Goal: Task Accomplishment & Management: Manage account settings

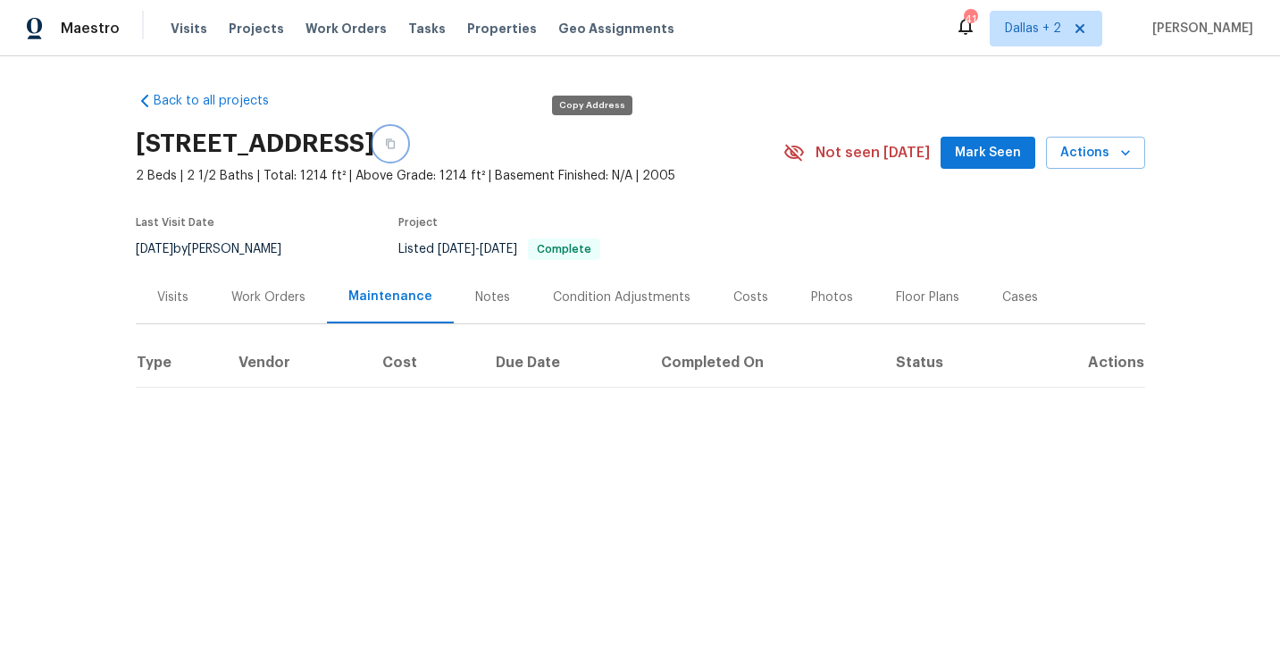
click at [396, 143] on icon "button" at bounding box center [390, 143] width 11 height 11
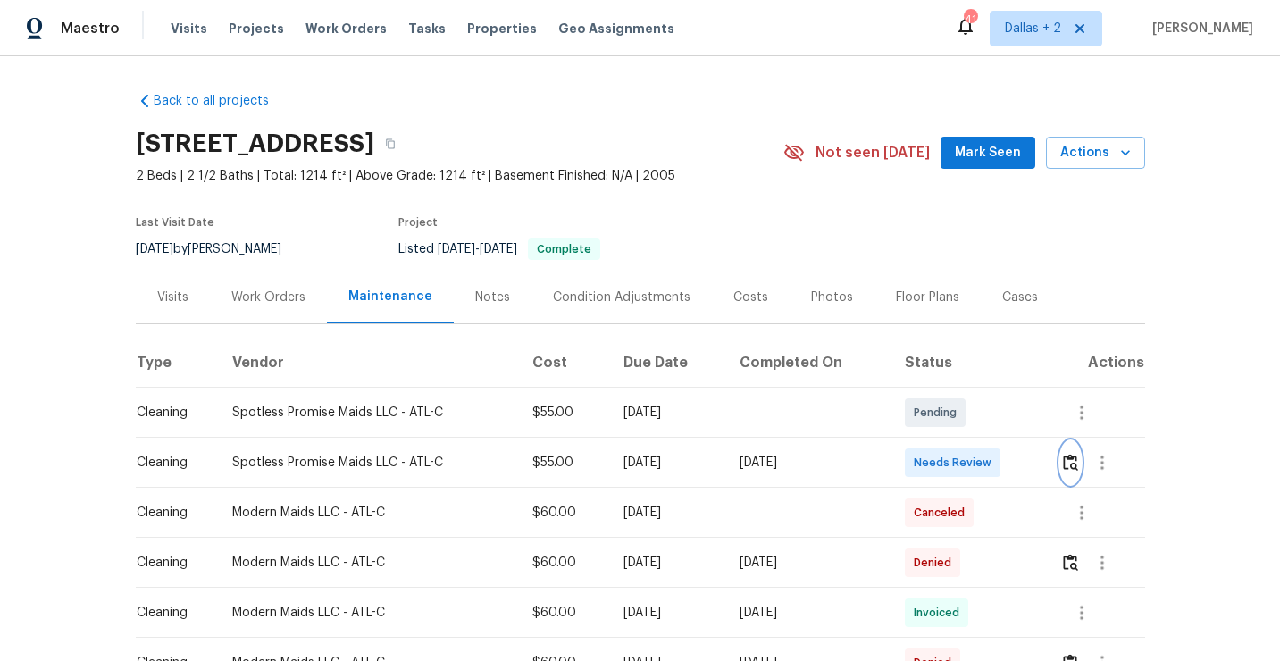
click at [1077, 465] on img "button" at bounding box center [1070, 462] width 15 height 17
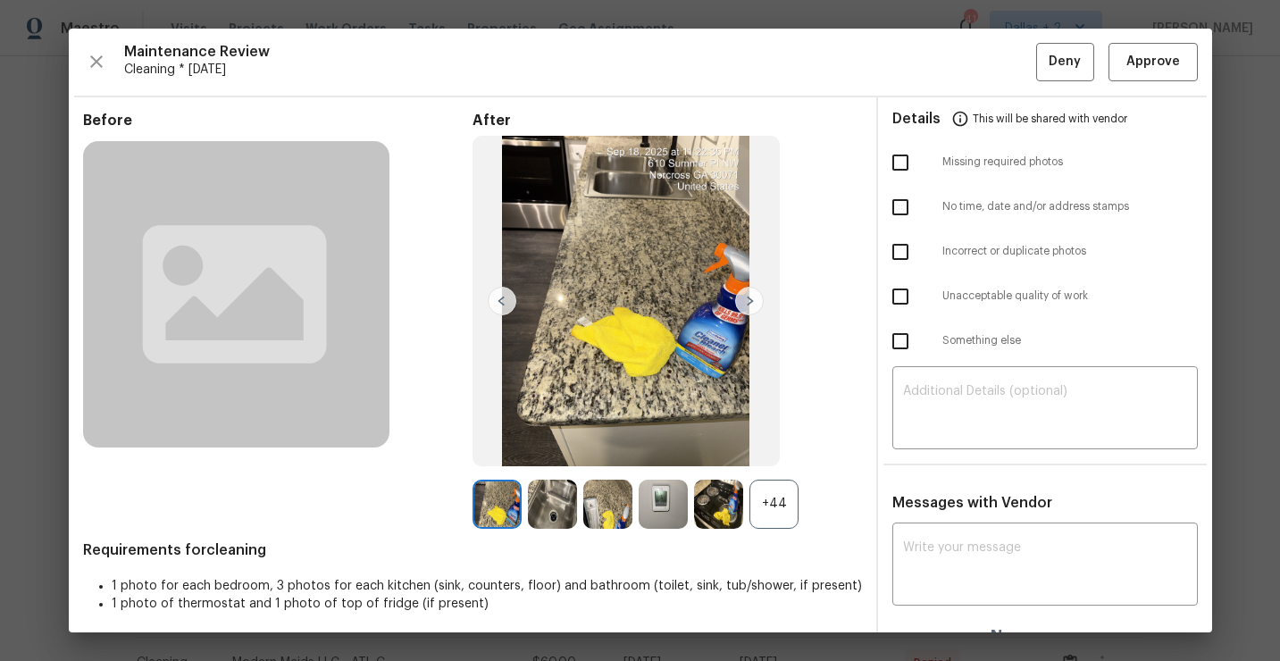
click at [773, 511] on div "+44" at bounding box center [773, 504] width 49 height 49
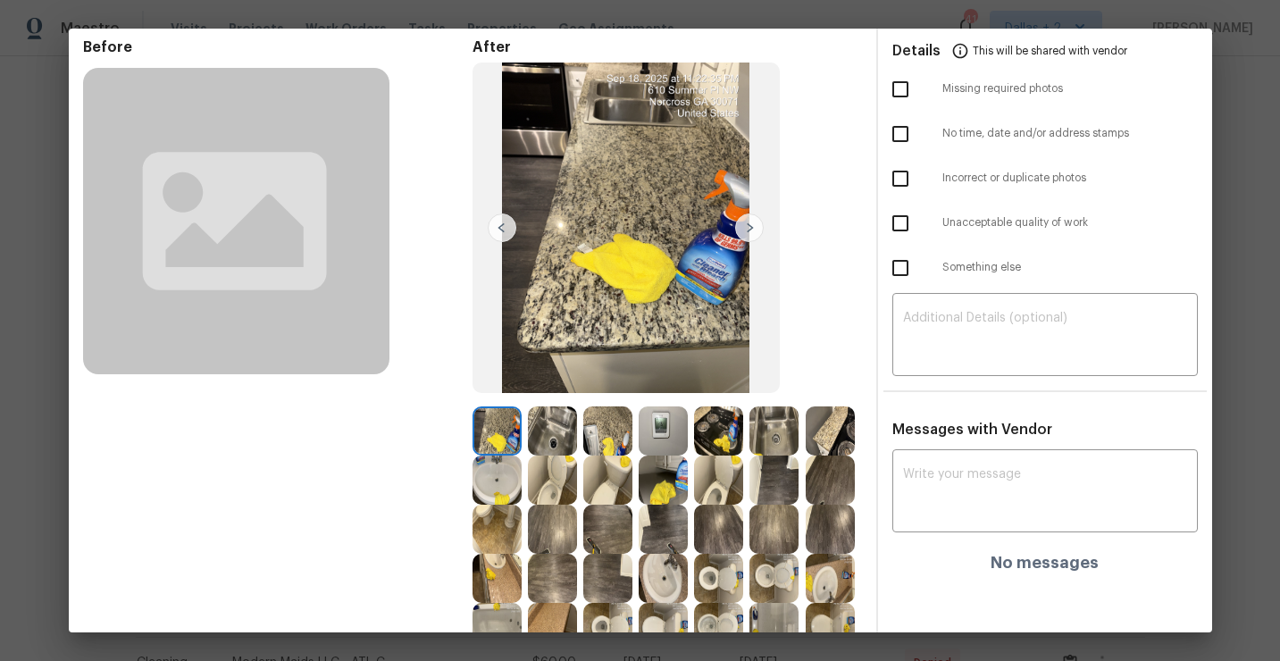
scroll to position [69, 0]
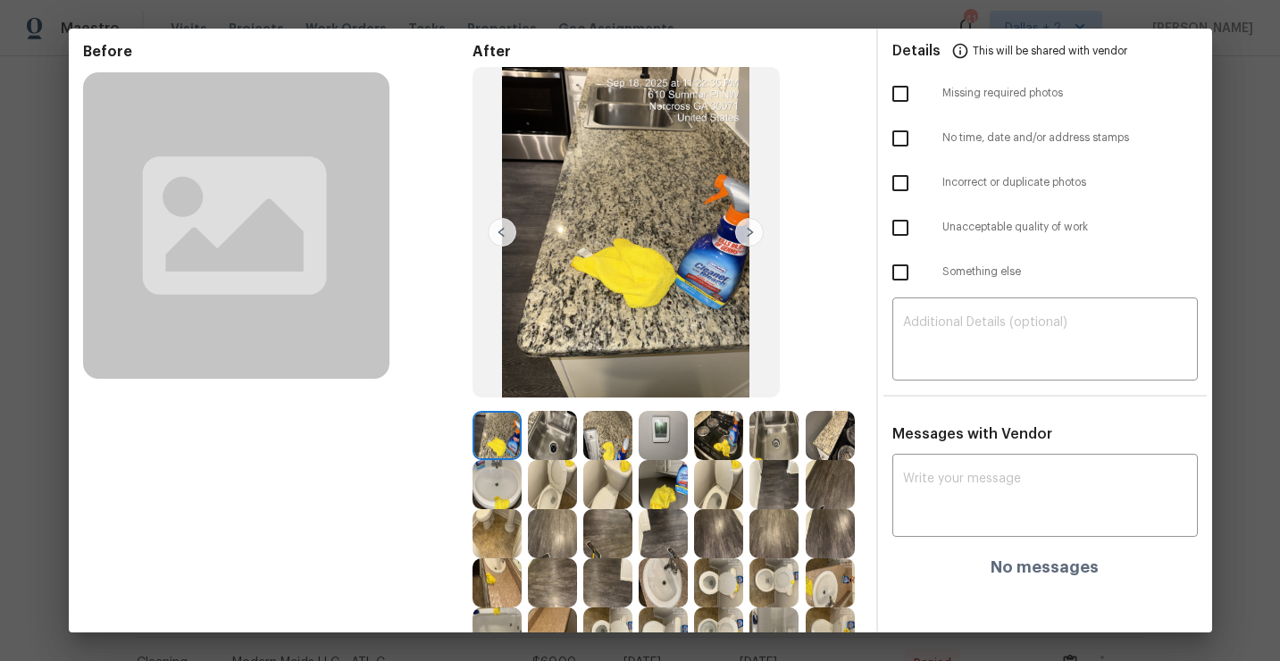
click at [781, 454] on img at bounding box center [773, 435] width 49 height 49
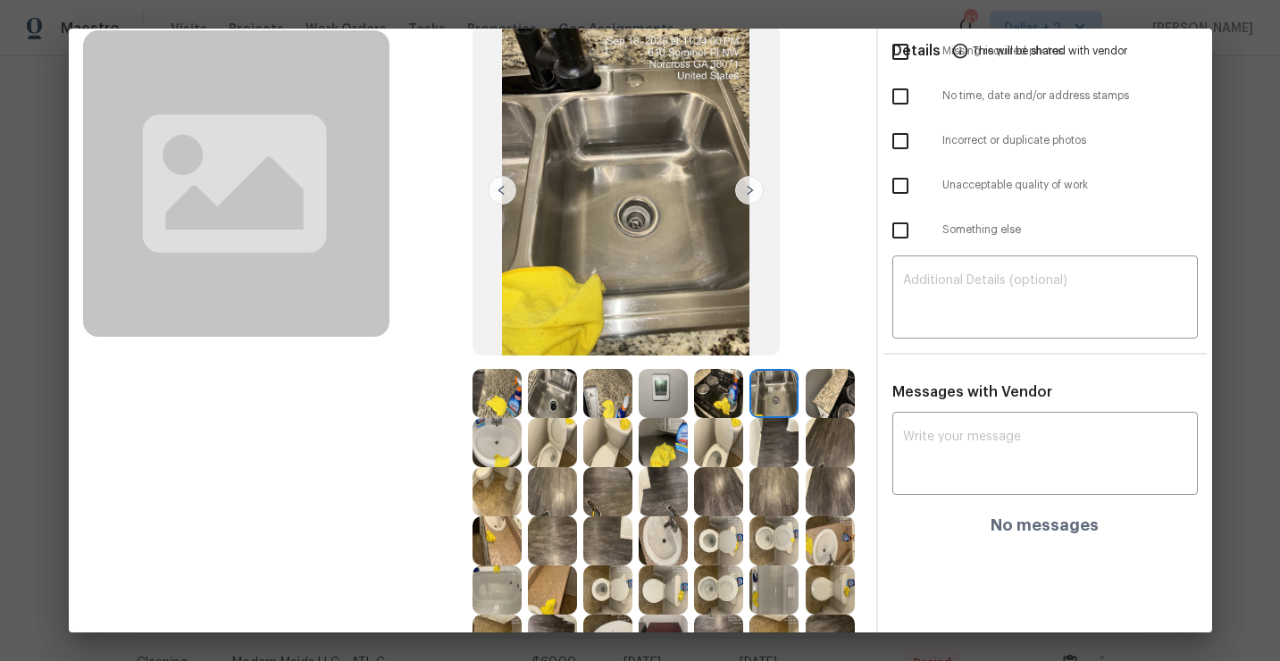
scroll to position [113, 0]
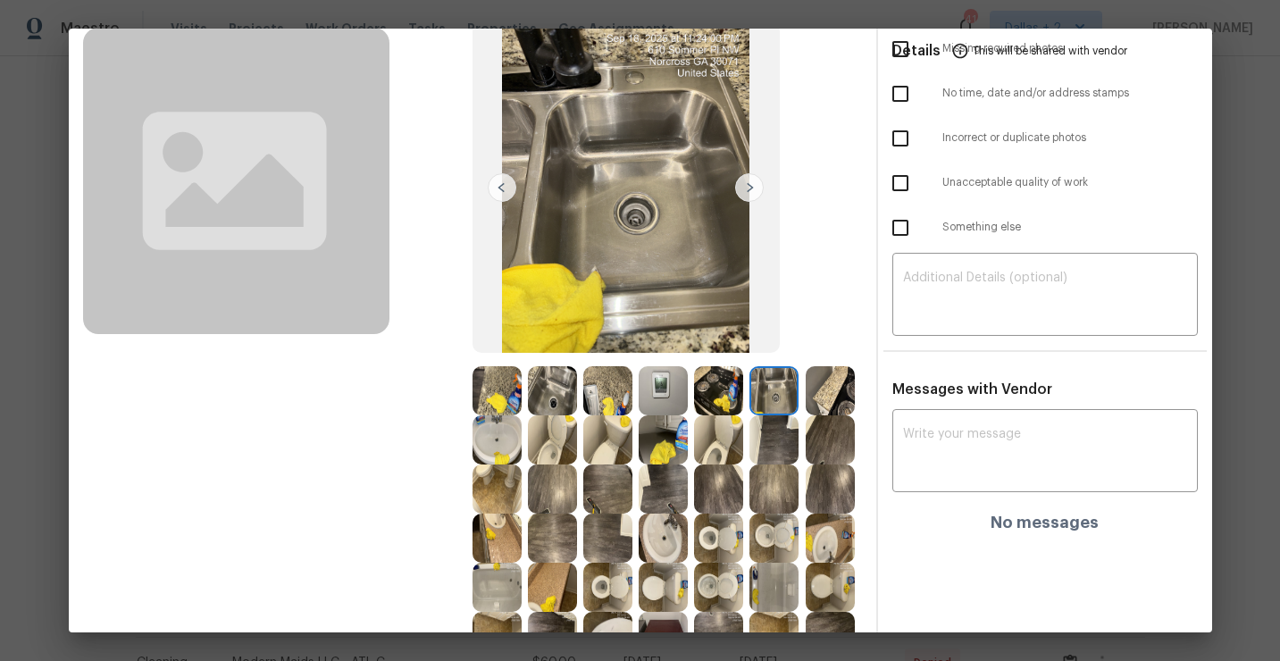
click at [723, 447] on img at bounding box center [718, 439] width 49 height 49
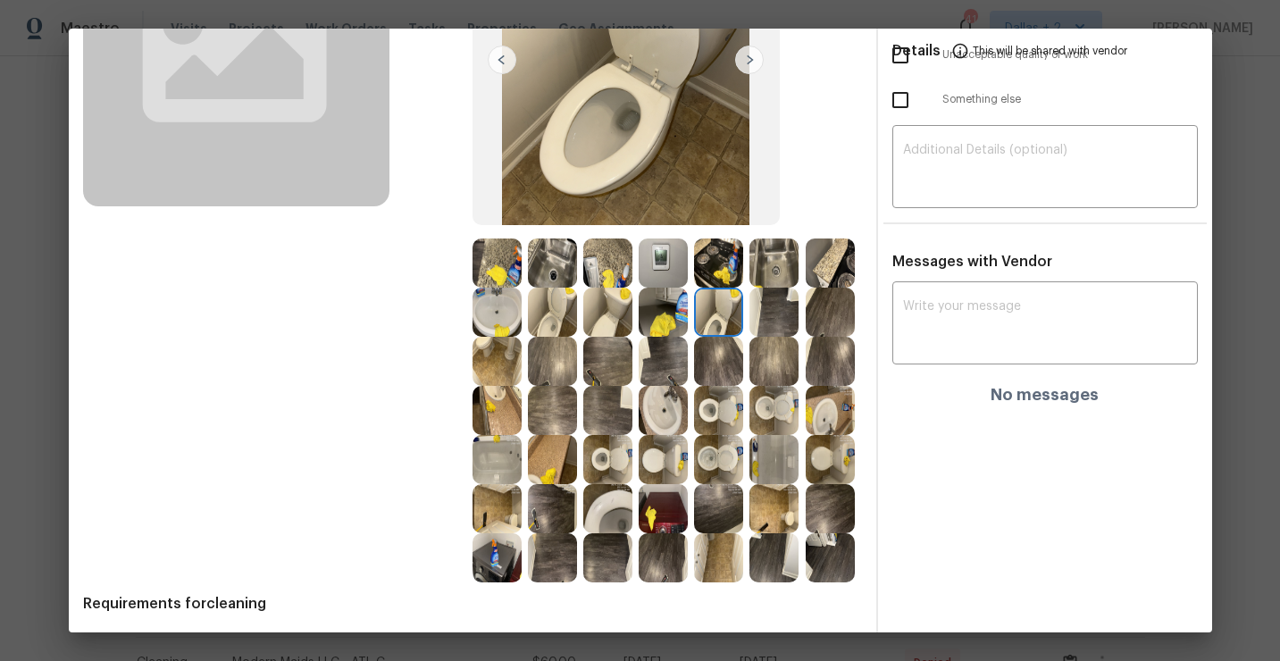
scroll to position [248, 0]
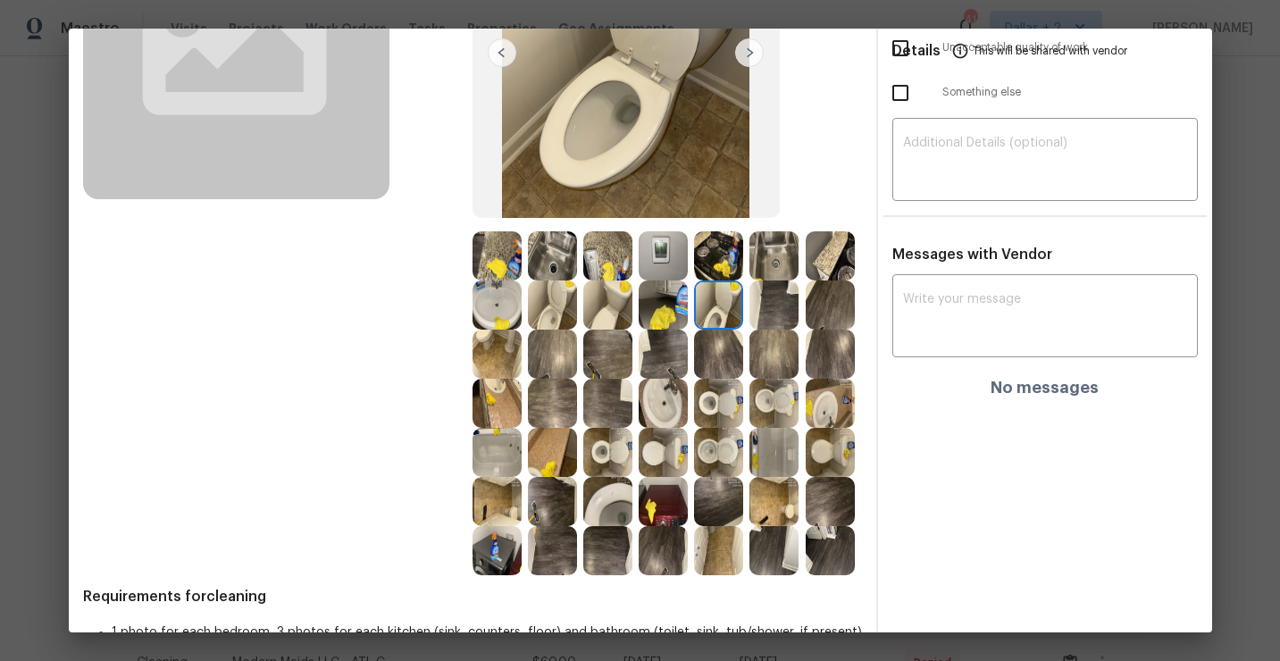
click at [614, 512] on img at bounding box center [607, 501] width 49 height 49
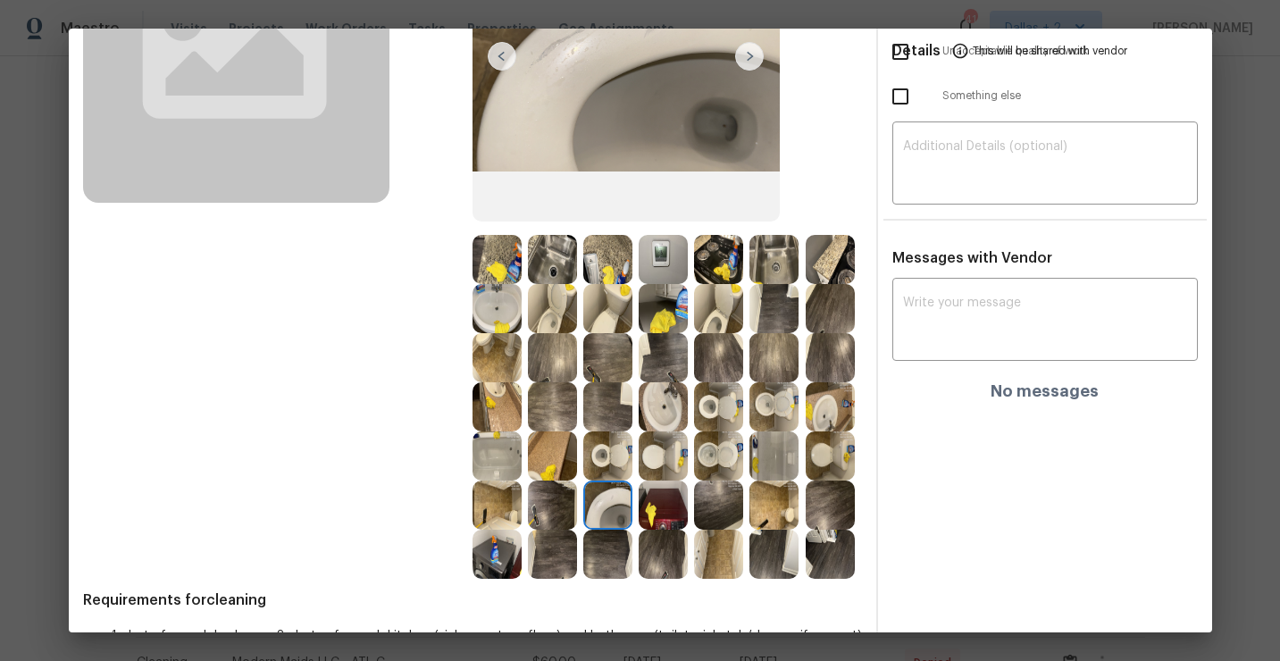
scroll to position [271, 0]
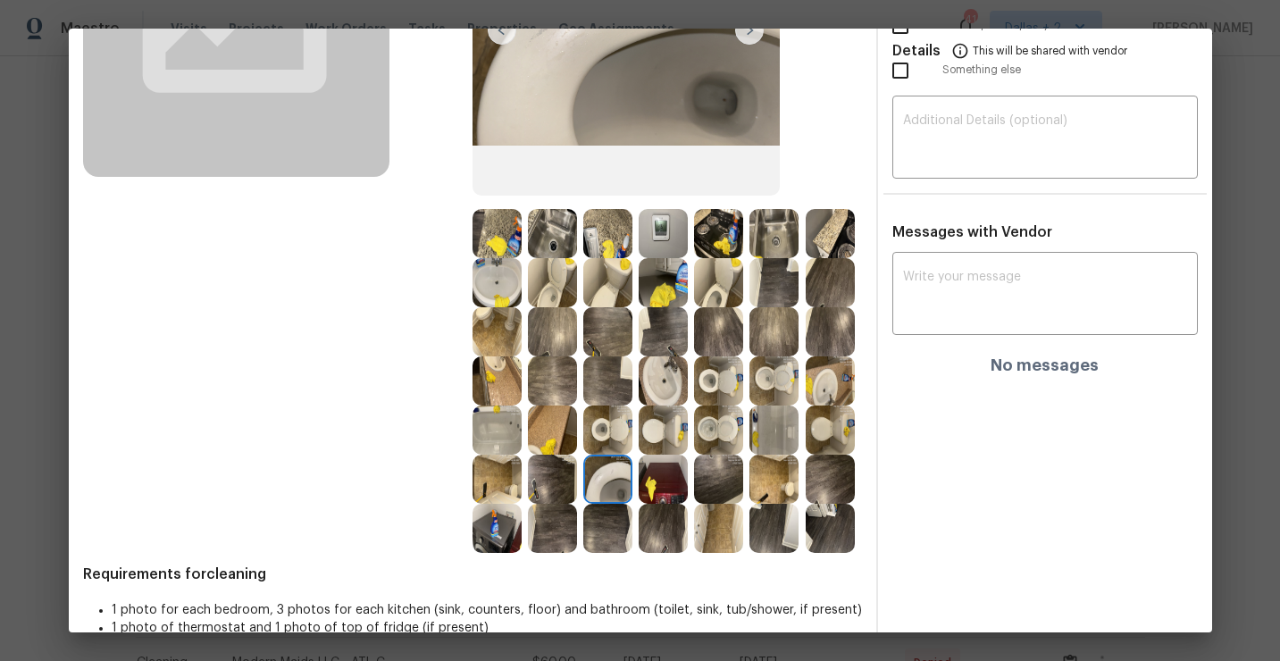
click at [491, 421] on img at bounding box center [496, 429] width 49 height 49
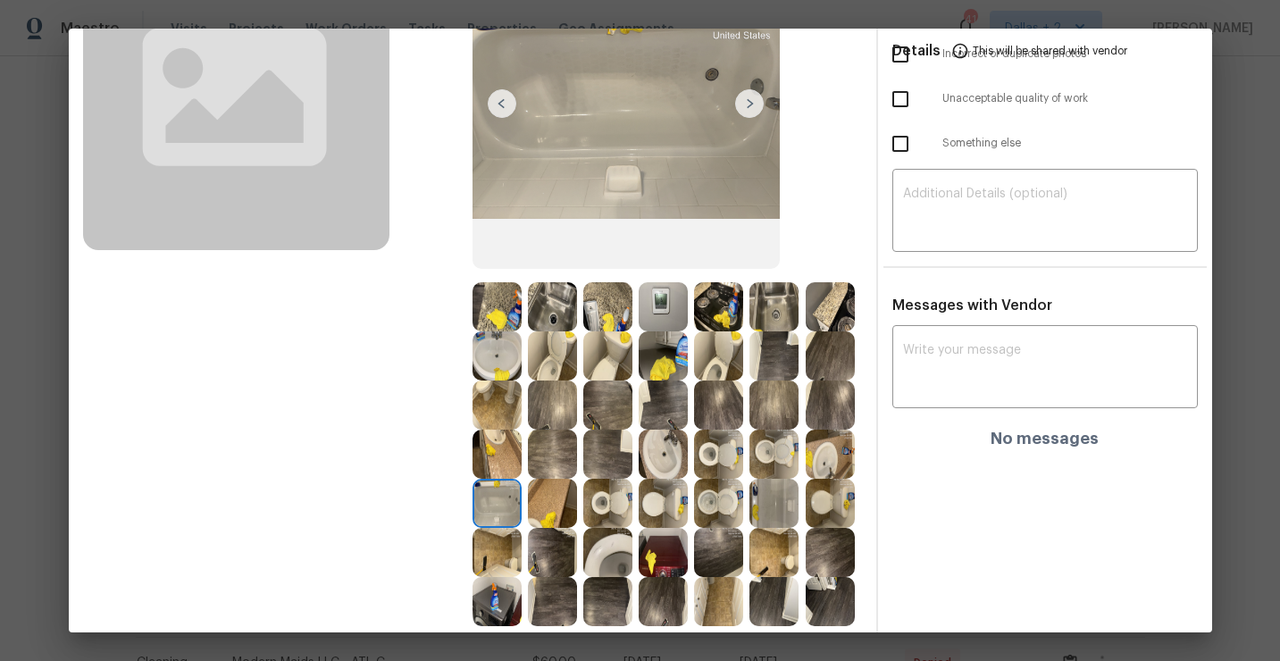
scroll to position [186, 0]
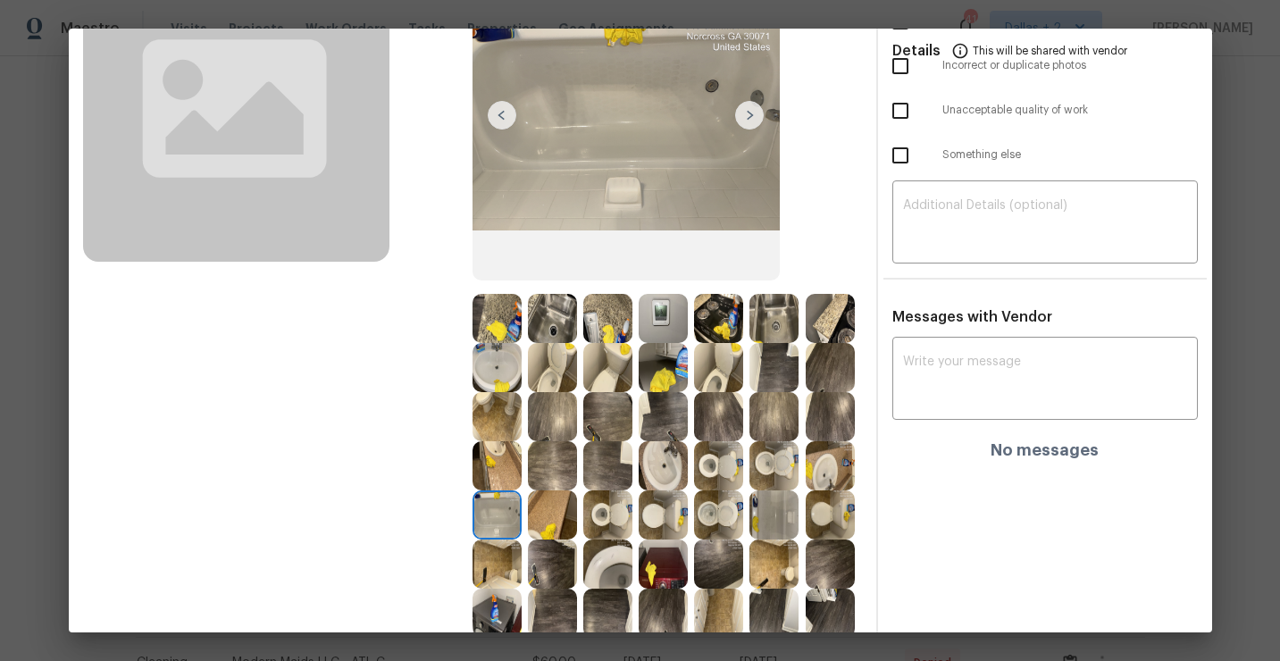
click at [751, 134] on img at bounding box center [625, 115] width 307 height 330
click at [751, 127] on img at bounding box center [749, 115] width 29 height 29
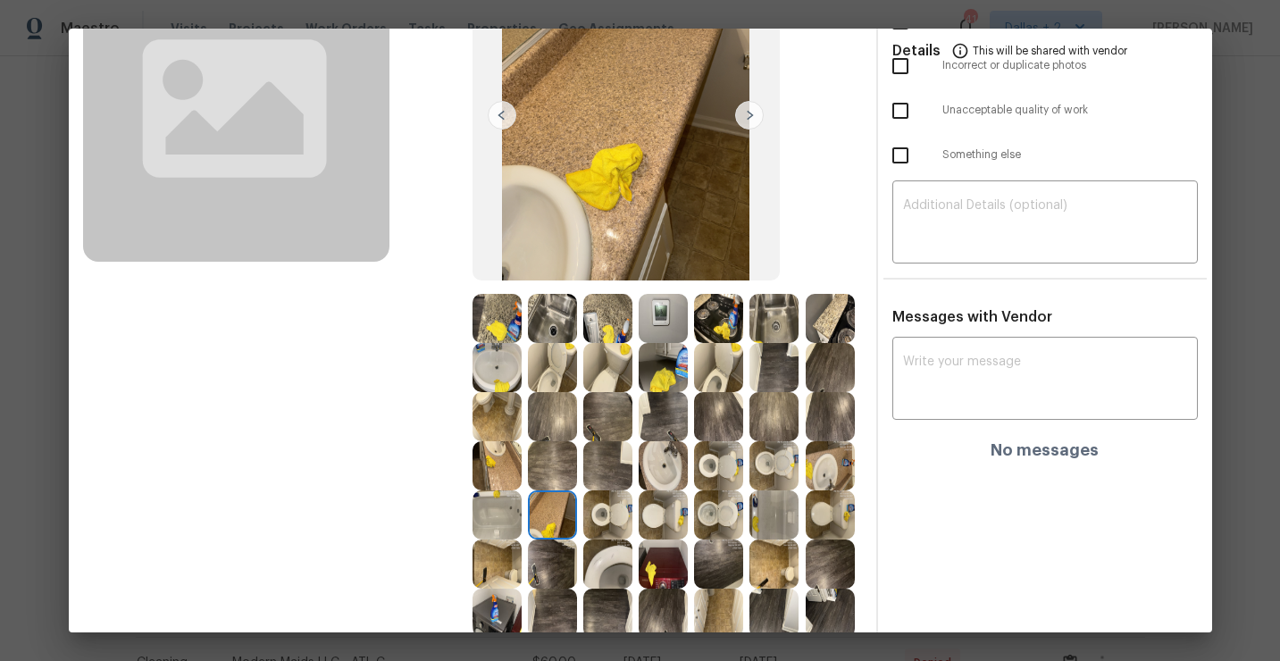
scroll to position [0, 0]
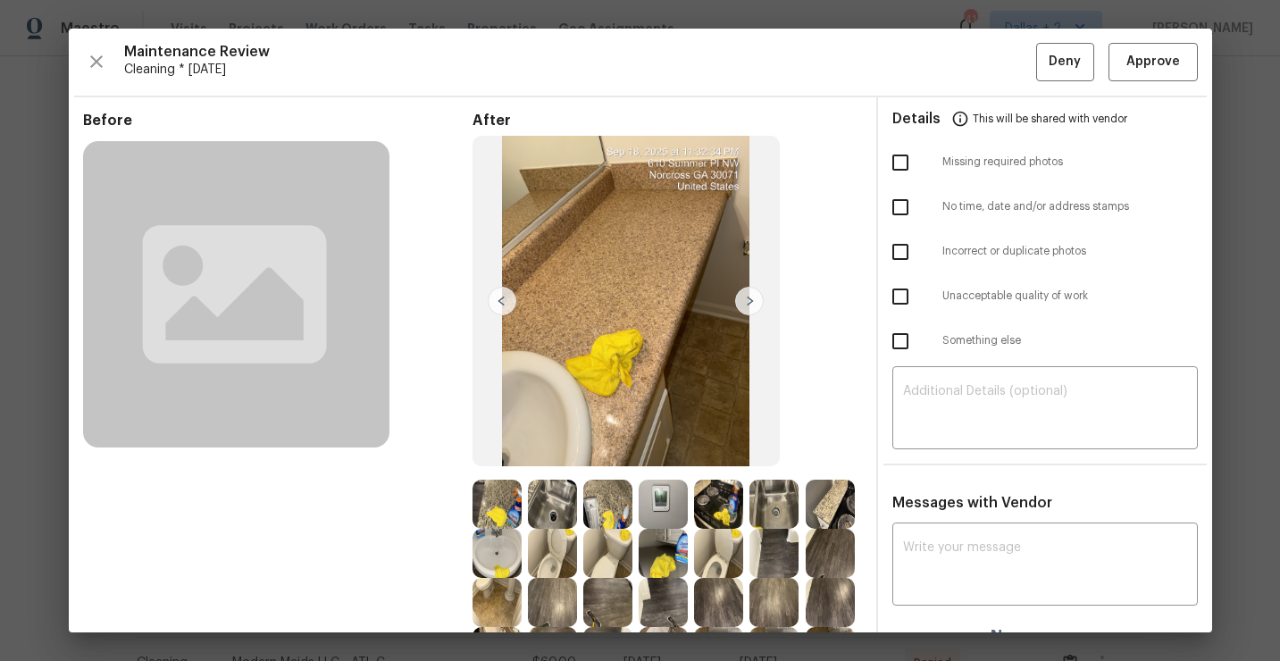
click at [757, 301] on img at bounding box center [749, 301] width 29 height 29
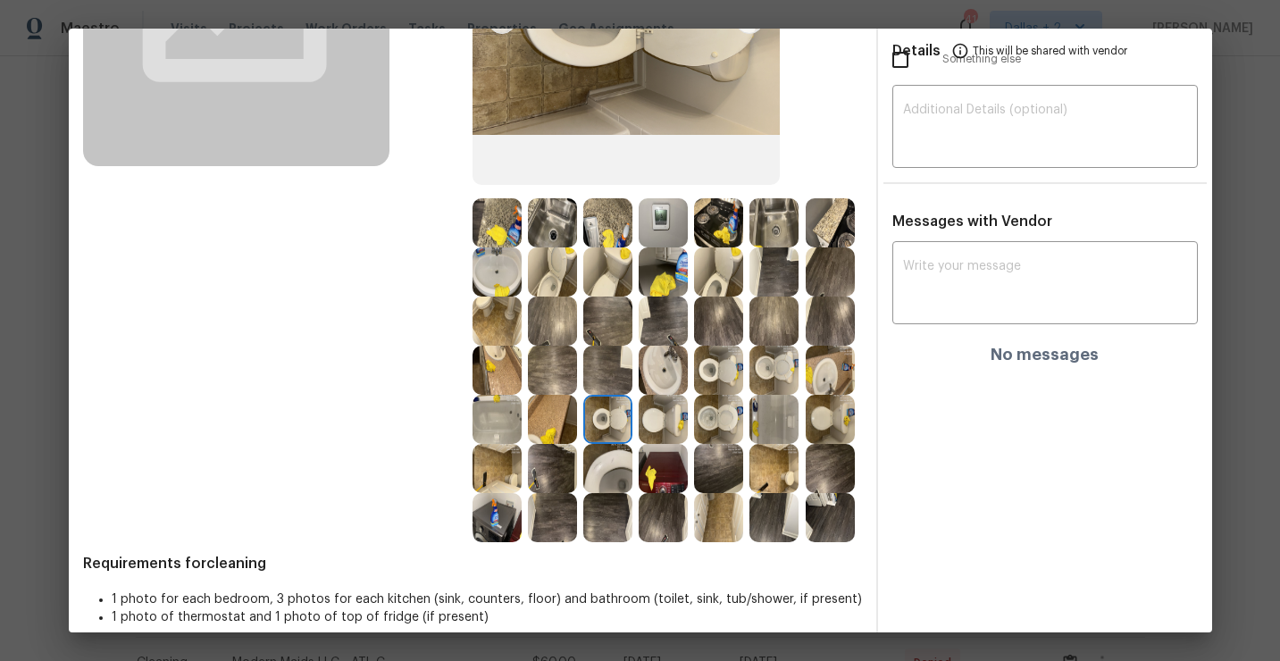
scroll to position [301, 0]
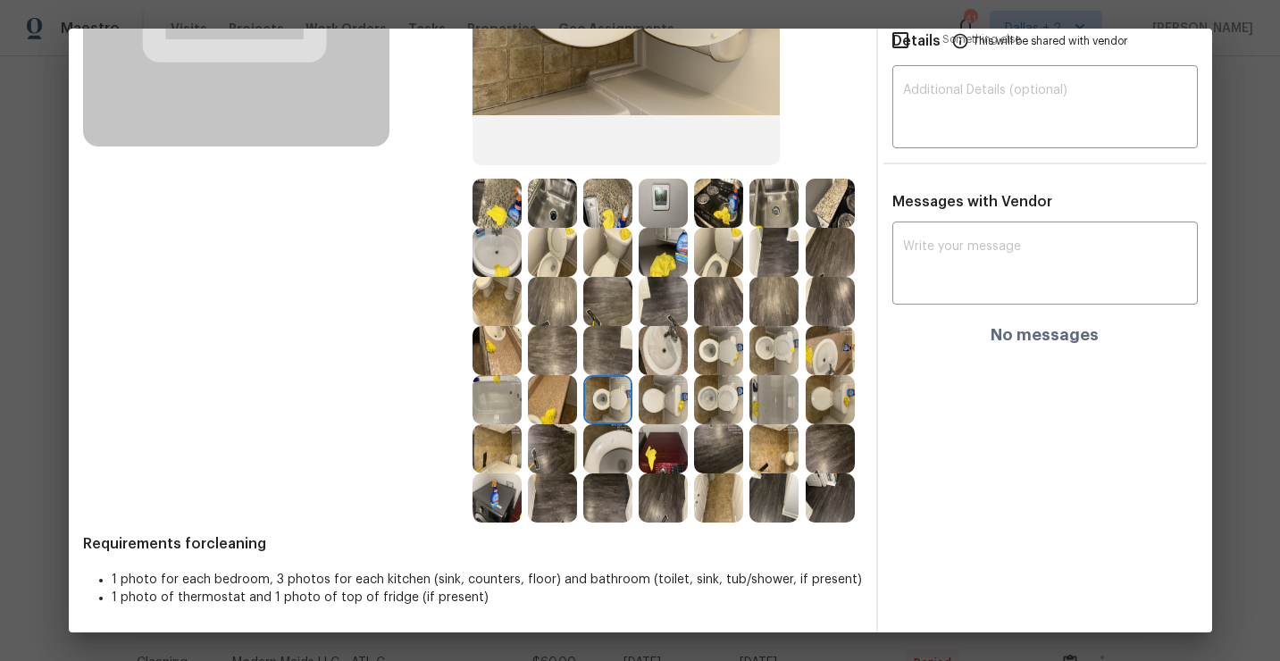
click at [662, 404] on img at bounding box center [663, 399] width 49 height 49
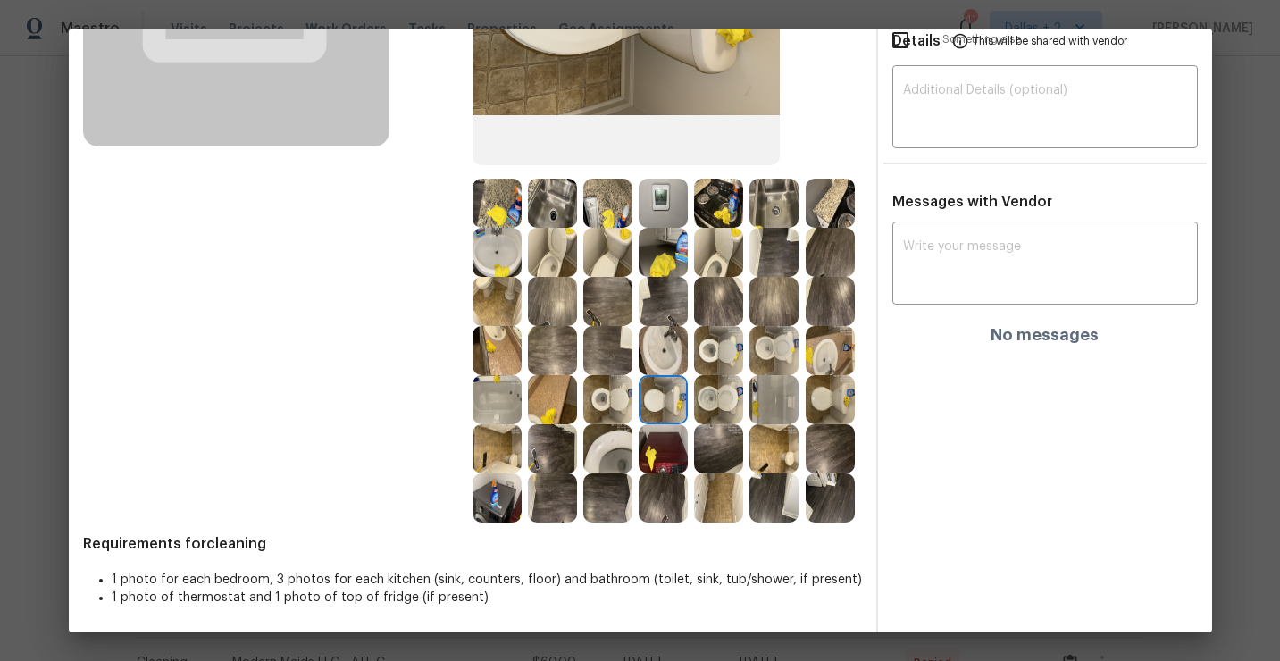
click at [729, 396] on img at bounding box center [718, 399] width 49 height 49
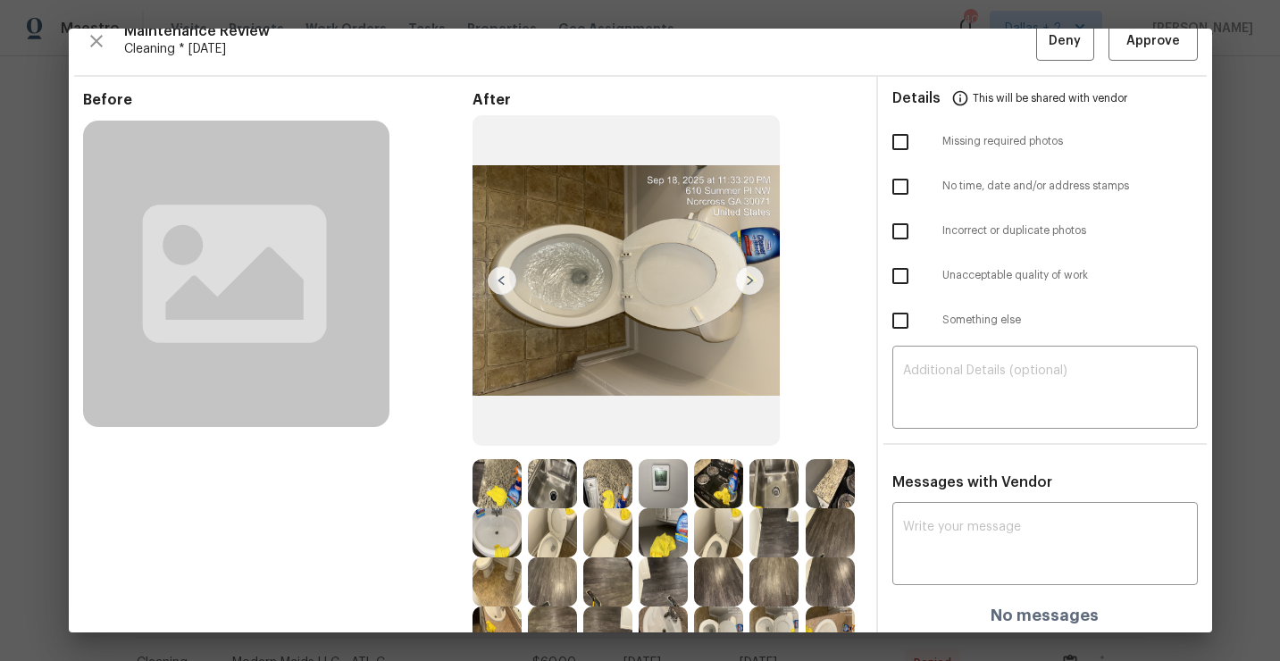
scroll to position [0, 0]
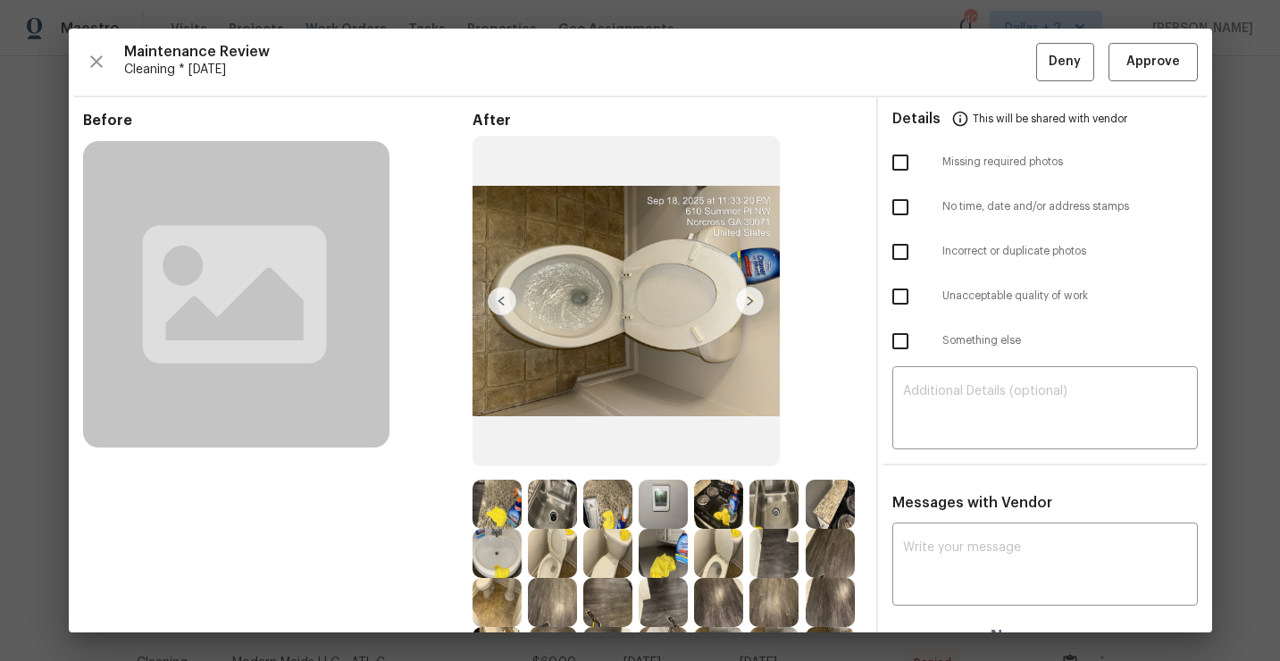
click at [753, 304] on img at bounding box center [749, 301] width 29 height 29
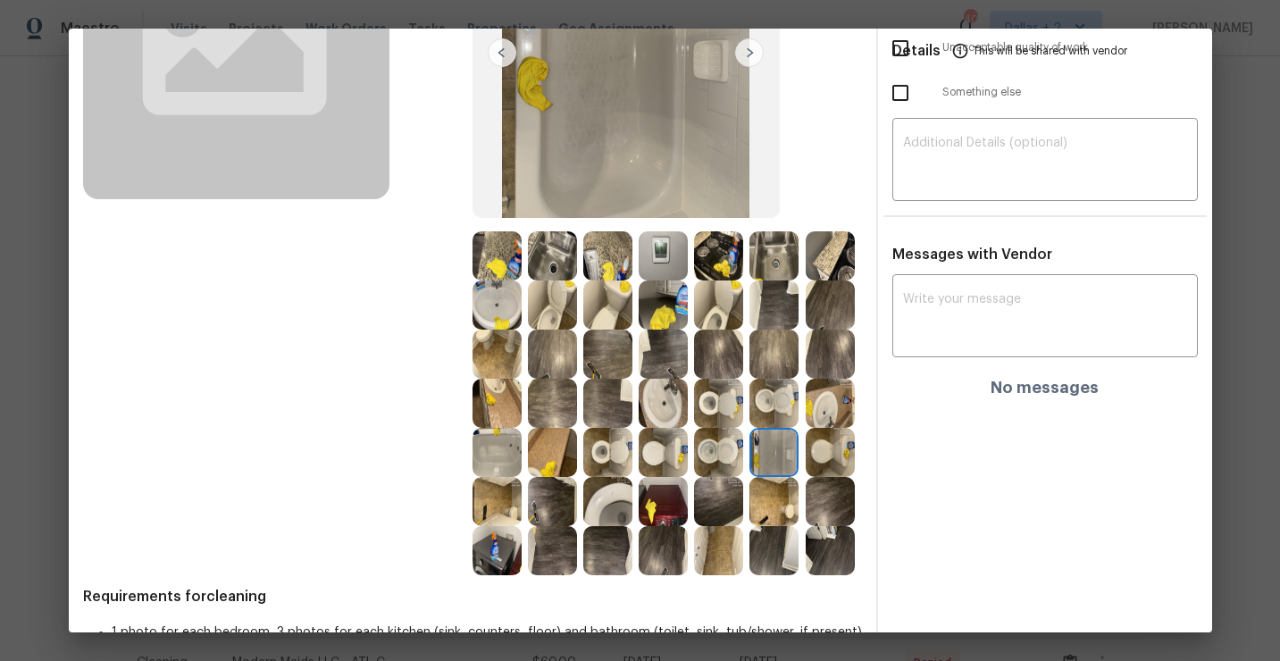
scroll to position [80, 0]
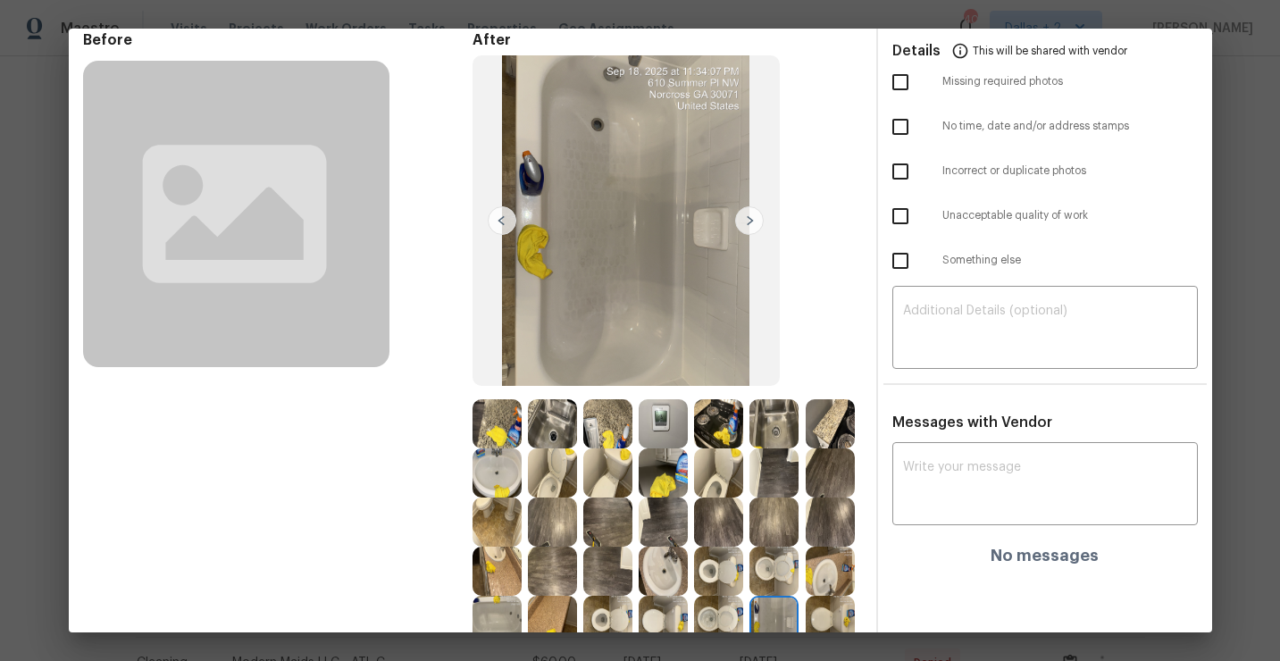
click at [749, 224] on img at bounding box center [749, 220] width 29 height 29
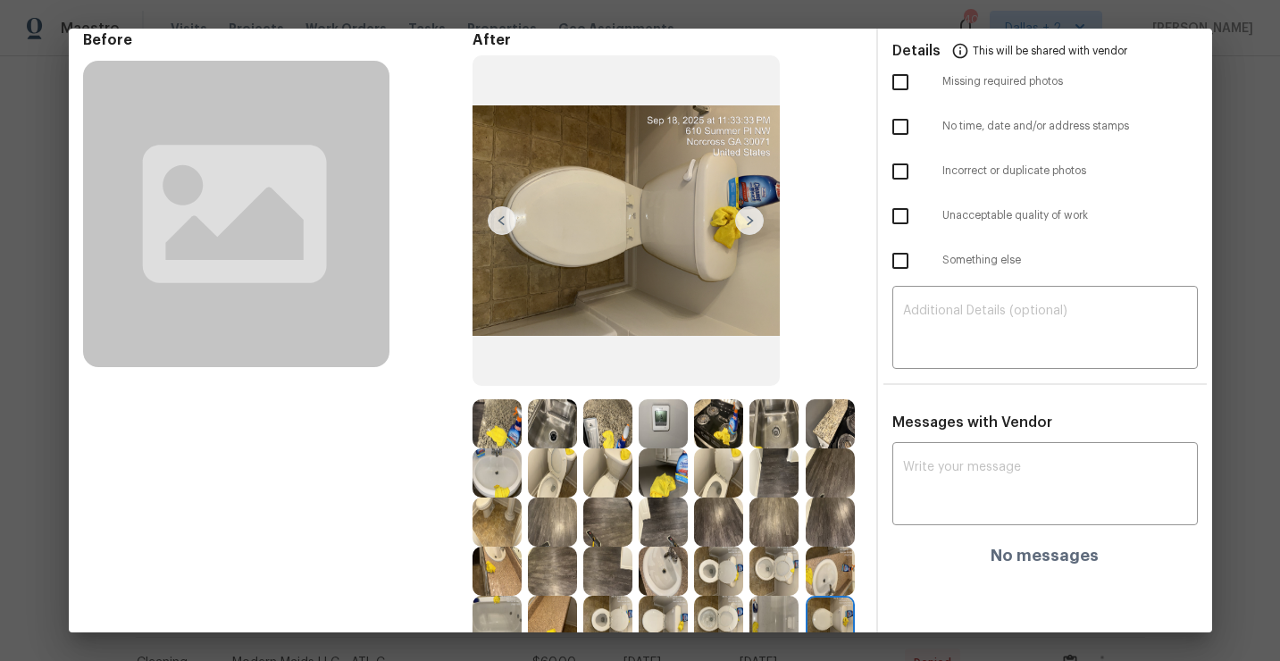
click at [498, 222] on img at bounding box center [502, 220] width 29 height 29
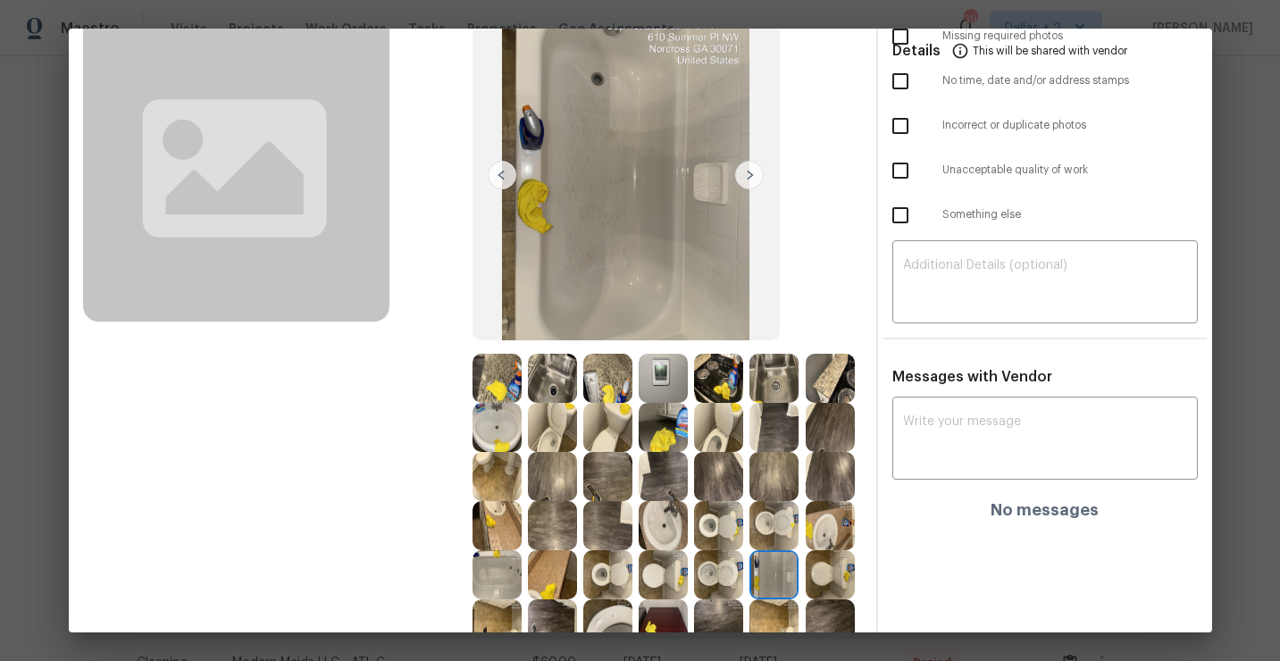
scroll to position [132, 0]
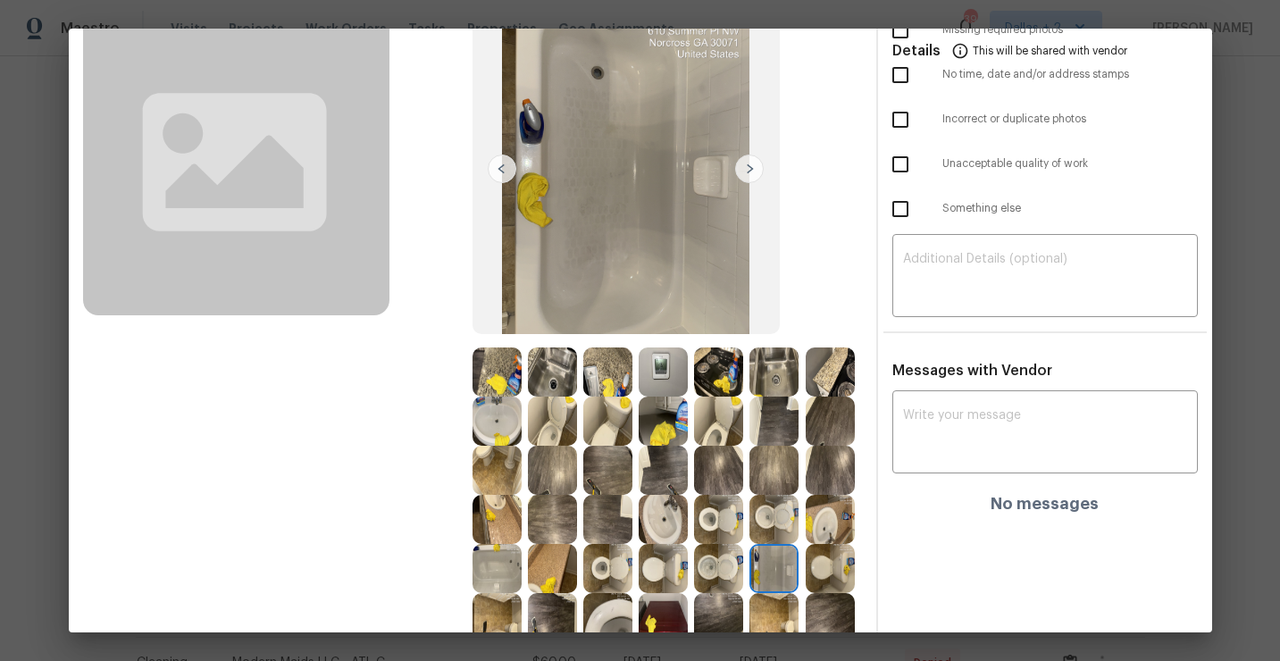
click at [748, 171] on img at bounding box center [749, 169] width 29 height 29
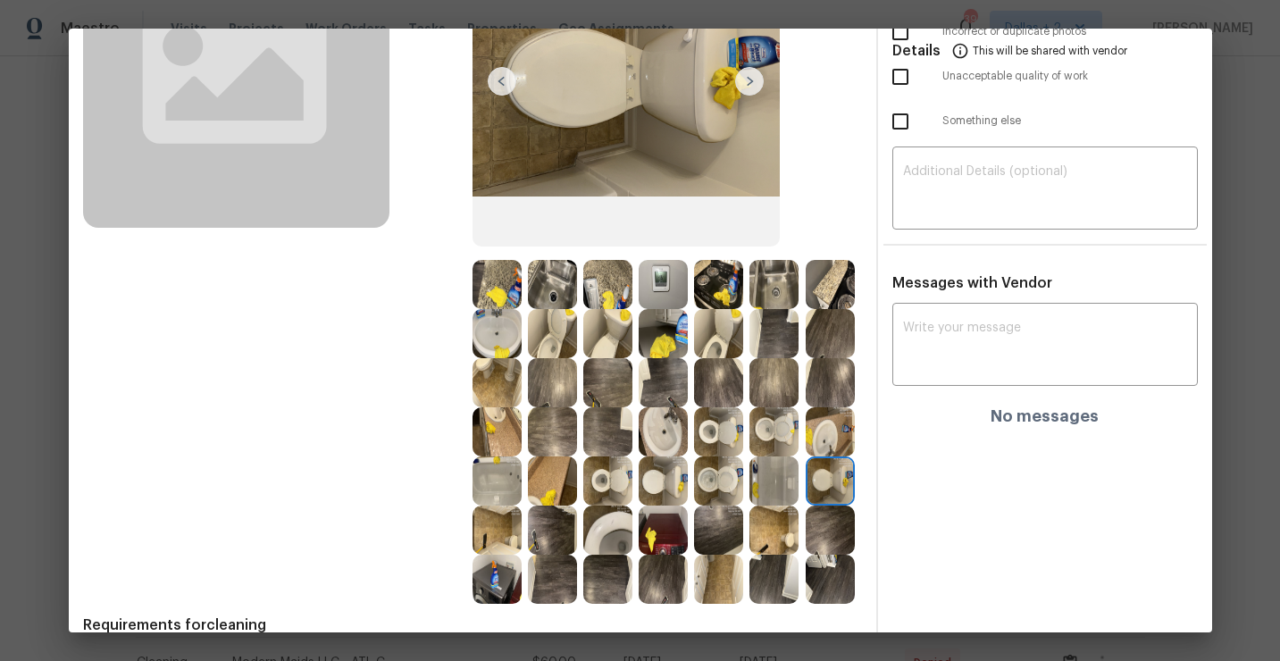
scroll to position [230, 0]
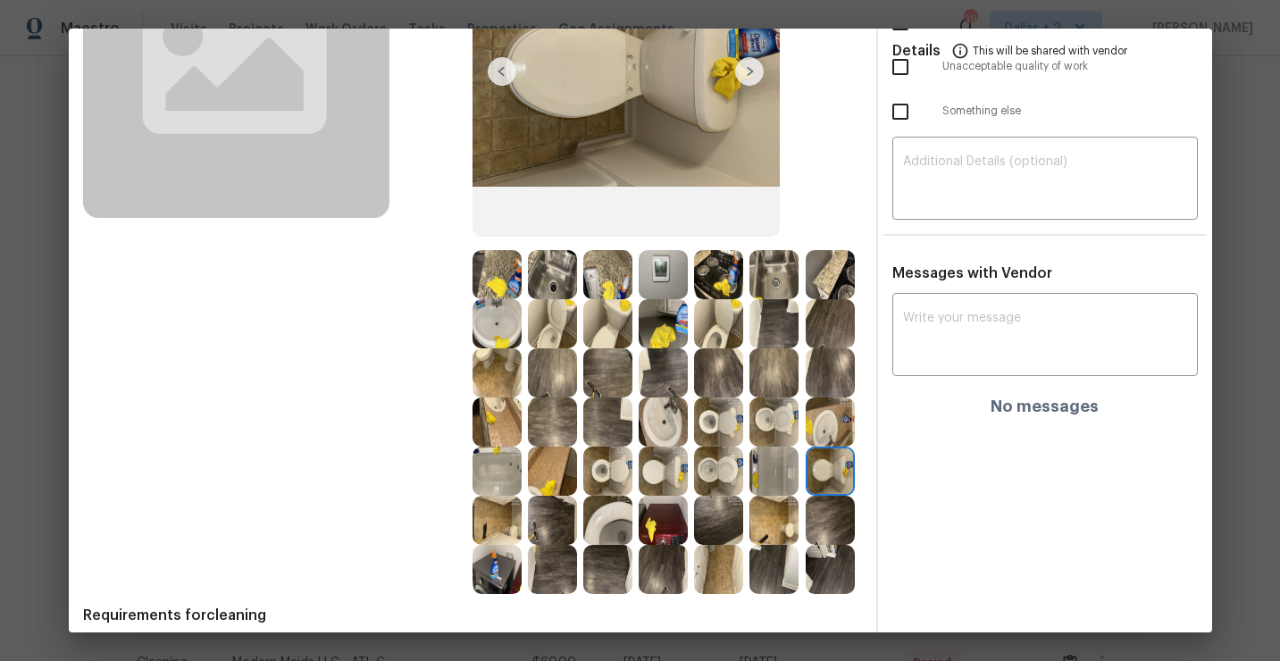
click at [516, 515] on img at bounding box center [496, 520] width 49 height 49
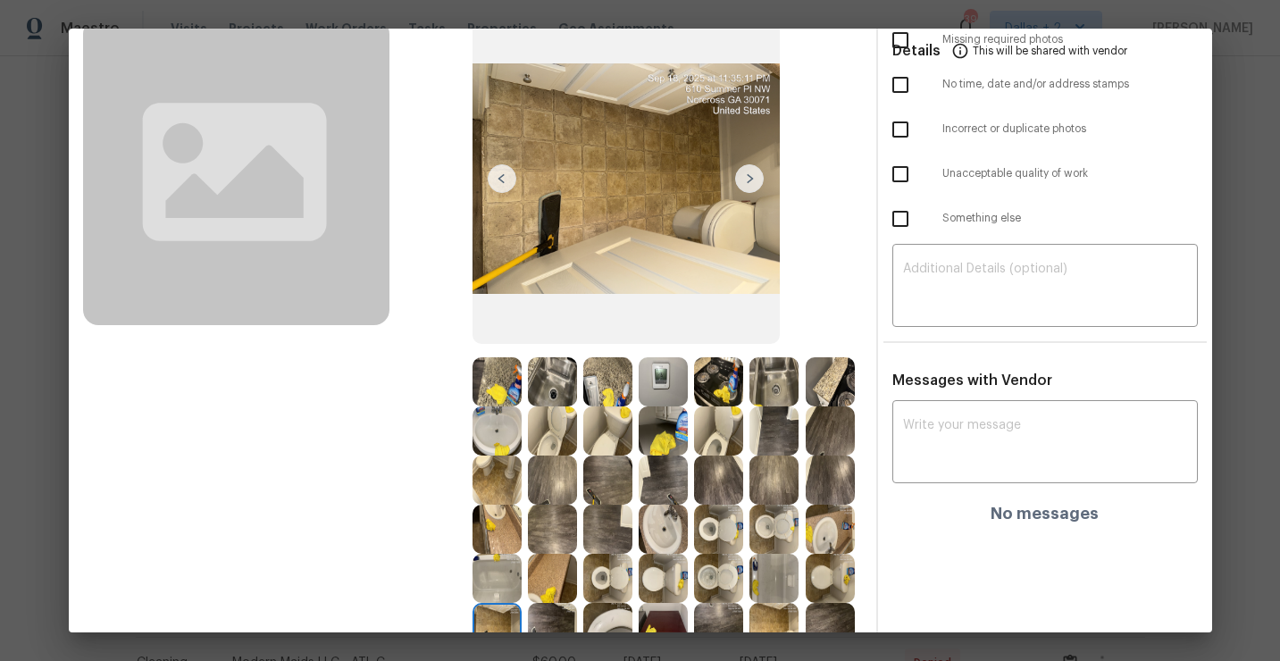
scroll to position [44, 0]
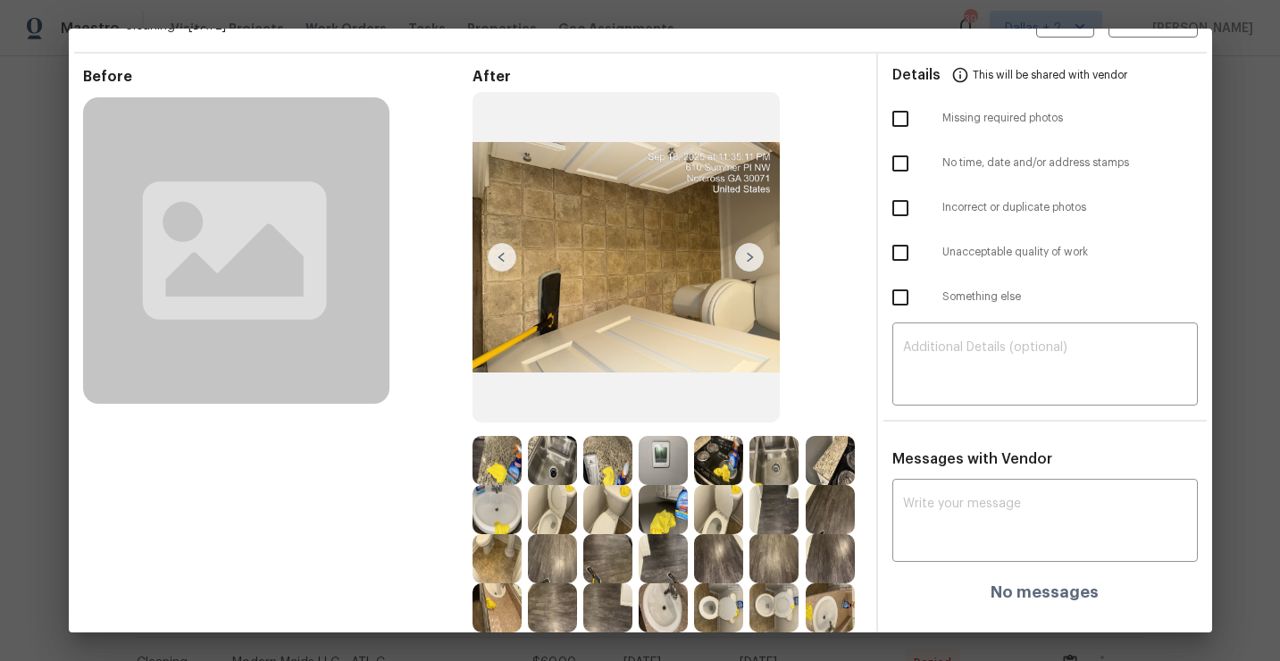
click at [747, 263] on img at bounding box center [749, 257] width 29 height 29
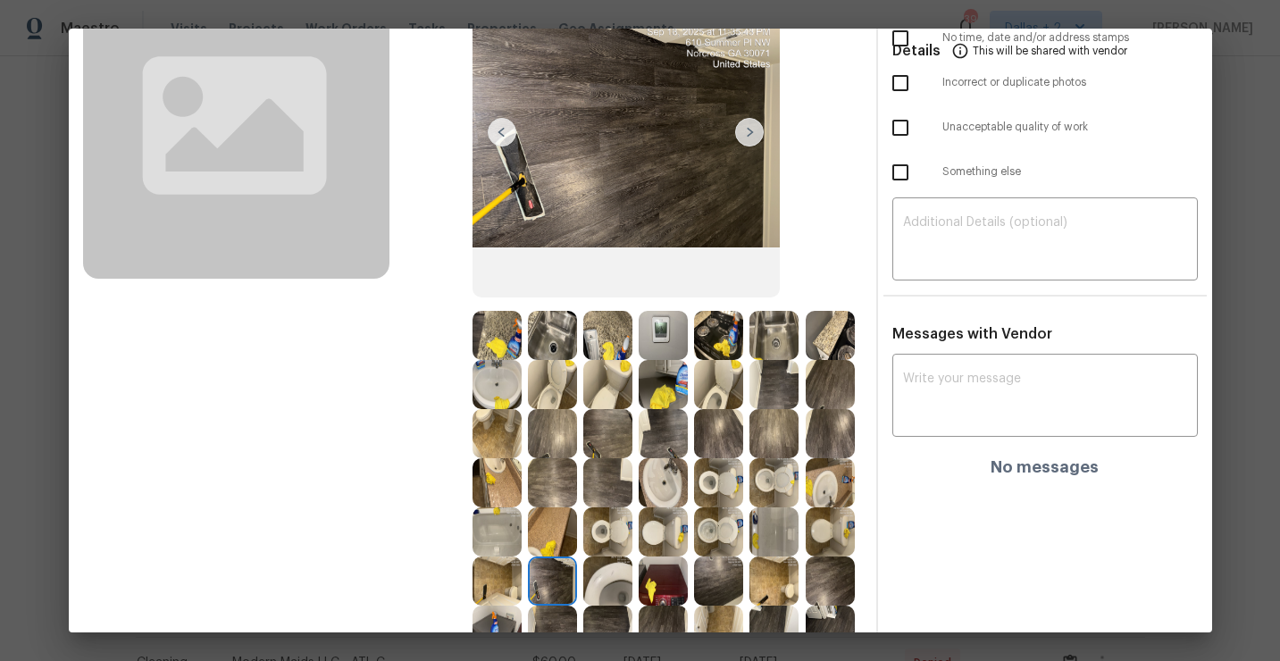
scroll to position [301, 0]
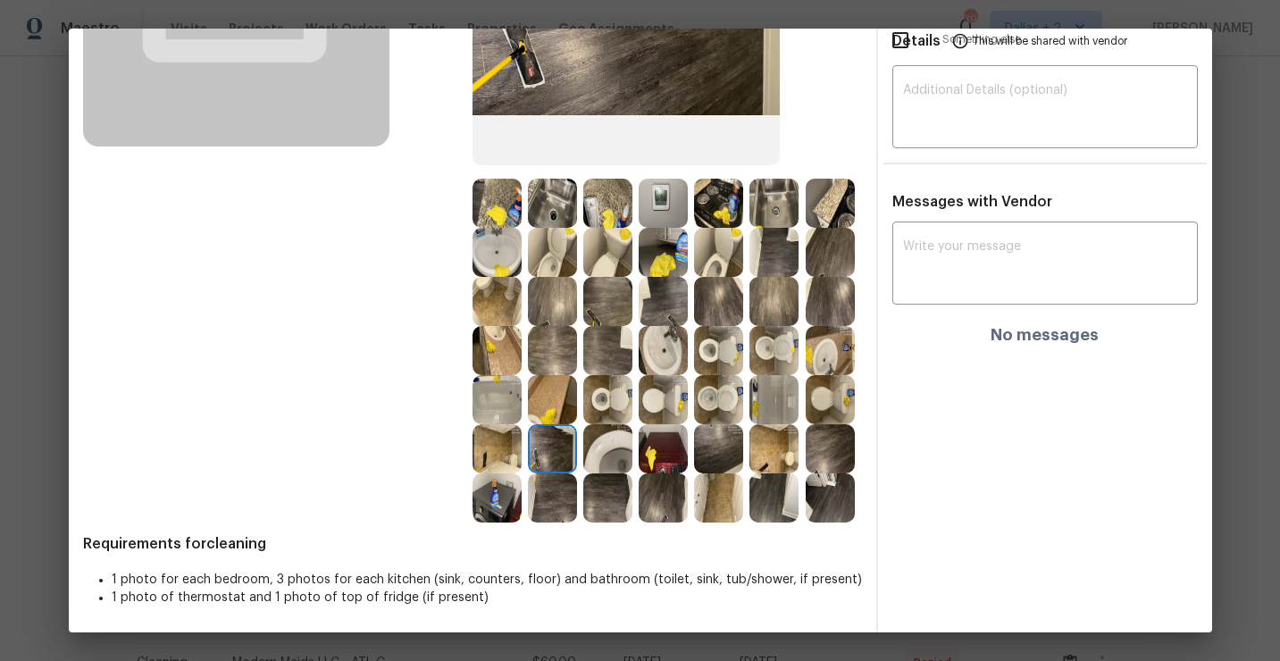
click at [605, 449] on img at bounding box center [607, 448] width 49 height 49
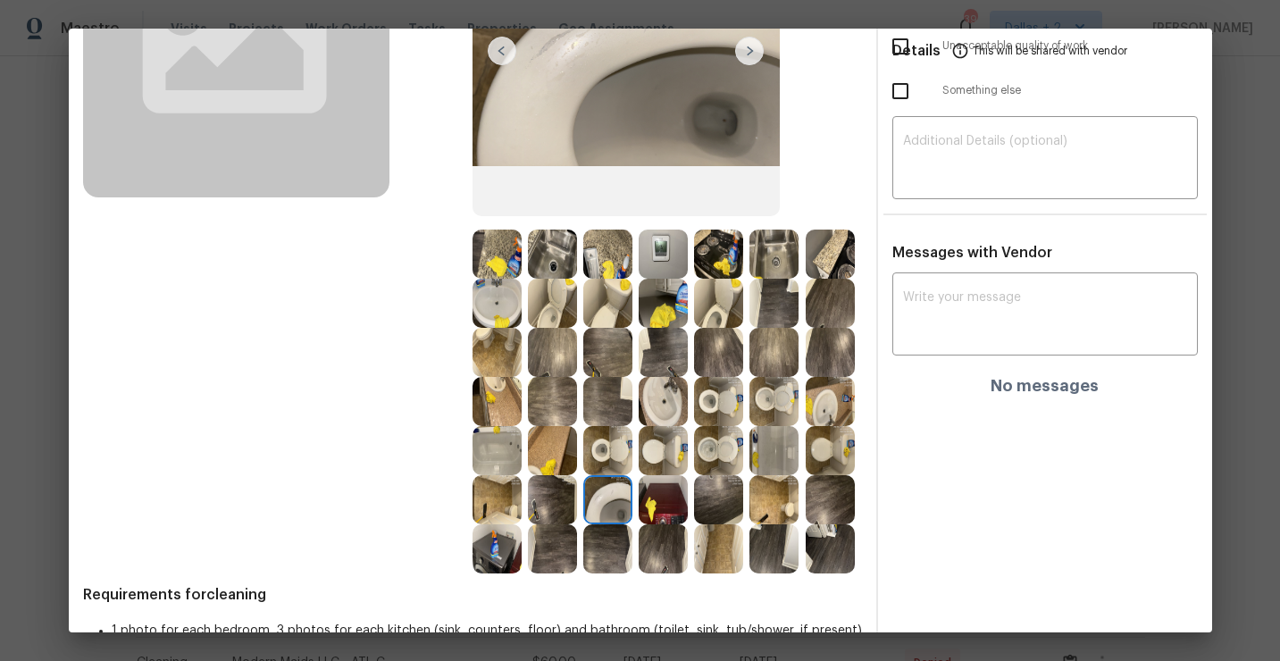
scroll to position [256, 0]
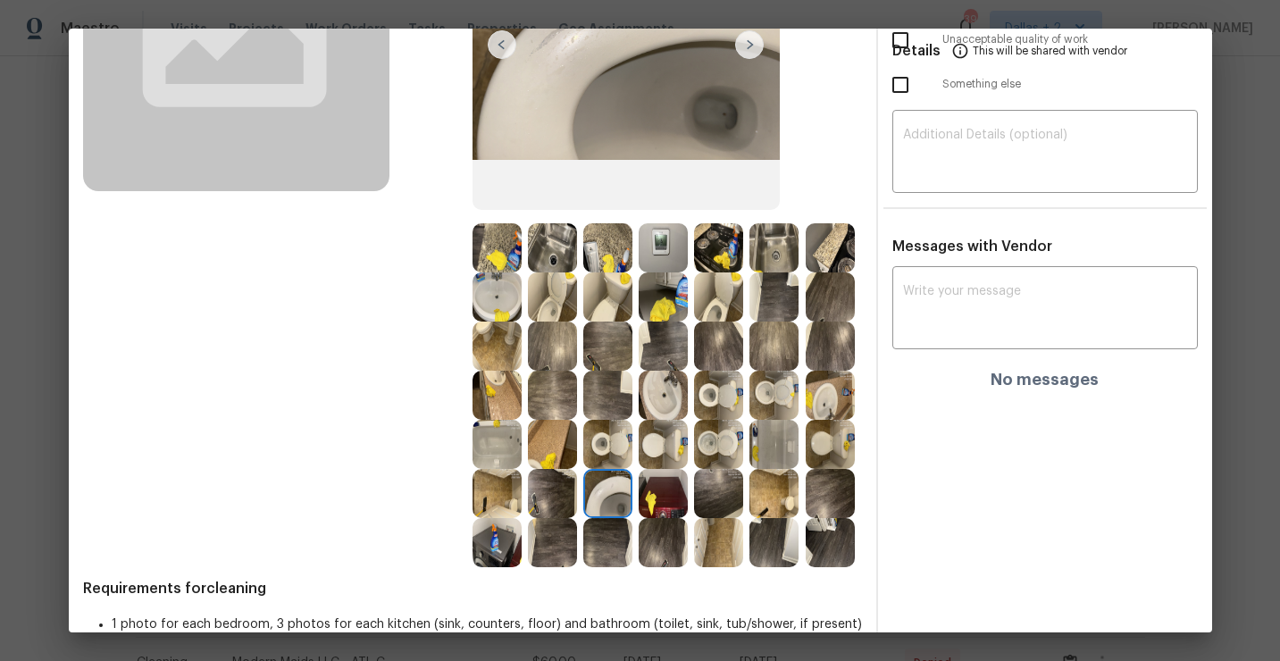
click at [678, 505] on img at bounding box center [663, 493] width 49 height 49
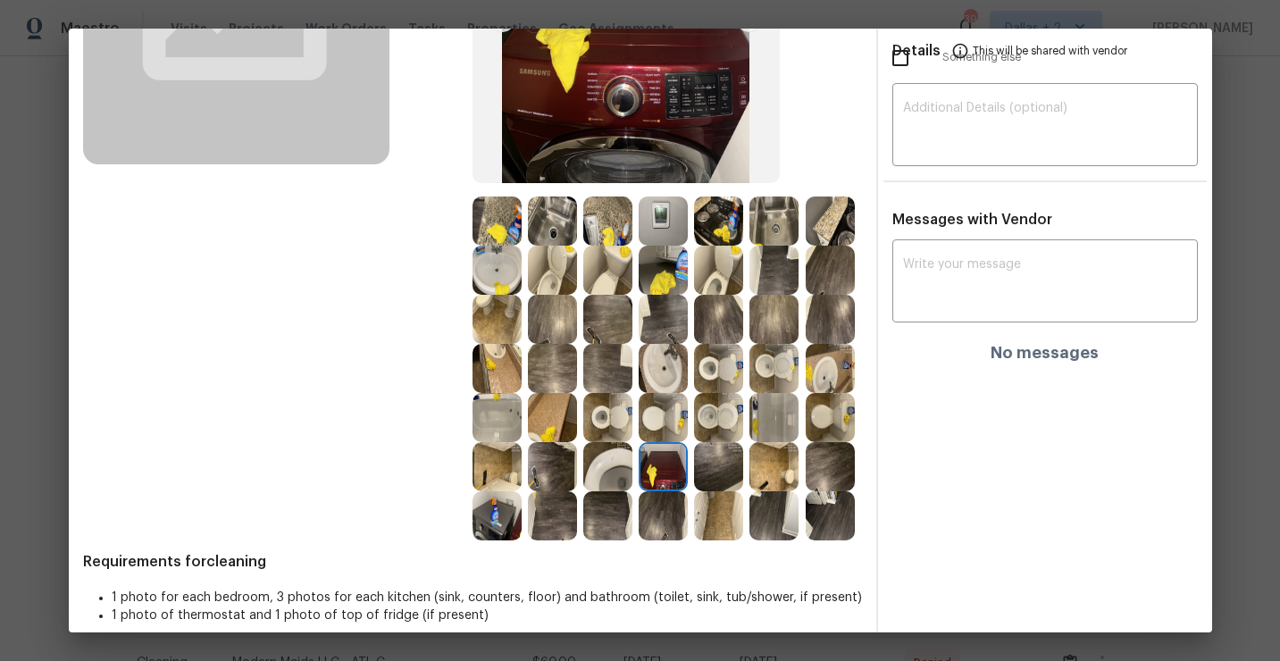
scroll to position [284, 0]
click at [595, 476] on img at bounding box center [607, 465] width 49 height 49
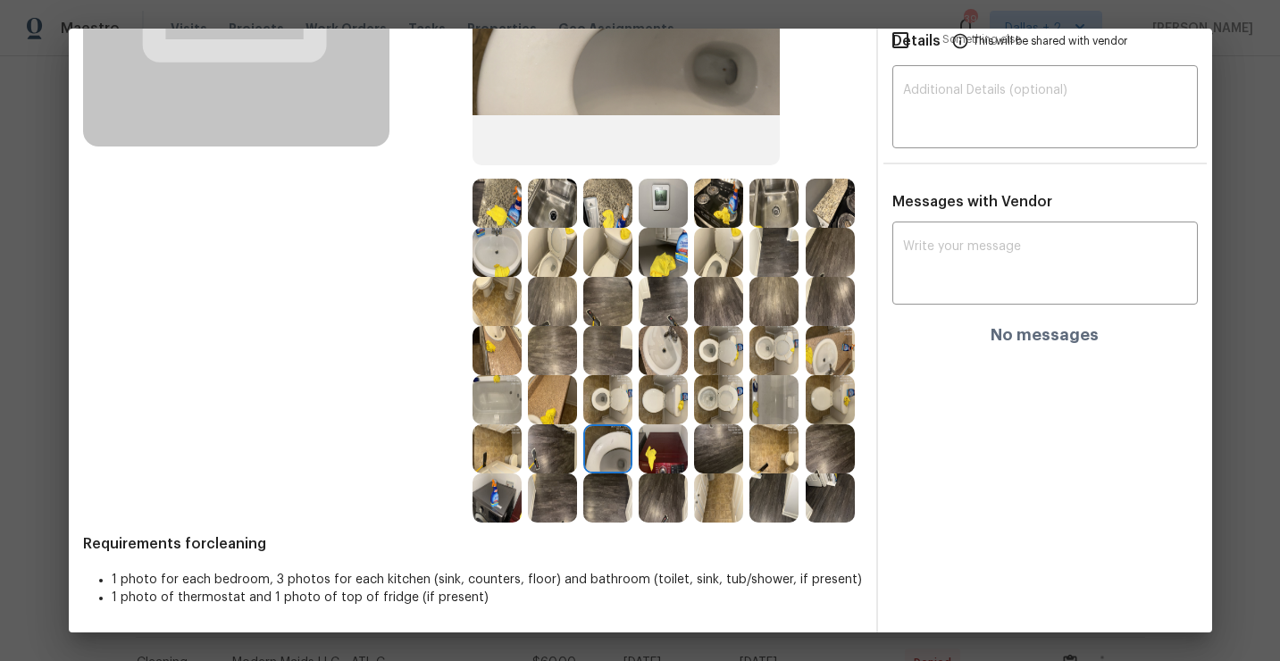
scroll to position [300, 0]
click at [489, 502] on img at bounding box center [496, 498] width 49 height 49
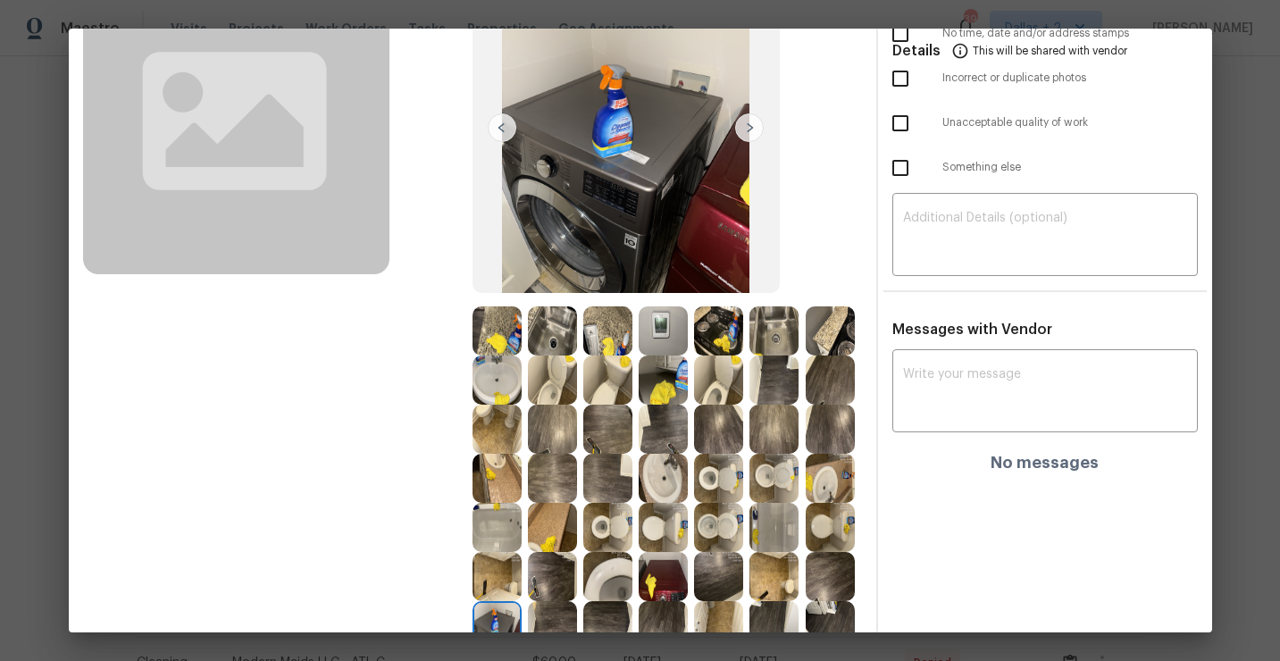
scroll to position [301, 0]
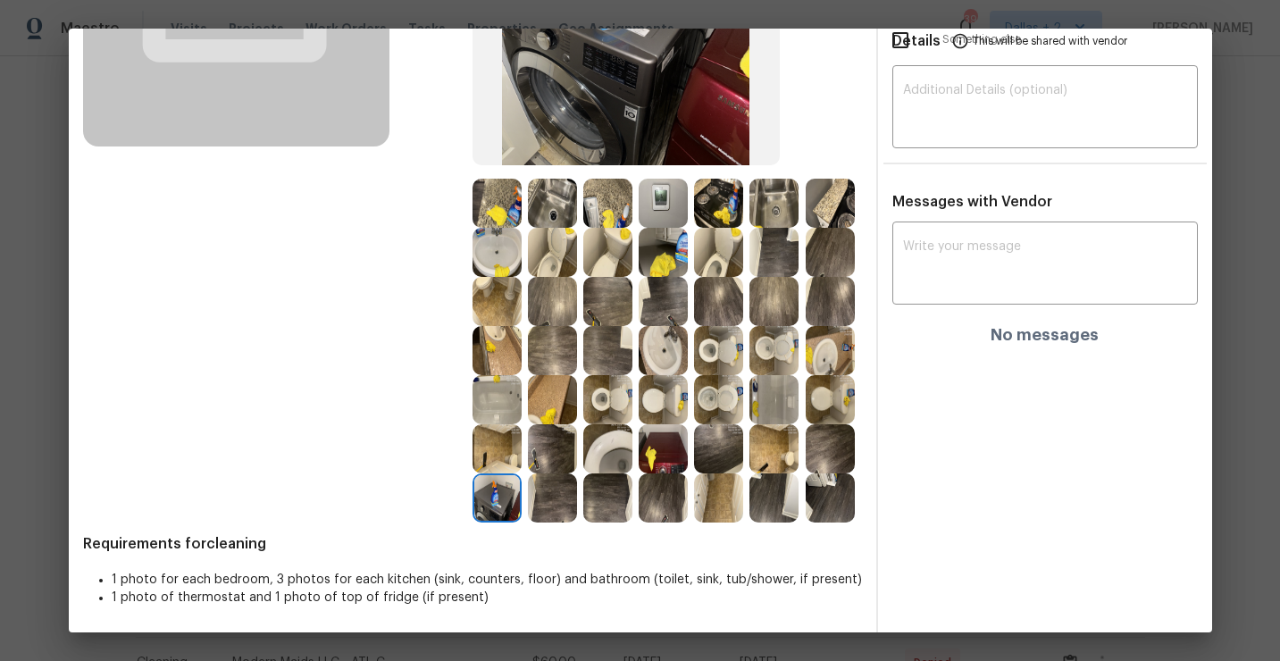
click at [666, 497] on img at bounding box center [663, 497] width 49 height 49
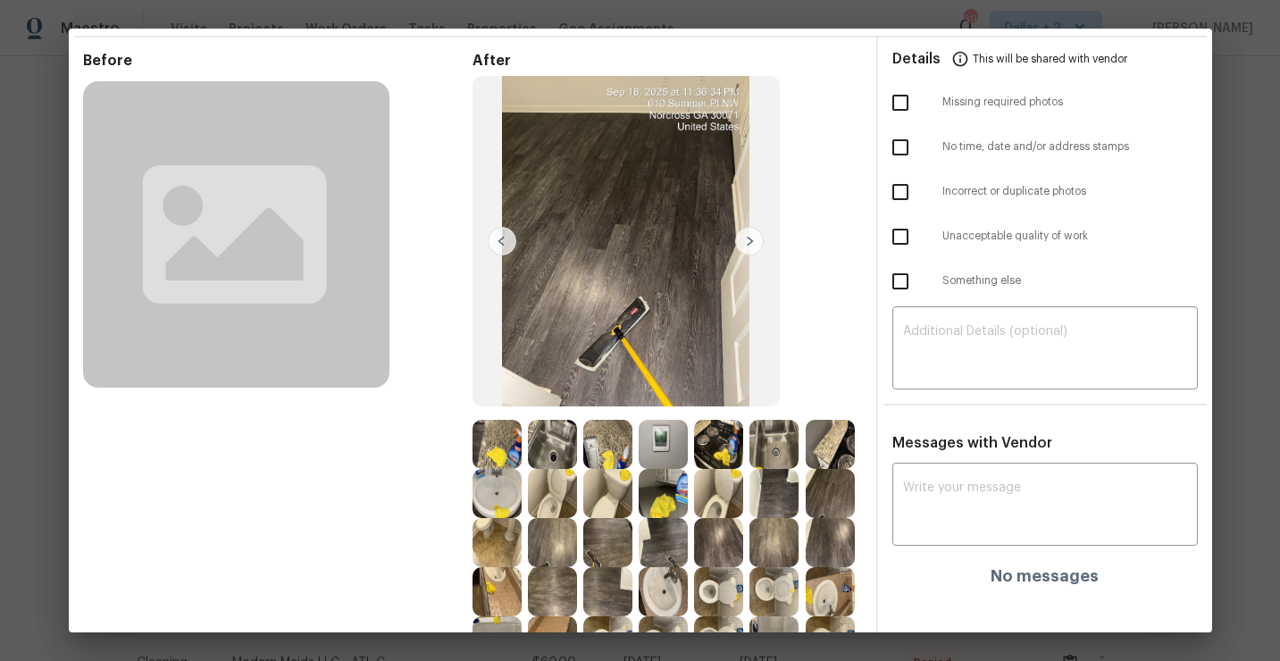
scroll to position [16, 0]
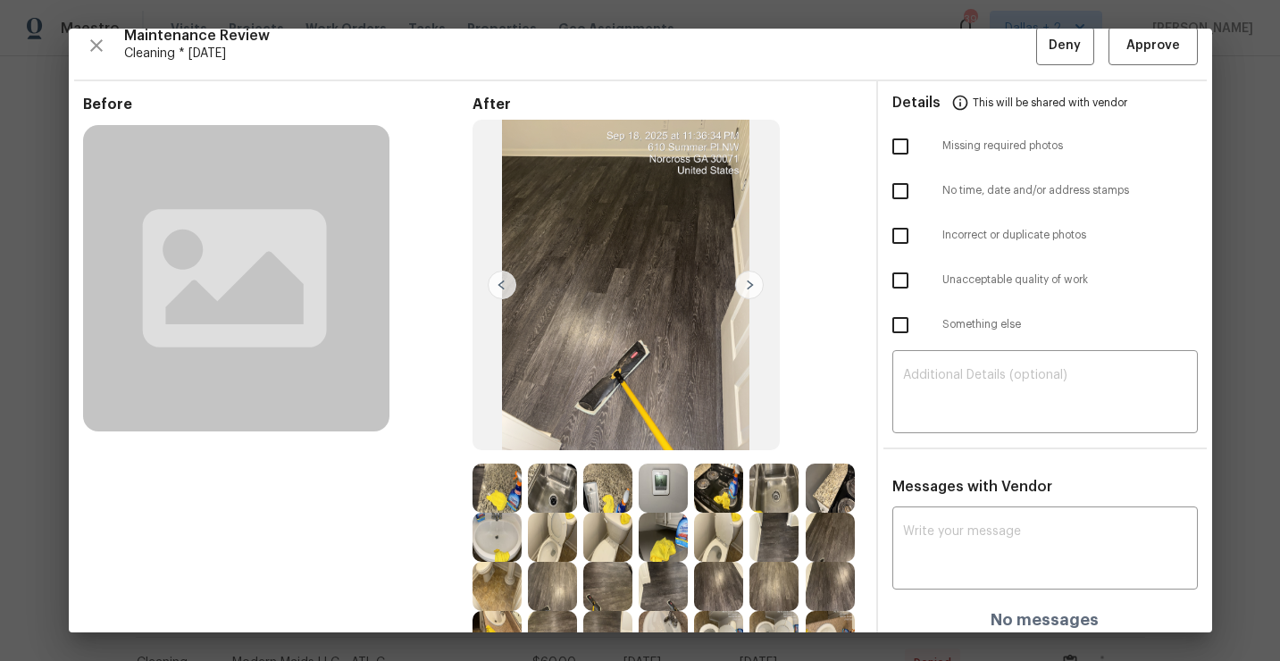
click at [755, 286] on img at bounding box center [749, 285] width 29 height 29
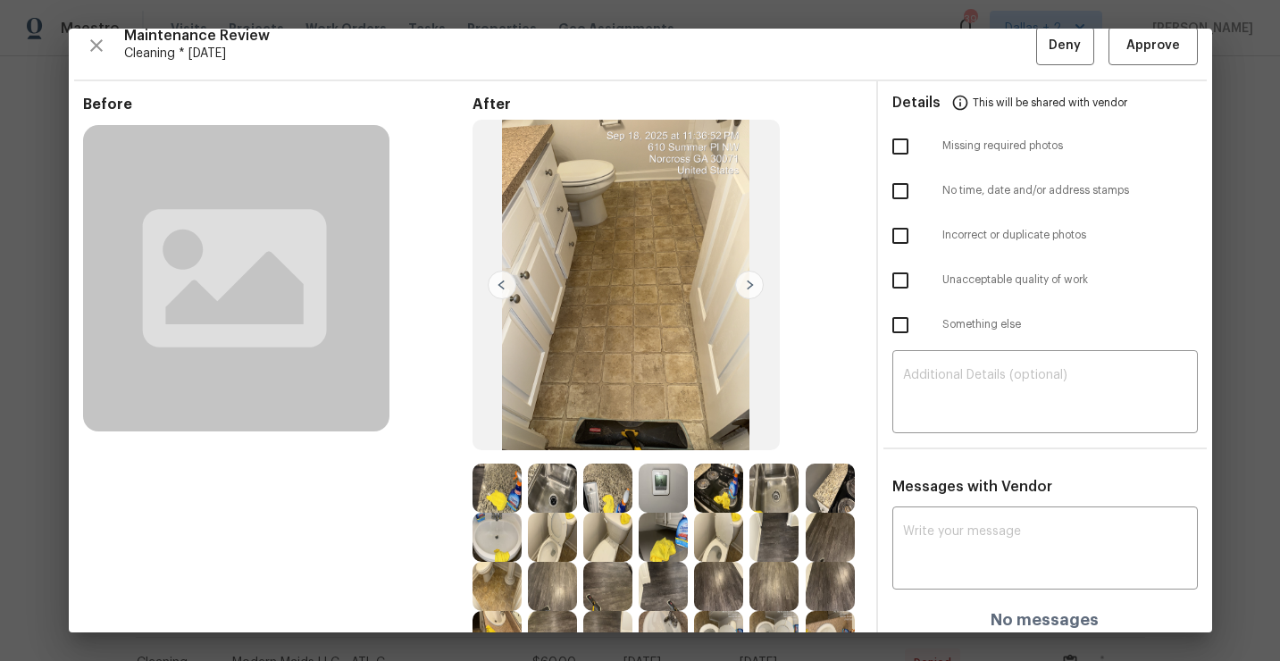
click at [755, 286] on img at bounding box center [749, 285] width 29 height 29
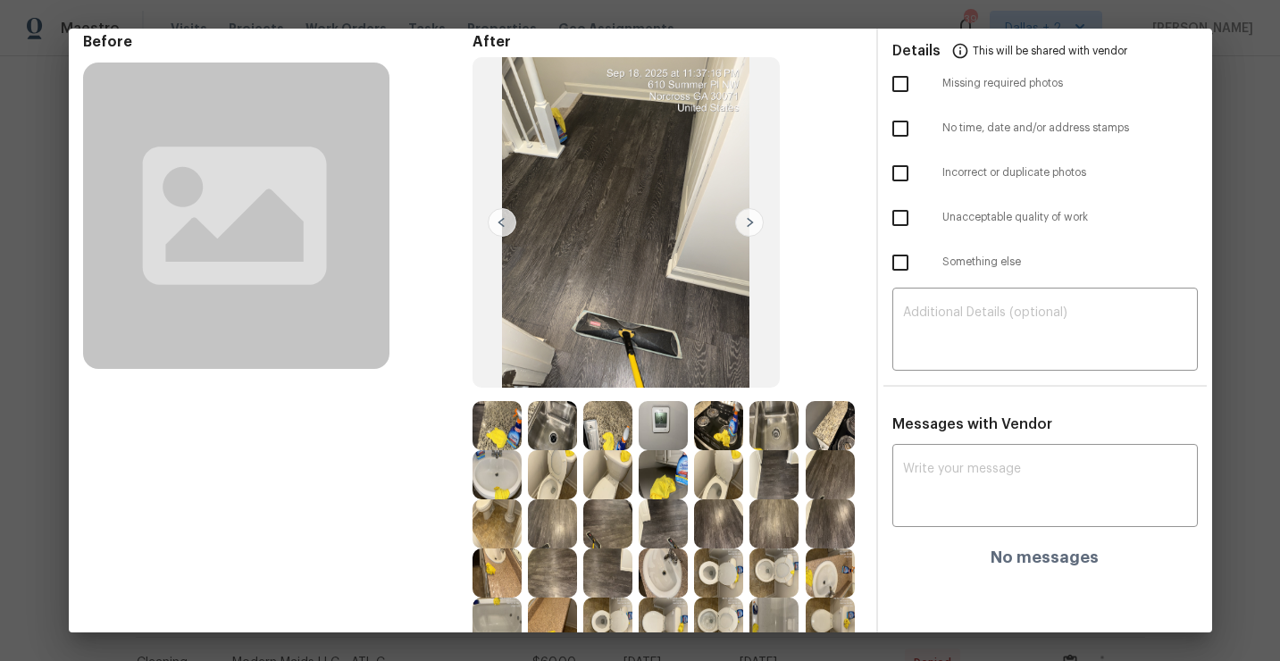
scroll to position [71, 0]
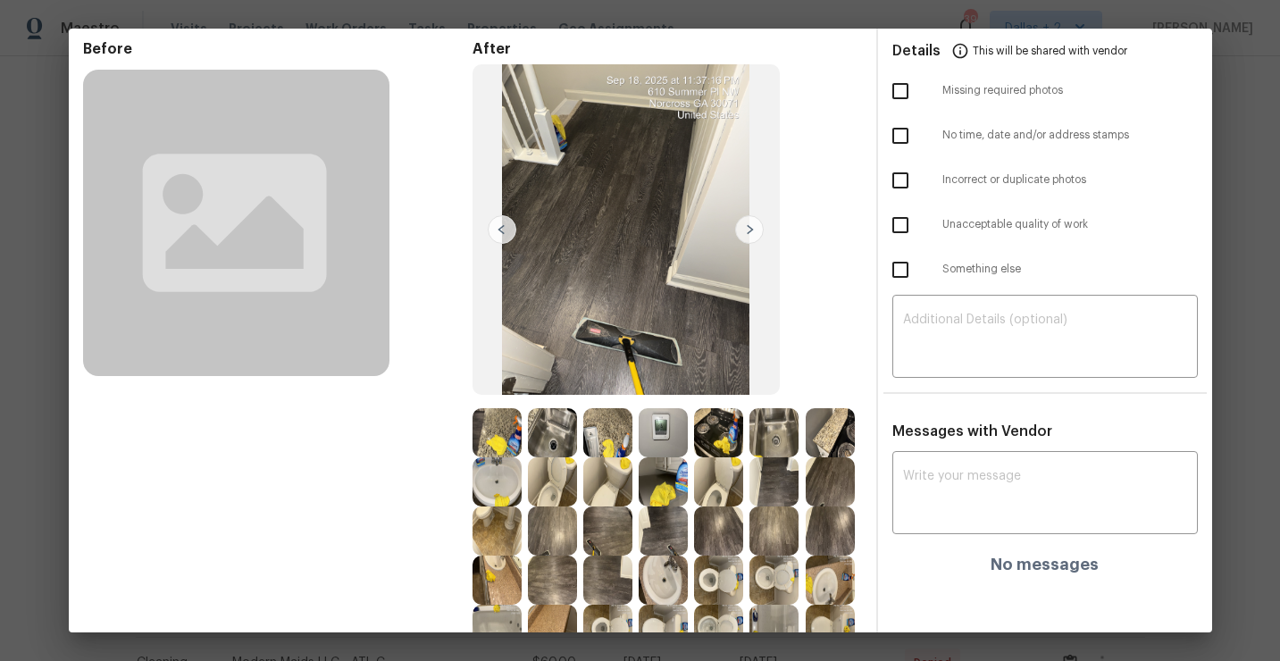
click at [746, 228] on img at bounding box center [749, 229] width 29 height 29
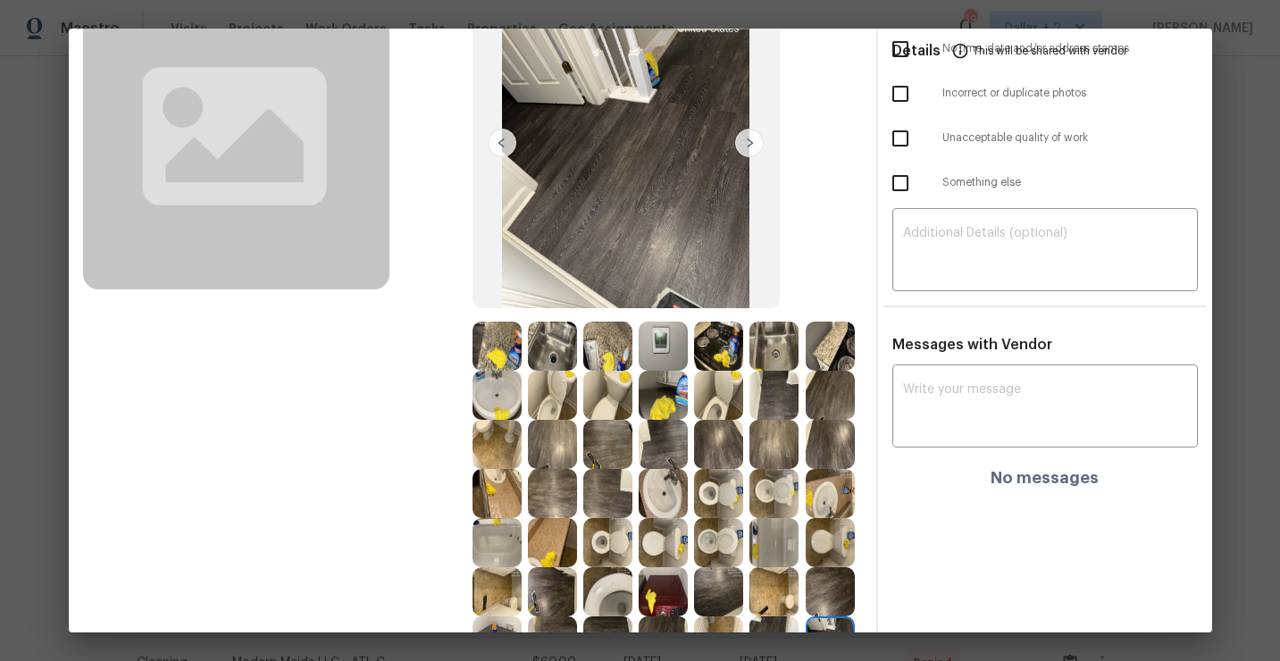
scroll to position [184, 0]
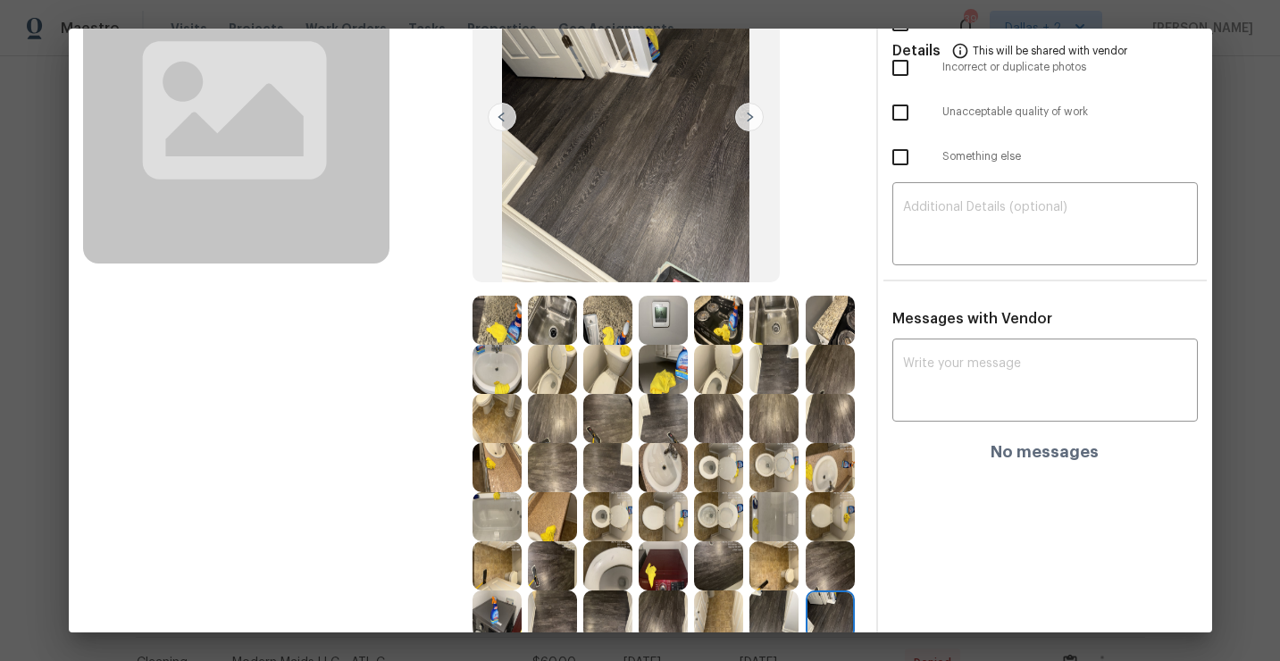
click at [664, 322] on img at bounding box center [663, 320] width 49 height 49
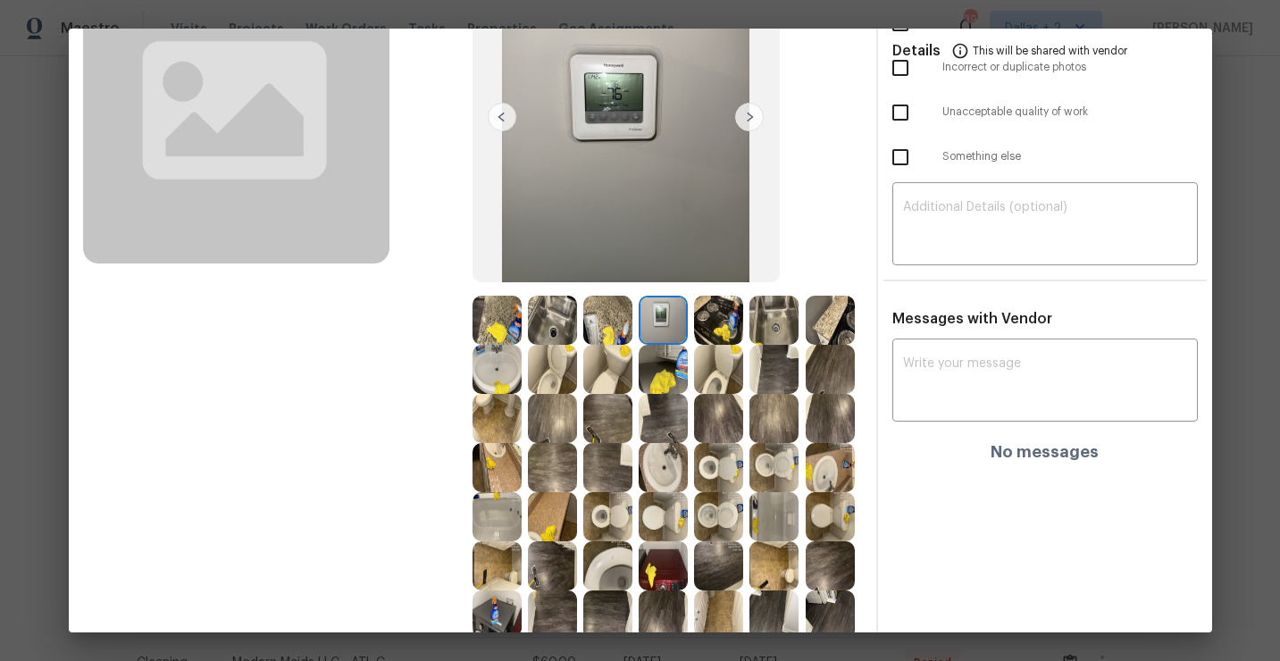
click at [746, 116] on img at bounding box center [749, 117] width 29 height 29
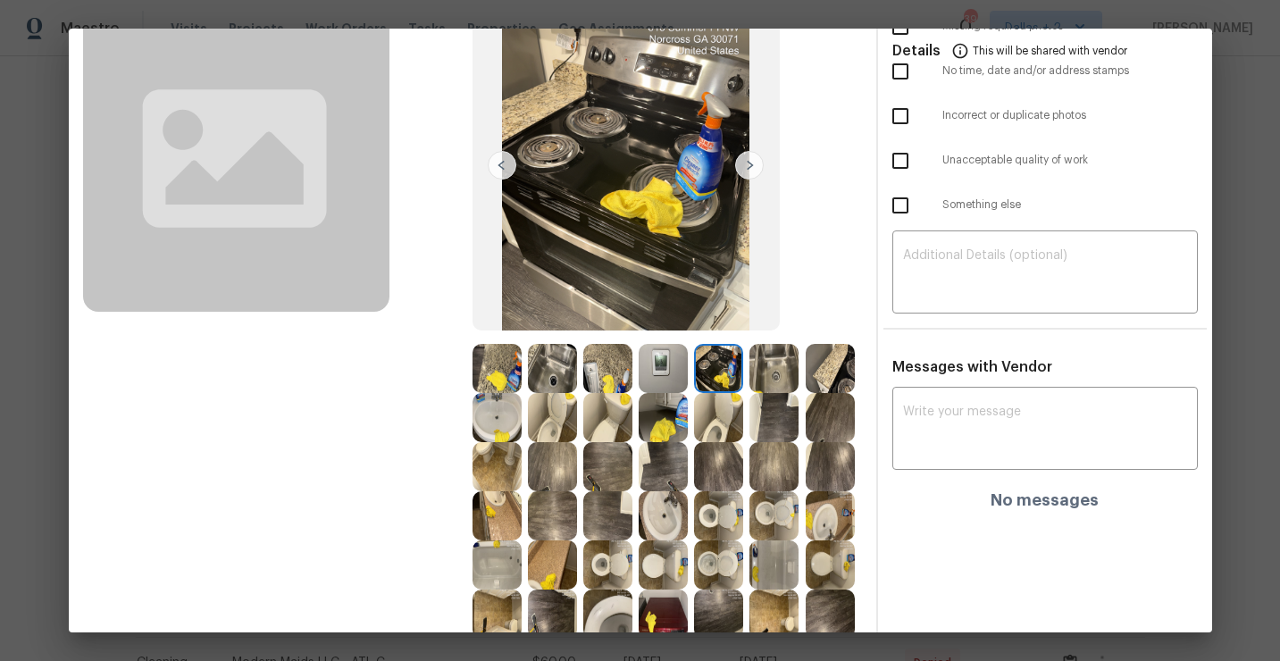
scroll to position [129, 0]
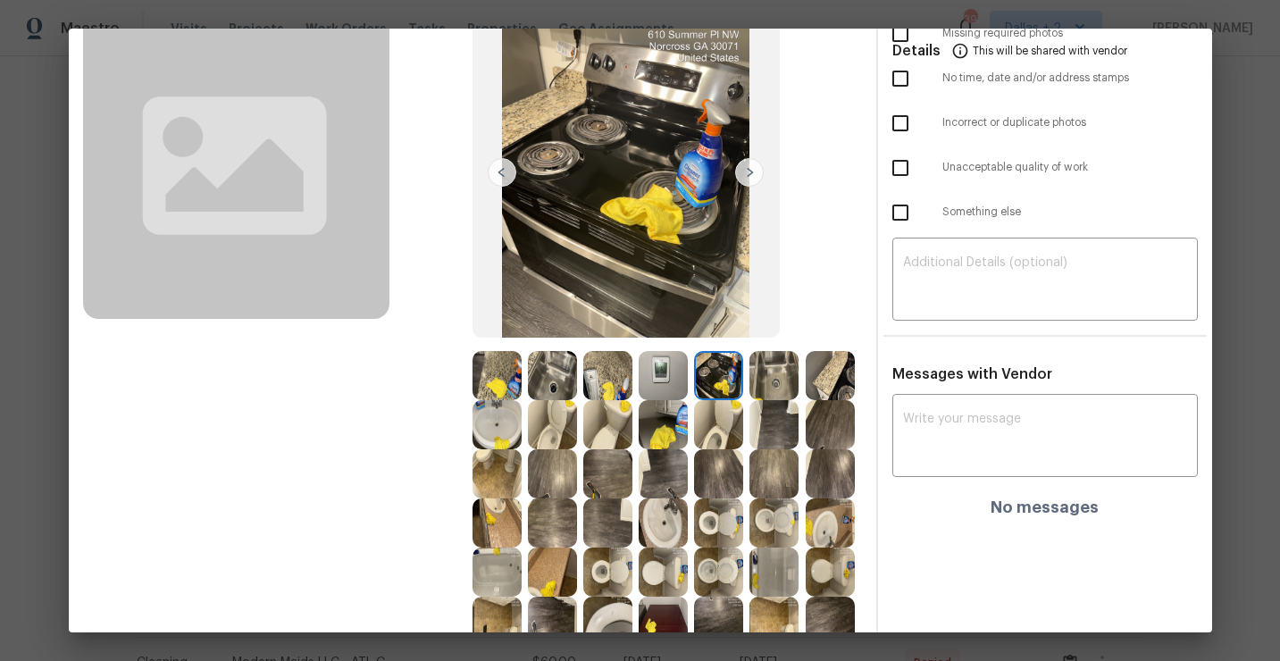
click at [745, 173] on img at bounding box center [749, 172] width 29 height 29
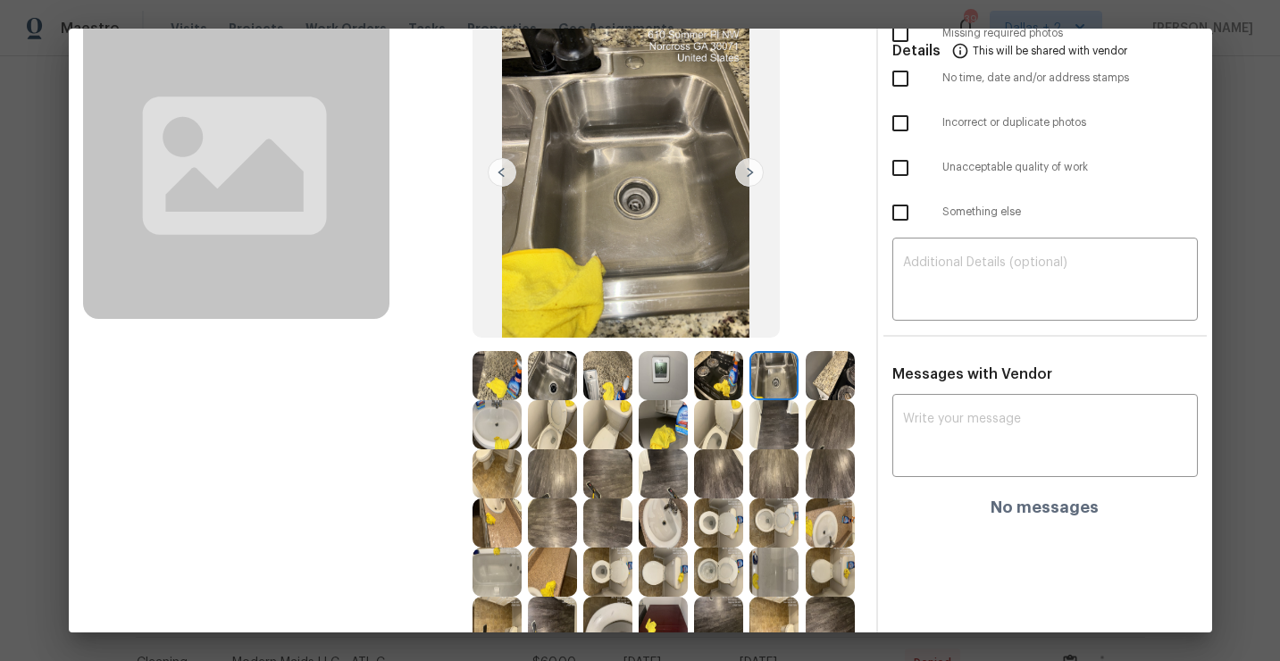
click at [745, 173] on img at bounding box center [749, 172] width 29 height 29
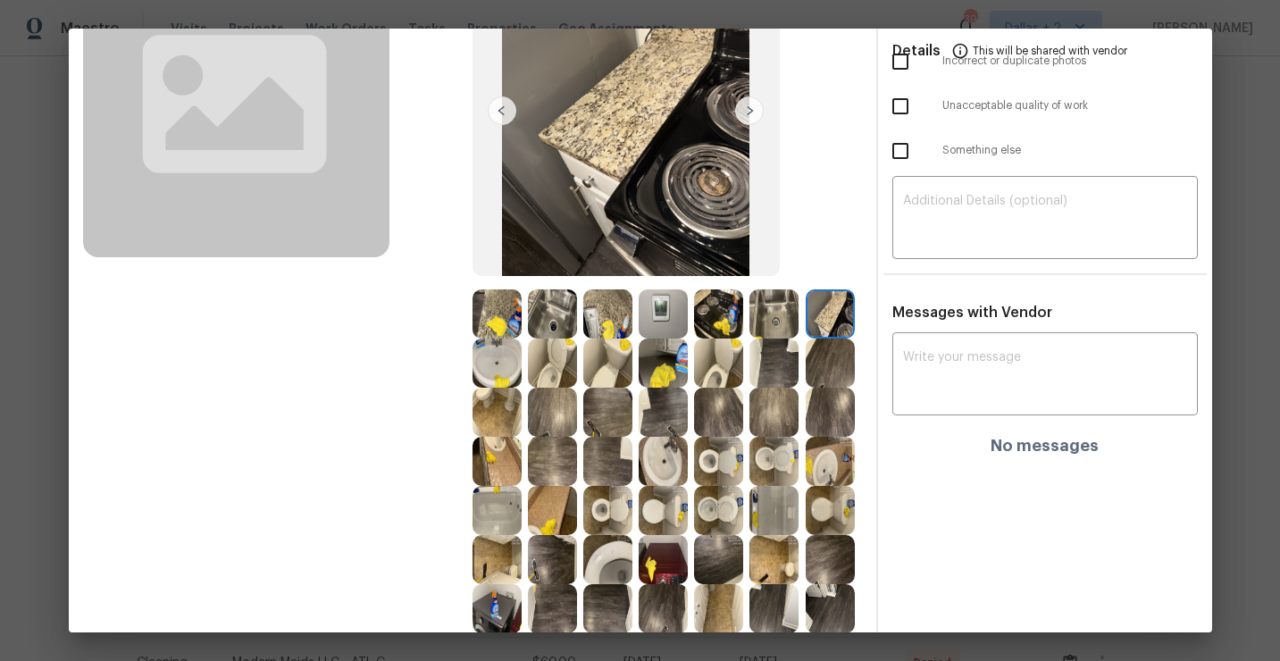
scroll to position [188, 0]
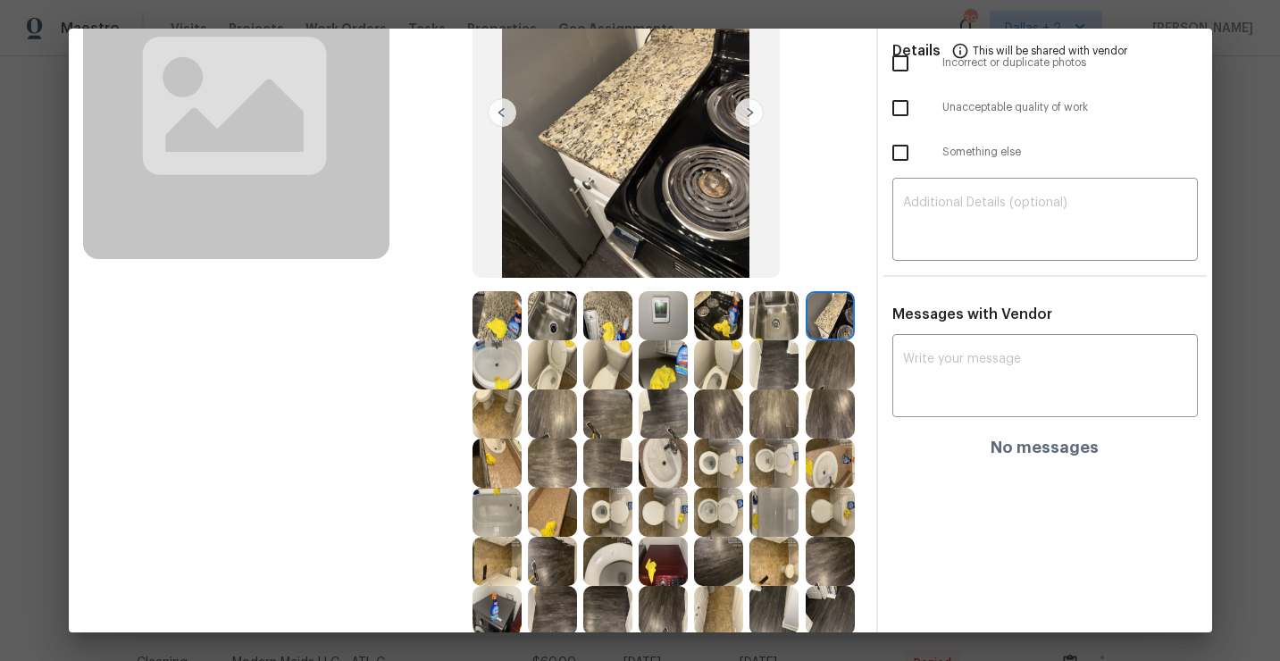
click at [603, 318] on img at bounding box center [607, 315] width 49 height 49
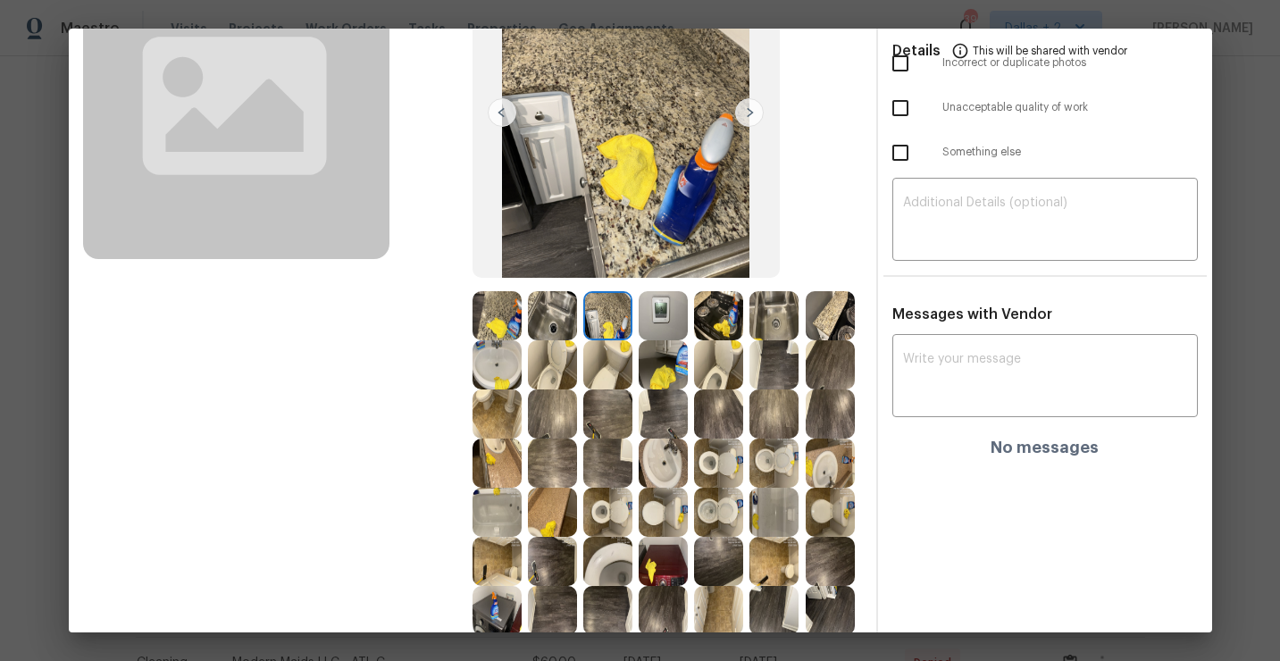
click at [837, 327] on img at bounding box center [830, 315] width 49 height 49
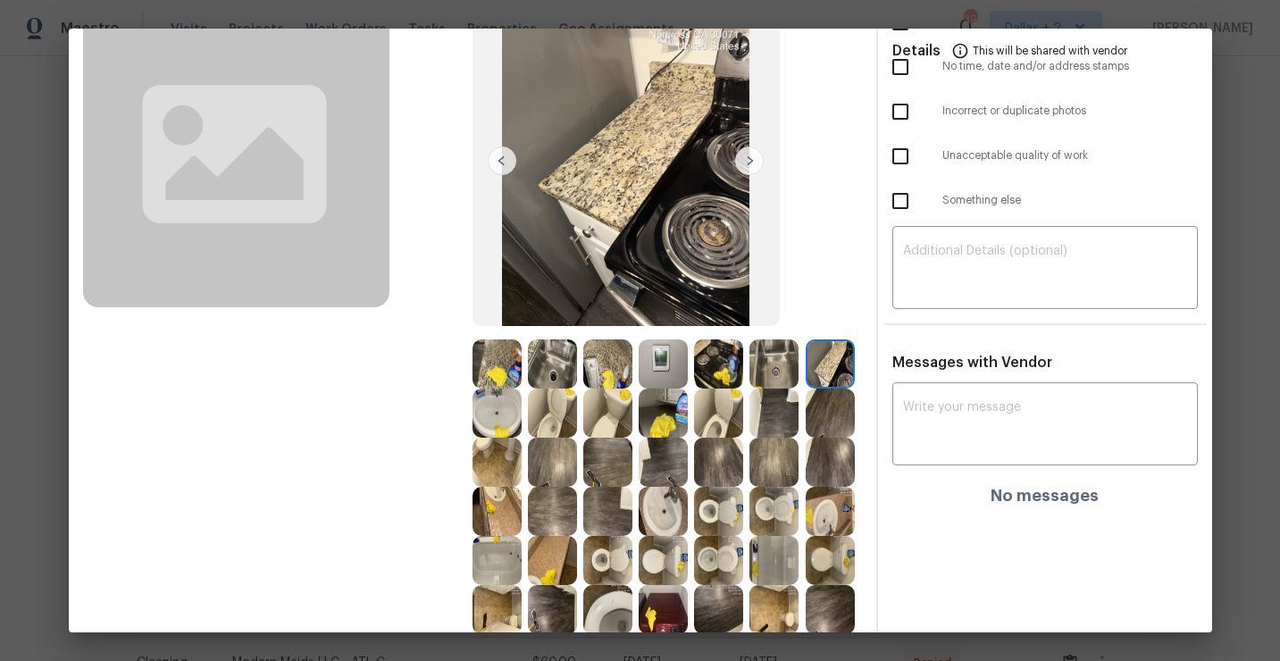
scroll to position [0, 0]
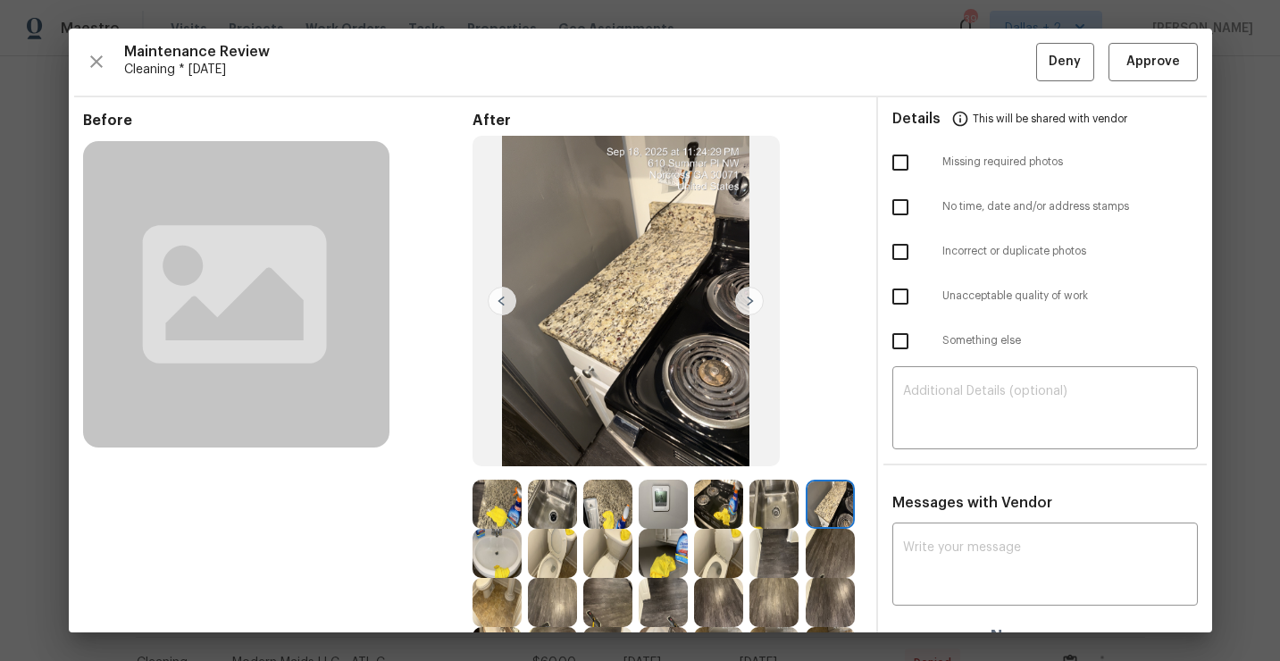
click at [748, 305] on img at bounding box center [749, 301] width 29 height 29
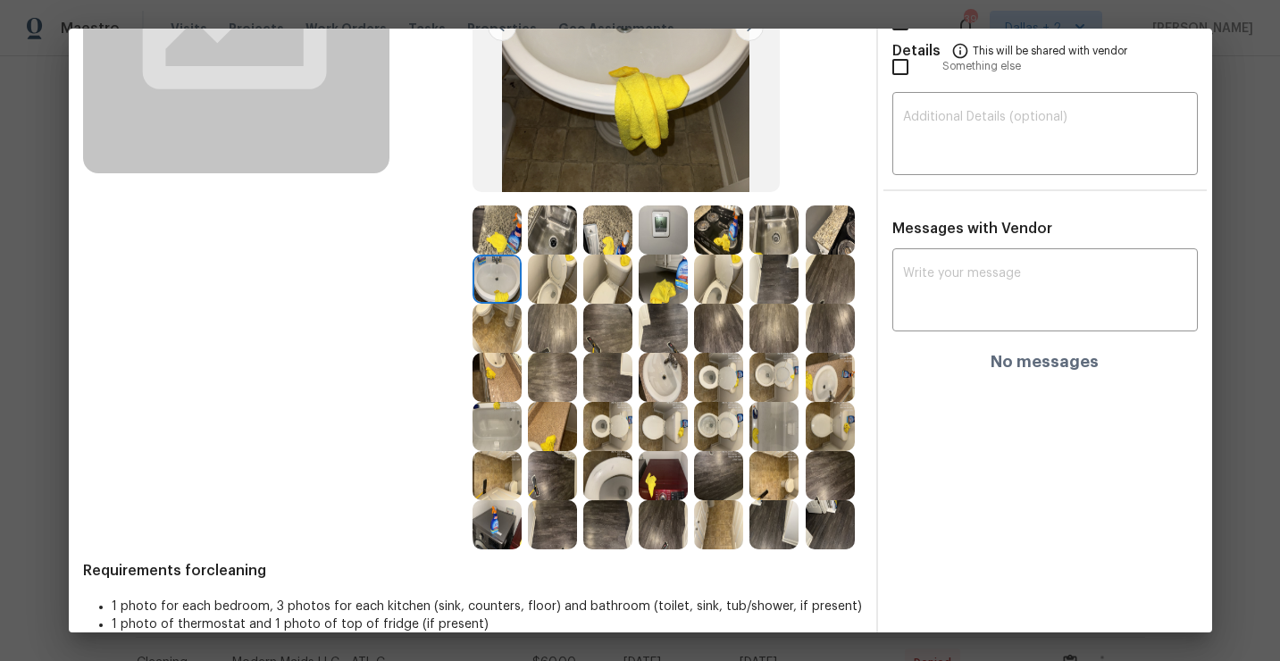
scroll to position [298, 0]
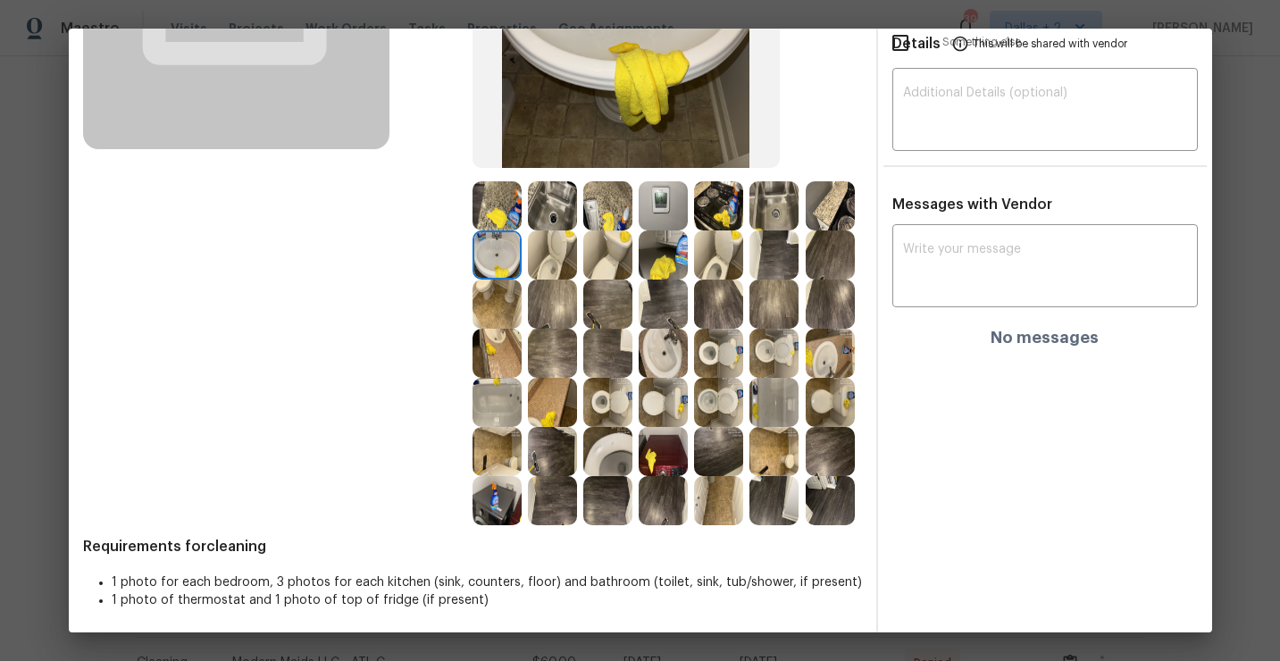
click at [657, 353] on img at bounding box center [663, 353] width 49 height 49
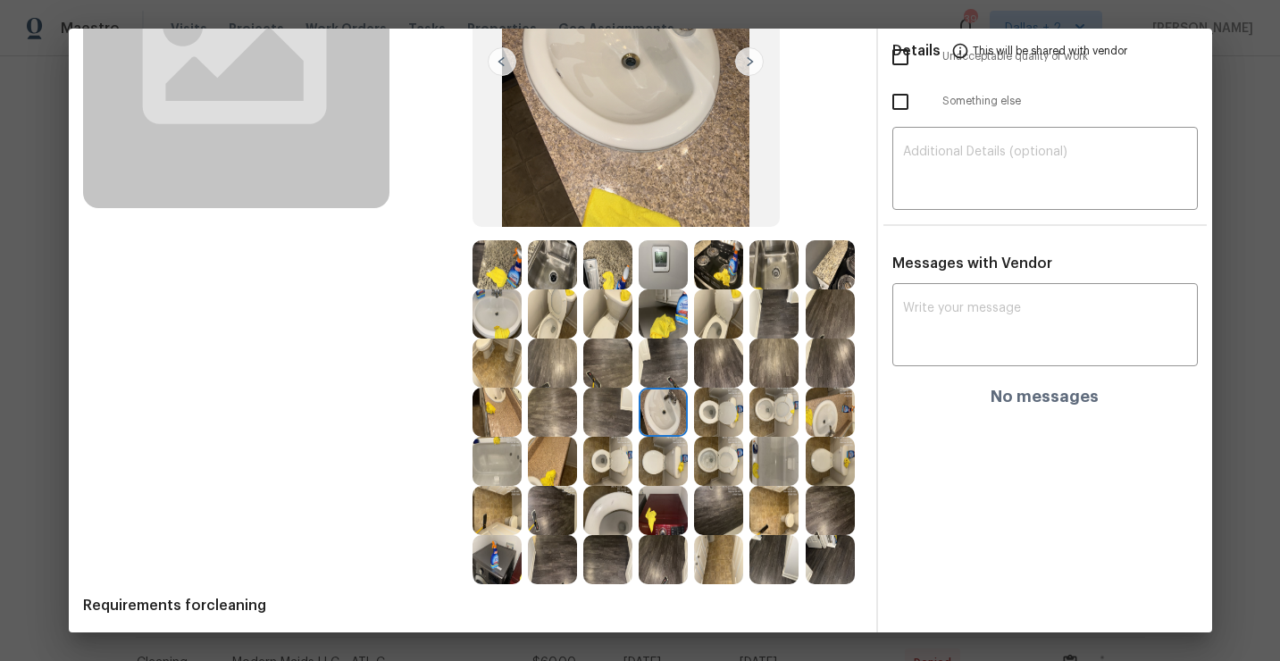
scroll to position [226, 0]
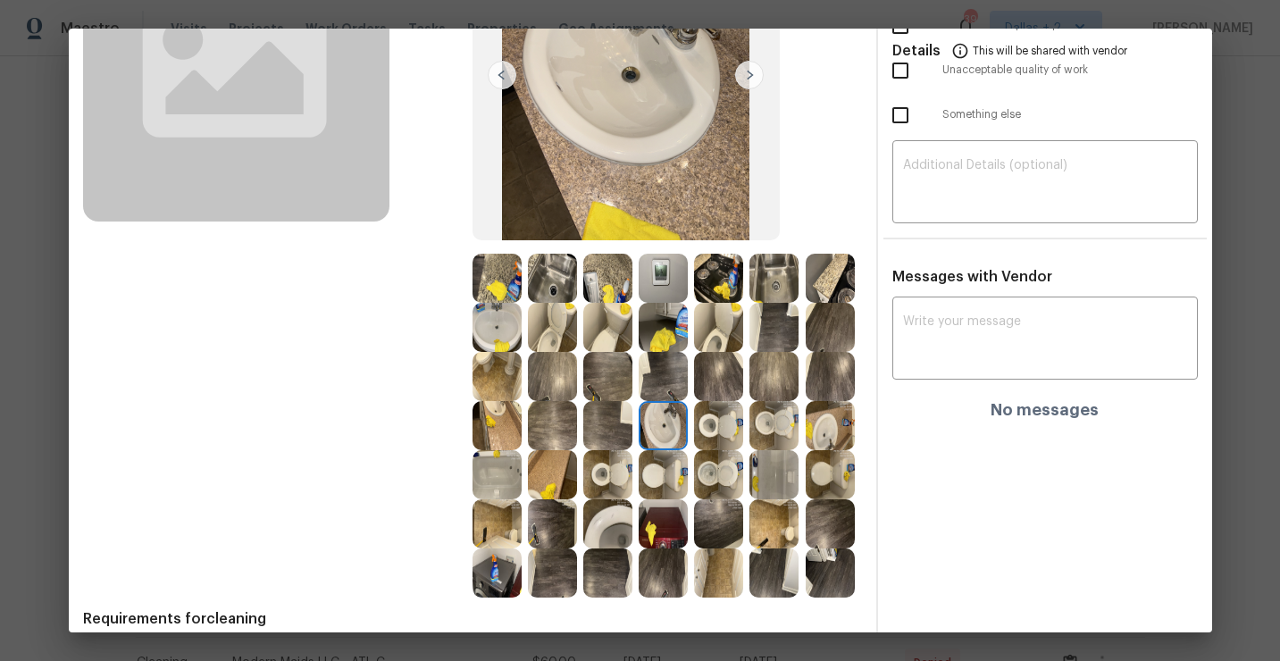
click at [714, 267] on img at bounding box center [718, 278] width 49 height 49
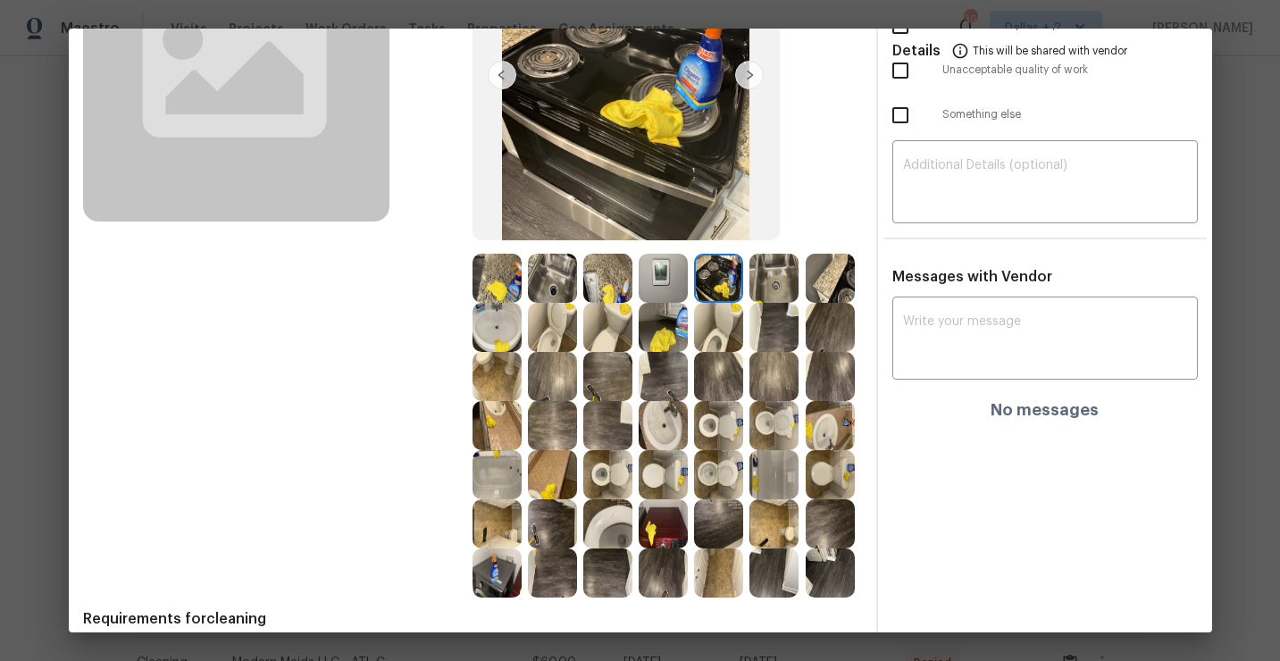
click at [491, 277] on img at bounding box center [496, 278] width 49 height 49
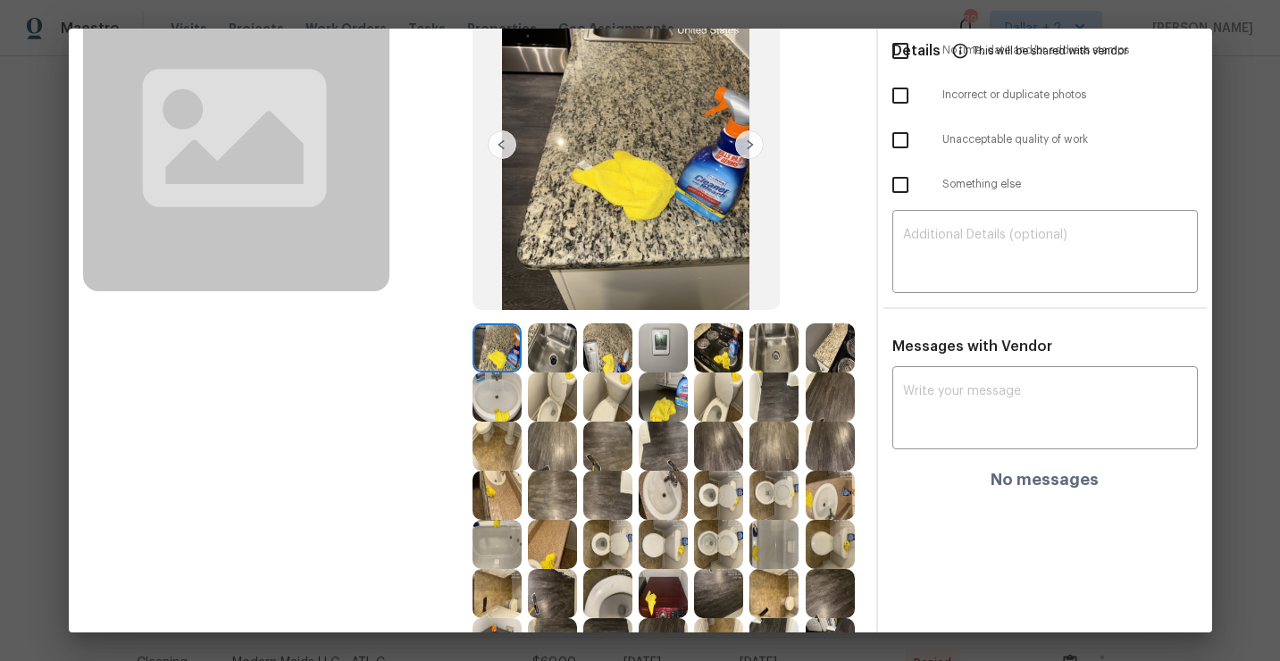
scroll to position [155, 0]
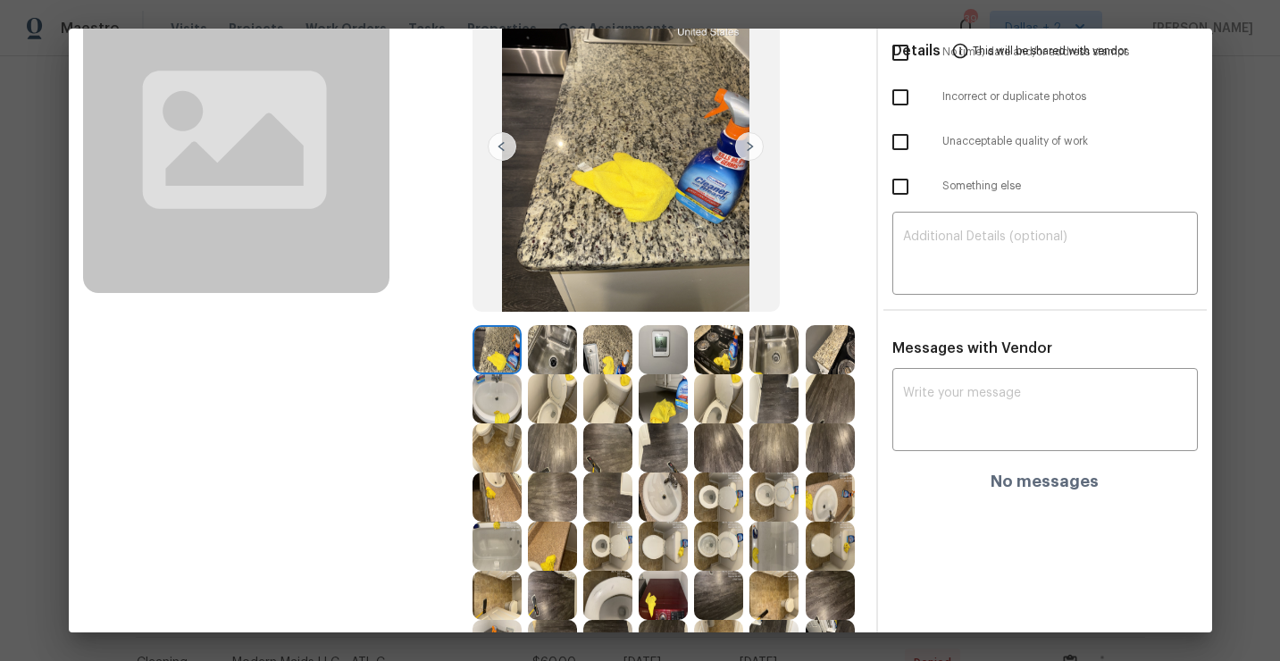
click at [621, 359] on img at bounding box center [607, 349] width 49 height 49
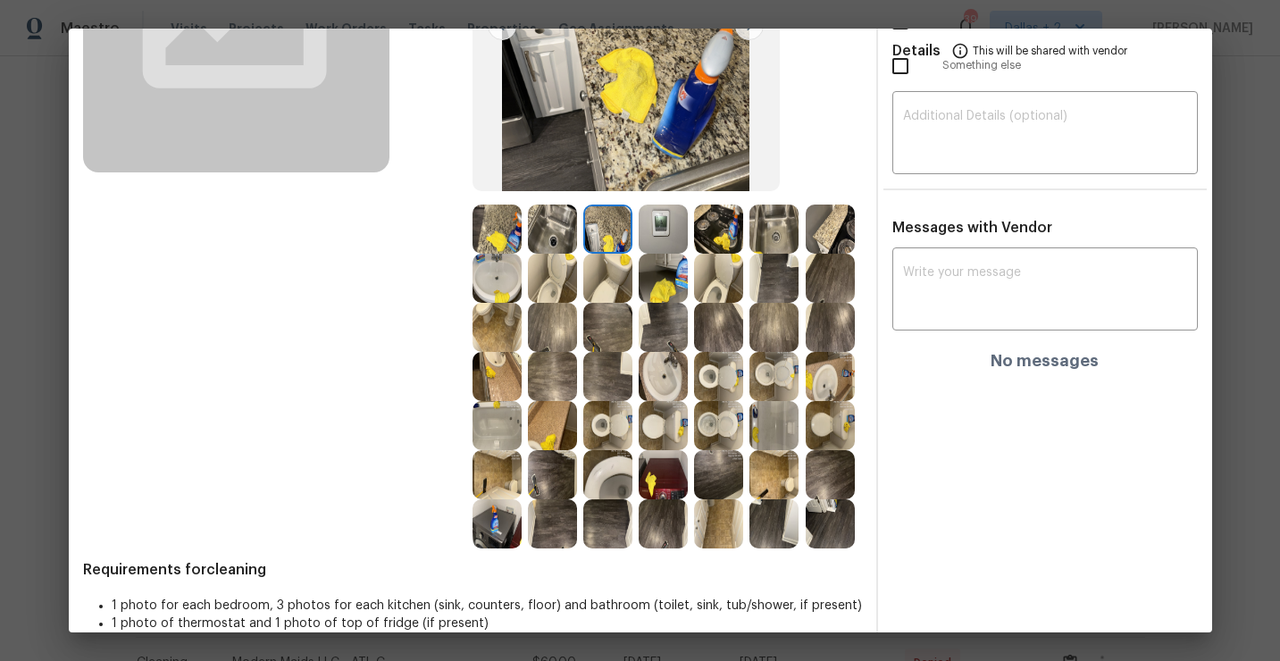
scroll to position [281, 0]
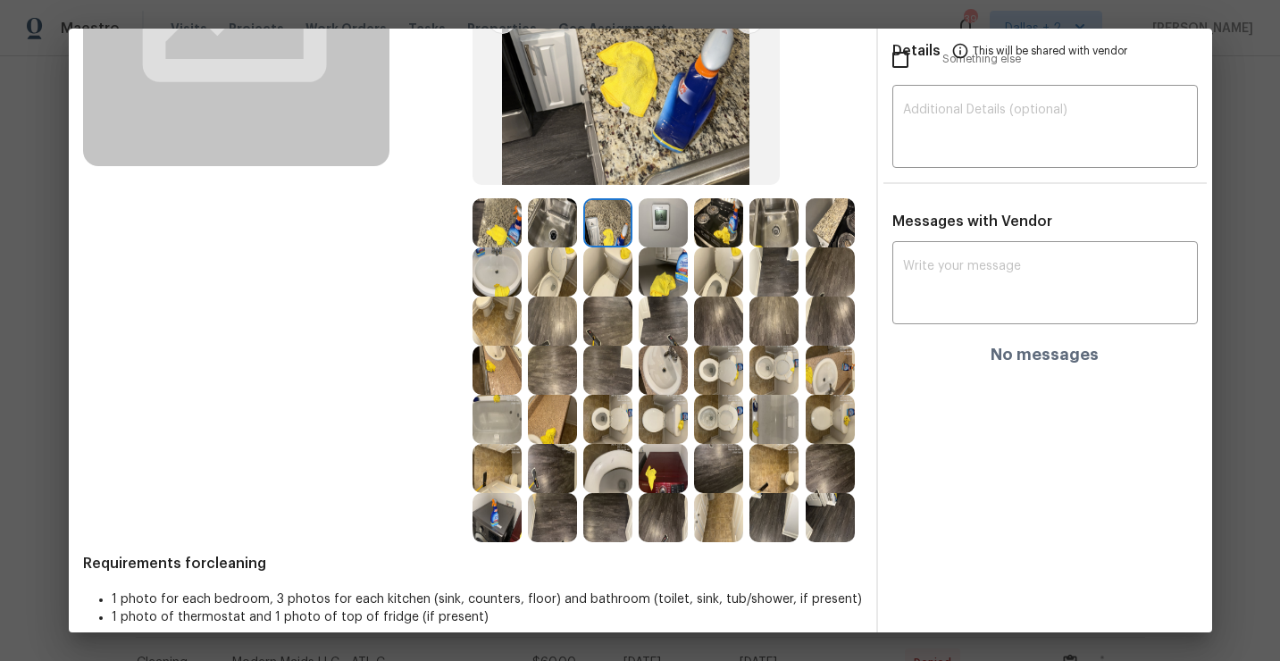
click at [836, 218] on img at bounding box center [830, 222] width 49 height 49
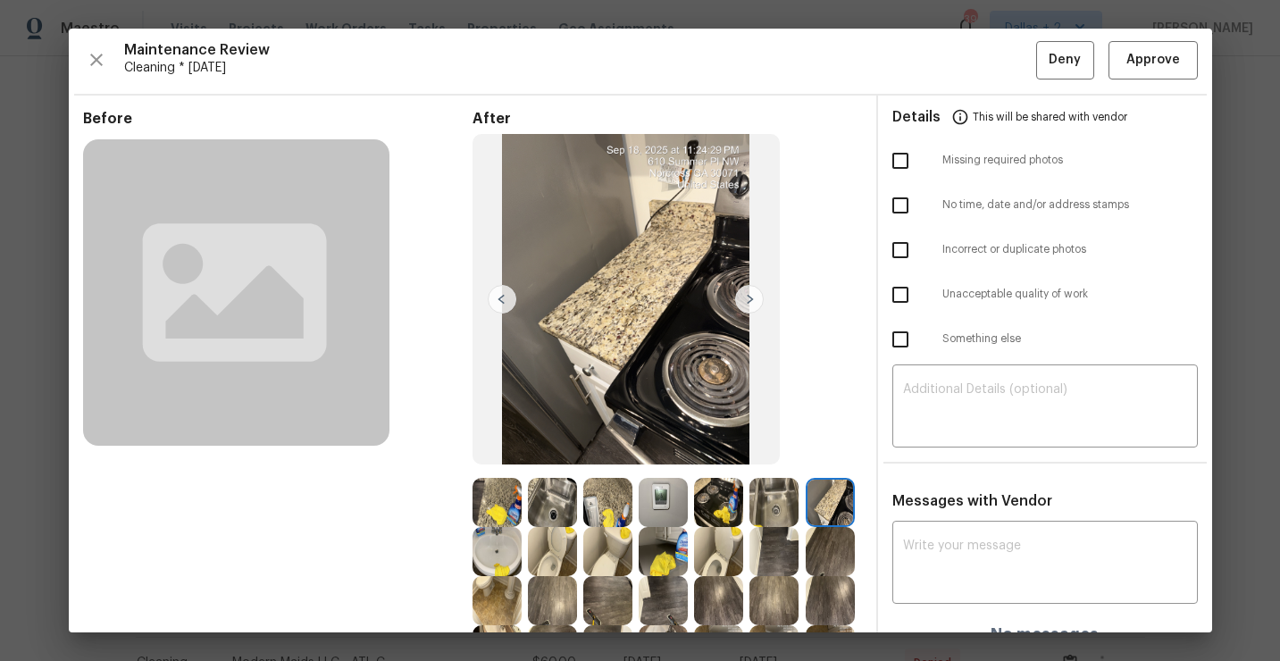
scroll to position [110, 0]
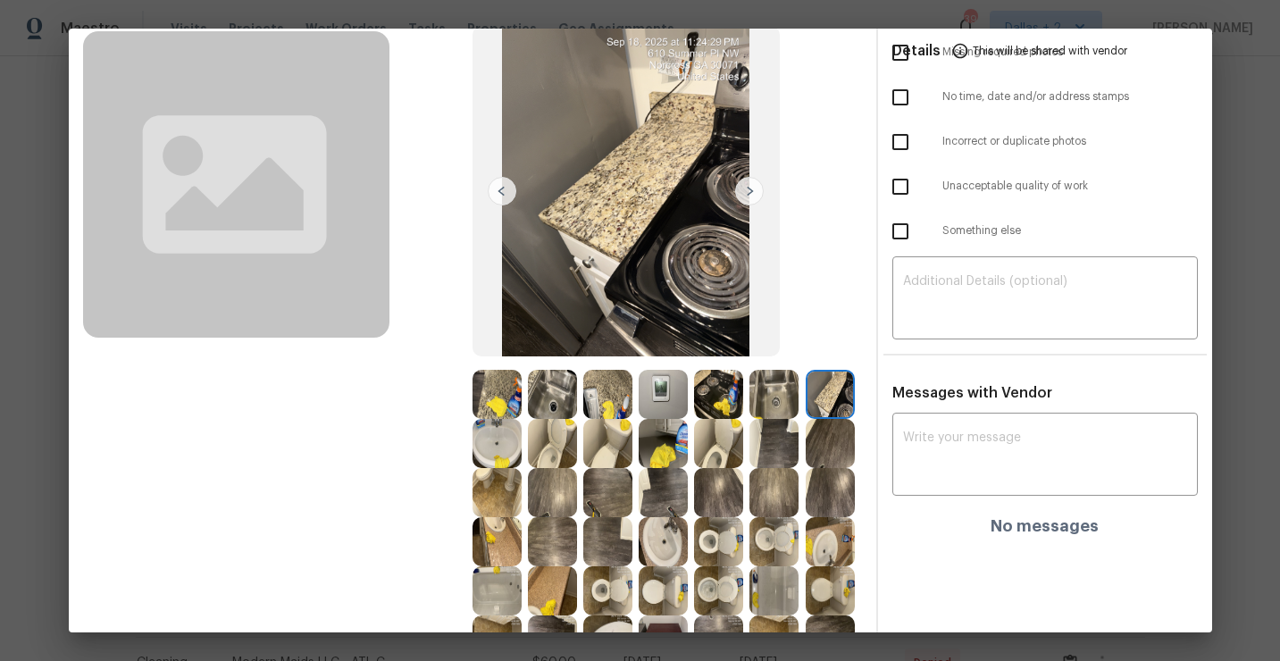
click at [749, 184] on img at bounding box center [749, 191] width 29 height 29
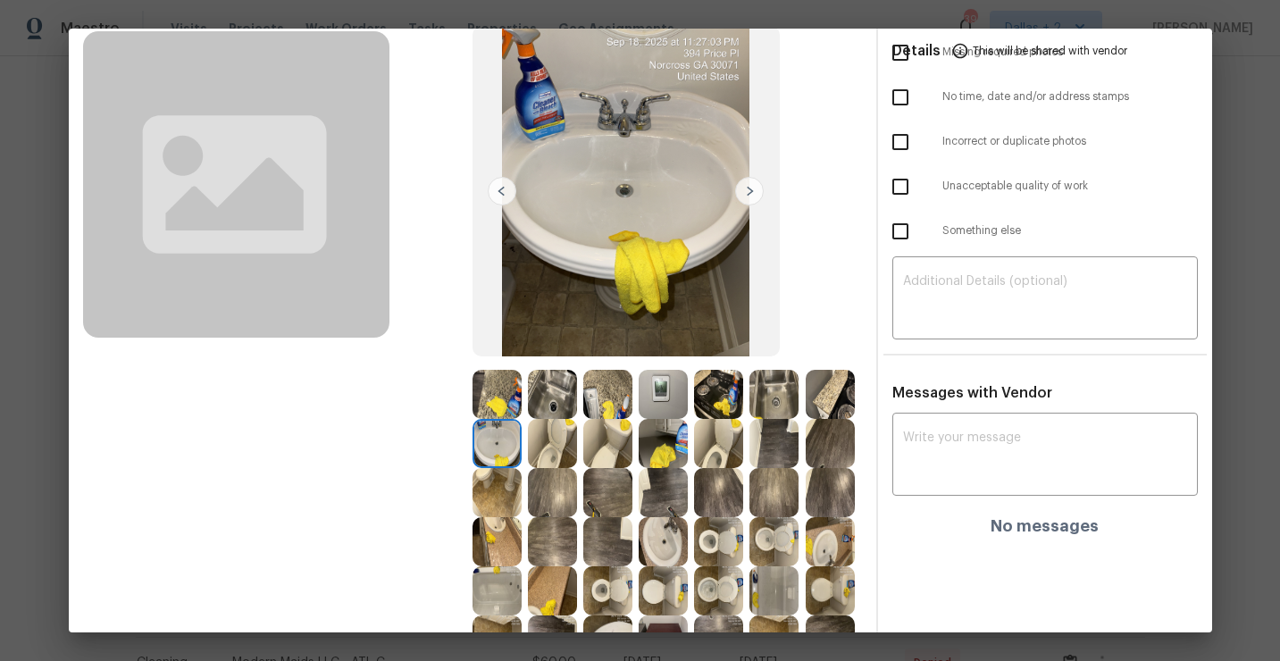
click at [750, 196] on img at bounding box center [749, 191] width 29 height 29
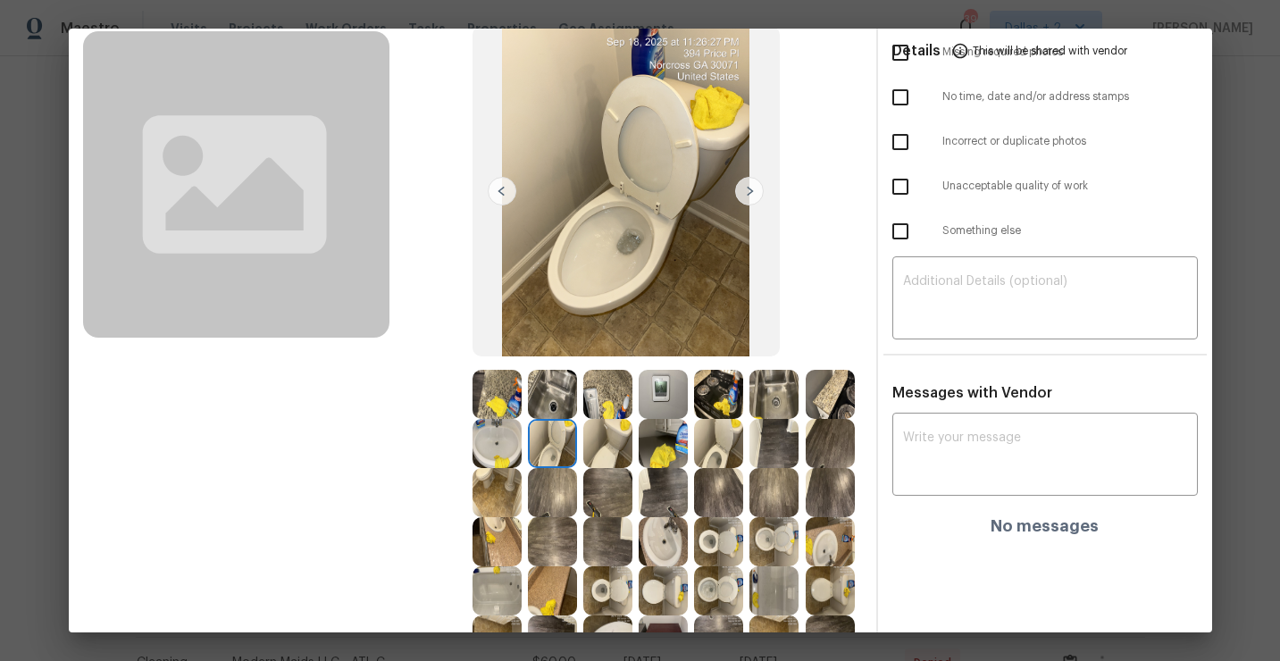
click at [670, 434] on img at bounding box center [663, 443] width 49 height 49
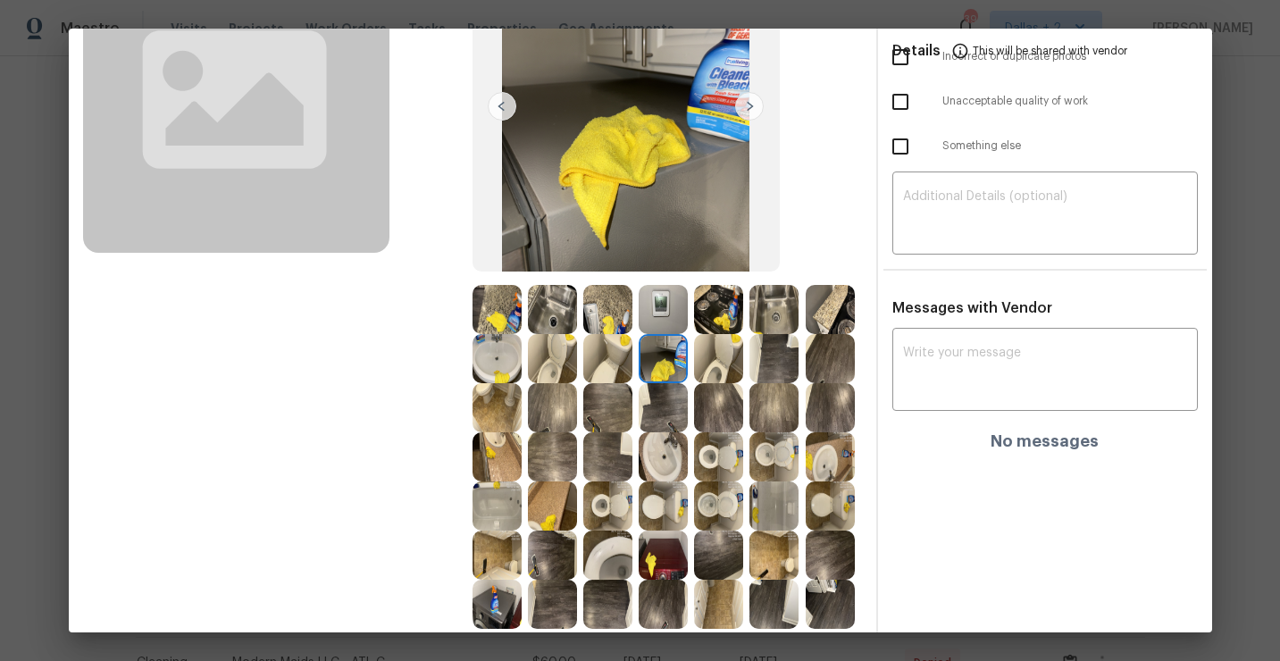
scroll to position [157, 0]
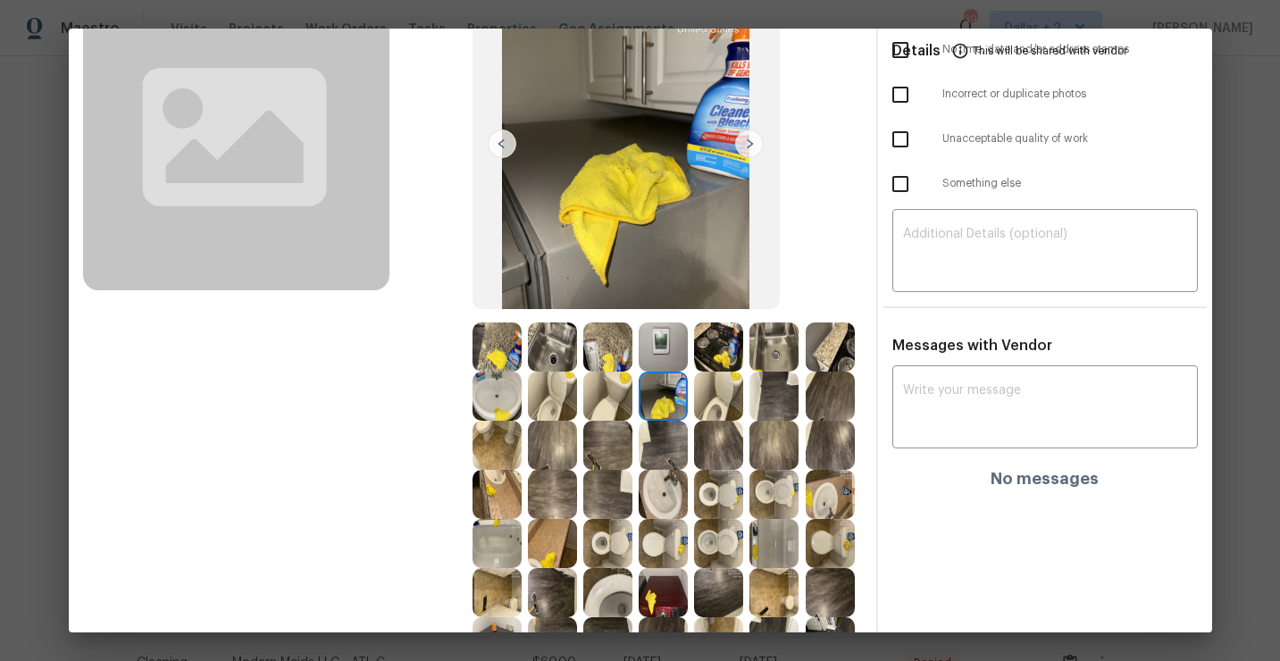
click at [672, 399] on img at bounding box center [663, 396] width 49 height 49
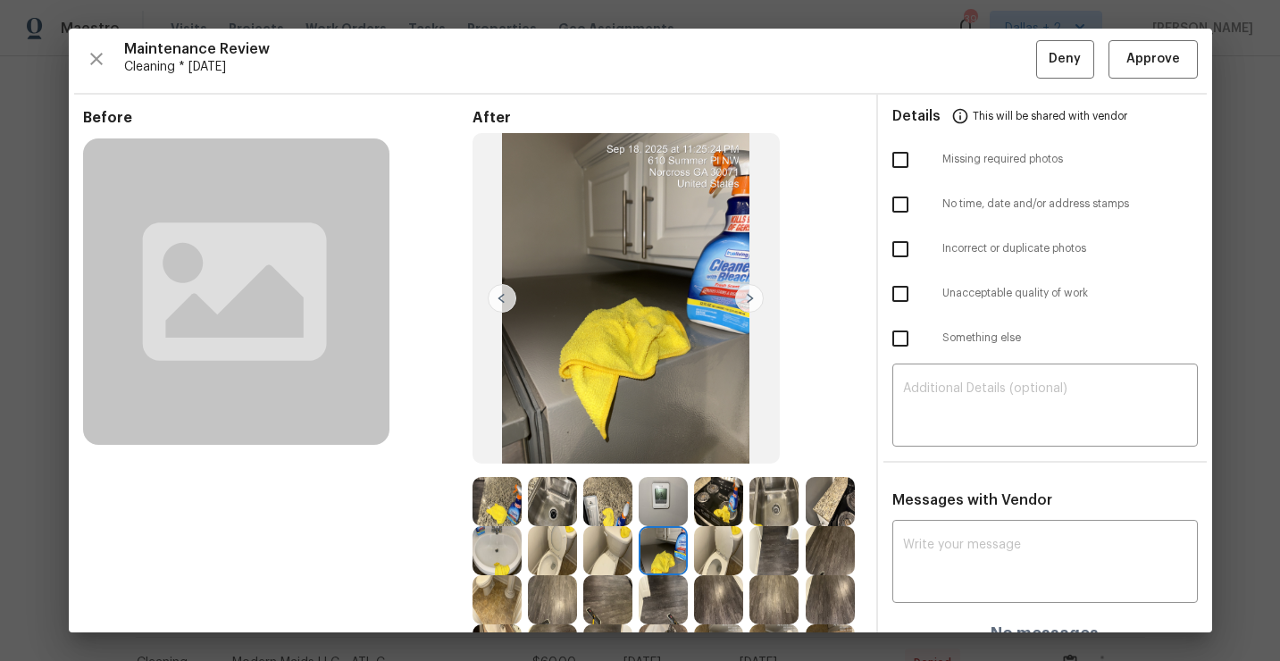
scroll to position [0, 0]
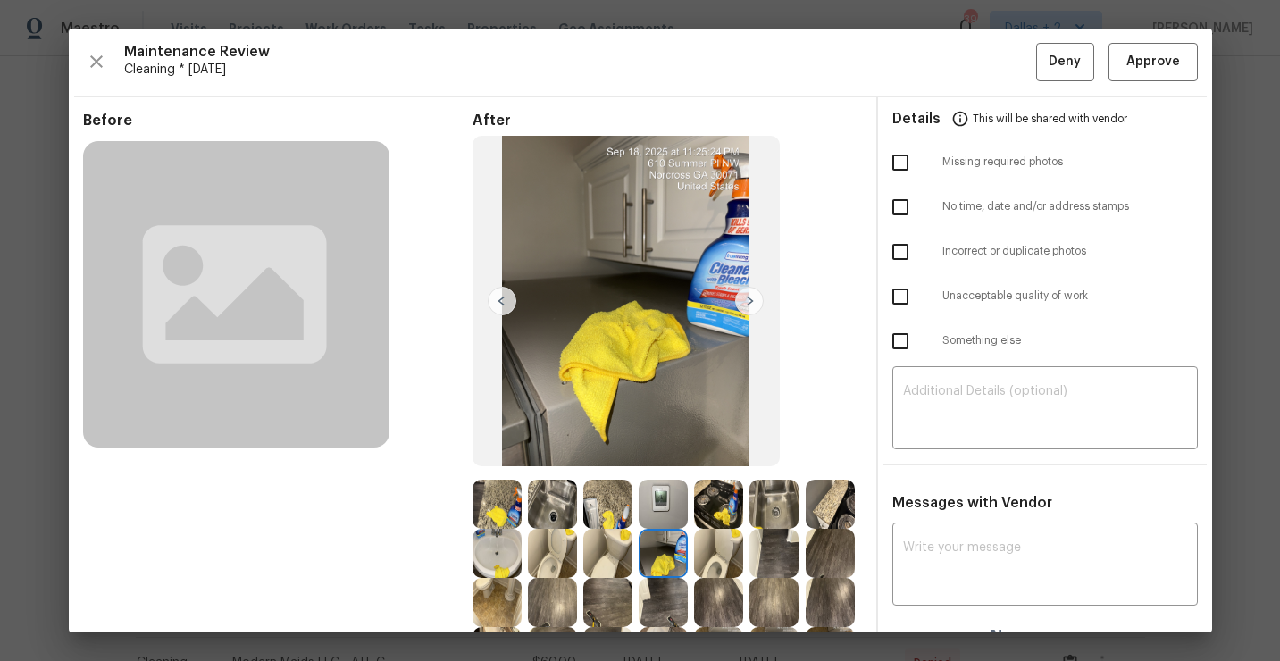
click at [606, 541] on img at bounding box center [607, 553] width 49 height 49
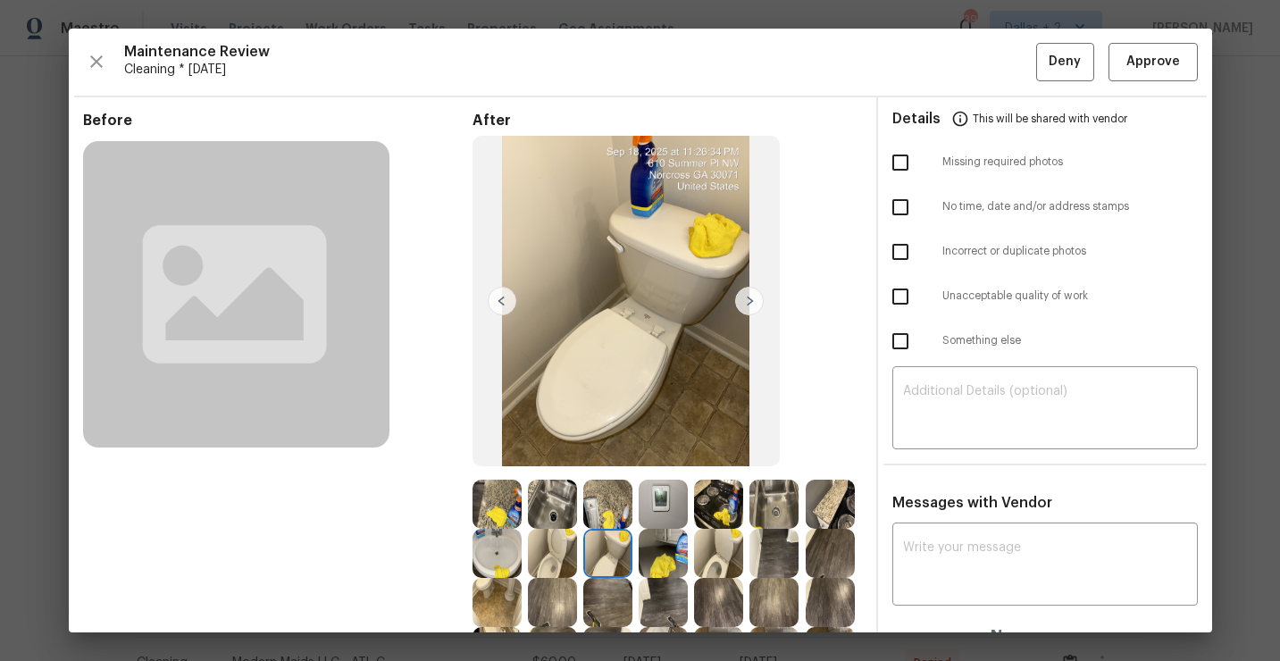
click at [662, 555] on img at bounding box center [663, 553] width 49 height 49
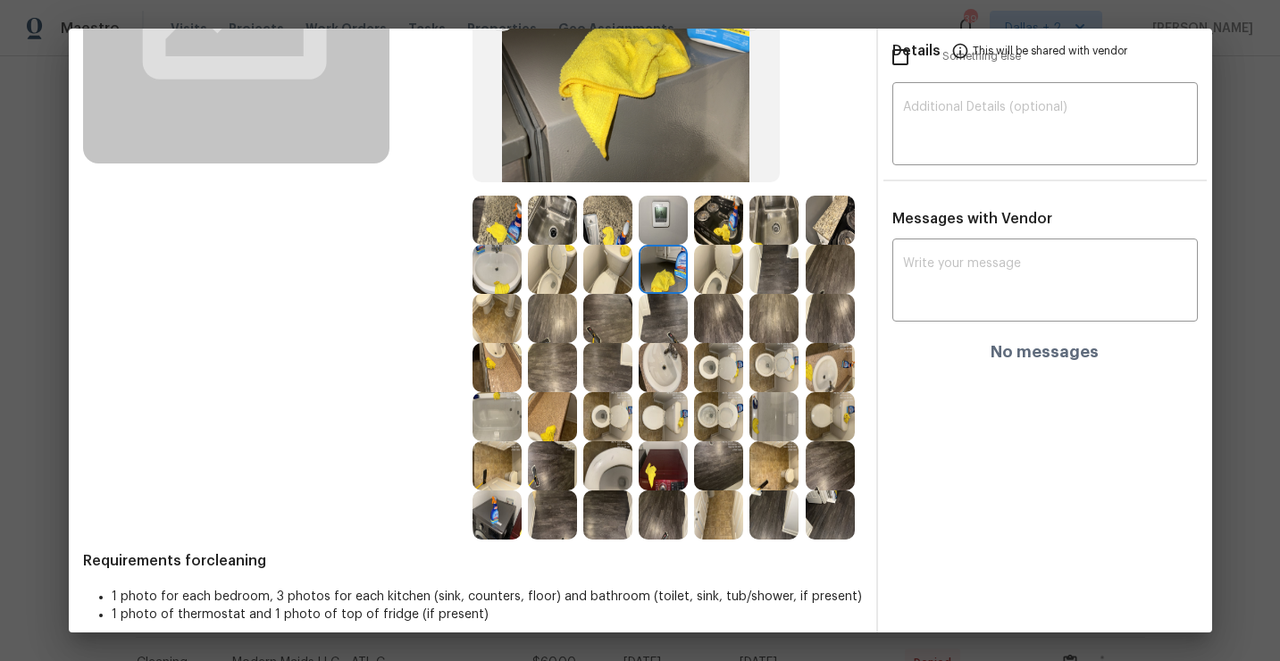
scroll to position [301, 0]
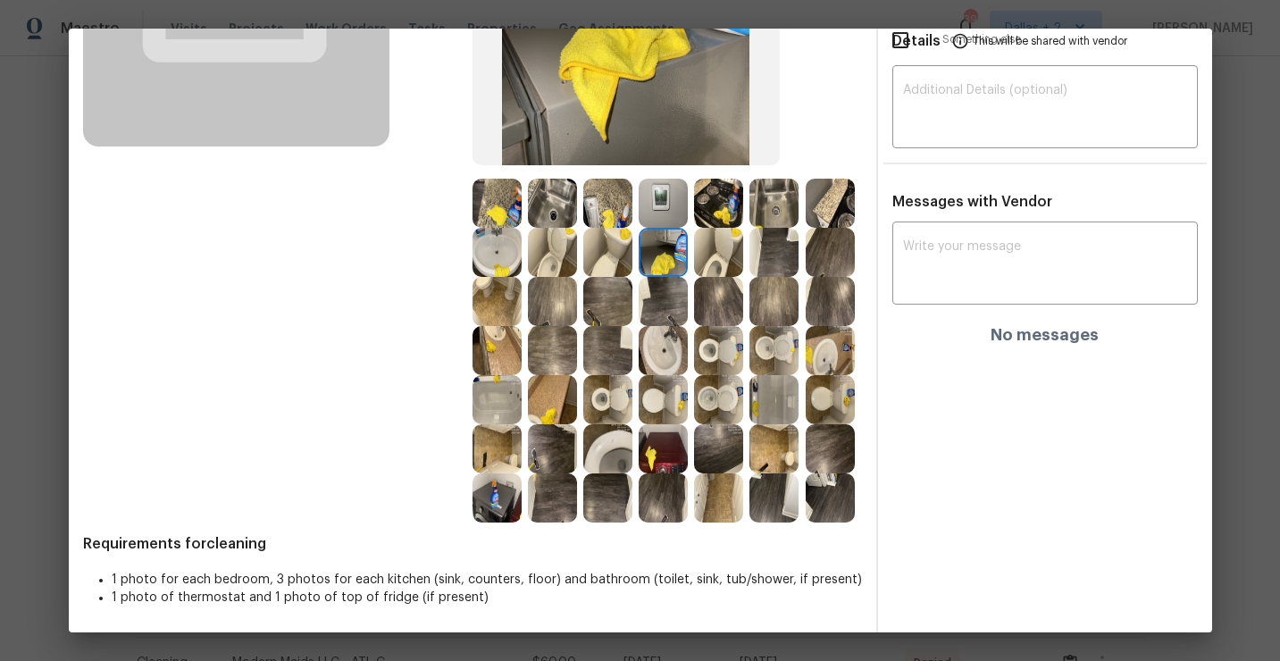
click at [771, 418] on img at bounding box center [773, 399] width 49 height 49
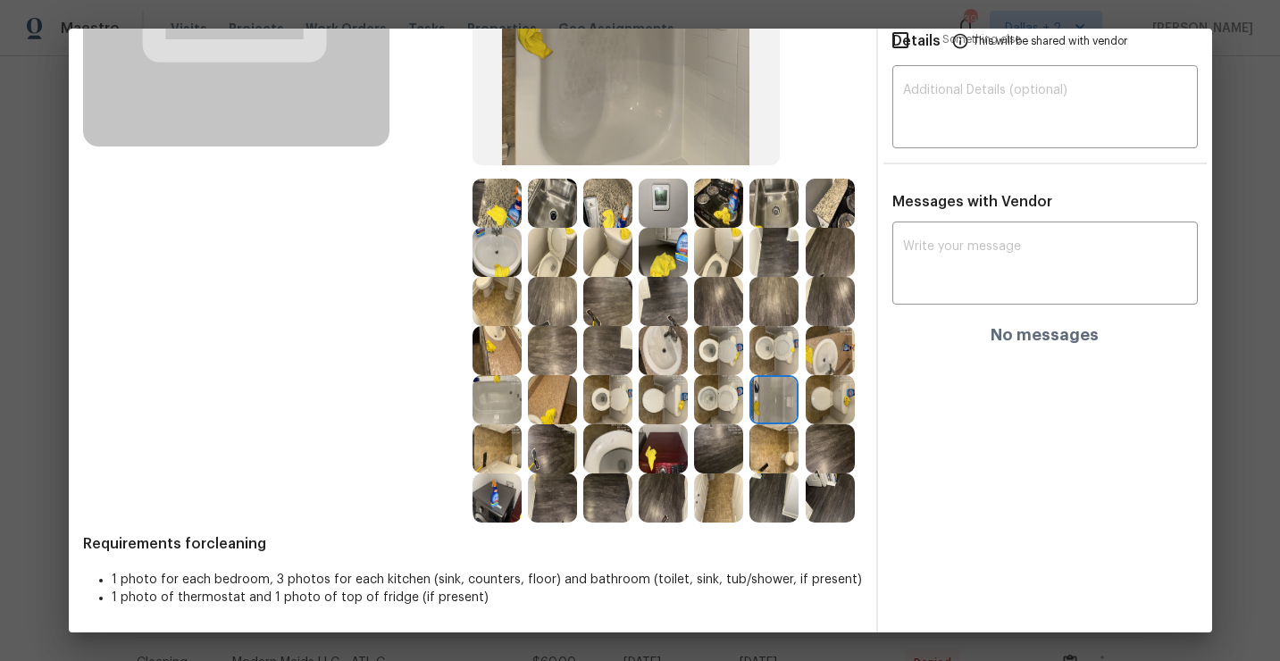
click at [819, 388] on img at bounding box center [830, 399] width 49 height 49
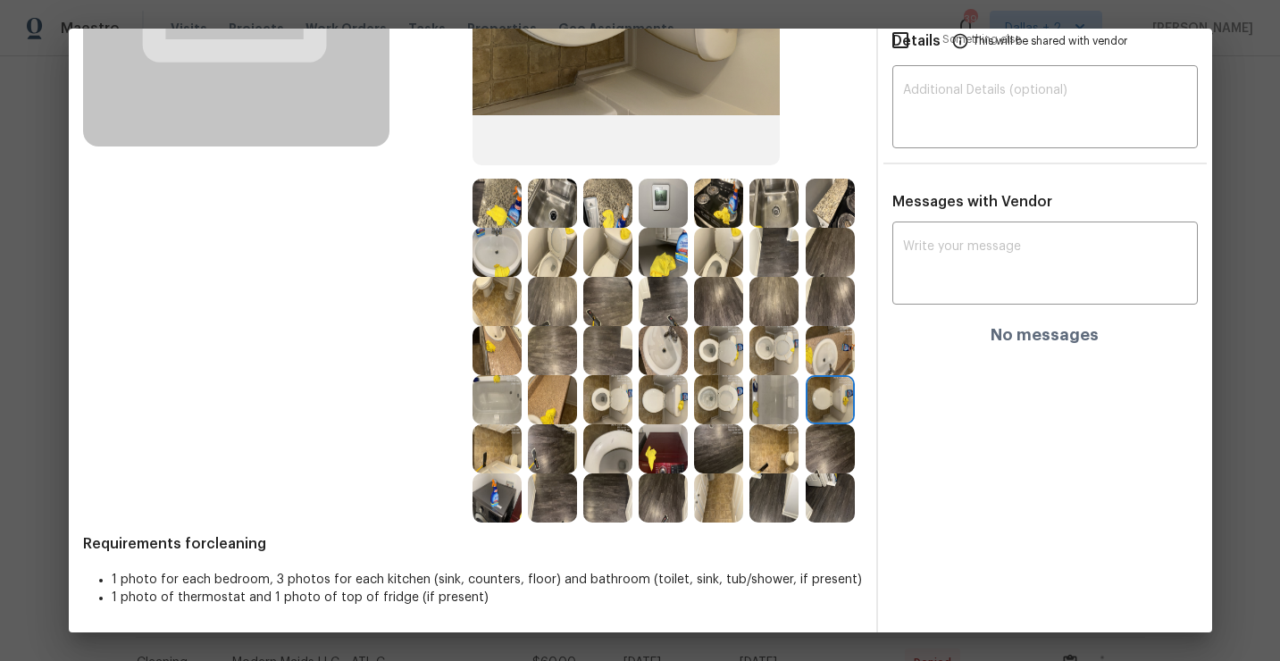
click at [699, 505] on img at bounding box center [718, 497] width 49 height 49
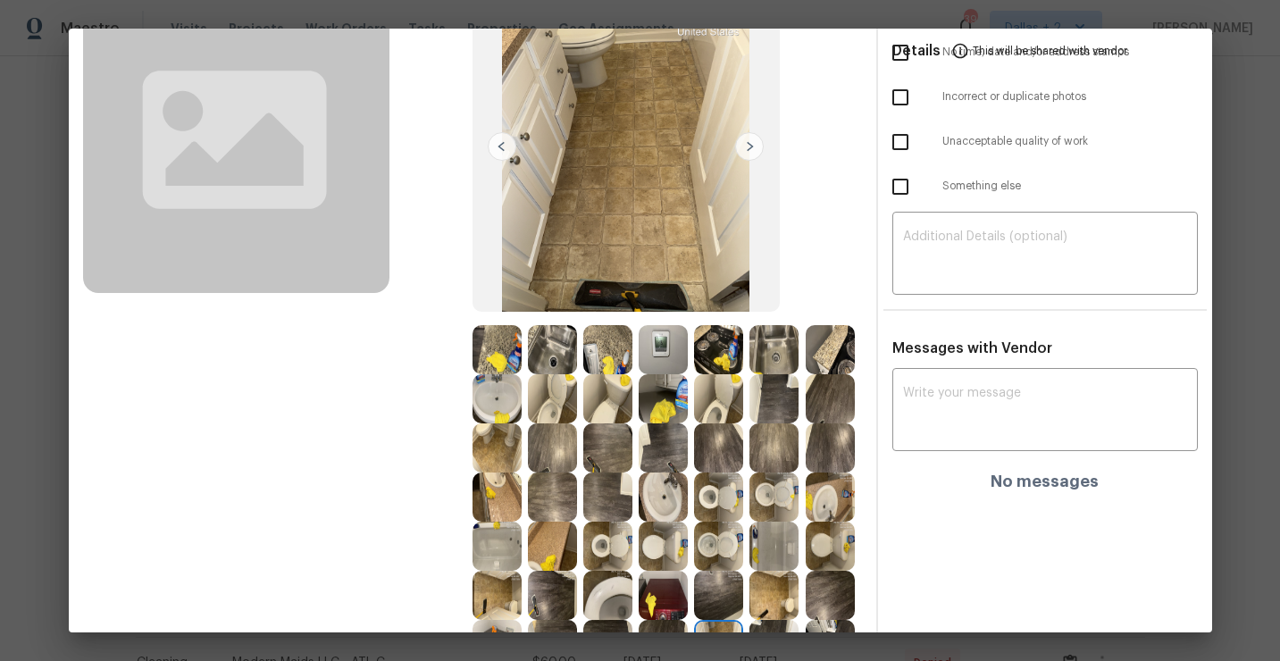
scroll to position [0, 0]
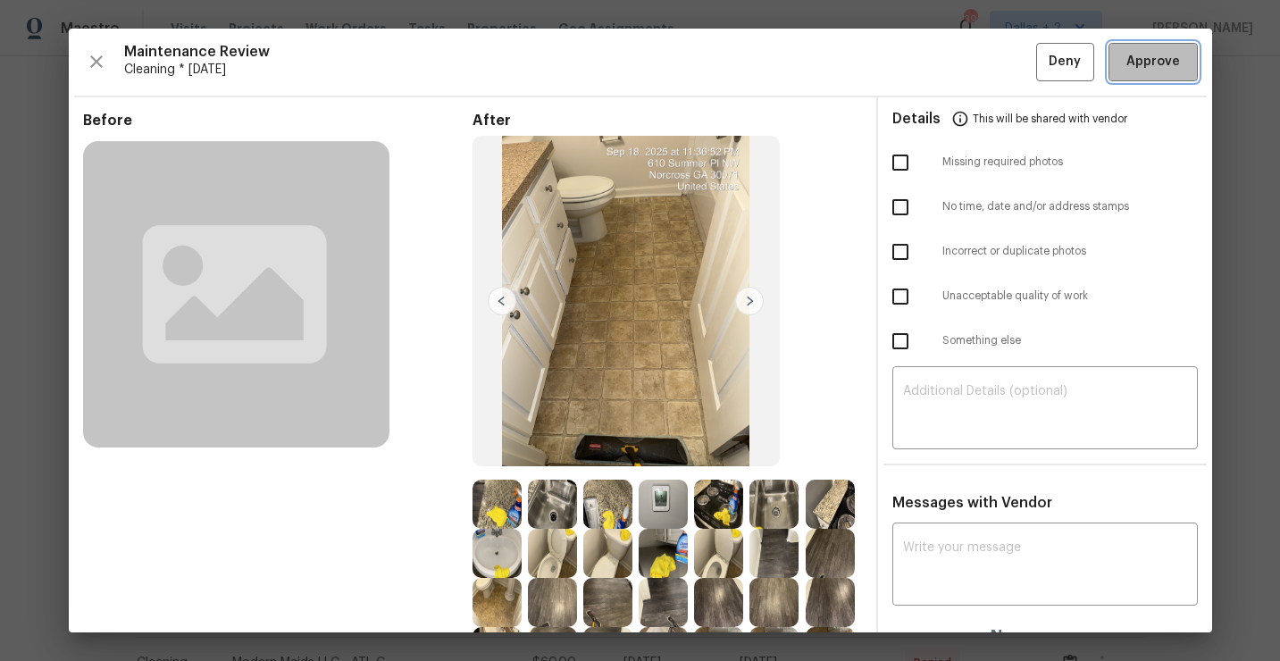
click at [1146, 69] on span "Approve" at bounding box center [1153, 62] width 54 height 22
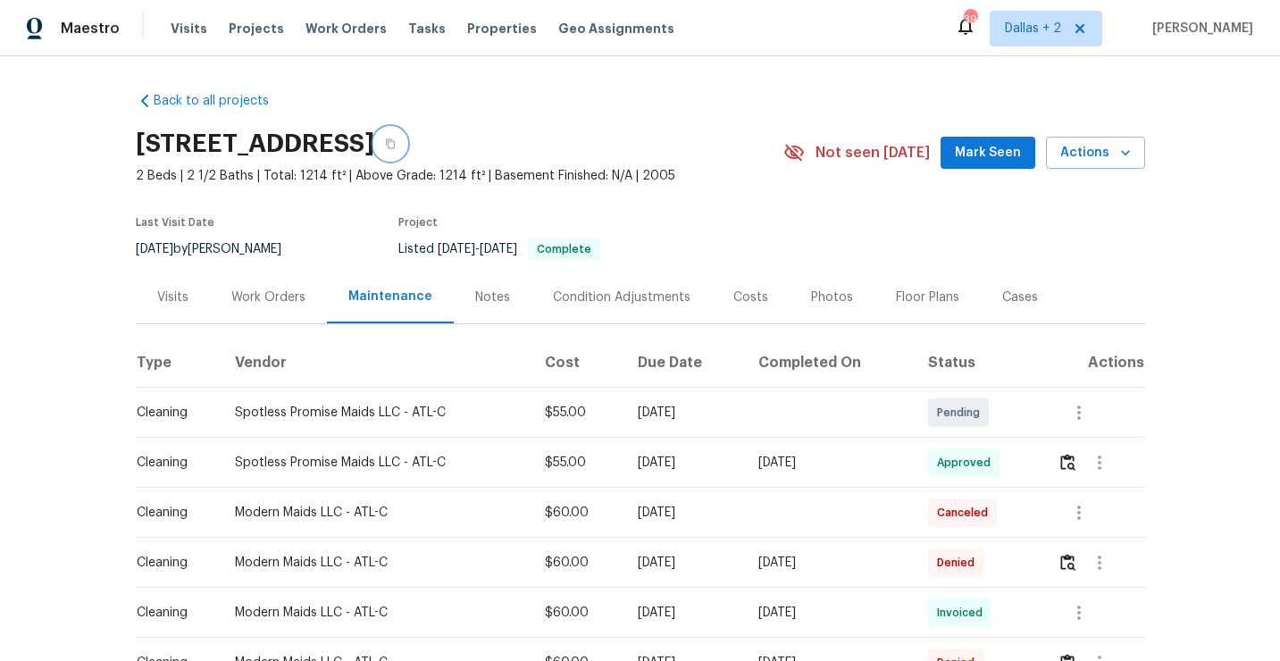
click at [396, 140] on icon "button" at bounding box center [390, 143] width 11 height 11
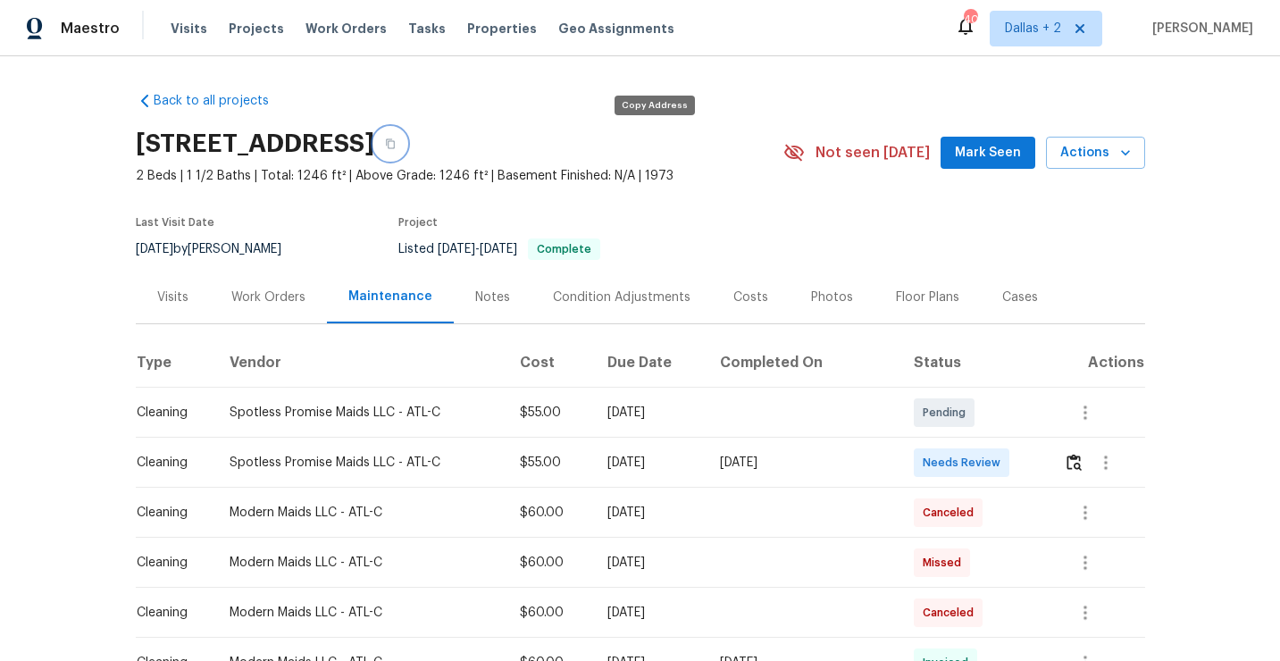
click at [406, 138] on button "button" at bounding box center [390, 144] width 32 height 32
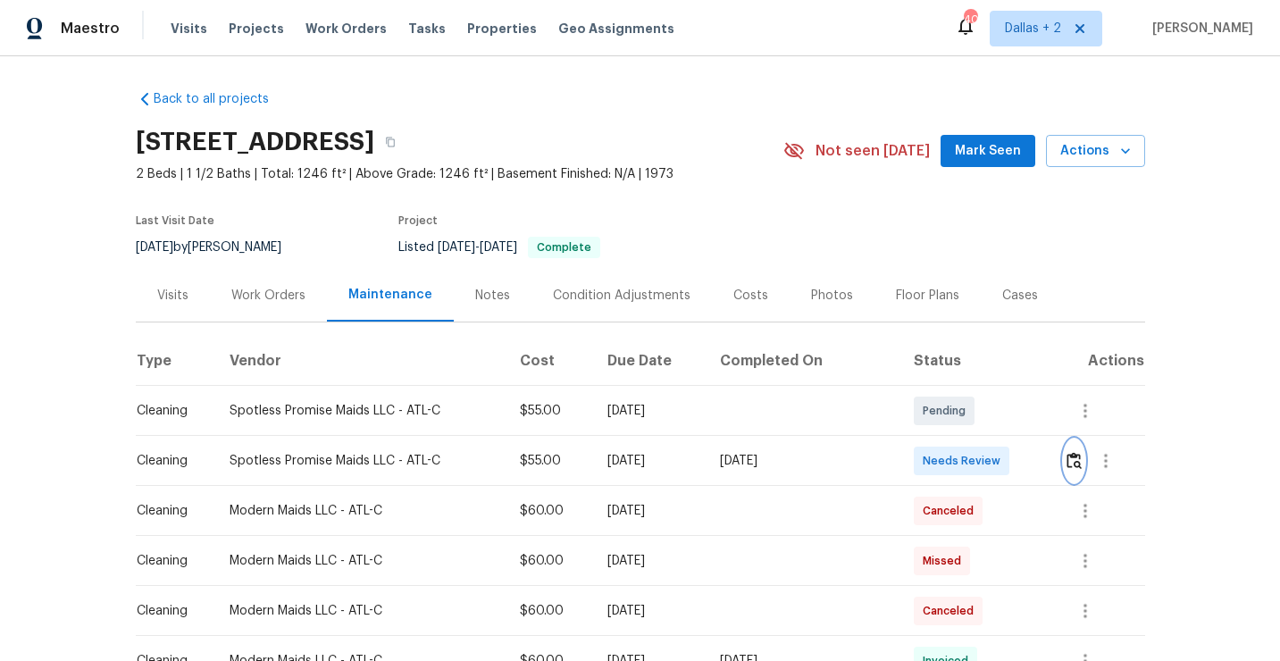
click at [1082, 457] on button "button" at bounding box center [1074, 460] width 21 height 43
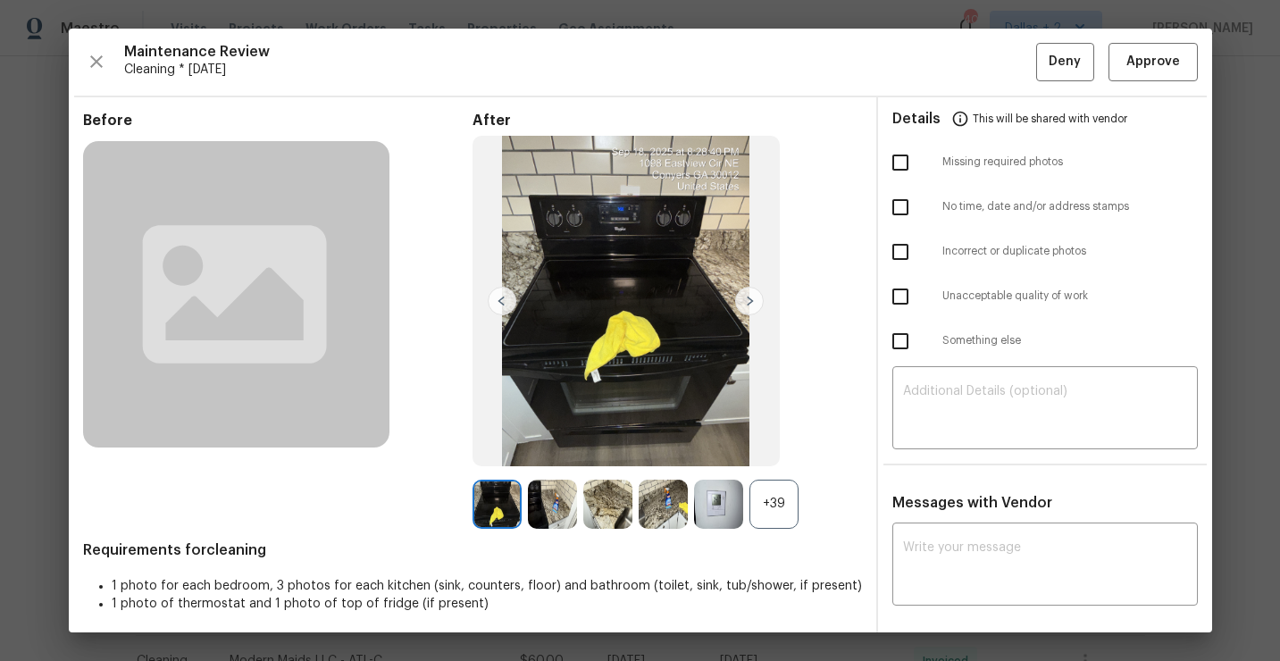
click at [788, 511] on div "+39" at bounding box center [773, 504] width 49 height 49
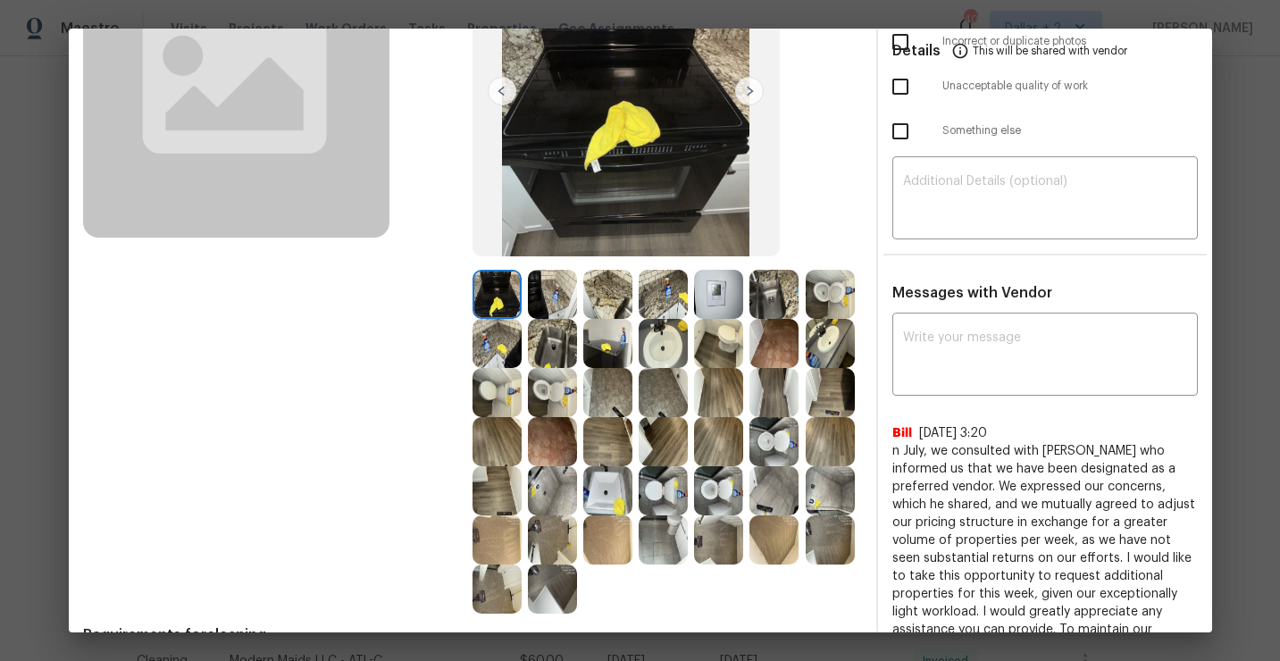
scroll to position [188, 0]
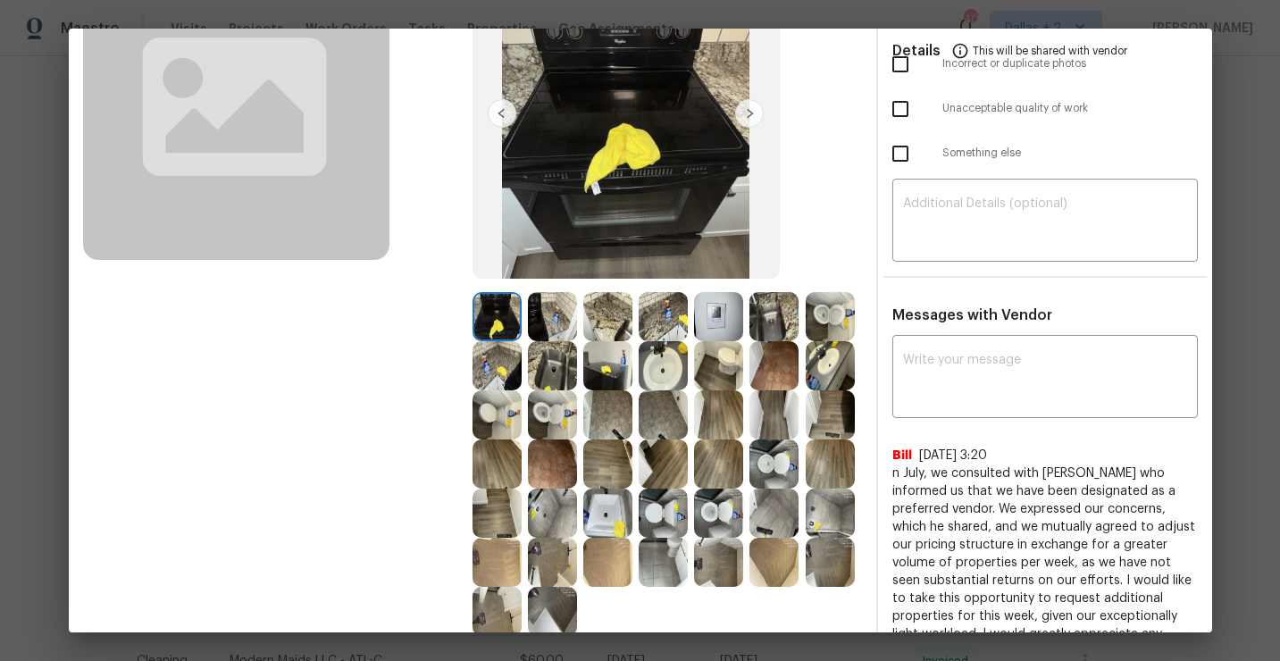
click at [768, 505] on img at bounding box center [773, 513] width 49 height 49
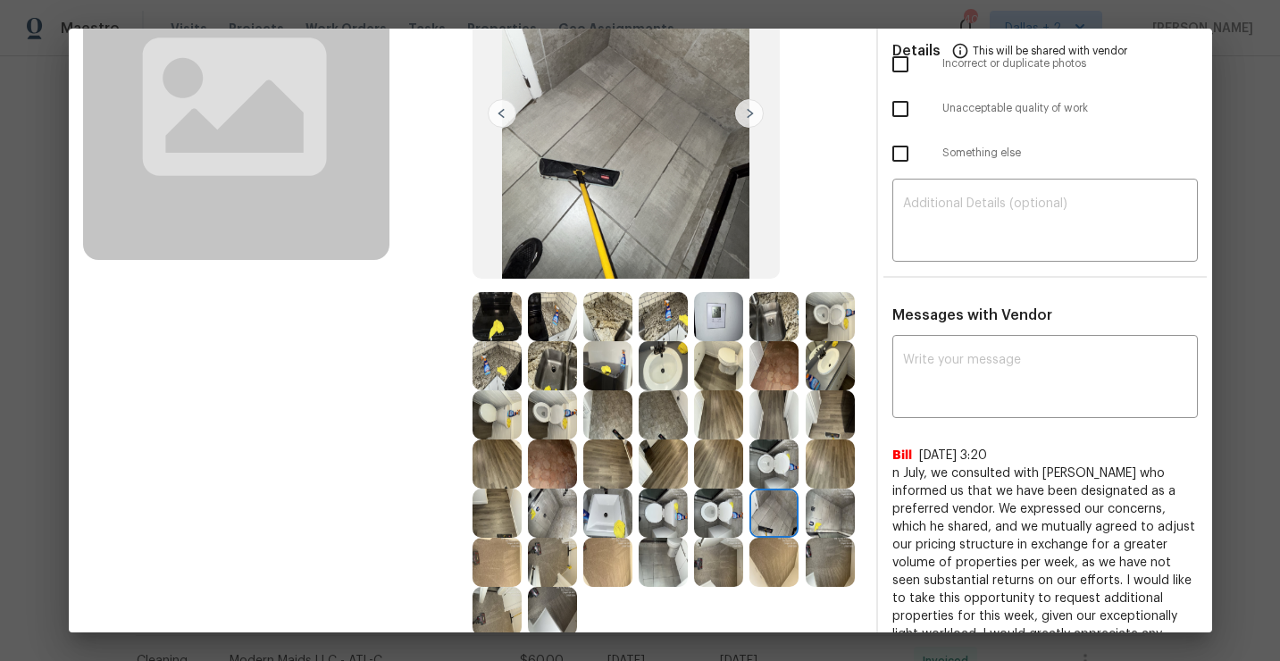
click at [841, 517] on img at bounding box center [830, 513] width 49 height 49
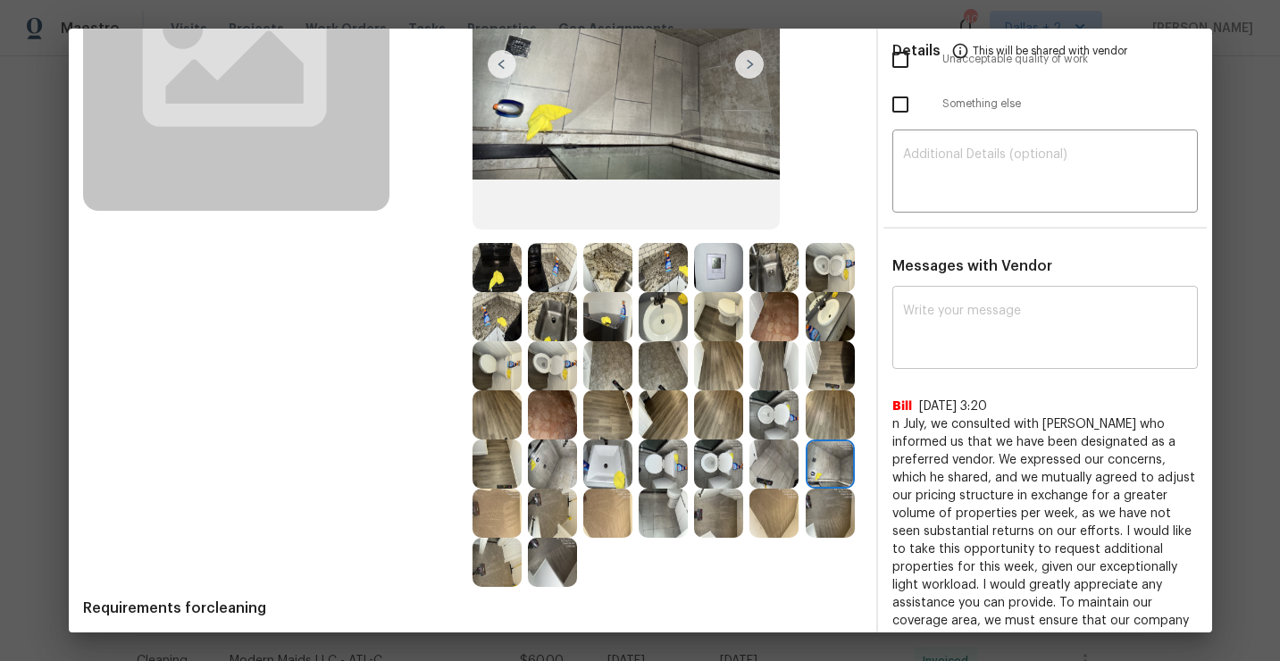
scroll to position [238, 0]
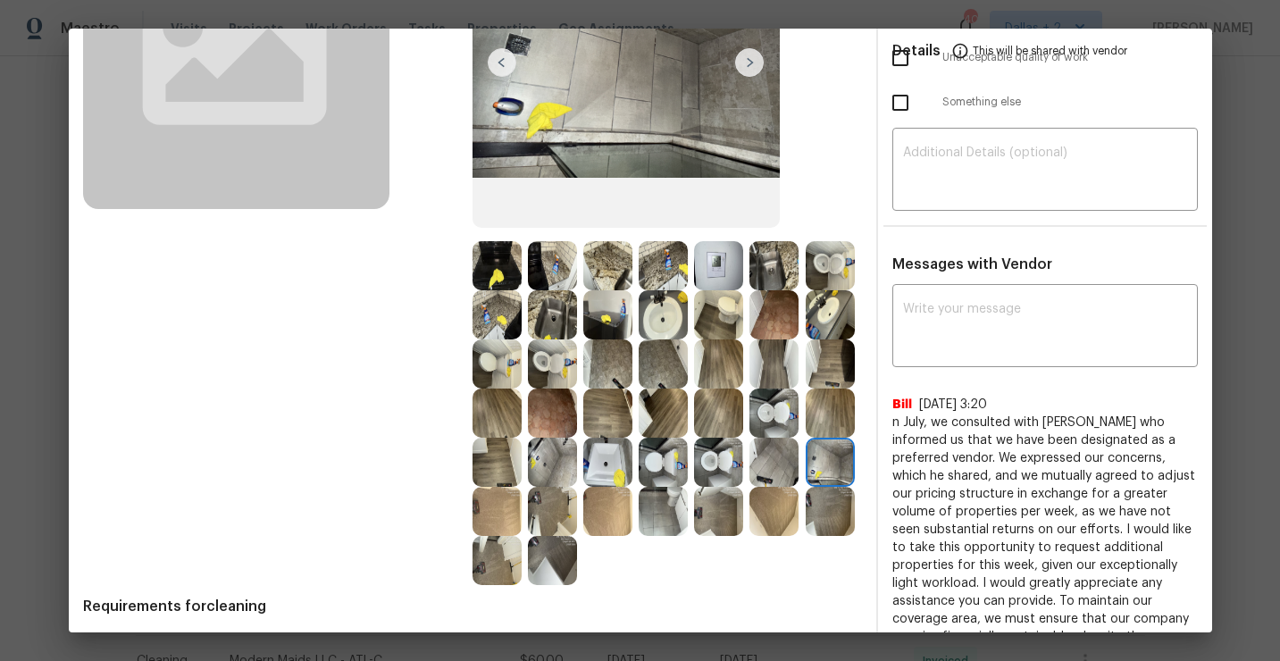
click at [590, 456] on img at bounding box center [607, 462] width 49 height 49
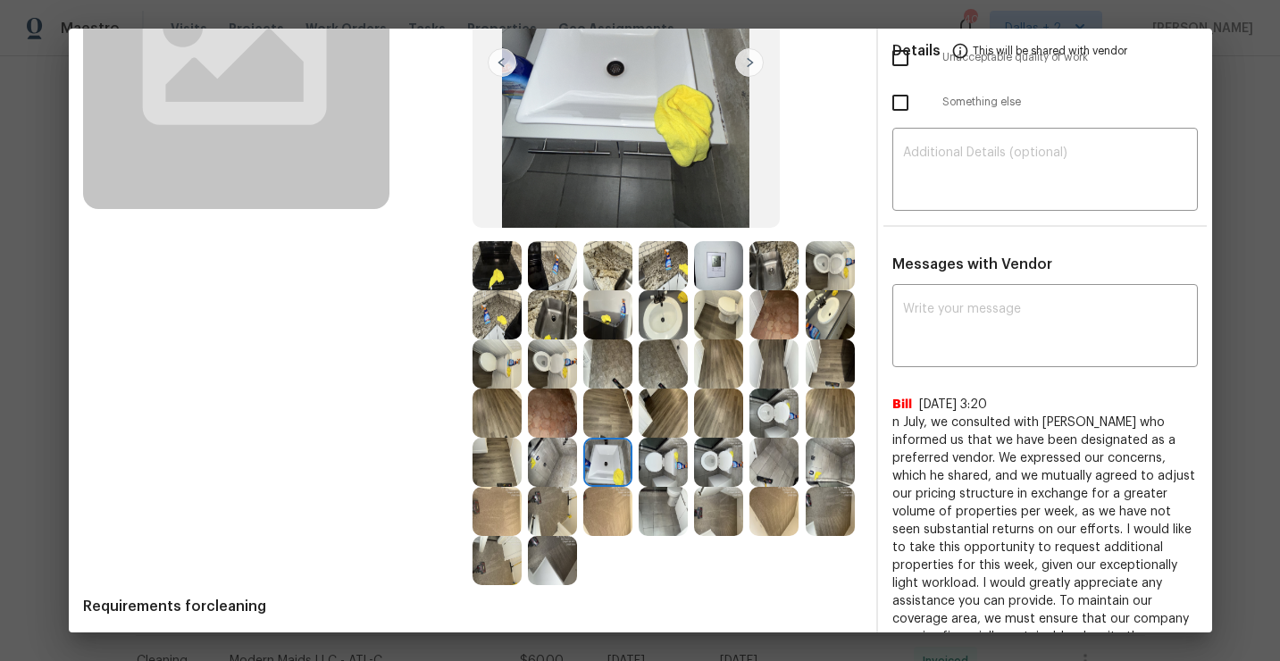
click at [544, 498] on img at bounding box center [552, 511] width 49 height 49
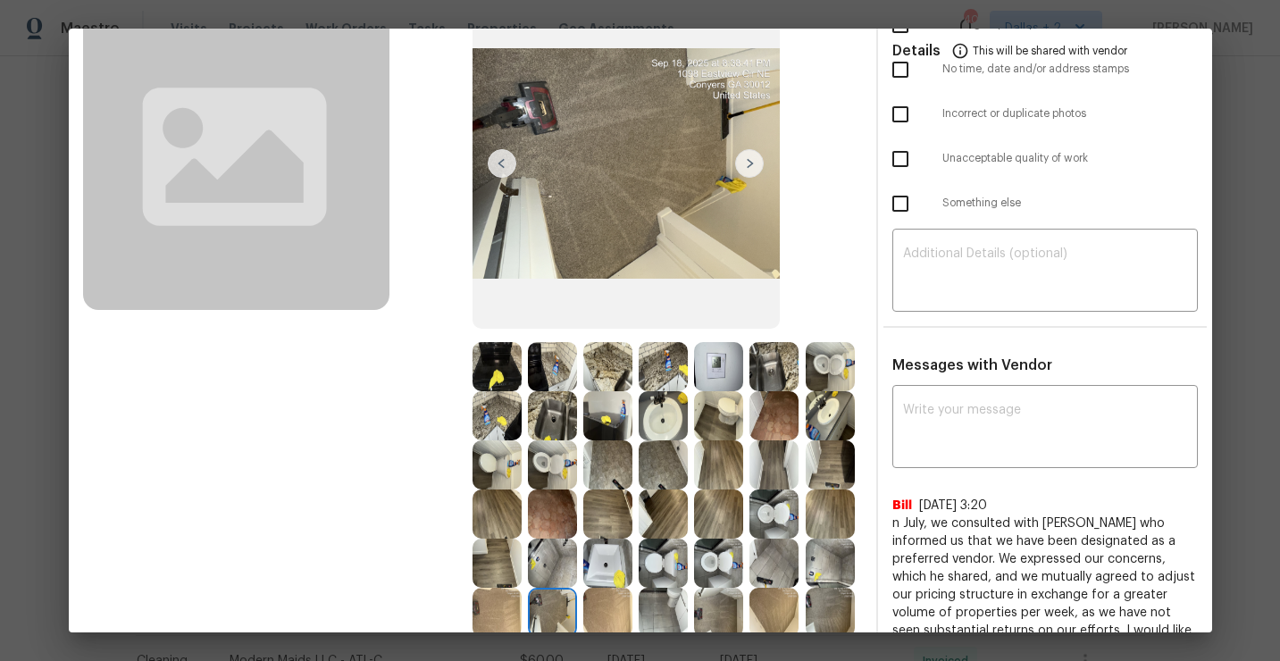
scroll to position [0, 0]
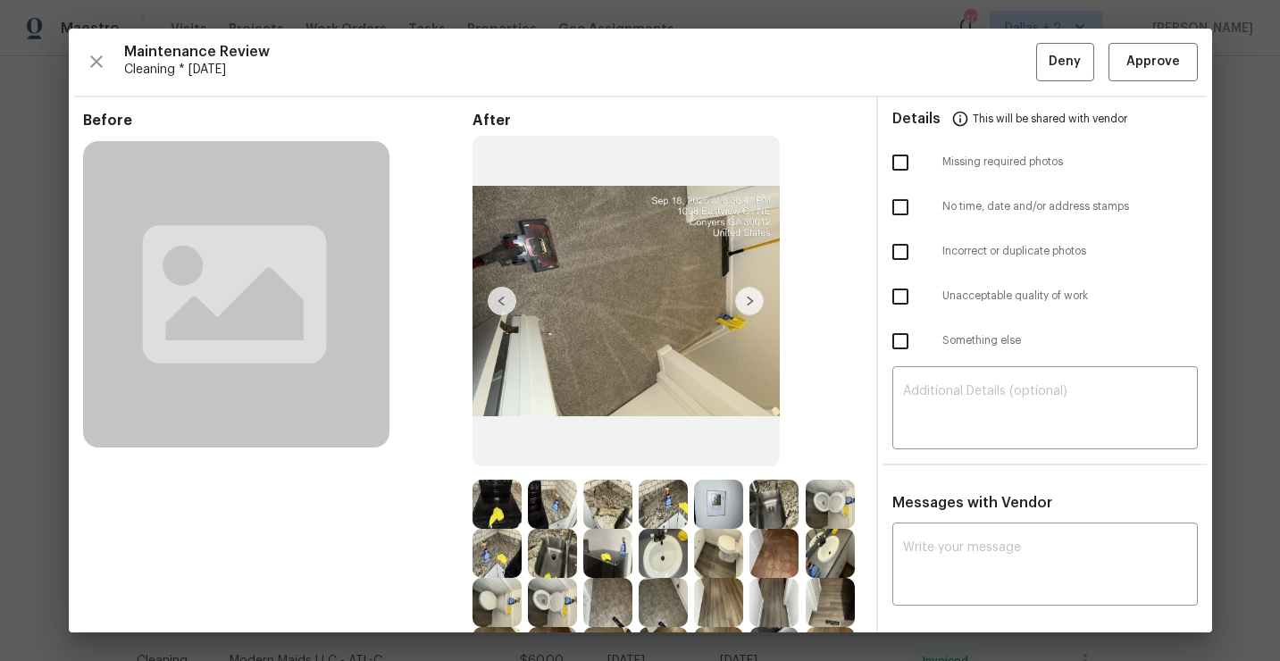
click at [827, 505] on img at bounding box center [830, 504] width 49 height 49
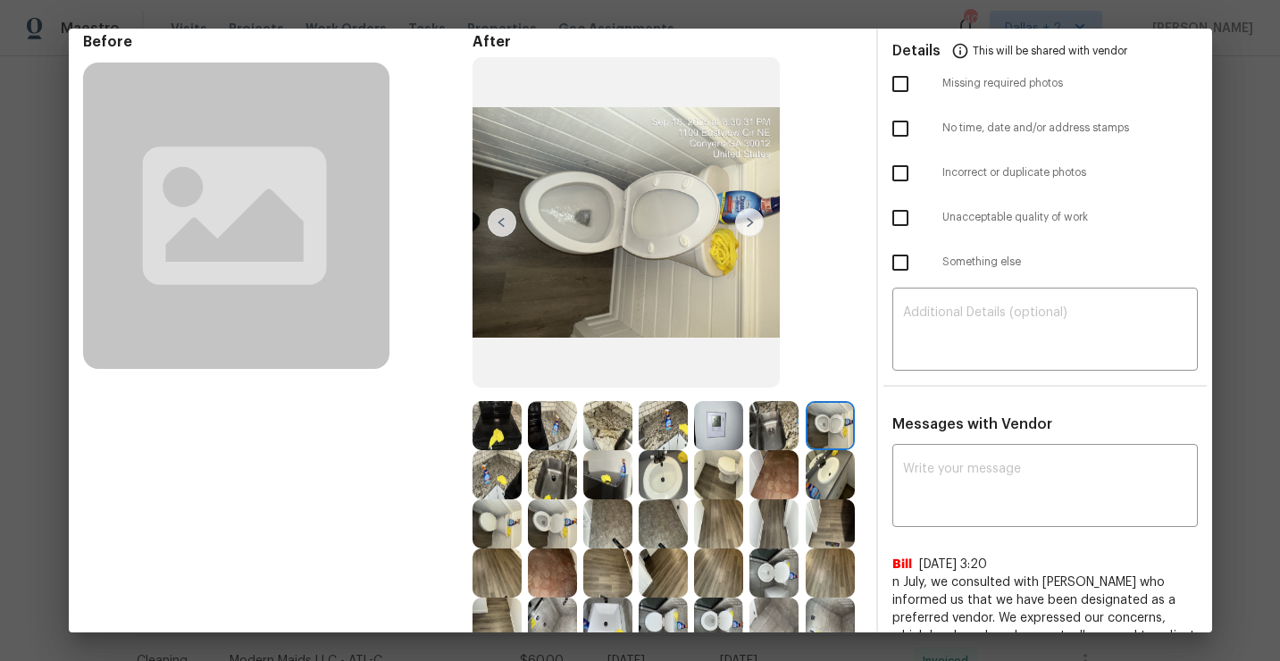
scroll to position [85, 0]
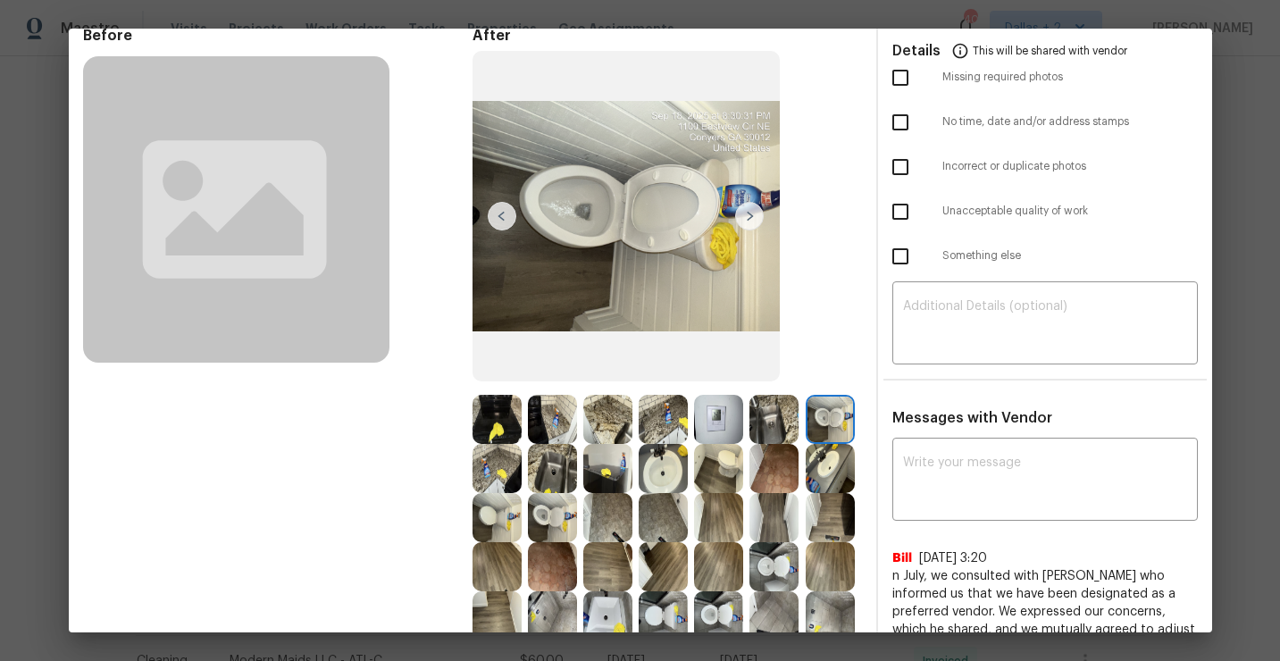
click at [545, 413] on img at bounding box center [552, 419] width 49 height 49
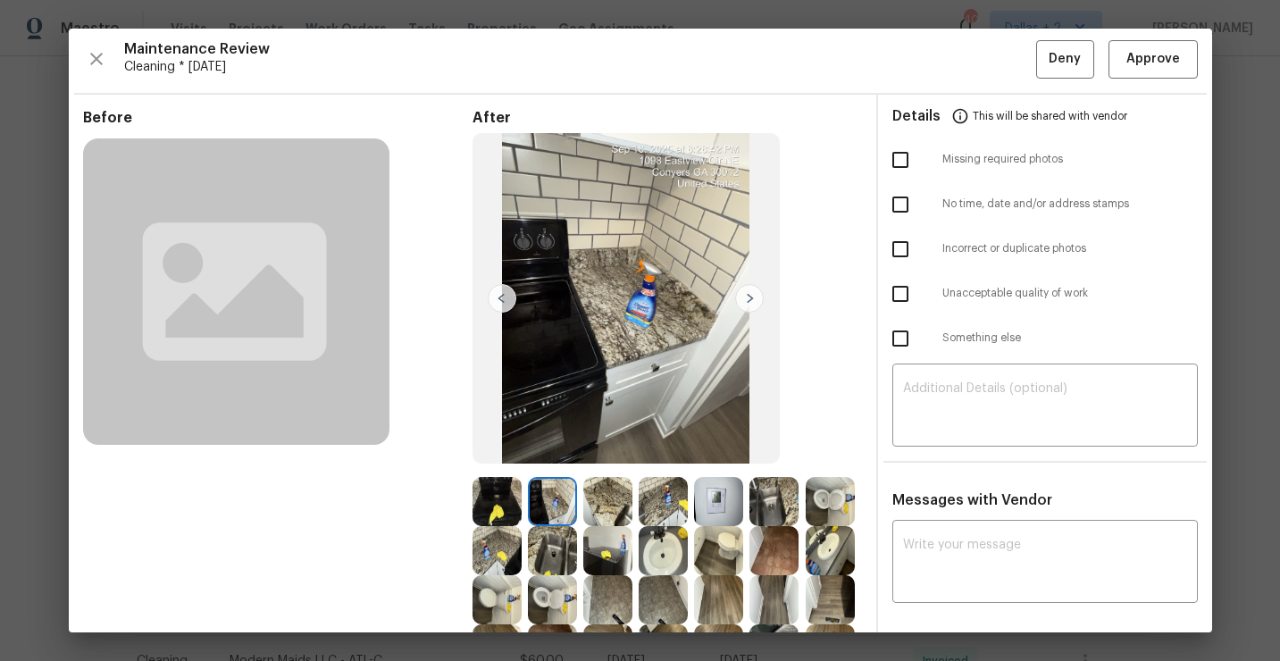
scroll to position [0, 0]
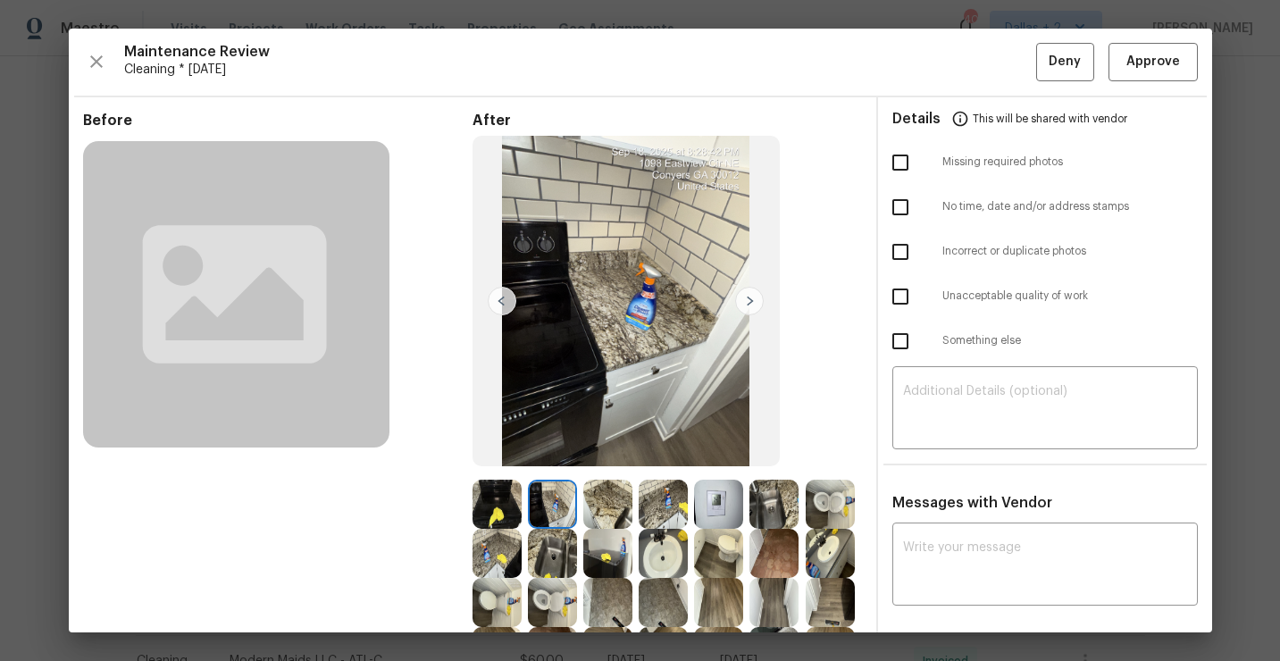
click at [756, 301] on img at bounding box center [749, 301] width 29 height 29
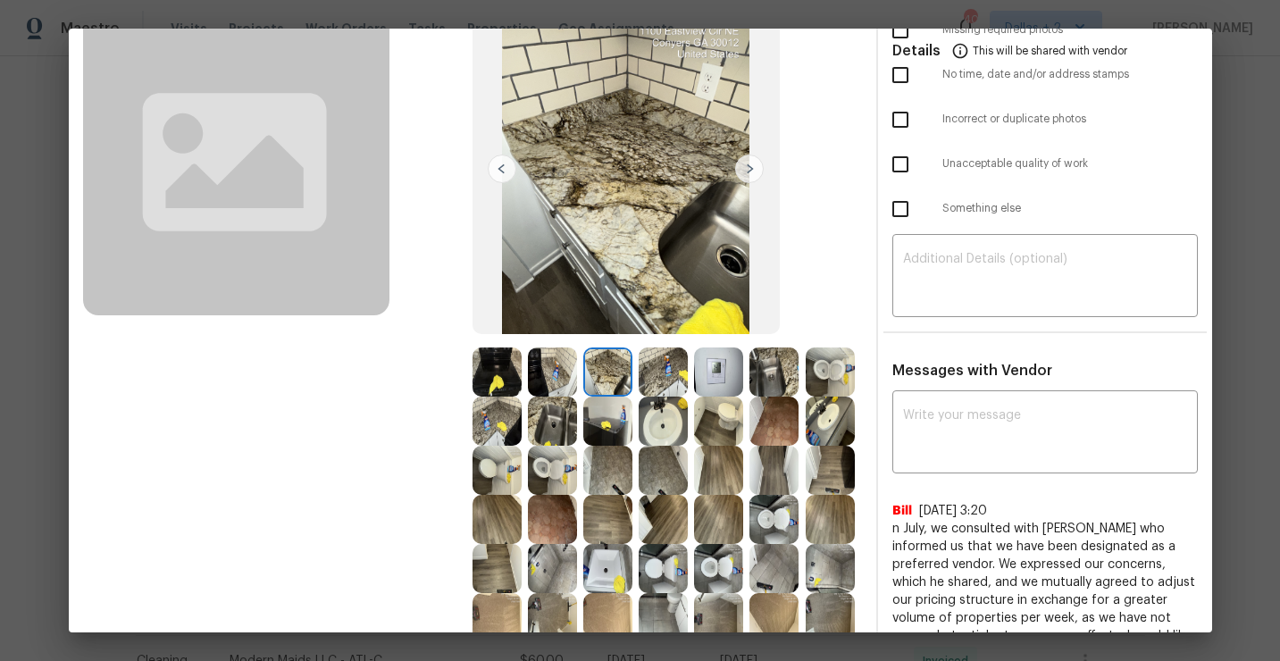
scroll to position [133, 0]
click at [543, 475] on img at bounding box center [552, 469] width 49 height 49
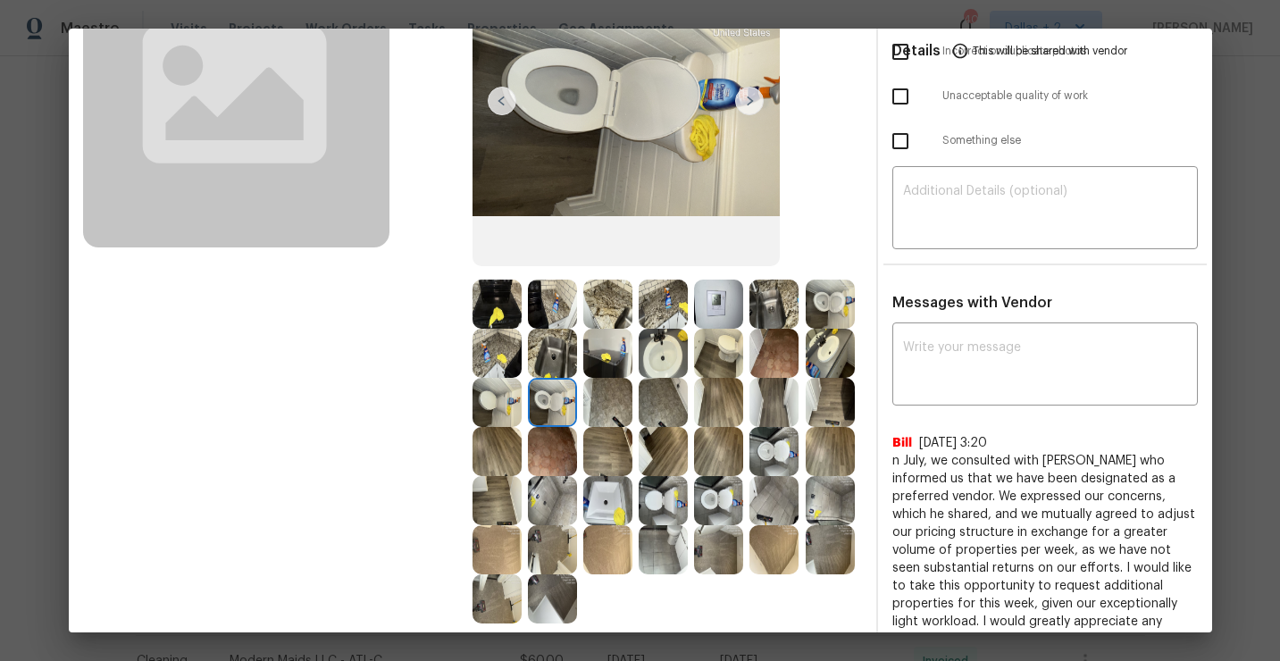
scroll to position [203, 0]
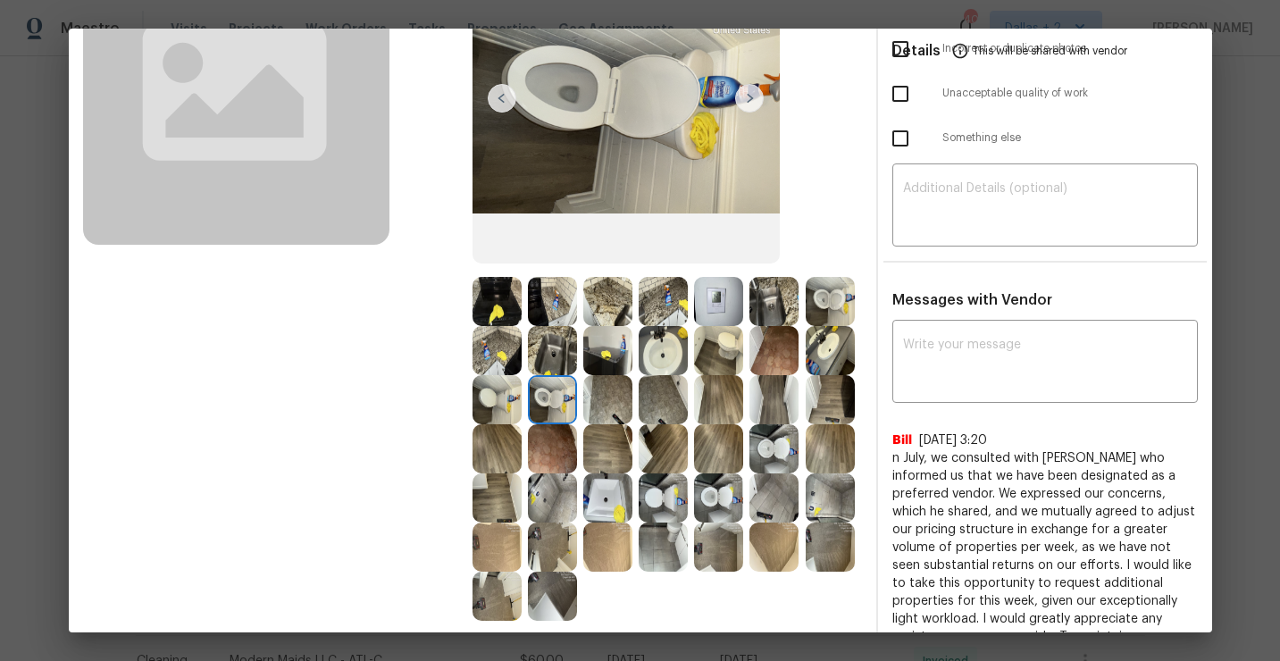
click at [820, 355] on img at bounding box center [830, 350] width 49 height 49
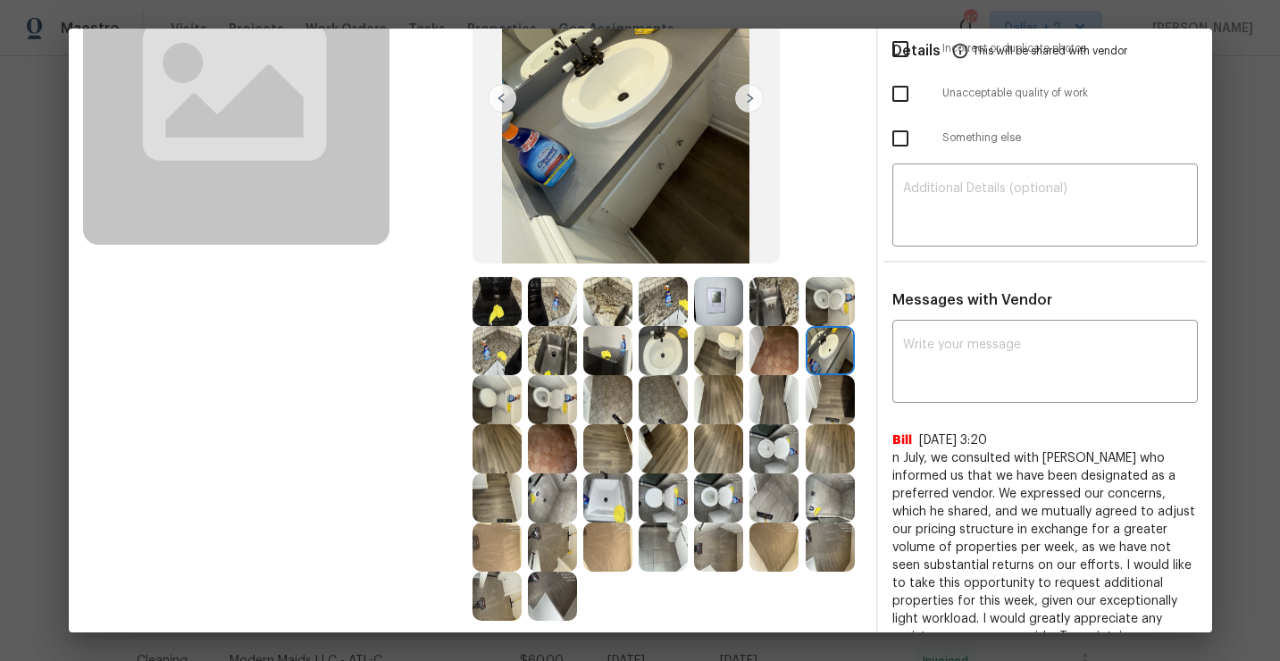
click at [600, 489] on img at bounding box center [607, 497] width 49 height 49
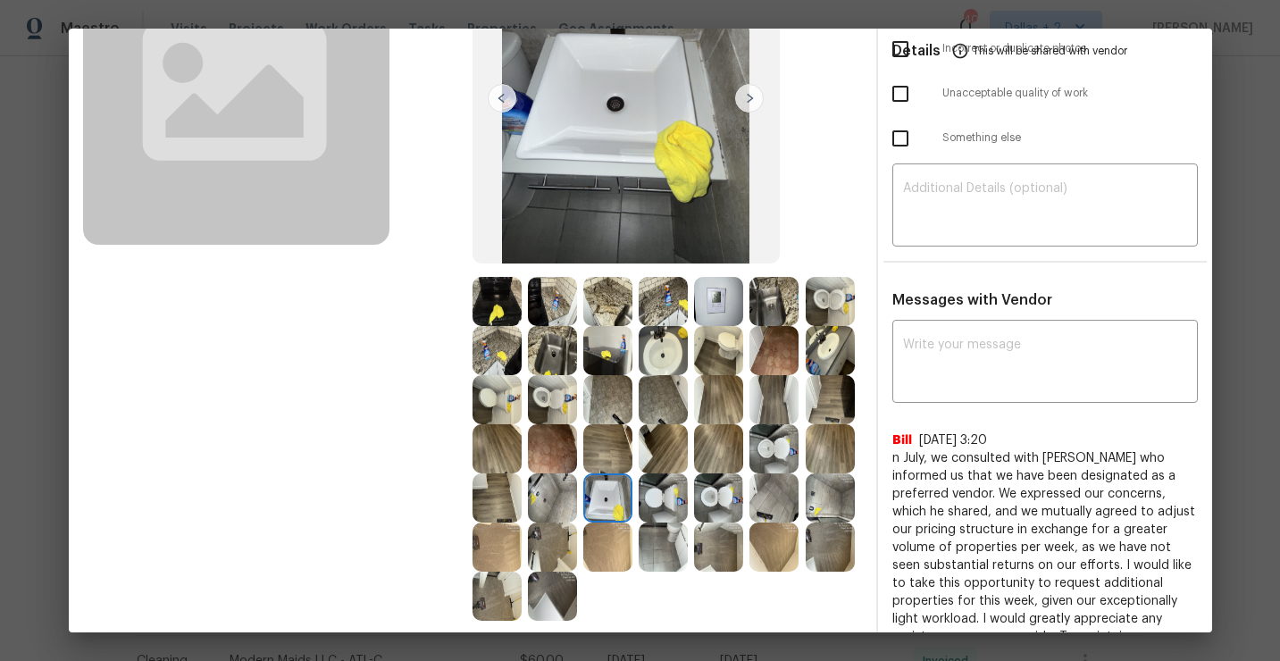
click at [670, 502] on img at bounding box center [663, 497] width 49 height 49
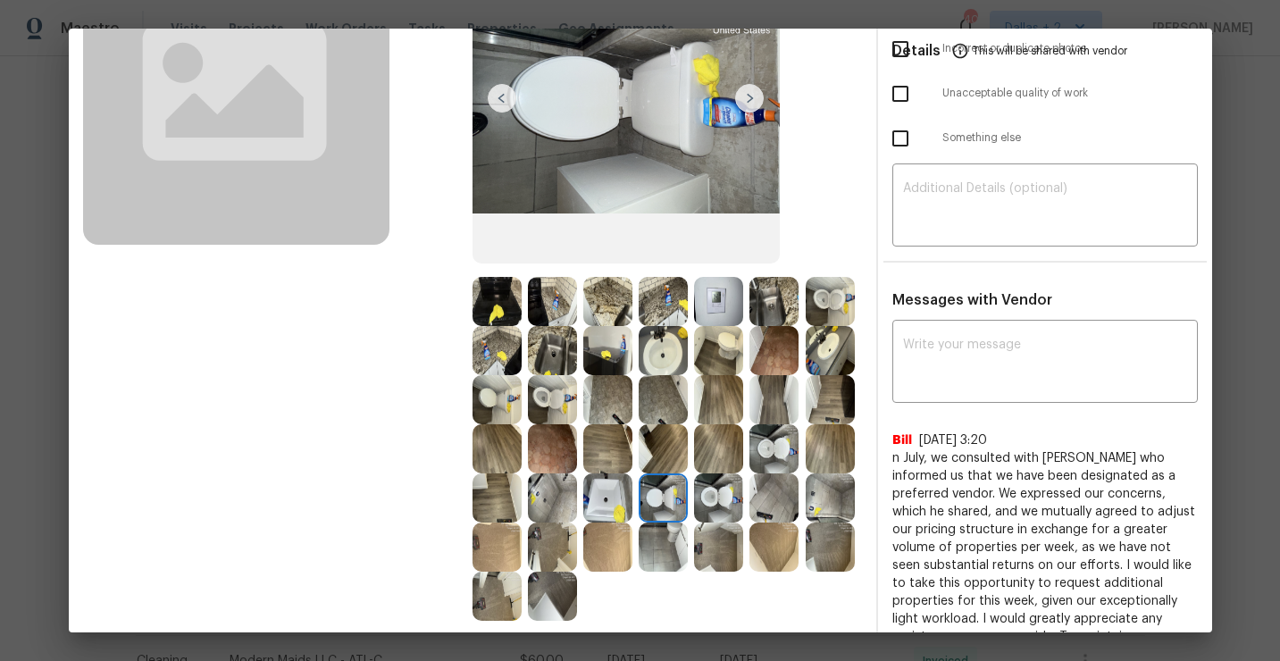
click at [710, 509] on img at bounding box center [718, 497] width 49 height 49
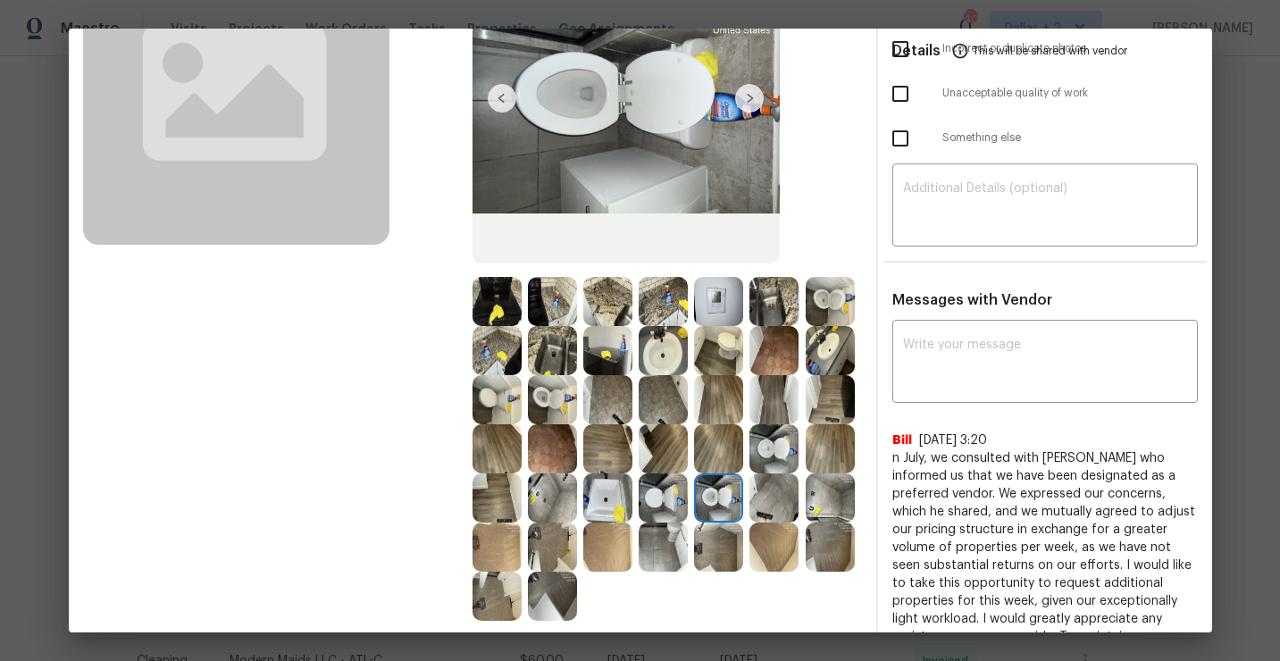
click at [752, 96] on img at bounding box center [749, 98] width 29 height 29
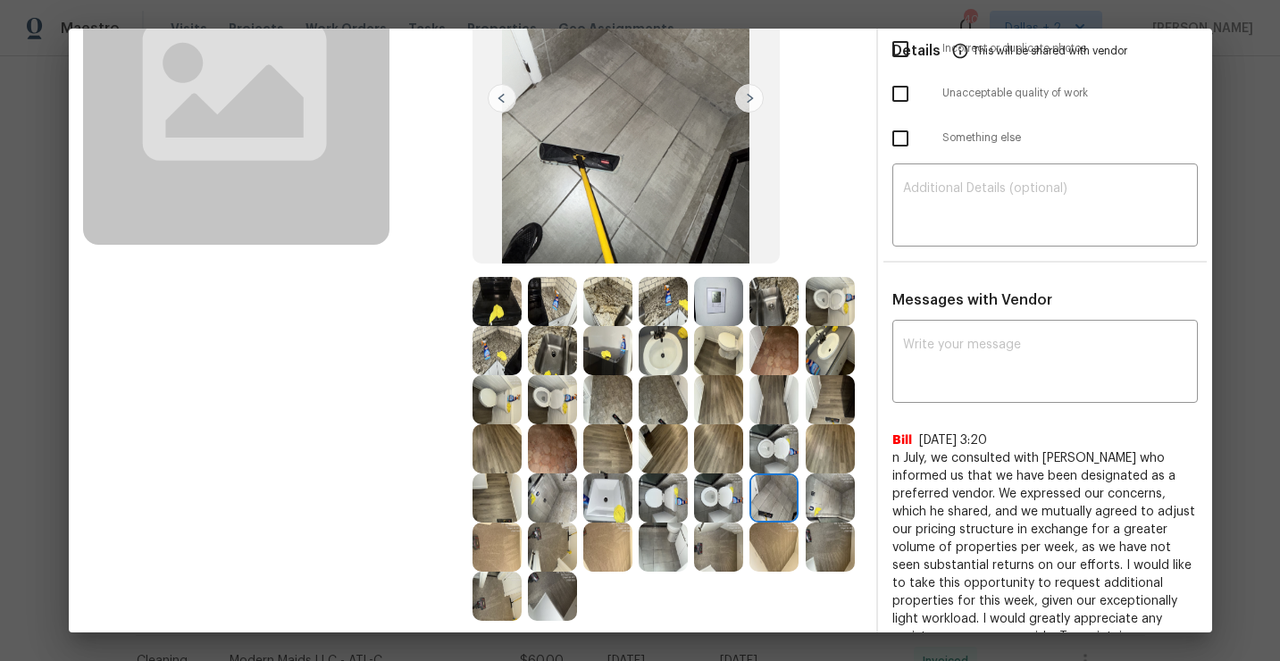
click at [829, 508] on img at bounding box center [830, 497] width 49 height 49
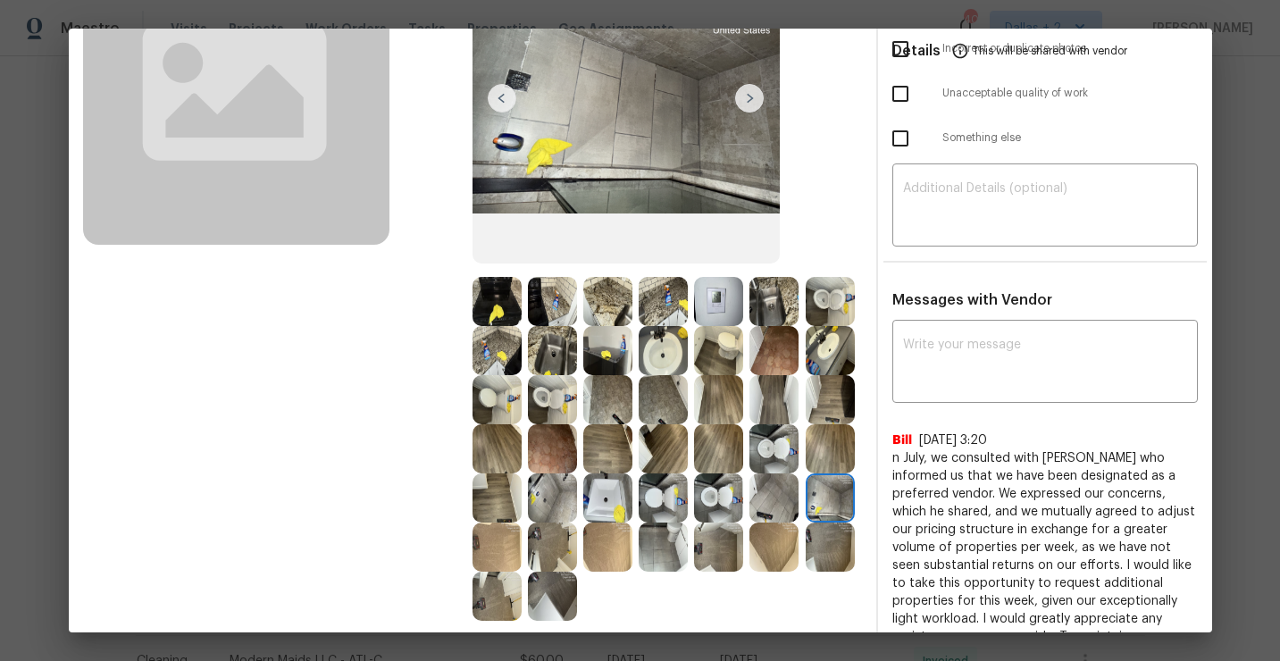
scroll to position [183, 0]
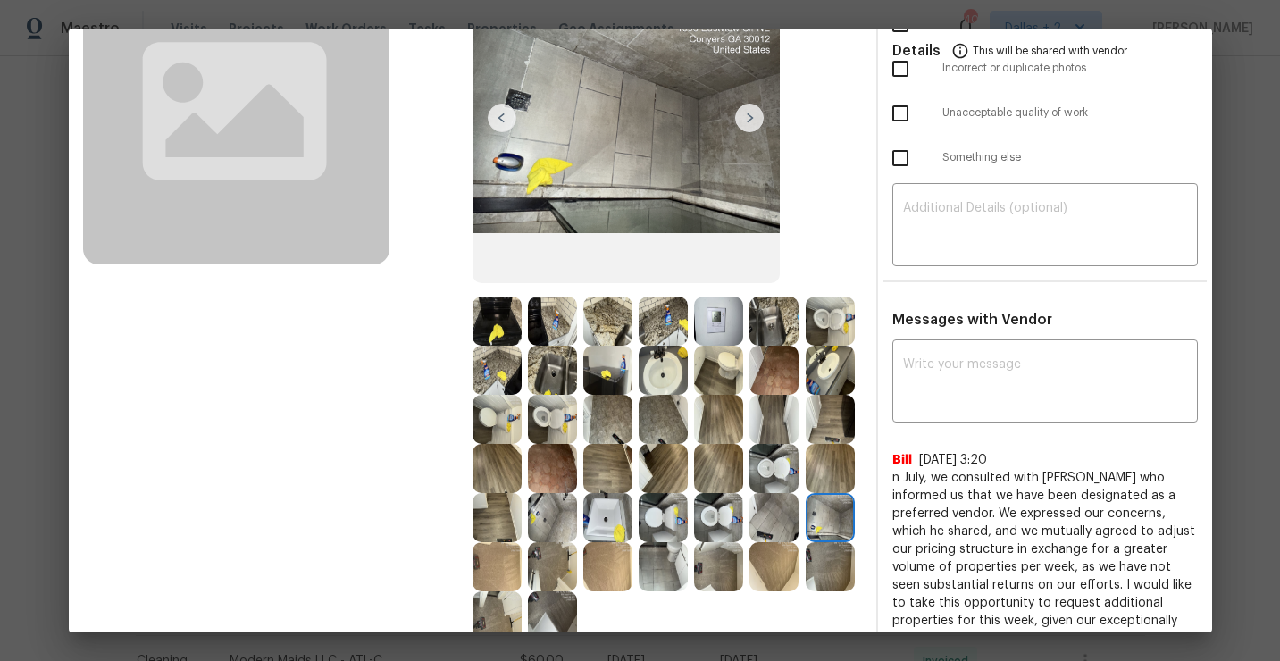
click at [547, 555] on img at bounding box center [552, 566] width 49 height 49
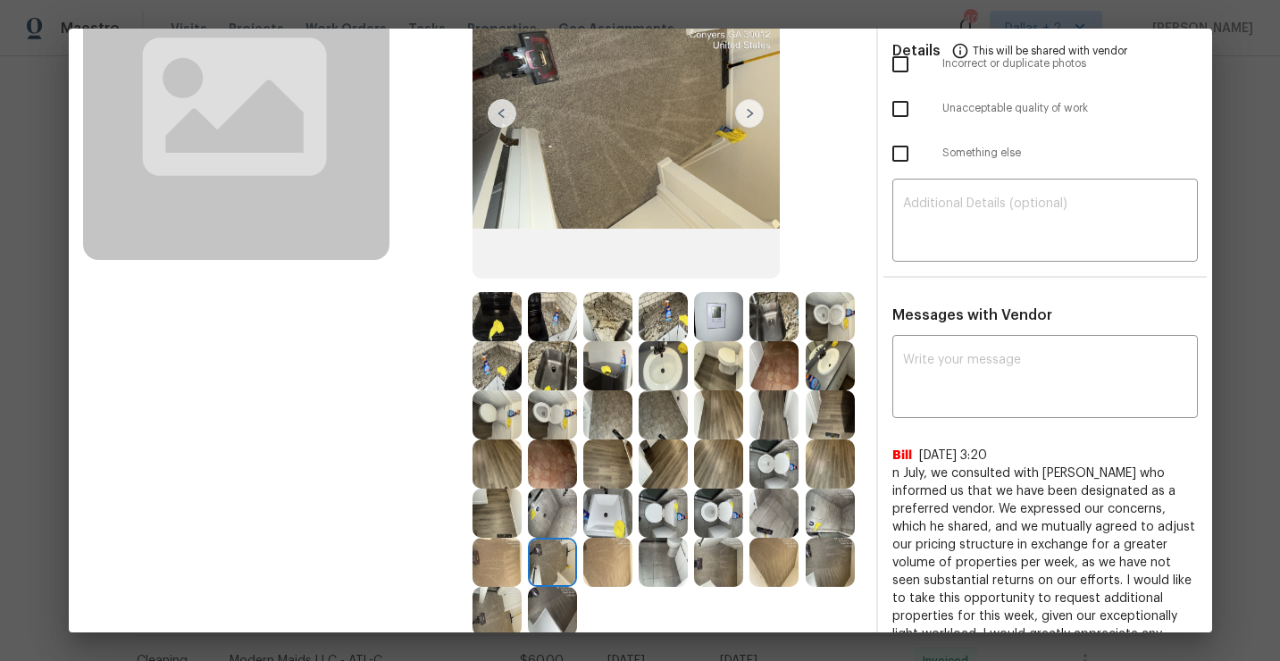
scroll to position [224, 0]
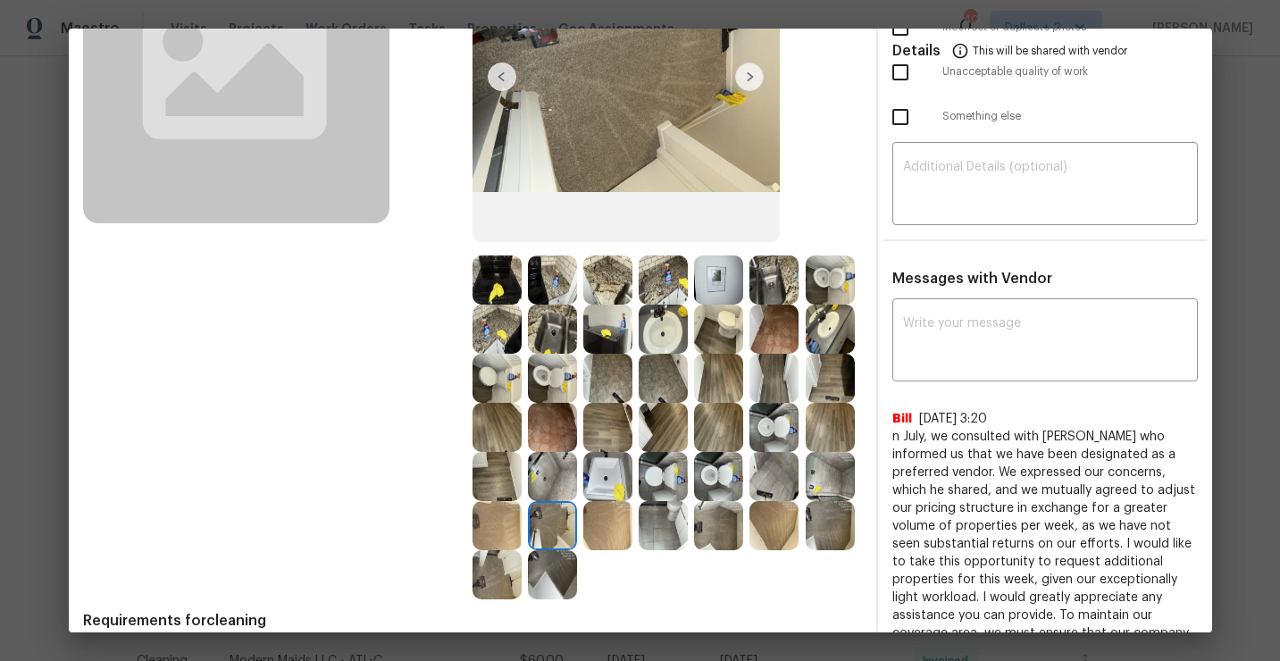
click at [655, 534] on img at bounding box center [663, 525] width 49 height 49
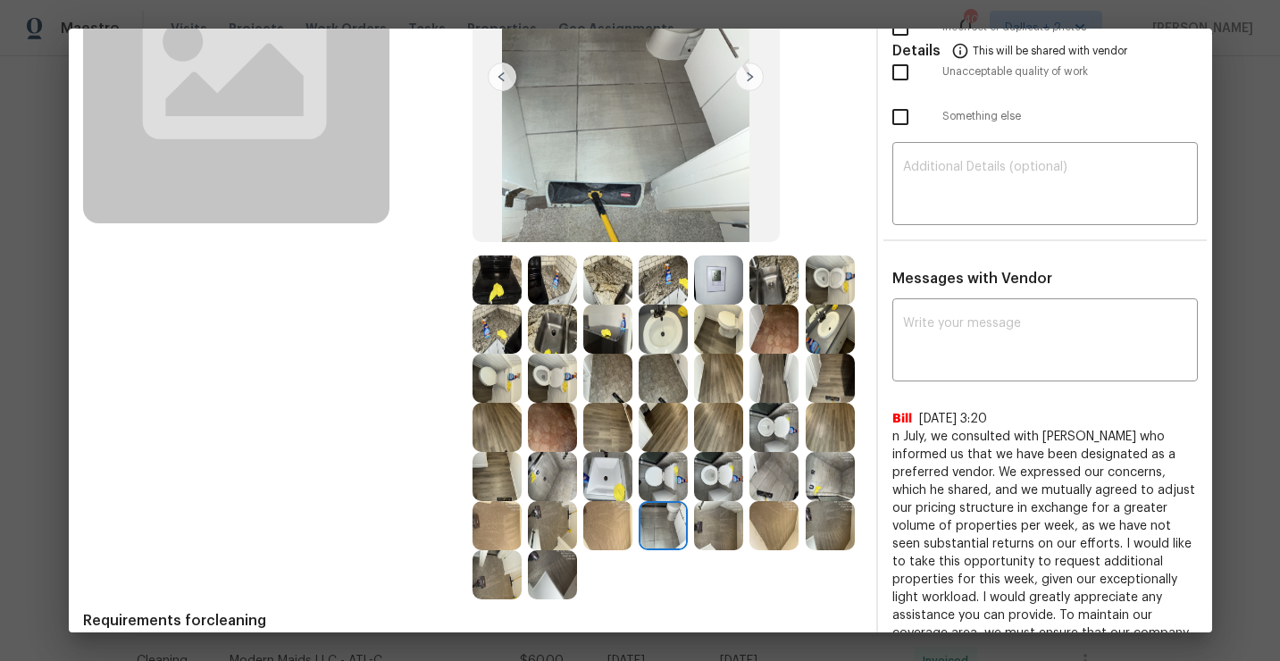
click at [496, 263] on img at bounding box center [496, 279] width 49 height 49
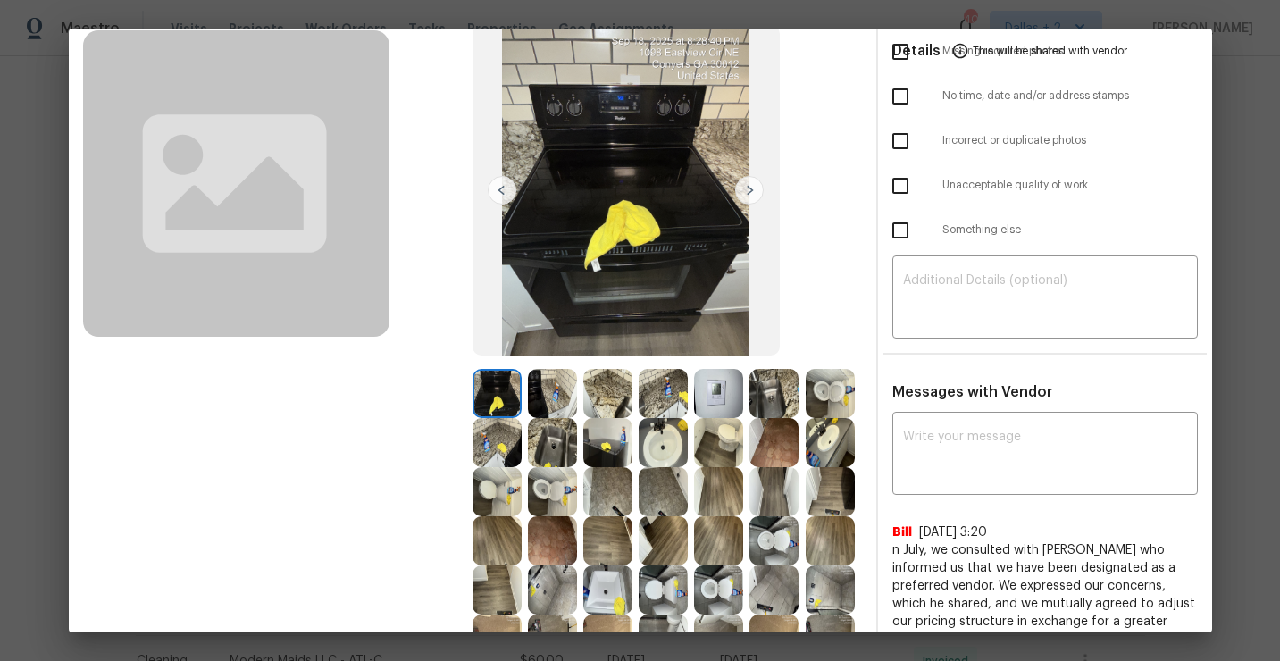
scroll to position [107, 0]
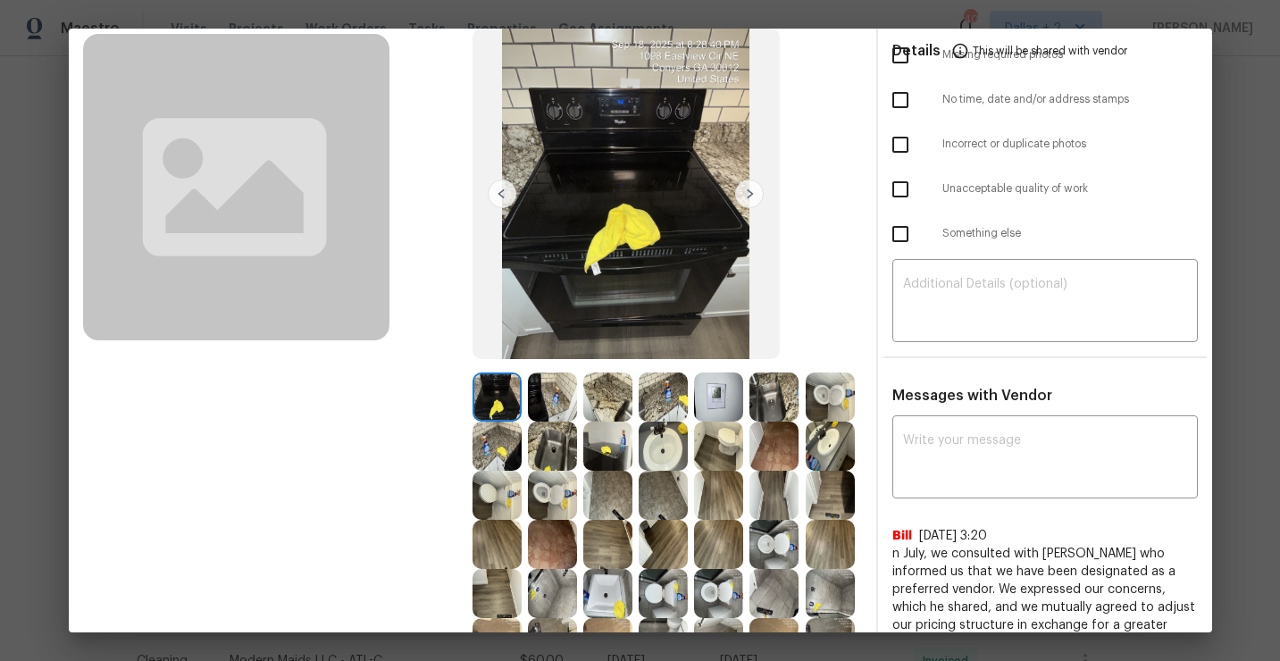
click at [748, 189] on img at bounding box center [749, 194] width 29 height 29
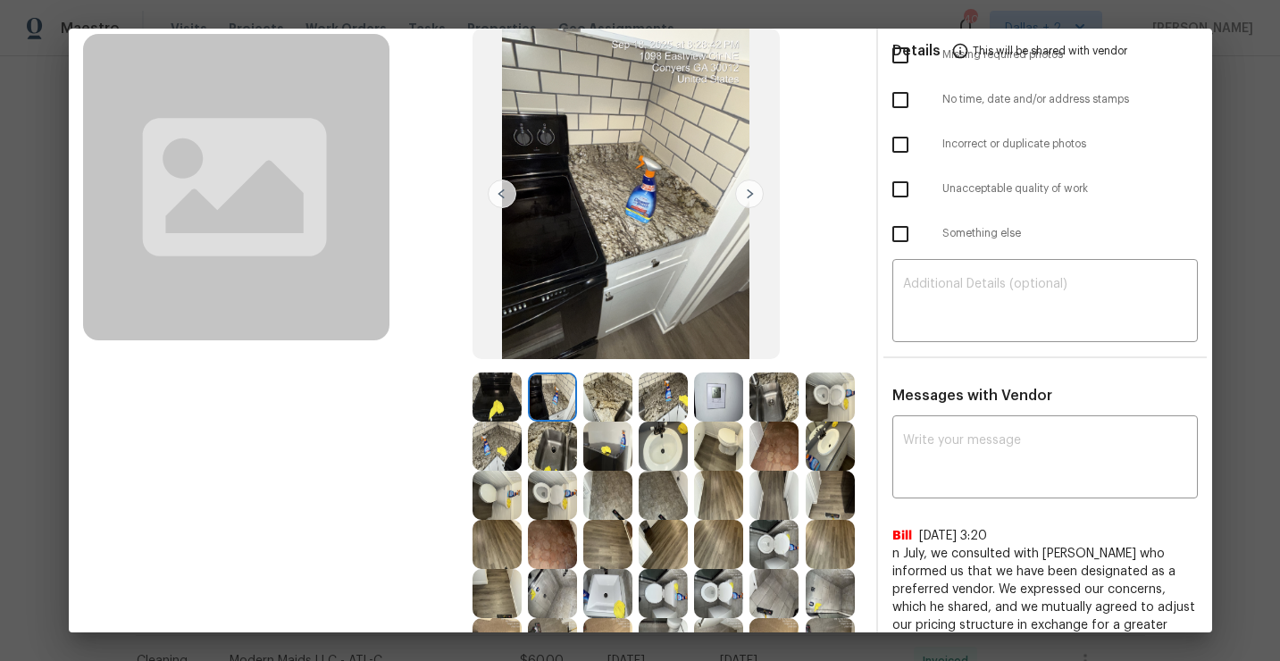
click at [568, 400] on img at bounding box center [552, 396] width 49 height 49
click at [608, 383] on img at bounding box center [607, 396] width 49 height 49
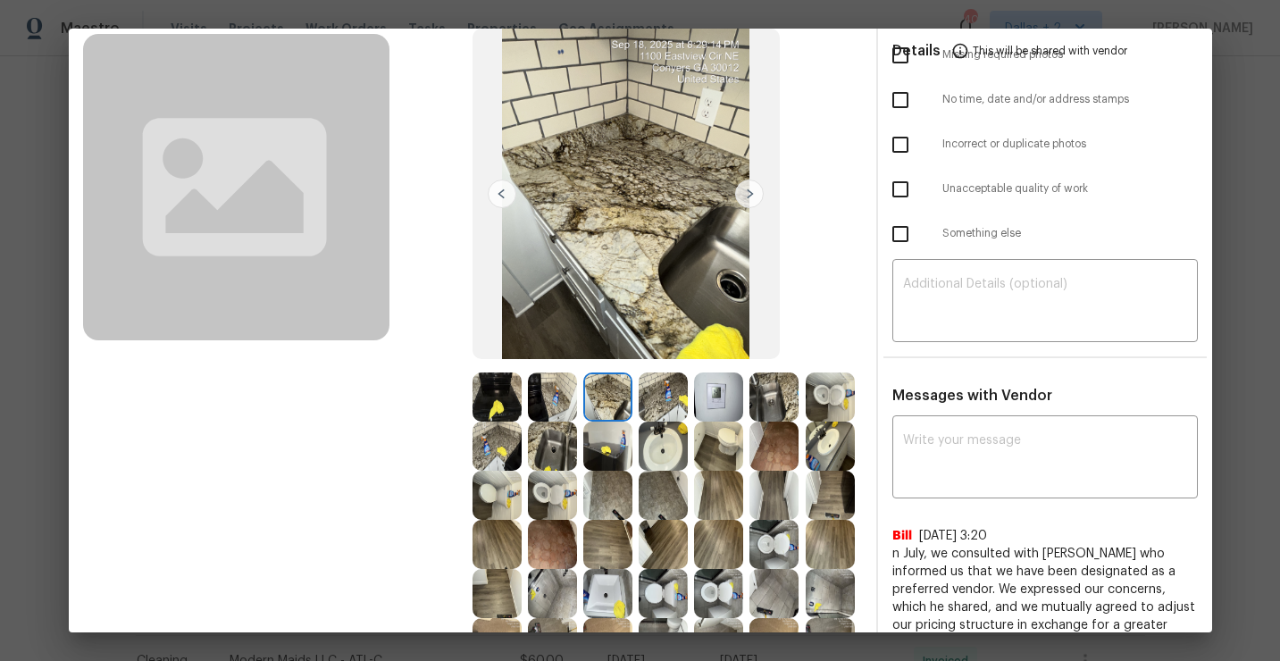
click at [659, 404] on img at bounding box center [663, 396] width 49 height 49
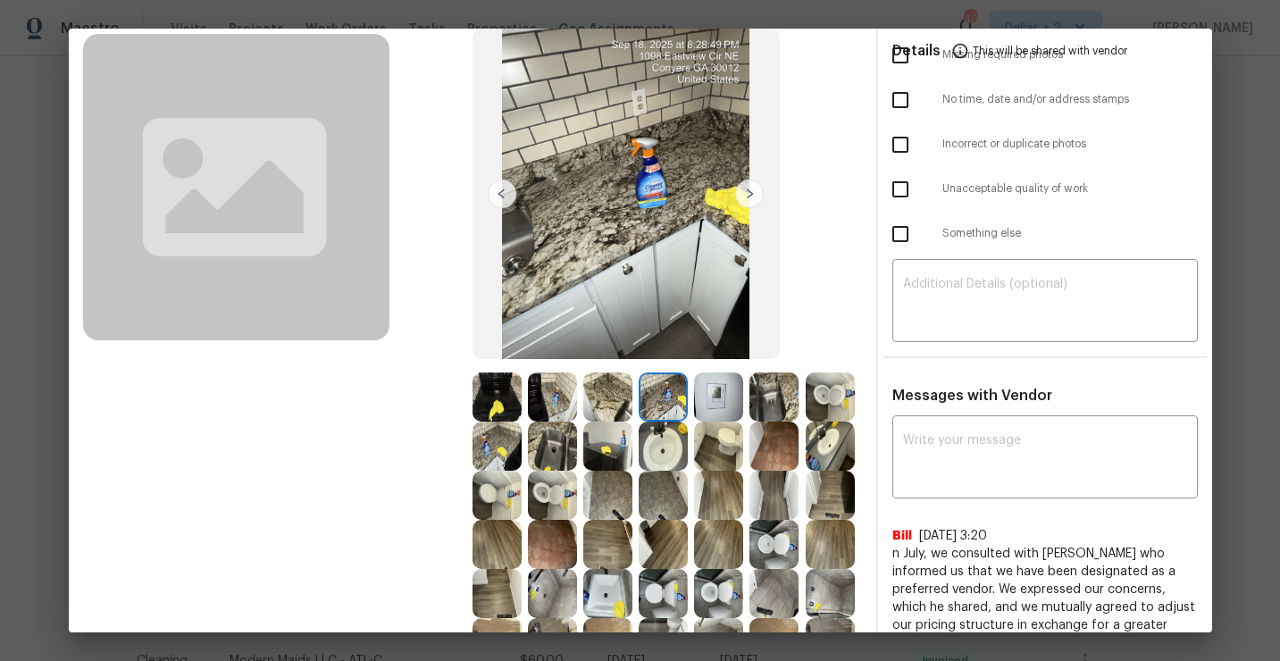
click at [748, 196] on img at bounding box center [749, 194] width 29 height 29
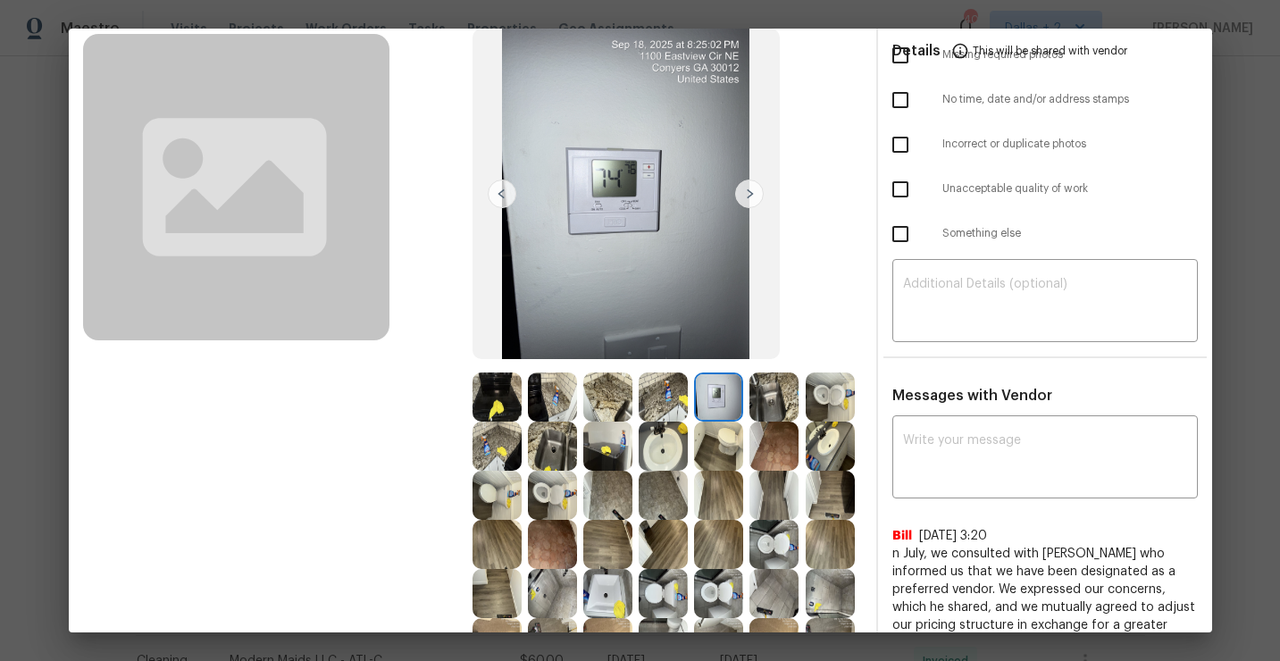
click at [748, 196] on img at bounding box center [749, 194] width 29 height 29
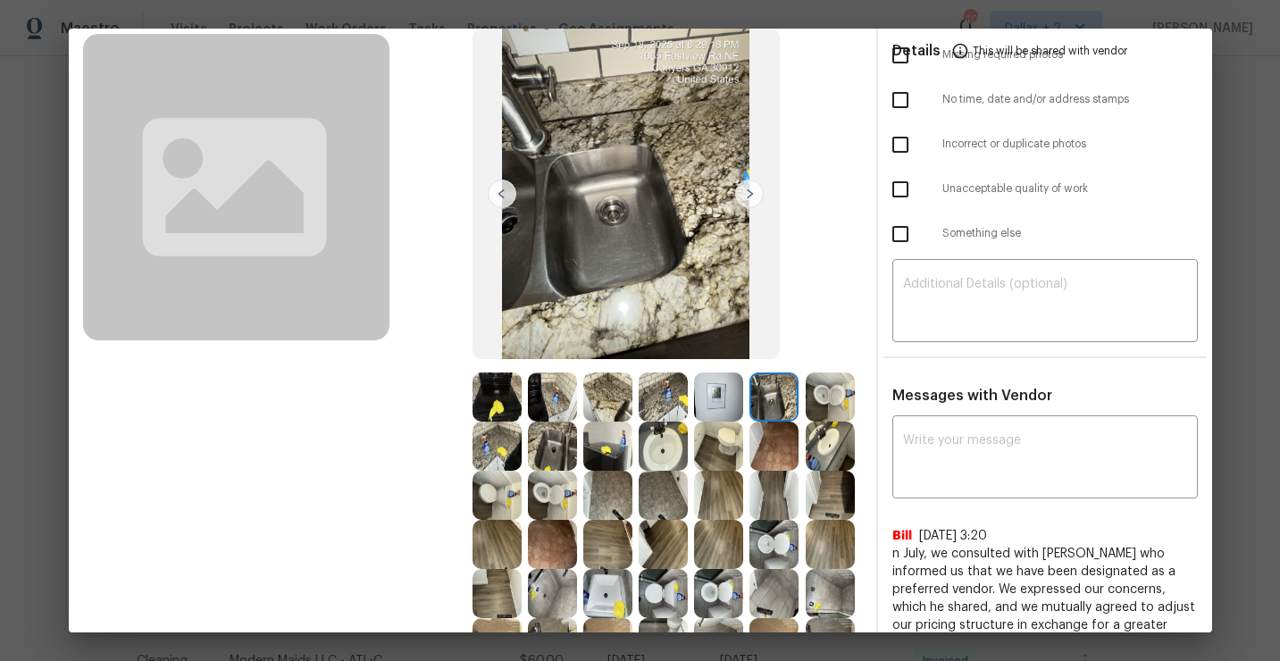
click at [748, 196] on img at bounding box center [749, 194] width 29 height 29
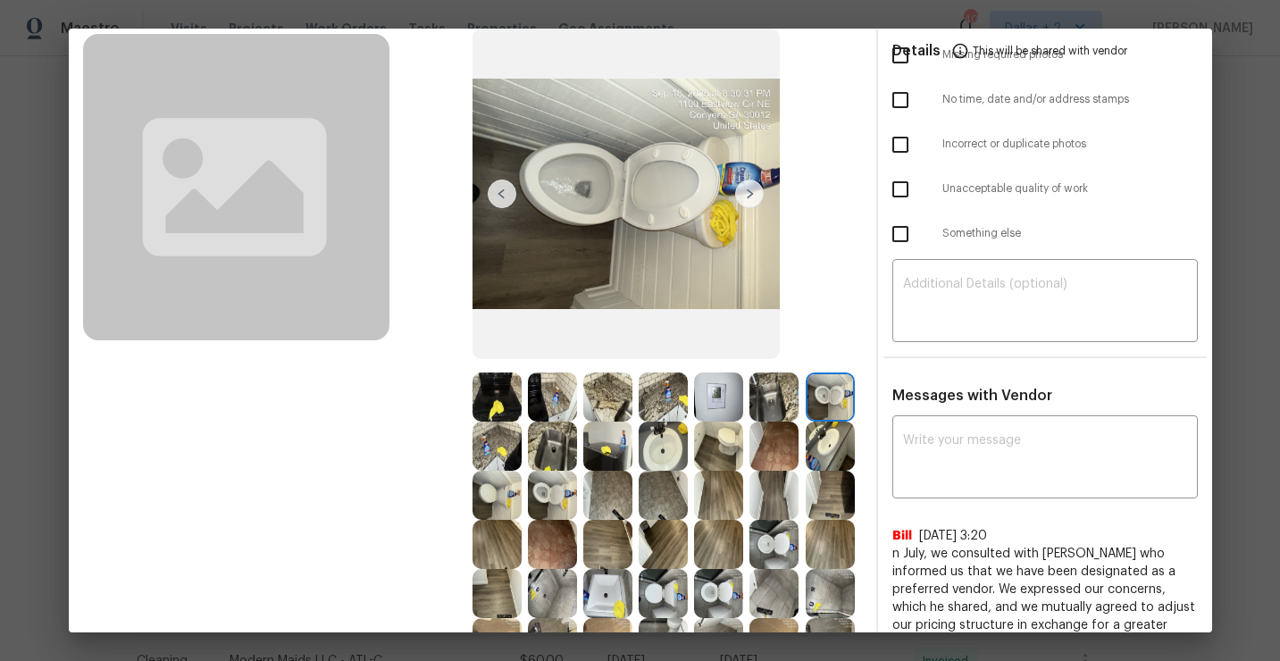
click at [496, 441] on img at bounding box center [496, 446] width 49 height 49
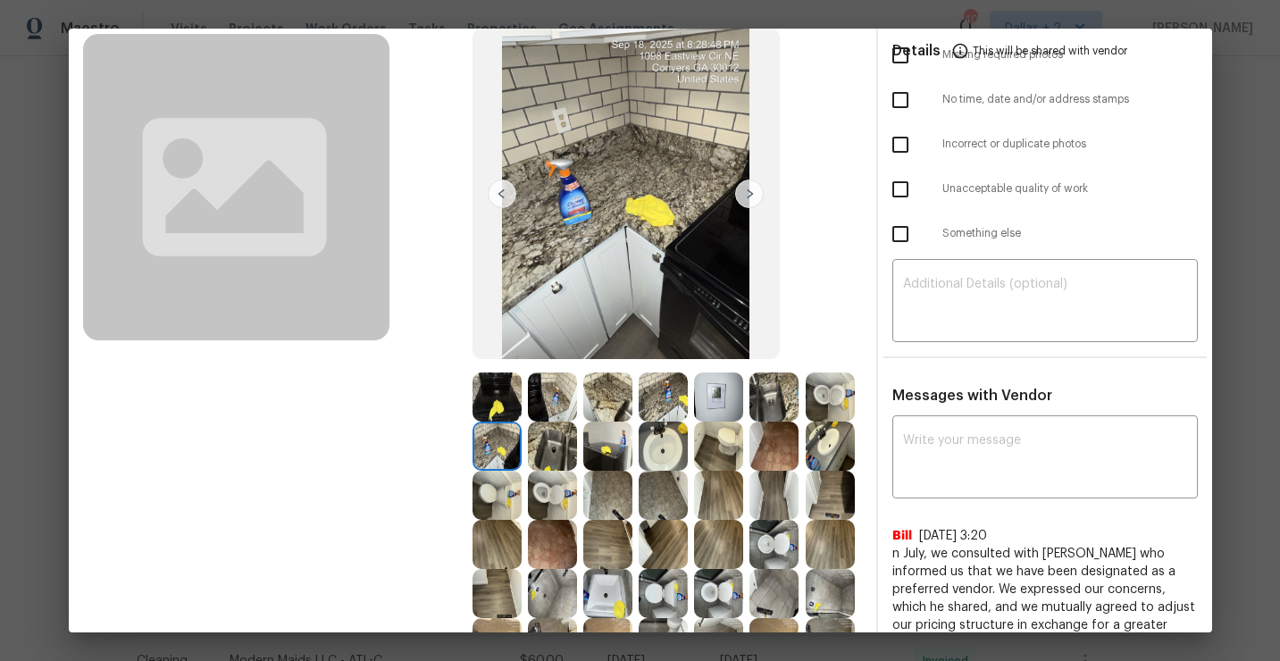
click at [602, 457] on img at bounding box center [607, 446] width 49 height 49
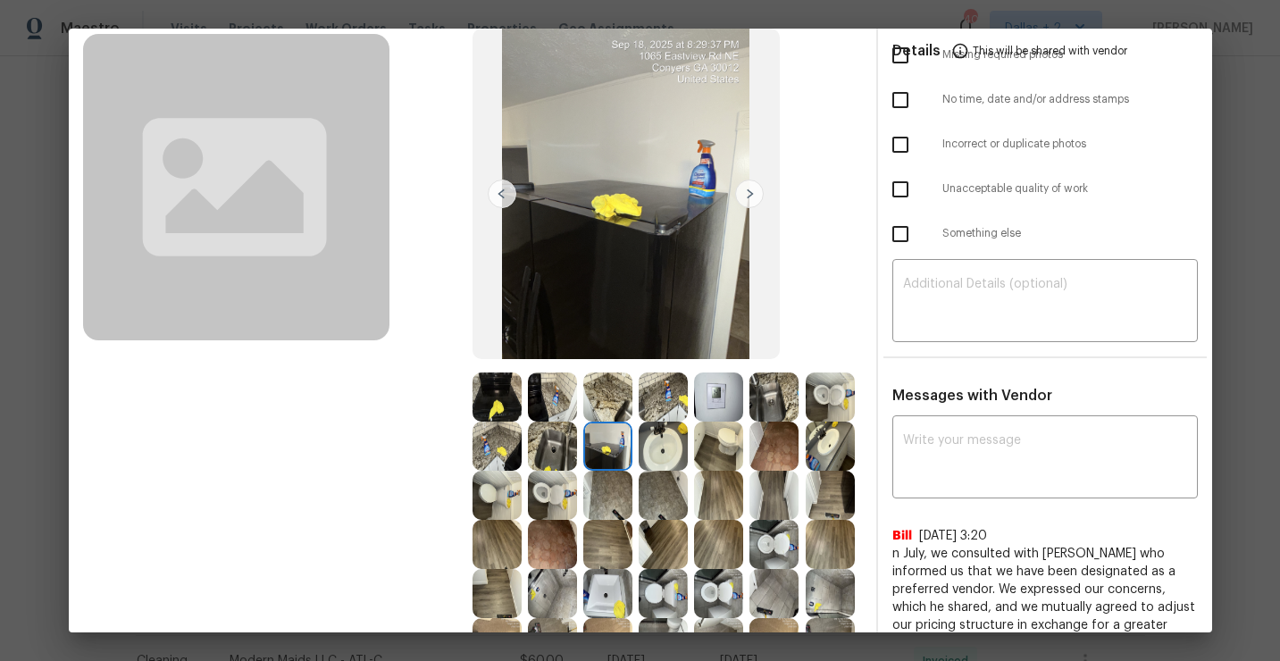
click at [512, 489] on img at bounding box center [496, 495] width 49 height 49
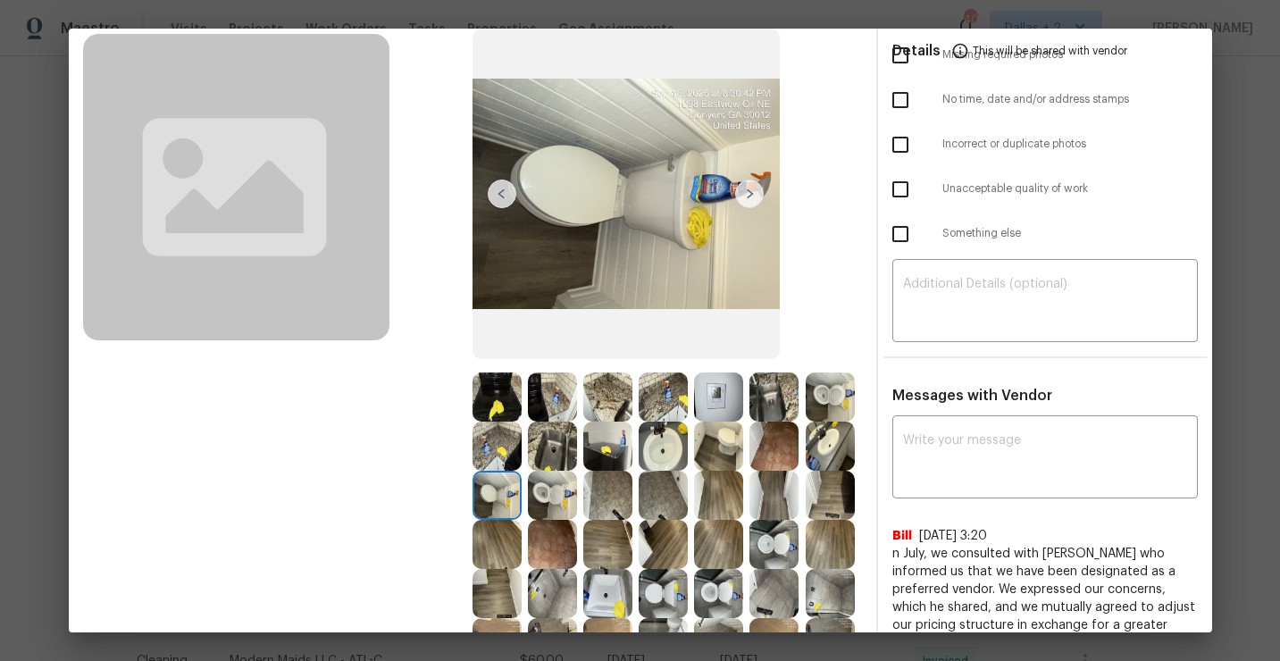
click at [528, 494] on img at bounding box center [552, 495] width 49 height 49
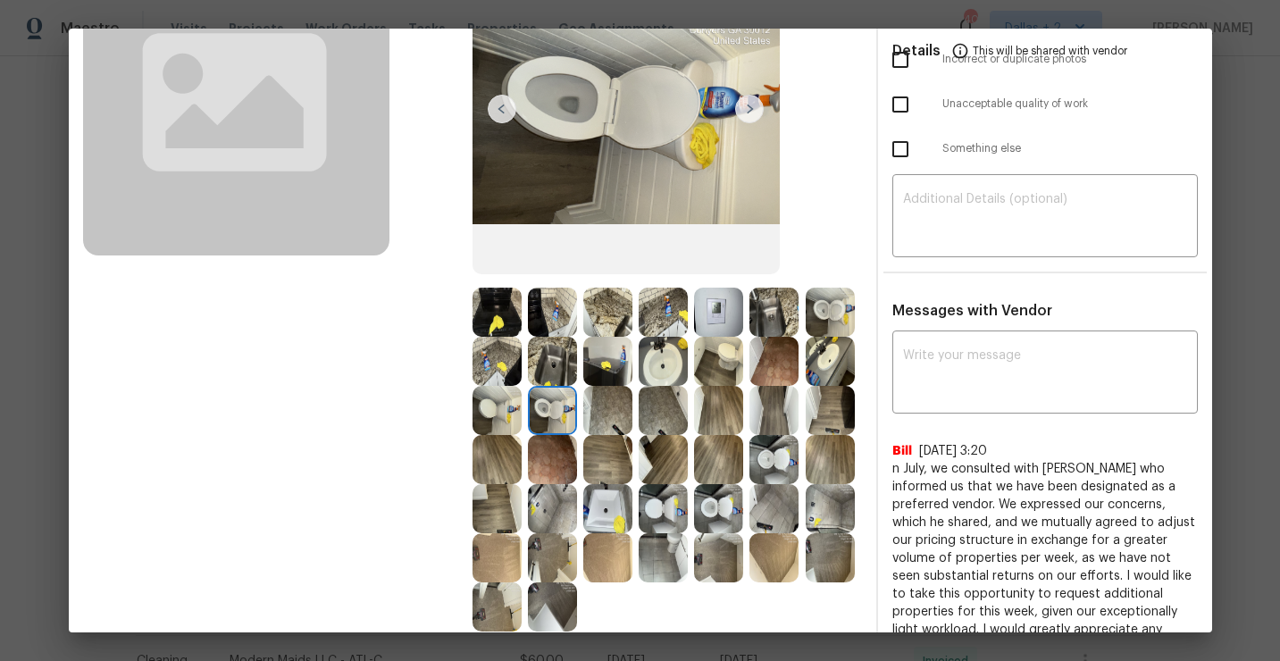
scroll to position [197, 0]
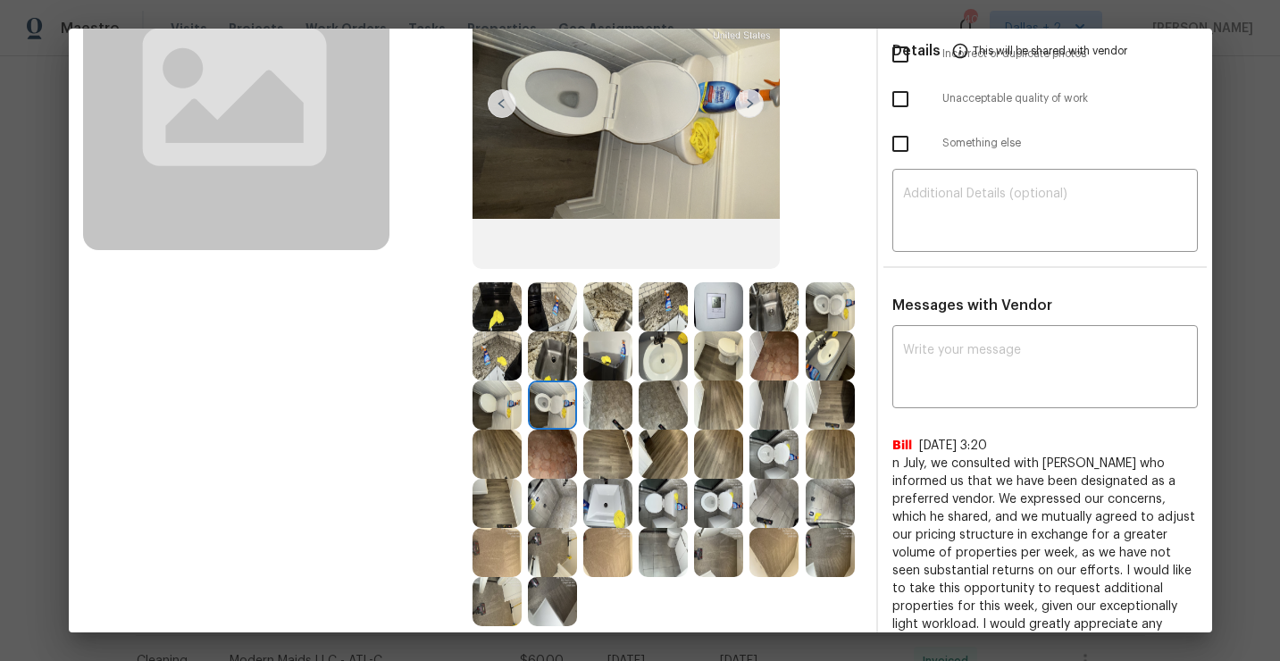
click at [708, 405] on img at bounding box center [718, 404] width 49 height 49
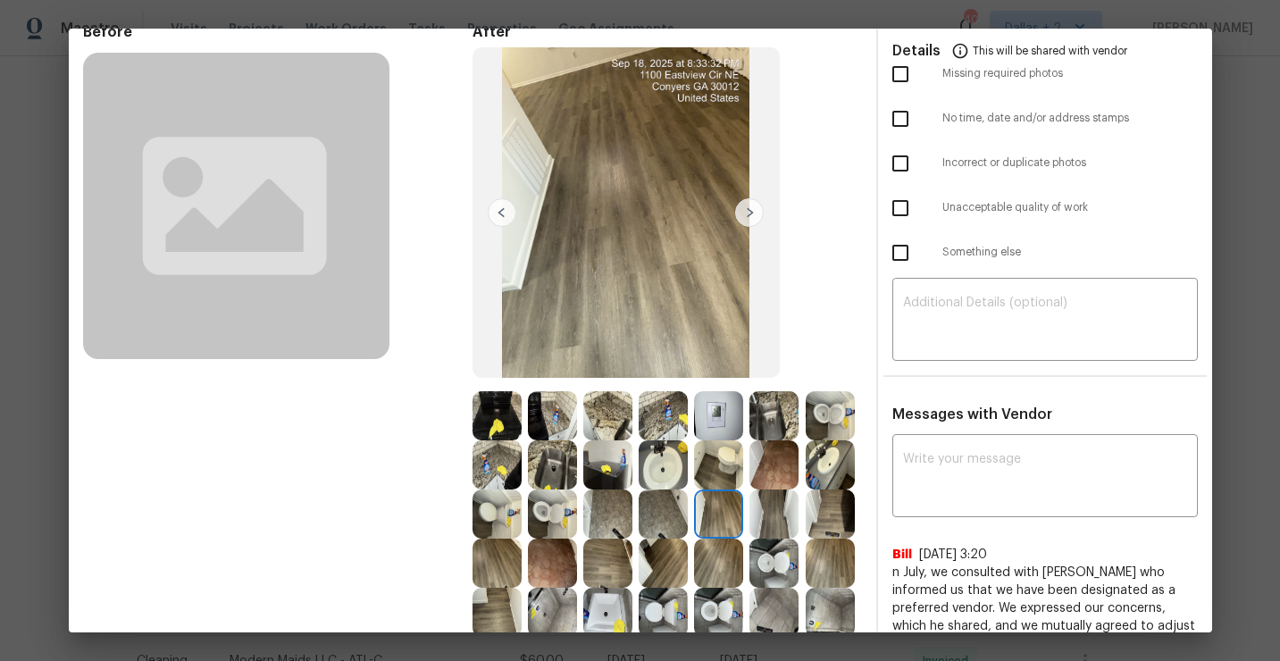
scroll to position [0, 0]
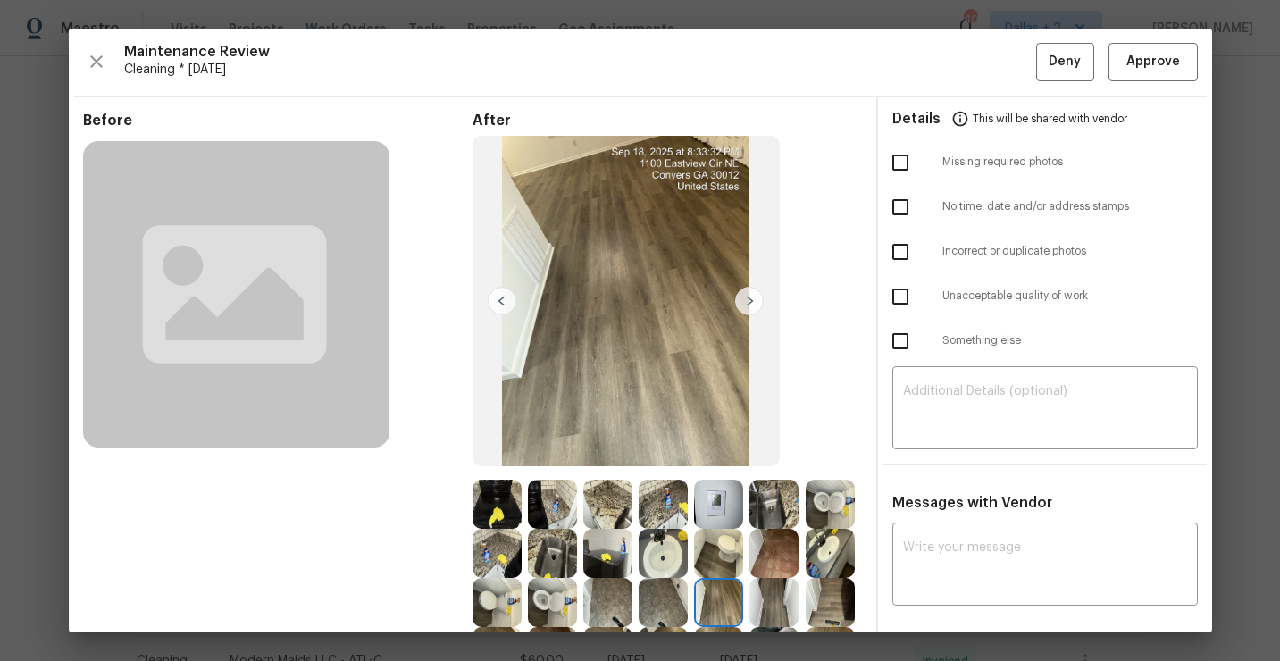
click at [750, 308] on img at bounding box center [749, 301] width 29 height 29
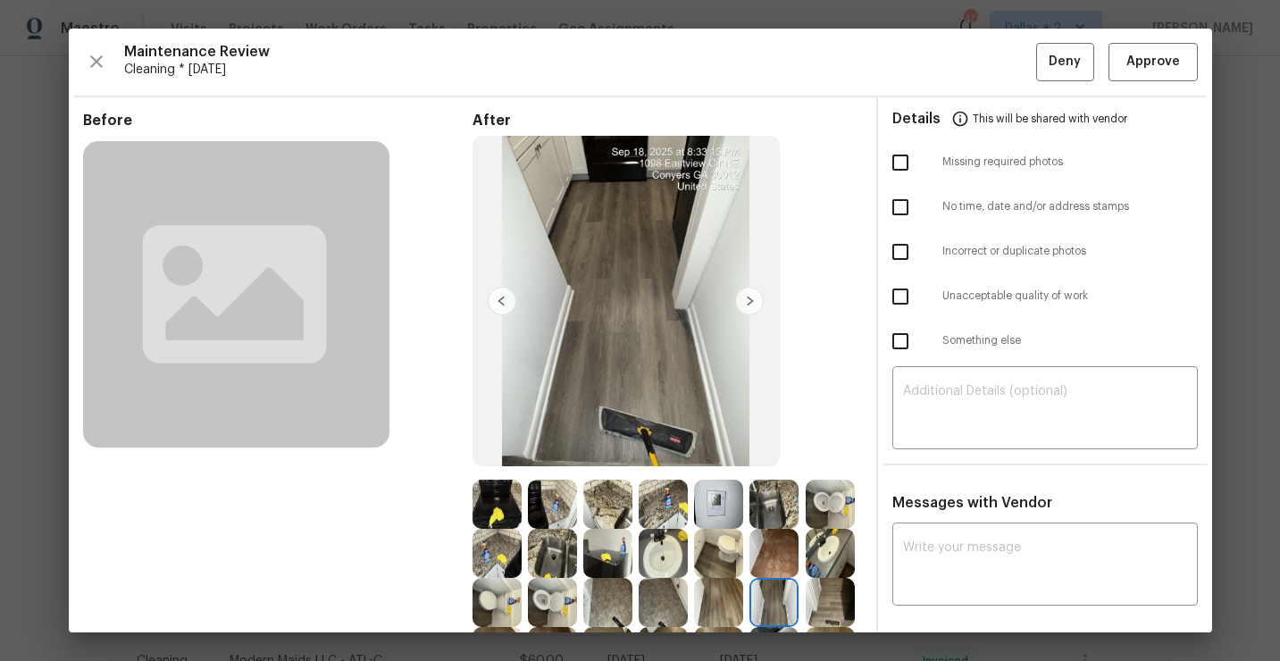
click at [750, 297] on img at bounding box center [749, 301] width 29 height 29
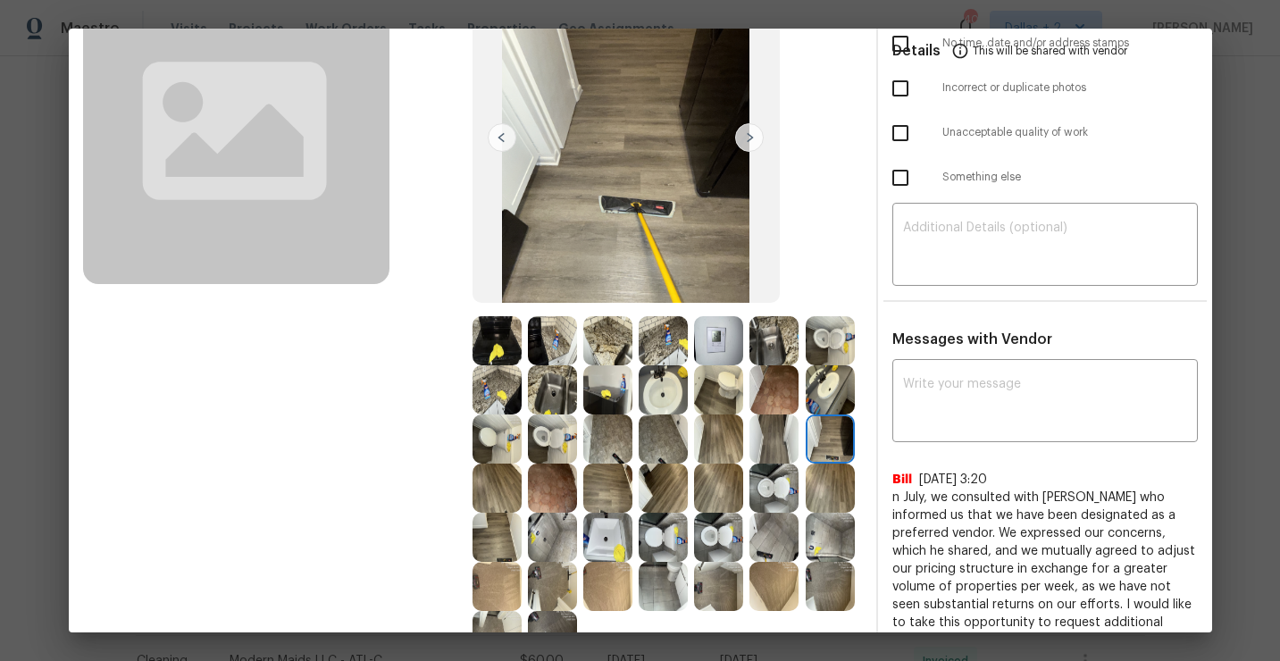
scroll to position [168, 0]
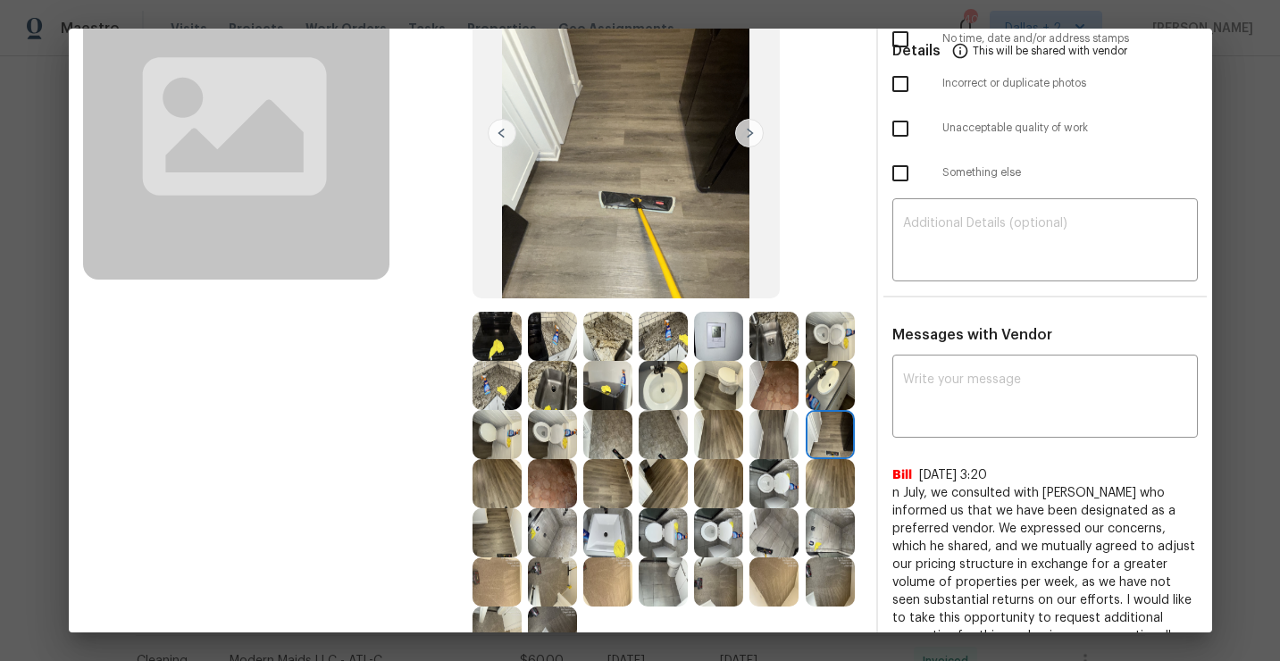
click at [751, 135] on img at bounding box center [749, 133] width 29 height 29
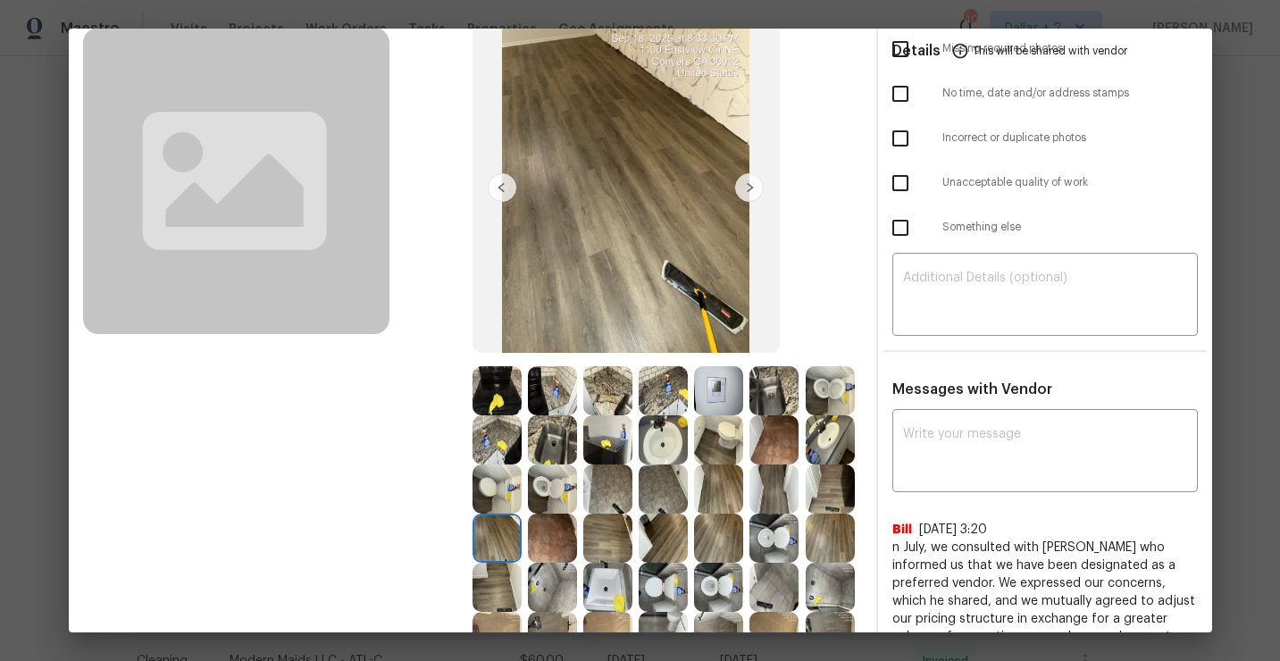
scroll to position [113, 0]
click at [753, 193] on img at bounding box center [749, 188] width 29 height 29
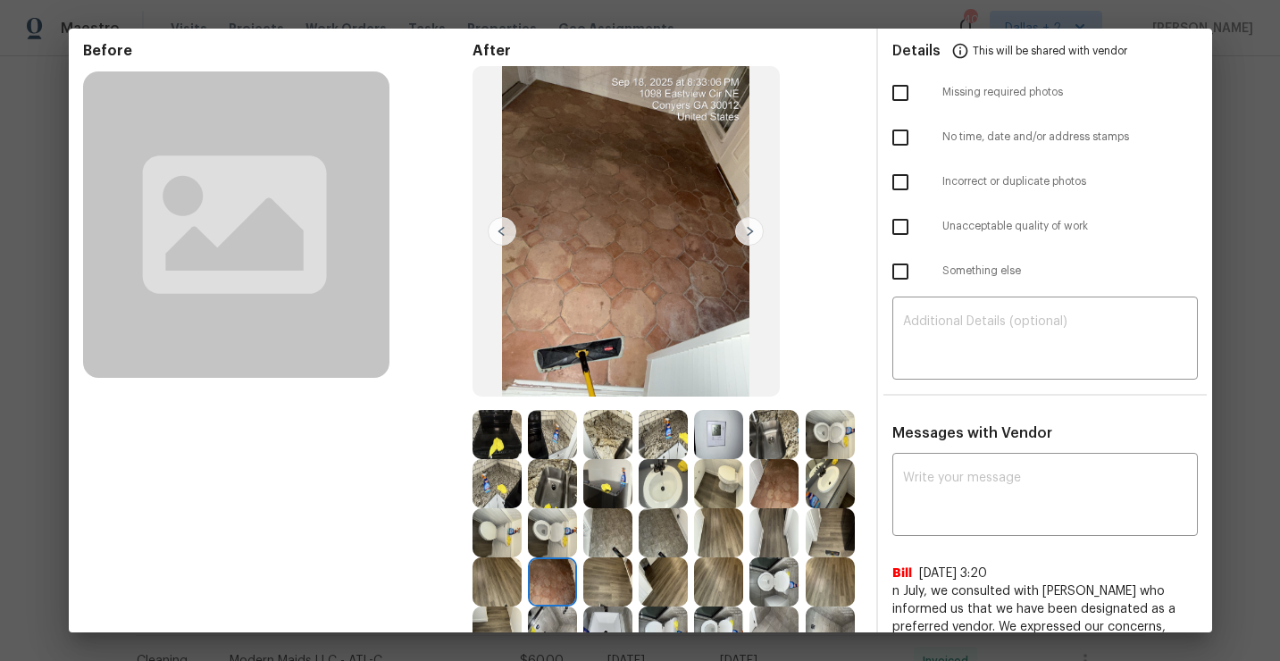
scroll to position [68, 0]
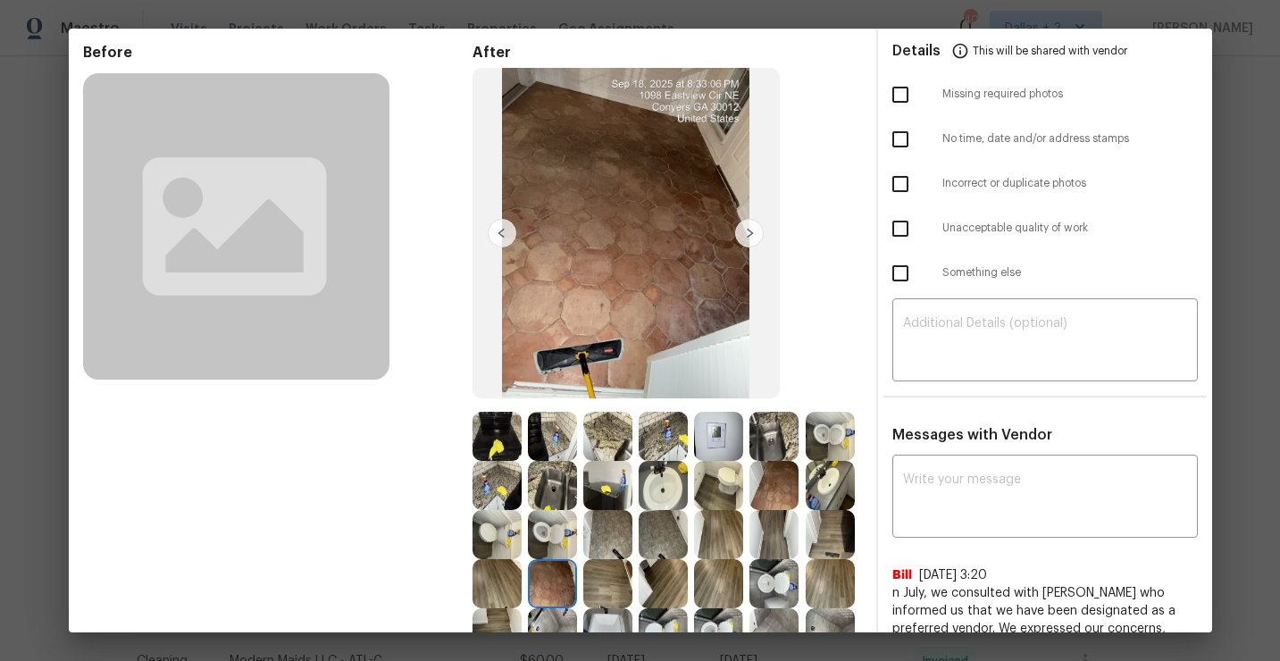
click at [751, 233] on img at bounding box center [749, 233] width 29 height 29
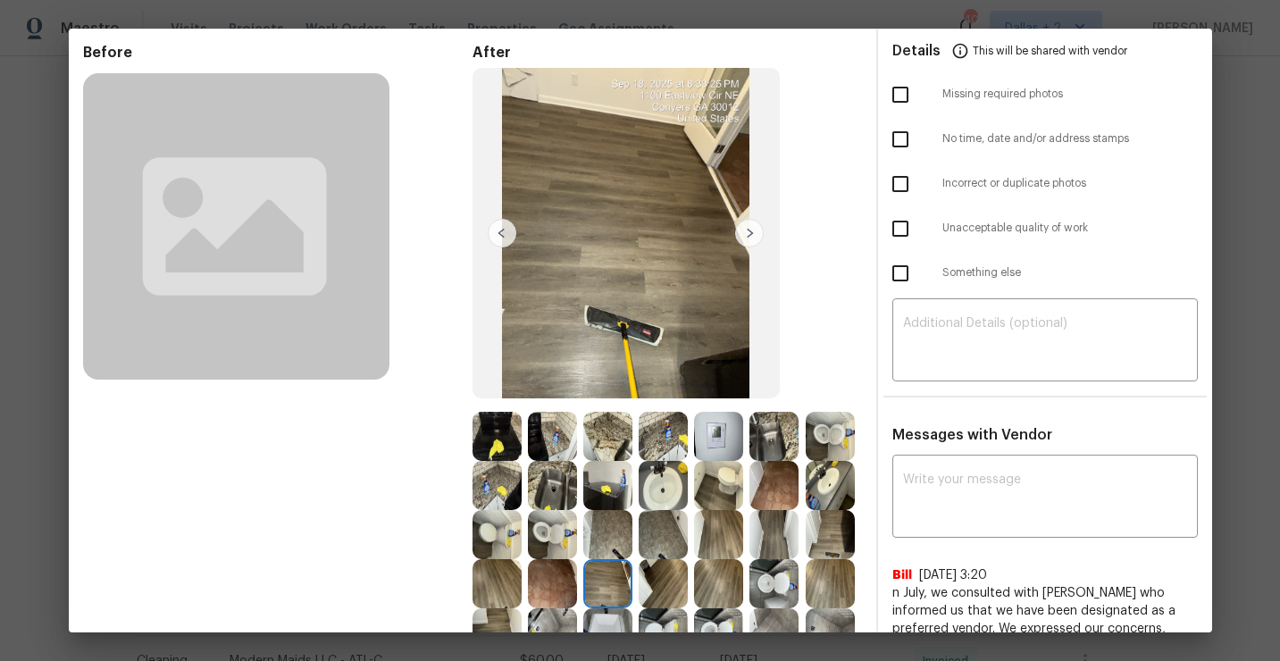
click at [775, 449] on img at bounding box center [773, 436] width 49 height 49
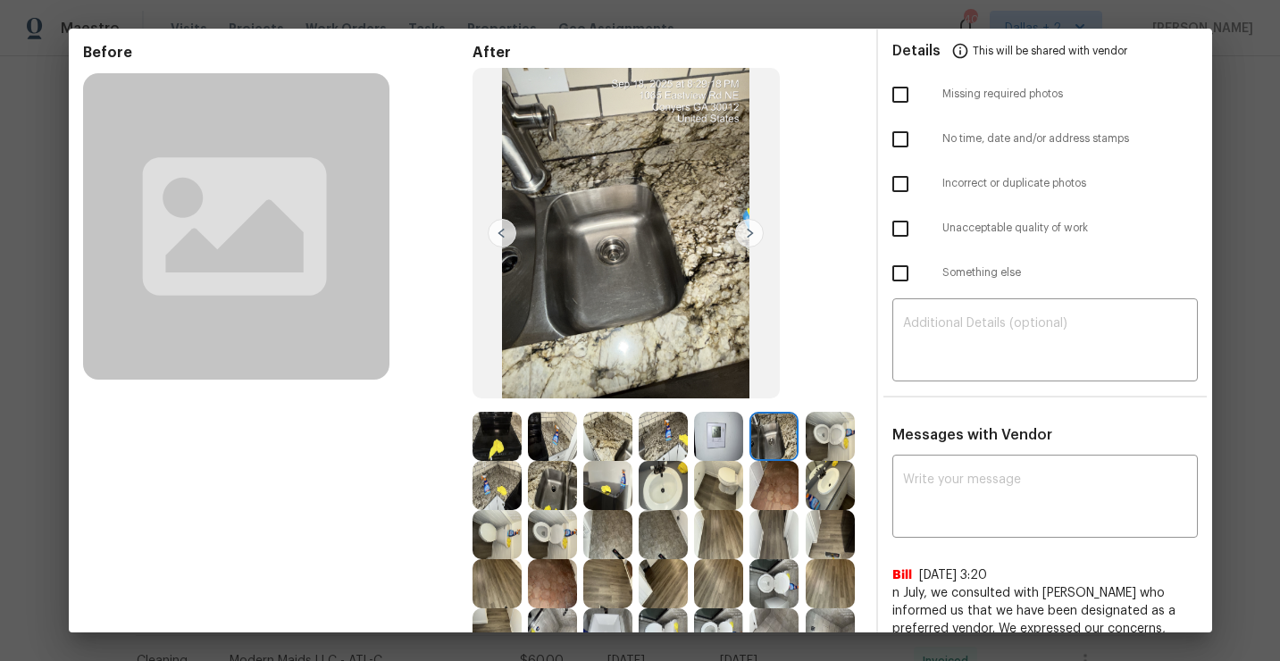
click at [842, 430] on img at bounding box center [830, 436] width 49 height 49
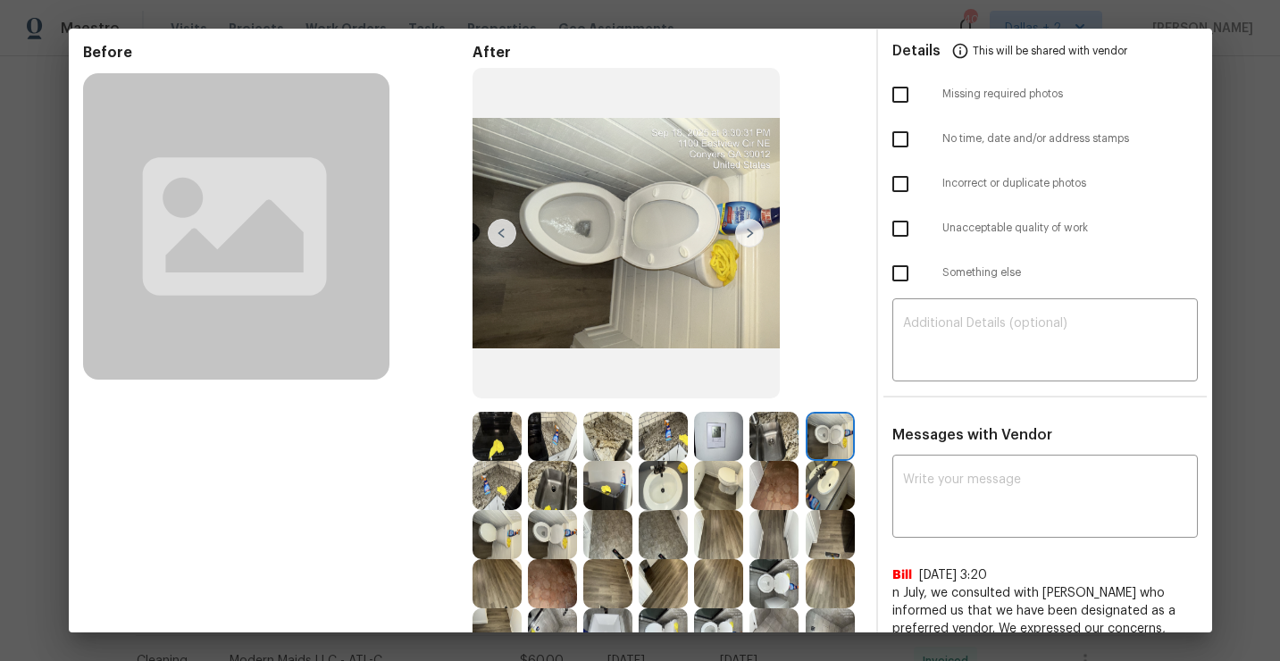
click at [606, 504] on img at bounding box center [607, 485] width 49 height 49
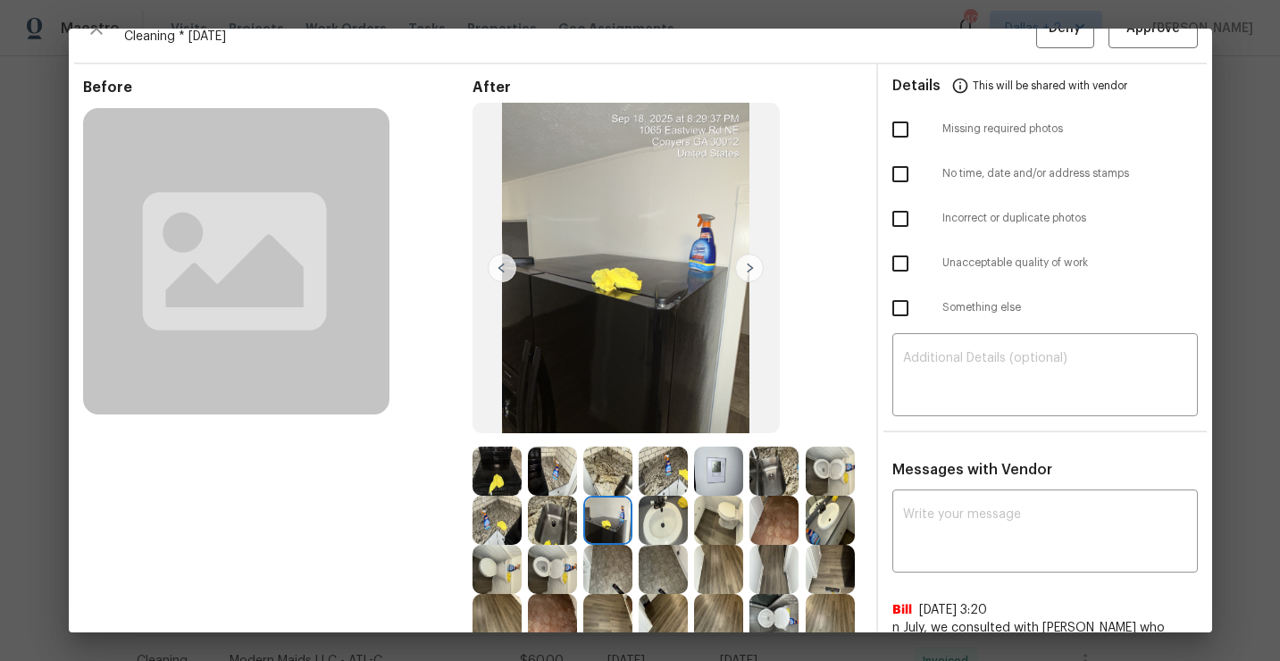
scroll to position [0, 0]
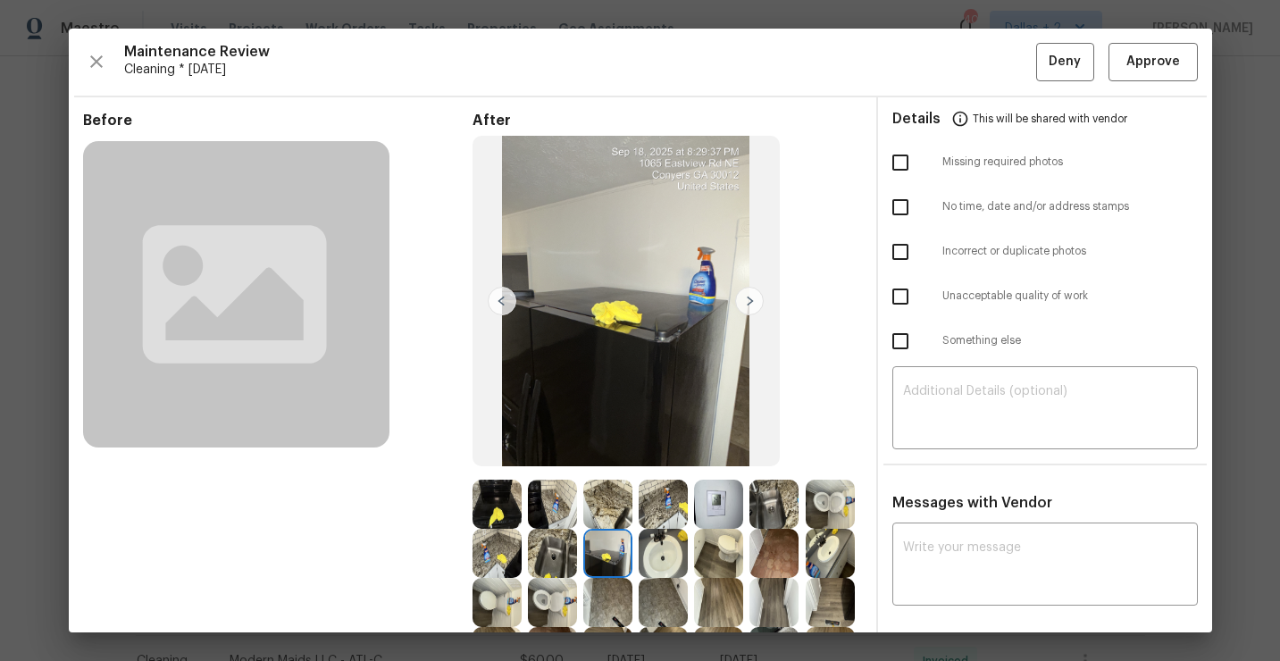
click at [495, 492] on img at bounding box center [496, 504] width 49 height 49
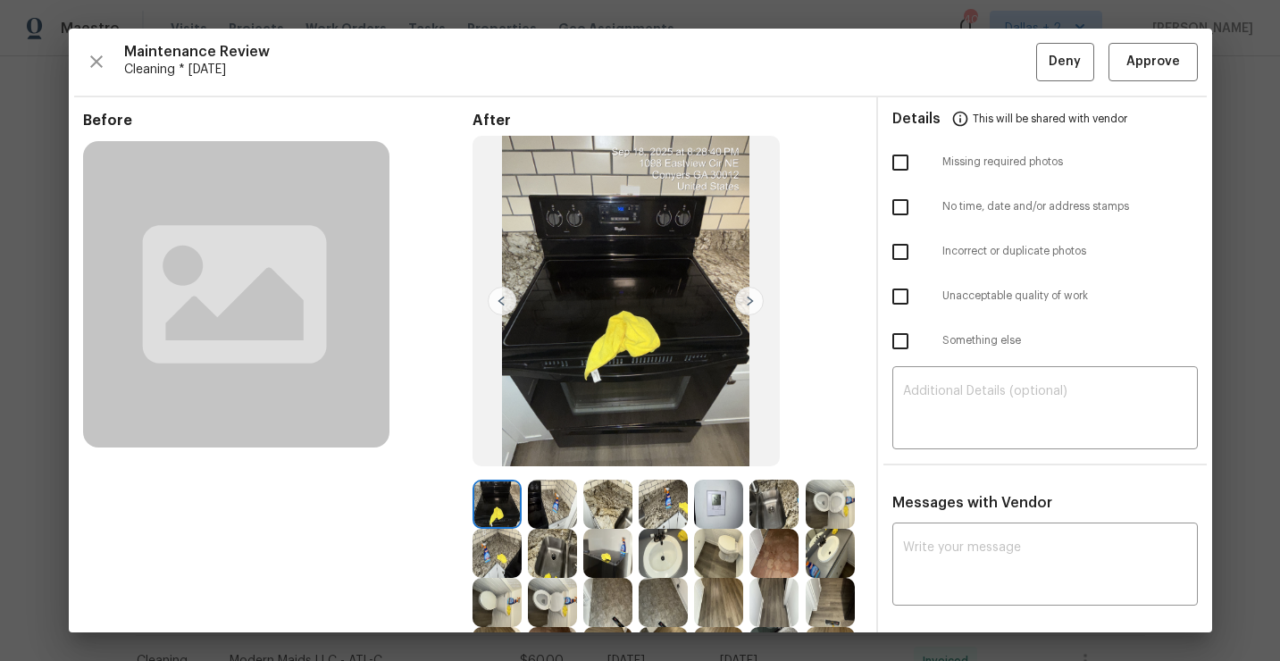
click at [735, 303] on img at bounding box center [749, 301] width 29 height 29
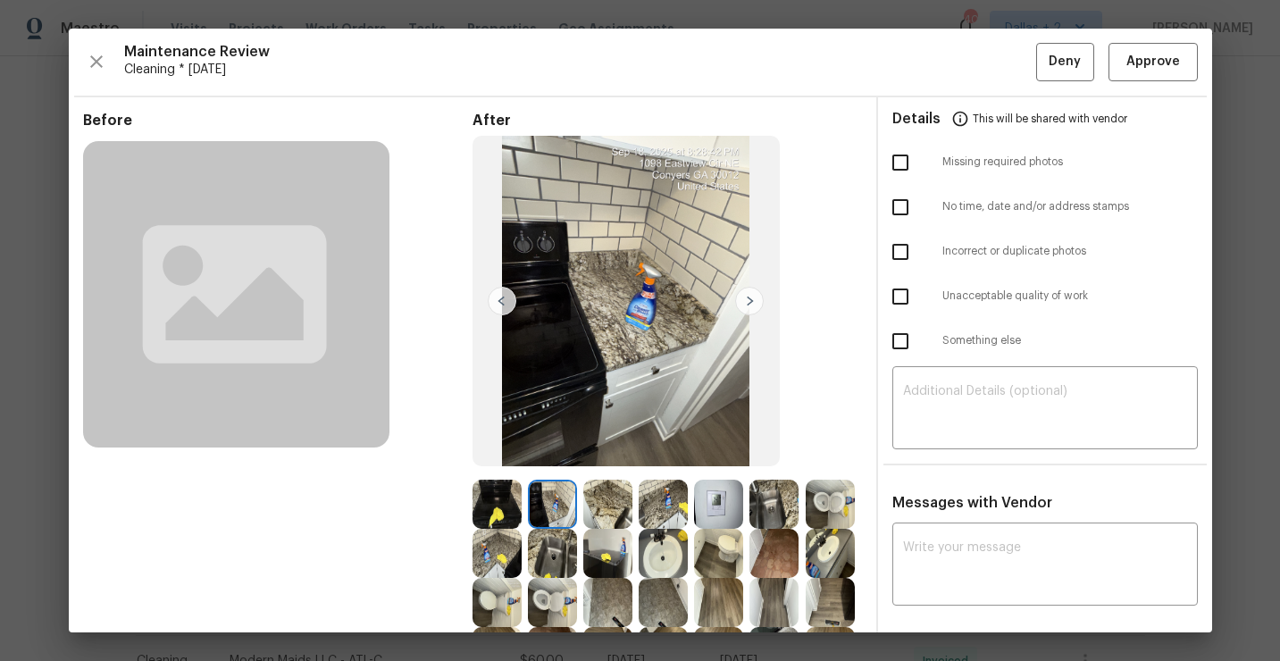
click at [748, 303] on img at bounding box center [749, 301] width 29 height 29
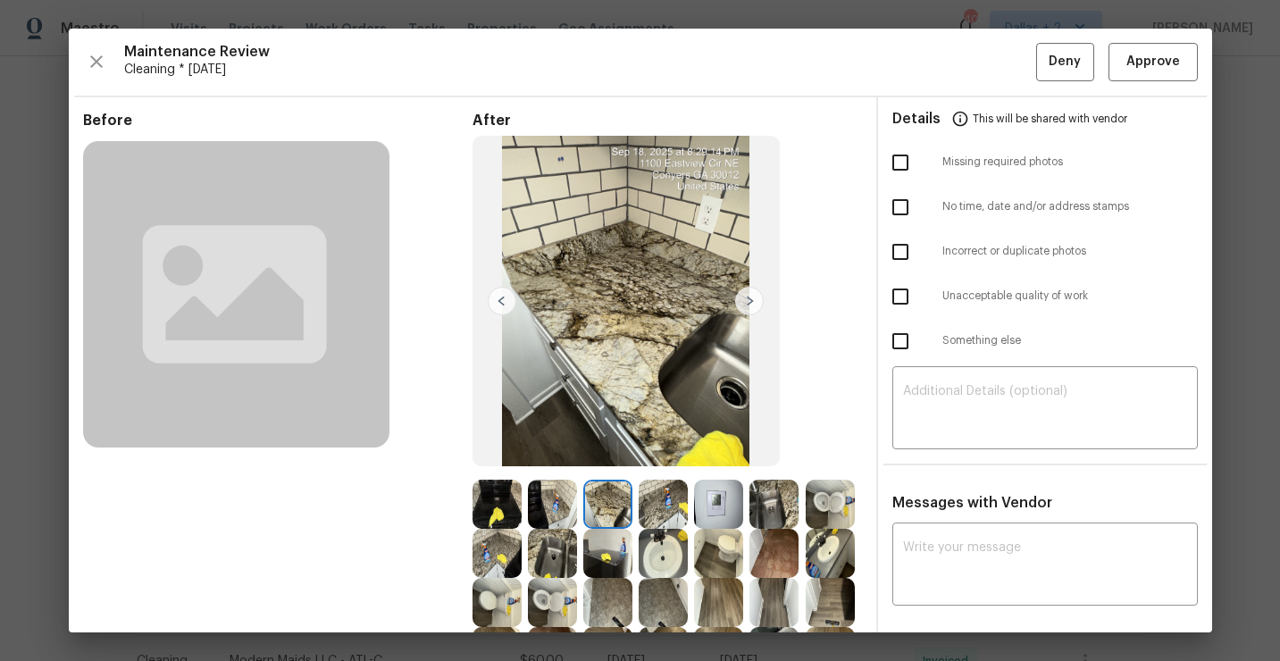
click at [748, 303] on img at bounding box center [749, 301] width 29 height 29
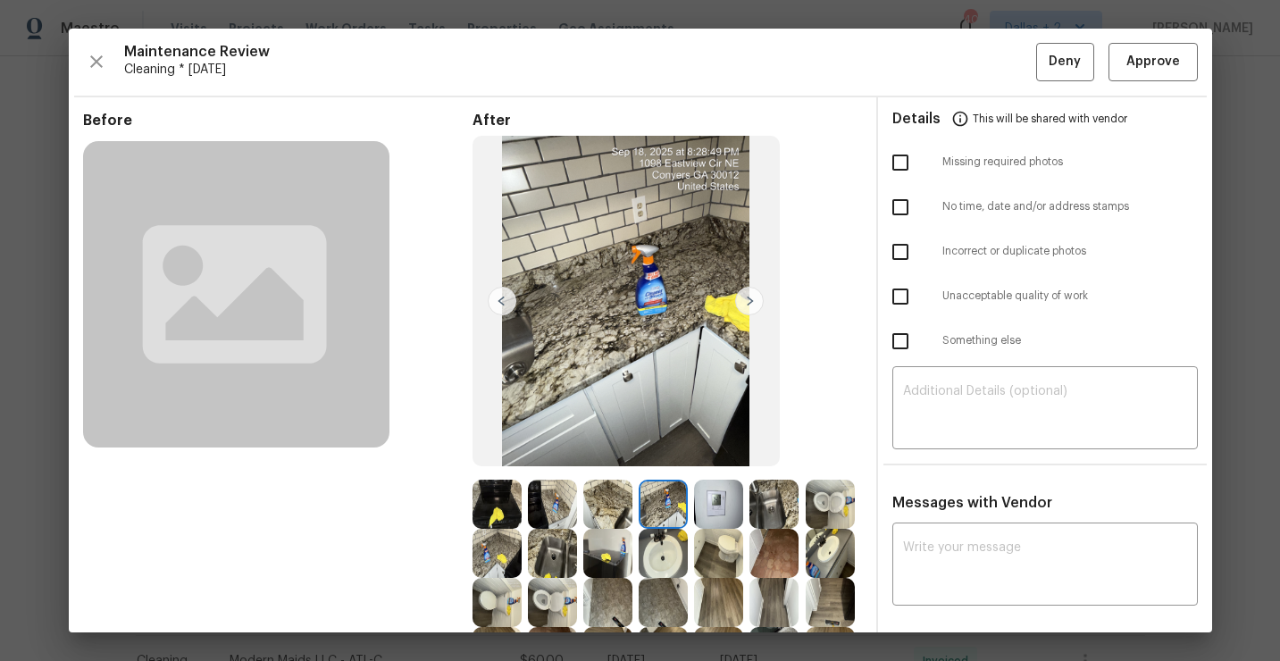
click at [748, 303] on img at bounding box center [749, 301] width 29 height 29
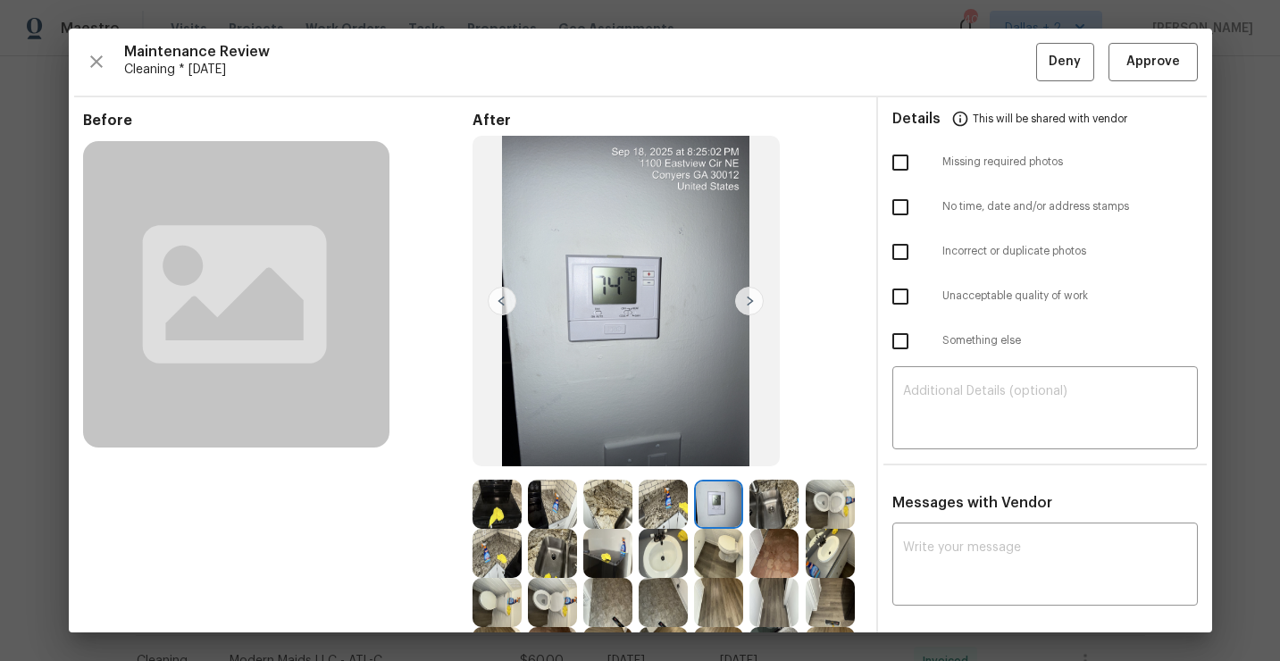
click at [748, 303] on img at bounding box center [749, 301] width 29 height 29
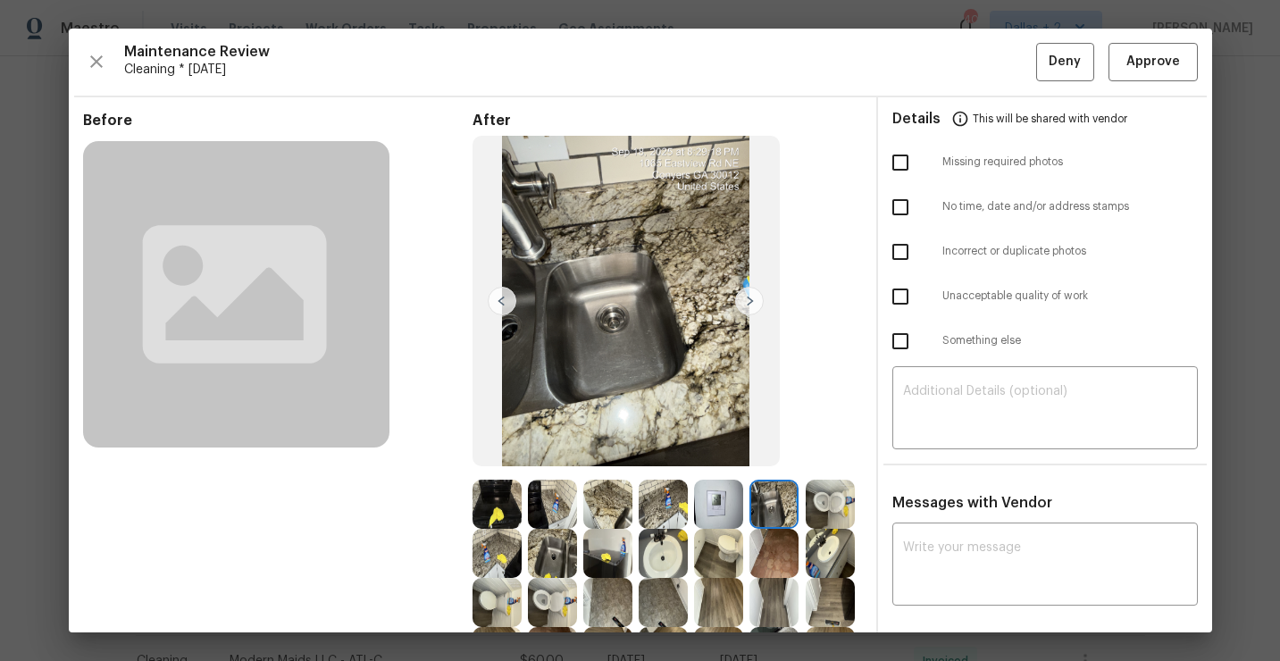
click at [748, 303] on img at bounding box center [749, 301] width 29 height 29
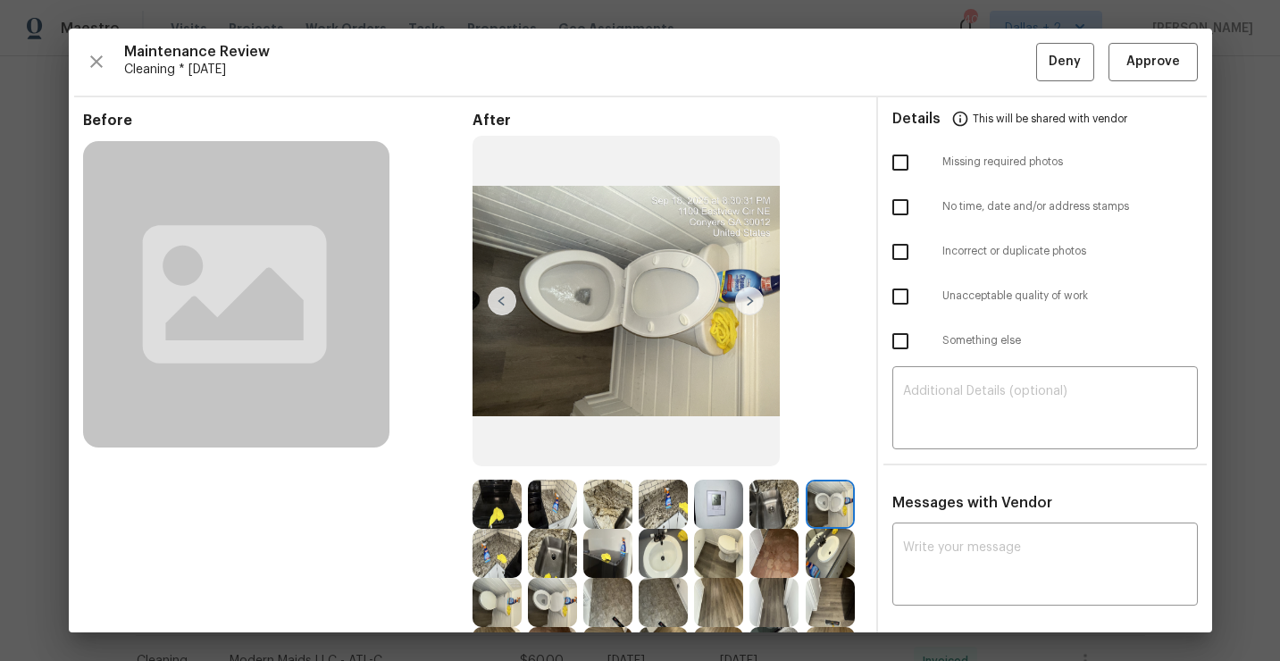
click at [748, 303] on img at bounding box center [749, 301] width 29 height 29
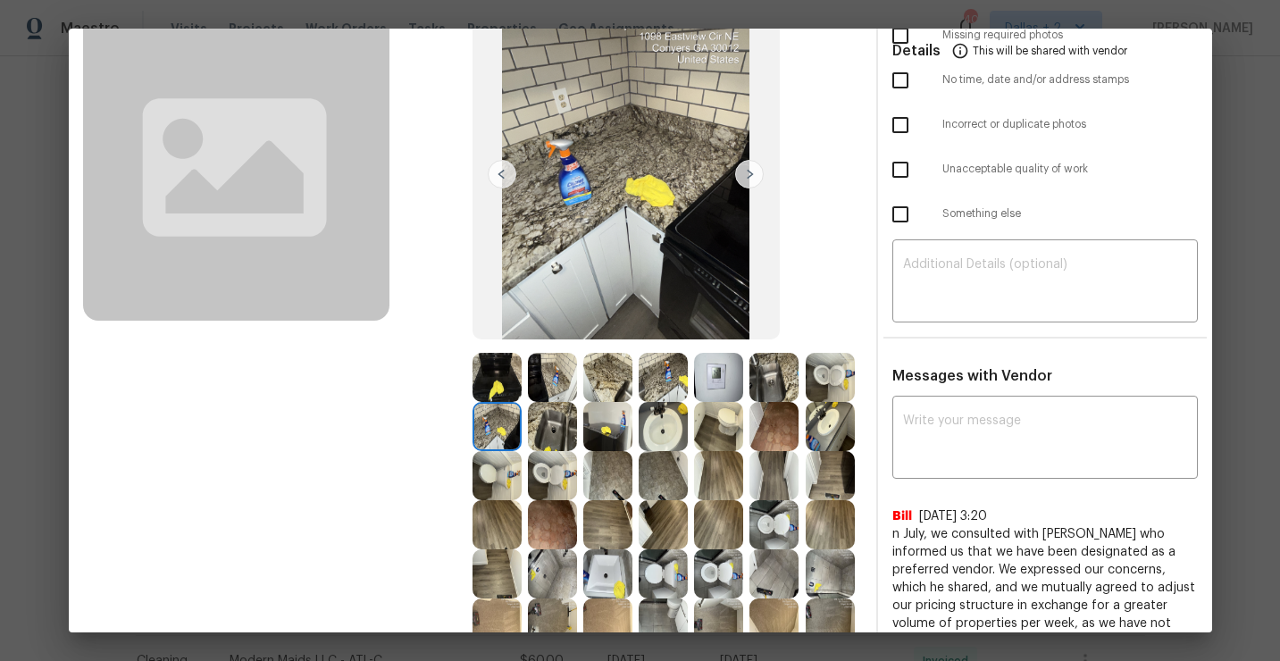
scroll to position [126, 0]
click at [773, 389] on img at bounding box center [773, 378] width 49 height 49
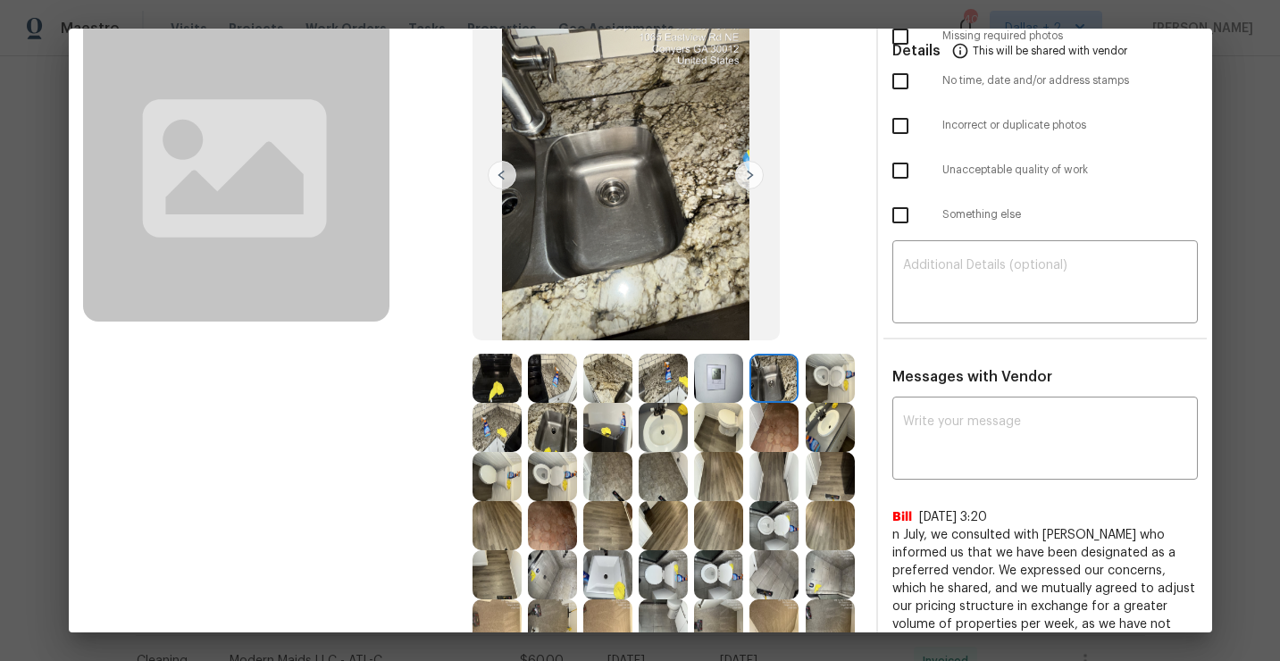
click at [837, 377] on img at bounding box center [830, 378] width 49 height 49
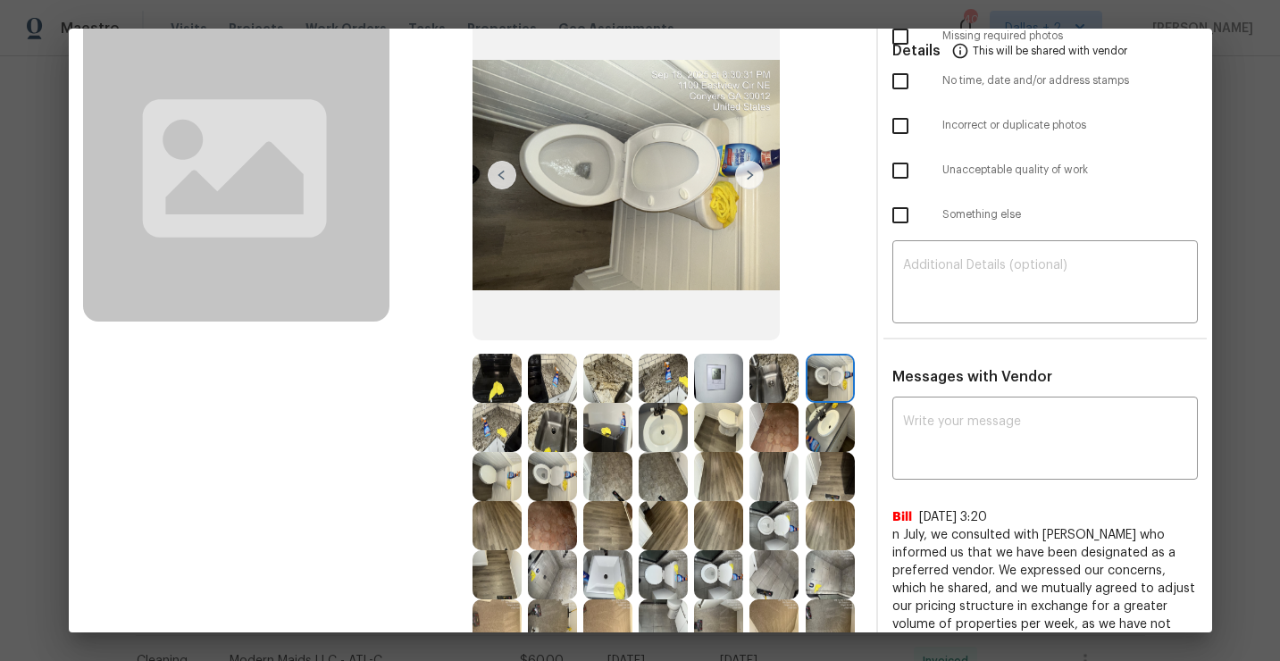
click at [498, 422] on img at bounding box center [496, 427] width 49 height 49
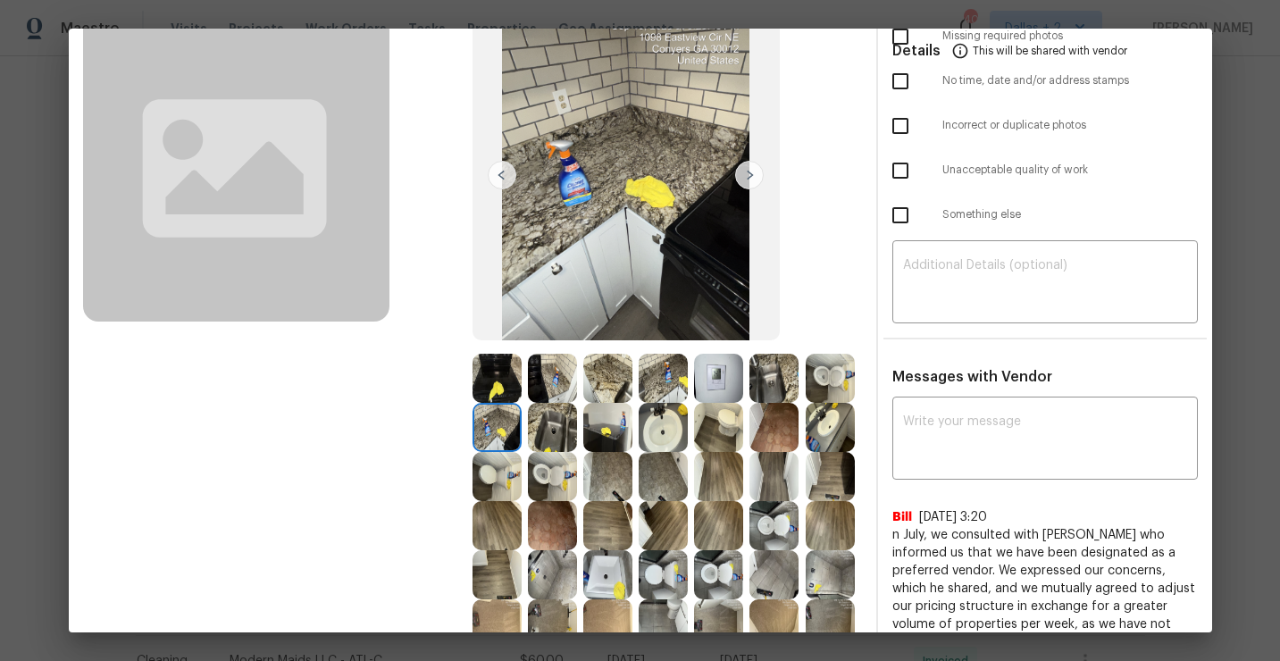
click at [720, 427] on img at bounding box center [718, 427] width 49 height 49
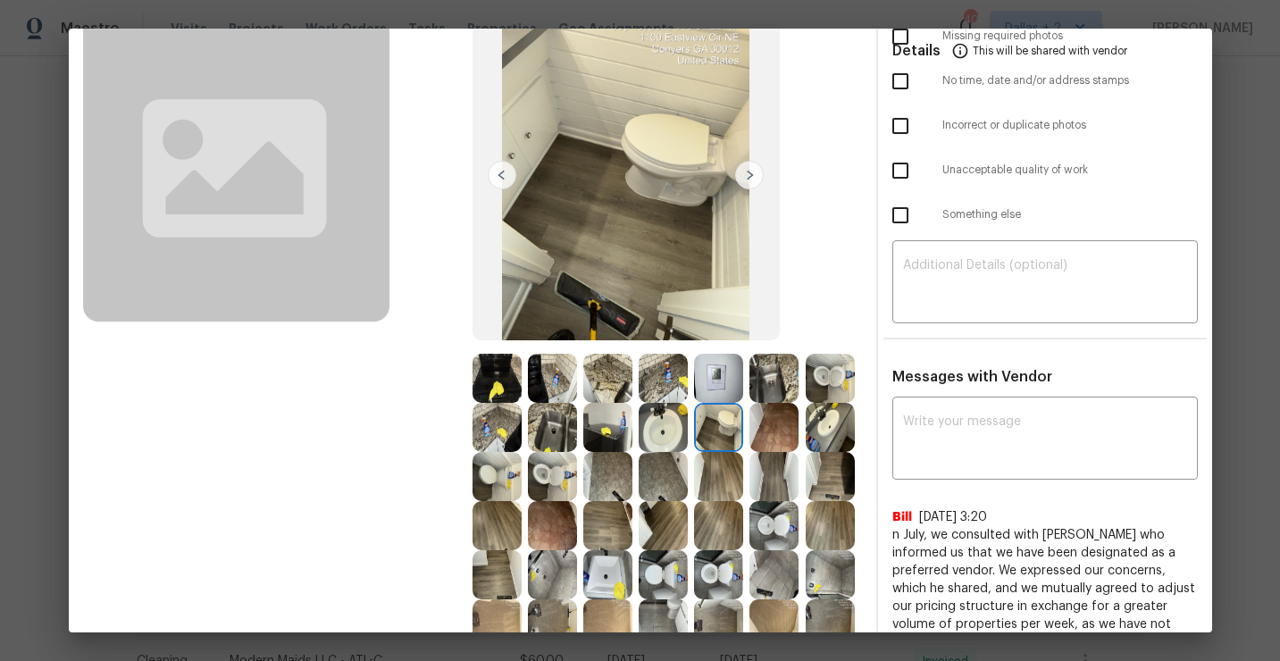
click at [820, 431] on img at bounding box center [830, 427] width 49 height 49
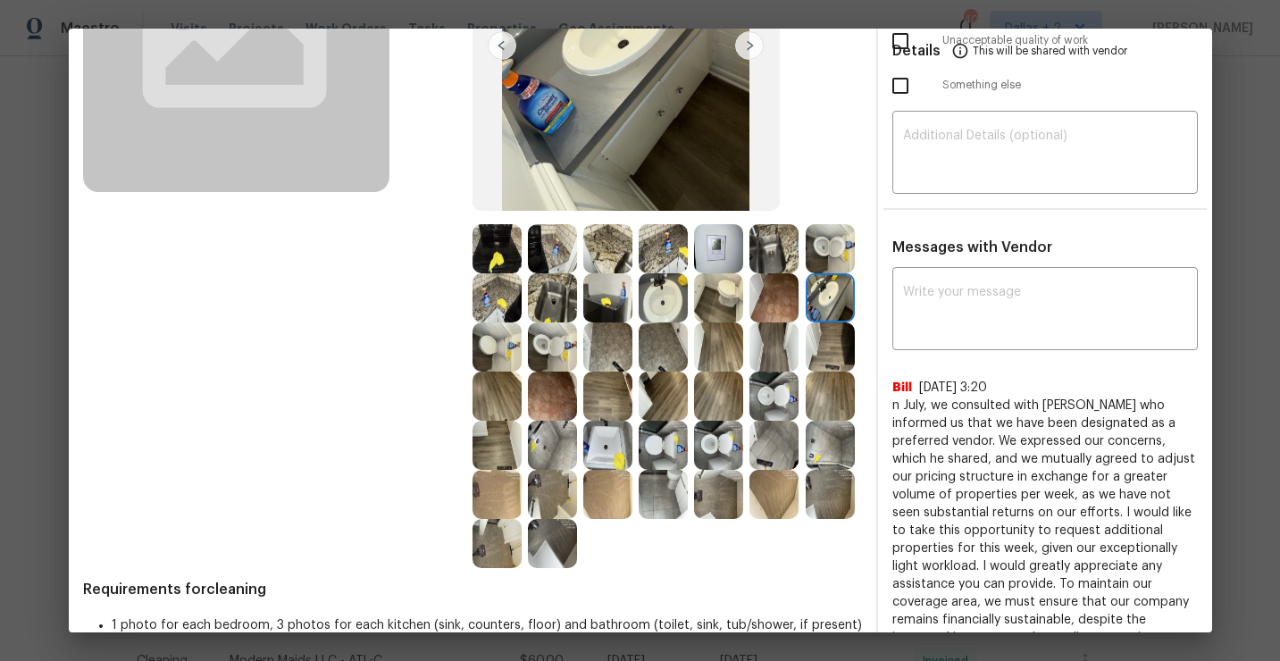
scroll to position [256, 0]
click at [497, 238] on img at bounding box center [496, 247] width 49 height 49
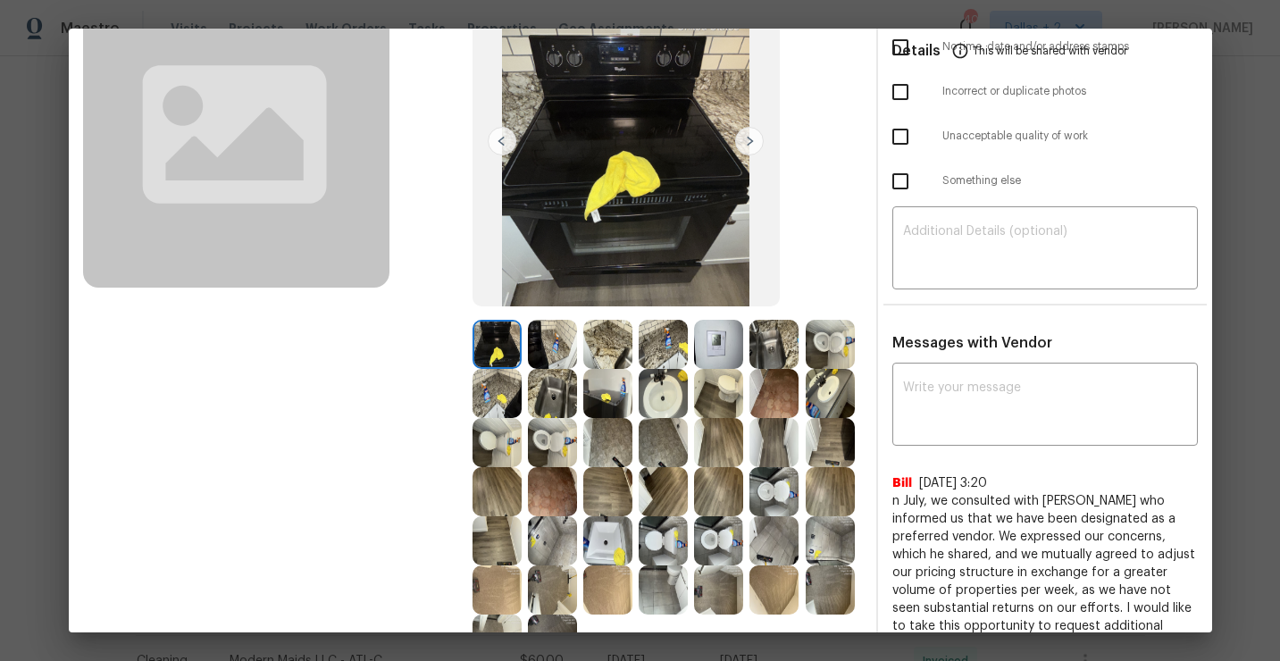
scroll to position [121, 0]
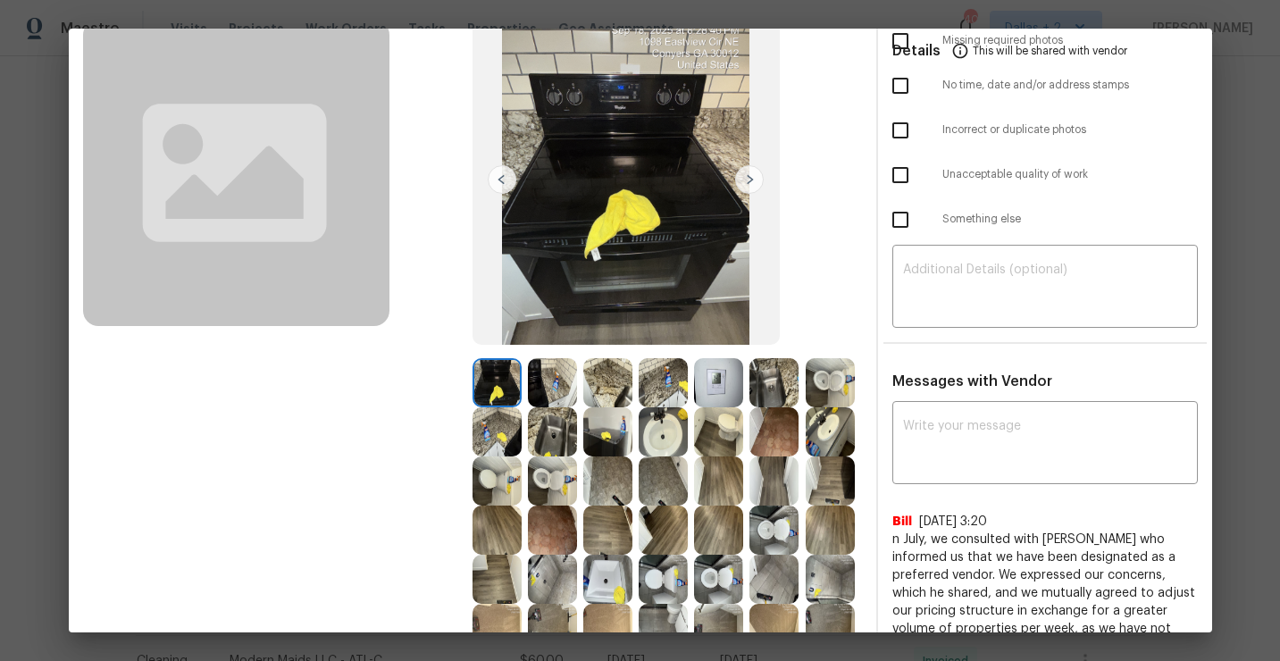
click at [742, 188] on img at bounding box center [749, 179] width 29 height 29
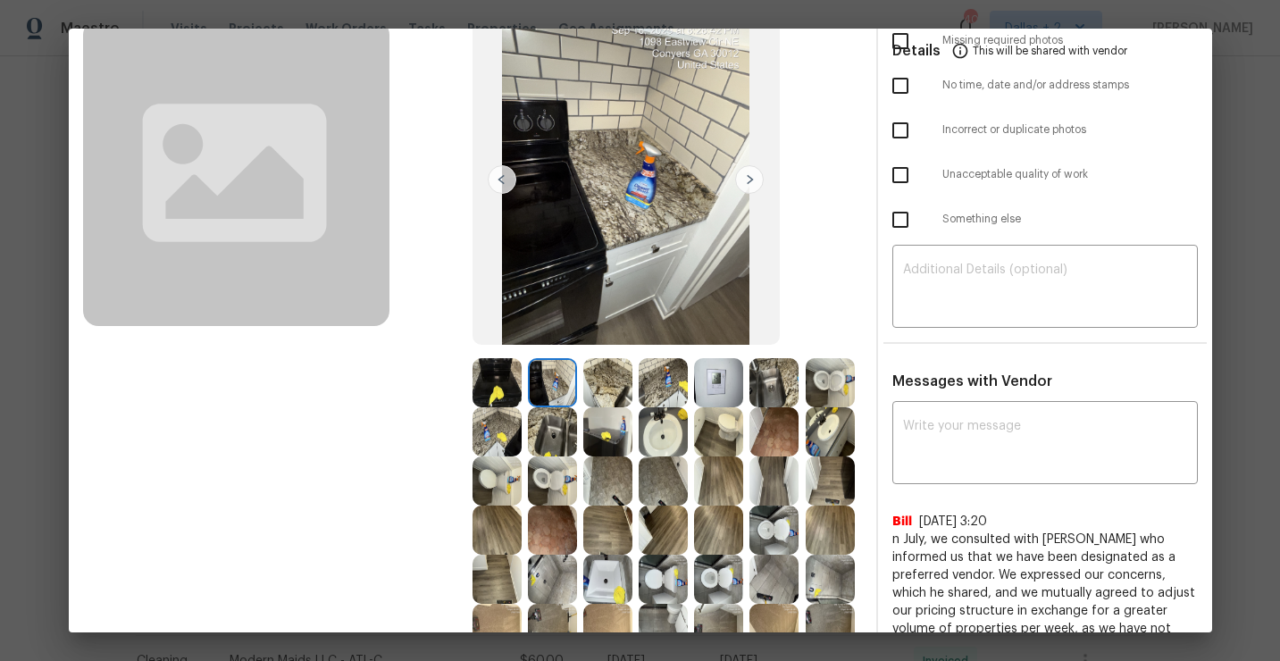
click at [752, 176] on img at bounding box center [749, 179] width 29 height 29
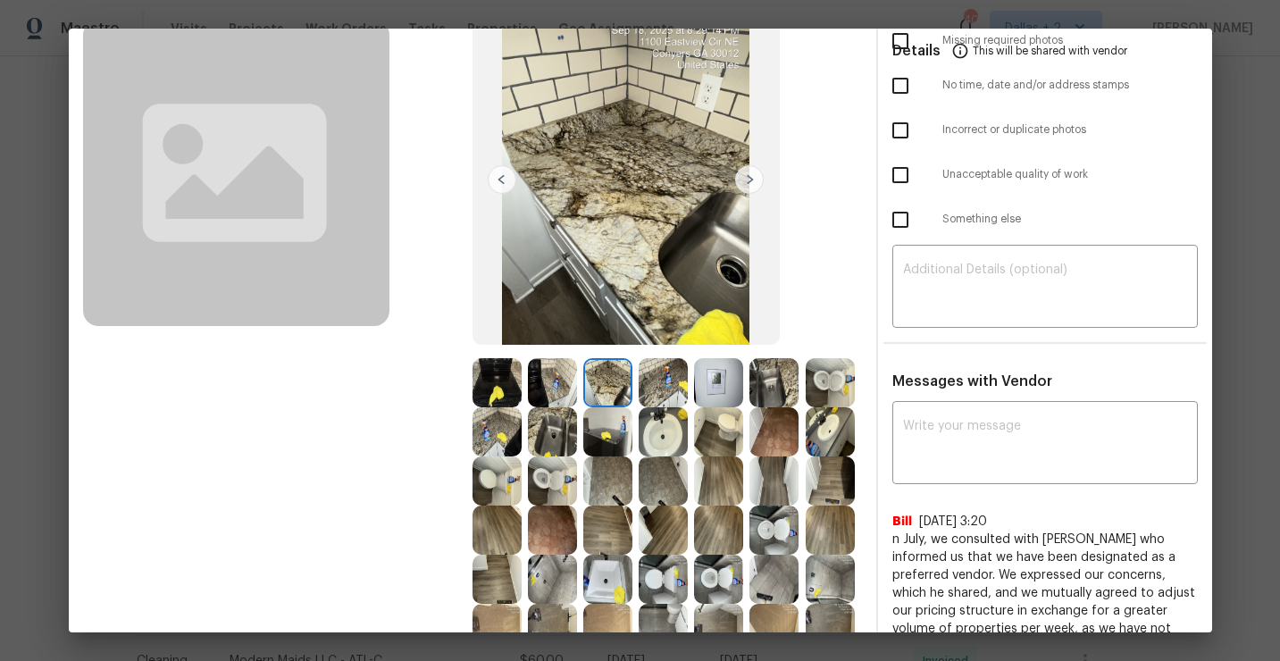
click at [752, 176] on img at bounding box center [749, 179] width 29 height 29
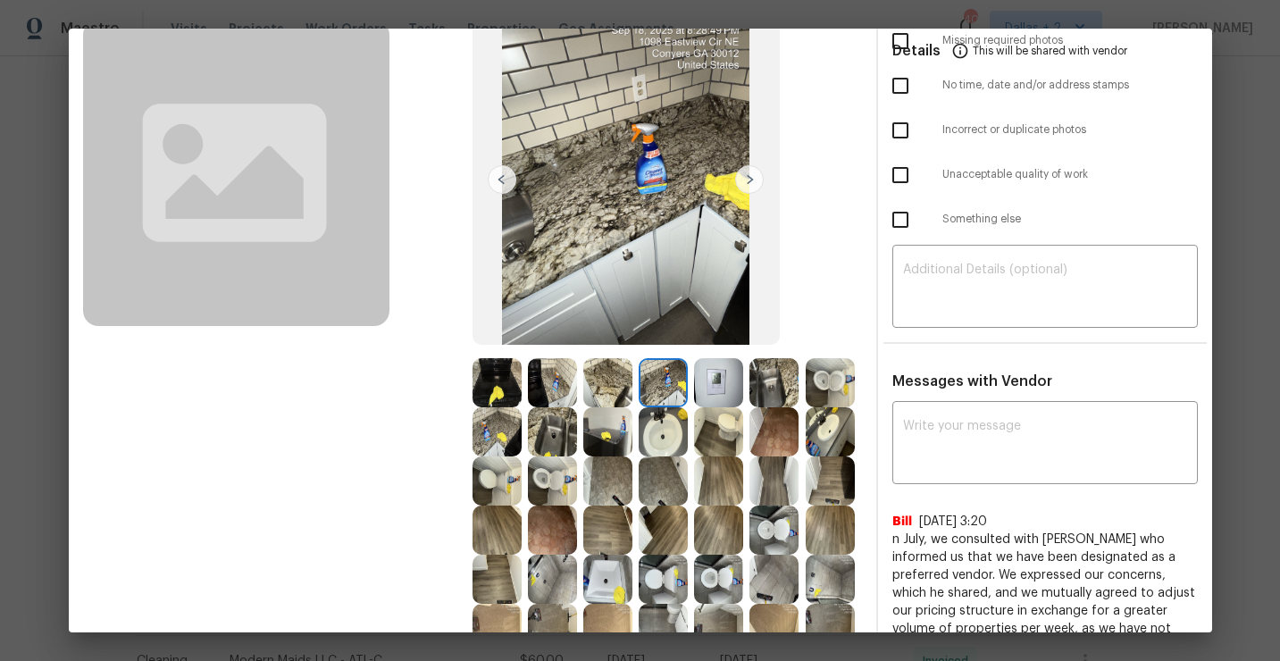
click at [752, 176] on img at bounding box center [749, 179] width 29 height 29
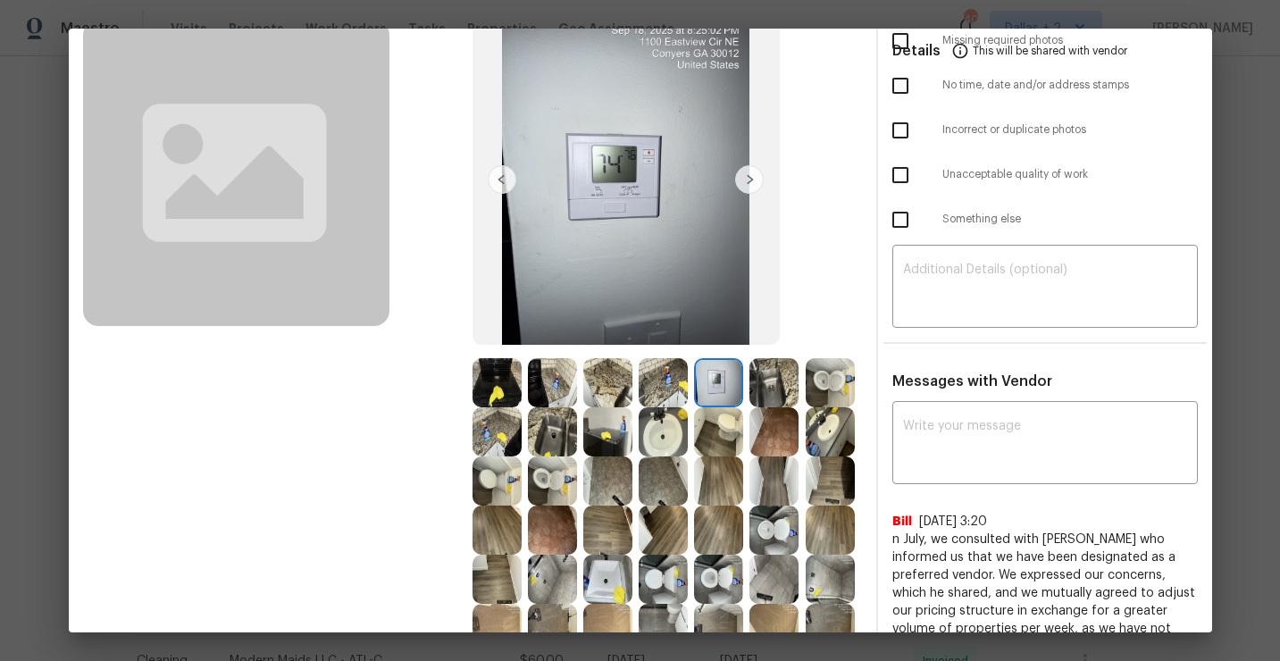
click at [752, 176] on img at bounding box center [749, 179] width 29 height 29
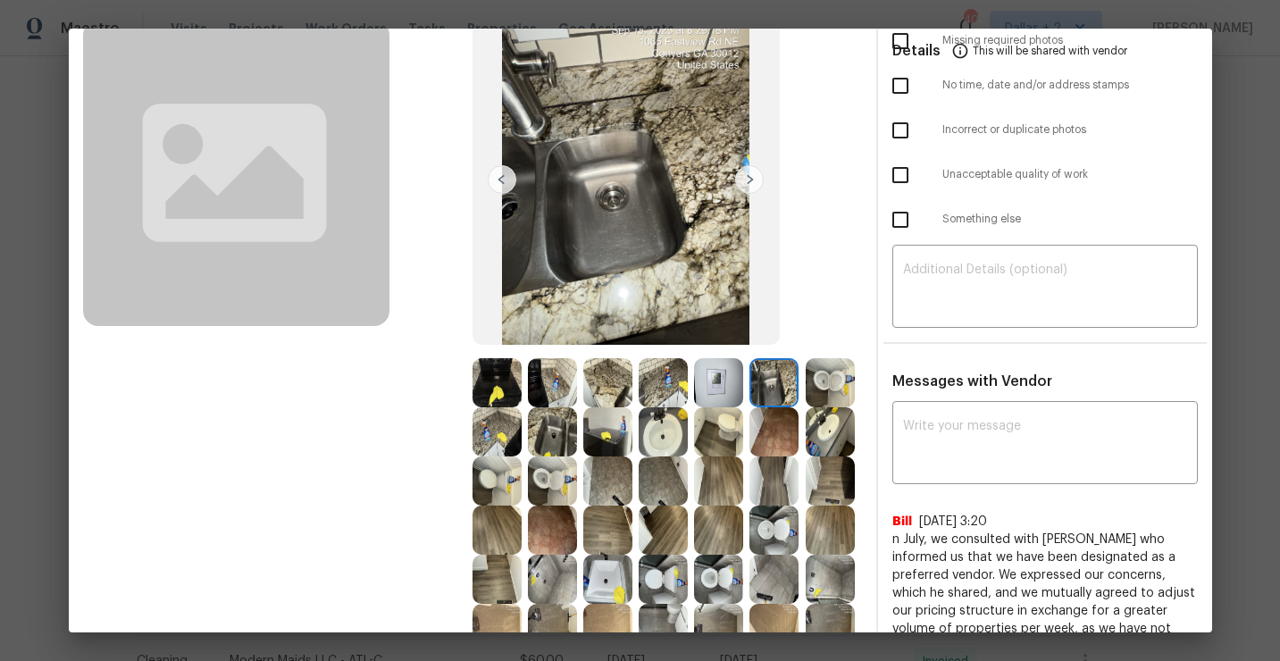
click at [752, 176] on img at bounding box center [749, 179] width 29 height 29
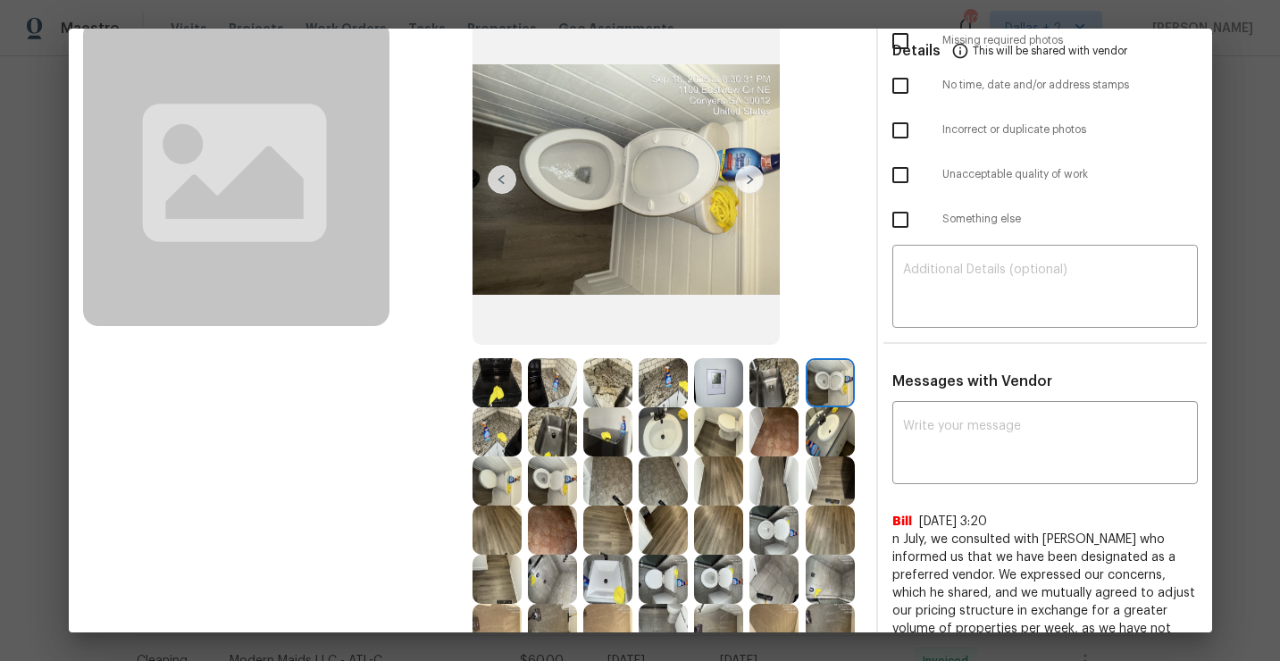
click at [748, 186] on img at bounding box center [749, 179] width 29 height 29
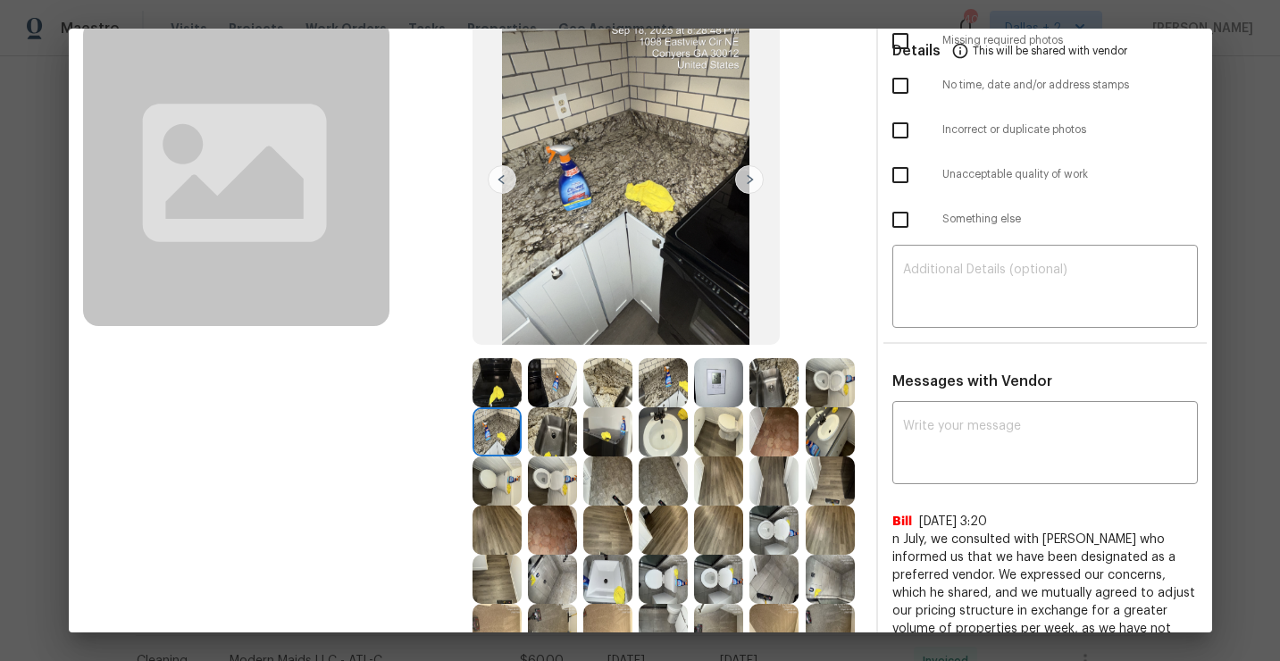
click at [755, 485] on img at bounding box center [773, 480] width 49 height 49
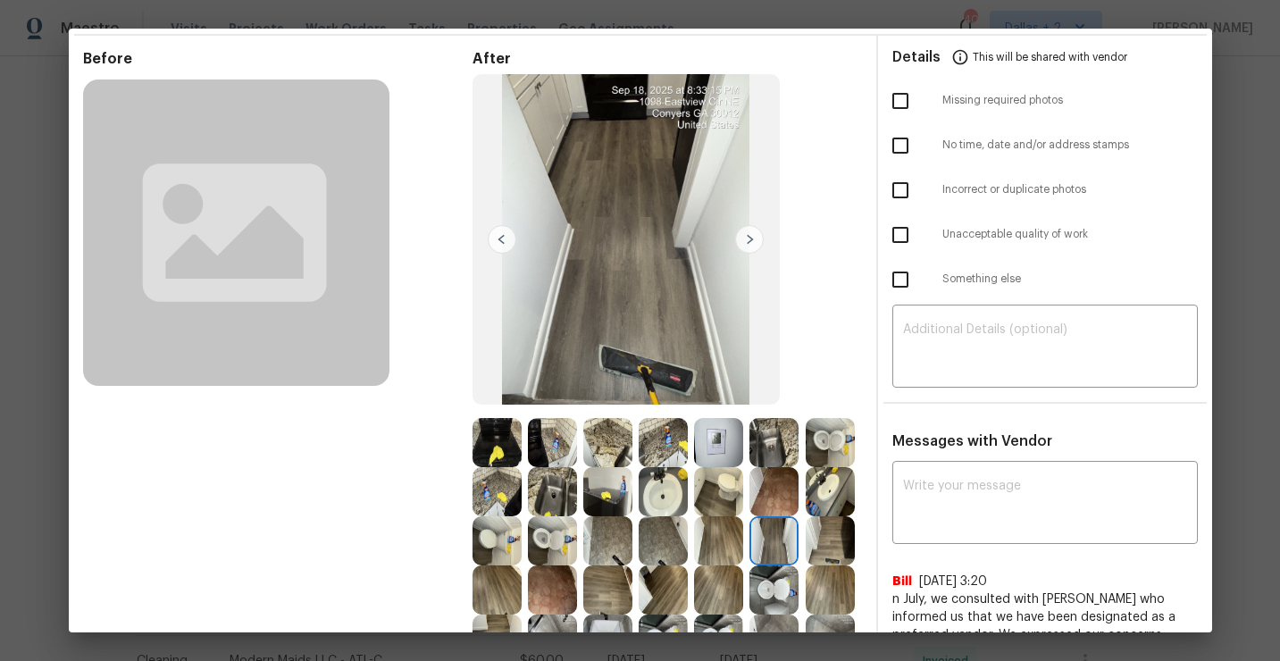
scroll to position [63, 0]
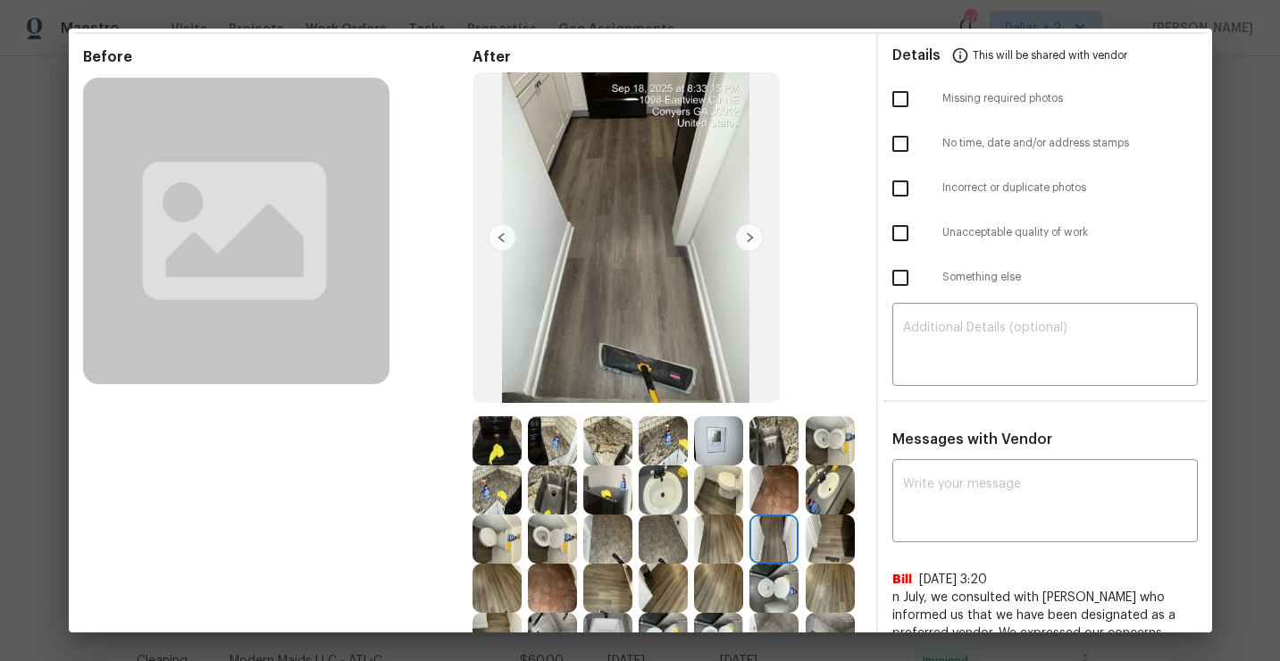
click at [822, 539] on img at bounding box center [830, 538] width 49 height 49
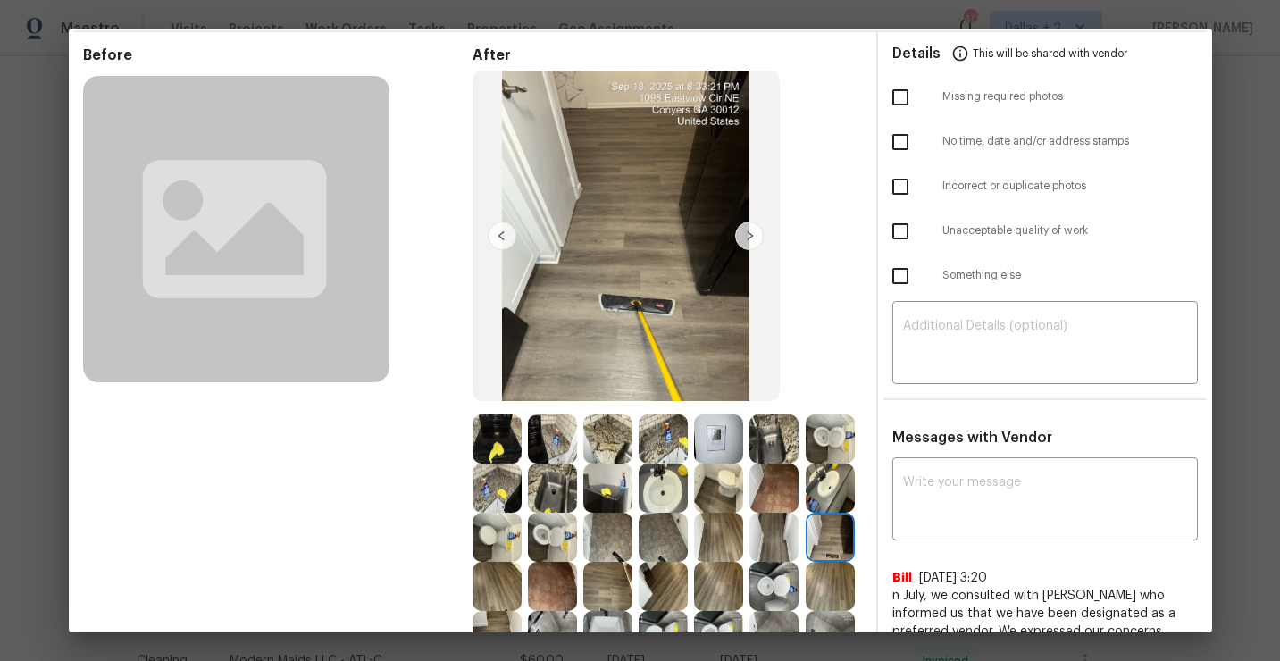
scroll to position [68, 0]
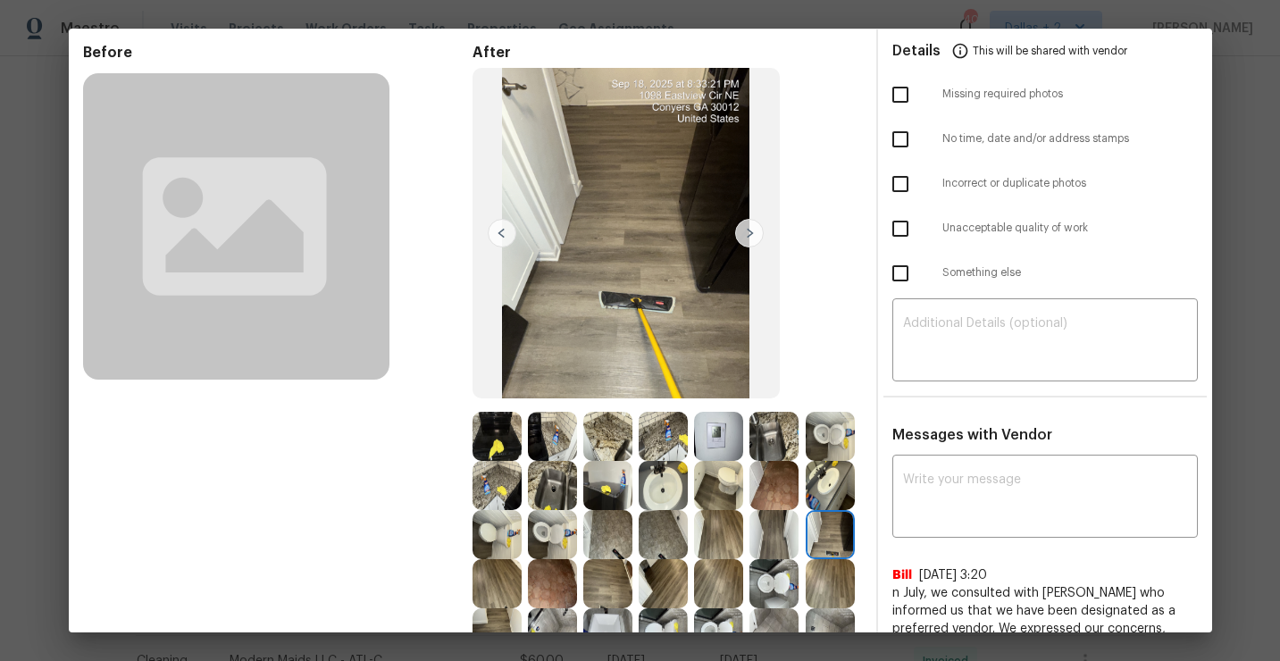
click at [768, 594] on img at bounding box center [773, 583] width 49 height 49
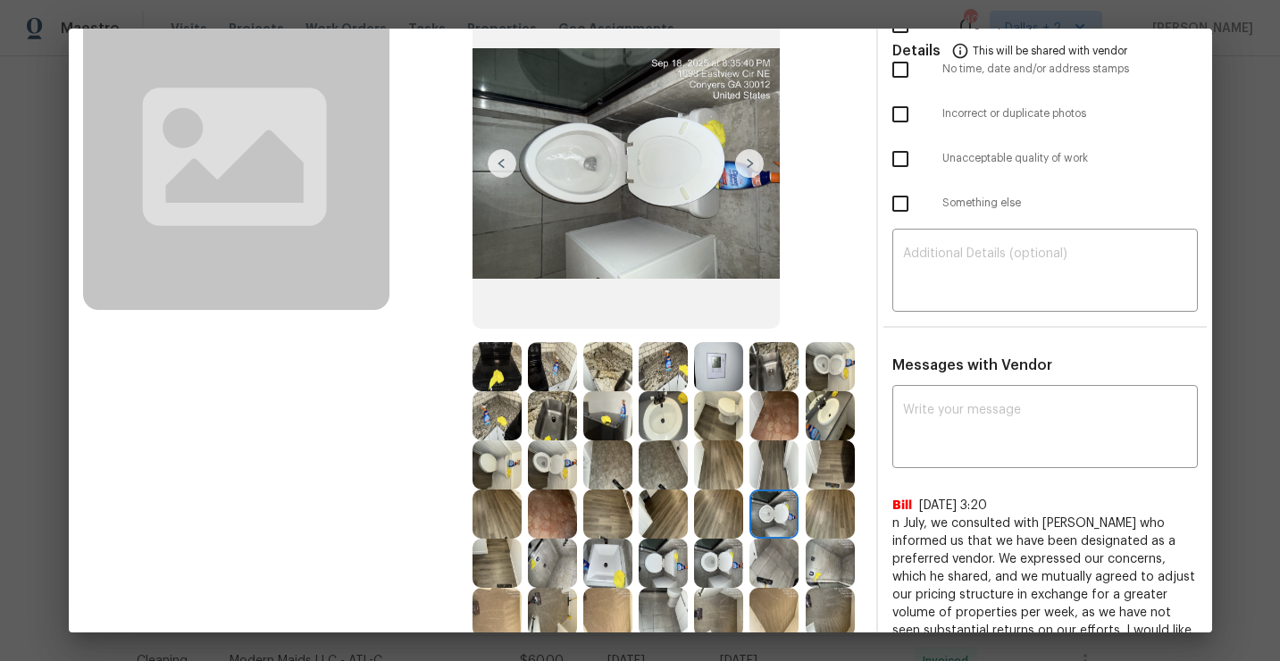
scroll to position [0, 0]
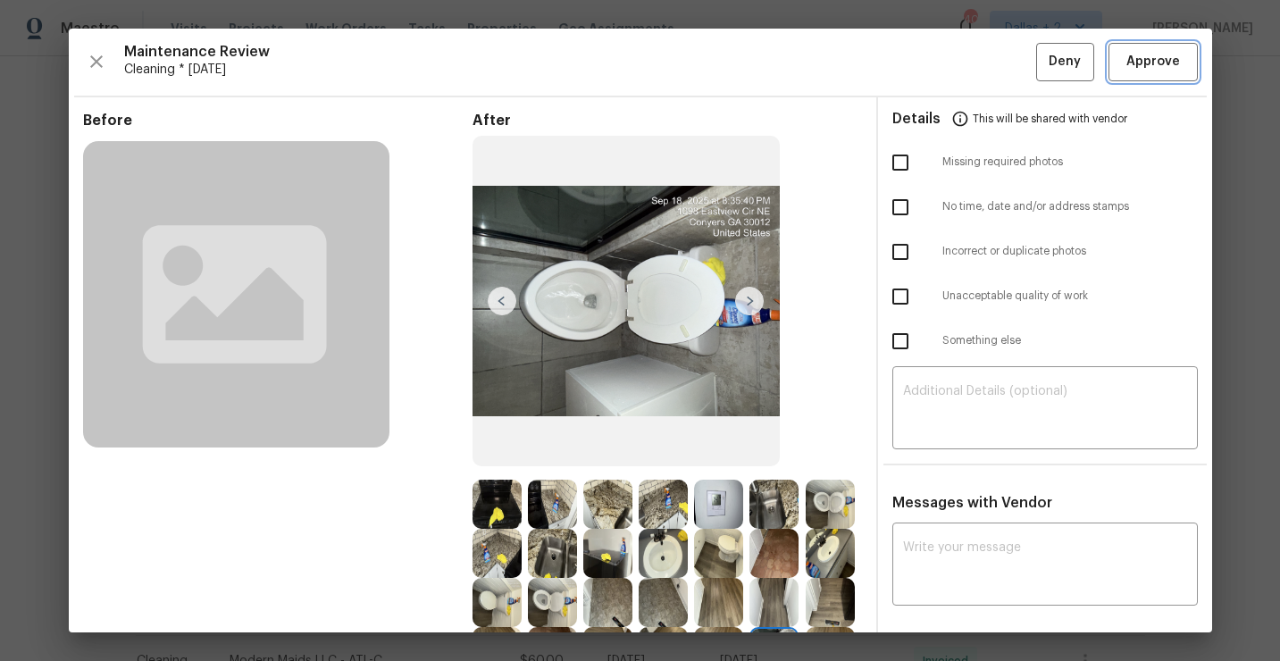
click at [1127, 67] on span "Approve" at bounding box center [1153, 62] width 54 height 22
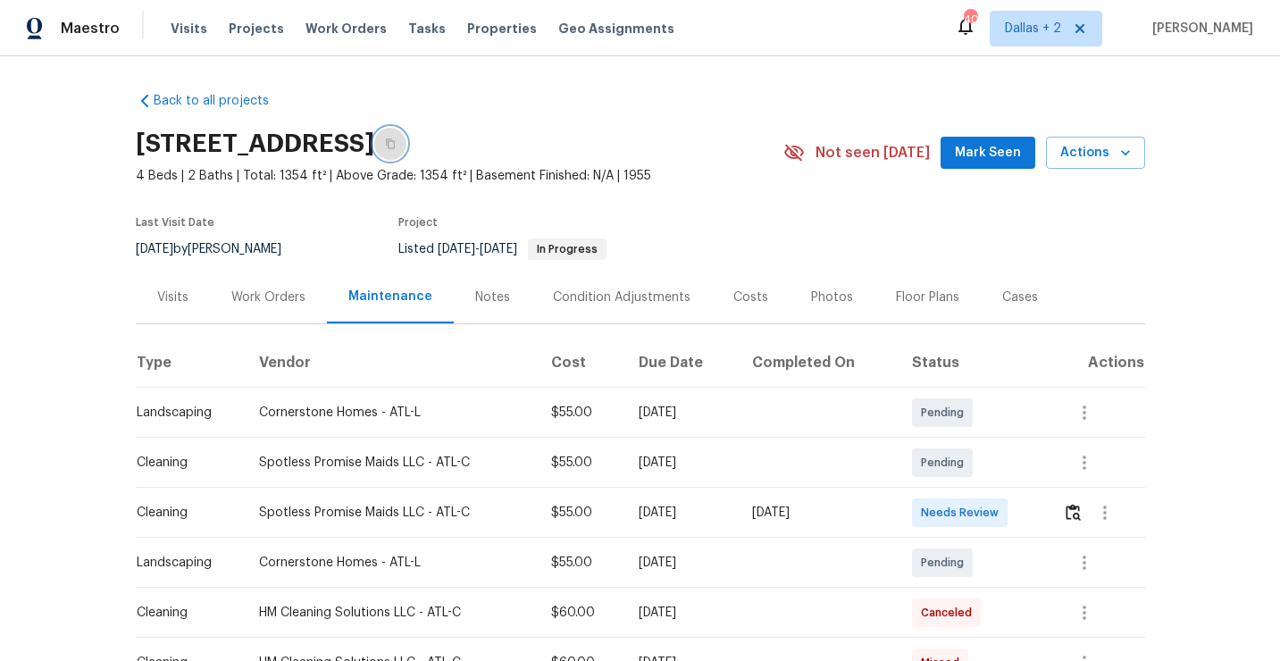
click at [406, 138] on button "button" at bounding box center [390, 144] width 32 height 32
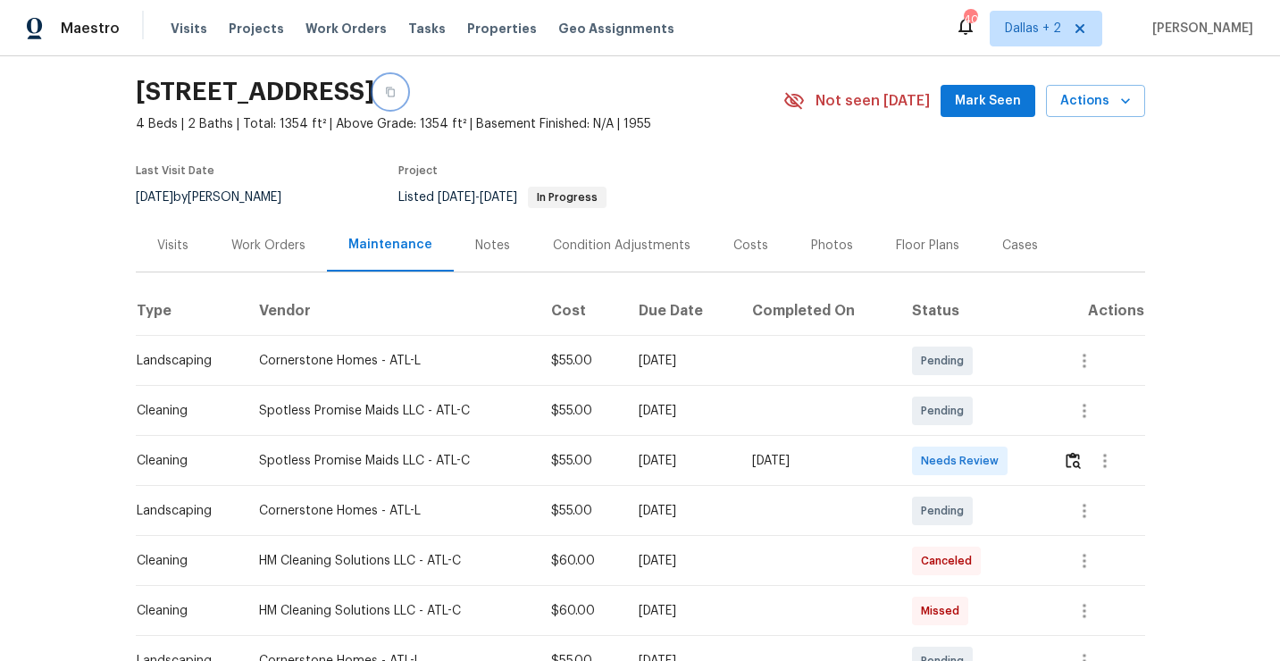
scroll to position [55, 0]
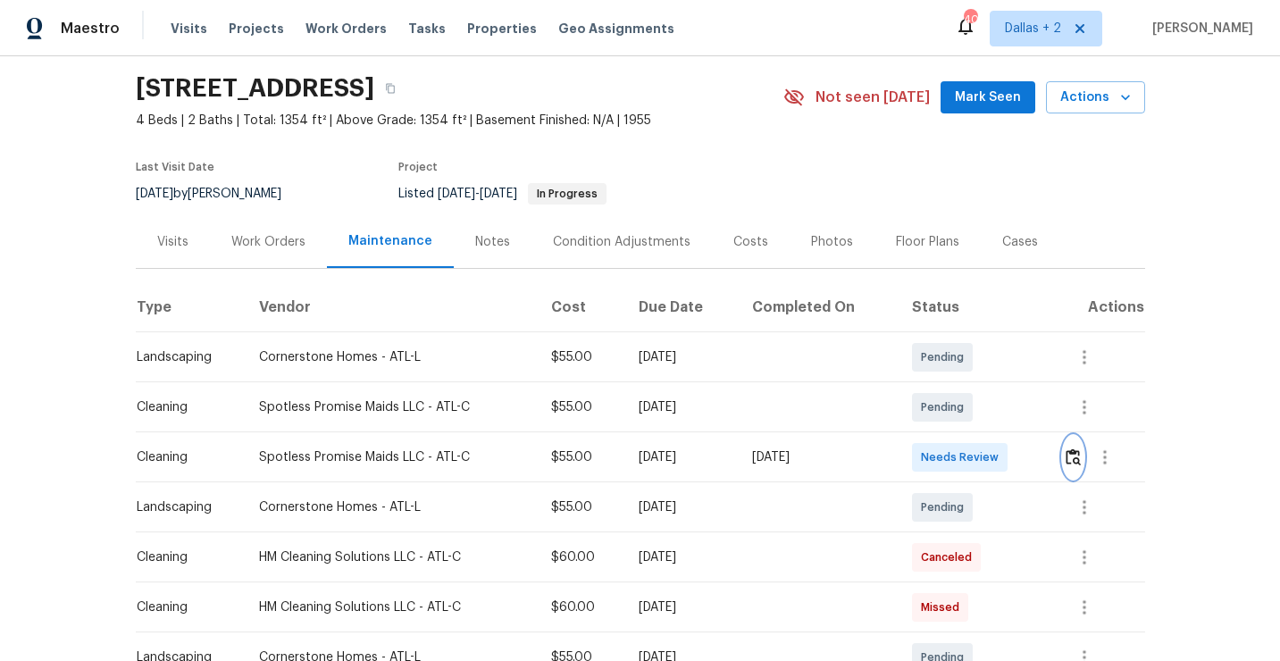
click at [1071, 461] on img "button" at bounding box center [1072, 456] width 15 height 17
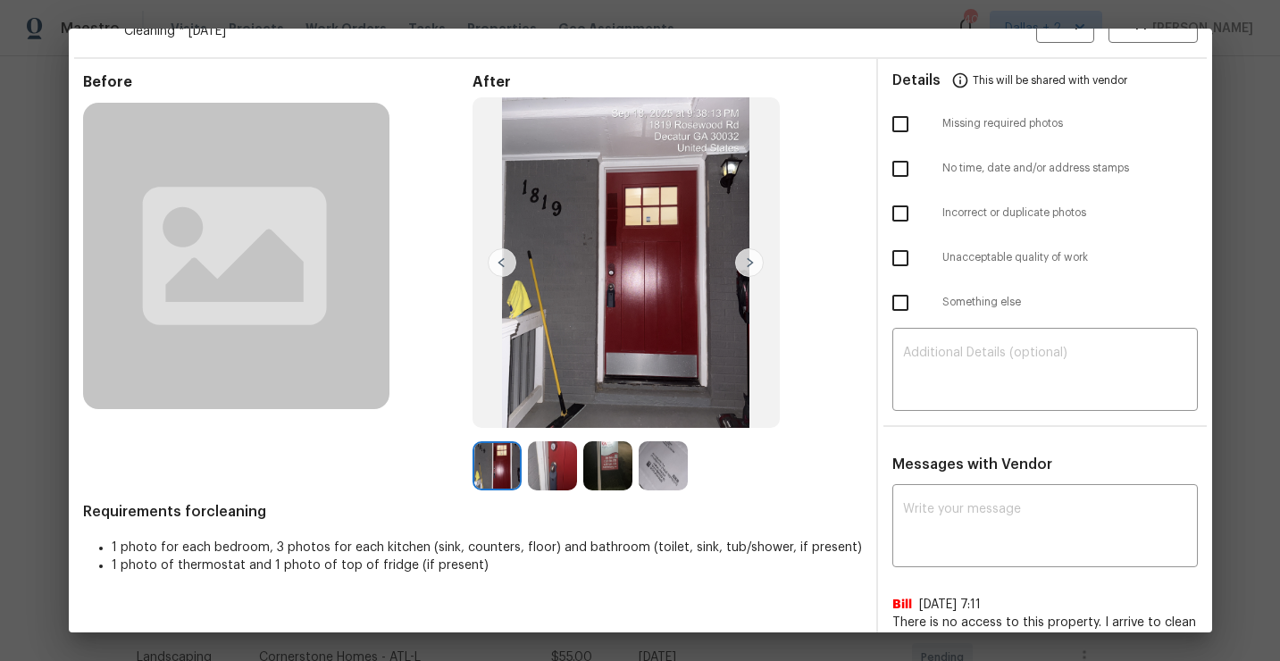
scroll to position [0, 0]
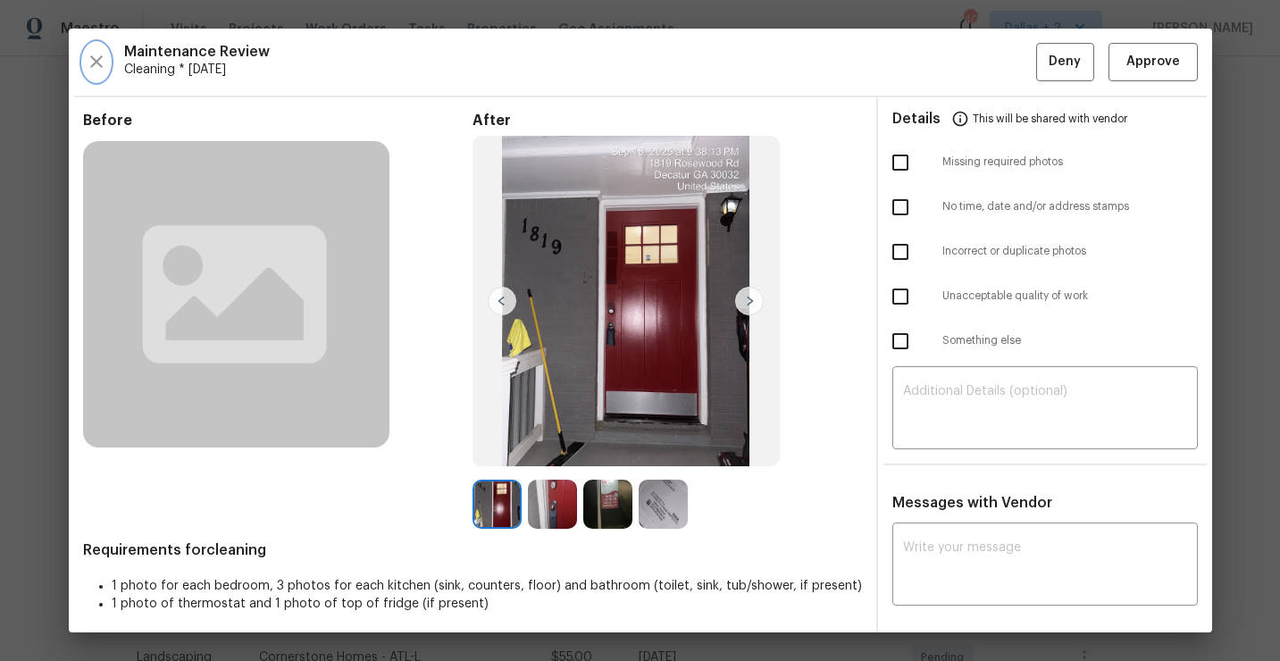
click at [96, 59] on icon "button" at bounding box center [96, 61] width 21 height 21
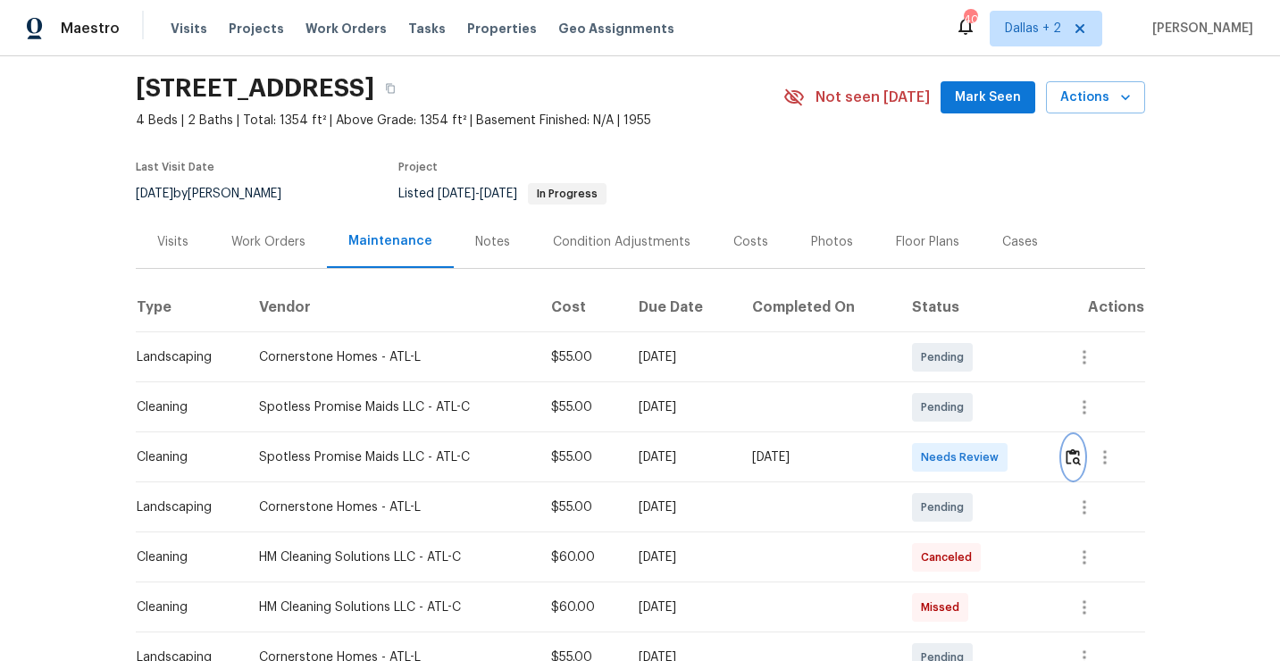
click at [1081, 451] on img "button" at bounding box center [1072, 456] width 15 height 17
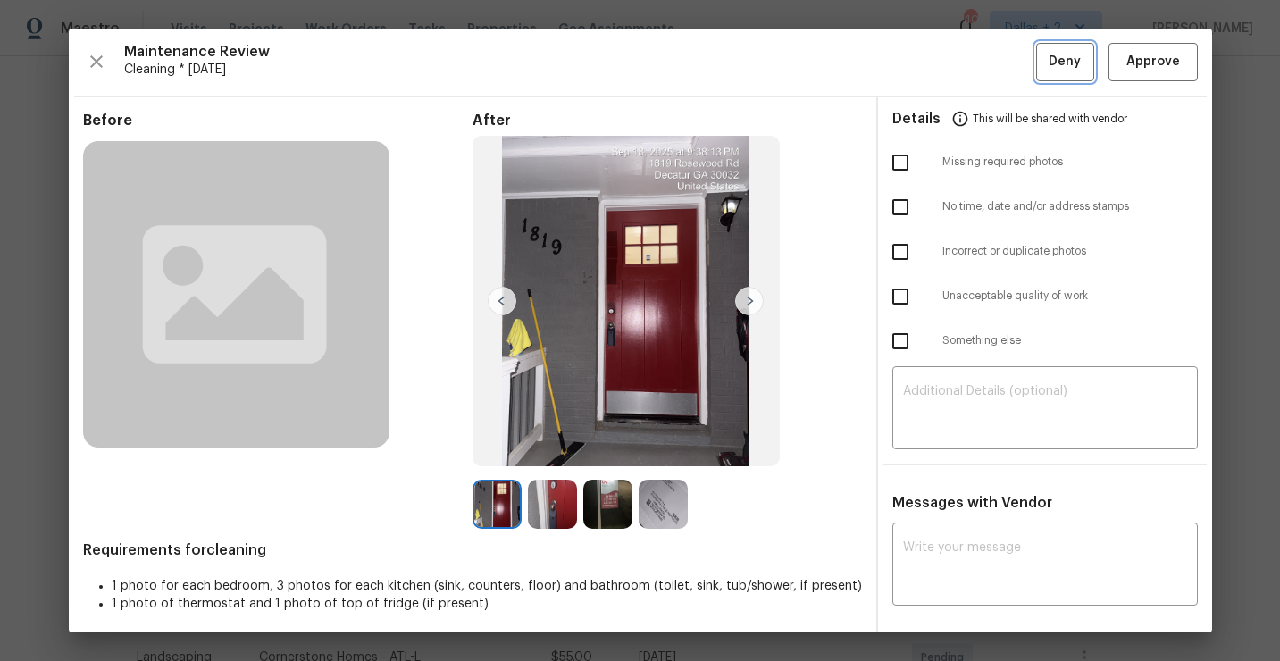
click at [1049, 65] on span "Deny" at bounding box center [1064, 62] width 32 height 22
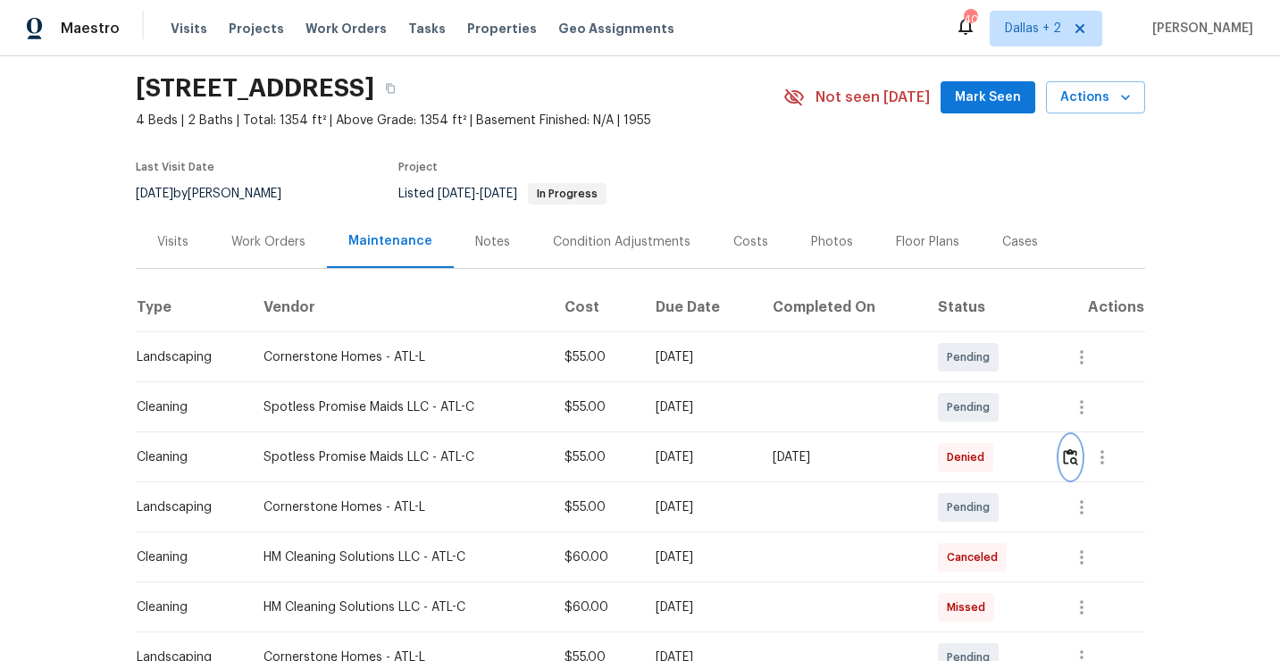
click at [1073, 458] on img "button" at bounding box center [1070, 456] width 15 height 17
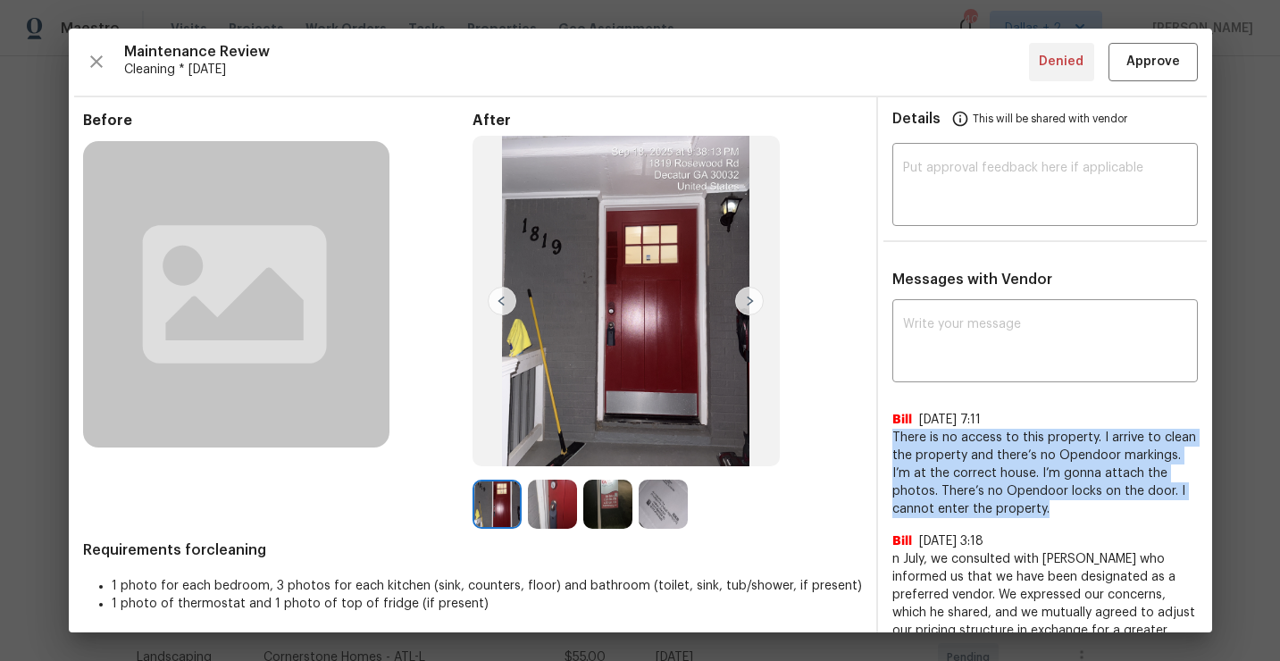
drag, startPoint x: 1014, startPoint y: 505, endPoint x: 890, endPoint y: 430, distance: 144.3
click at [890, 430] on div "x ​ Bill 9/19/25, 7:11 There is no access to this property. I arrive to clean t…" at bounding box center [1045, 588] width 334 height 568
copy span "There is no access to this property. I arrive to clean the property and there’s…"
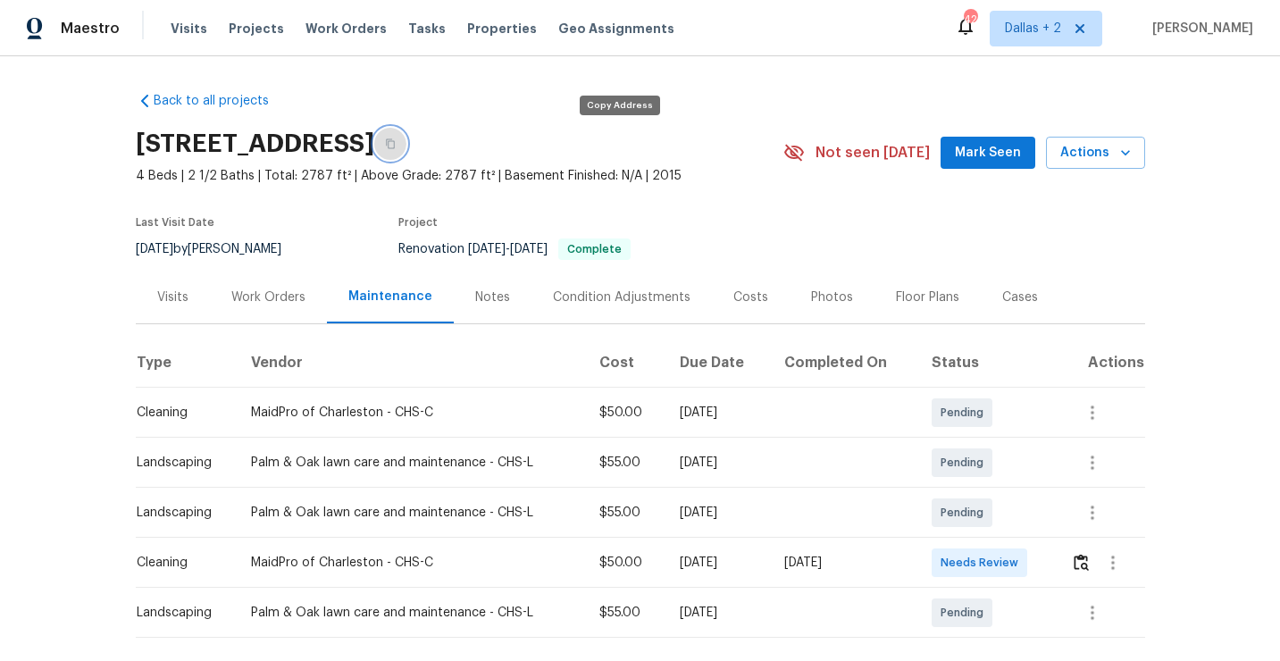
click at [395, 142] on icon "button" at bounding box center [390, 144] width 9 height 10
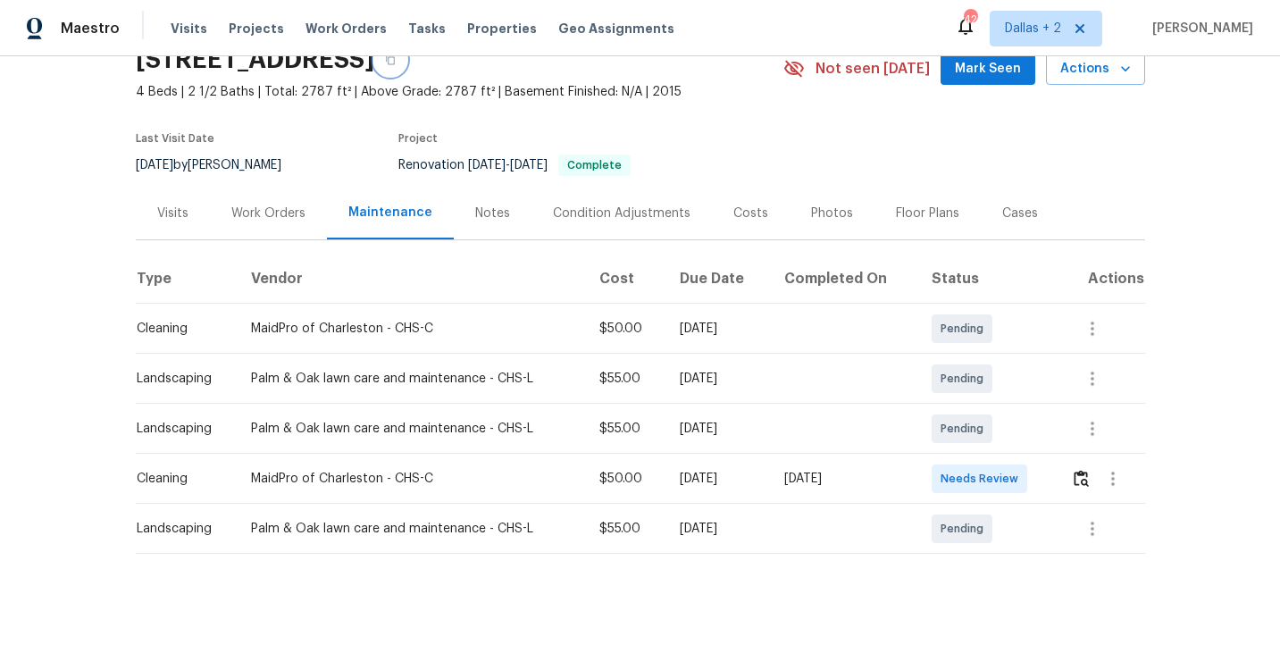
scroll to position [83, 0]
click at [1083, 481] on img "button" at bounding box center [1080, 479] width 15 height 17
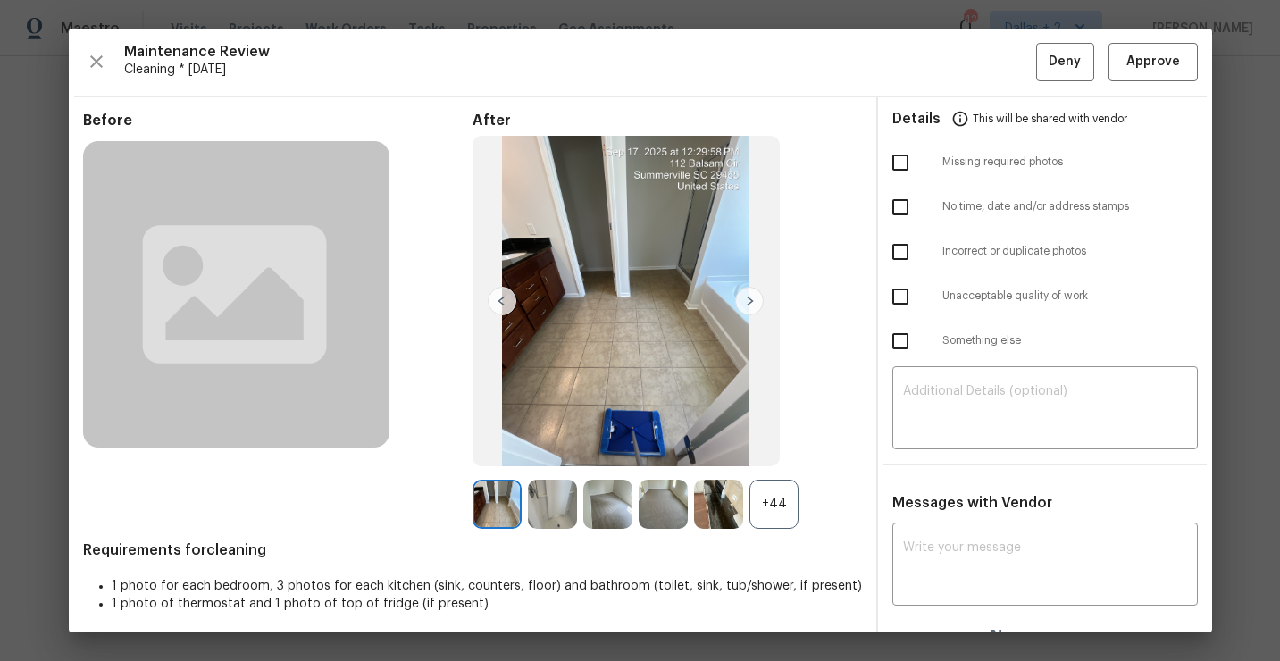
click at [788, 511] on div "+44" at bounding box center [773, 504] width 49 height 49
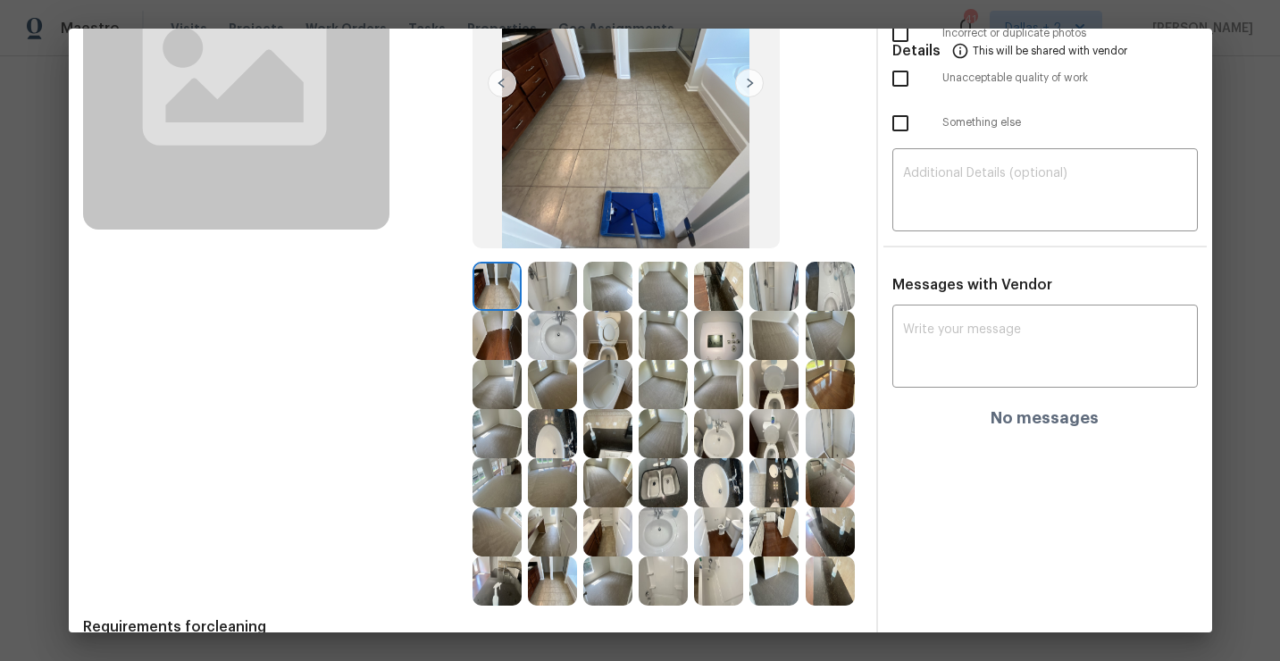
scroll to position [251, 0]
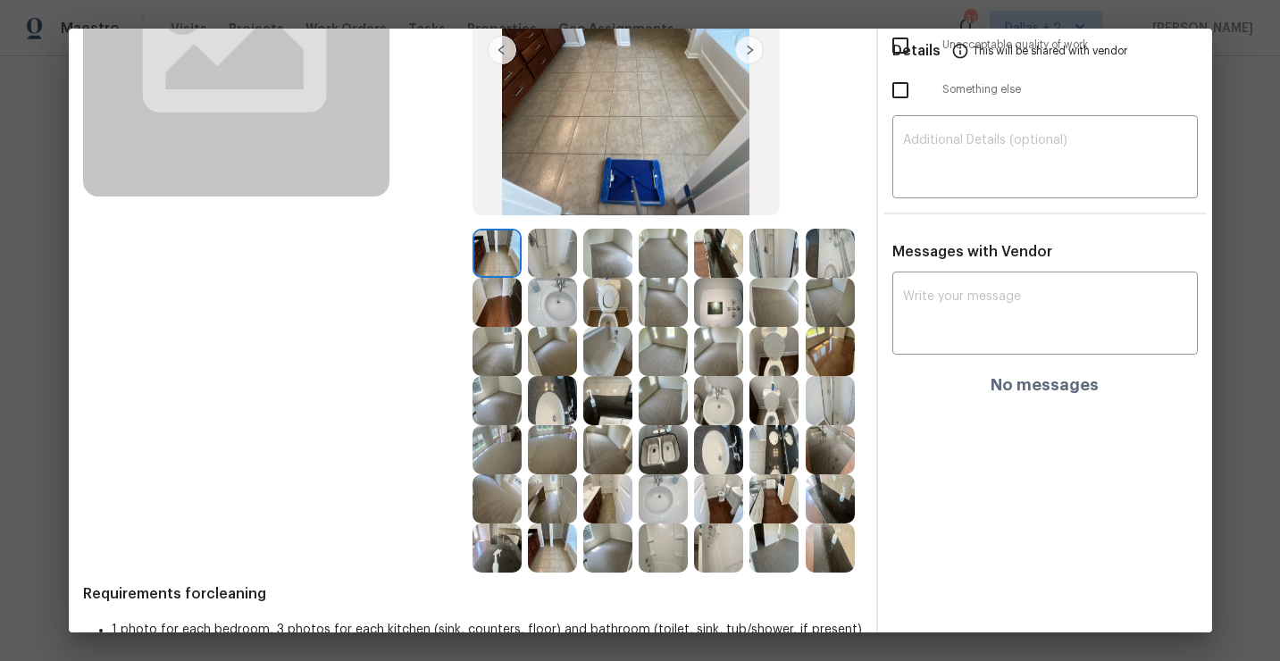
click at [601, 407] on img at bounding box center [607, 400] width 49 height 49
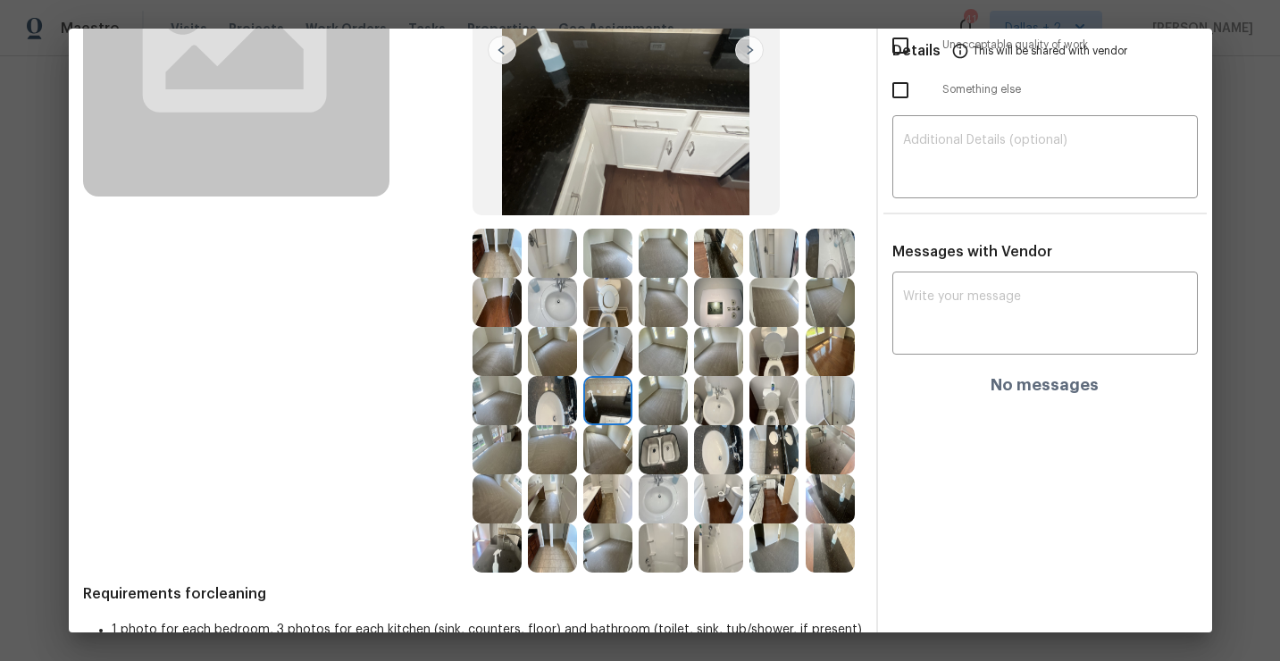
click at [828, 498] on img at bounding box center [830, 498] width 49 height 49
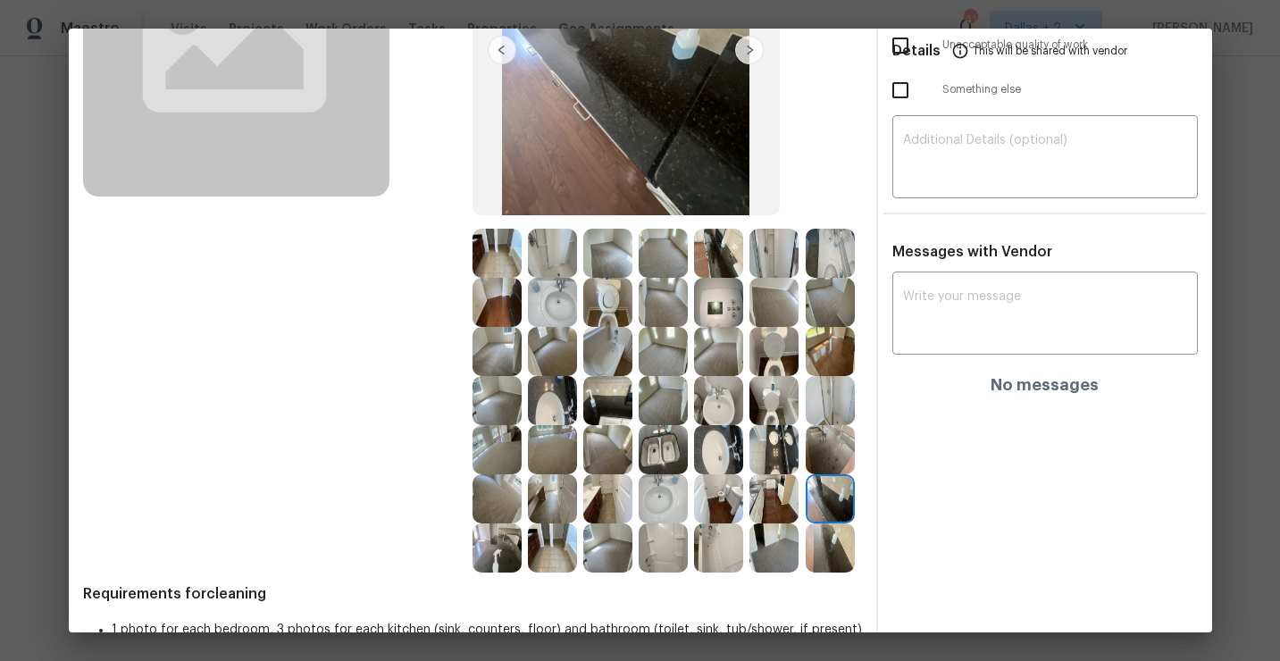
click at [506, 545] on img at bounding box center [496, 547] width 49 height 49
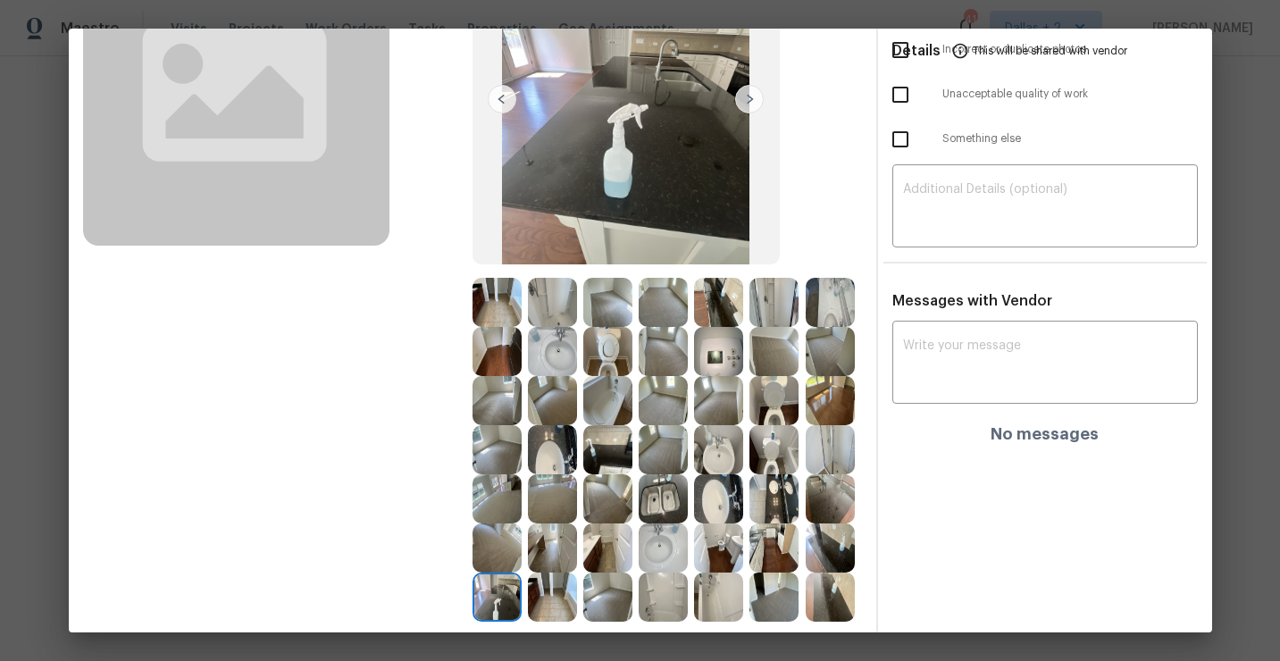
scroll to position [201, 0]
click at [708, 296] on img at bounding box center [718, 303] width 49 height 49
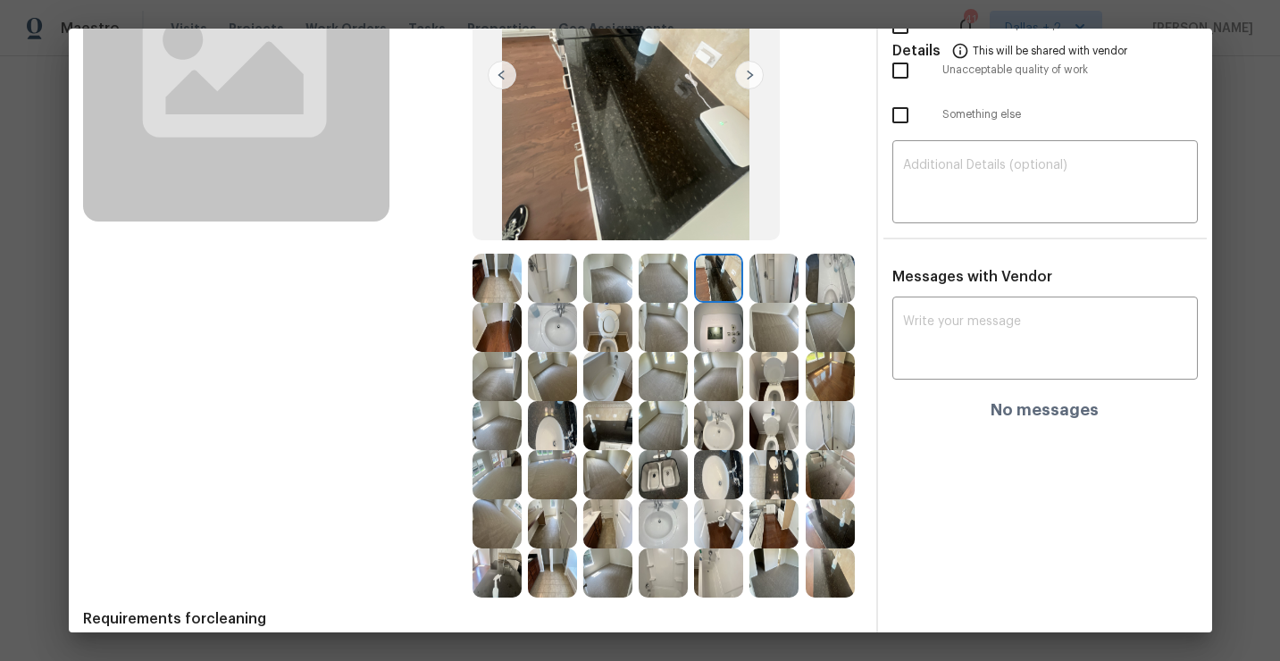
scroll to position [263, 0]
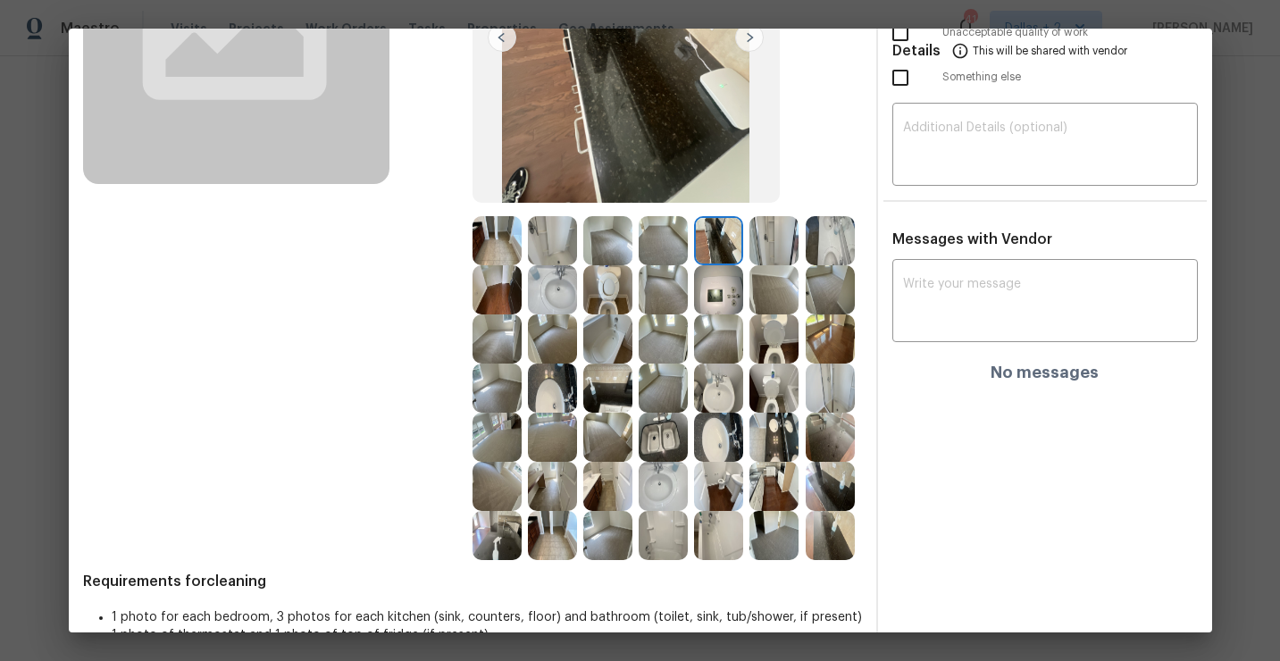
click at [773, 238] on img at bounding box center [773, 240] width 49 height 49
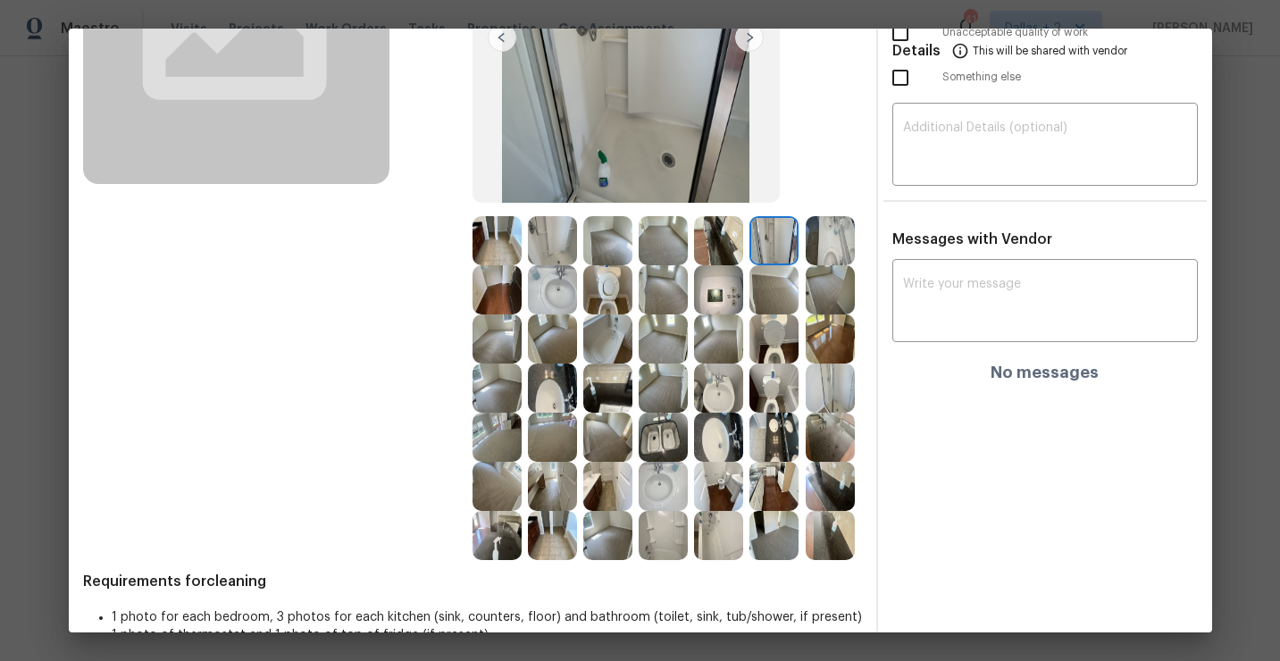
click at [602, 385] on img at bounding box center [607, 387] width 49 height 49
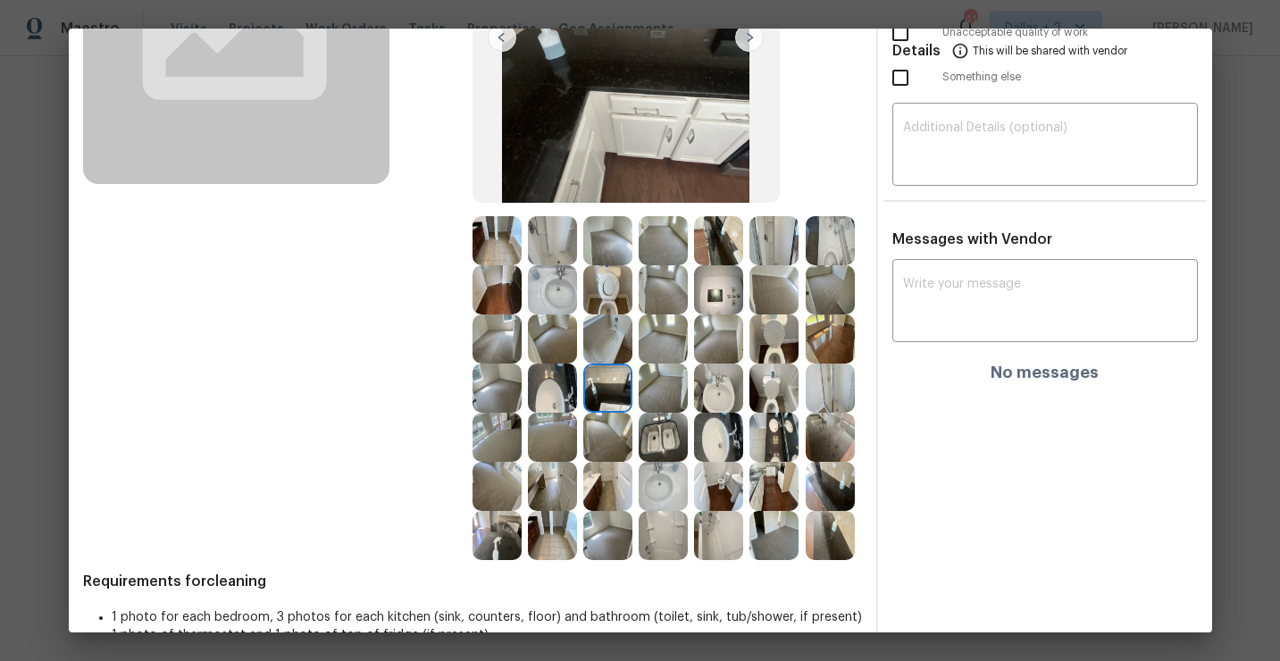
scroll to position [301, 0]
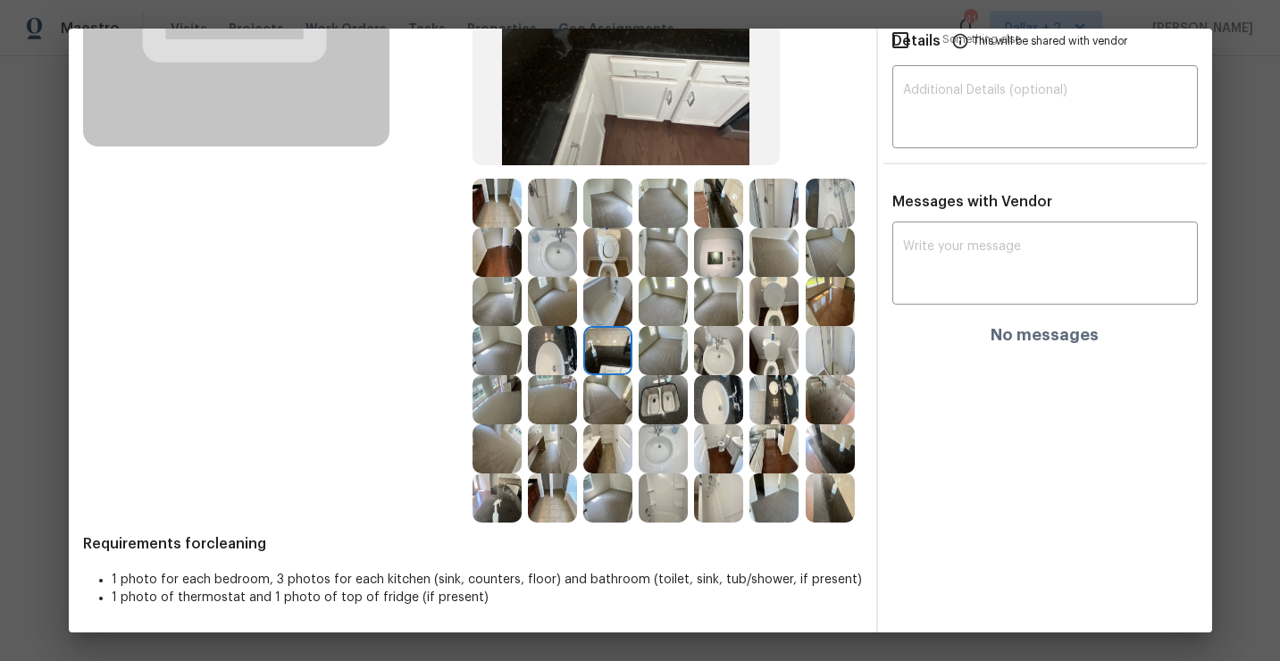
click at [834, 447] on img at bounding box center [830, 448] width 49 height 49
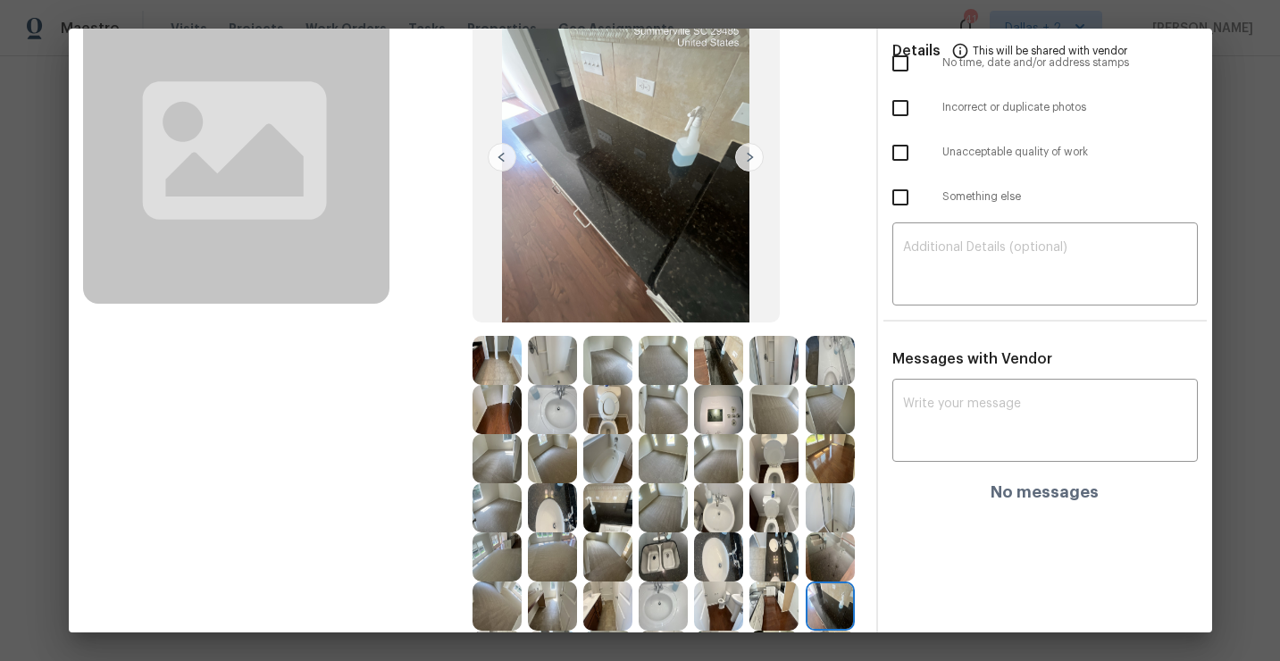
scroll to position [99, 0]
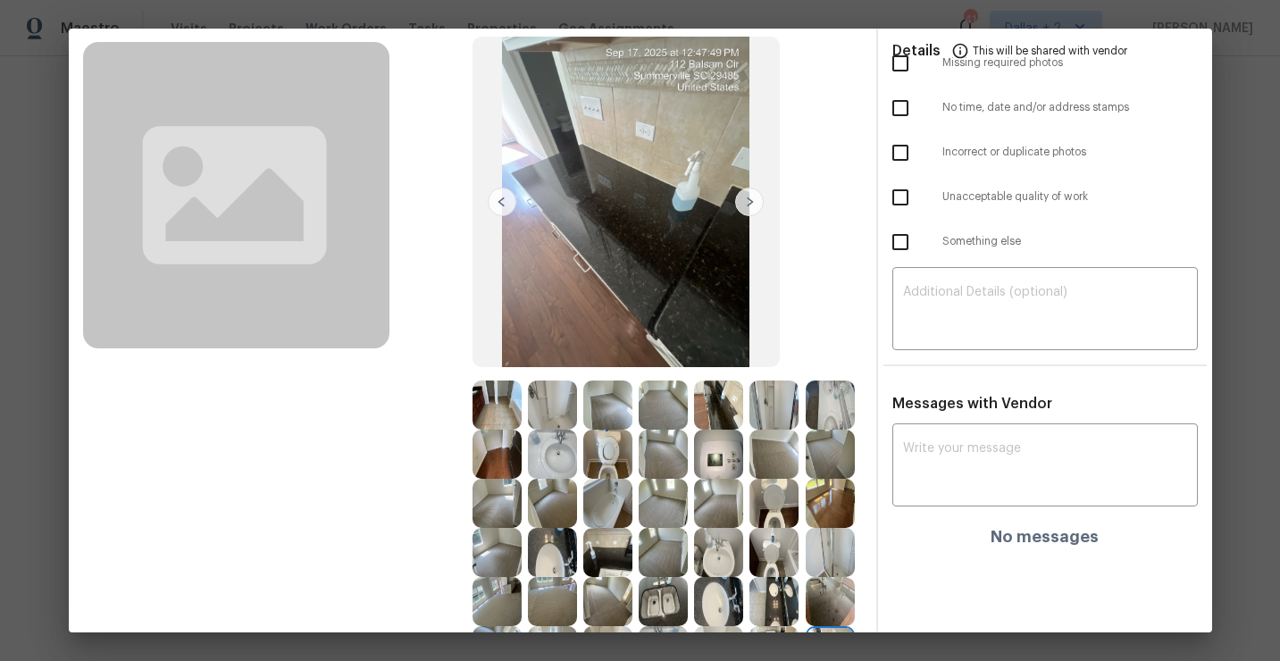
click at [745, 204] on img at bounding box center [749, 202] width 29 height 29
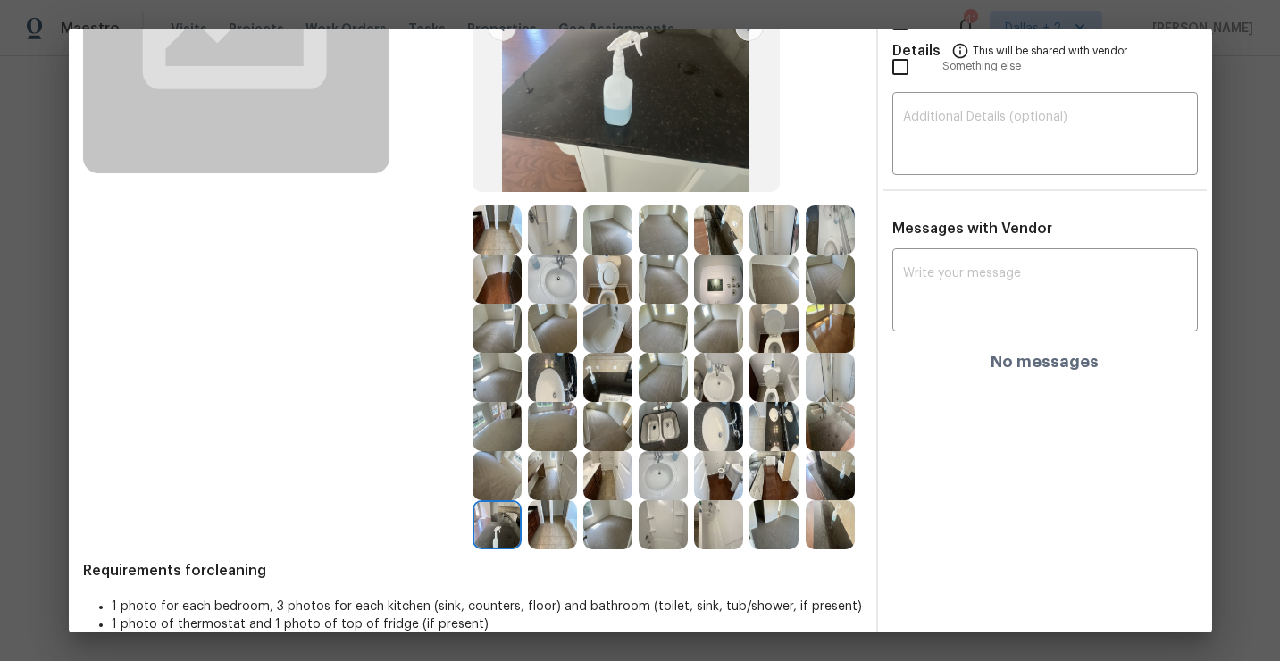
scroll to position [301, 0]
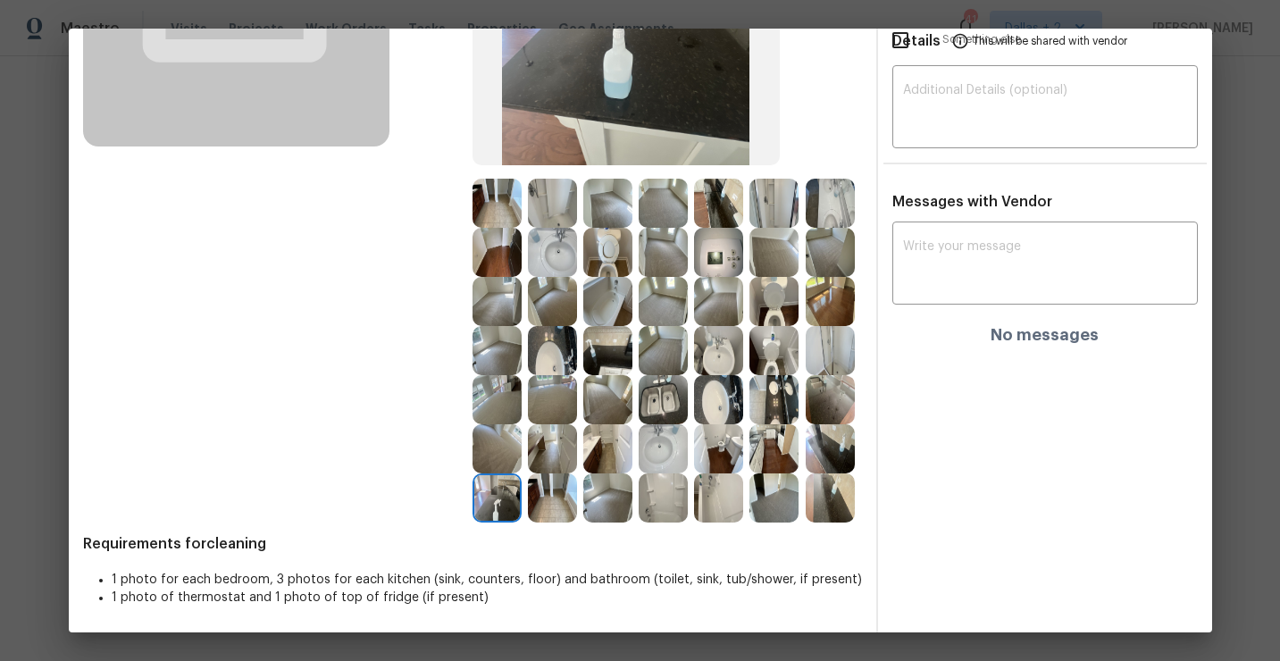
click at [548, 359] on img at bounding box center [552, 350] width 49 height 49
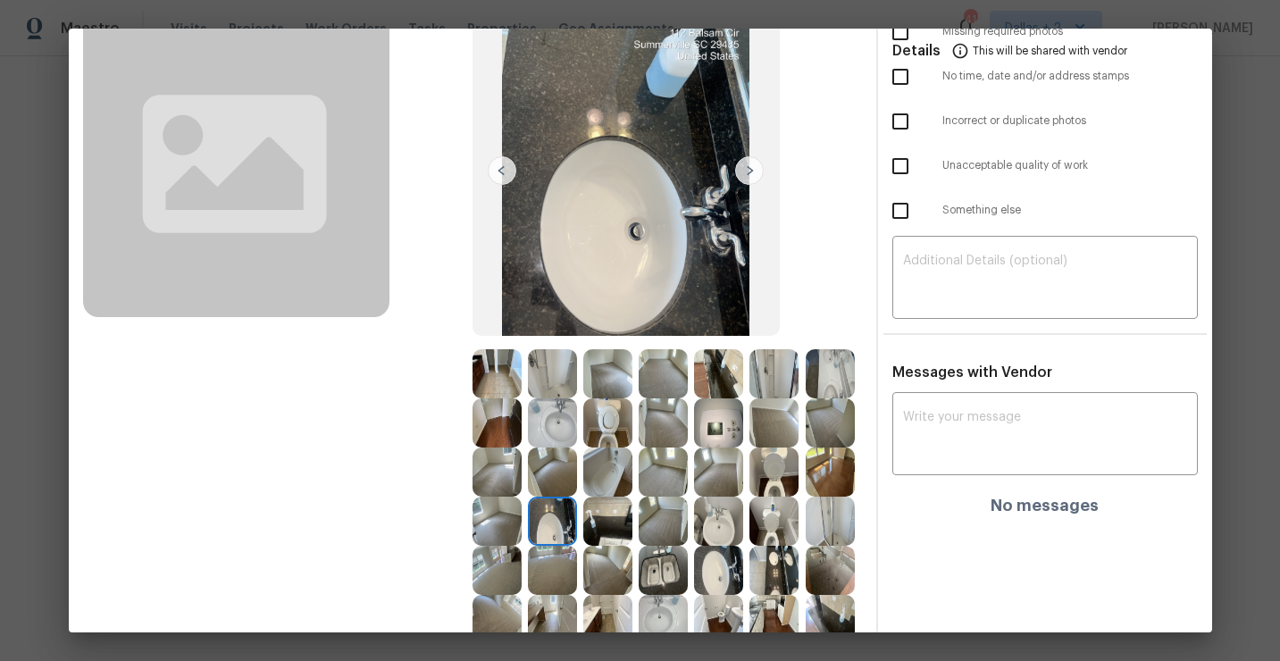
scroll to position [47, 0]
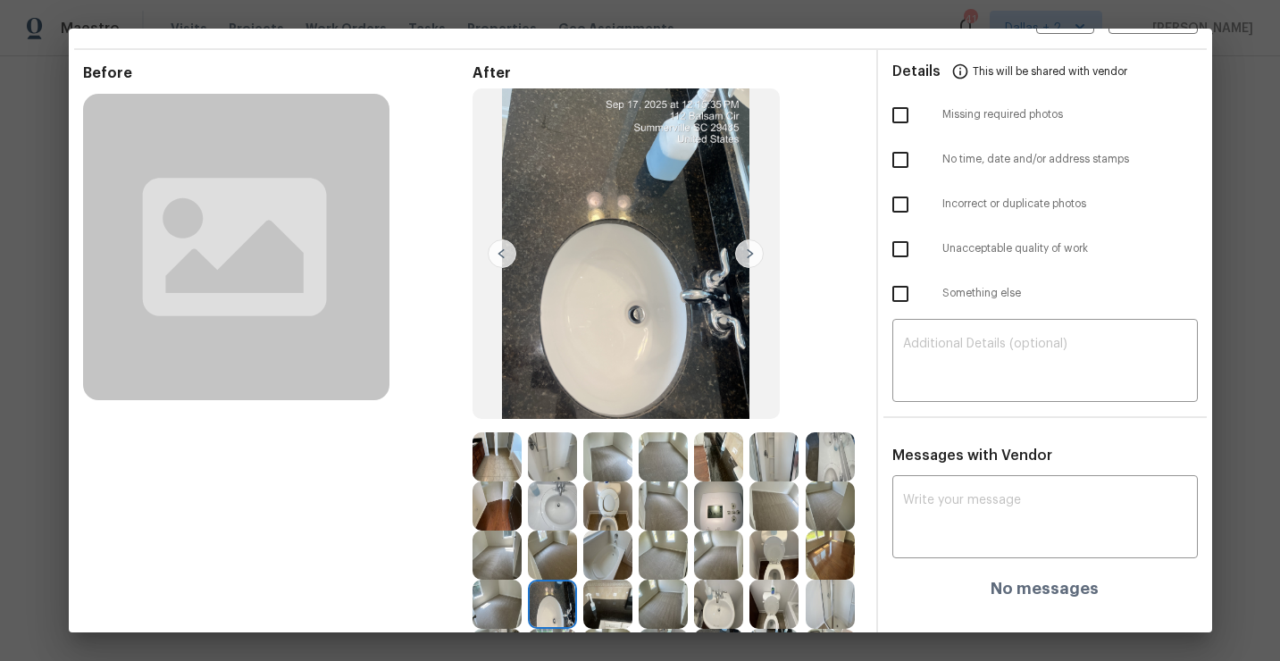
click at [752, 249] on img at bounding box center [749, 253] width 29 height 29
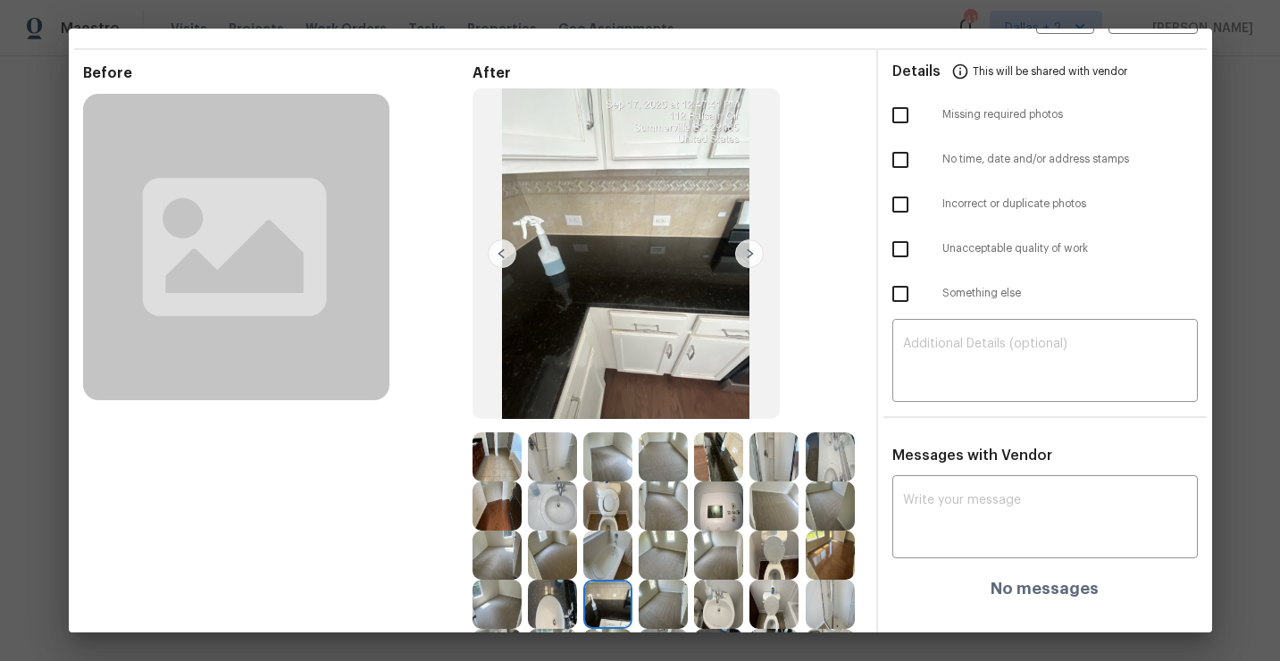
click at [748, 255] on img at bounding box center [749, 253] width 29 height 29
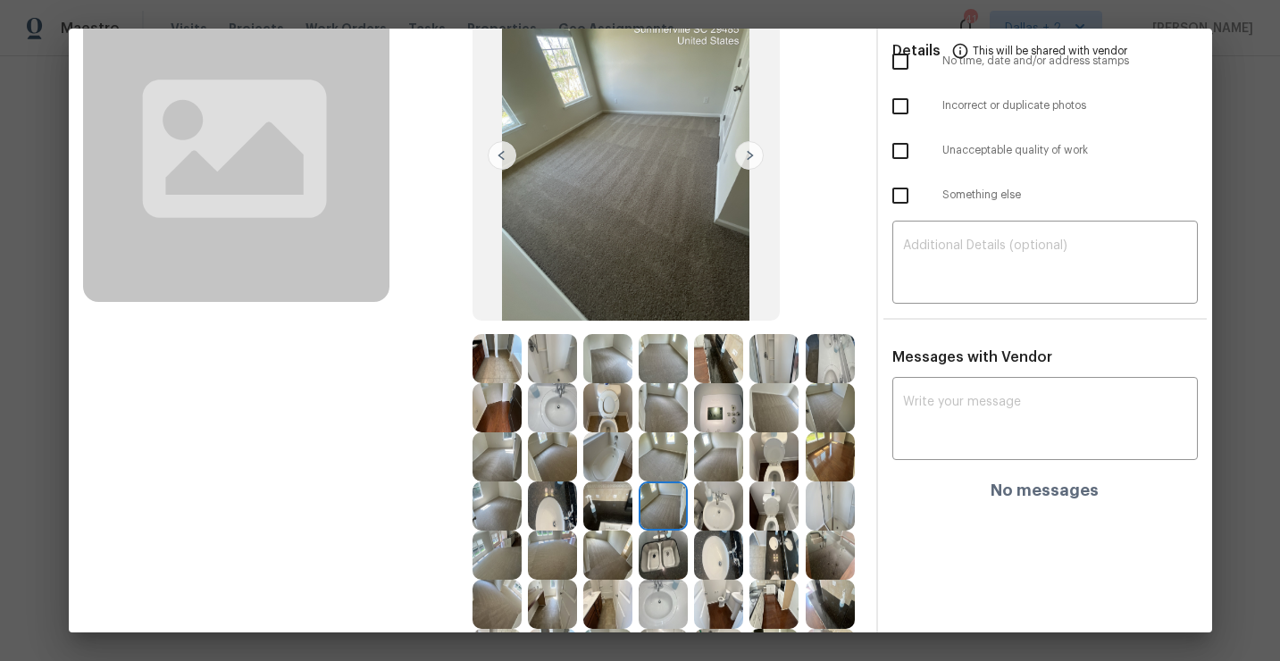
scroll to position [146, 0]
click at [709, 461] on img at bounding box center [718, 455] width 49 height 49
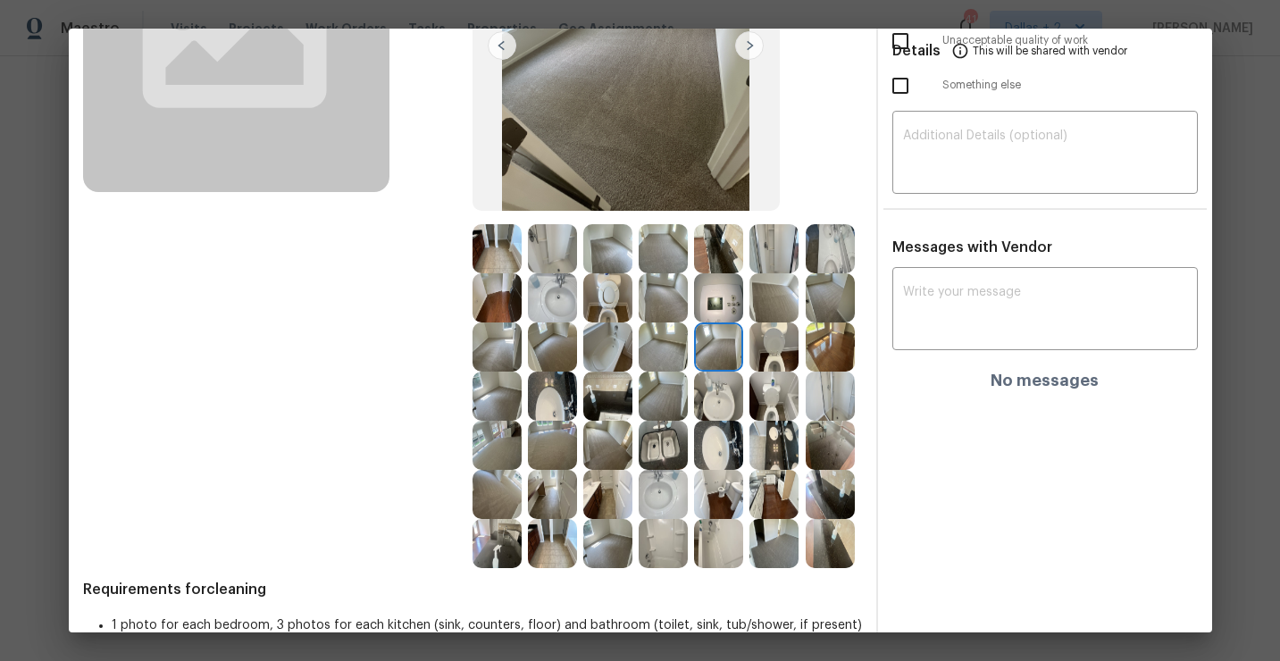
scroll to position [256, 0]
click at [648, 406] on img at bounding box center [663, 395] width 49 height 49
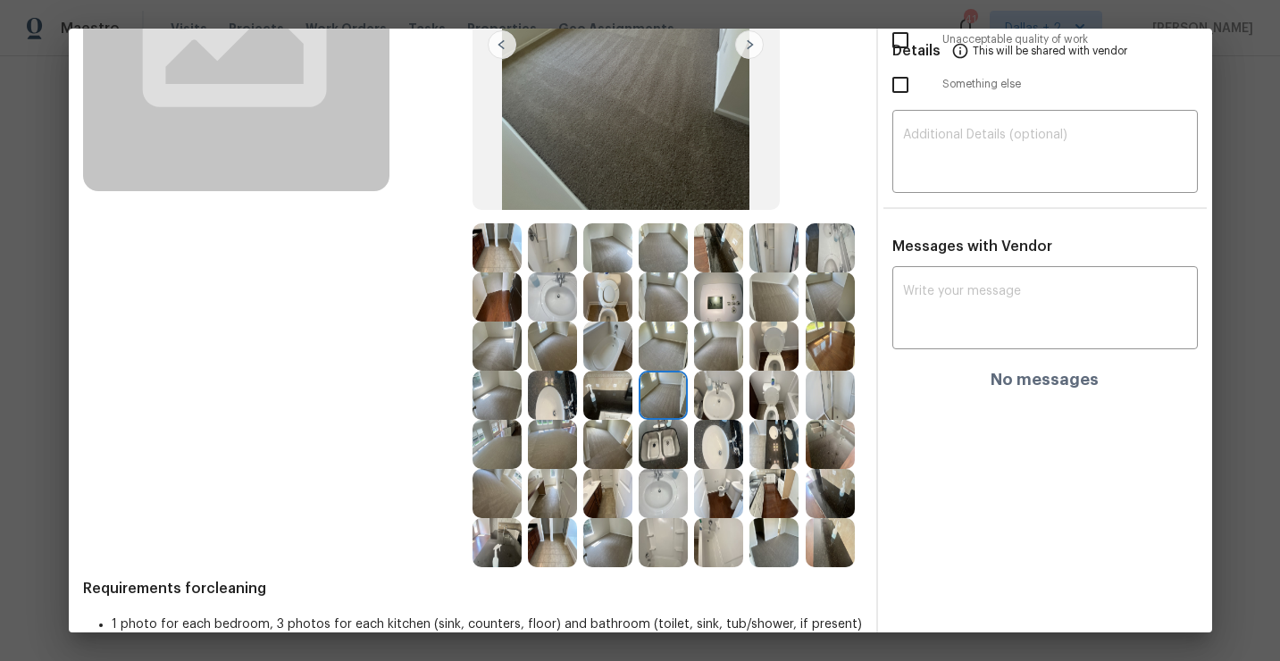
click at [564, 443] on img at bounding box center [552, 444] width 49 height 49
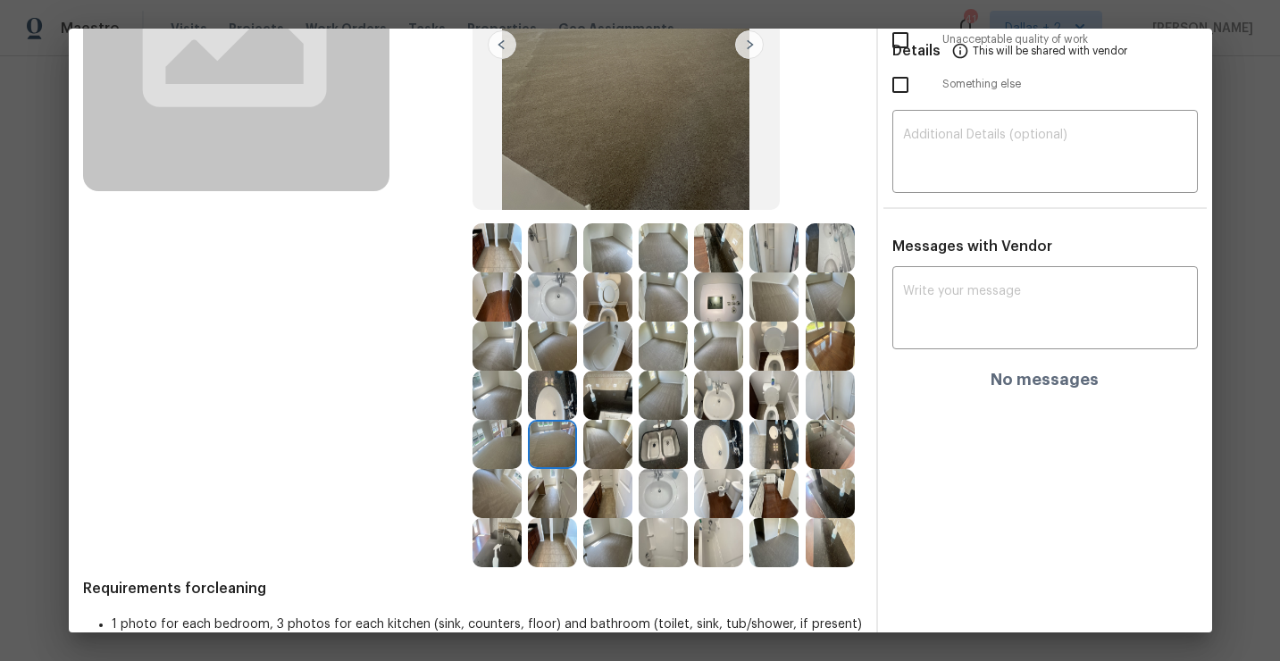
click at [597, 501] on img at bounding box center [607, 493] width 49 height 49
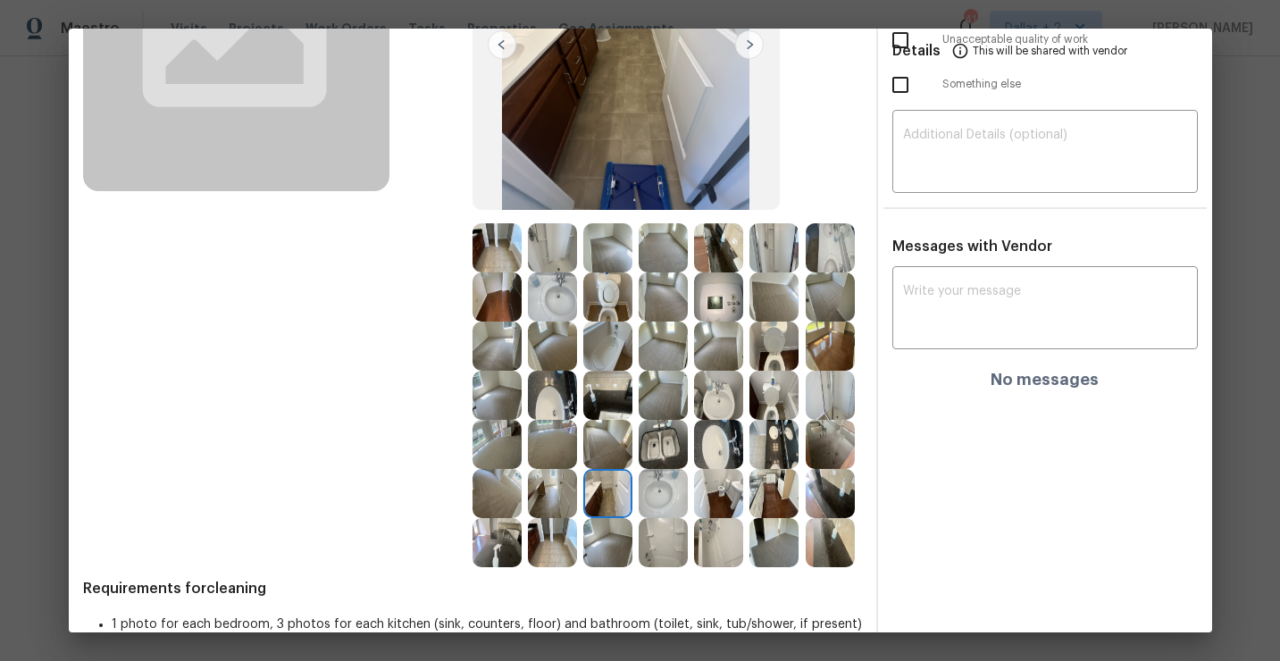
click at [781, 537] on img at bounding box center [773, 542] width 49 height 49
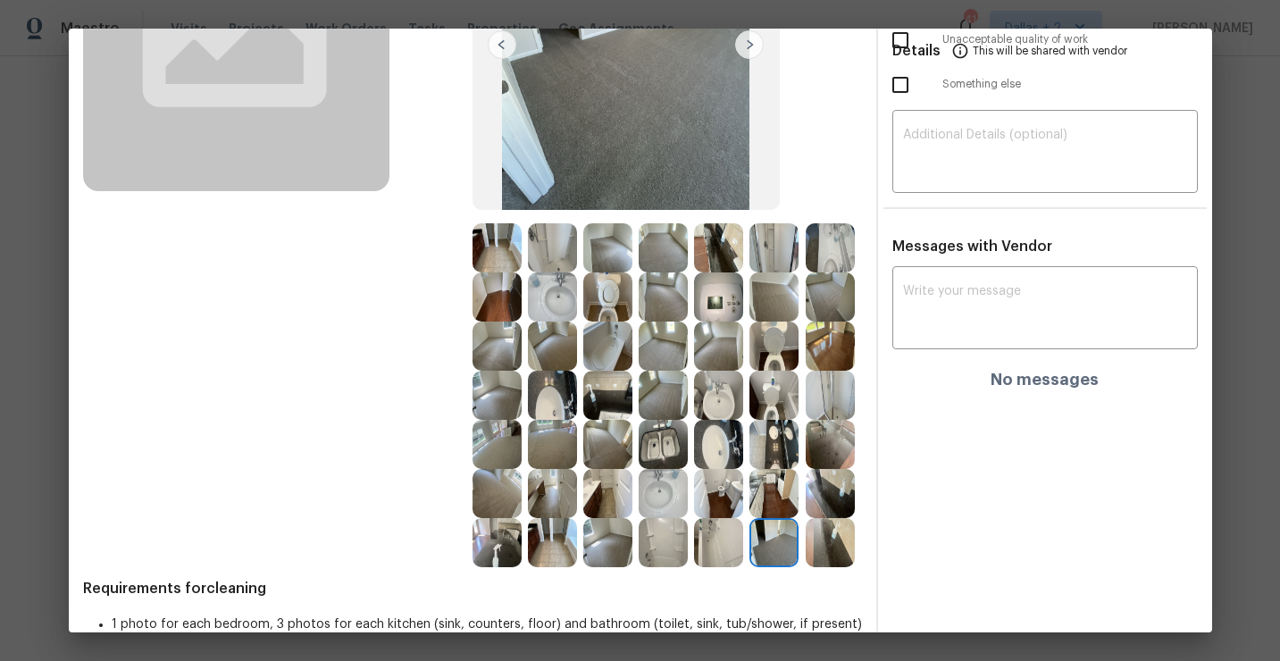
click at [489, 531] on img at bounding box center [496, 542] width 49 height 49
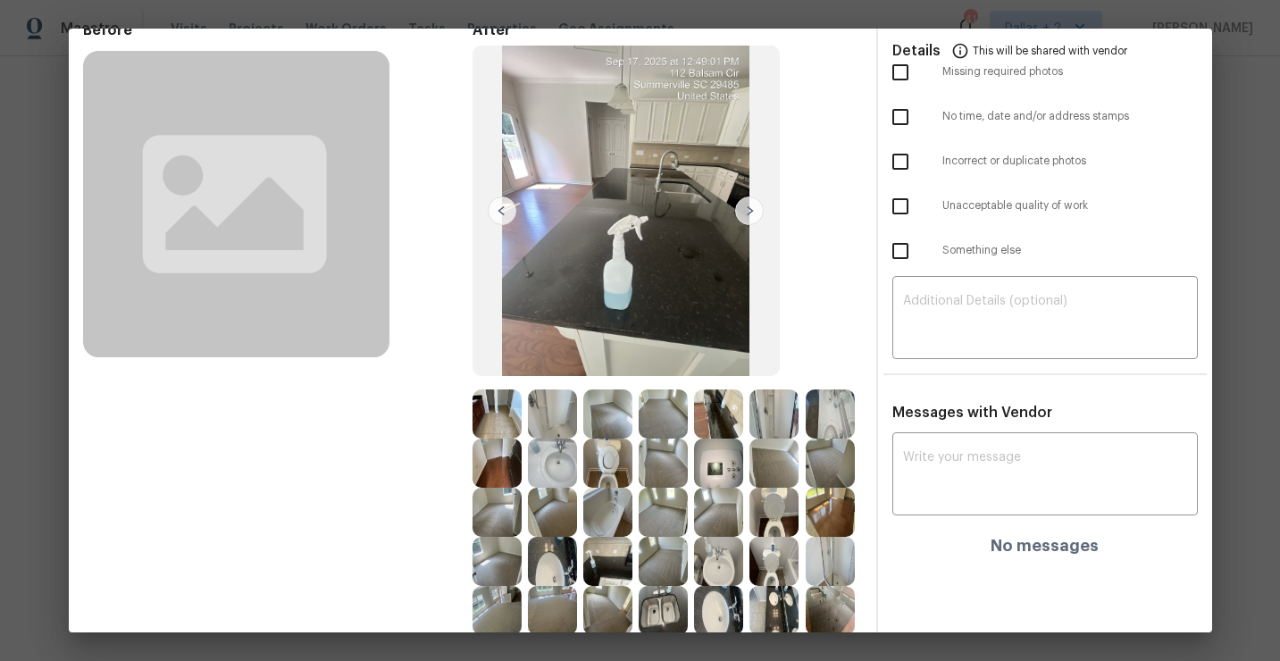
scroll to position [208, 0]
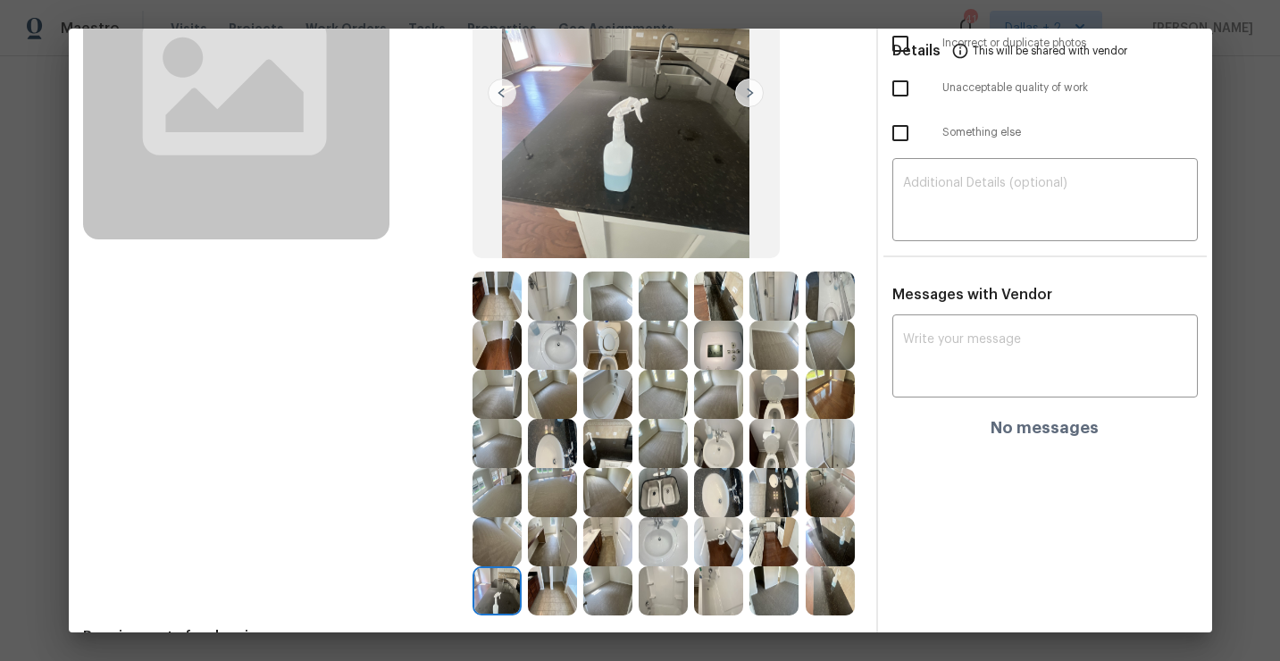
click at [517, 280] on img at bounding box center [496, 295] width 49 height 49
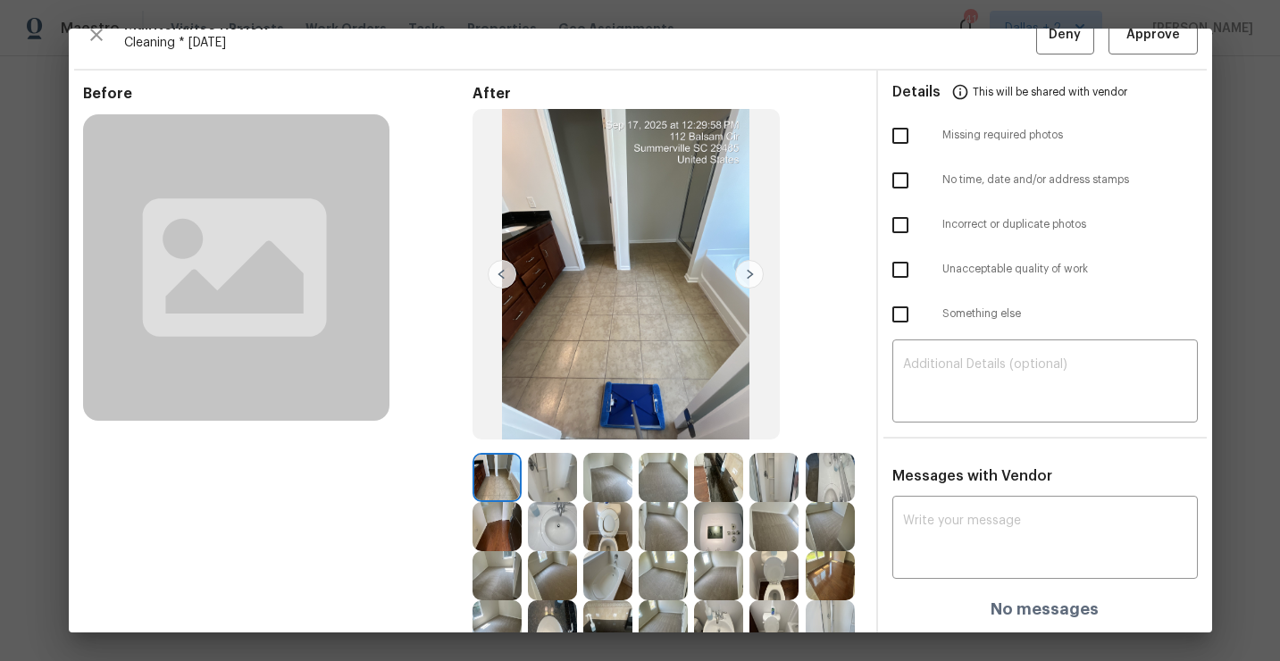
scroll to position [0, 0]
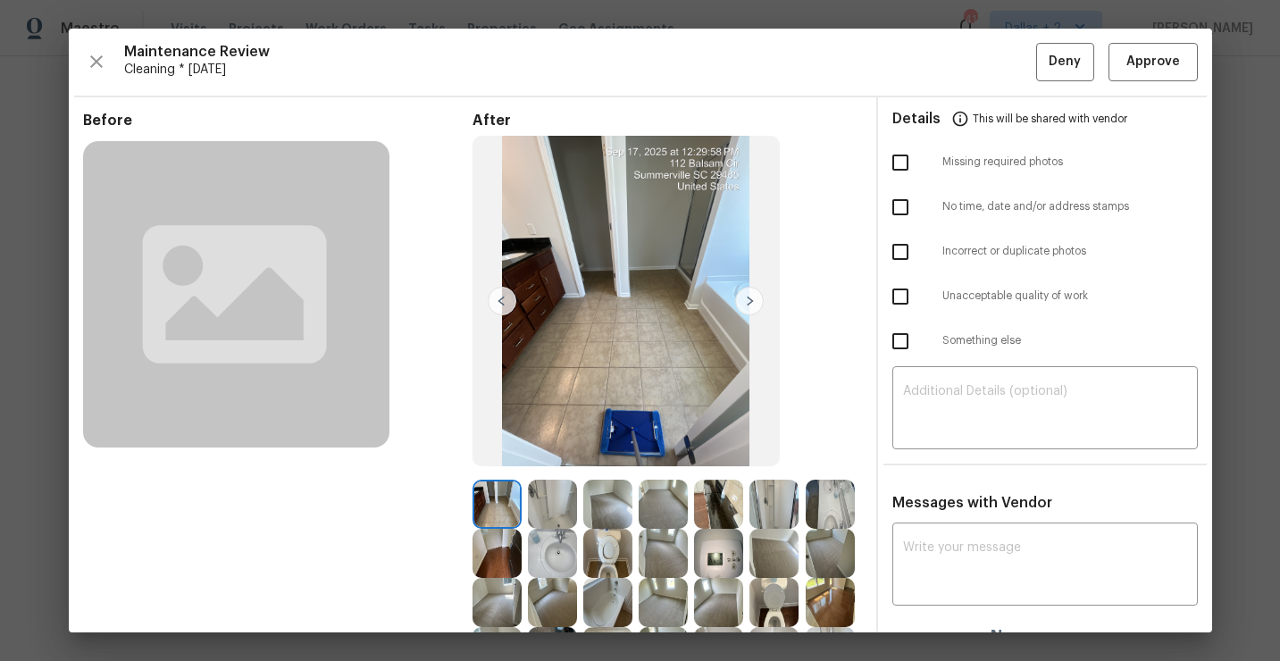
click at [752, 295] on img at bounding box center [749, 301] width 29 height 29
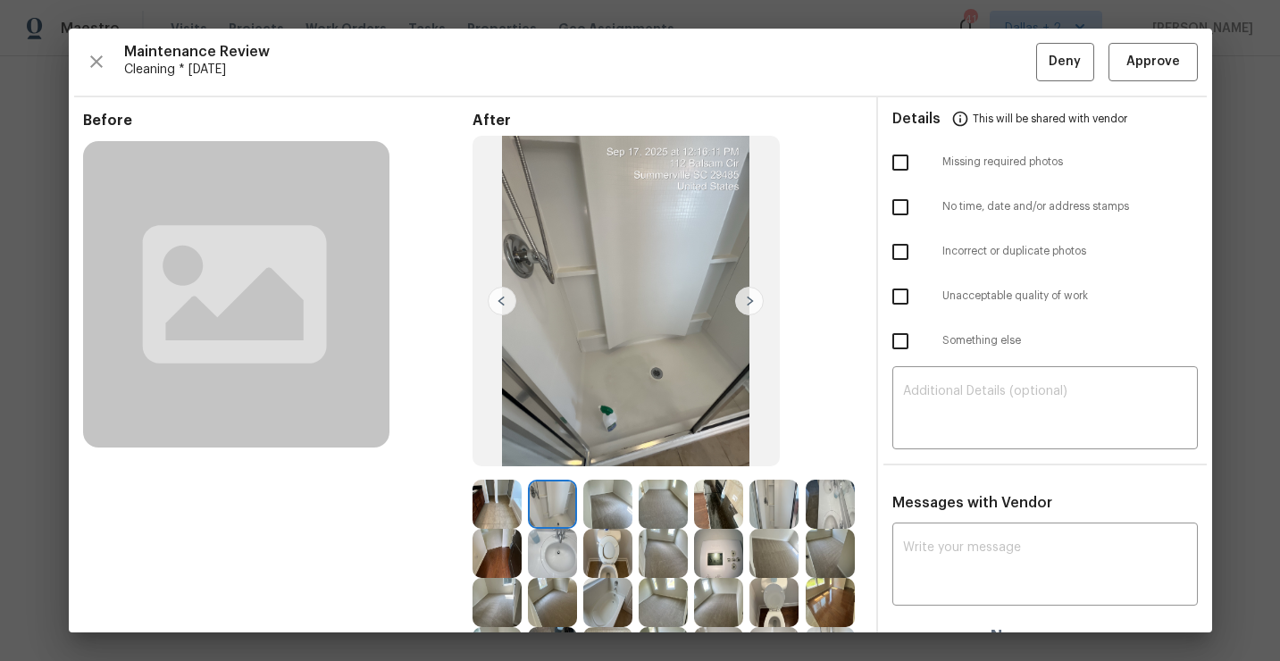
click at [748, 299] on img at bounding box center [749, 301] width 29 height 29
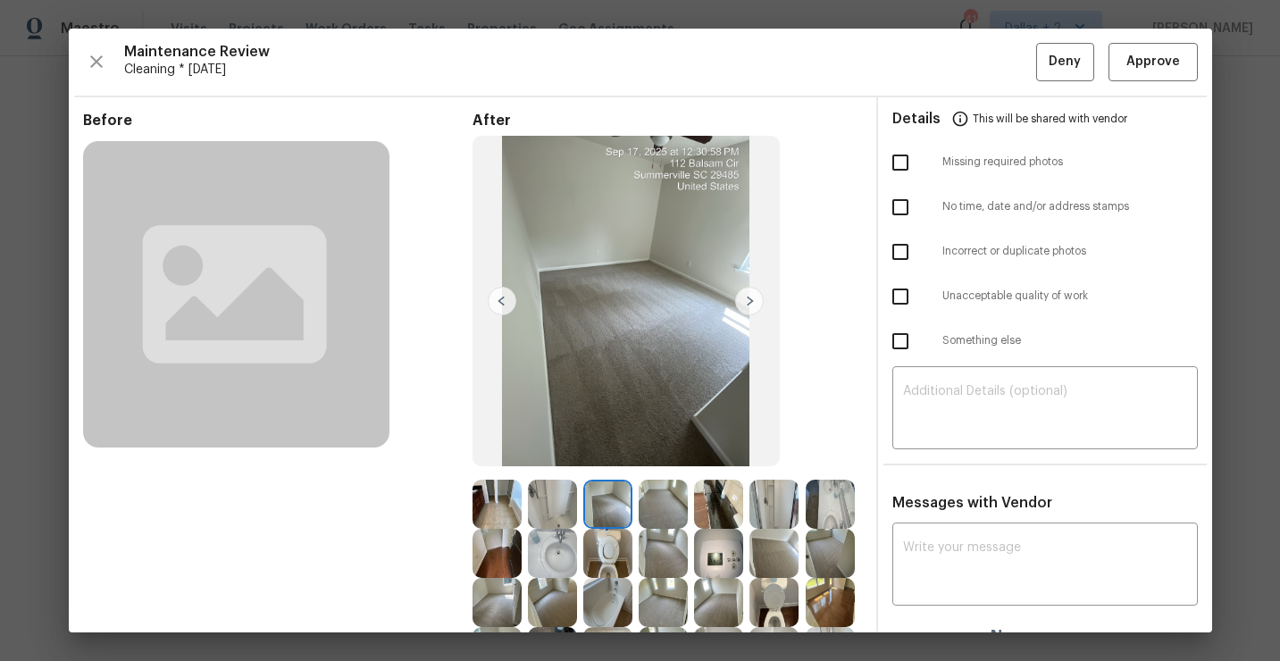
click at [748, 299] on img at bounding box center [749, 301] width 29 height 29
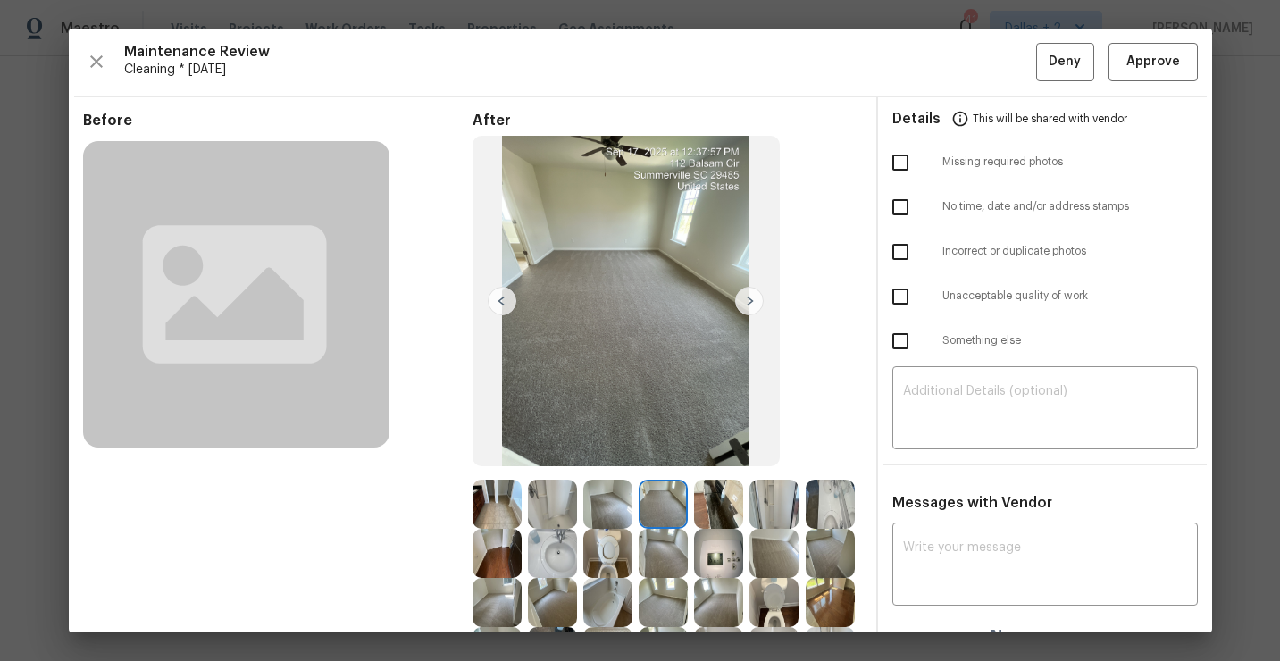
click at [748, 299] on img at bounding box center [749, 301] width 29 height 29
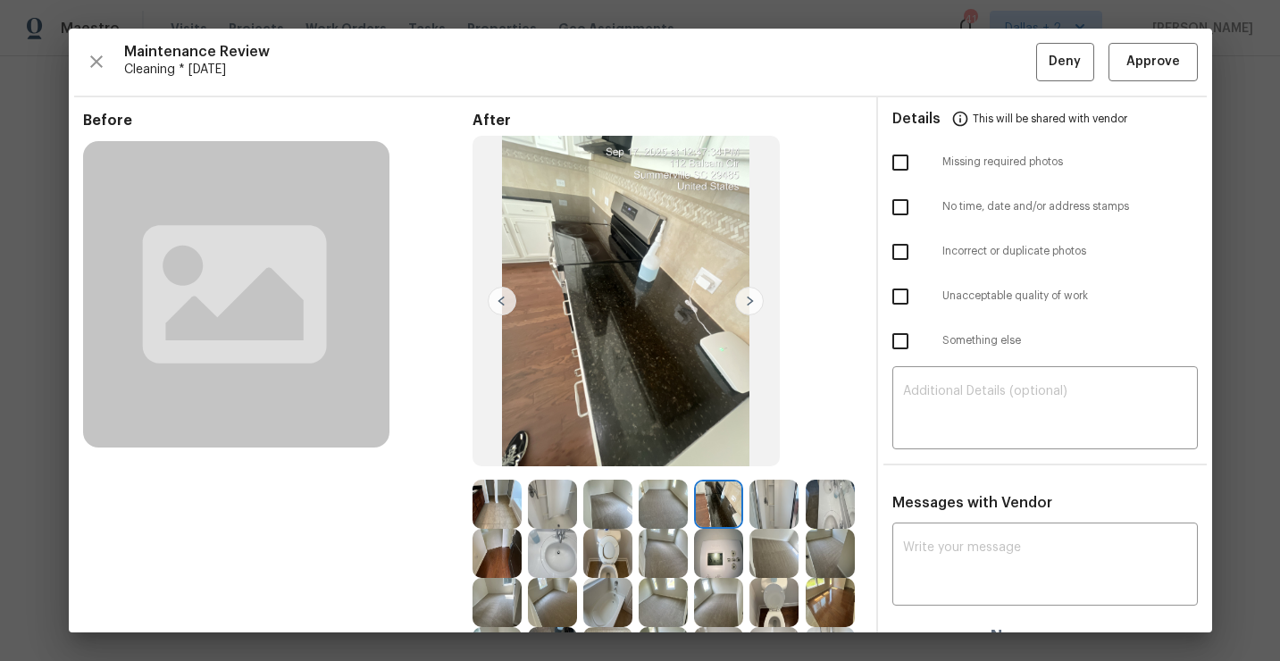
click at [748, 299] on img at bounding box center [749, 301] width 29 height 29
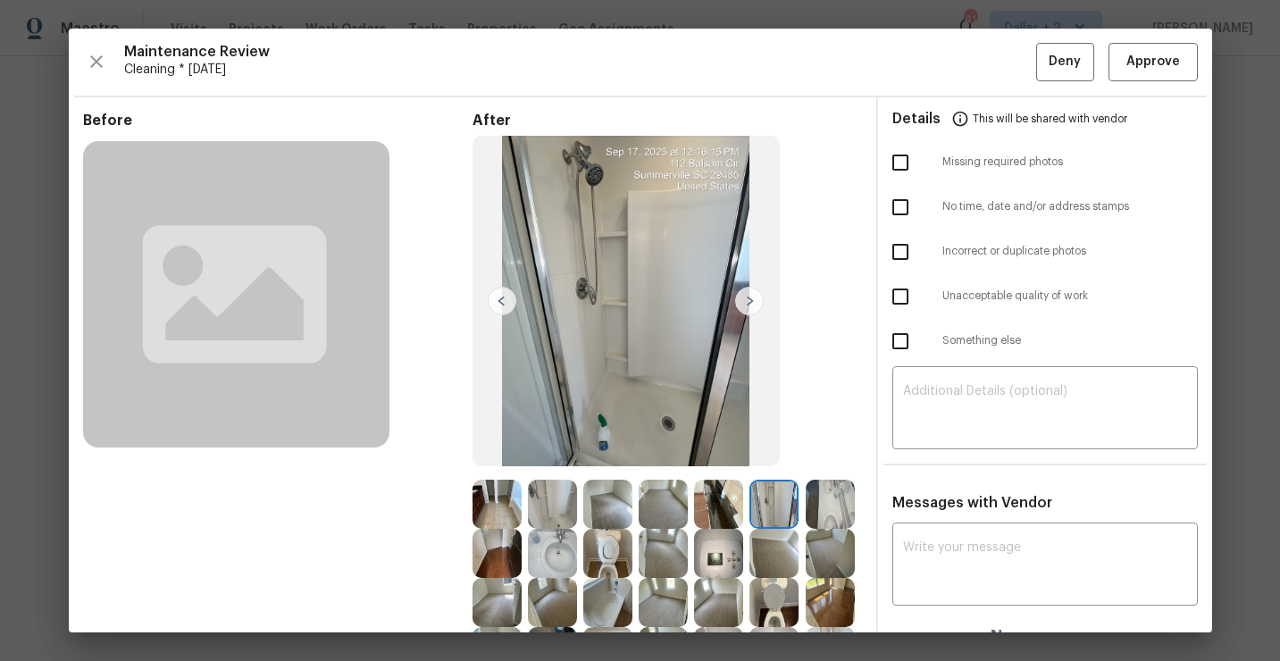
click at [748, 299] on img at bounding box center [749, 301] width 29 height 29
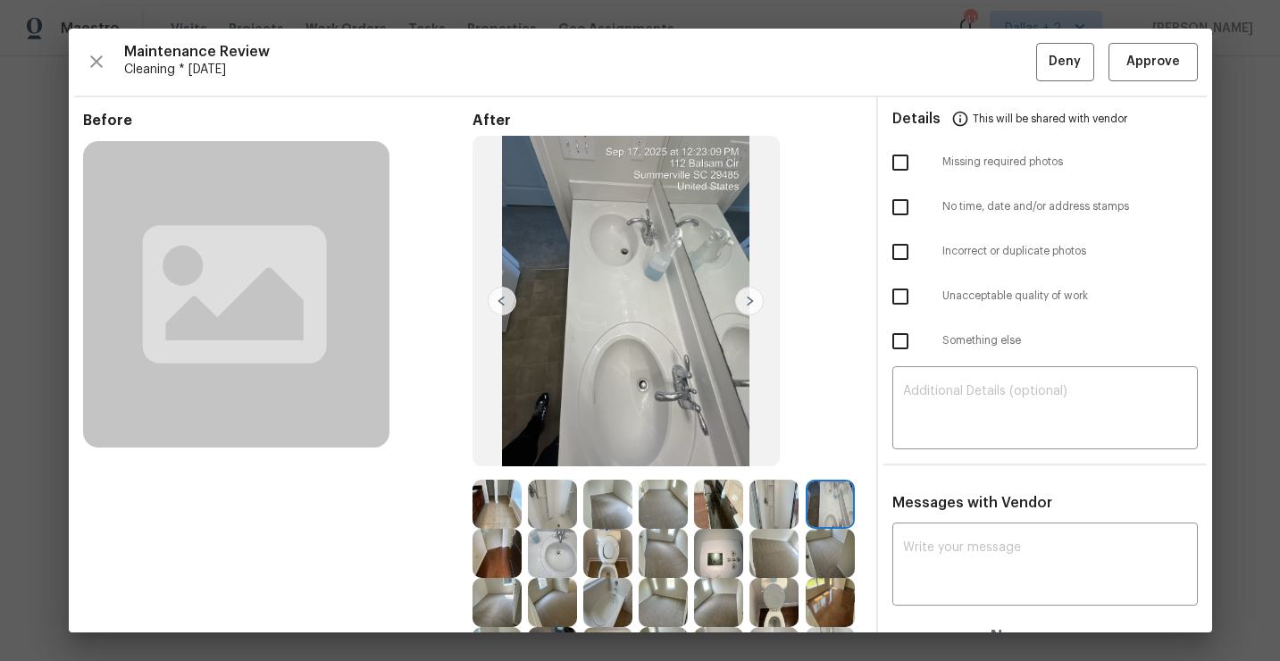
click at [748, 300] on img at bounding box center [749, 301] width 29 height 29
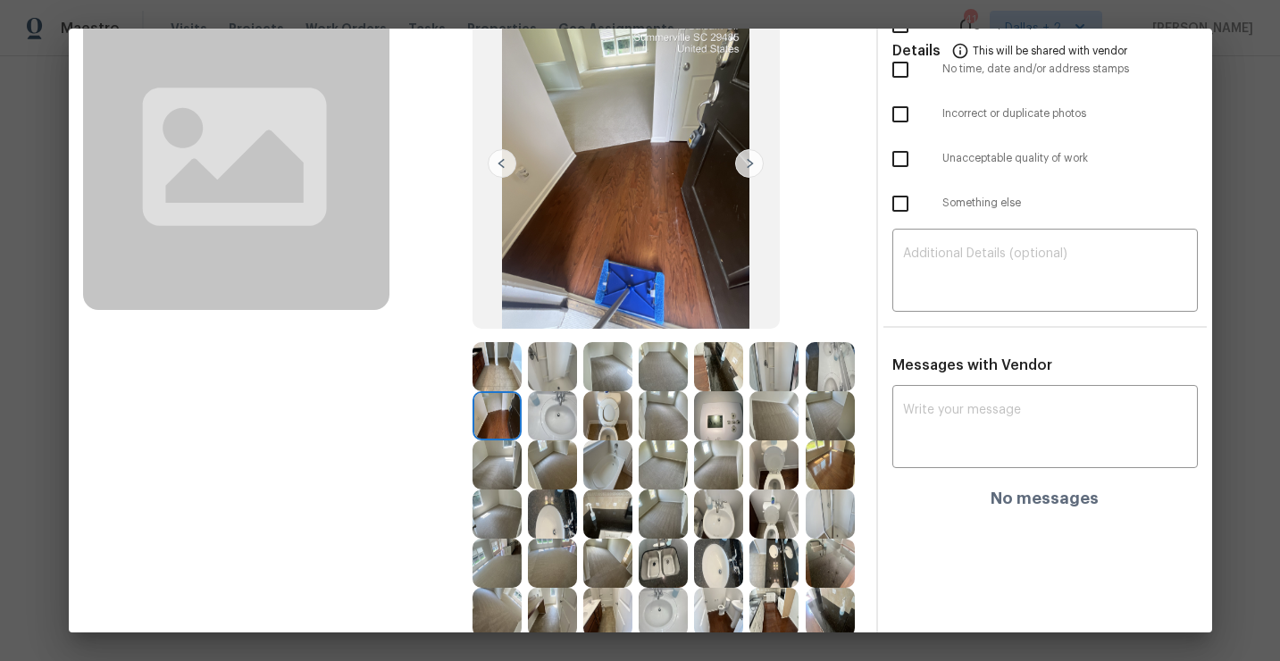
scroll to position [127, 0]
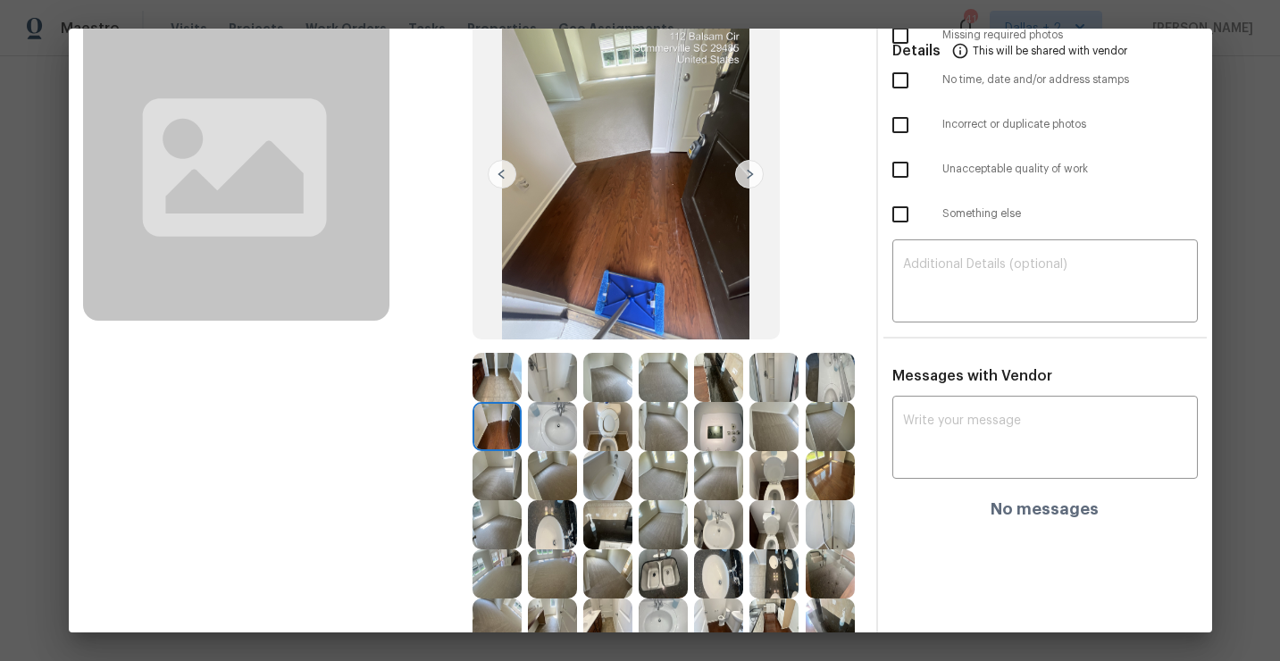
click at [722, 382] on img at bounding box center [718, 377] width 49 height 49
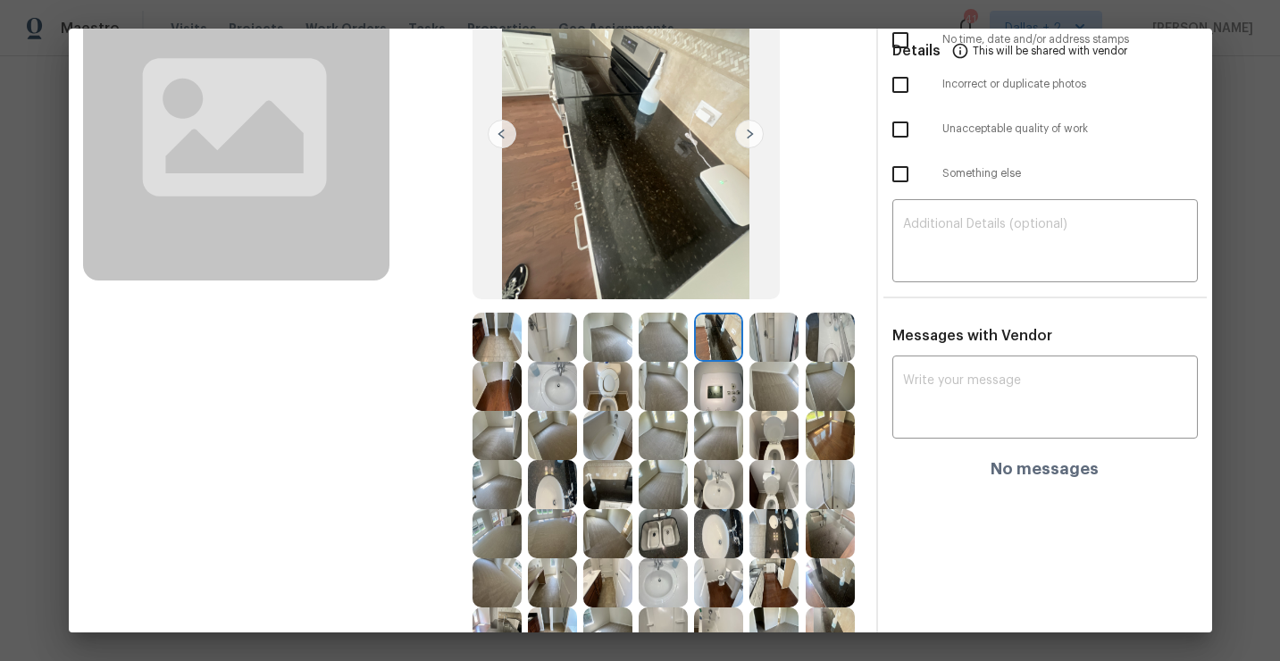
scroll to position [222, 0]
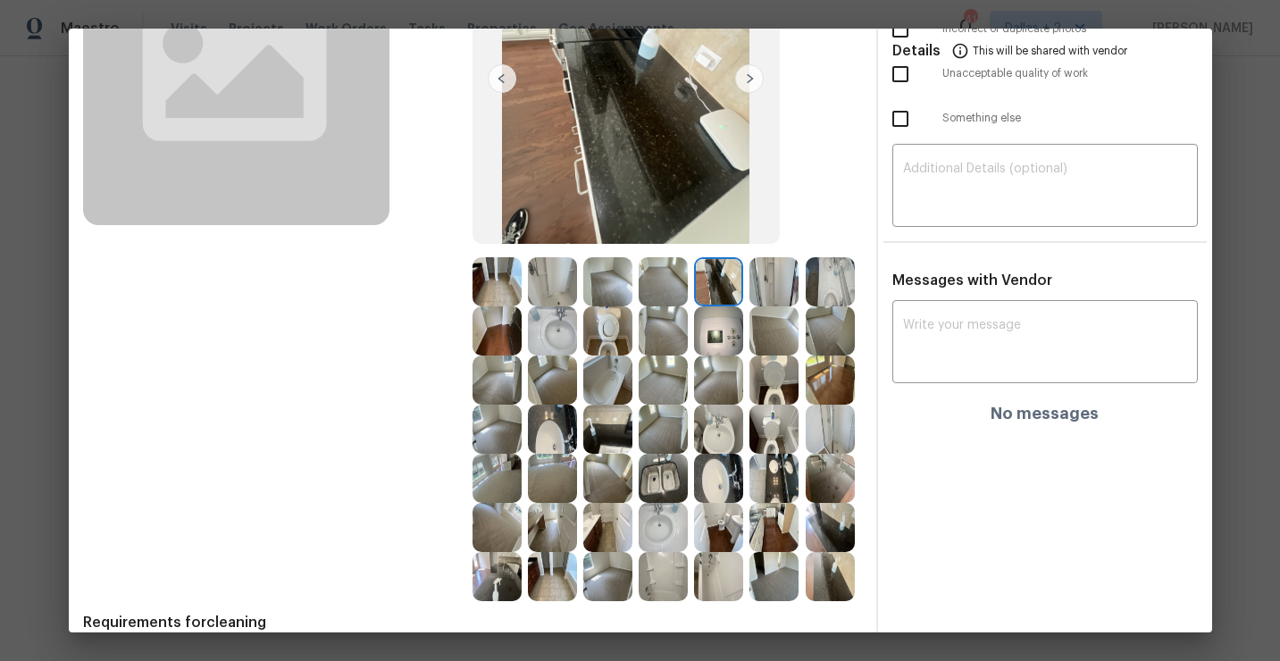
click at [714, 278] on img at bounding box center [718, 281] width 49 height 49
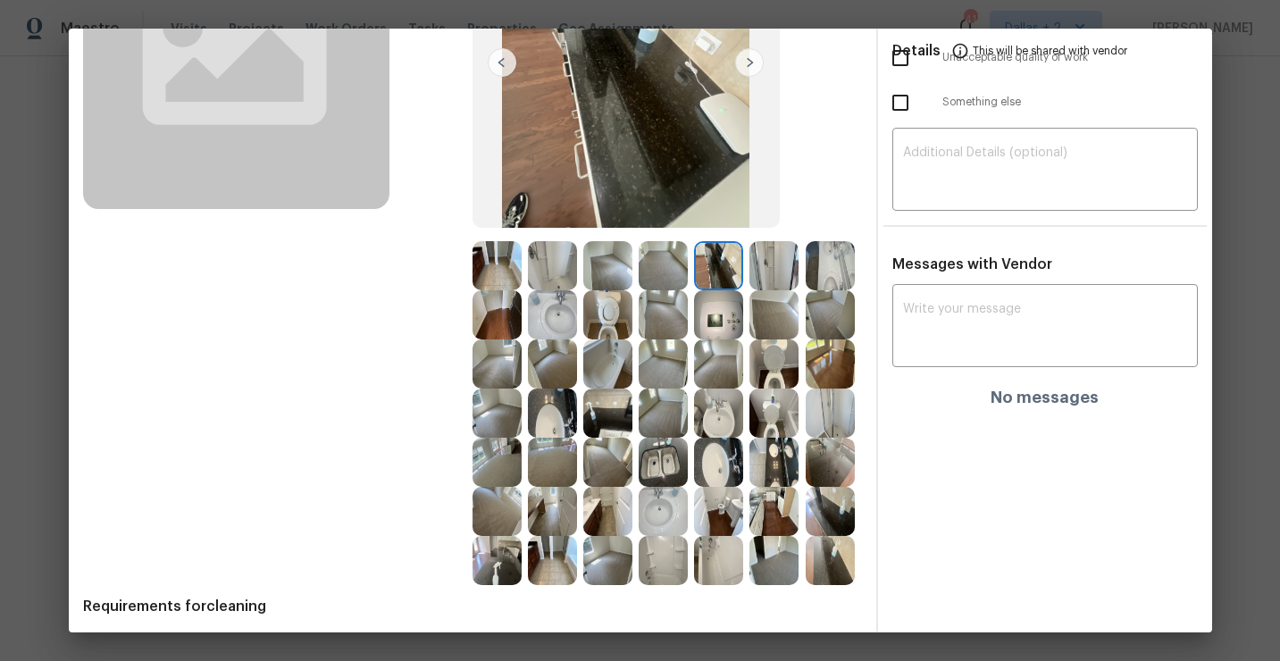
scroll to position [239, 0]
click at [503, 322] on img at bounding box center [496, 313] width 49 height 49
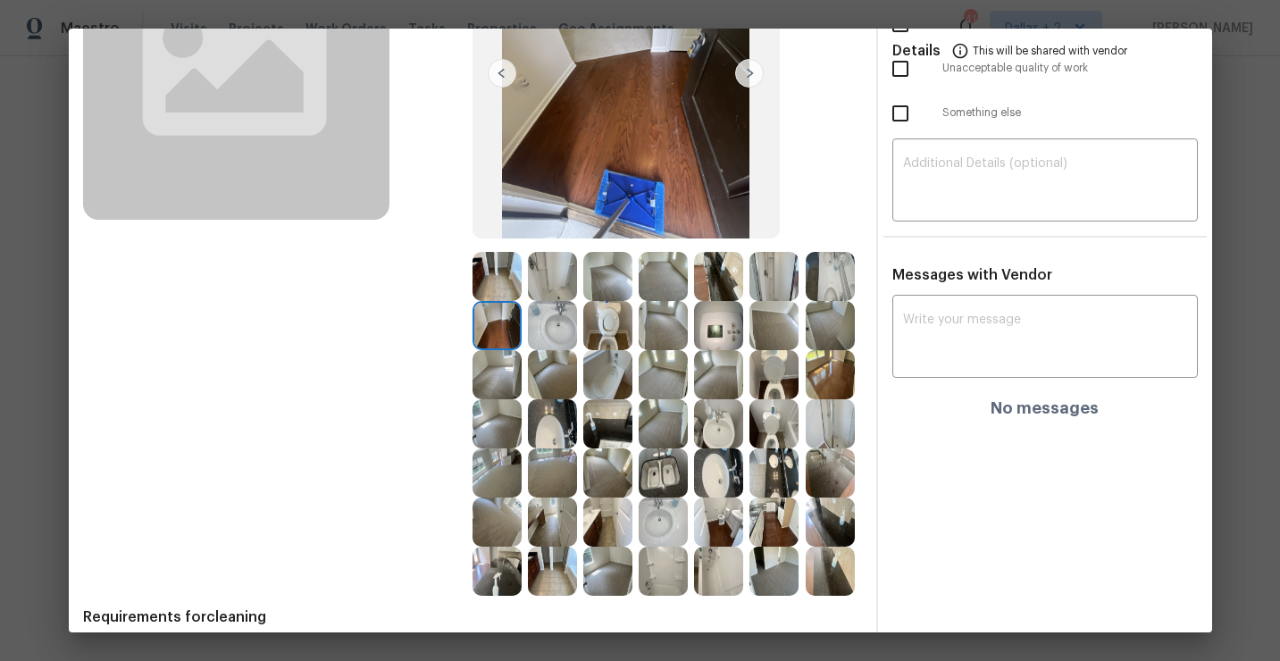
scroll to position [258, 0]
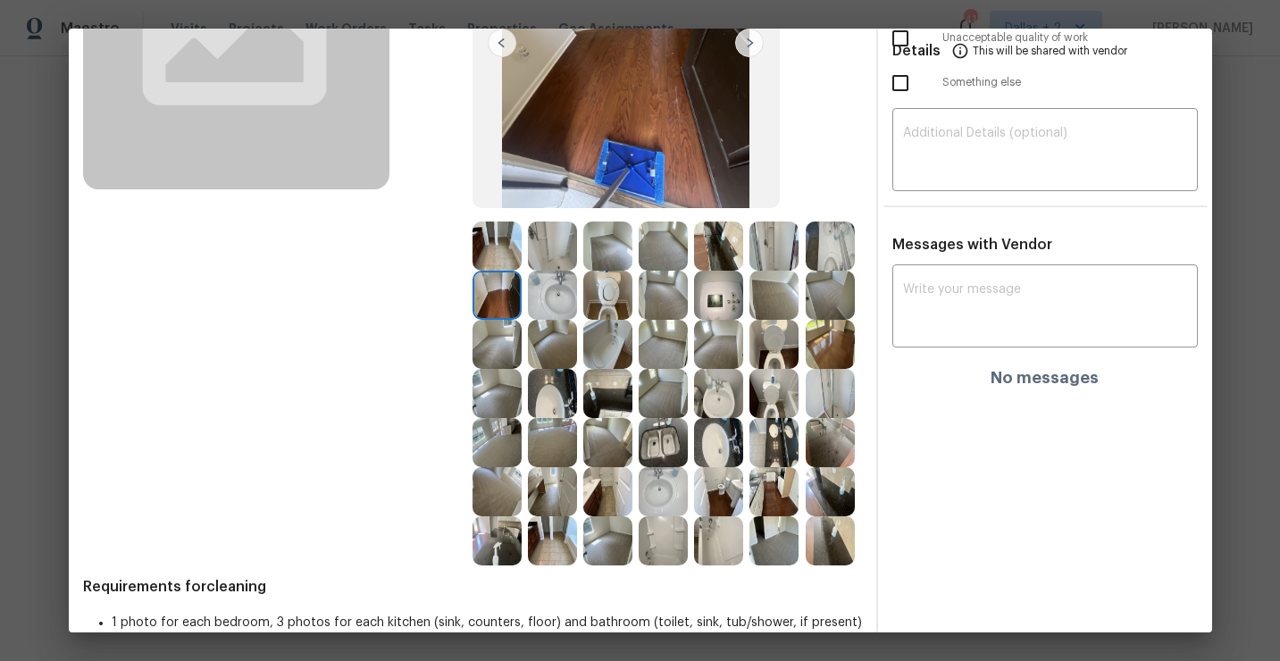
click at [599, 395] on img at bounding box center [607, 393] width 49 height 49
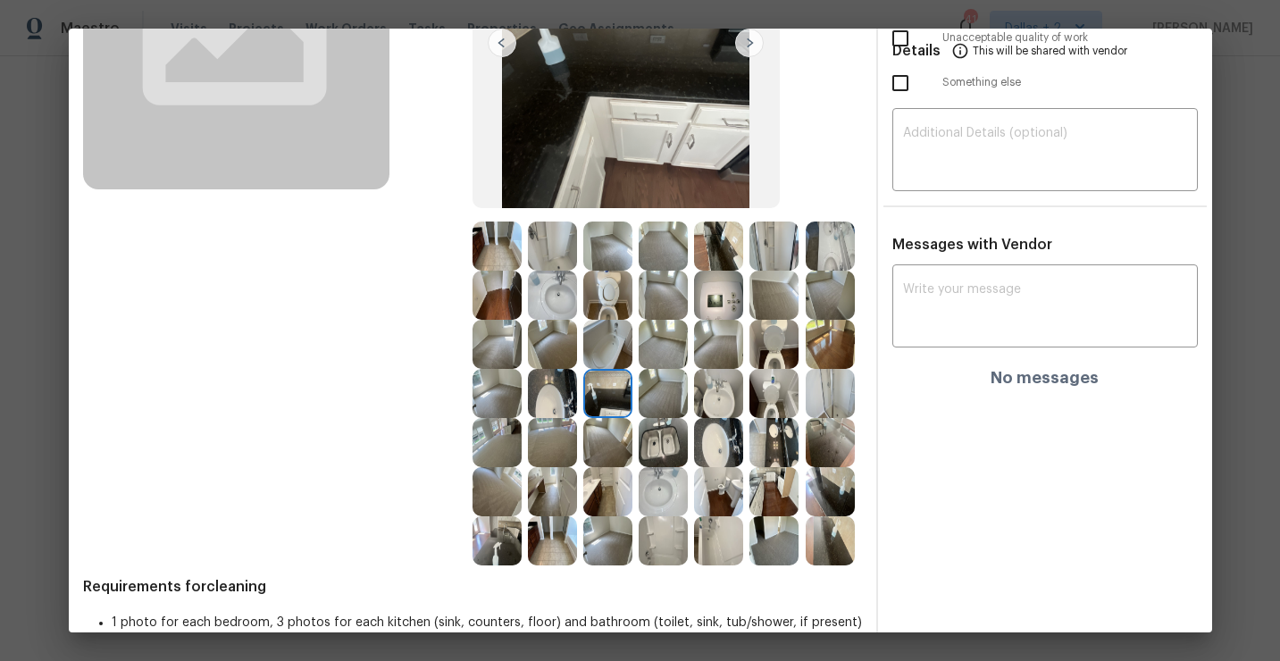
click at [494, 542] on img at bounding box center [496, 540] width 49 height 49
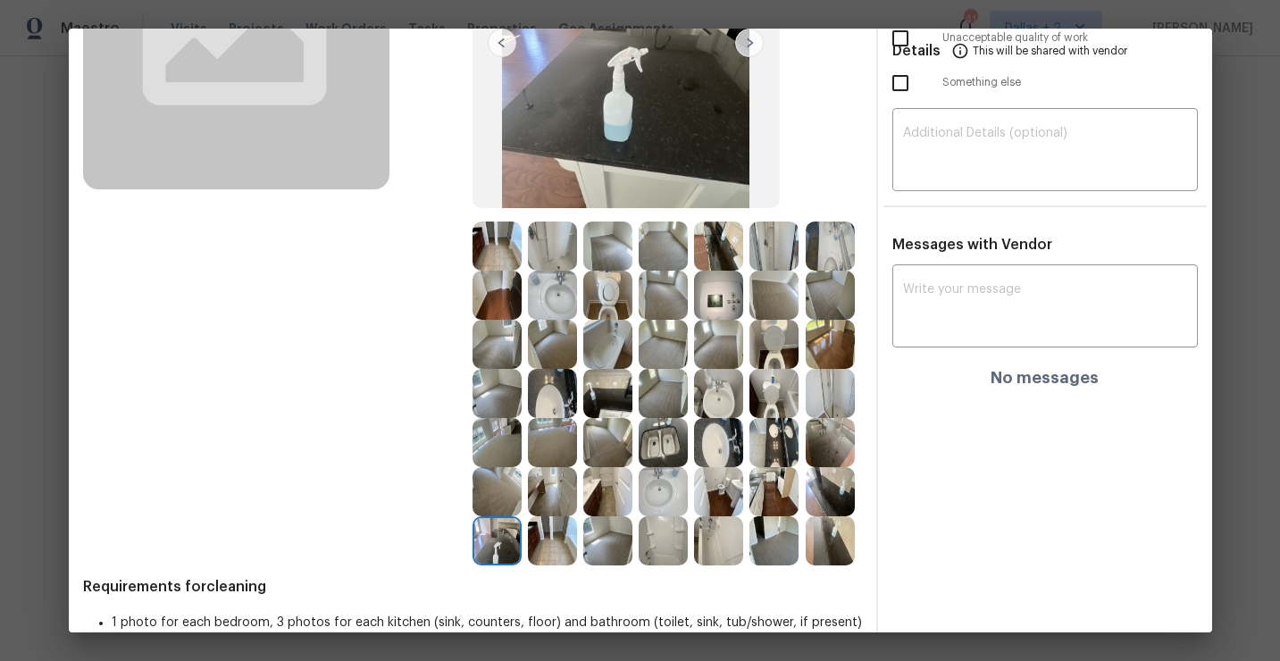
click at [821, 523] on img at bounding box center [830, 540] width 49 height 49
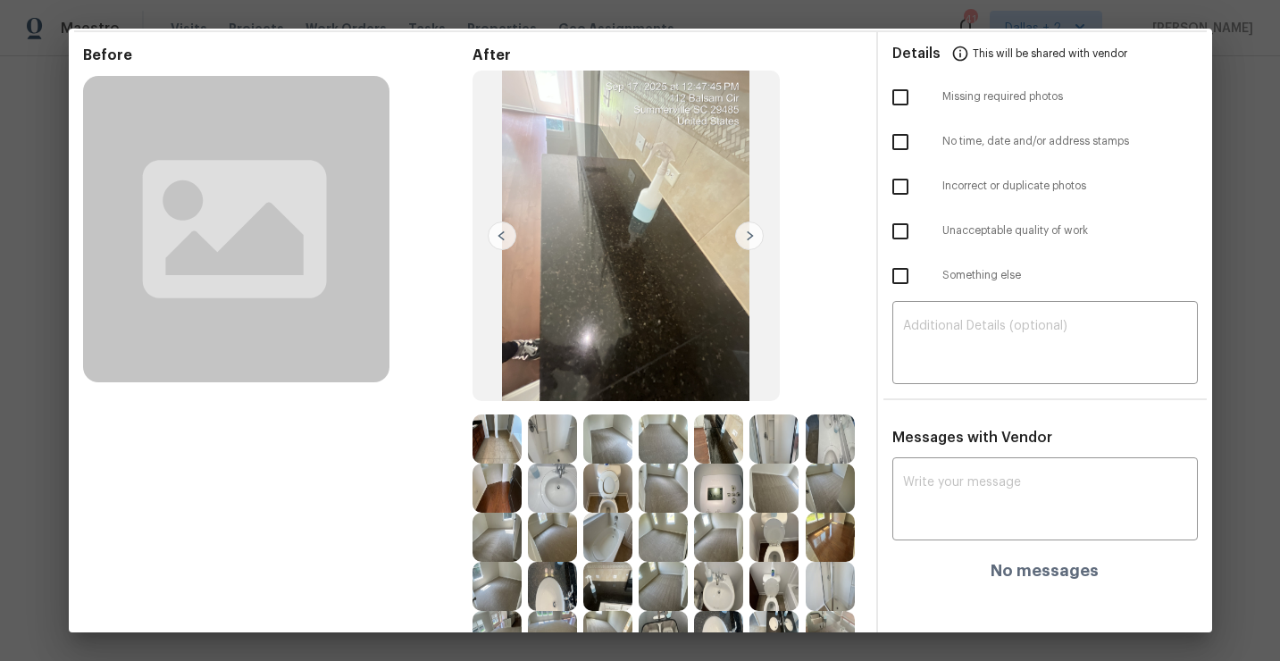
scroll to position [0, 0]
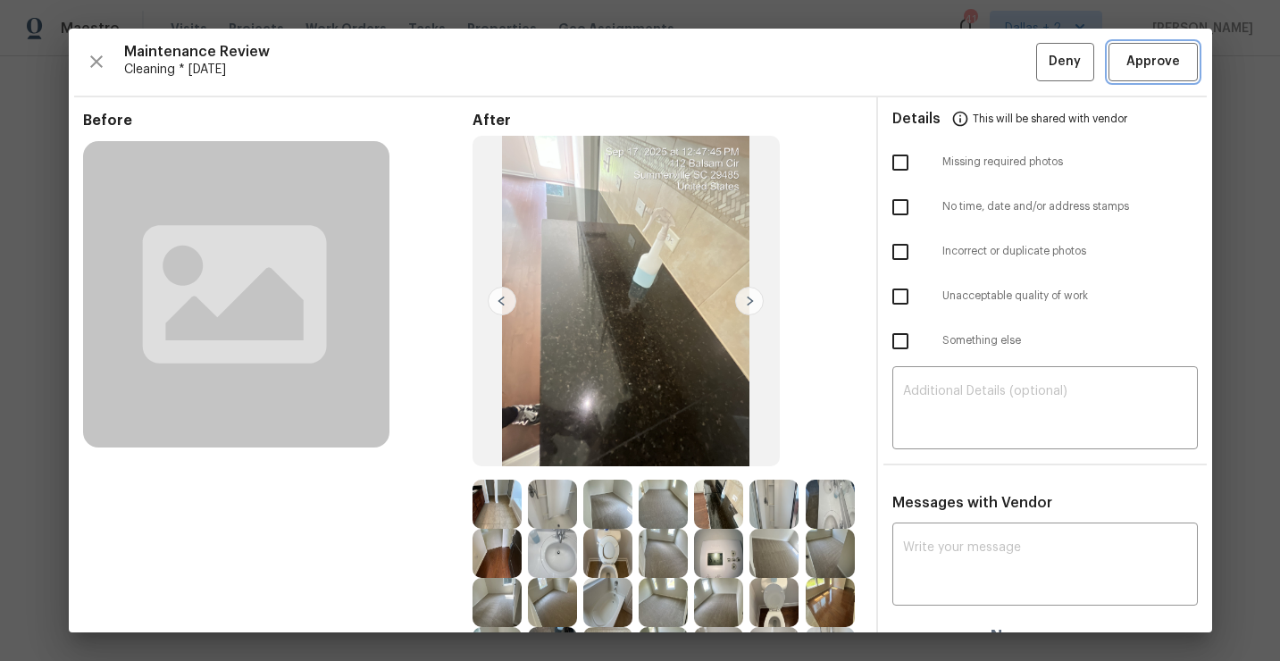
click at [1155, 71] on span "Approve" at bounding box center [1153, 62] width 54 height 22
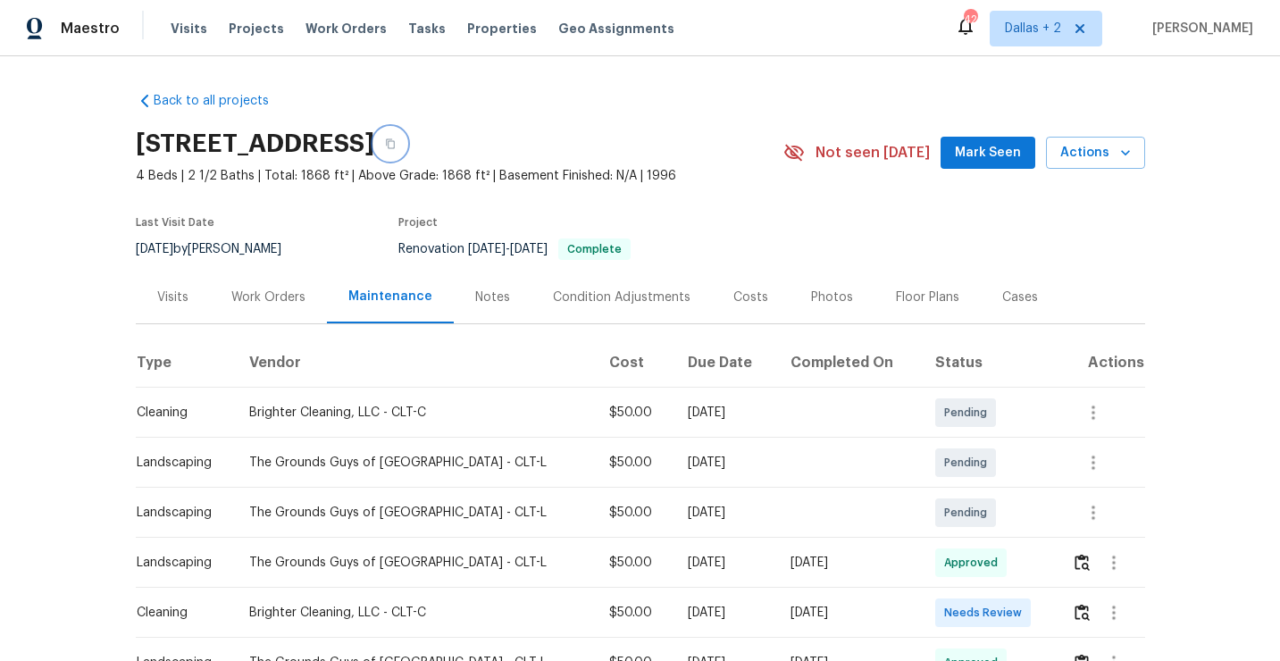
click at [406, 149] on button "button" at bounding box center [390, 144] width 32 height 32
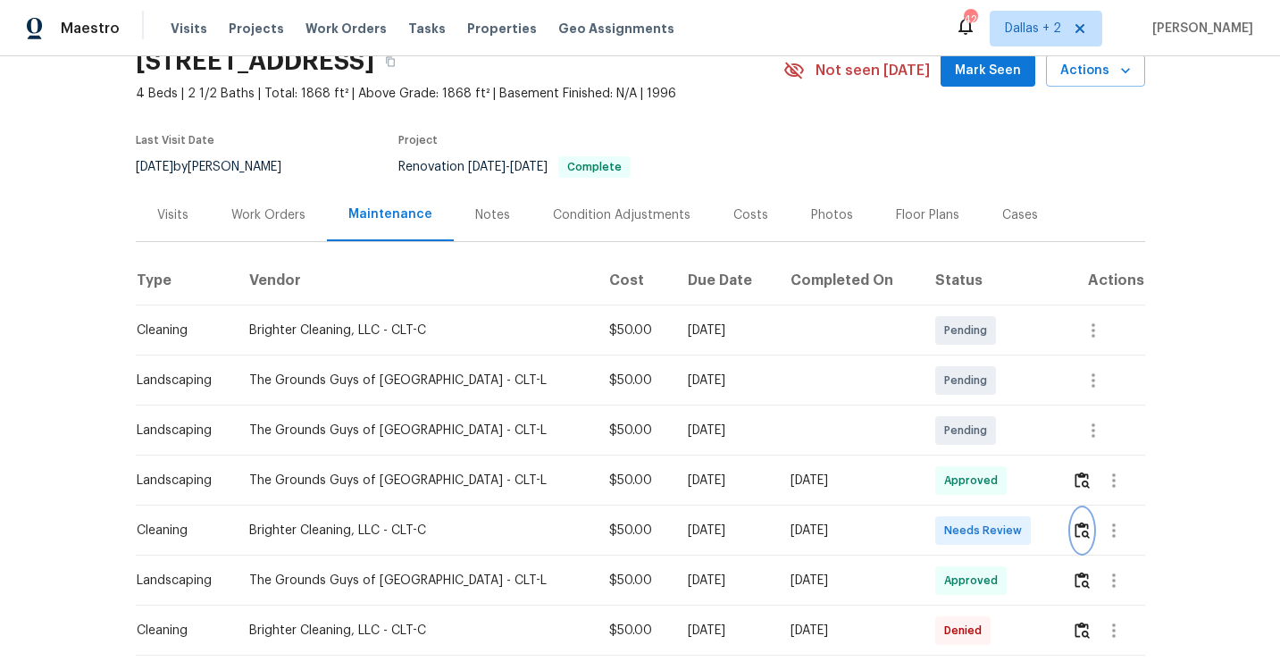
click at [1083, 515] on button "button" at bounding box center [1082, 530] width 21 height 43
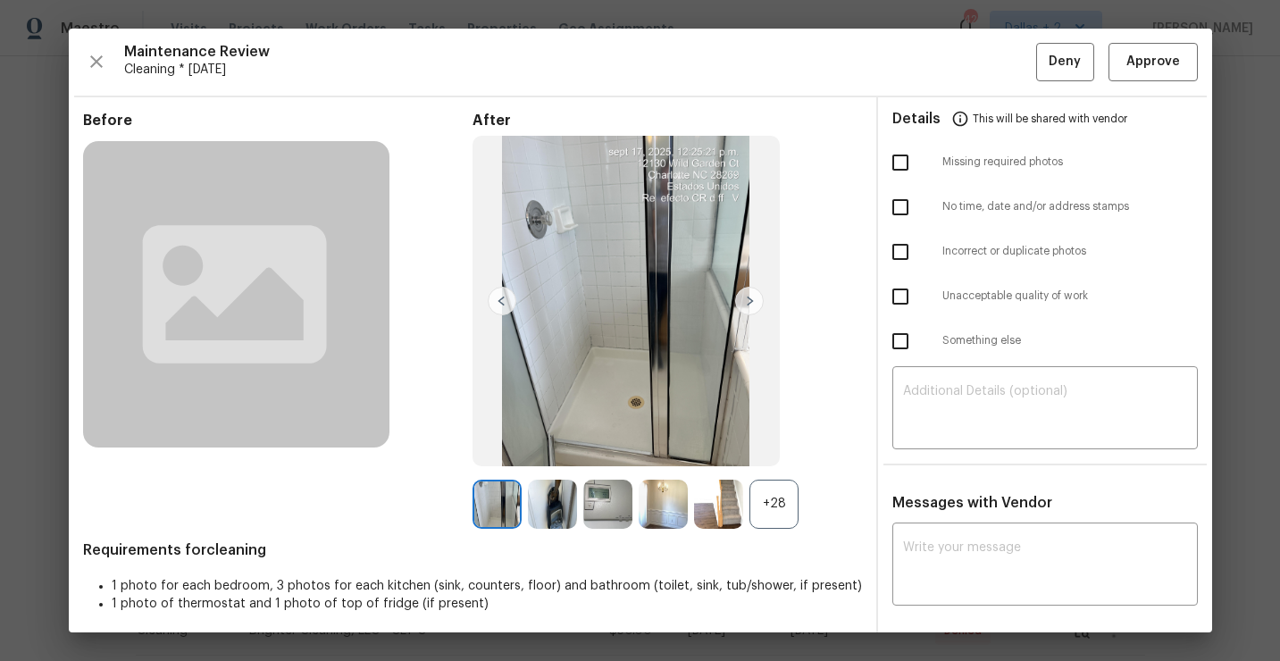
click at [783, 510] on div "+28" at bounding box center [773, 504] width 49 height 49
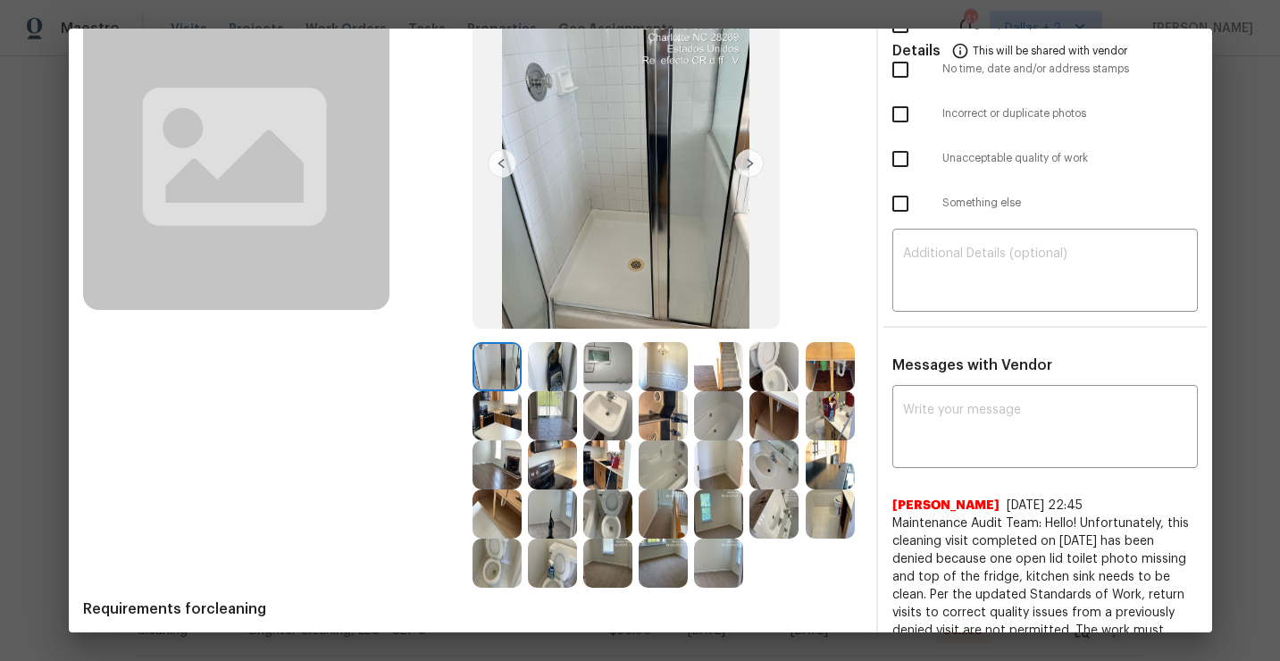
scroll to position [166, 0]
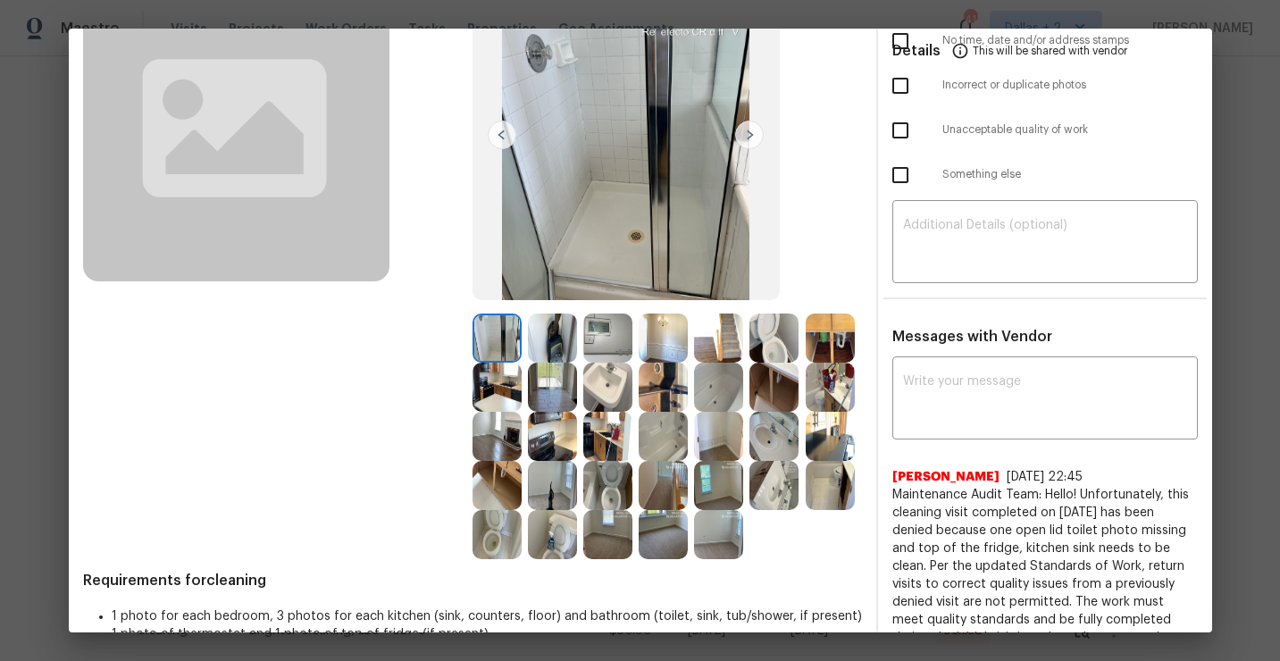
click at [496, 409] on img at bounding box center [496, 387] width 49 height 49
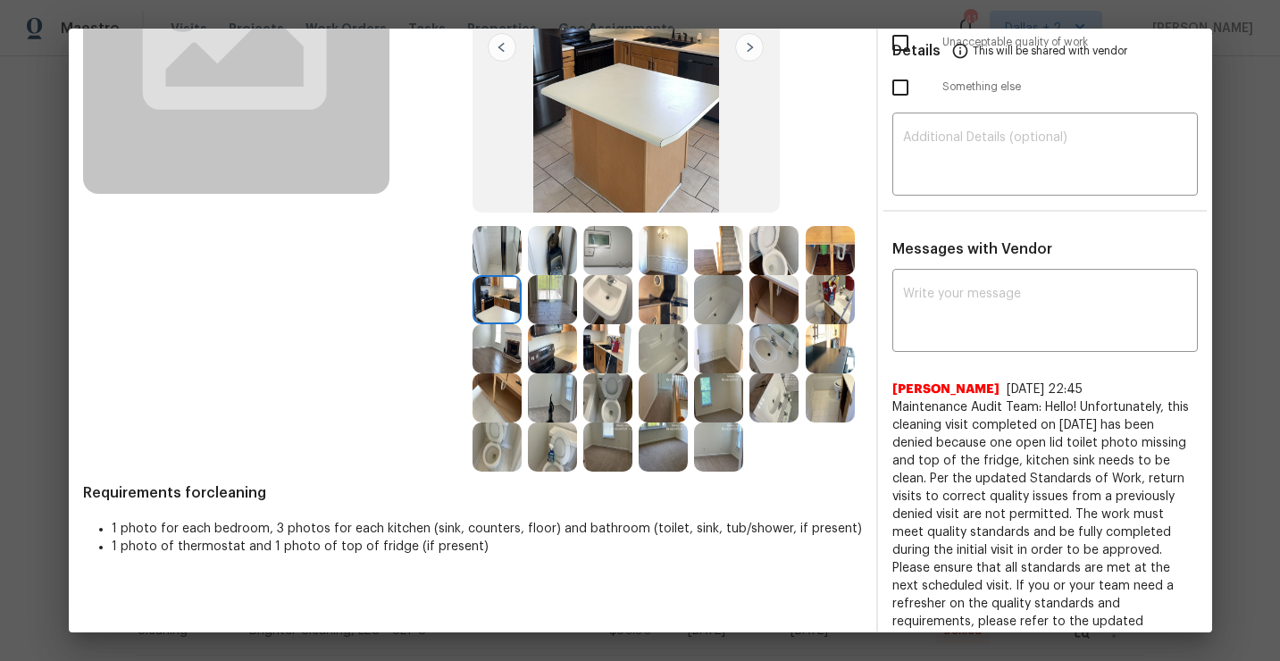
scroll to position [244, 0]
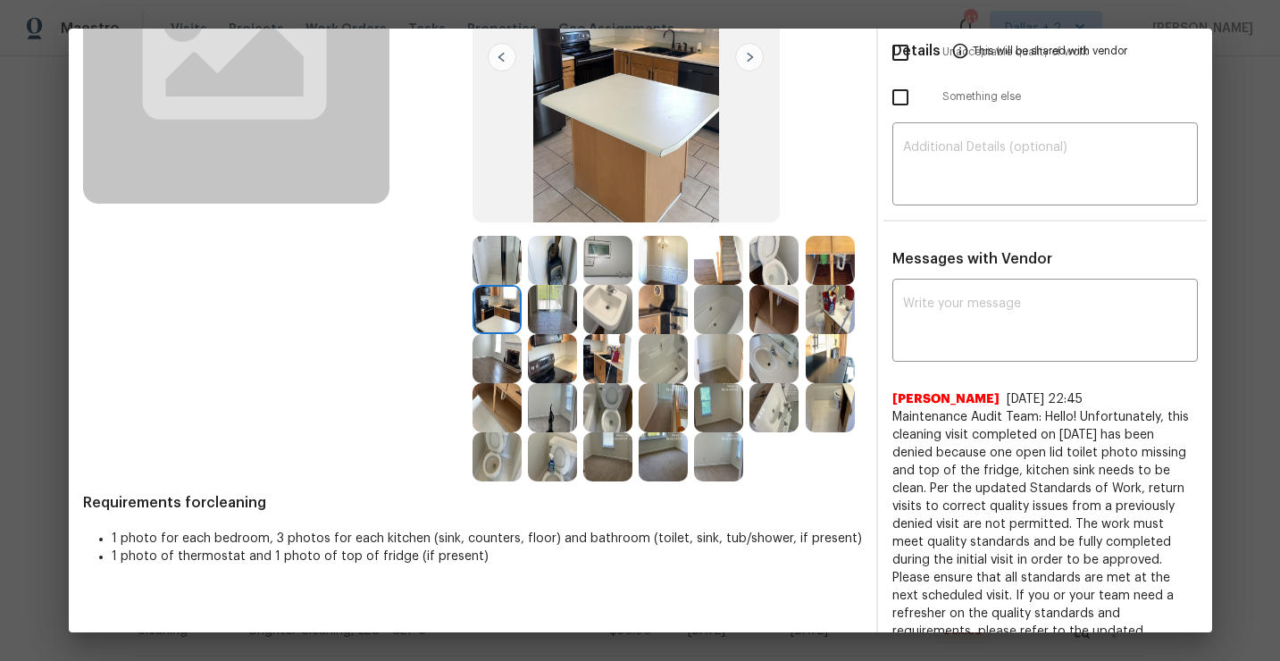
click at [551, 320] on img at bounding box center [552, 309] width 49 height 49
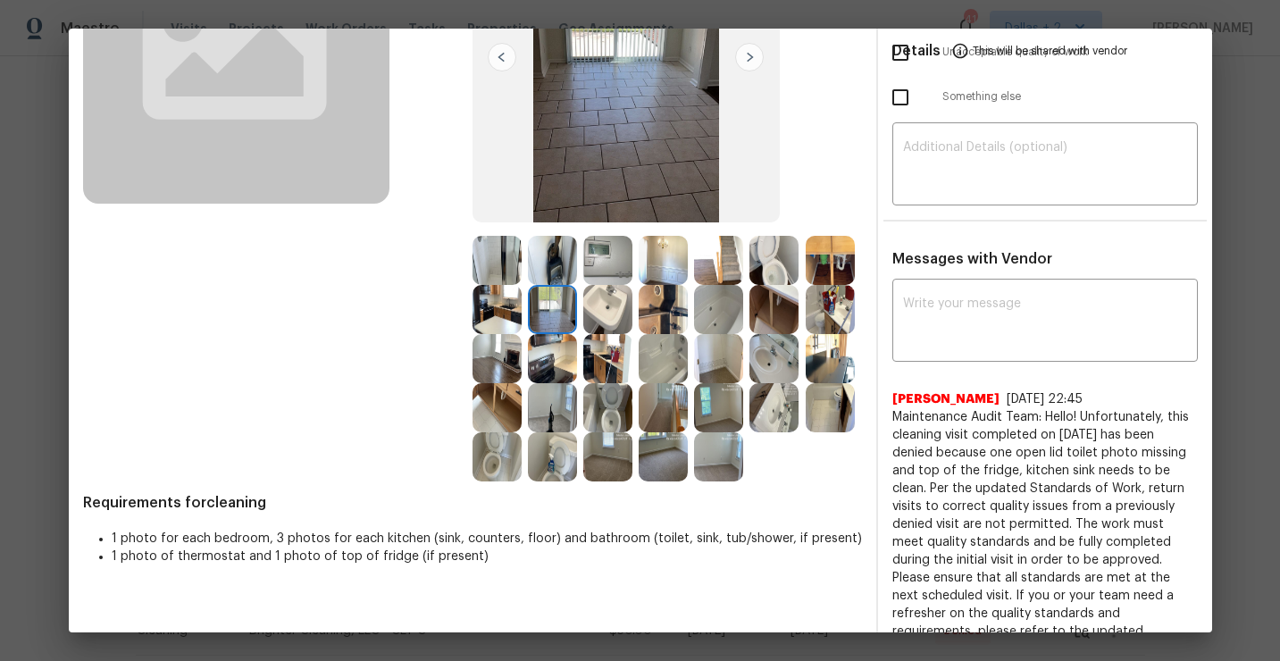
click at [547, 447] on img at bounding box center [552, 456] width 49 height 49
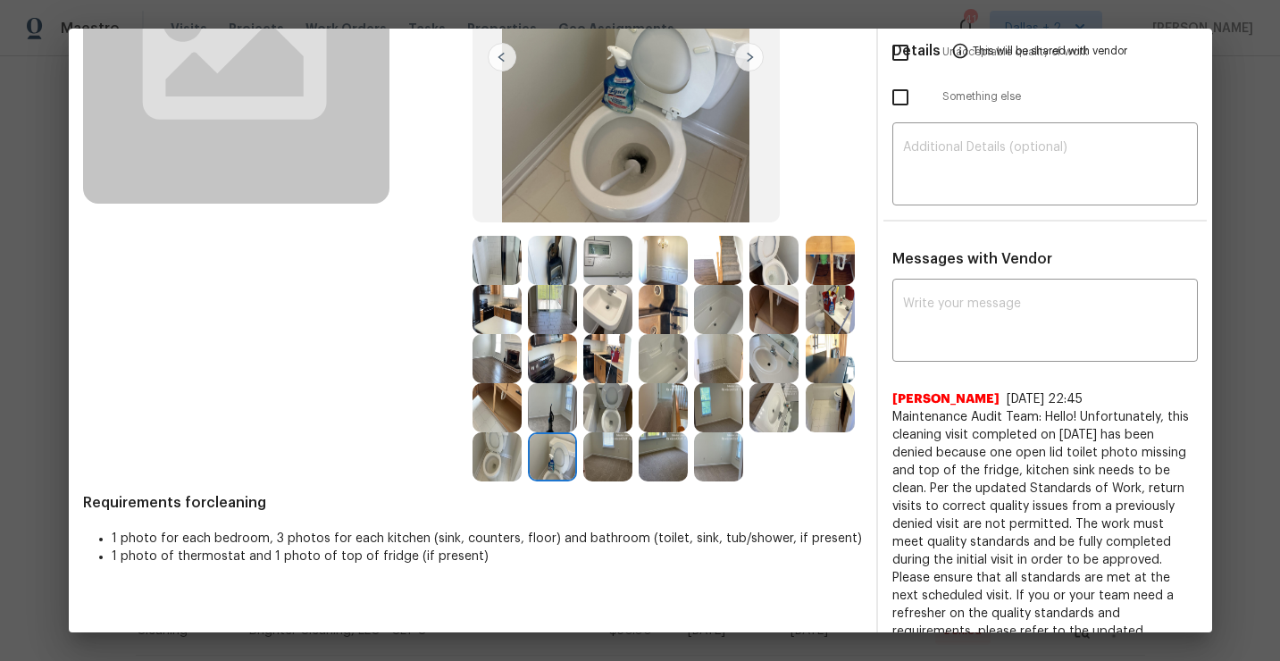
click at [823, 273] on img at bounding box center [830, 260] width 49 height 49
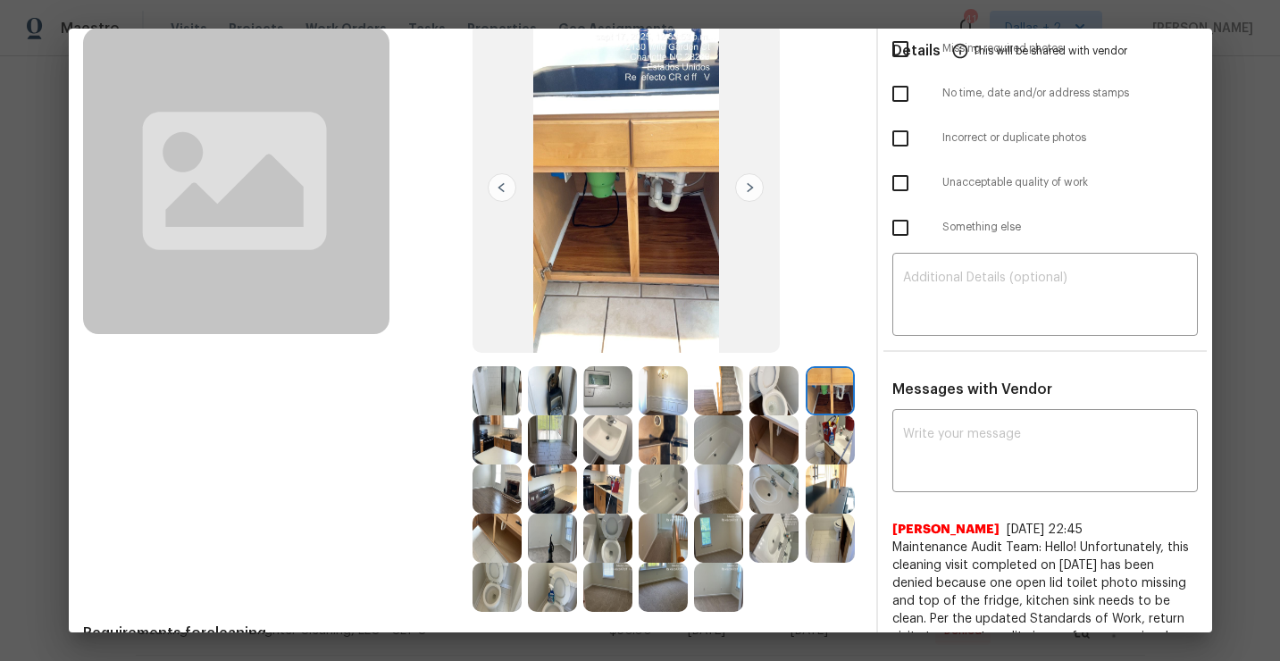
scroll to position [108, 0]
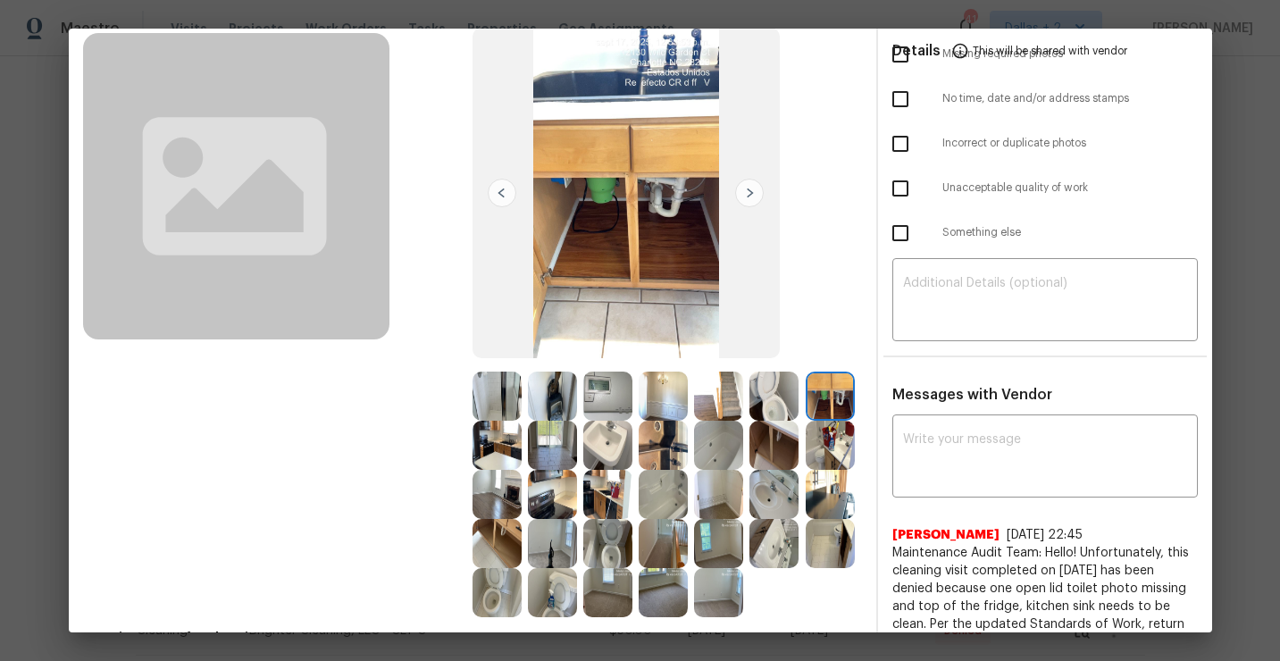
click at [556, 388] on img at bounding box center [552, 396] width 49 height 49
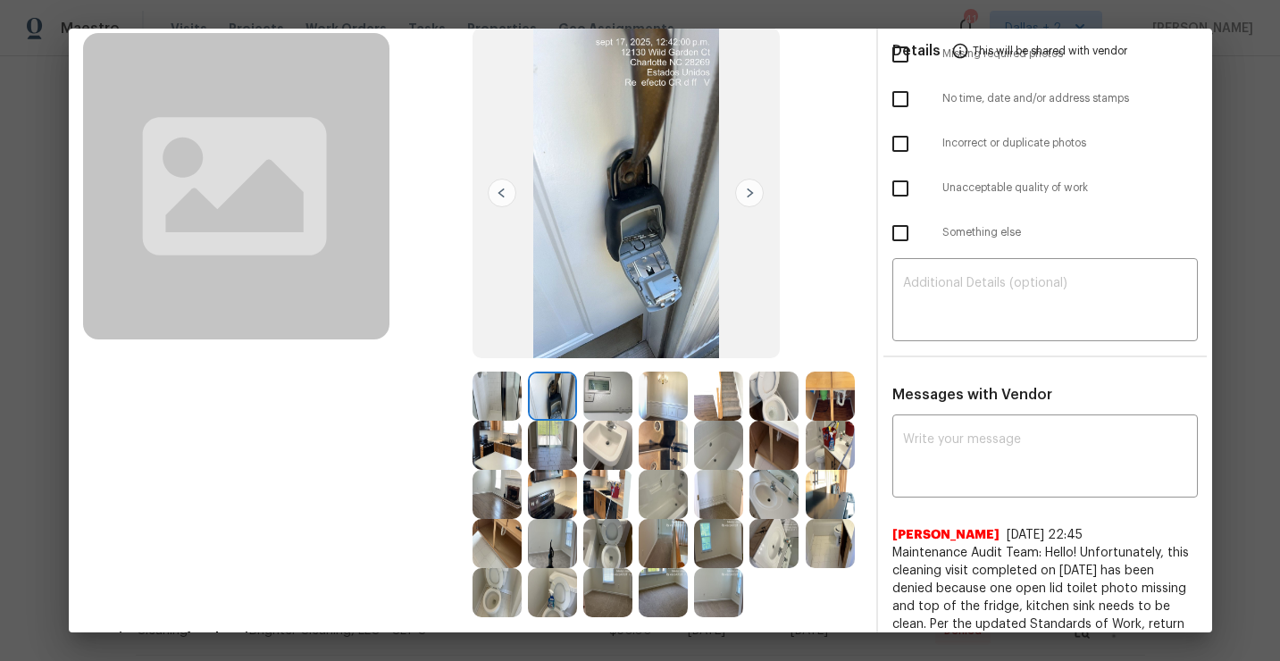
click at [748, 198] on img at bounding box center [749, 193] width 29 height 29
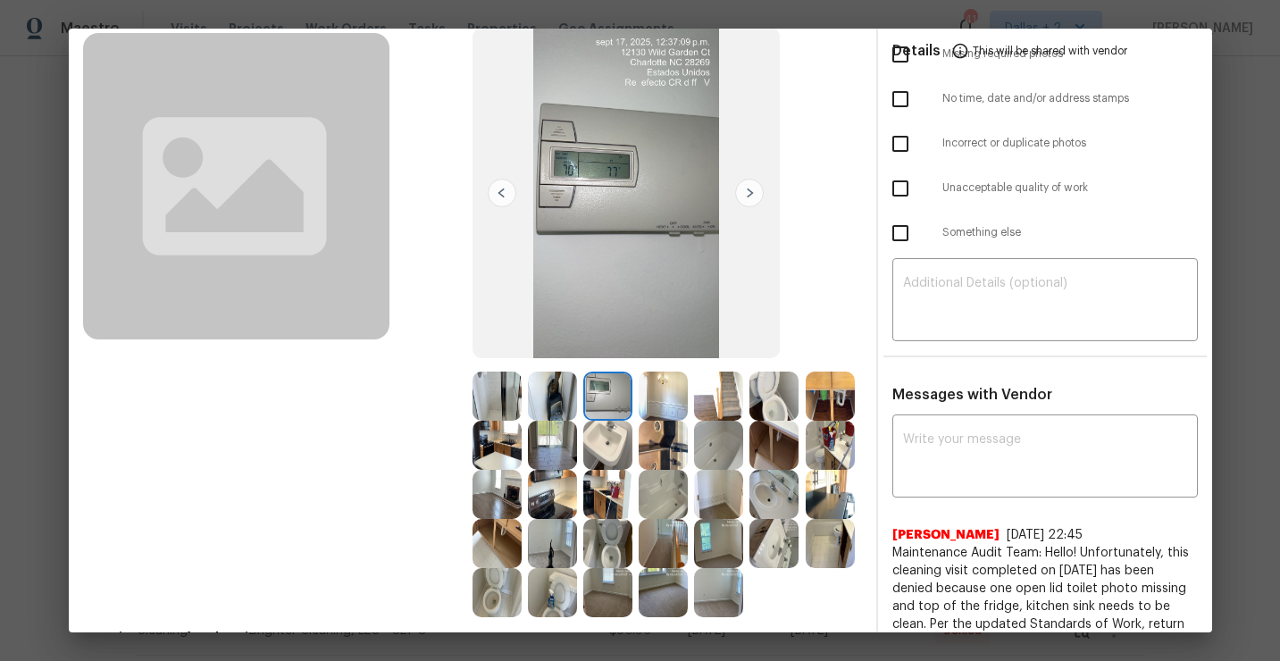
click at [748, 198] on img at bounding box center [749, 193] width 29 height 29
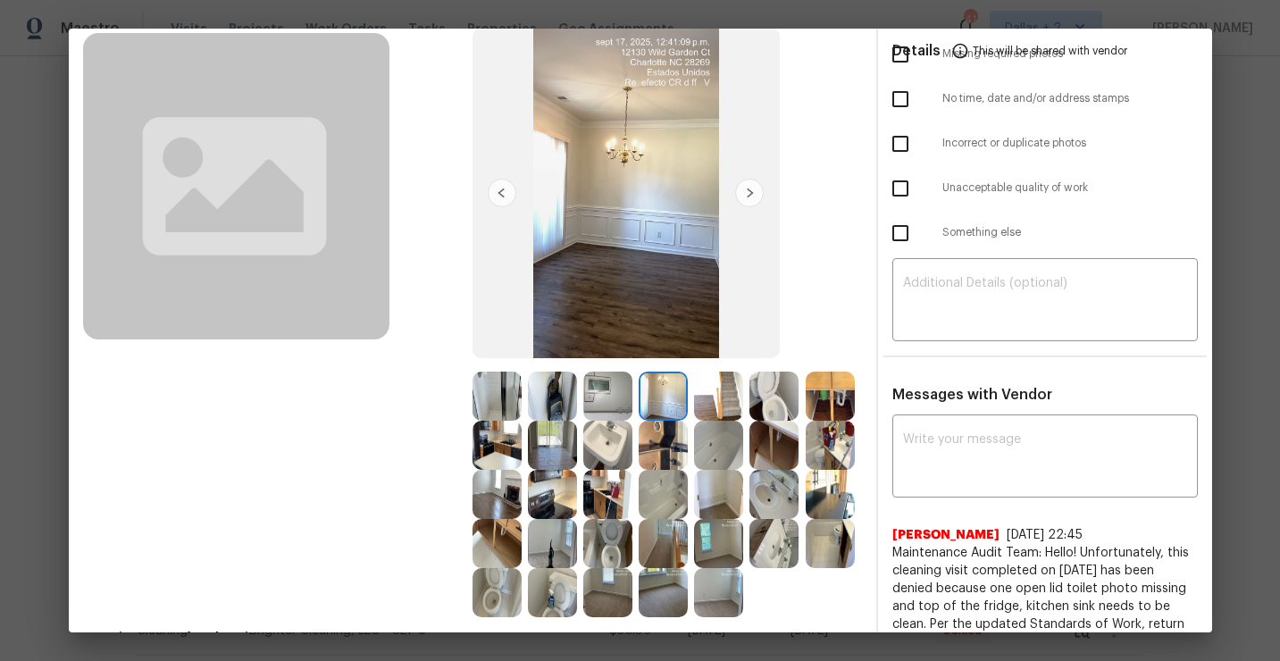
click at [500, 548] on img at bounding box center [496, 543] width 49 height 49
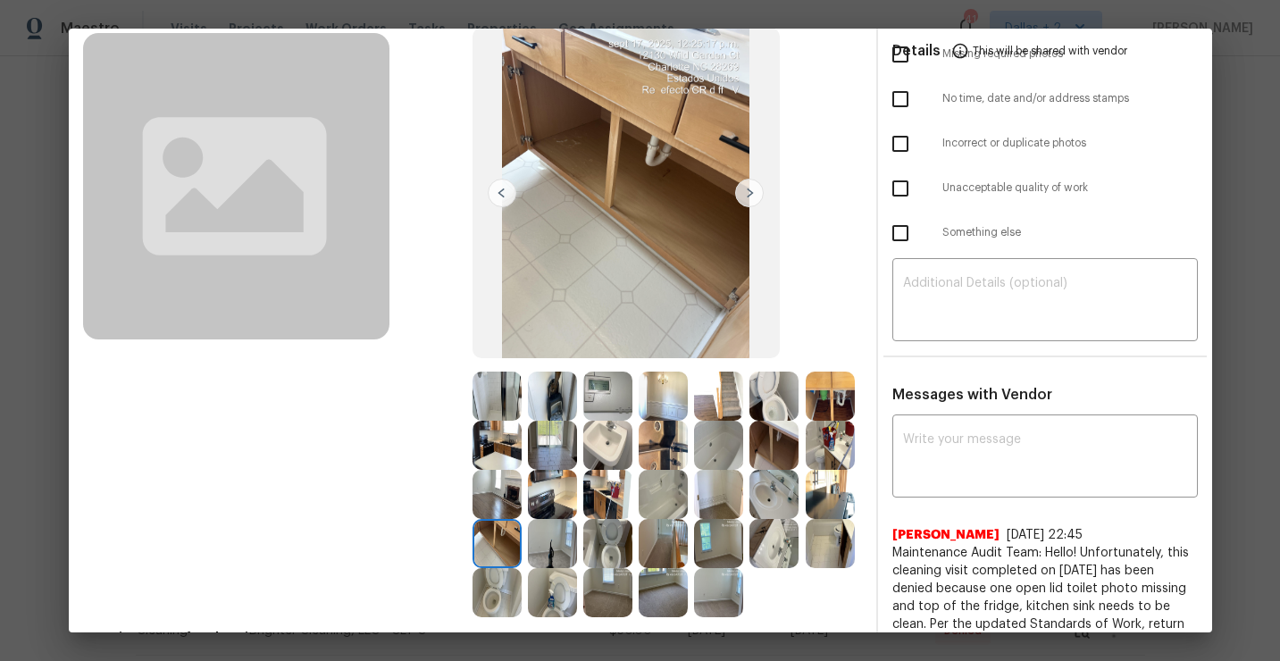
click at [659, 442] on img at bounding box center [663, 445] width 49 height 49
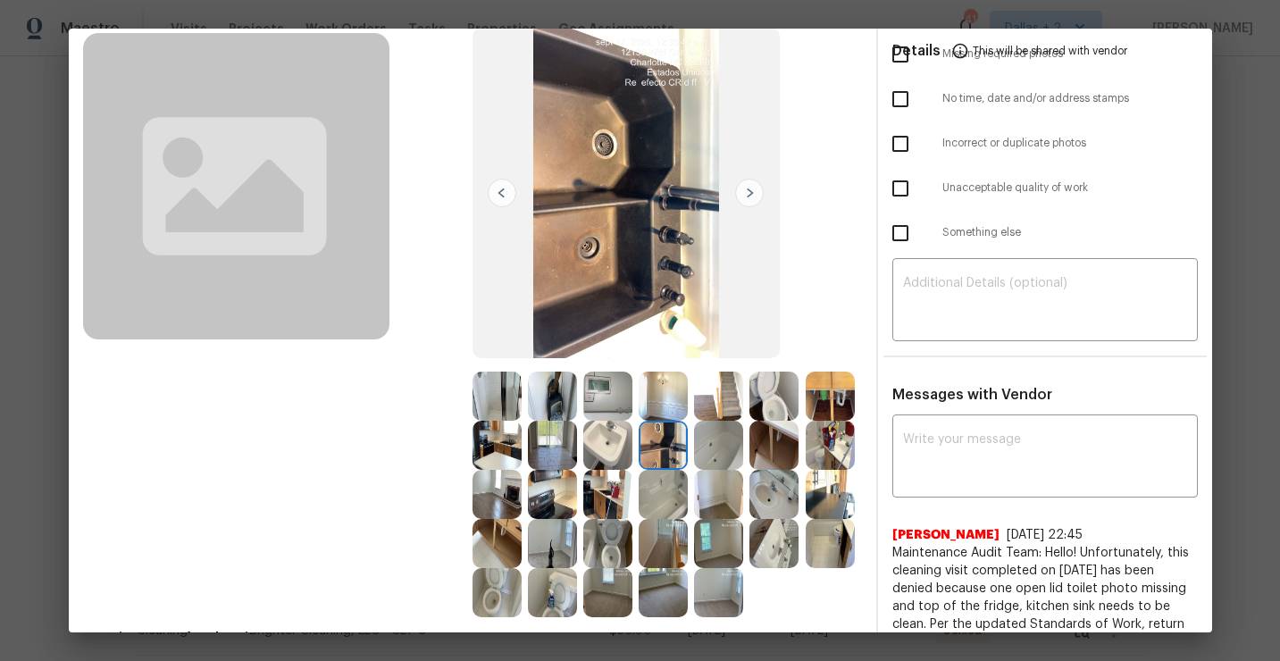
click at [837, 490] on img at bounding box center [830, 494] width 49 height 49
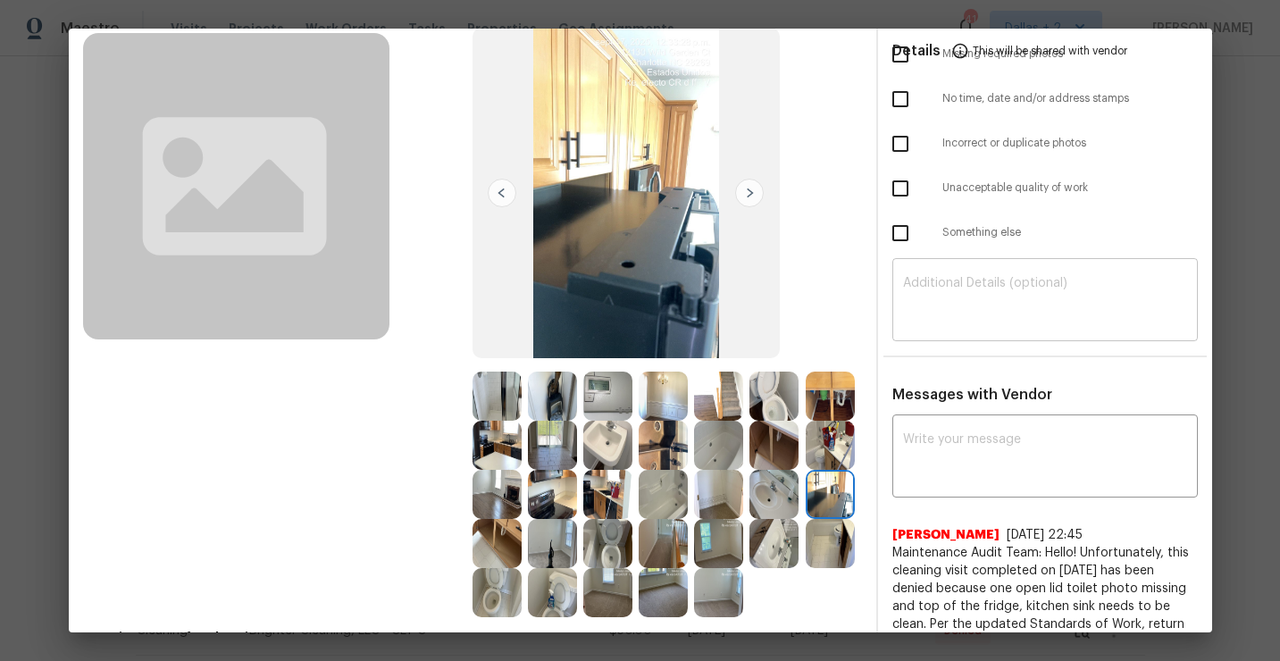
scroll to position [0, 0]
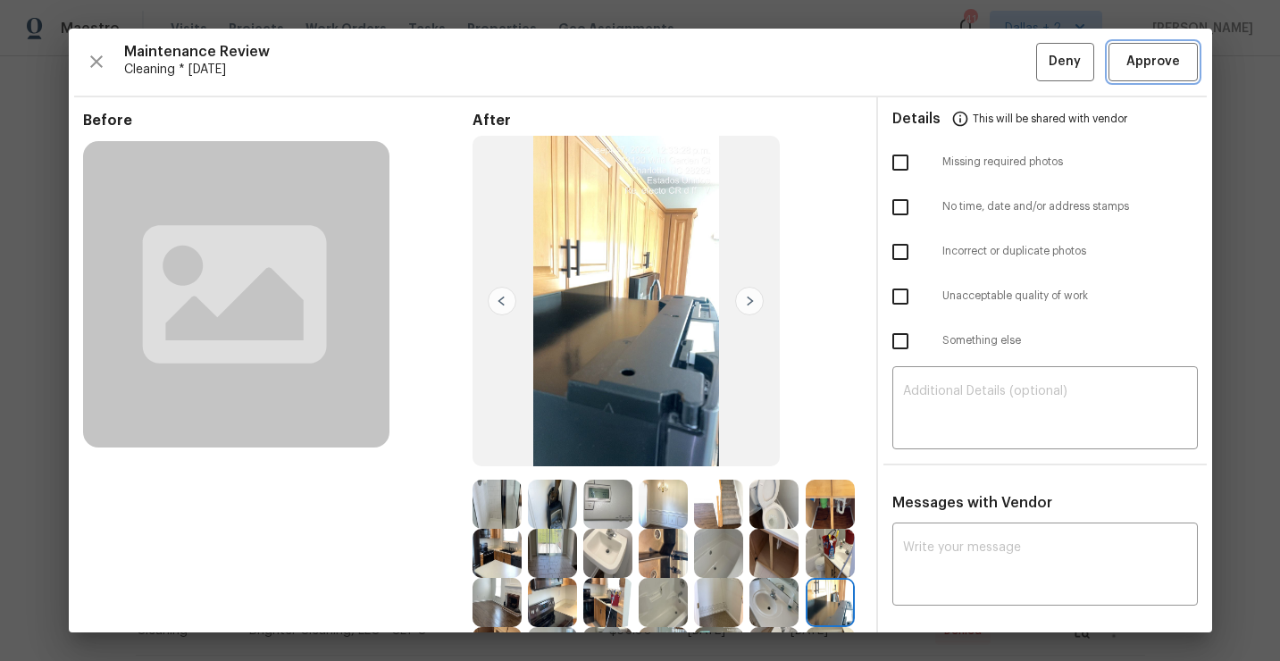
click at [1137, 62] on span "Approve" at bounding box center [1153, 62] width 54 height 22
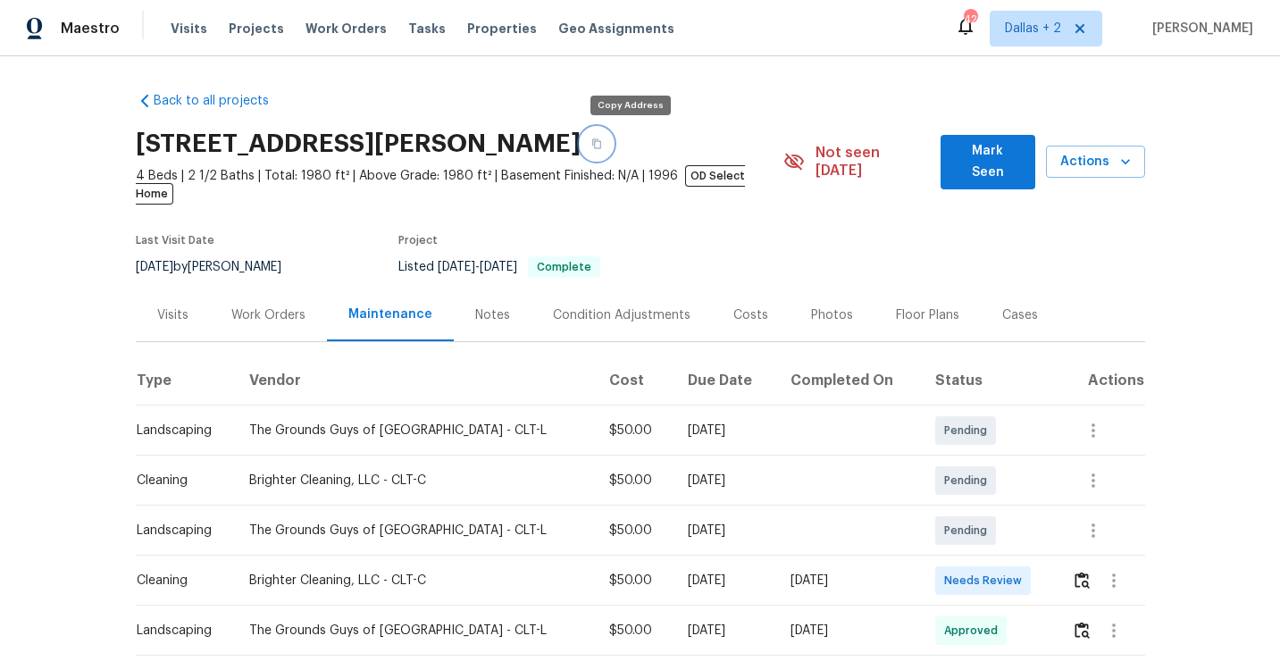
click at [602, 143] on icon "button" at bounding box center [596, 143] width 11 height 11
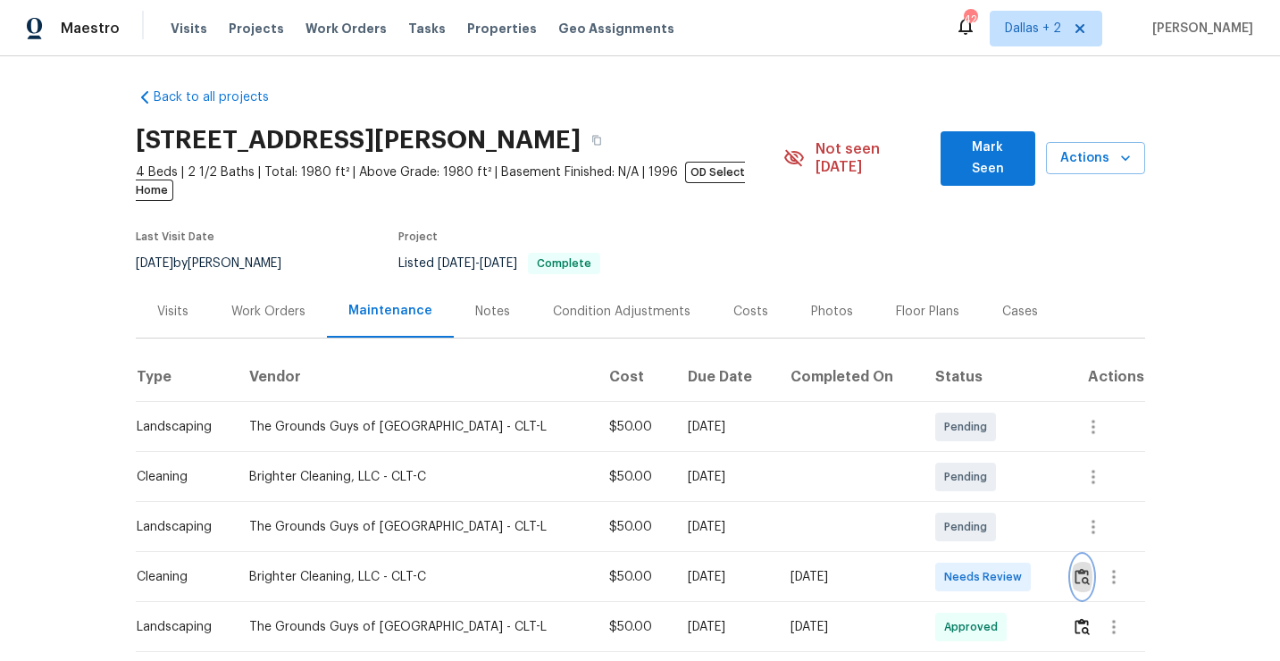
click at [1081, 568] on img "button" at bounding box center [1081, 576] width 15 height 17
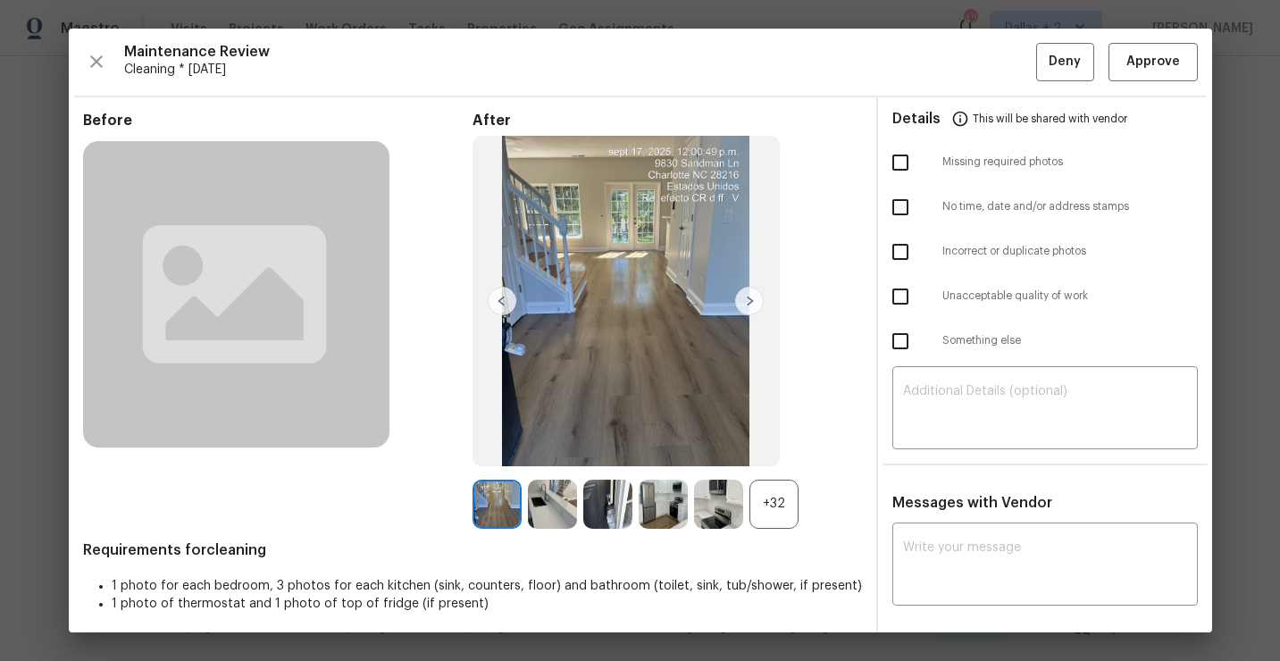
click at [780, 522] on div "+32" at bounding box center [773, 504] width 49 height 49
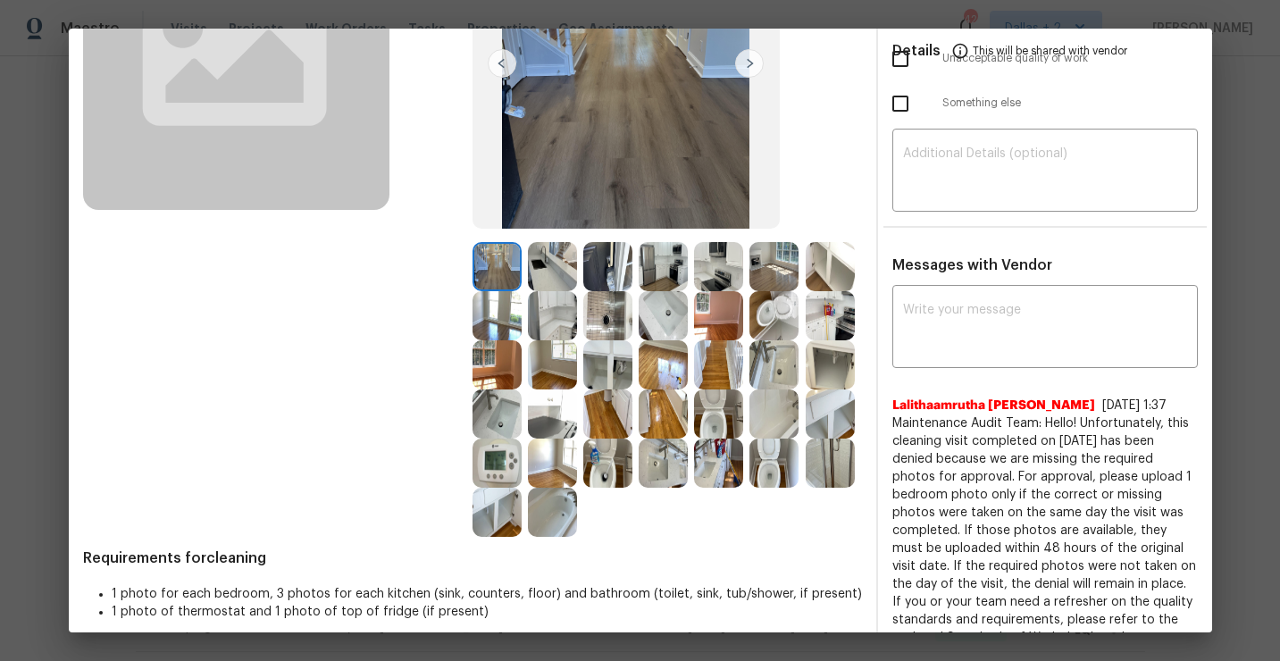
scroll to position [231, 0]
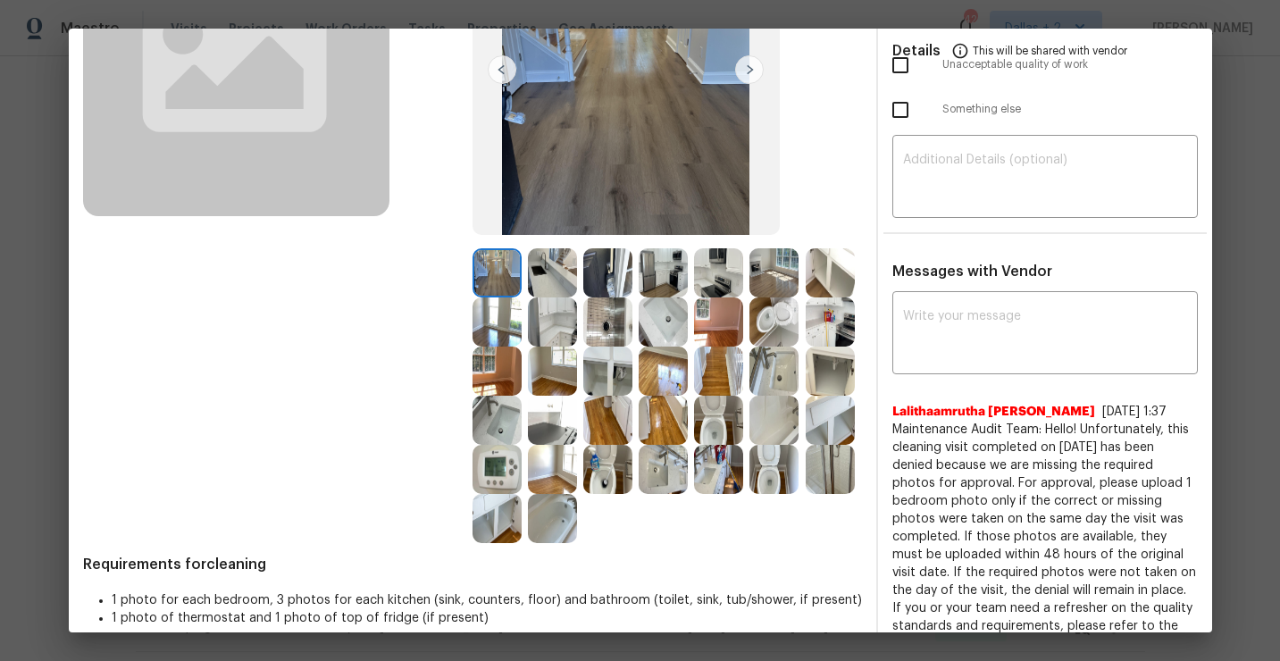
click at [551, 414] on img at bounding box center [552, 420] width 49 height 49
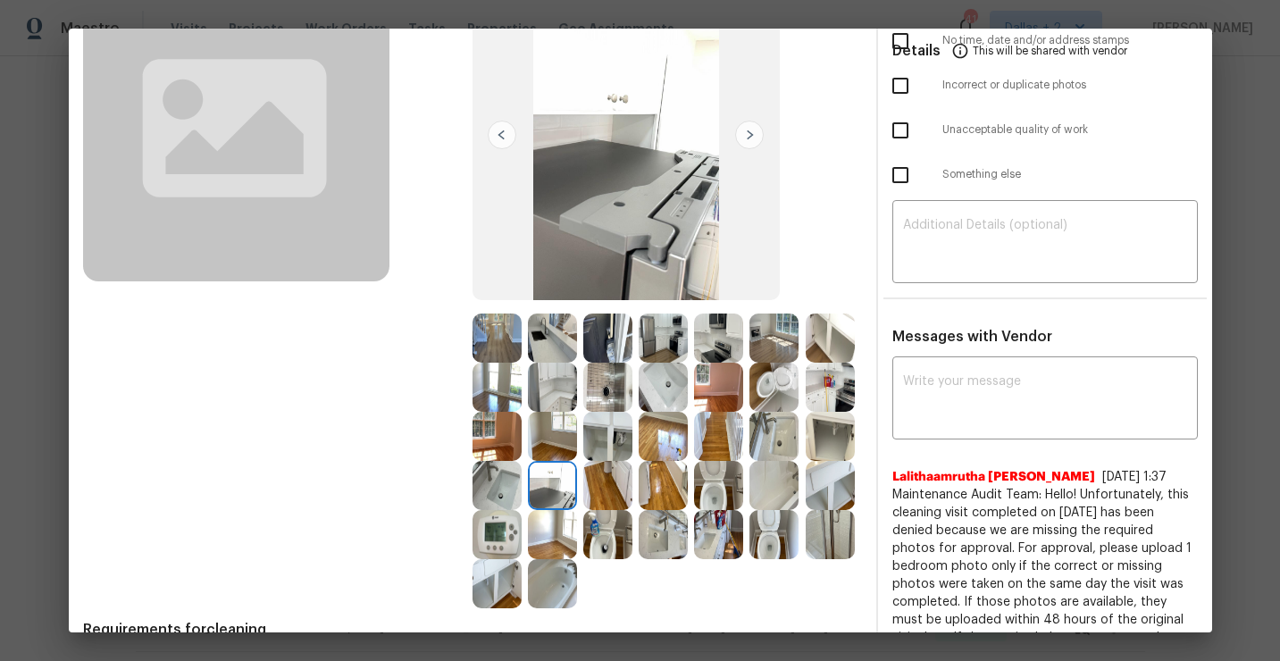
scroll to position [0, 0]
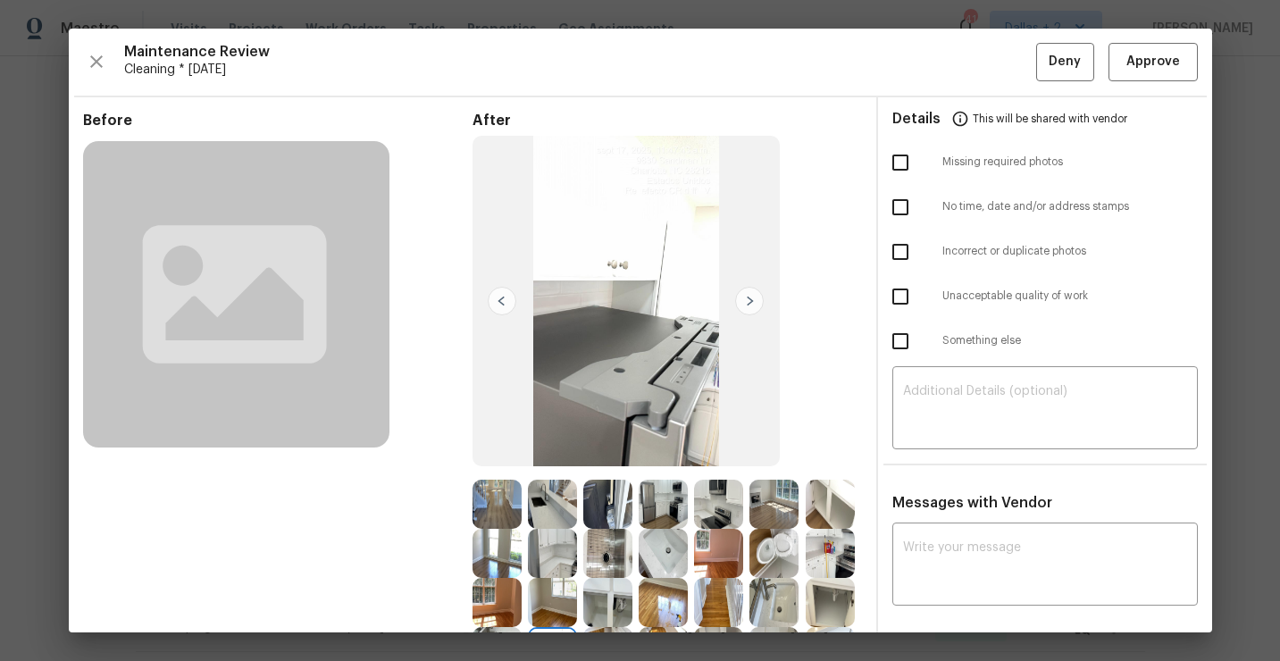
click at [634, 506] on div at bounding box center [610, 504] width 55 height 49
click at [597, 509] on img at bounding box center [607, 504] width 49 height 49
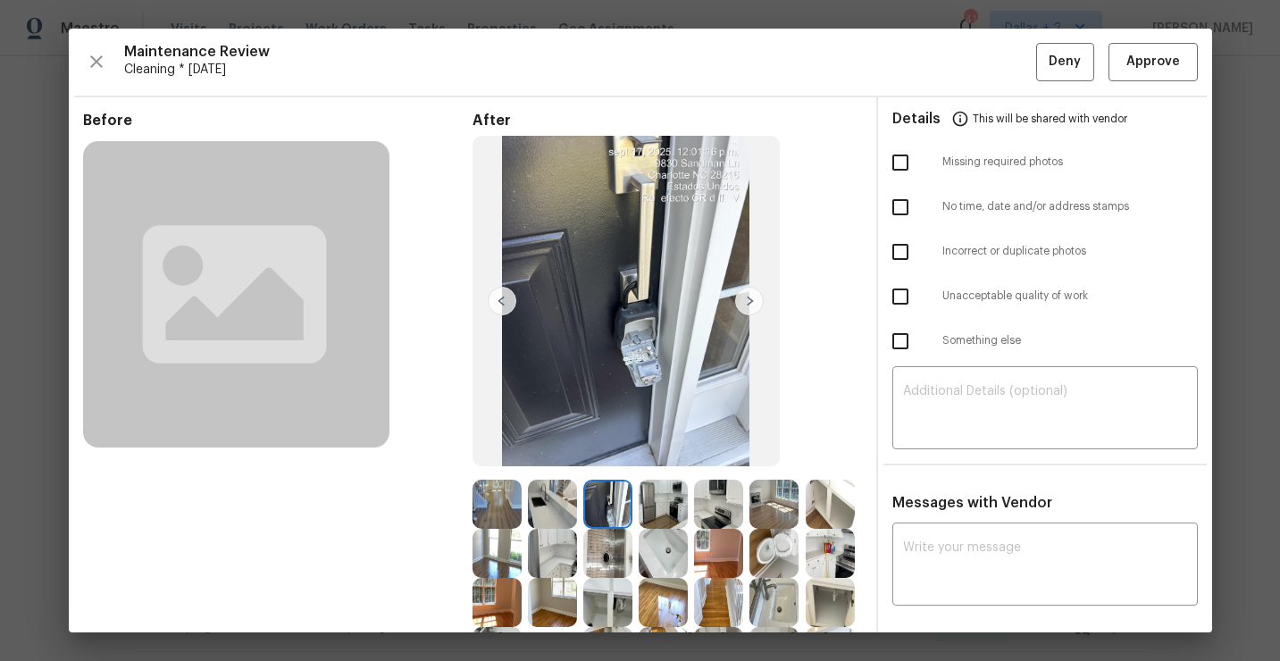
click at [489, 498] on img at bounding box center [496, 504] width 49 height 49
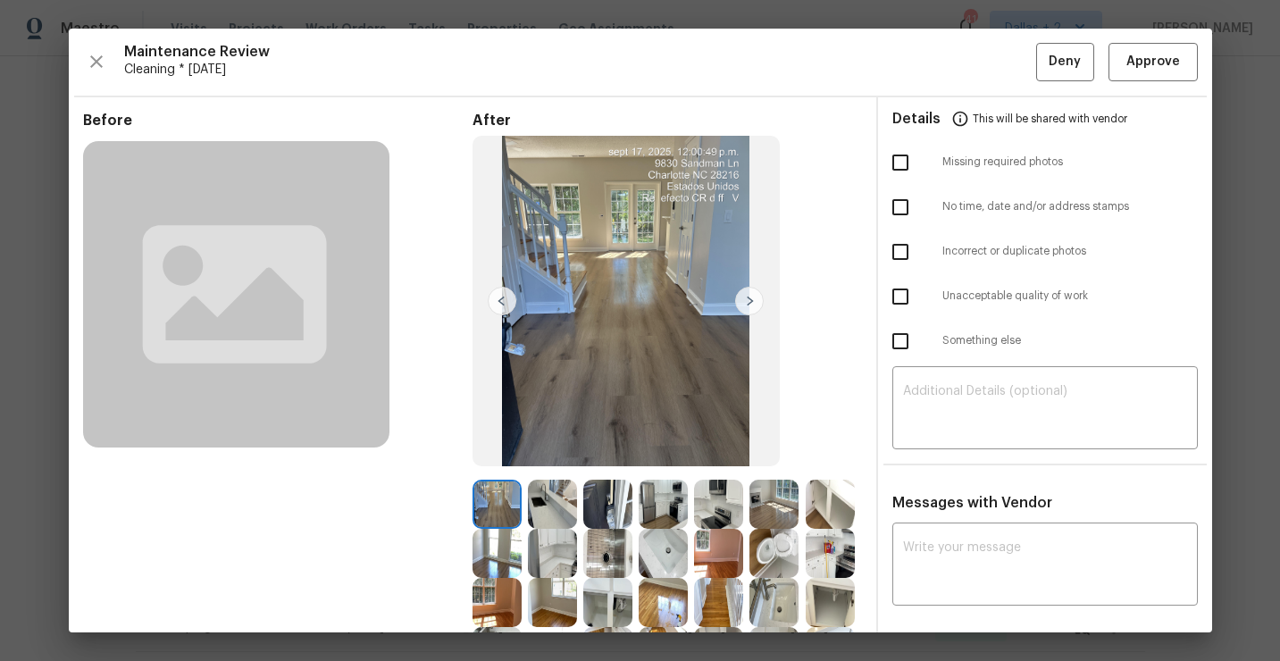
click at [556, 508] on img at bounding box center [552, 504] width 49 height 49
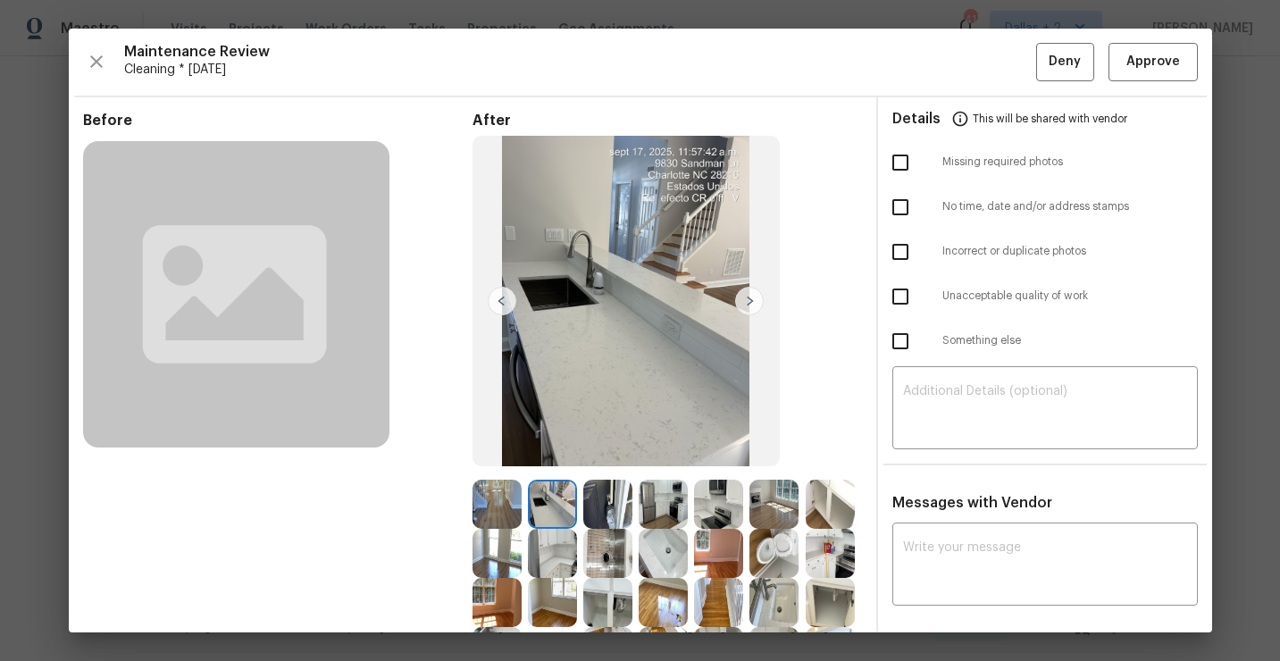
click at [623, 515] on img at bounding box center [607, 504] width 49 height 49
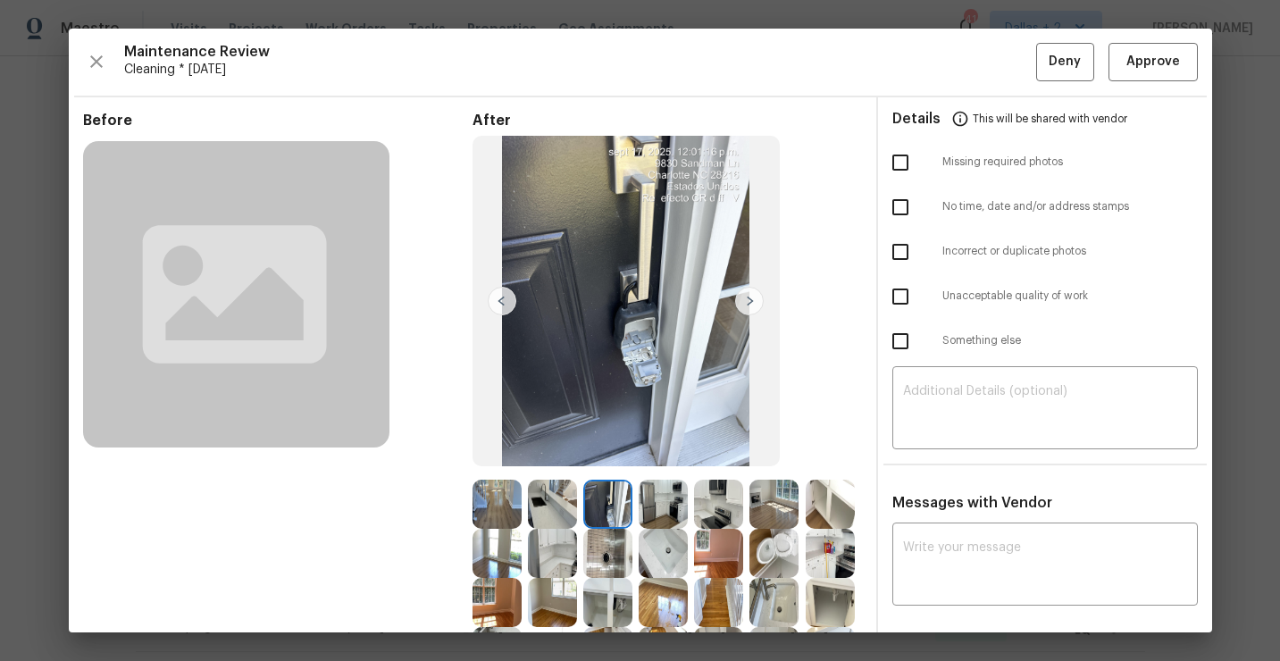
click at [652, 514] on img at bounding box center [663, 504] width 49 height 49
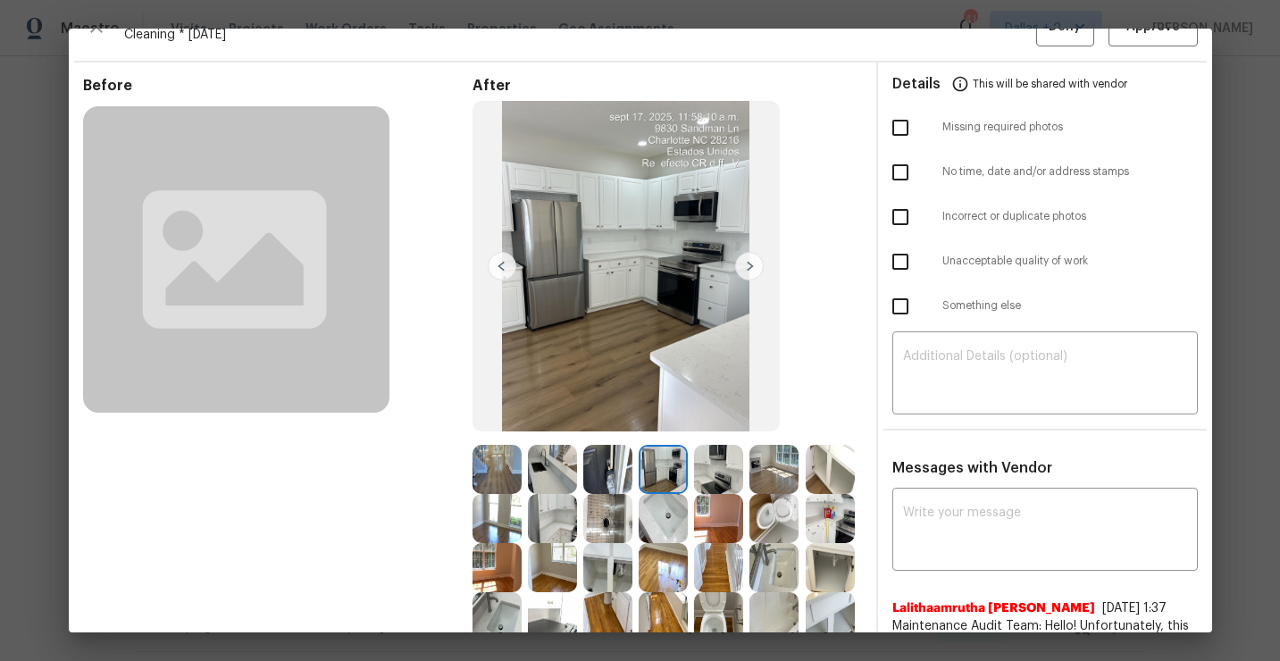
scroll to position [51, 0]
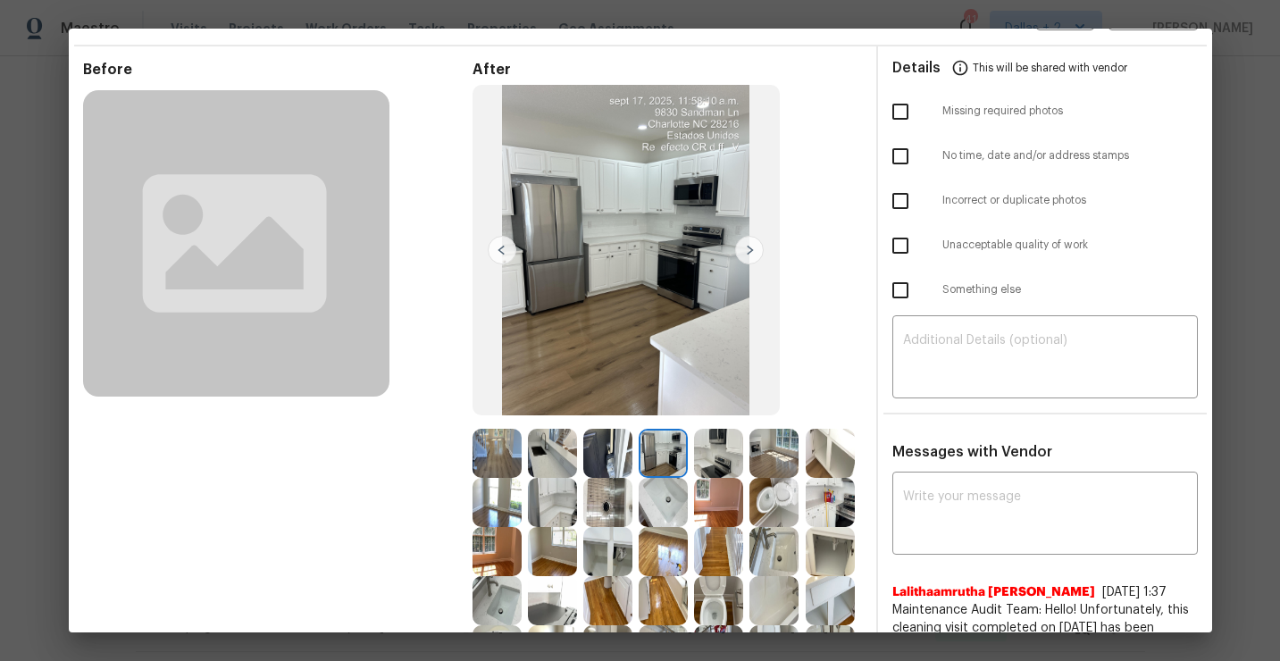
click at [560, 597] on img at bounding box center [552, 600] width 49 height 49
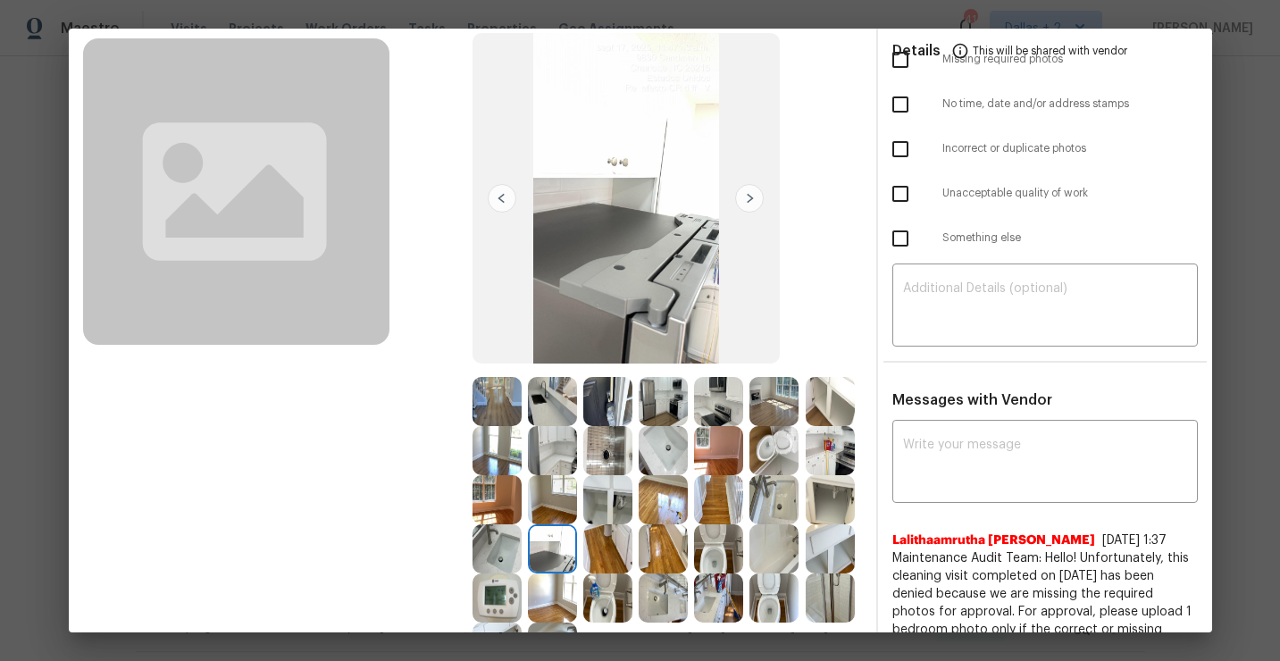
scroll to position [110, 0]
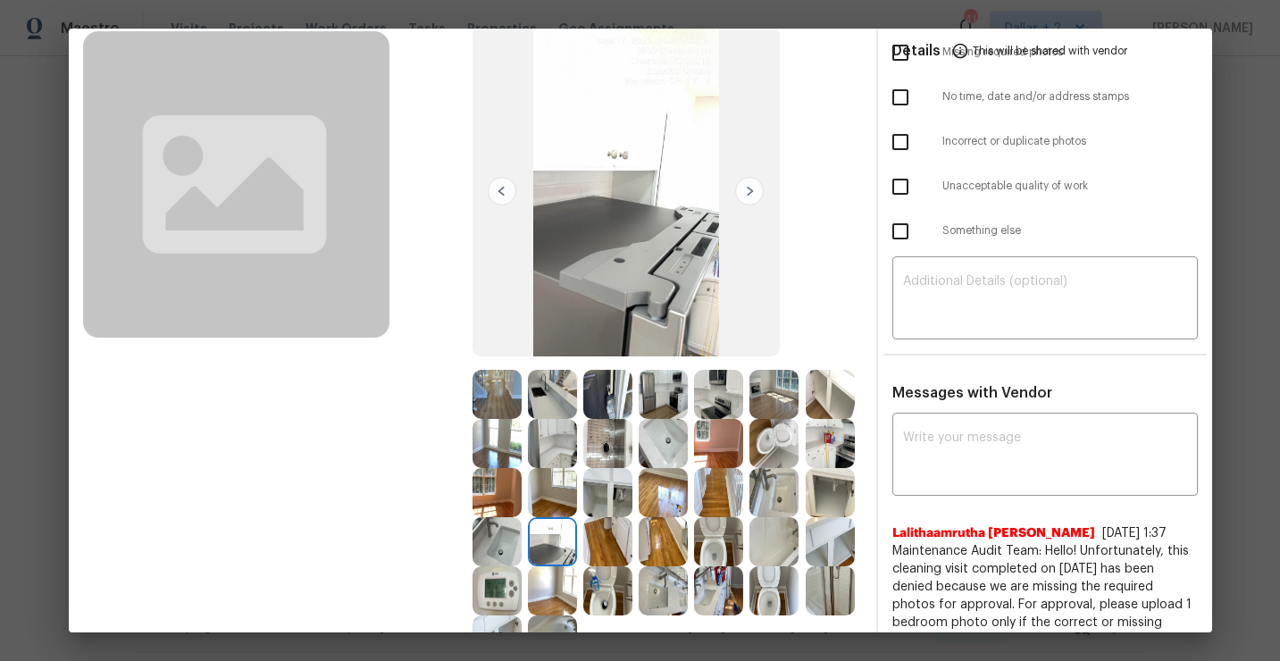
click at [606, 561] on img at bounding box center [607, 541] width 49 height 49
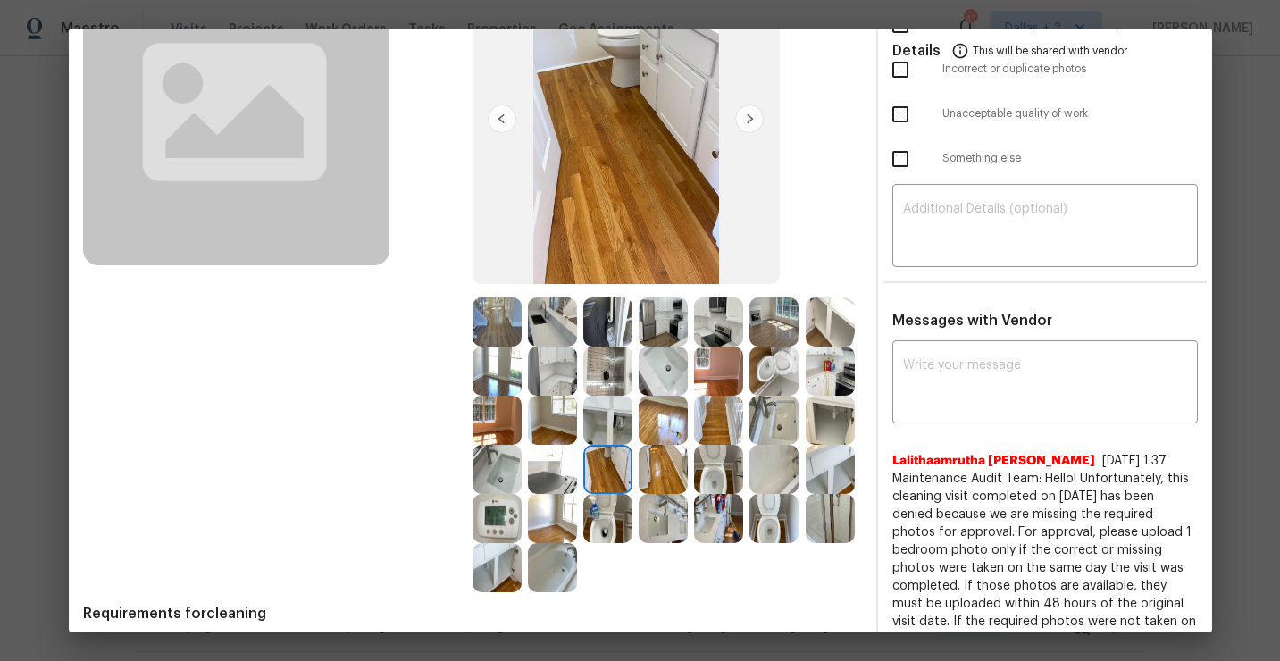
scroll to position [208, 0]
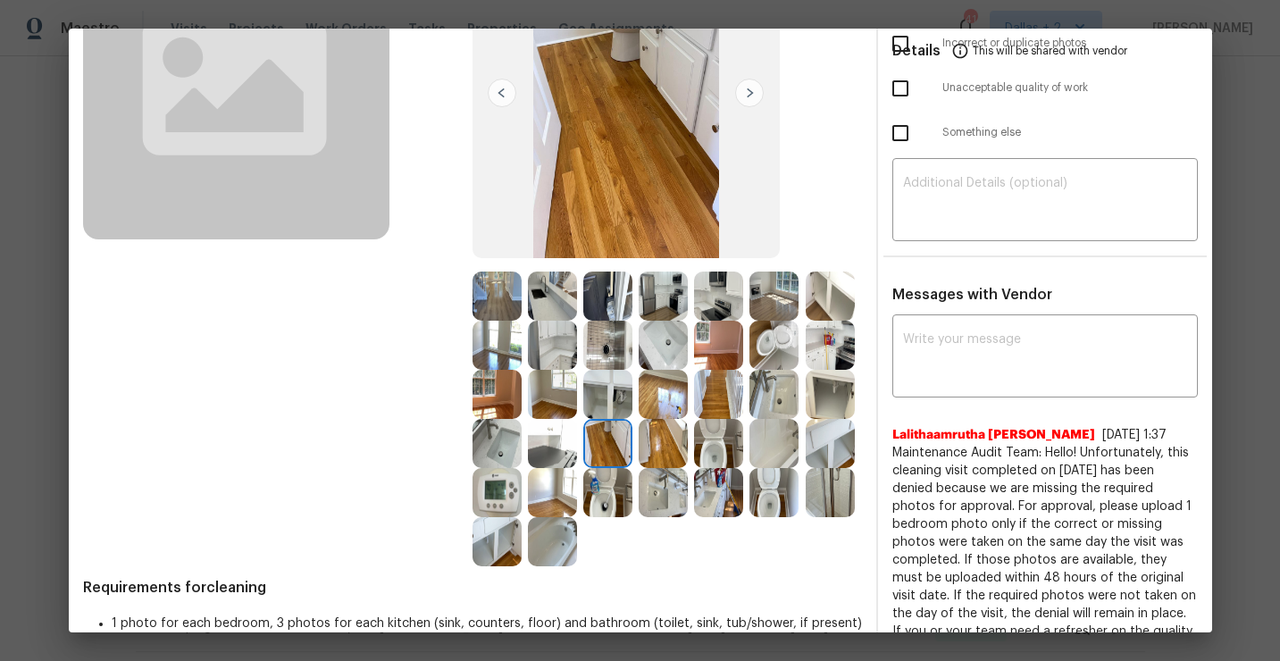
click at [817, 508] on img at bounding box center [830, 492] width 49 height 49
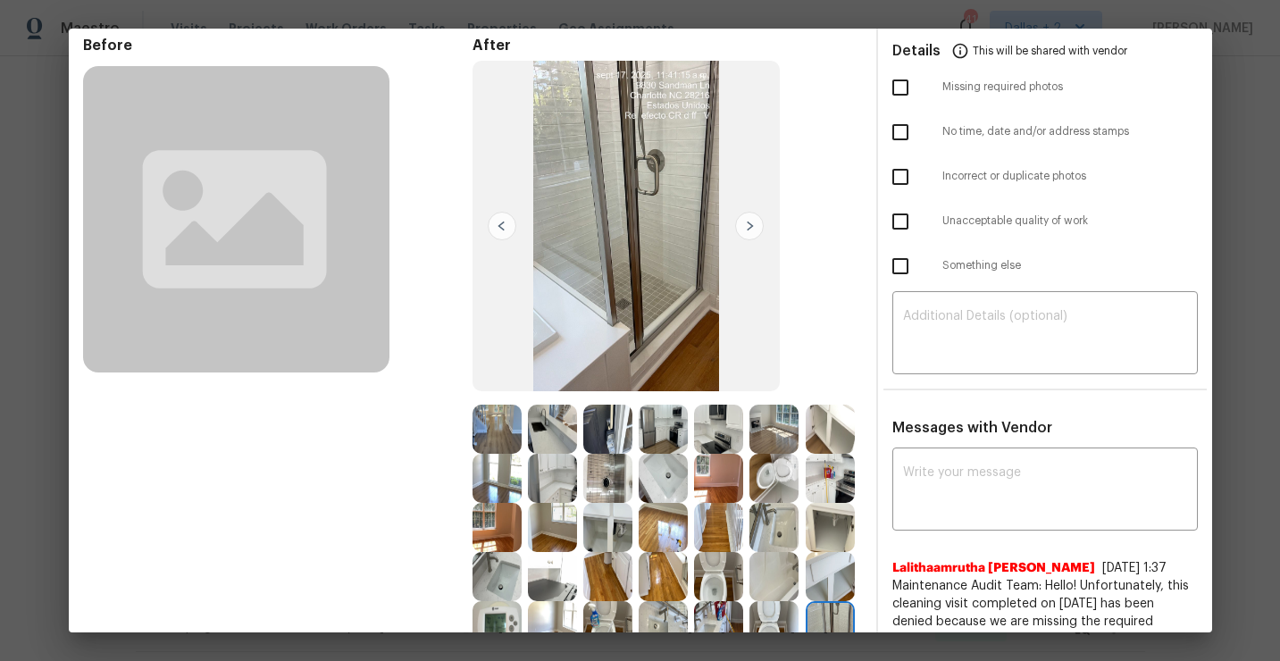
scroll to position [133, 0]
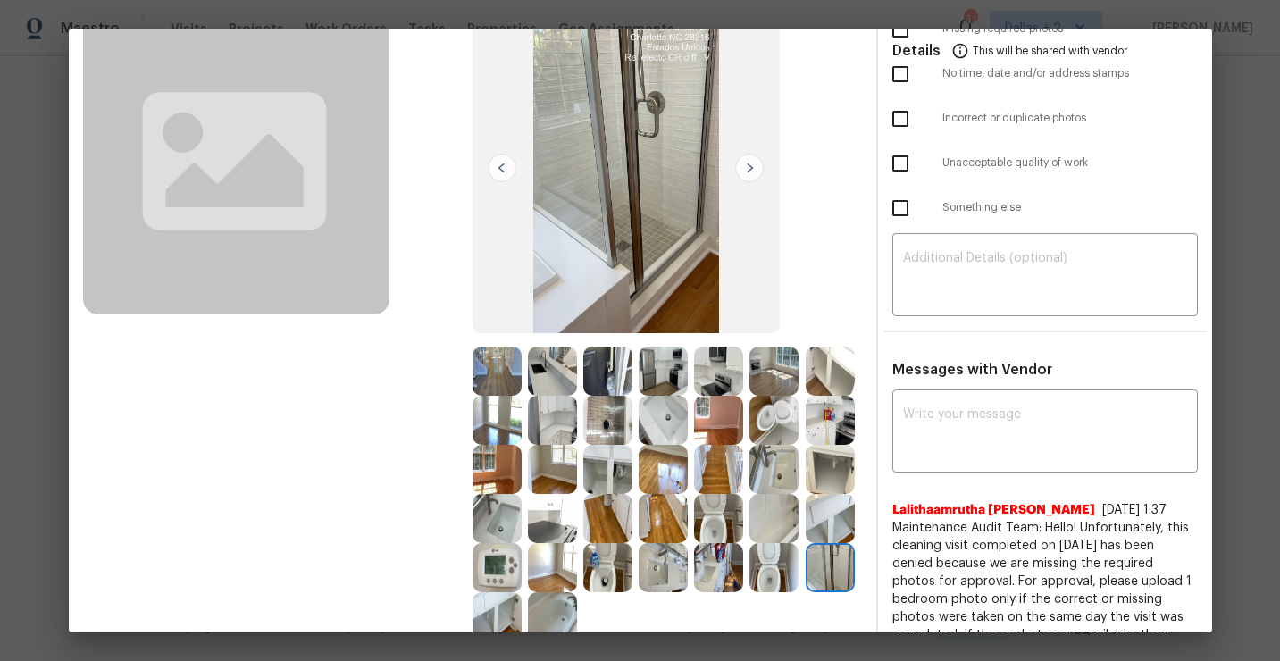
click at [571, 512] on img at bounding box center [552, 518] width 49 height 49
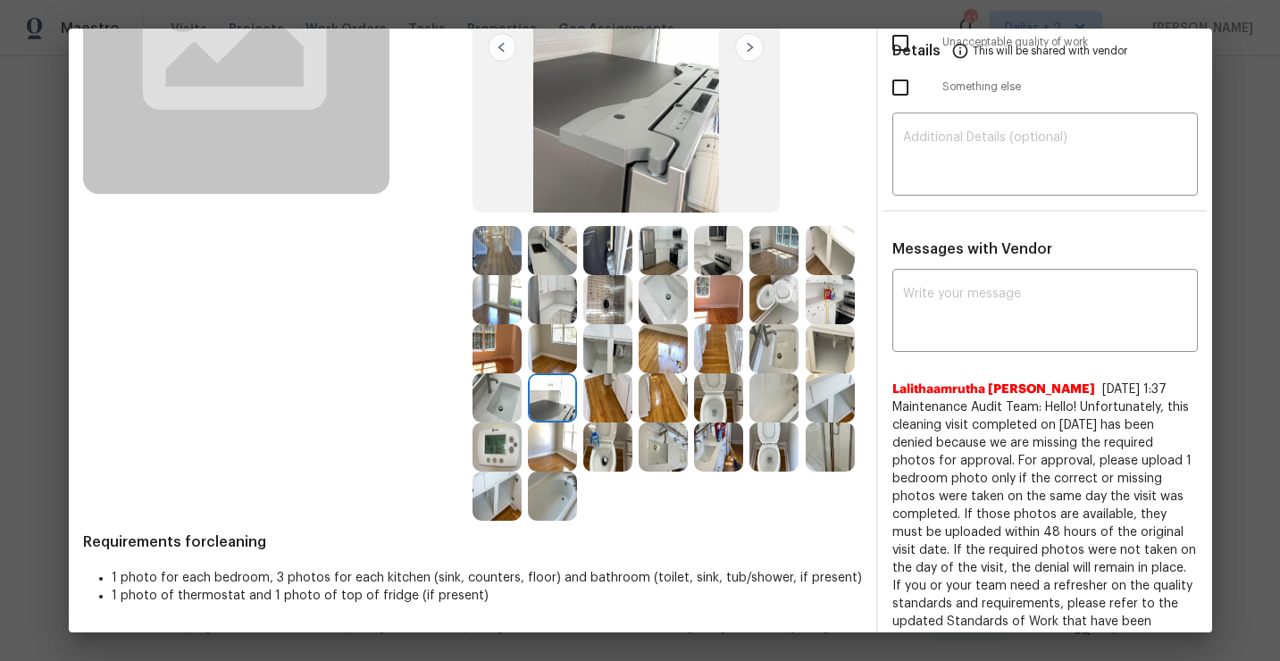
scroll to position [259, 0]
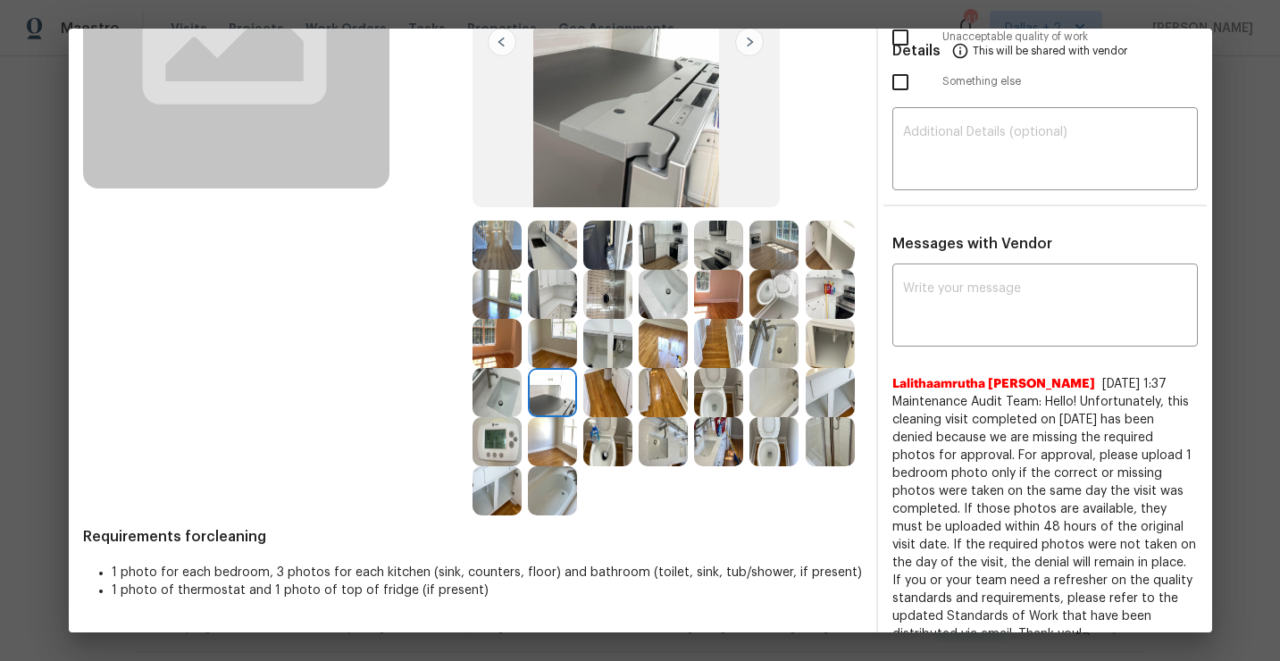
click at [493, 443] on img at bounding box center [496, 441] width 49 height 49
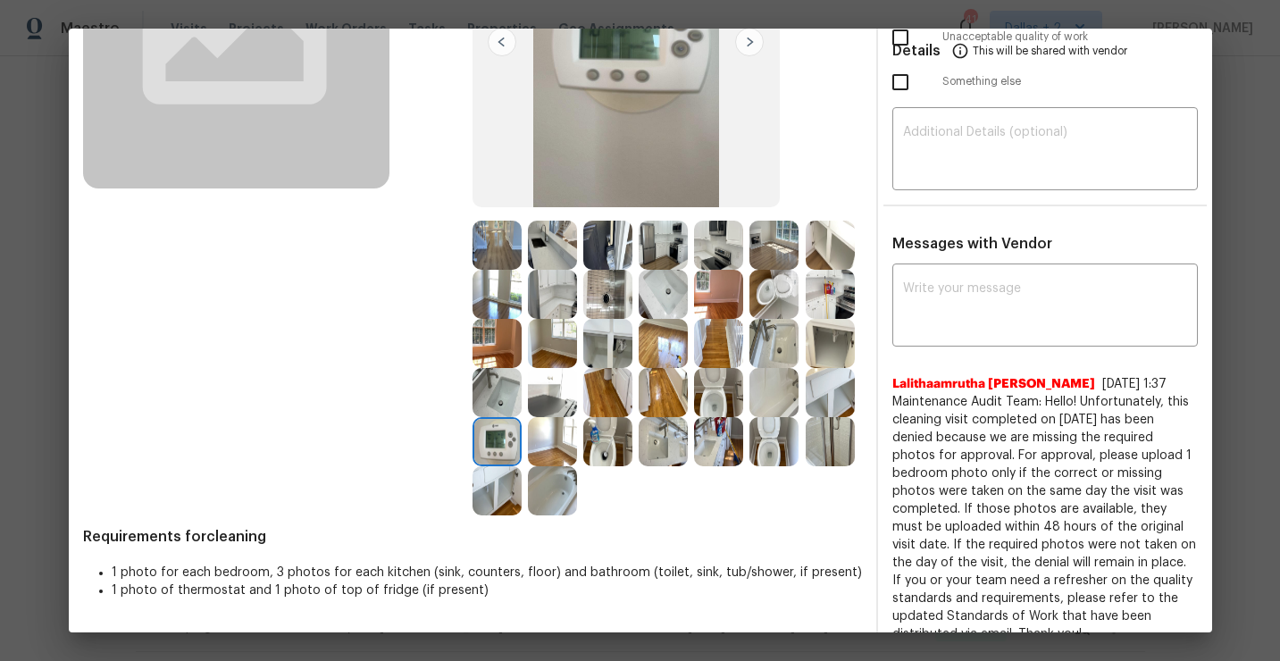
click at [700, 455] on img at bounding box center [718, 441] width 49 height 49
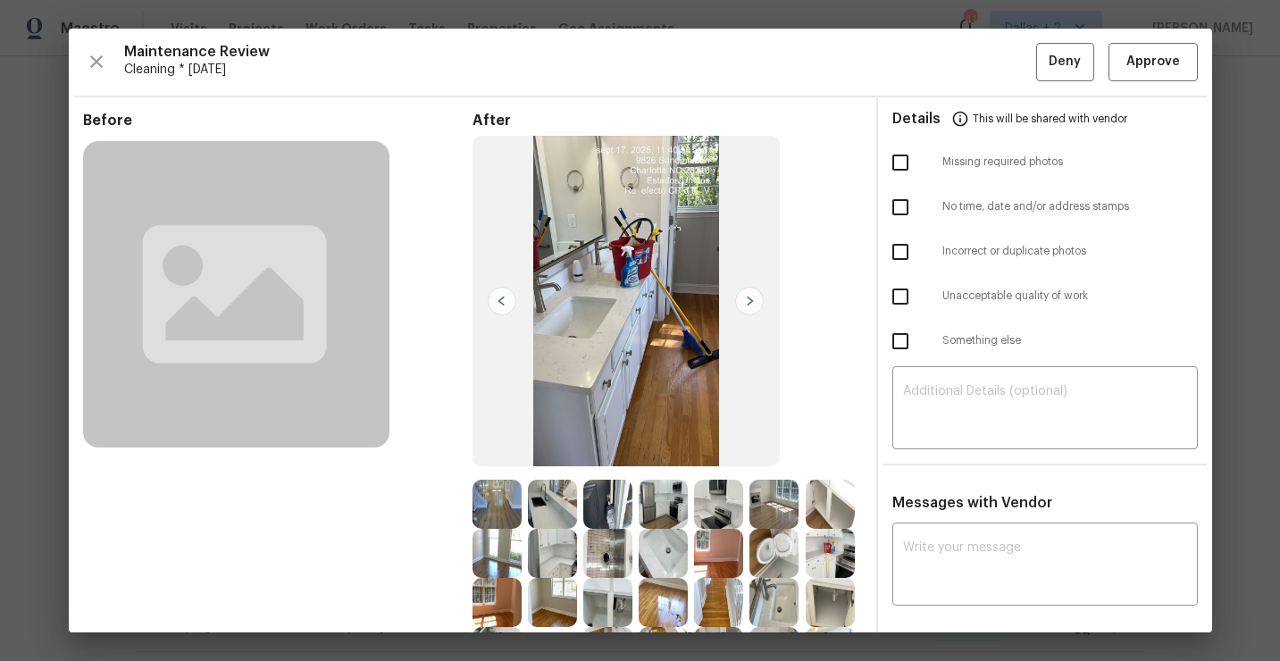
scroll to position [121, 0]
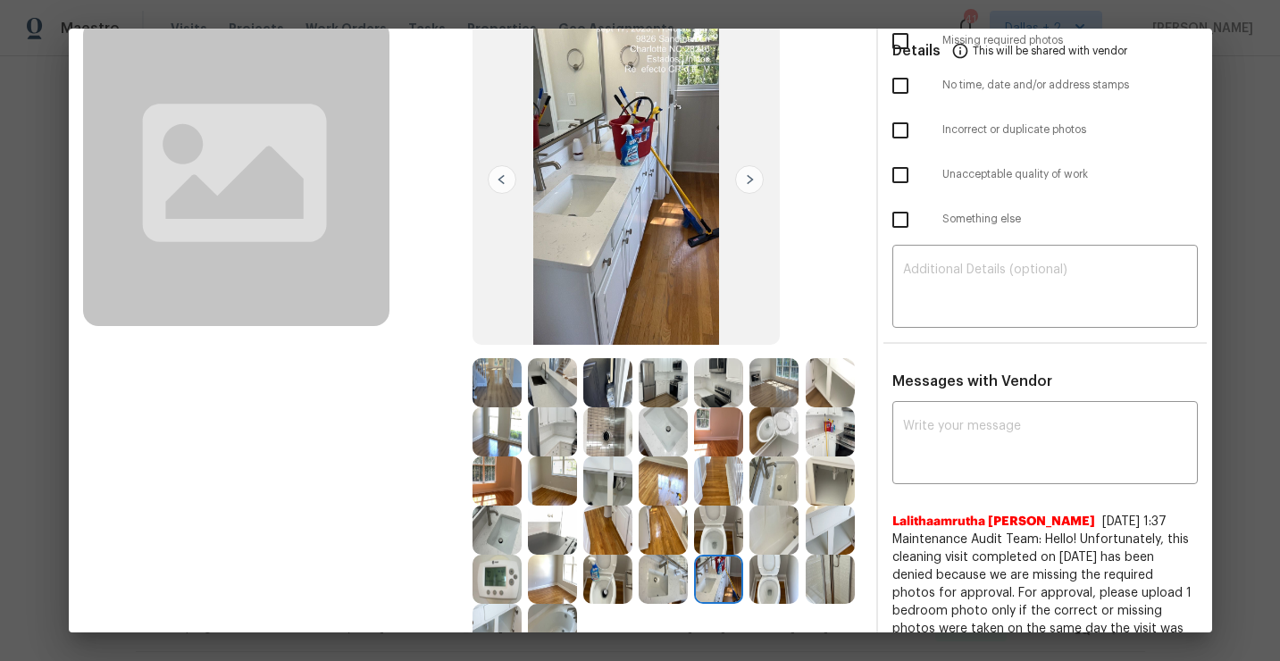
click at [599, 372] on img at bounding box center [607, 382] width 49 height 49
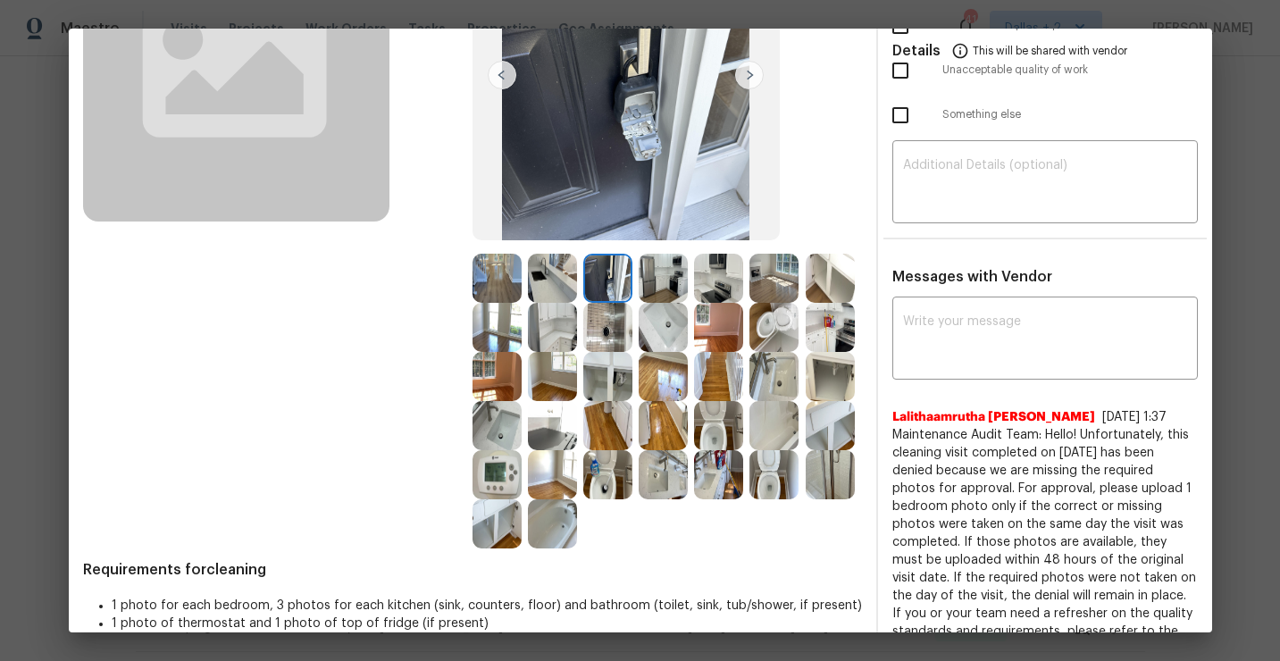
scroll to position [229, 0]
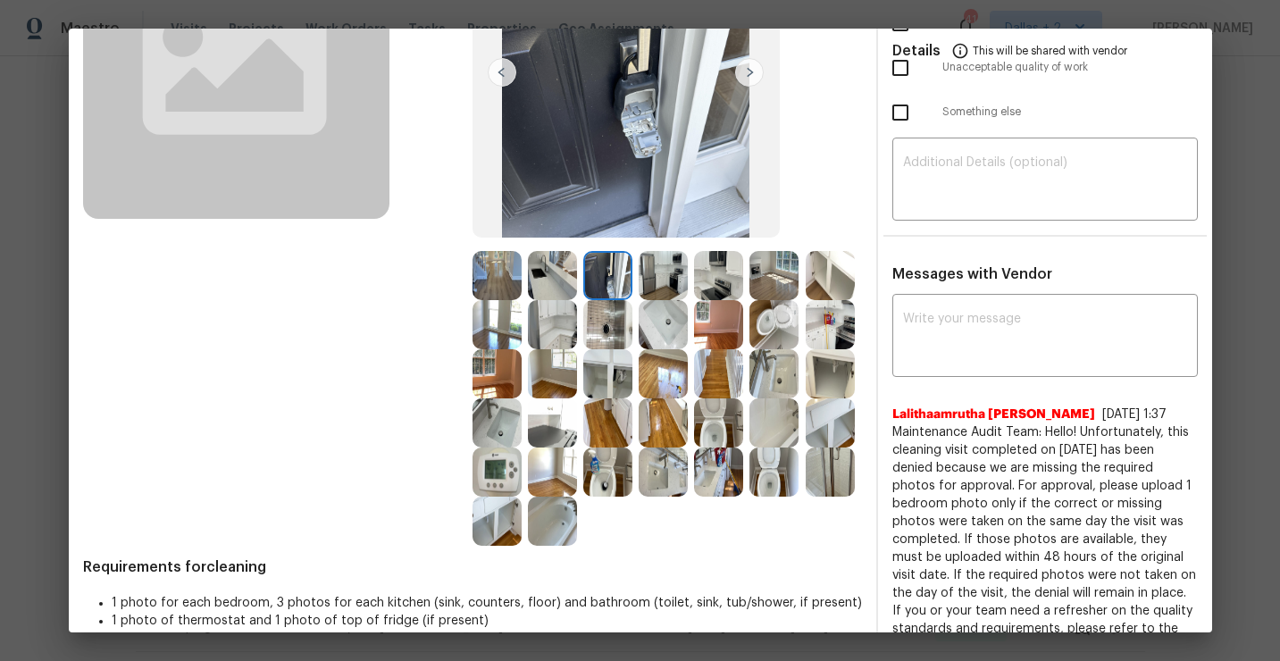
click at [550, 440] on img at bounding box center [552, 422] width 49 height 49
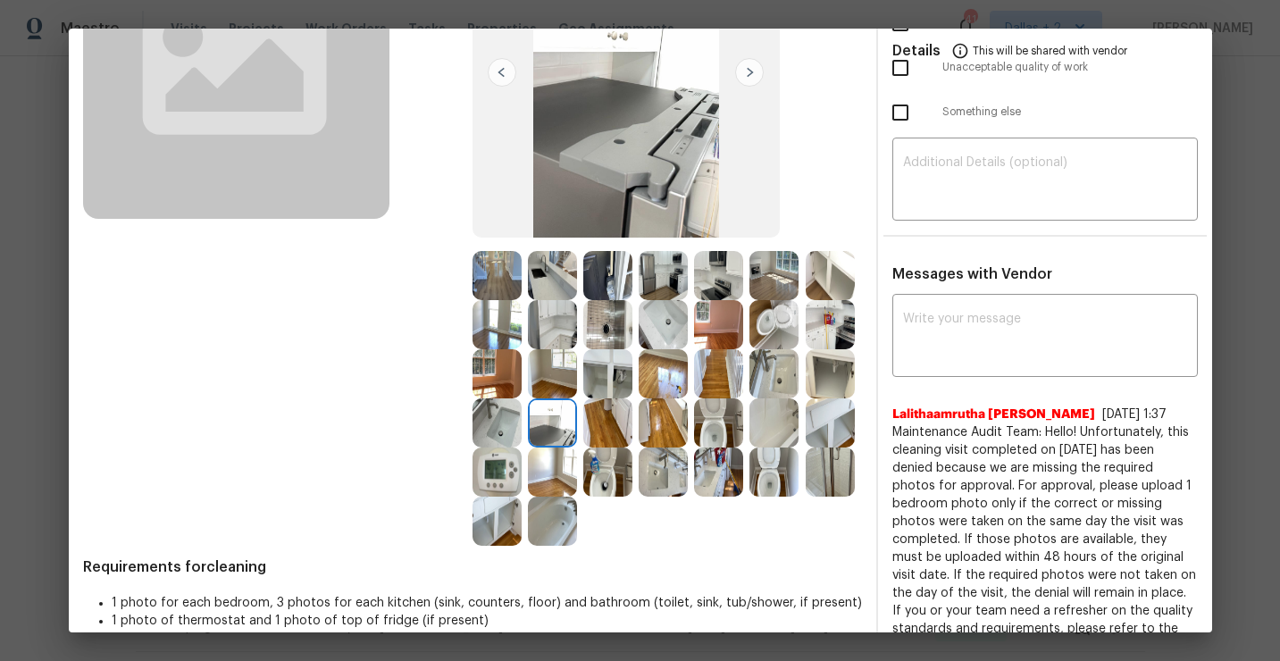
scroll to position [0, 0]
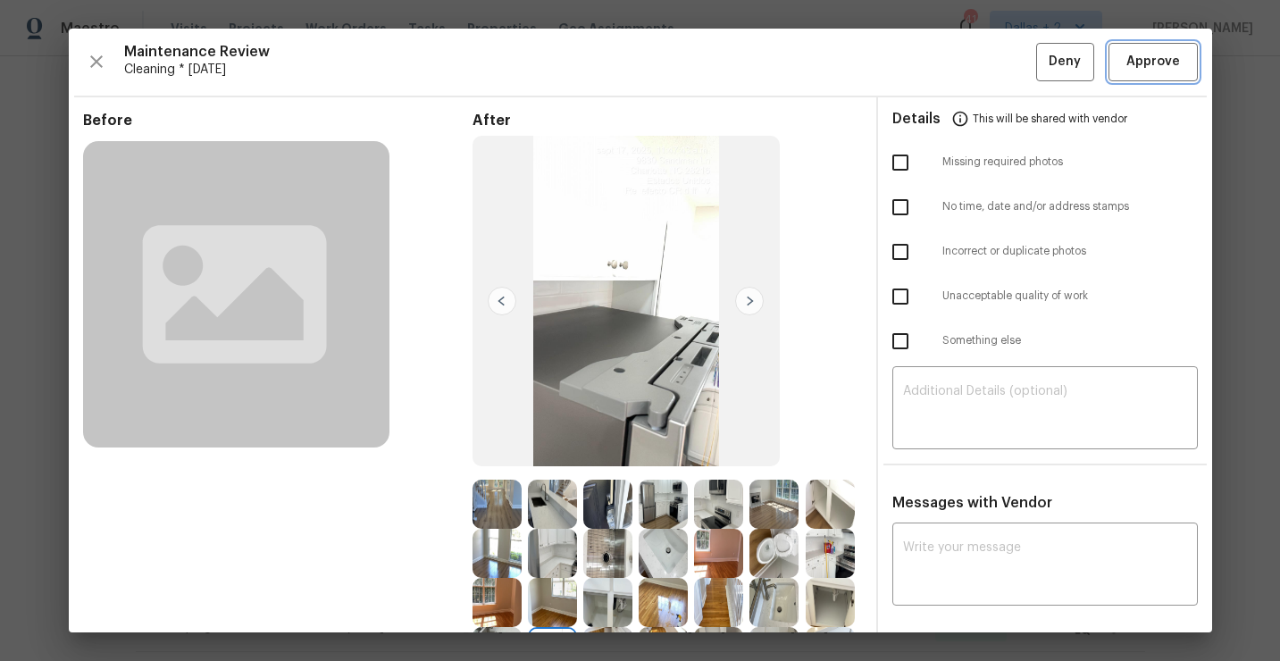
click at [1170, 63] on span "Approve" at bounding box center [1153, 62] width 54 height 22
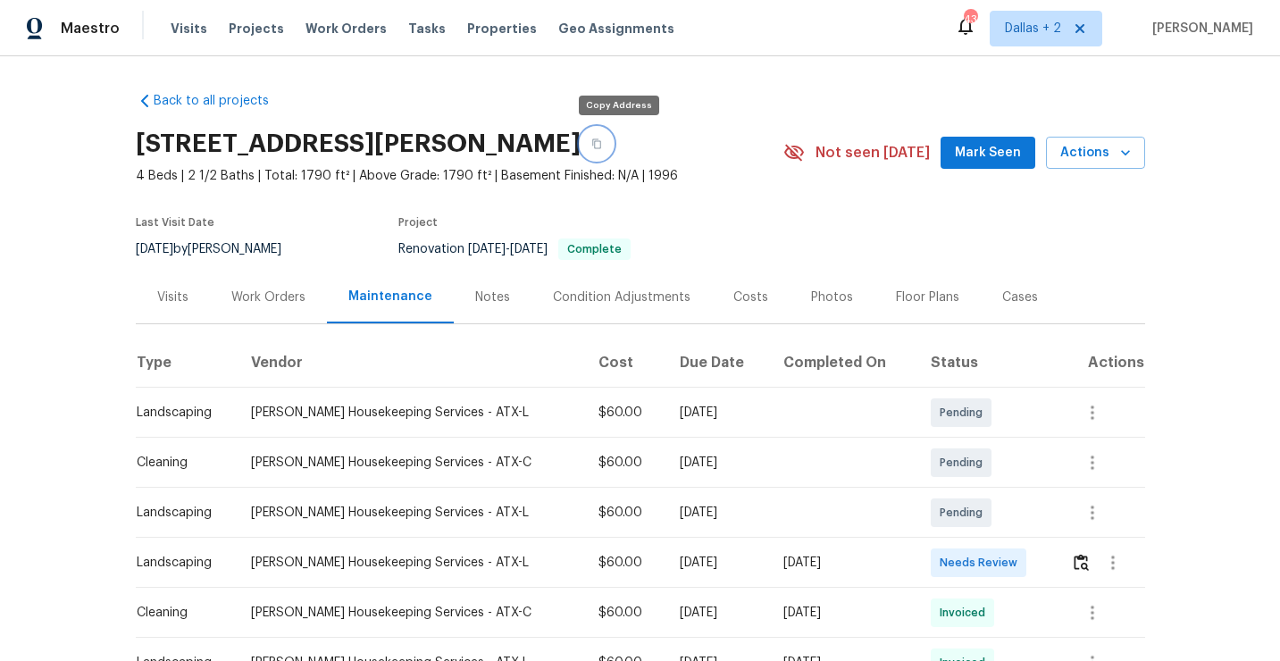
click at [601, 147] on icon "button" at bounding box center [596, 144] width 9 height 10
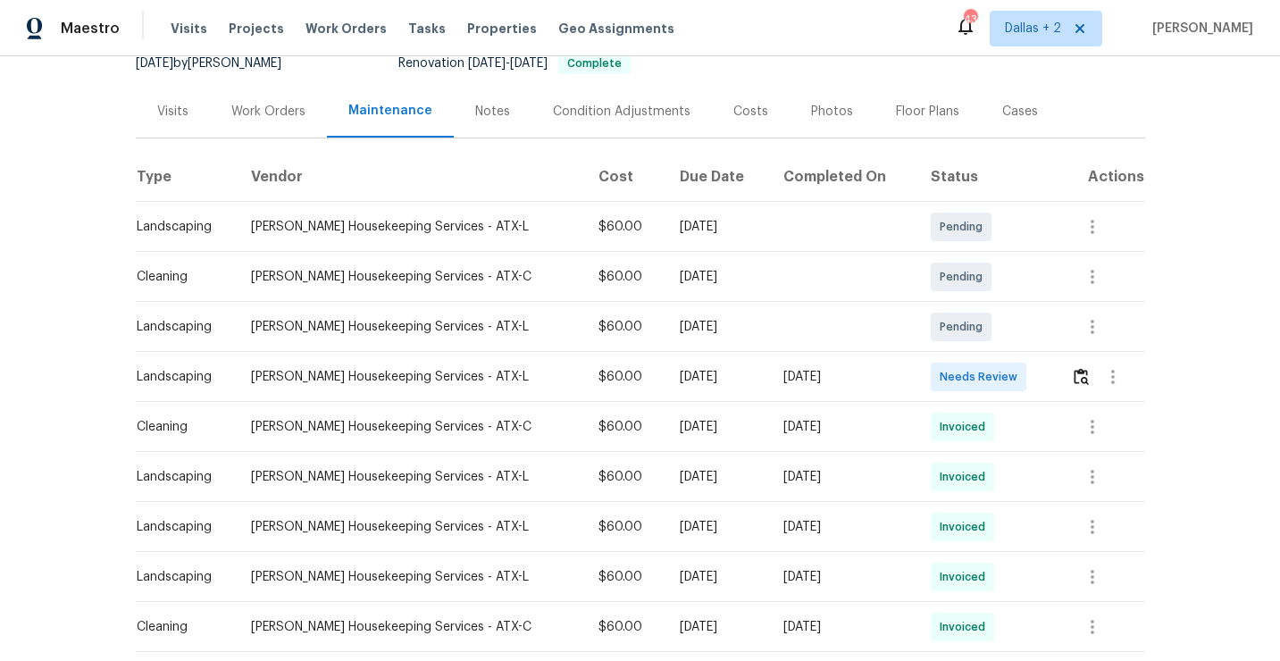
scroll to position [226, 0]
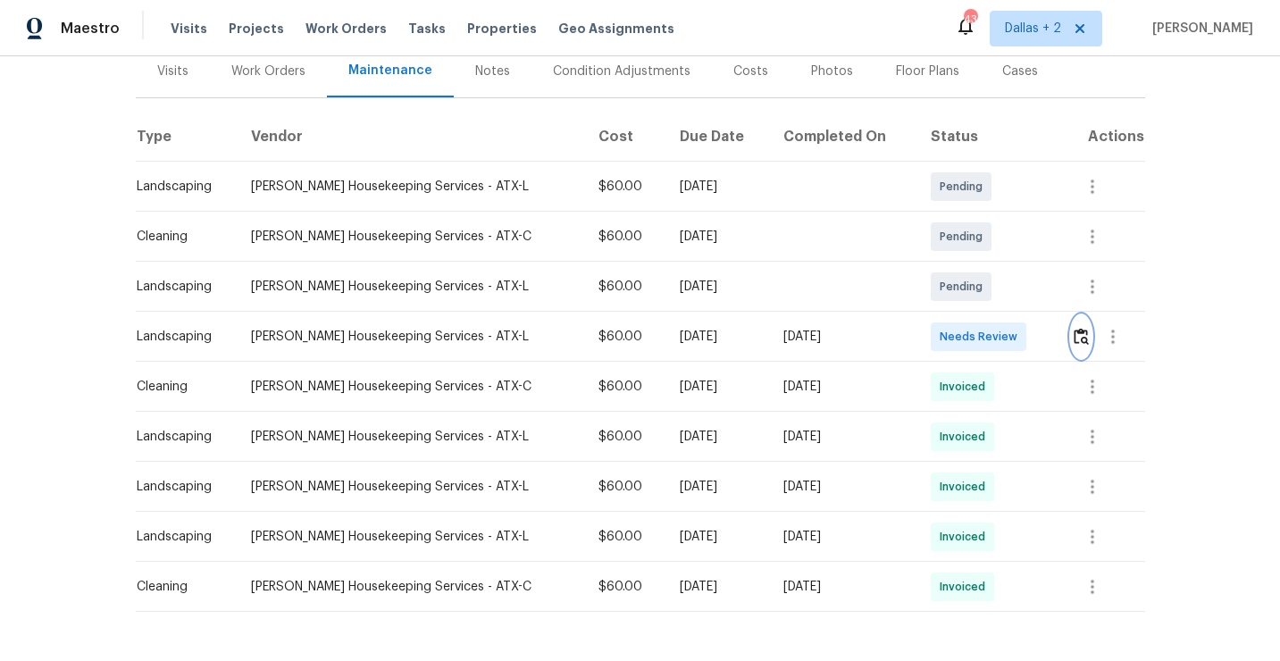
click at [1078, 330] on img "button" at bounding box center [1080, 336] width 15 height 17
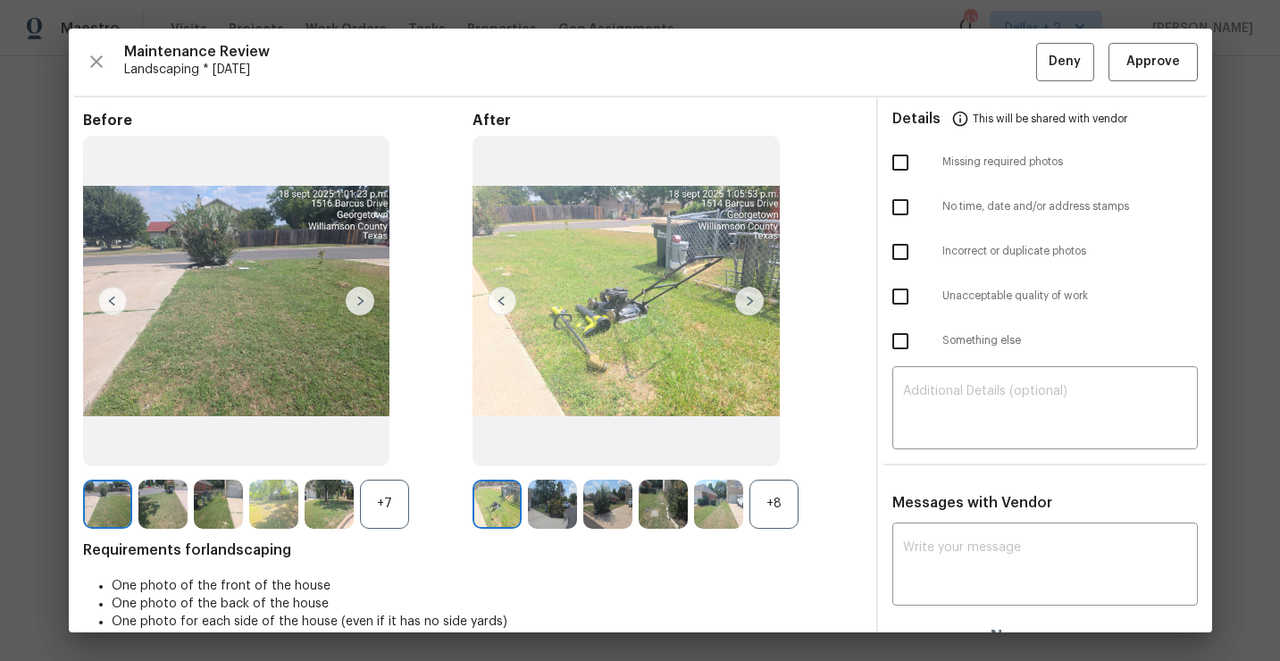
click at [768, 500] on div "+8" at bounding box center [773, 504] width 49 height 49
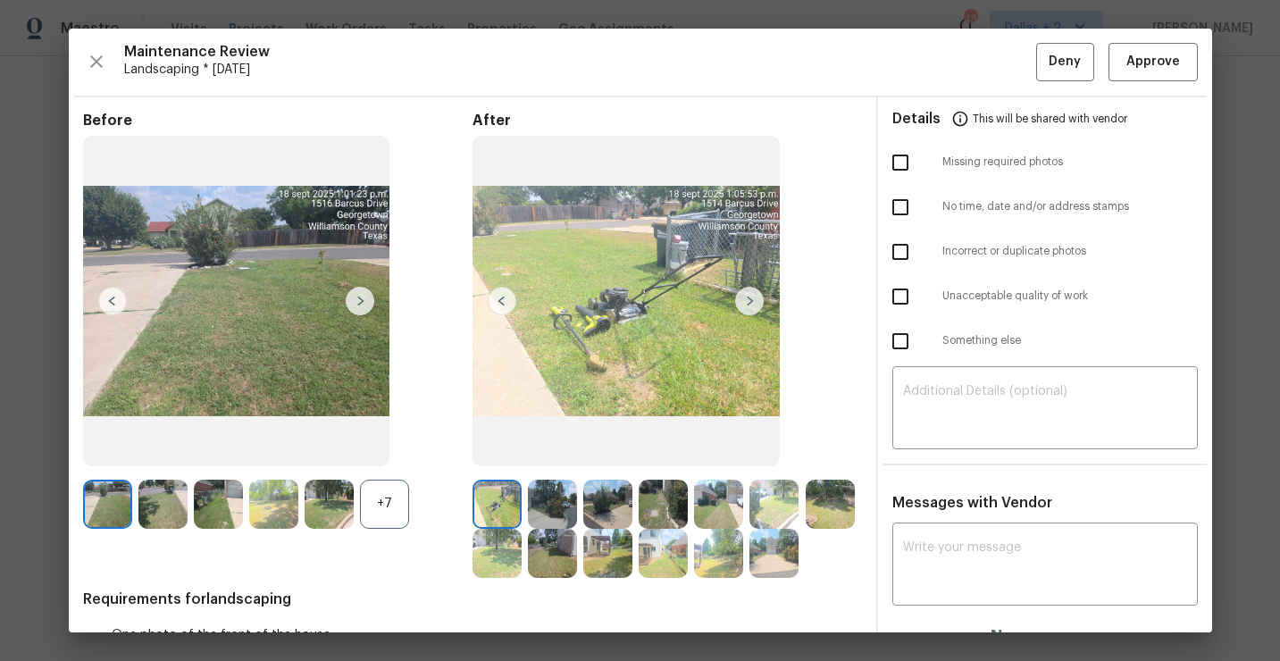
click at [385, 497] on div "+7" at bounding box center [384, 504] width 49 height 49
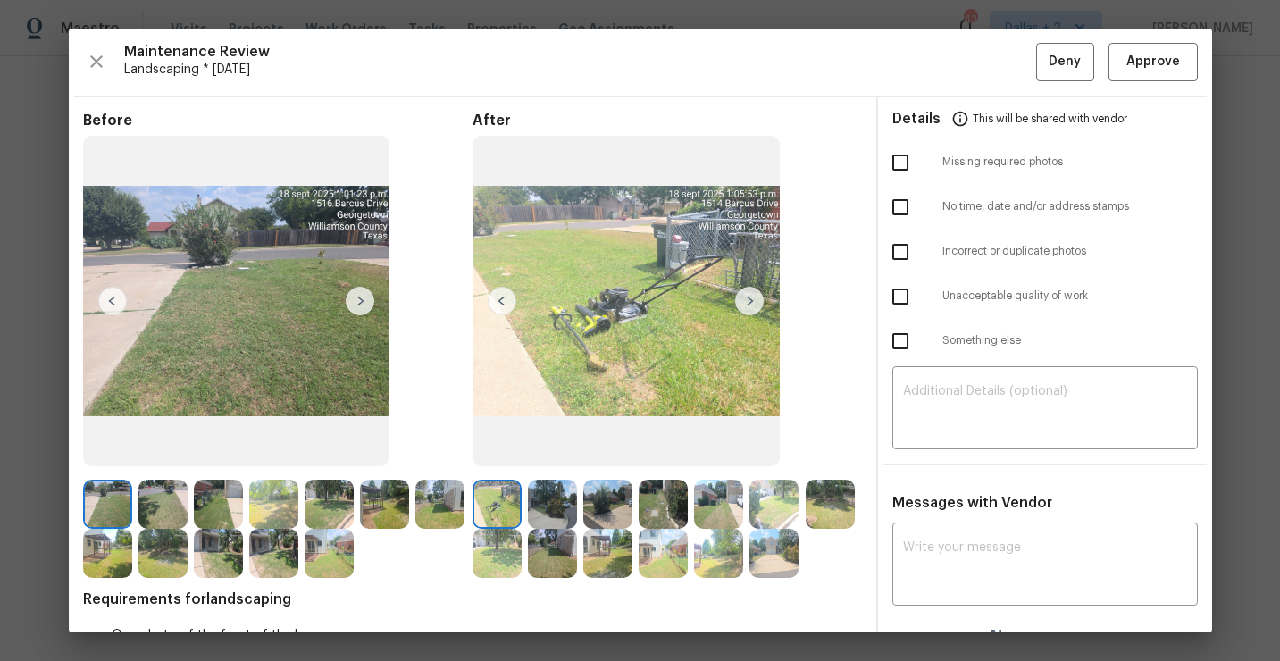
click at [752, 299] on img at bounding box center [749, 301] width 29 height 29
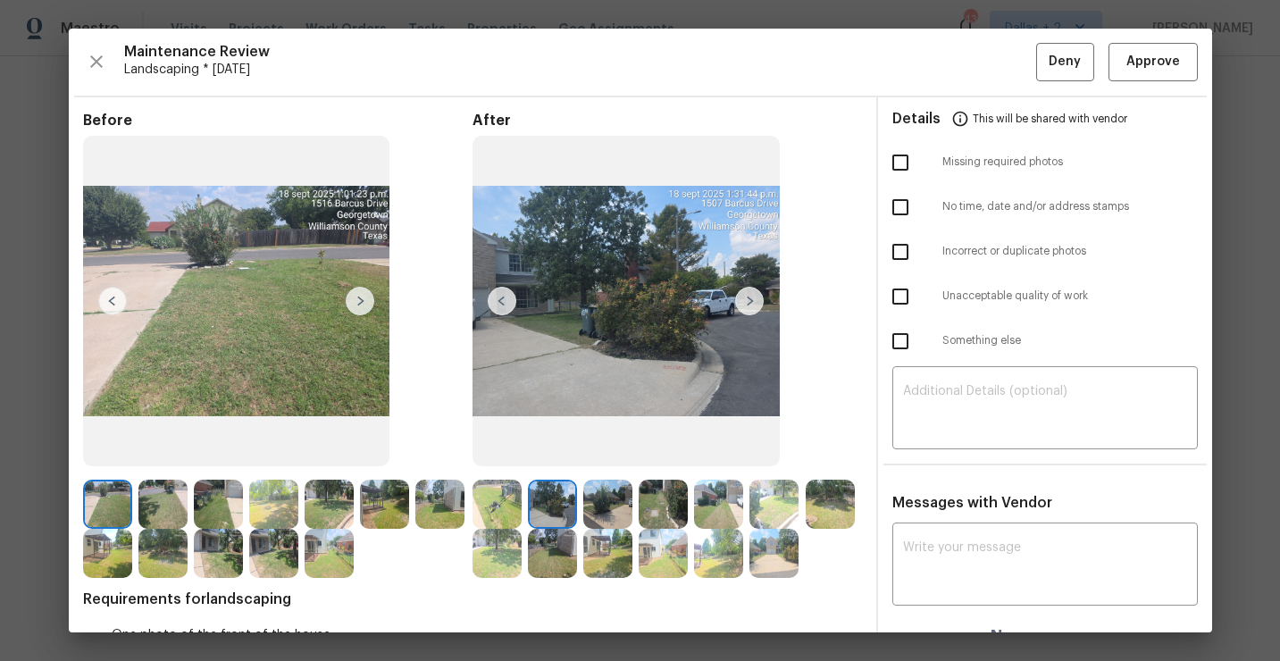
click at [752, 299] on img at bounding box center [749, 301] width 29 height 29
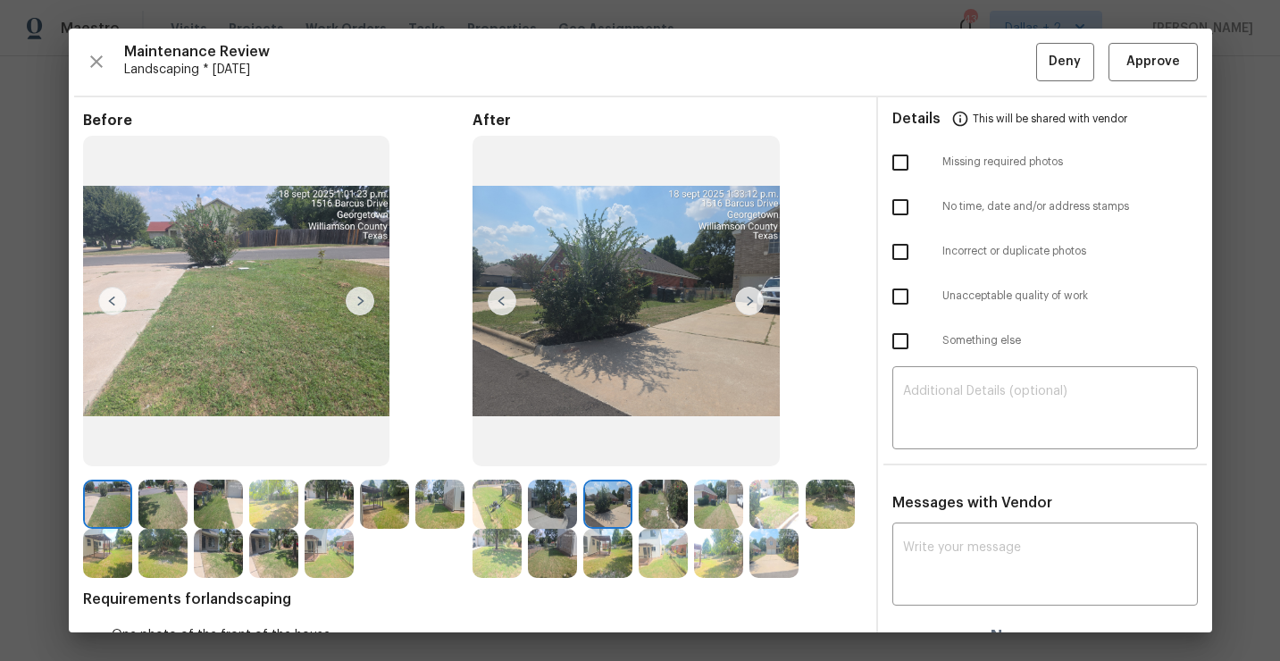
click at [752, 303] on img at bounding box center [749, 301] width 29 height 29
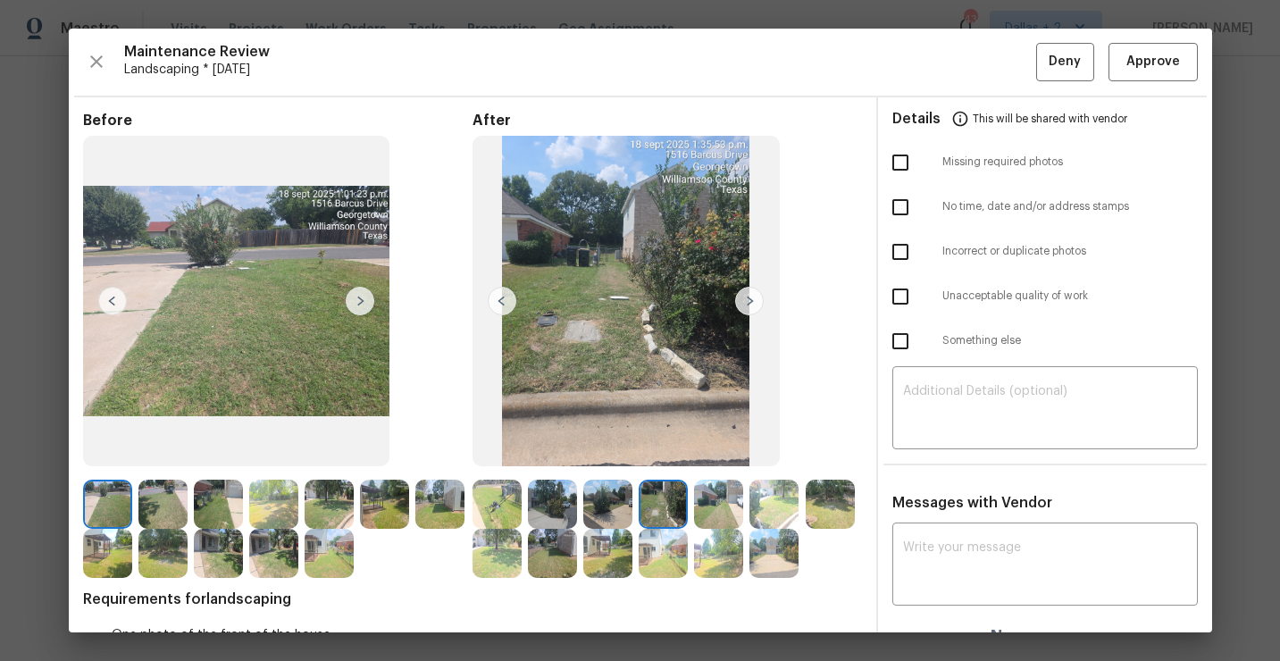
click at [749, 293] on img at bounding box center [749, 301] width 29 height 29
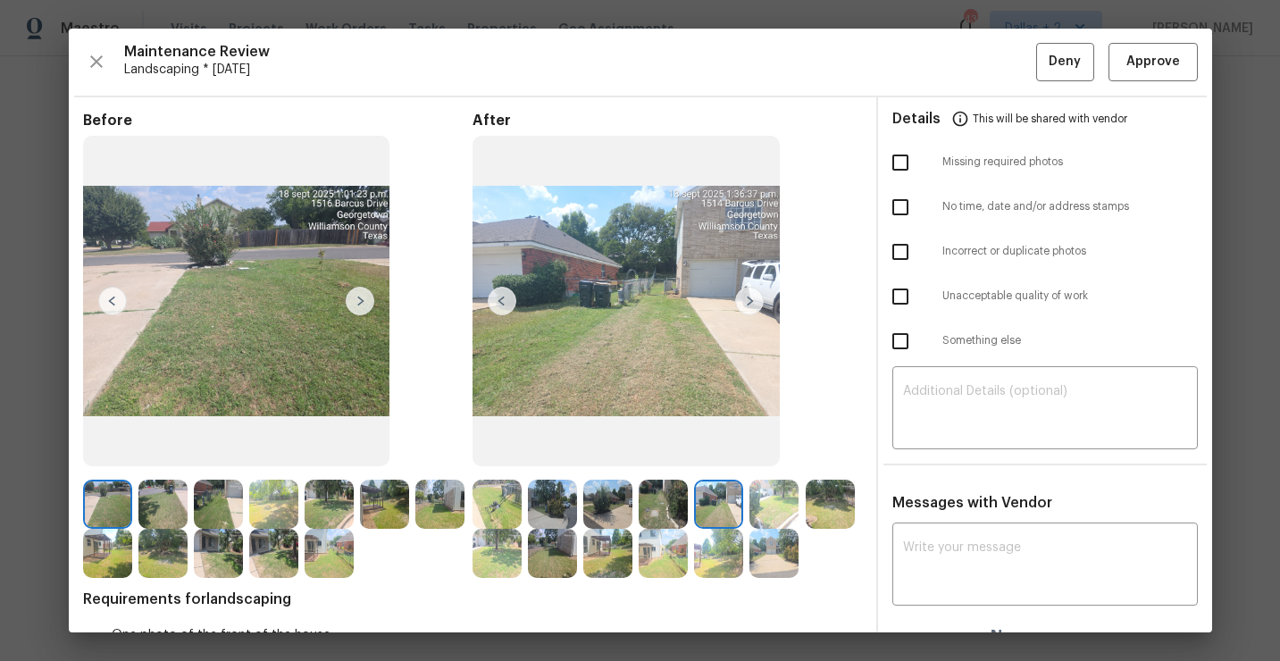
click at [748, 300] on img at bounding box center [749, 301] width 29 height 29
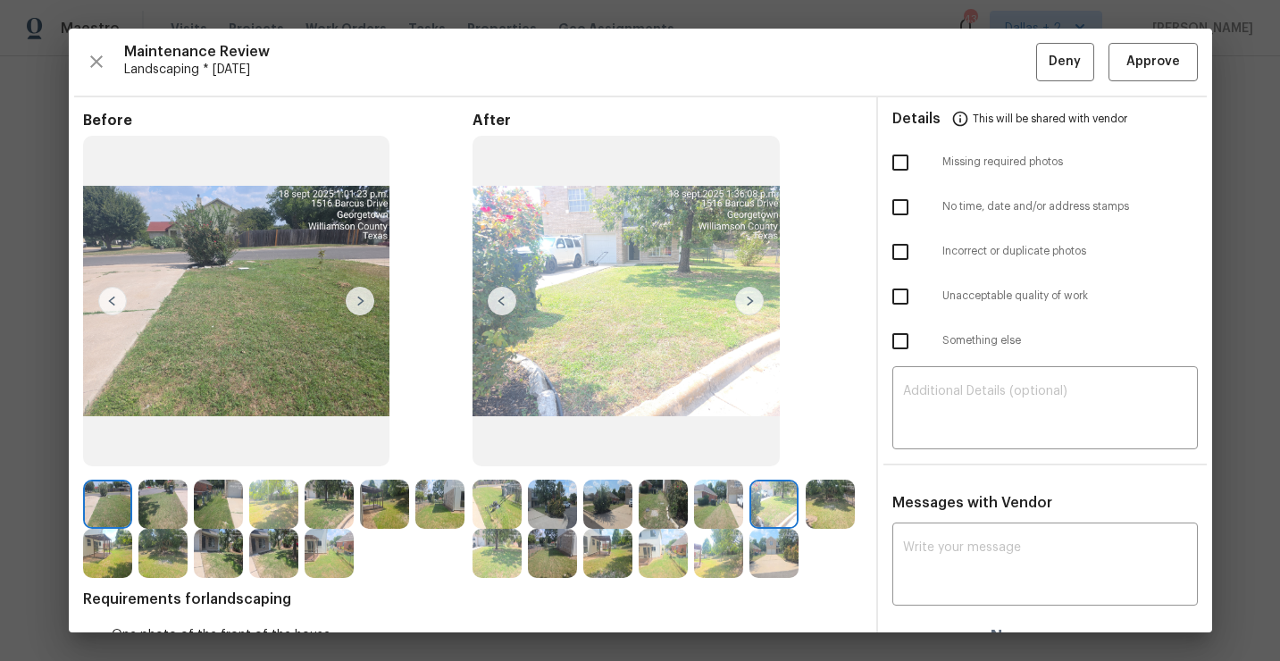
click at [749, 299] on img at bounding box center [749, 301] width 29 height 29
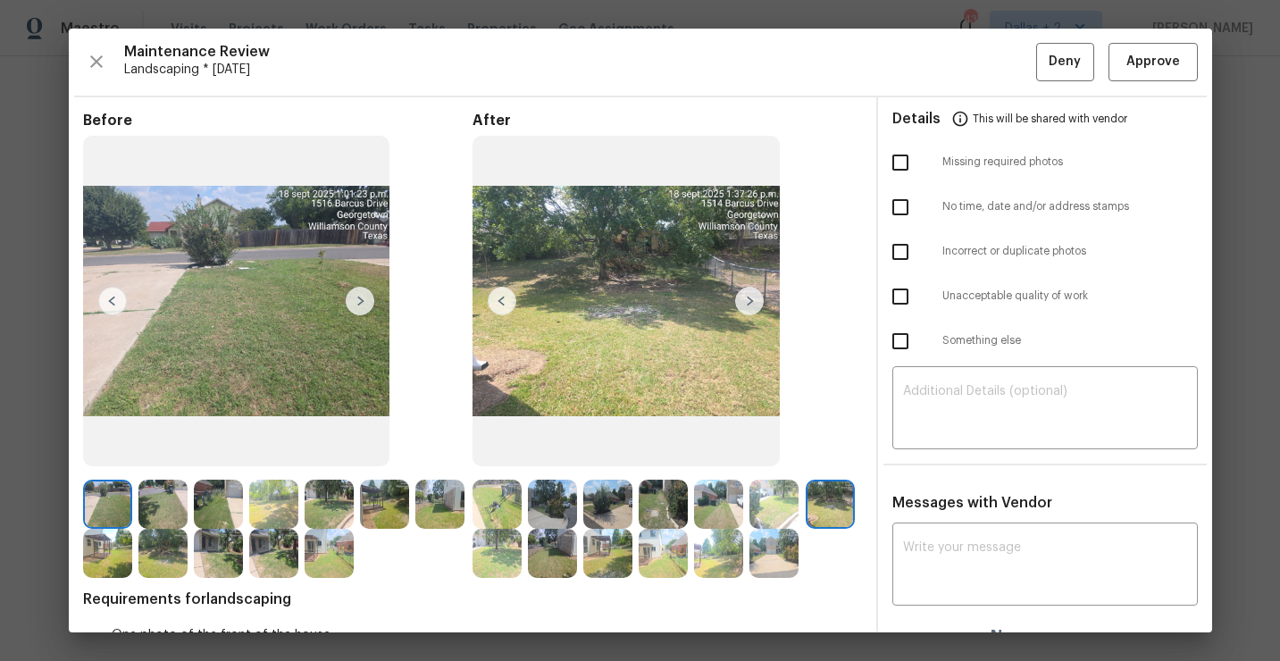
click at [752, 300] on img at bounding box center [749, 301] width 29 height 29
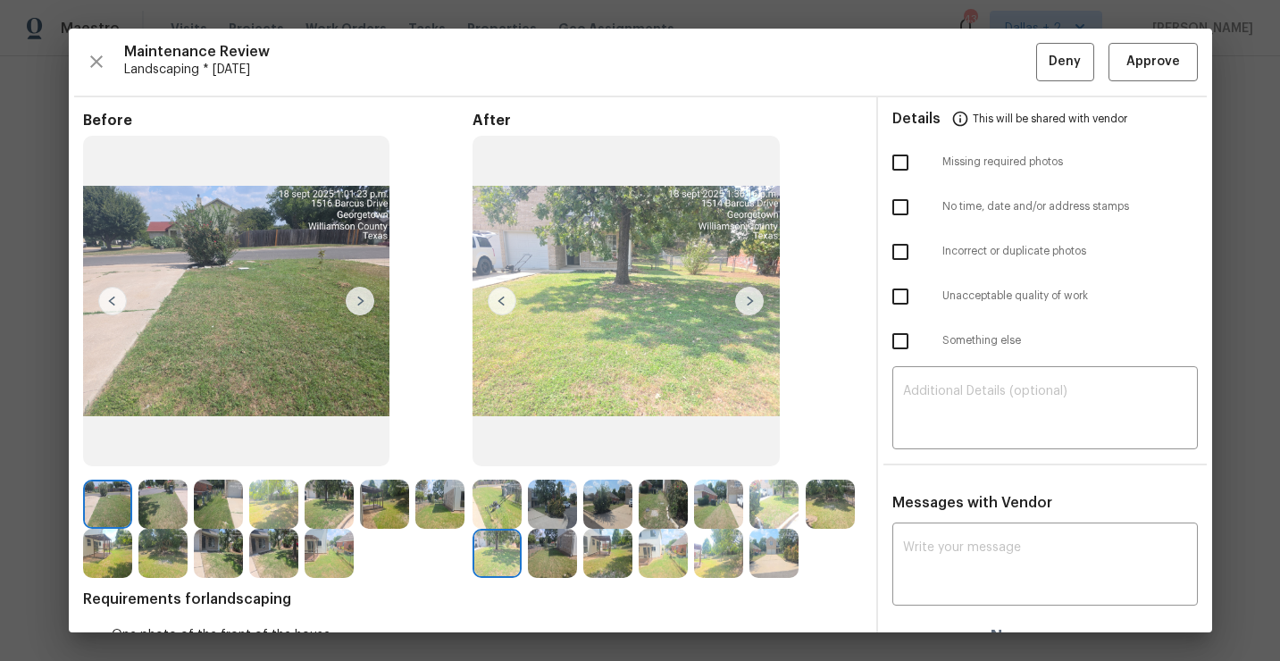
click at [752, 300] on img at bounding box center [749, 301] width 29 height 29
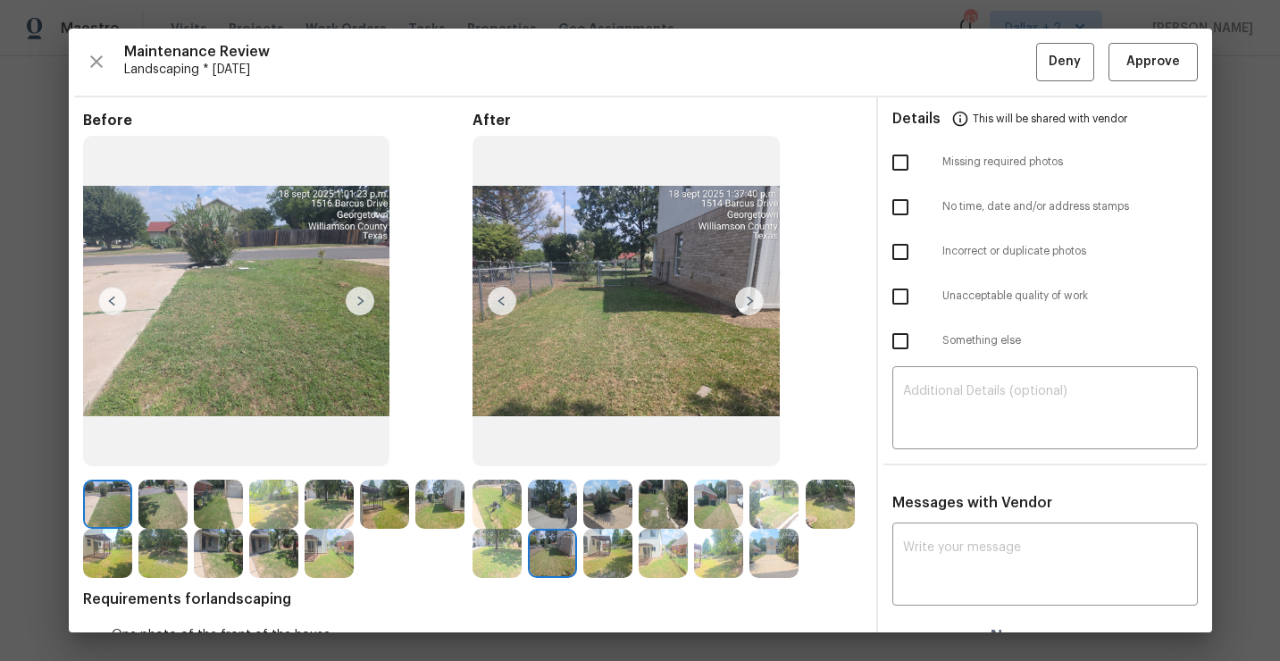
click at [505, 502] on img at bounding box center [496, 504] width 49 height 49
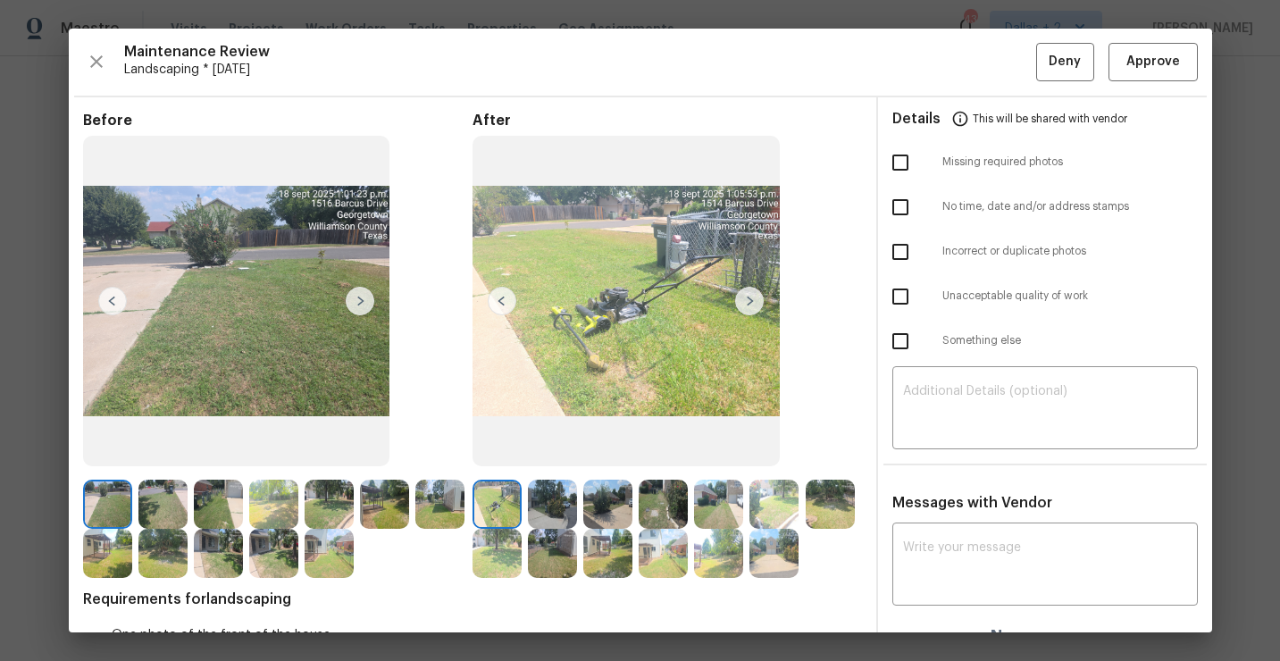
click at [746, 305] on img at bounding box center [749, 301] width 29 height 29
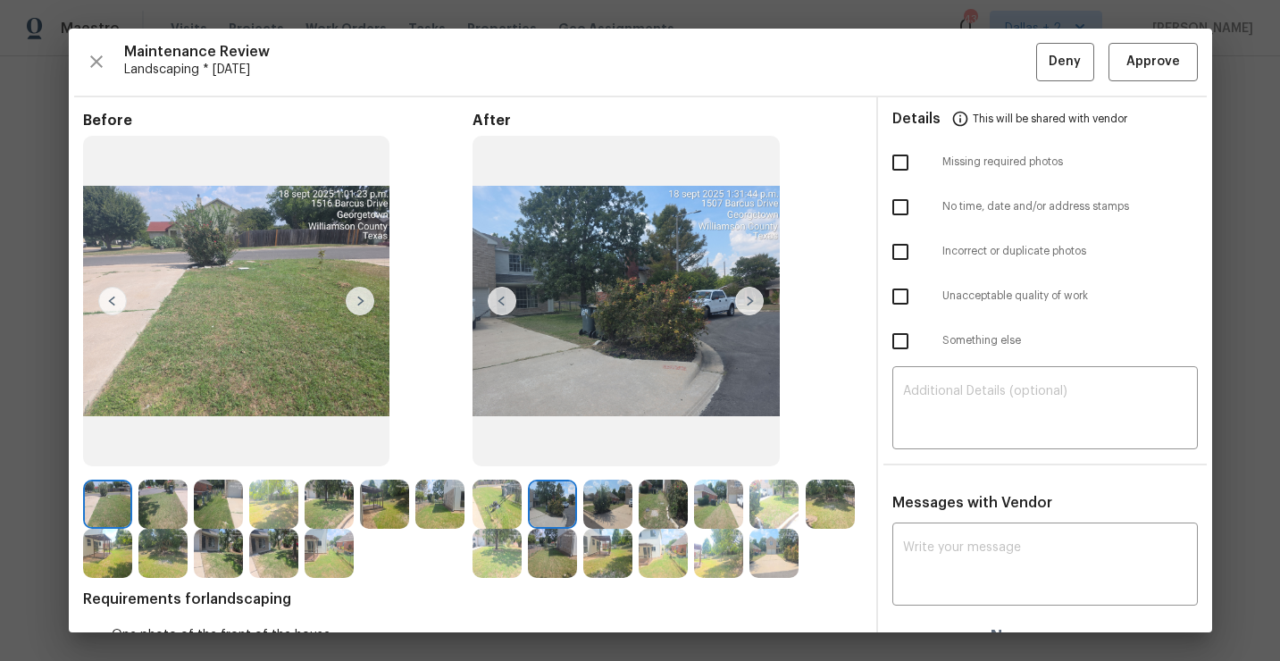
click at [746, 305] on img at bounding box center [749, 301] width 29 height 29
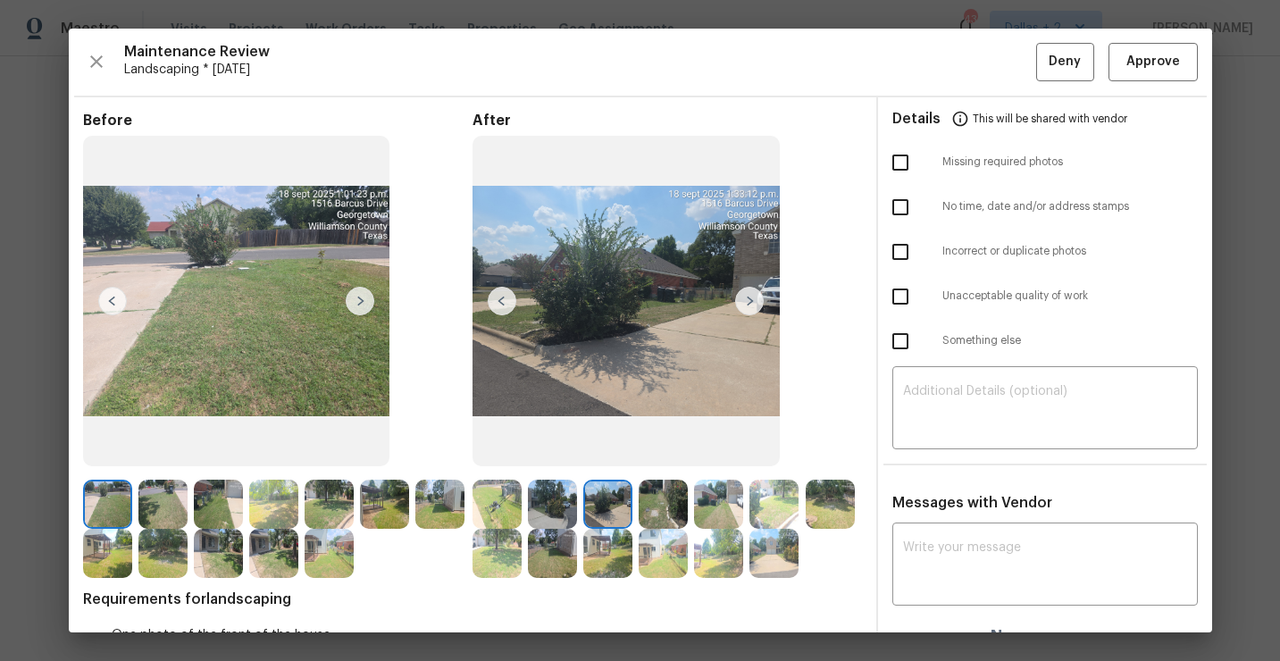
click at [746, 305] on img at bounding box center [749, 301] width 29 height 29
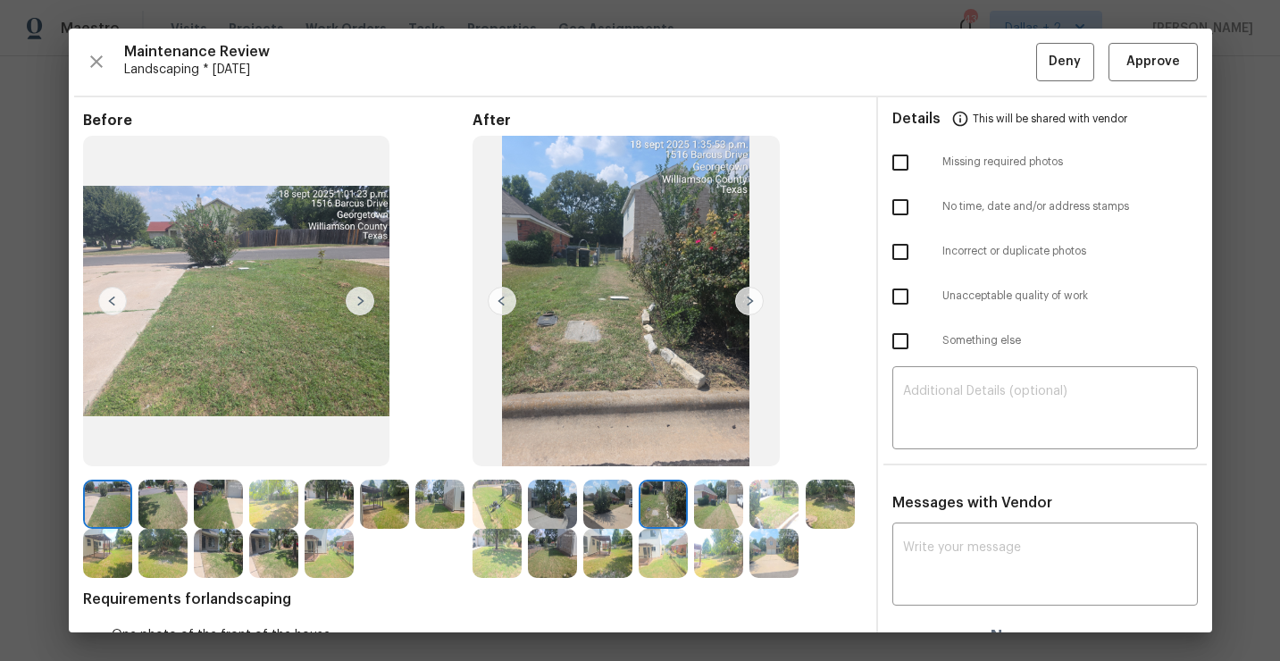
click at [746, 305] on img at bounding box center [749, 301] width 29 height 29
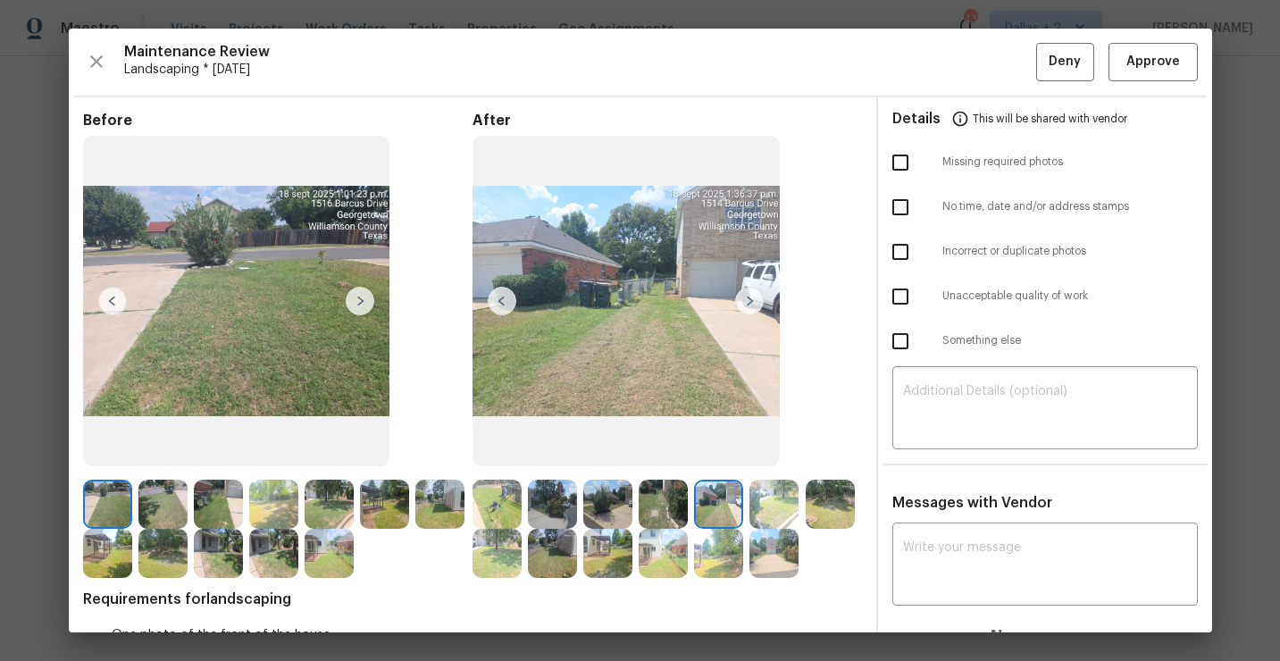
click at [746, 305] on img at bounding box center [749, 301] width 29 height 29
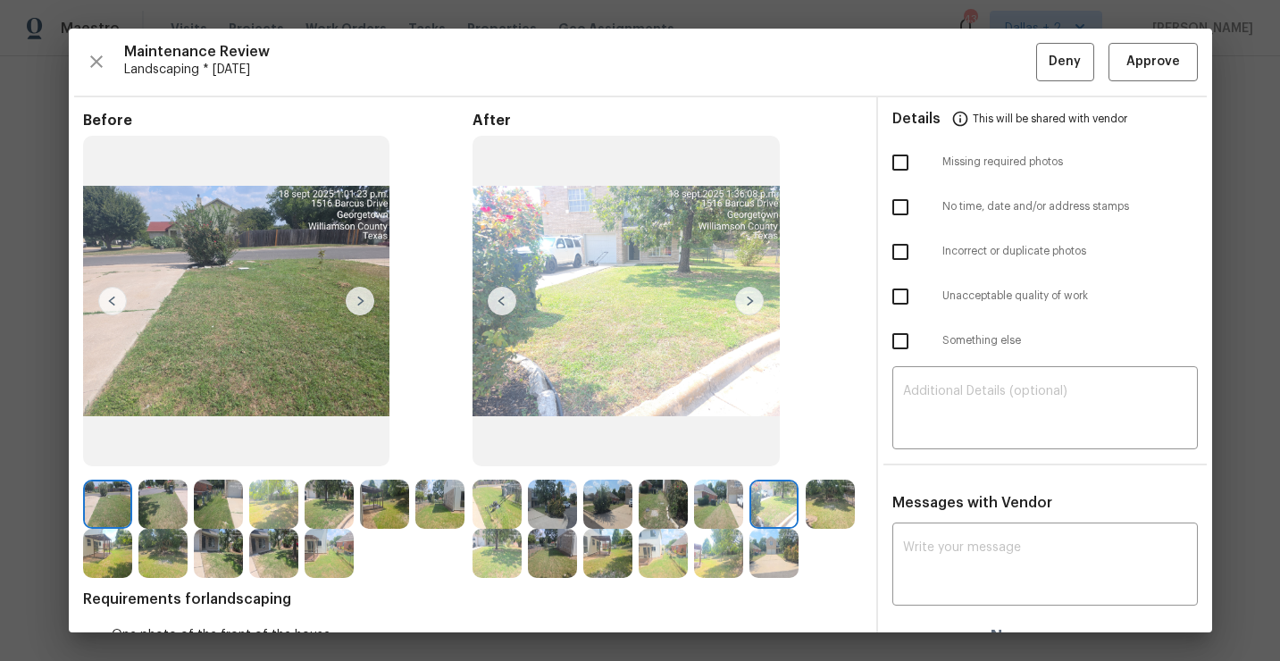
click at [746, 305] on img at bounding box center [749, 301] width 29 height 29
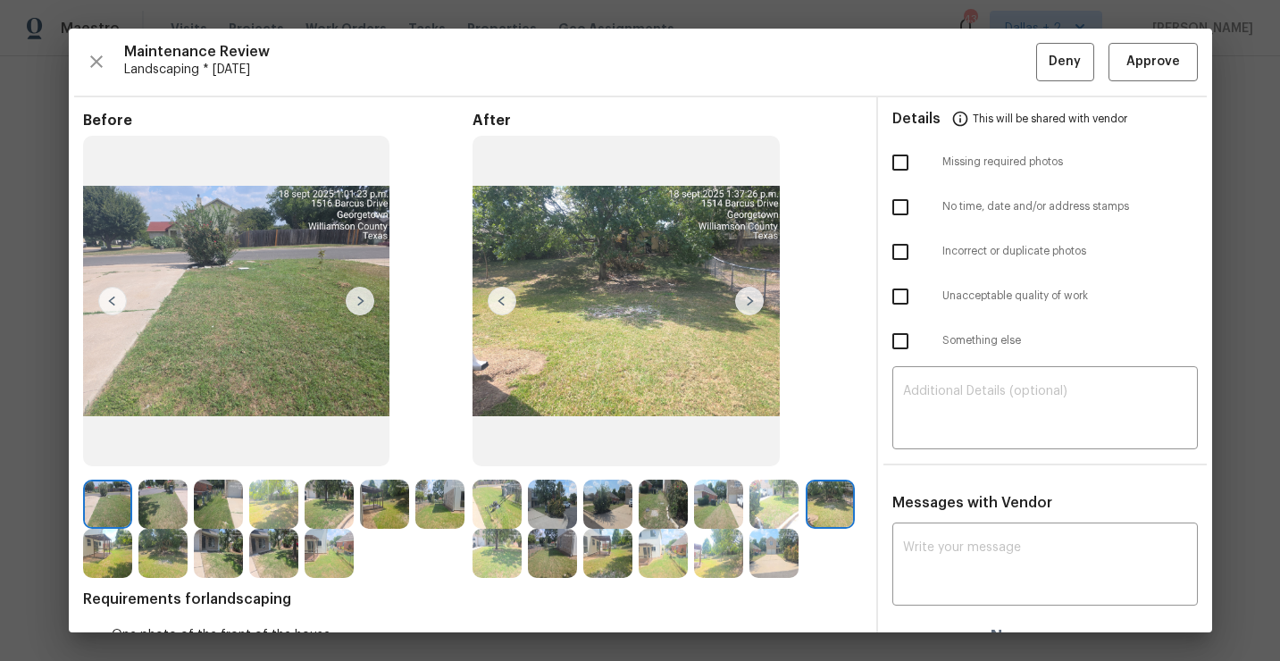
click at [746, 305] on img at bounding box center [749, 301] width 29 height 29
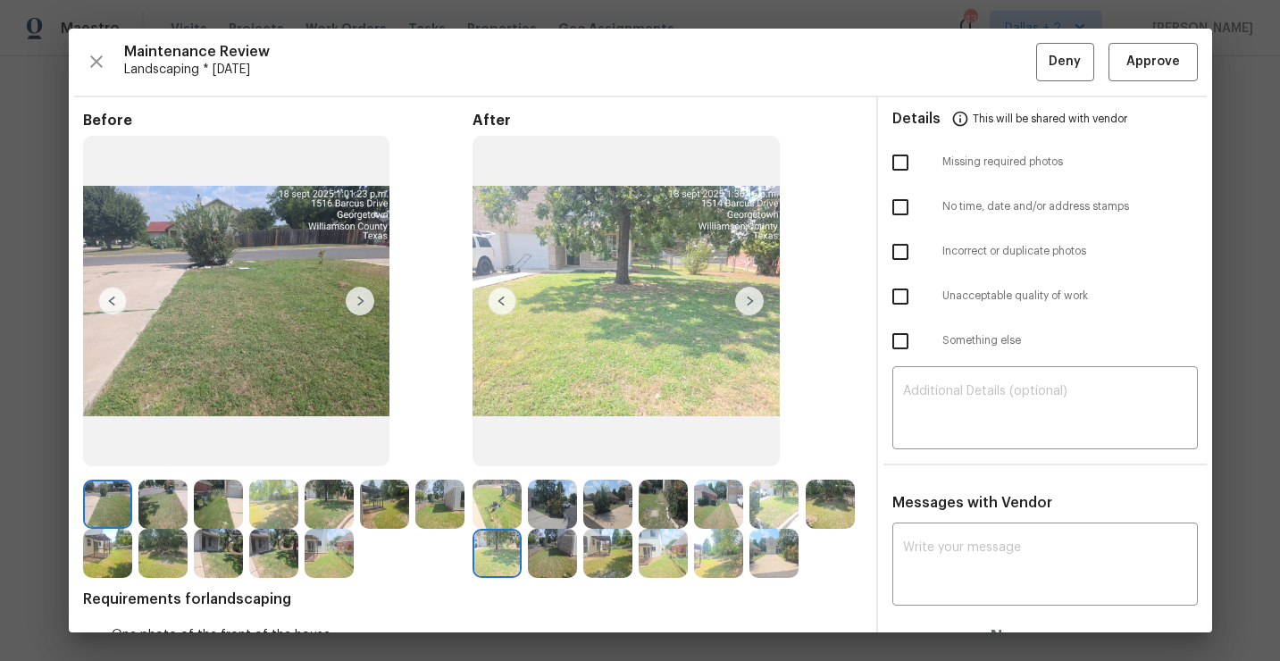
click at [752, 304] on img at bounding box center [749, 301] width 29 height 29
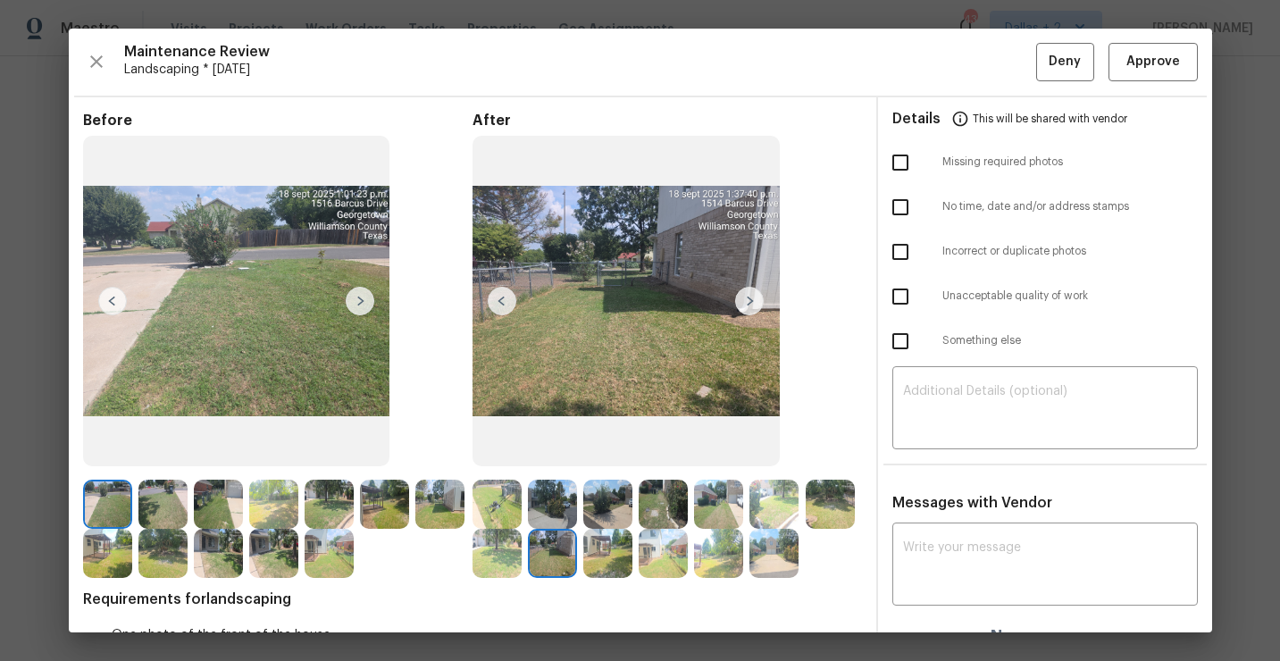
click at [752, 304] on img at bounding box center [749, 301] width 29 height 29
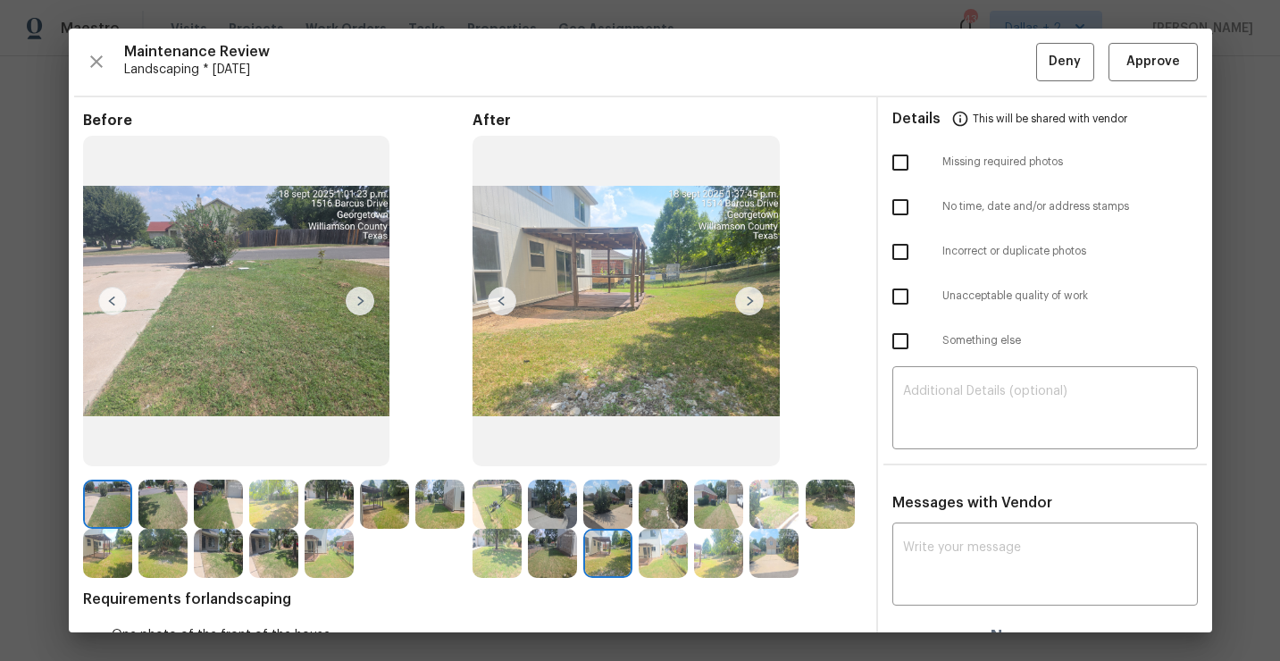
click at [752, 304] on img at bounding box center [749, 301] width 29 height 29
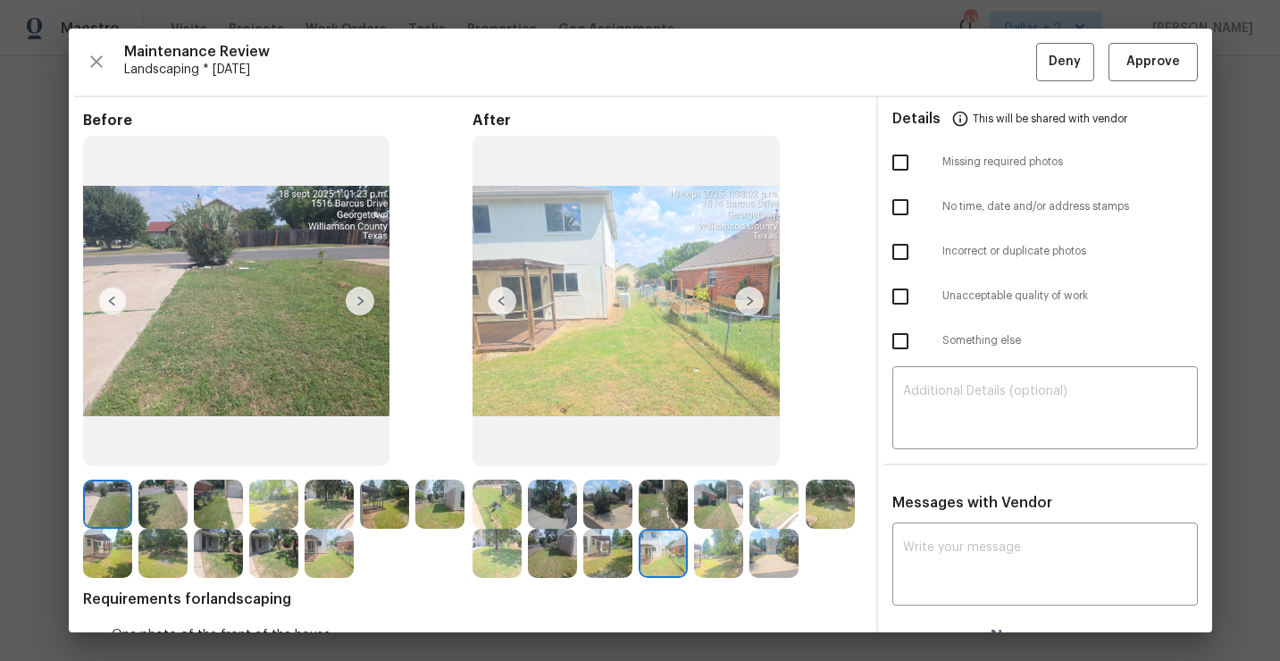
click at [752, 304] on img at bounding box center [749, 301] width 29 height 29
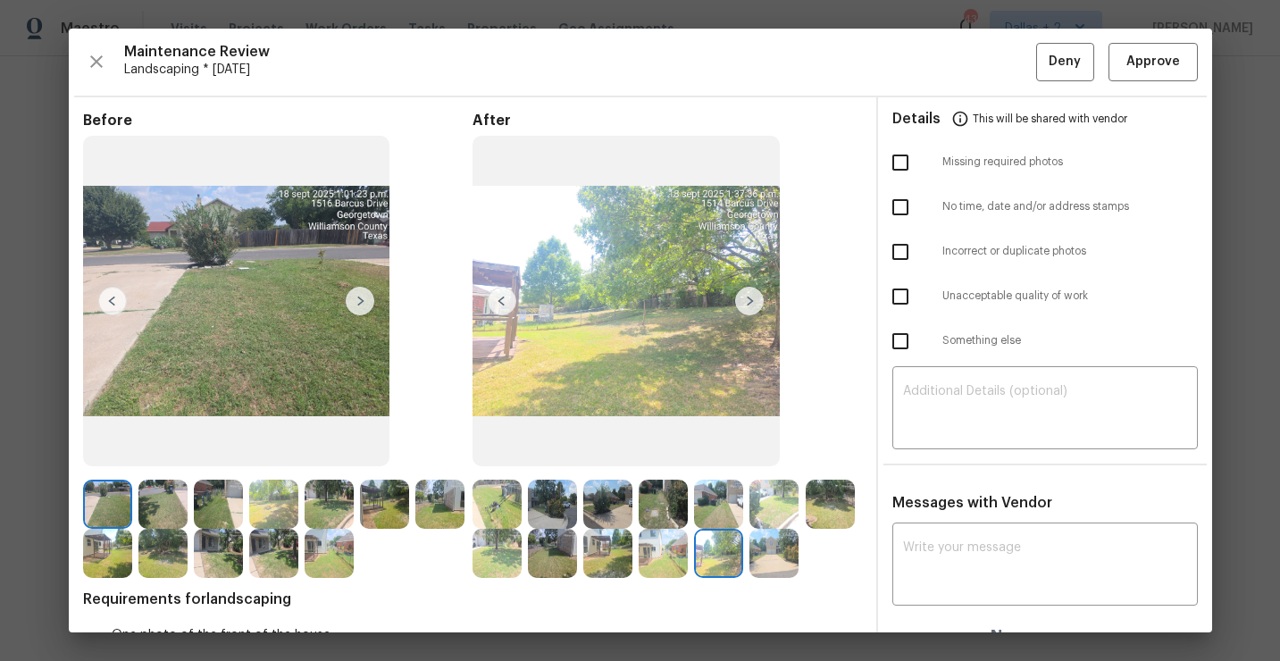
click at [504, 306] on img at bounding box center [502, 301] width 29 height 29
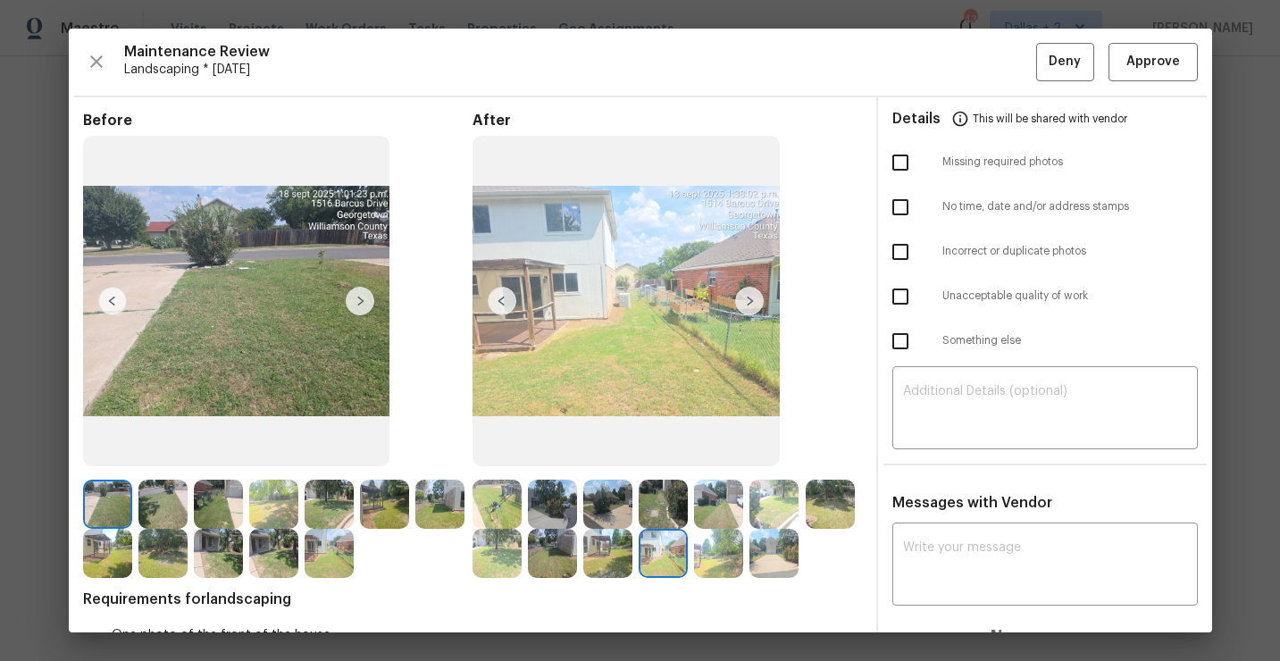
click at [748, 297] on img at bounding box center [749, 301] width 29 height 29
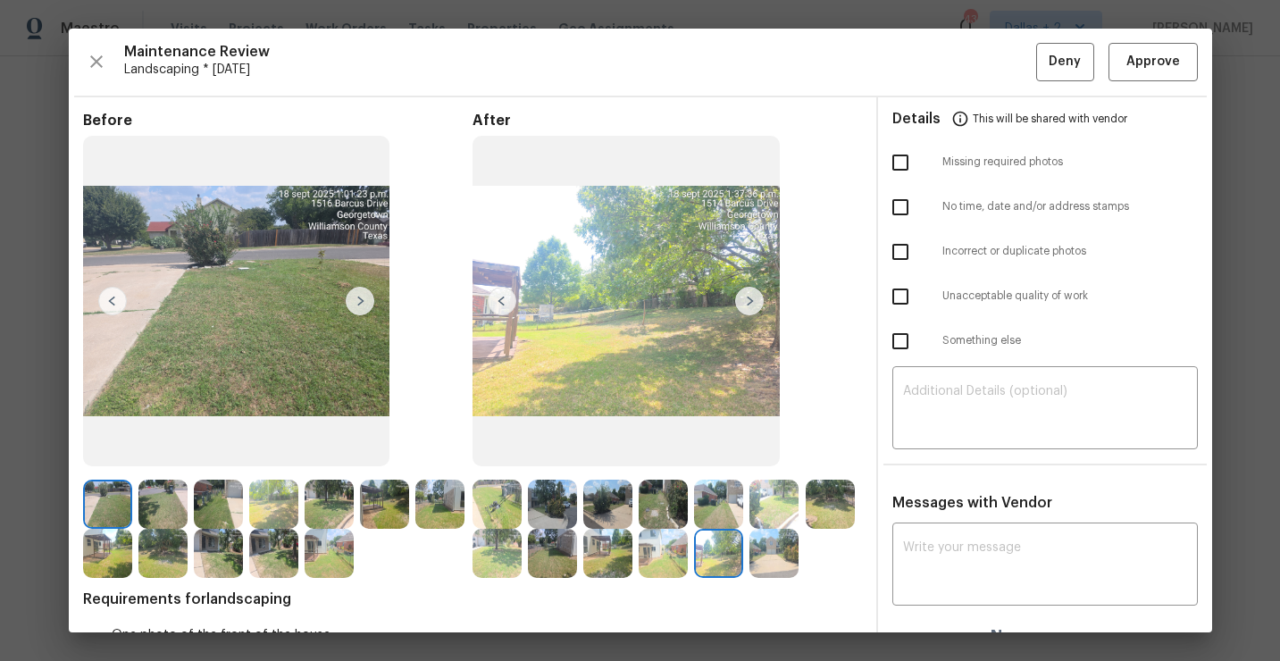
click at [748, 302] on img at bounding box center [749, 301] width 29 height 29
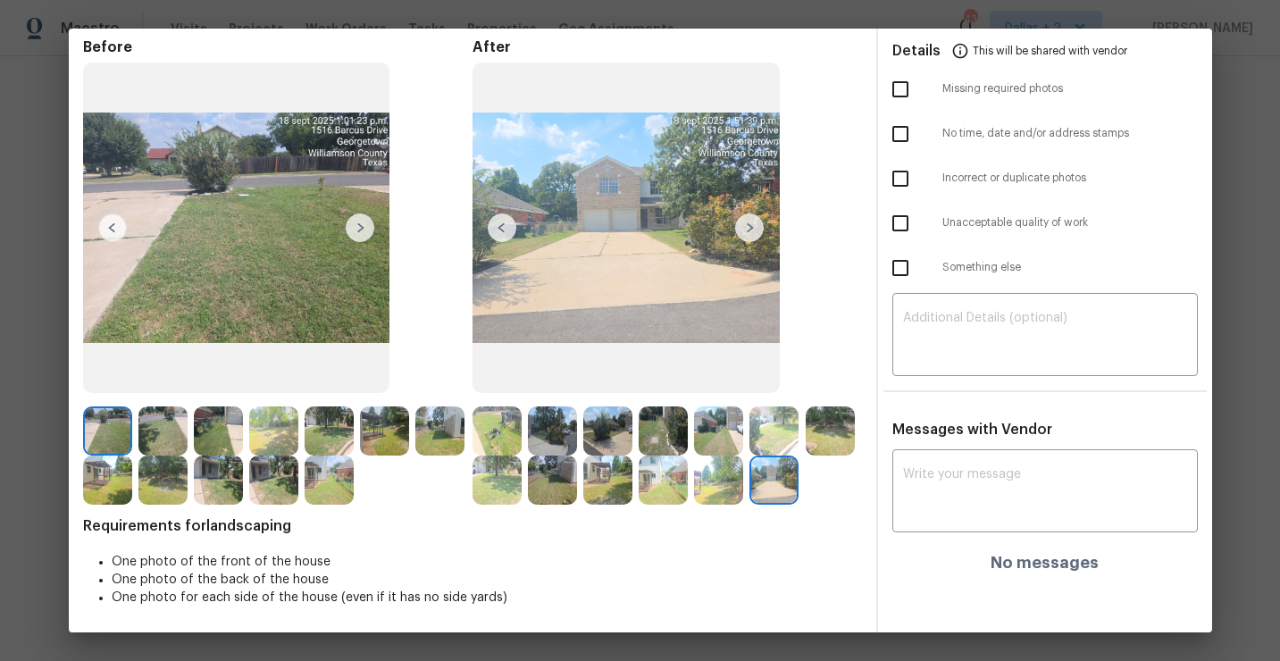
scroll to position [0, 0]
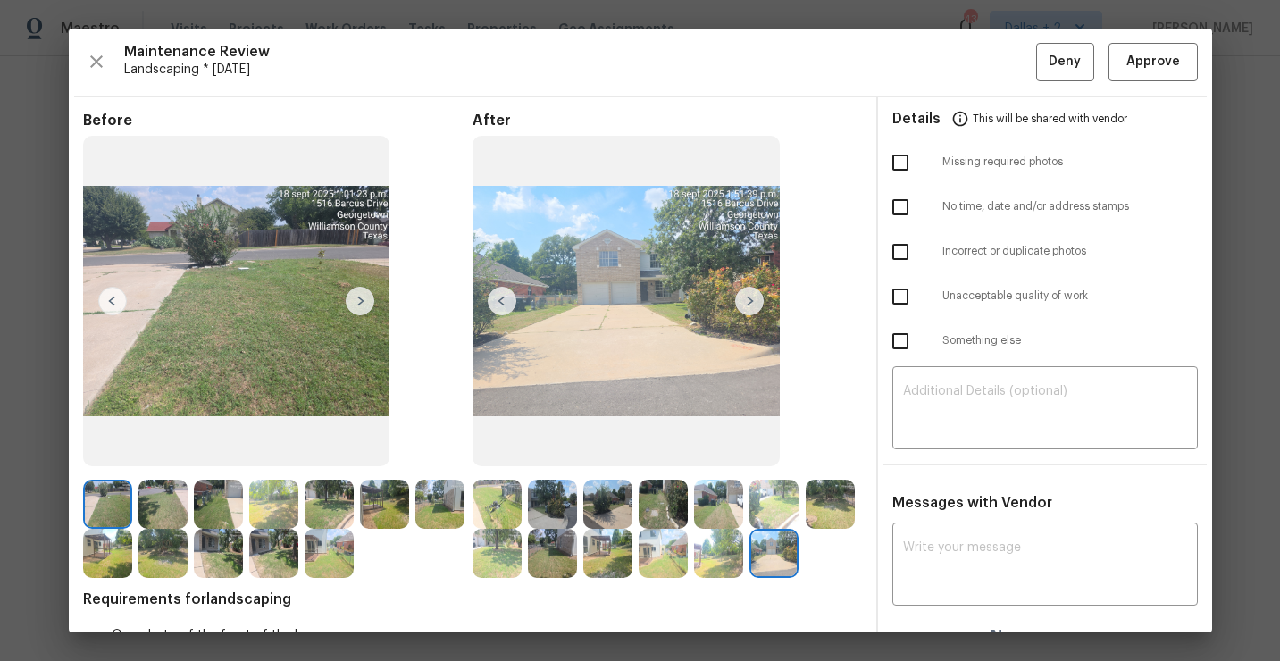
click at [107, 500] on img at bounding box center [107, 504] width 49 height 49
click at [363, 301] on img at bounding box center [360, 301] width 29 height 29
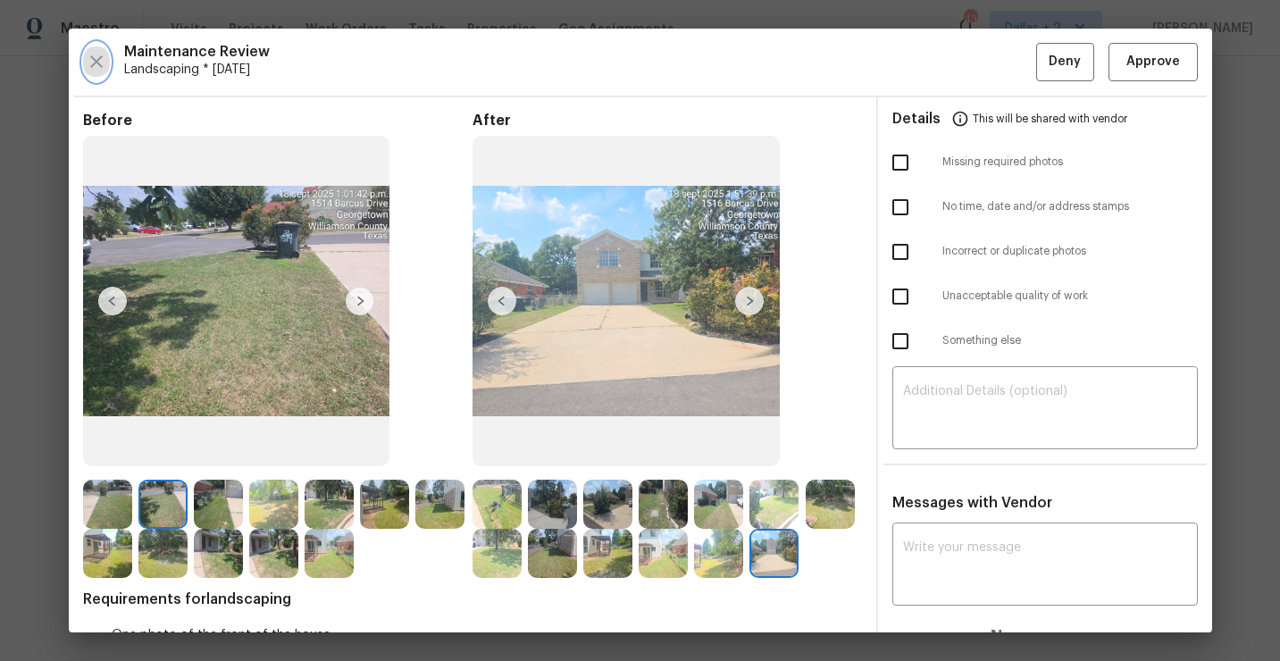
click at [101, 65] on icon "button" at bounding box center [96, 61] width 21 height 21
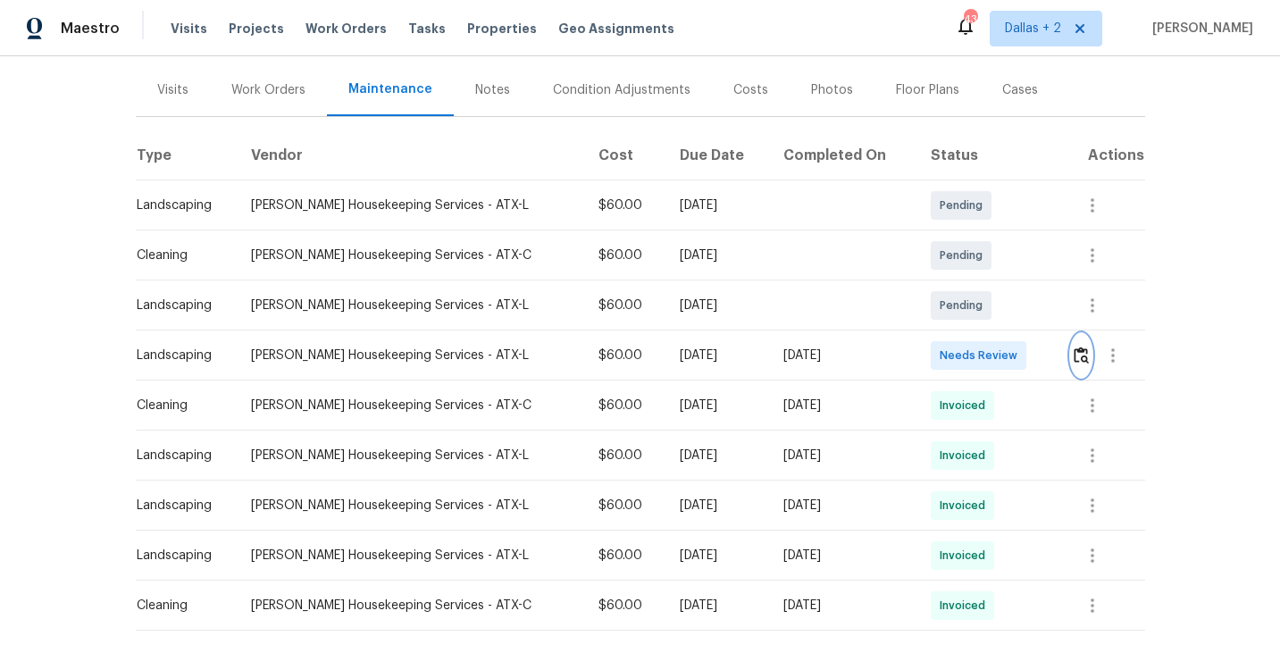
scroll to position [244, 0]
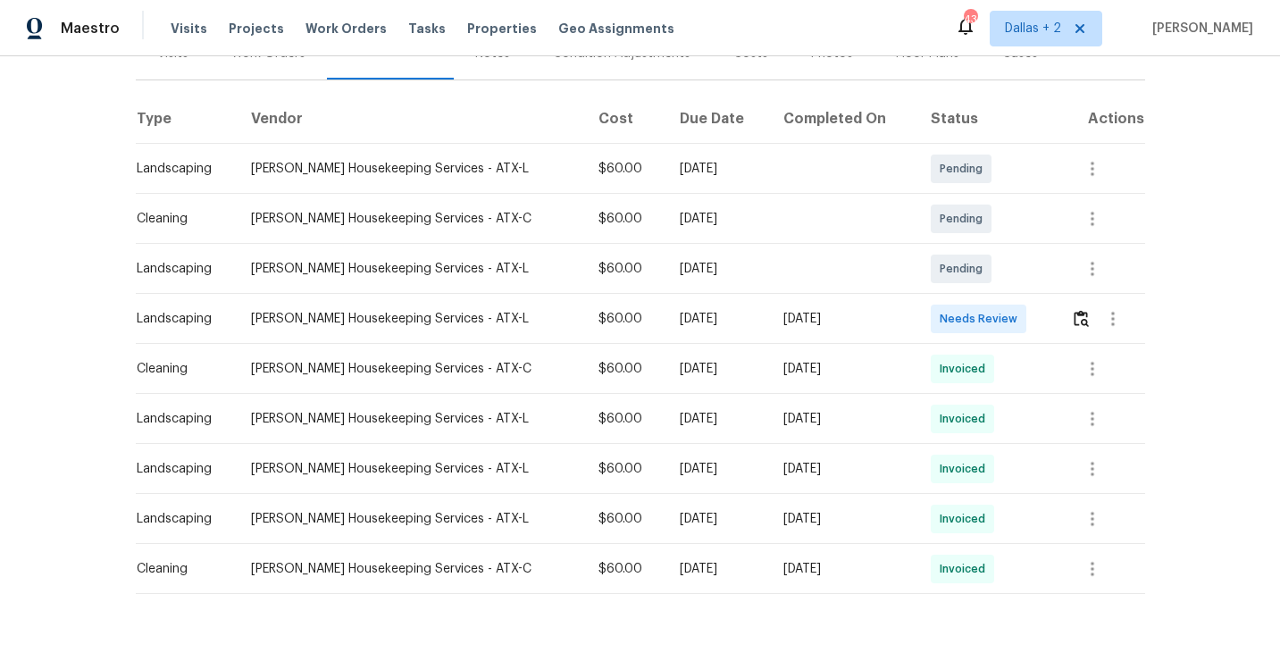
click at [1091, 297] on div at bounding box center [1112, 318] width 43 height 43
click at [1073, 316] on img "button" at bounding box center [1080, 318] width 15 height 17
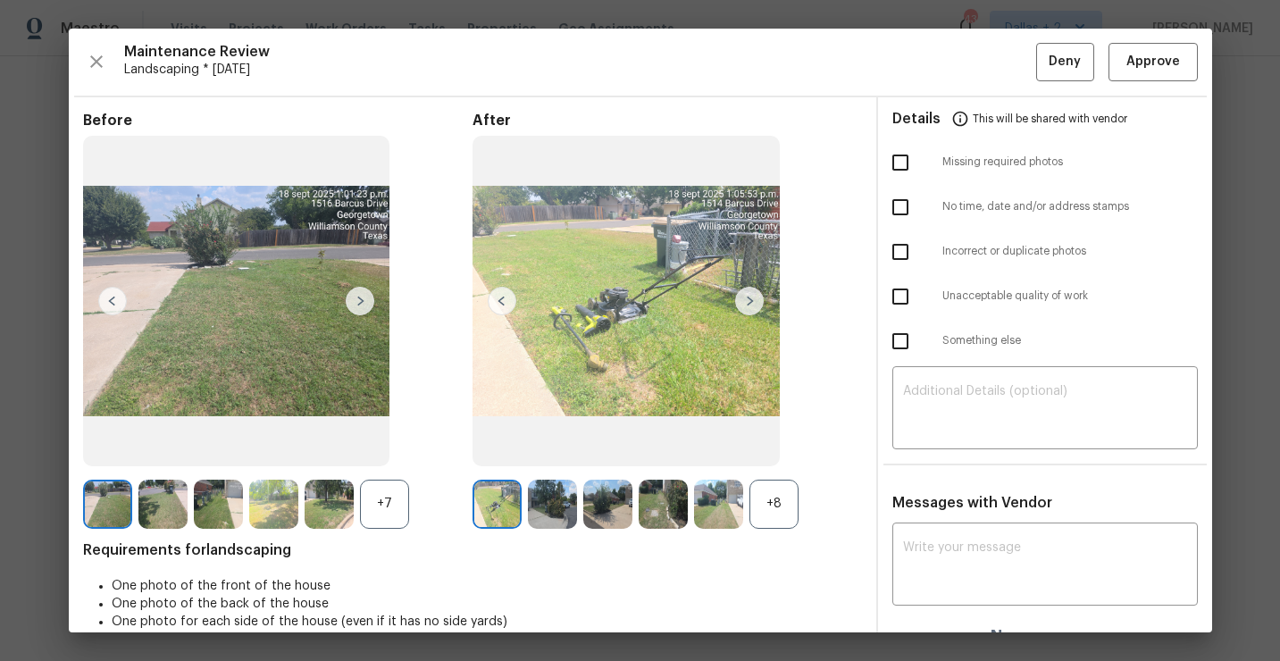
click at [386, 511] on div "+7" at bounding box center [384, 504] width 49 height 49
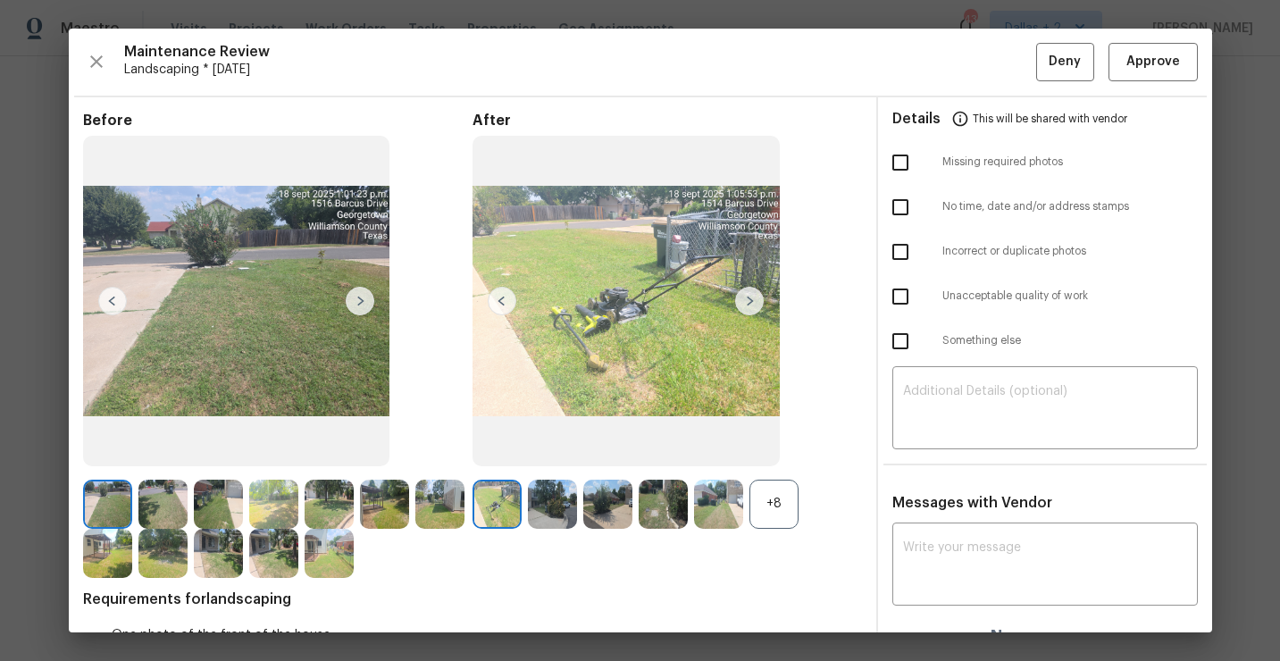
click at [130, 474] on div "Before" at bounding box center [277, 345] width 389 height 466
click at [155, 501] on img at bounding box center [162, 504] width 49 height 49
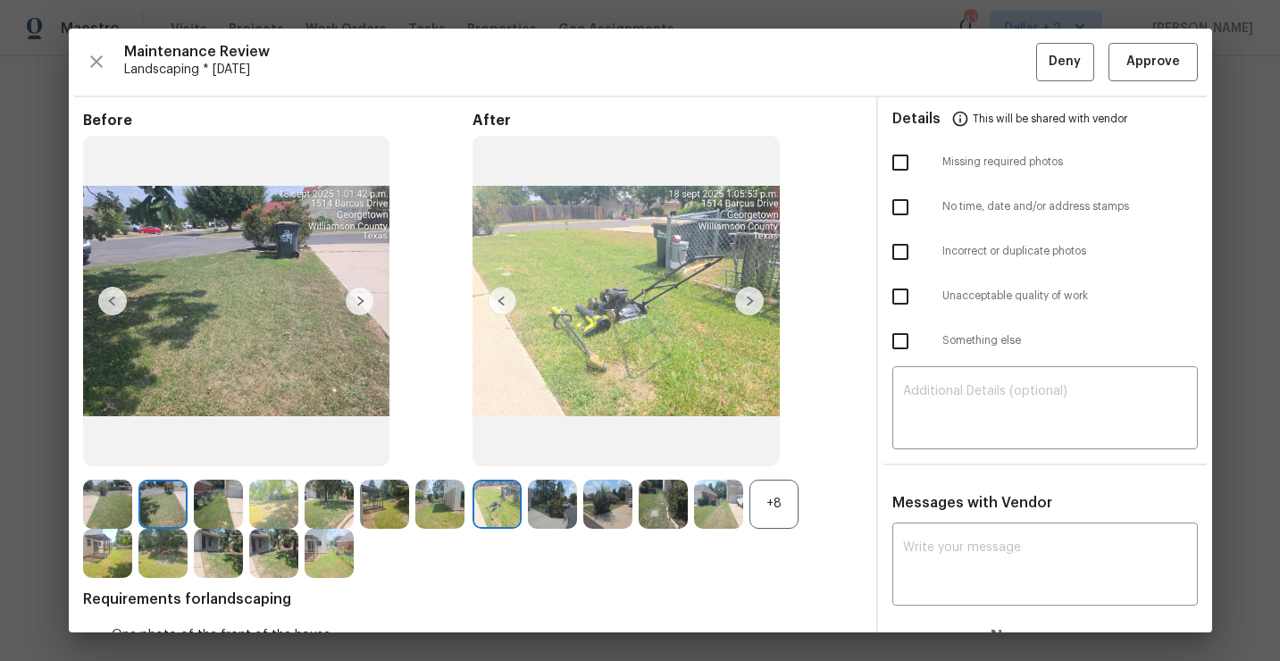
click at [766, 501] on div "+8" at bounding box center [773, 504] width 49 height 49
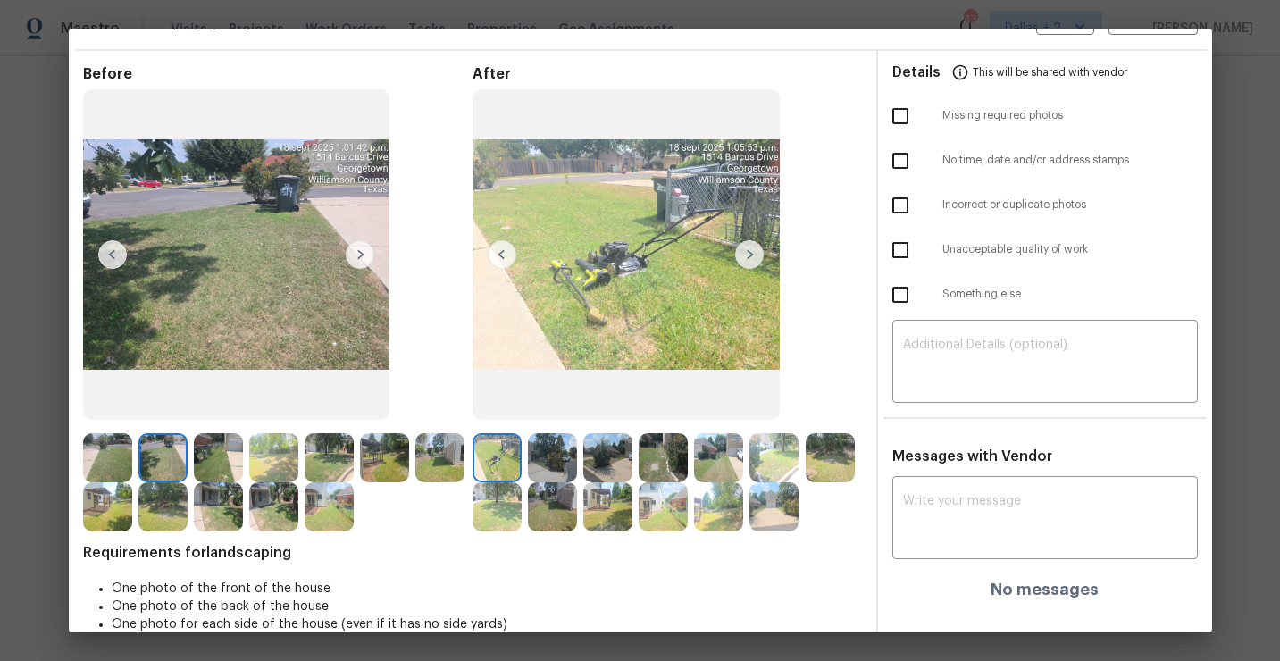
scroll to position [46, 0]
click at [661, 538] on div "Before After Requirements for landscaping One photo of the front of the house O…" at bounding box center [472, 363] width 779 height 595
click at [603, 476] on img at bounding box center [607, 458] width 49 height 49
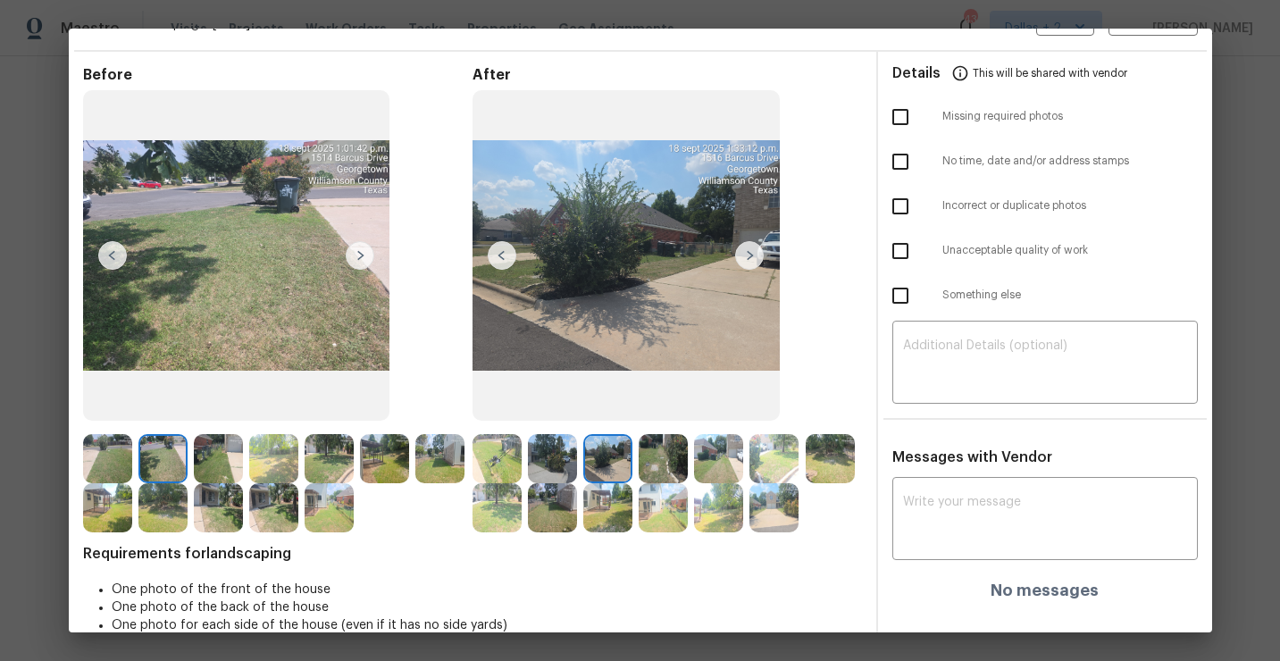
click at [665, 471] on img at bounding box center [663, 458] width 49 height 49
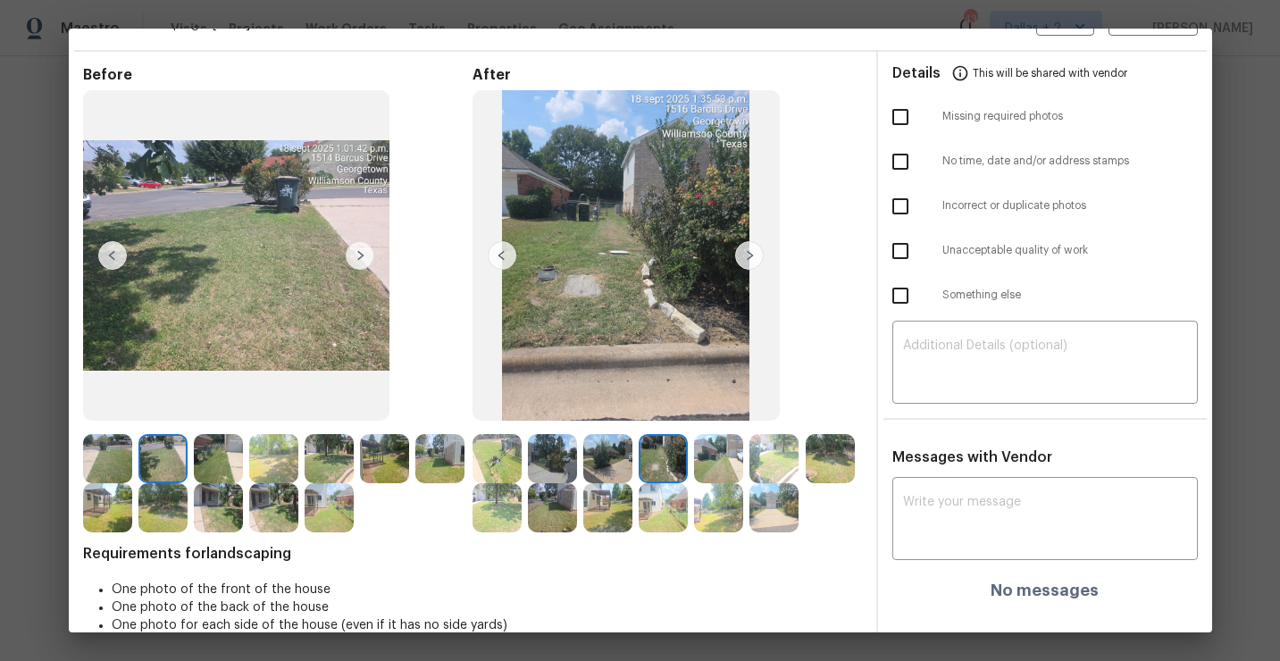
click at [730, 480] on img at bounding box center [718, 458] width 49 height 49
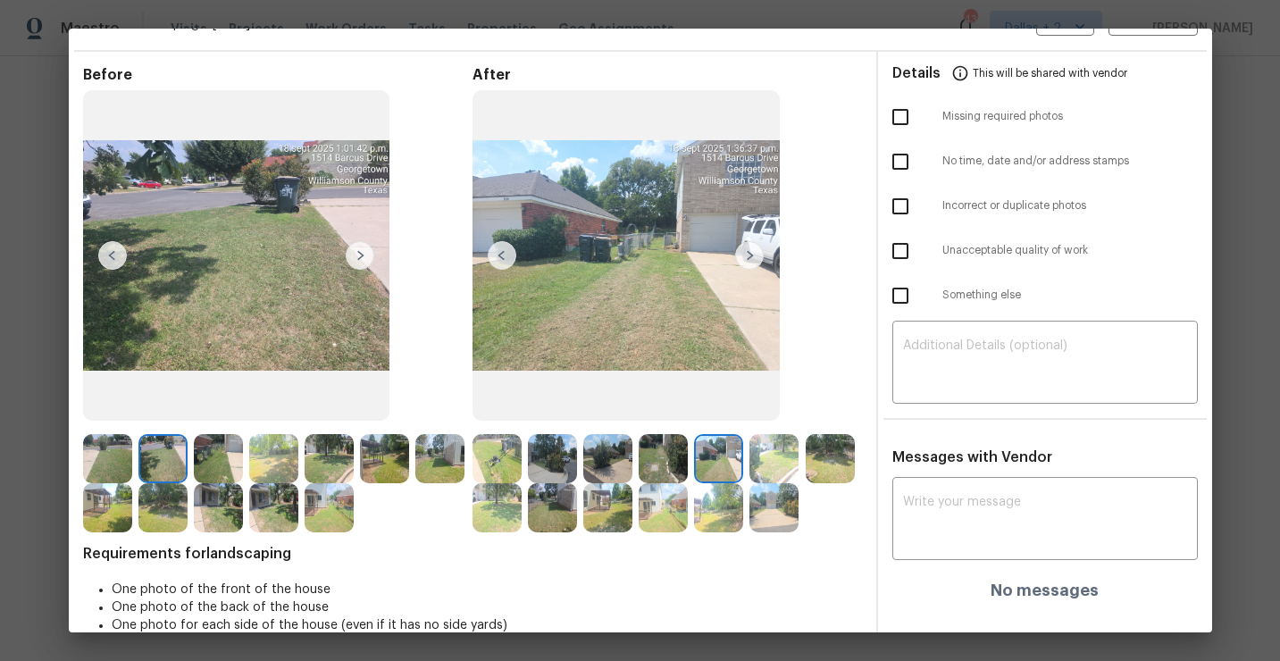
click at [770, 480] on img at bounding box center [773, 458] width 49 height 49
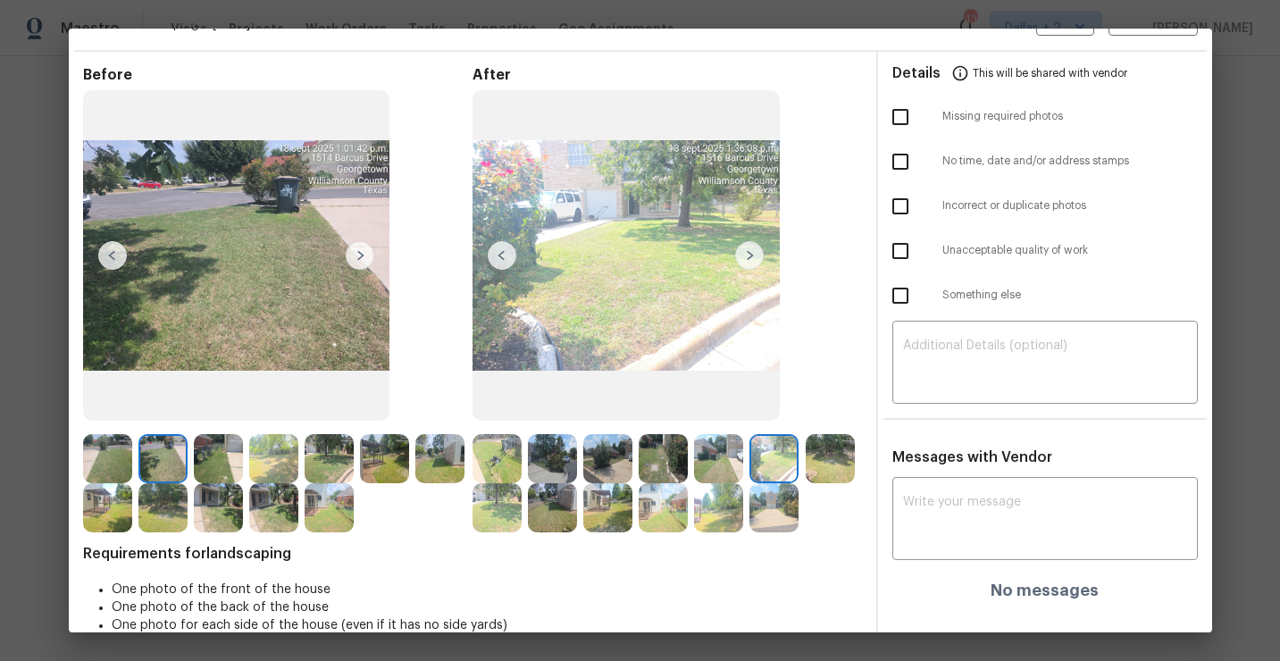
click at [856, 467] on div at bounding box center [833, 458] width 55 height 49
click at [739, 254] on img at bounding box center [749, 255] width 29 height 29
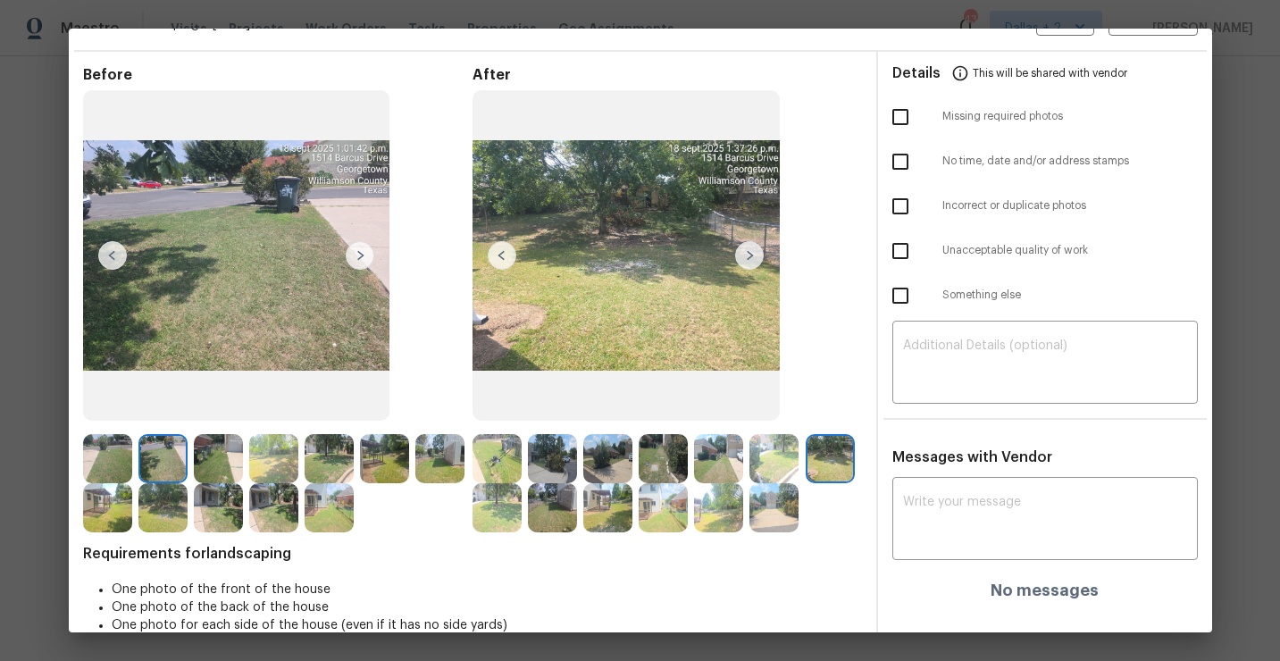
click at [746, 250] on img at bounding box center [749, 255] width 29 height 29
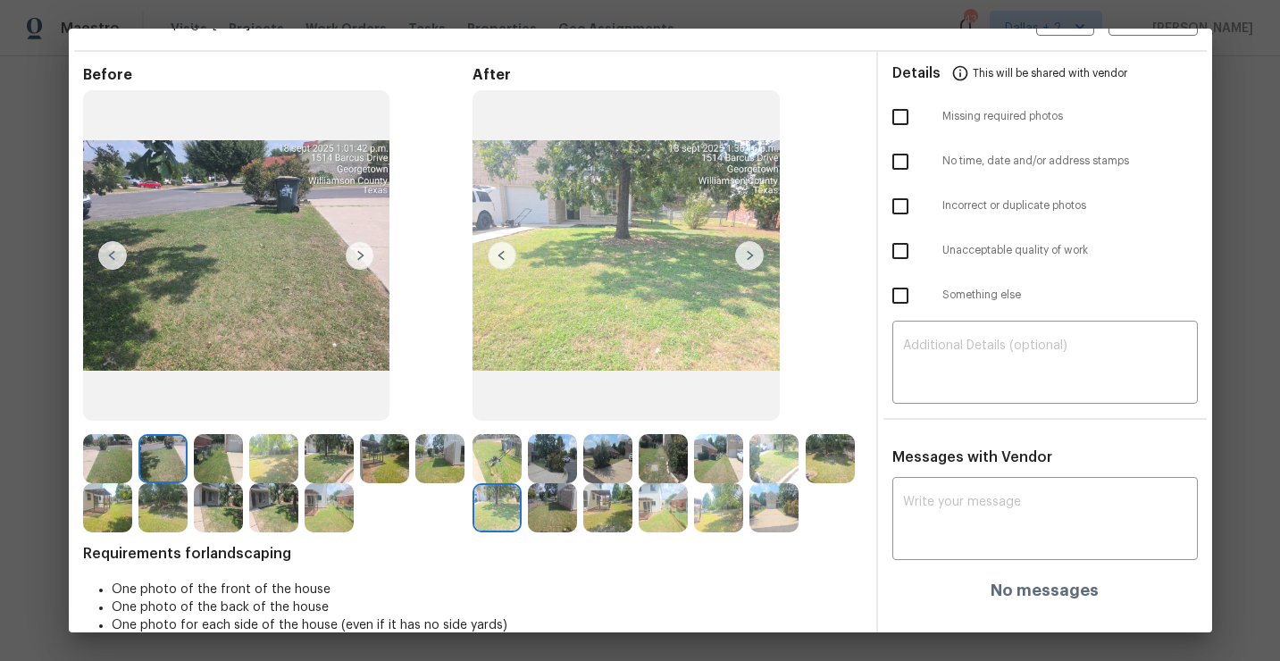
click at [746, 250] on img at bounding box center [749, 255] width 29 height 29
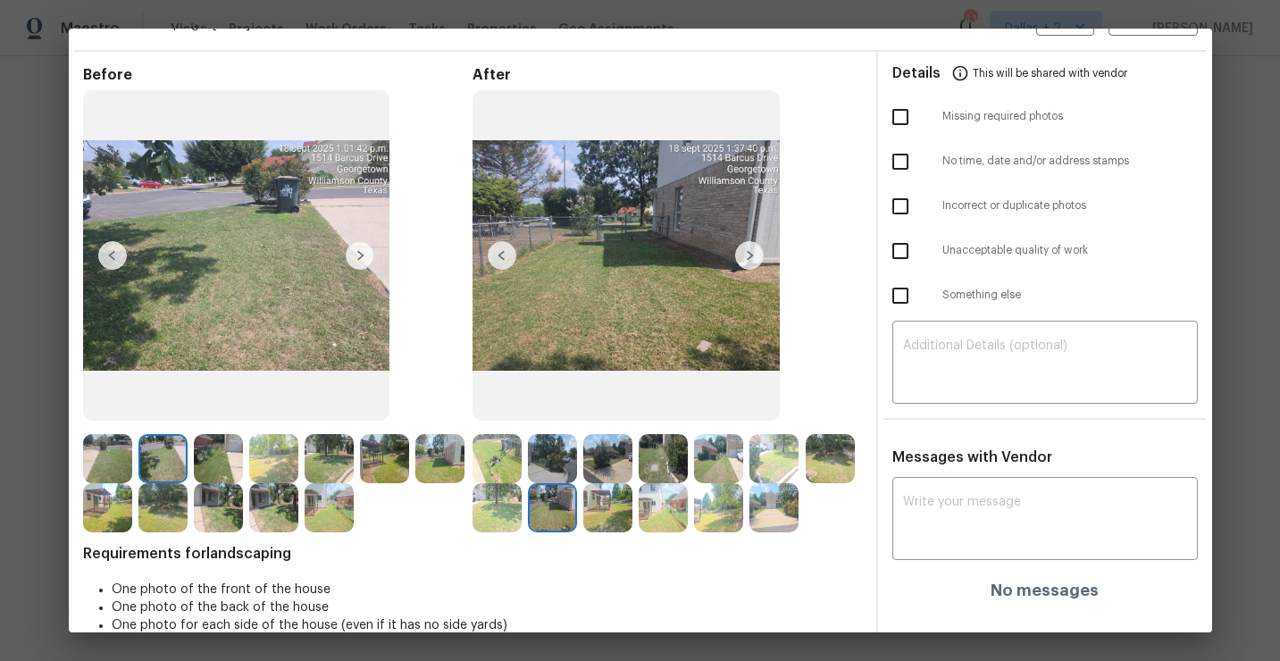
click at [746, 250] on img at bounding box center [749, 255] width 29 height 29
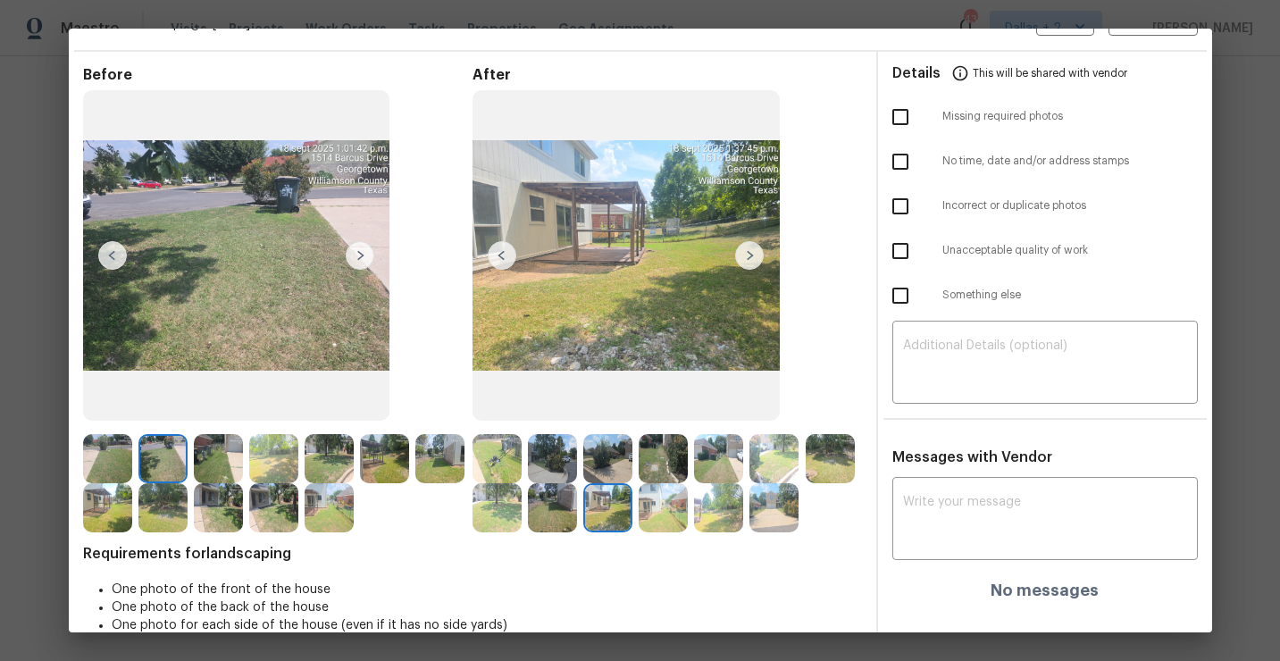
click at [748, 254] on img at bounding box center [749, 255] width 29 height 29
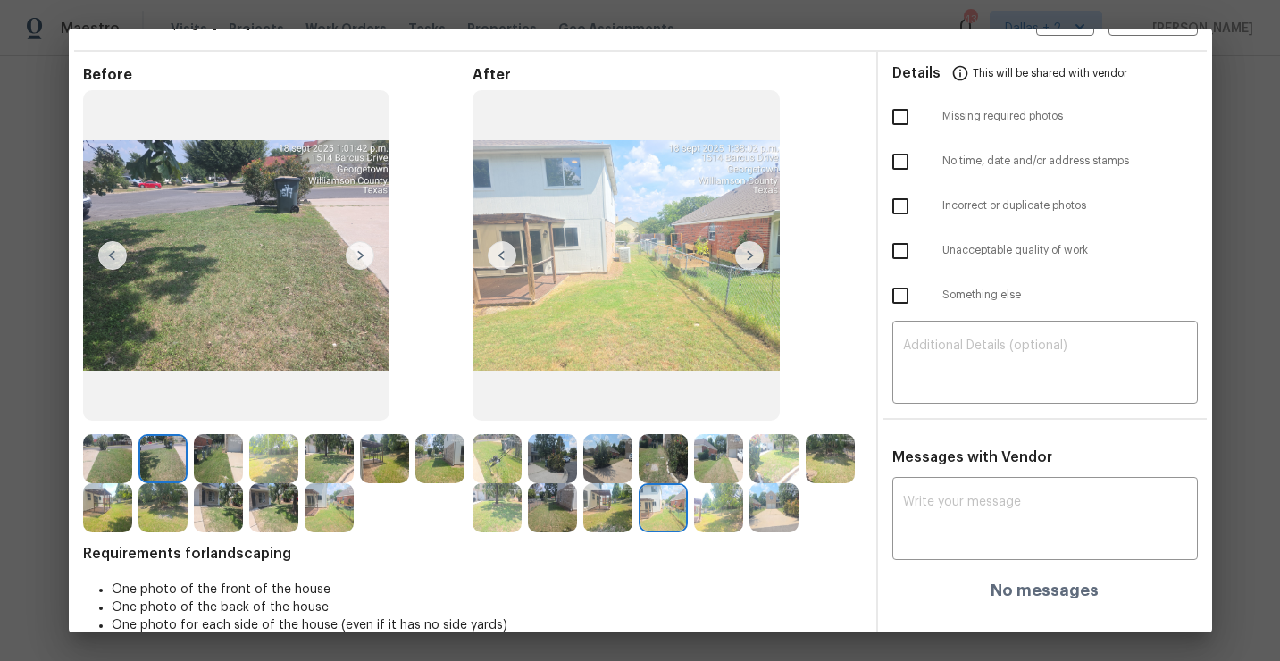
click at [748, 254] on img at bounding box center [749, 255] width 29 height 29
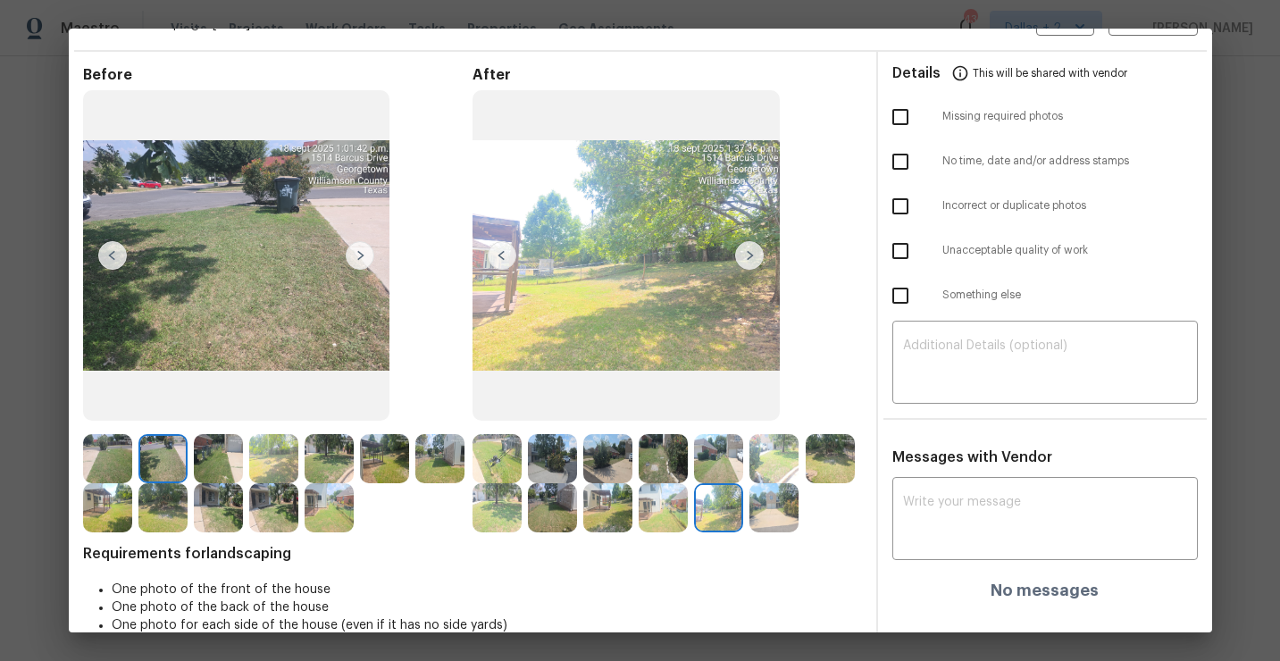
click at [759, 257] on img at bounding box center [749, 255] width 29 height 29
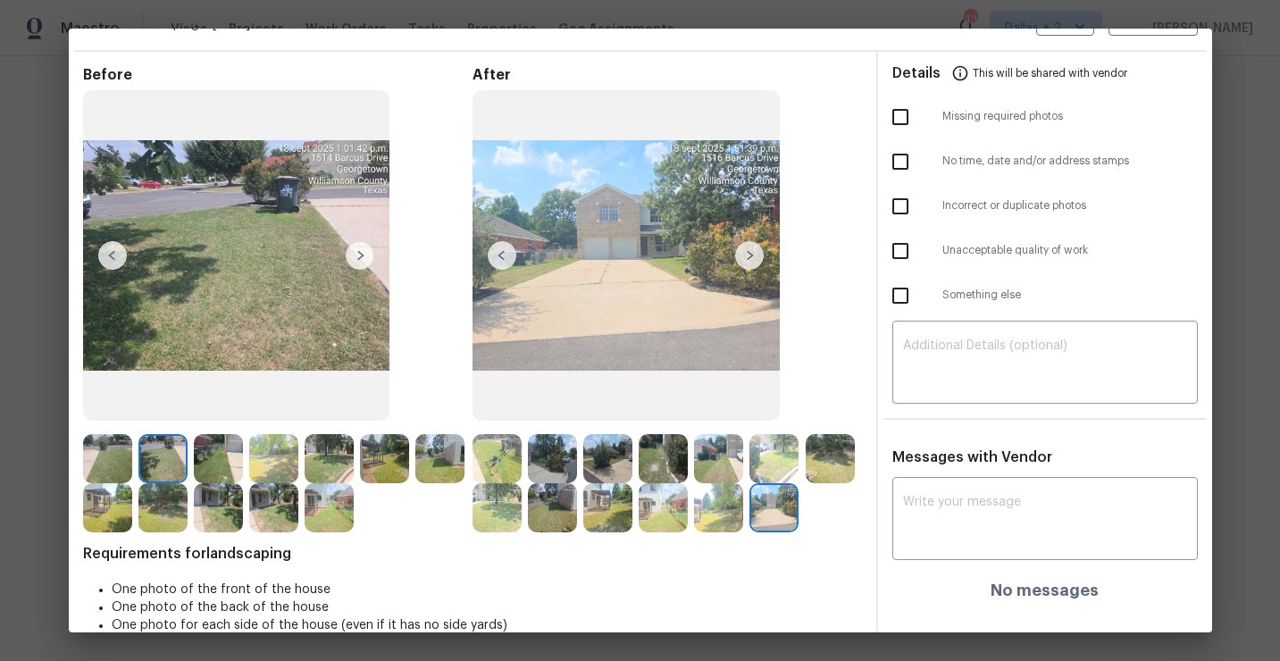
click at [759, 257] on img at bounding box center [749, 255] width 29 height 29
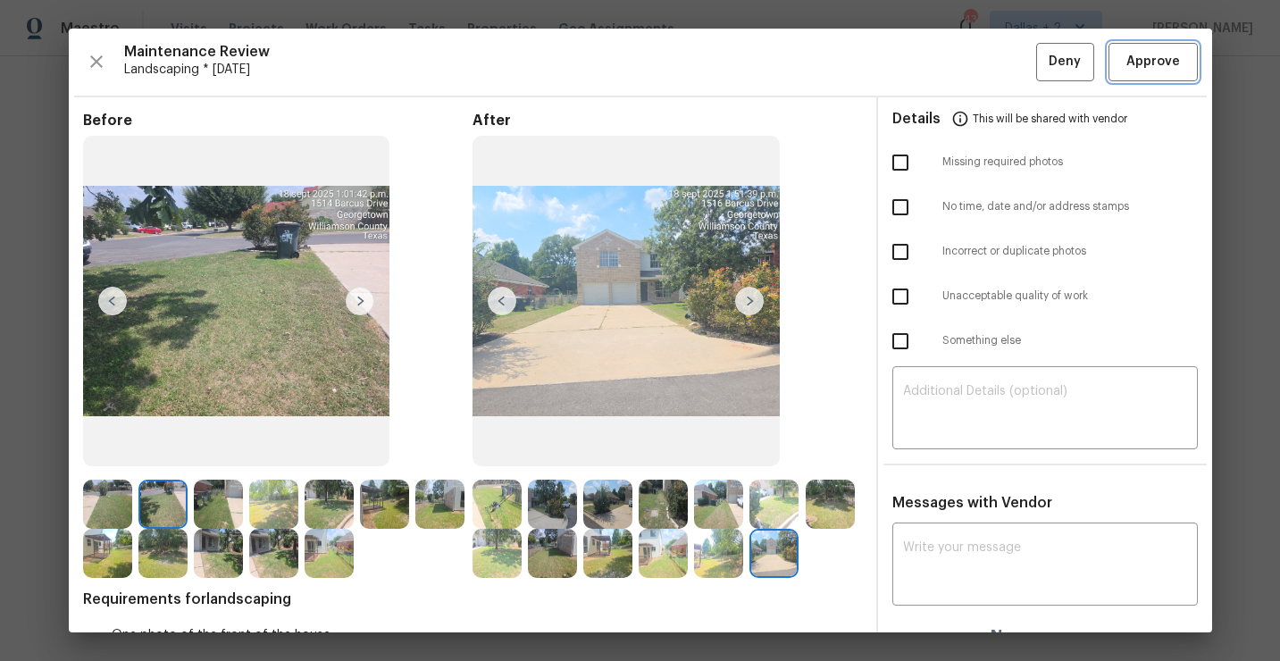
click at [1159, 60] on span "Approve" at bounding box center [1153, 62] width 54 height 22
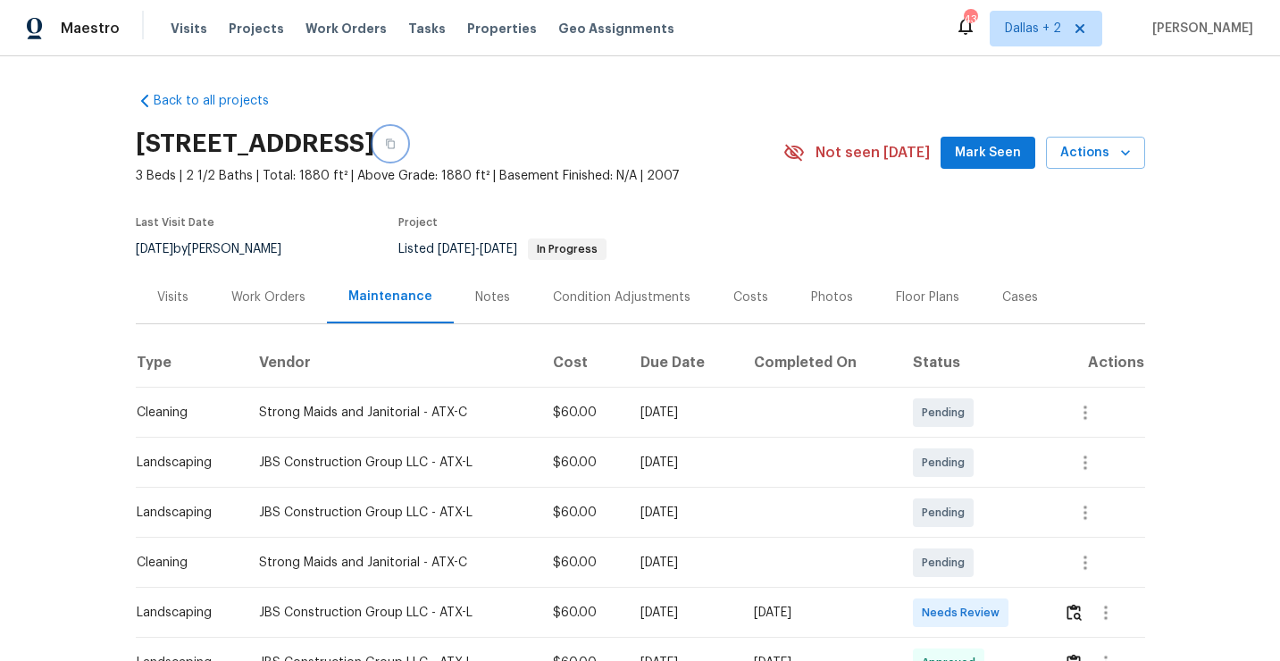
click at [396, 146] on icon "button" at bounding box center [390, 143] width 11 height 11
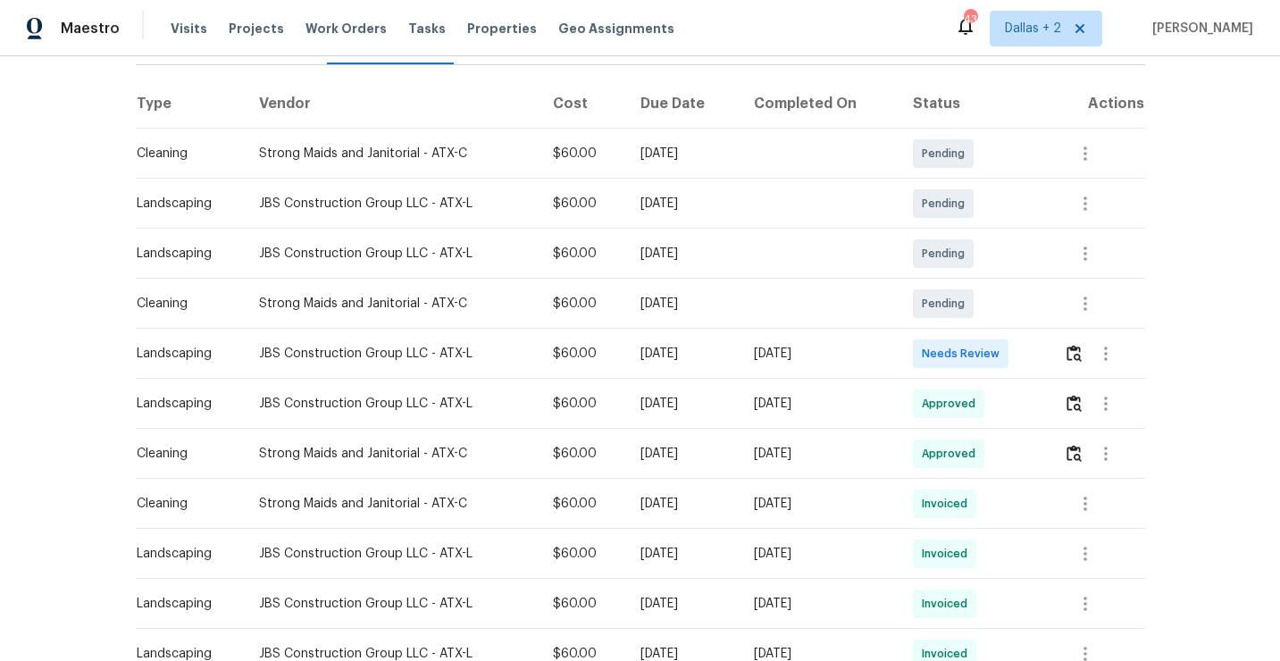
scroll to position [265, 0]
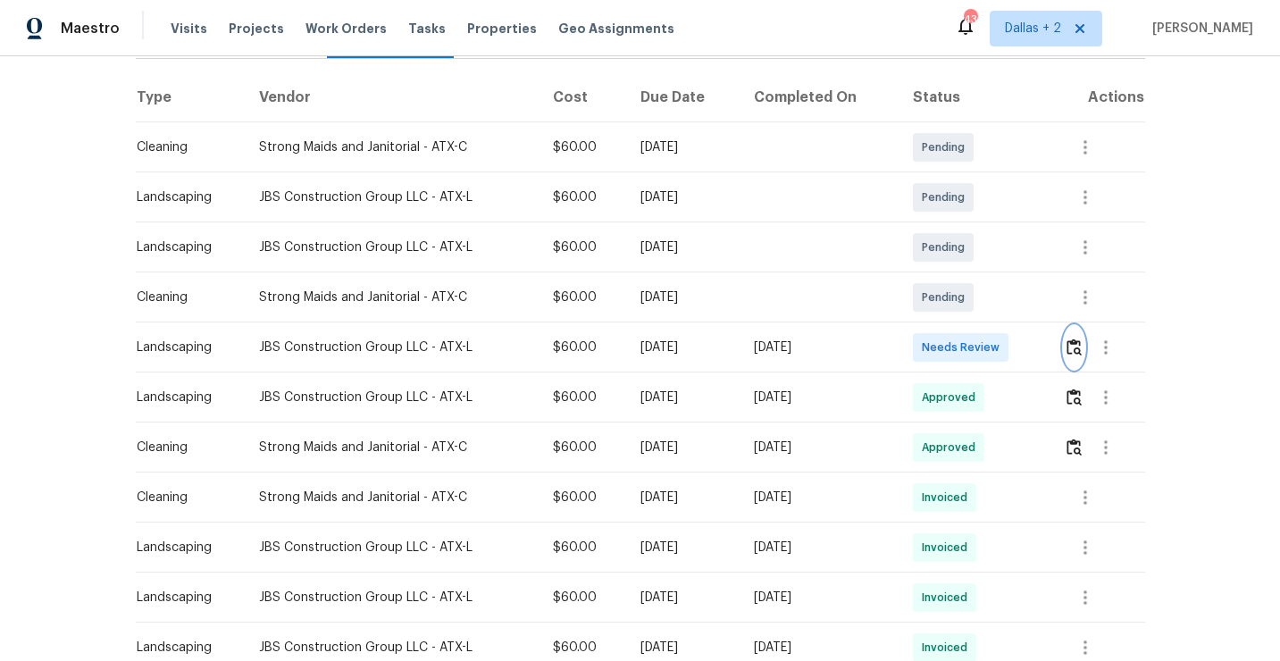
click at [1076, 355] on img "button" at bounding box center [1073, 346] width 15 height 17
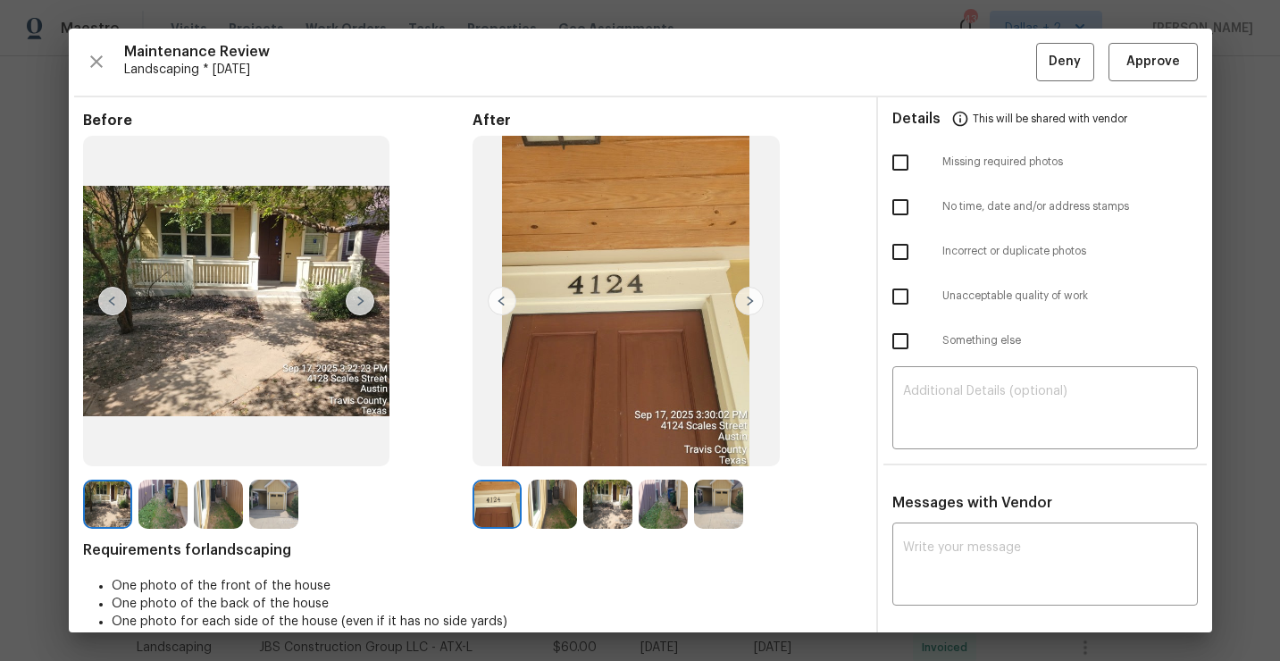
click at [756, 294] on img at bounding box center [749, 301] width 29 height 29
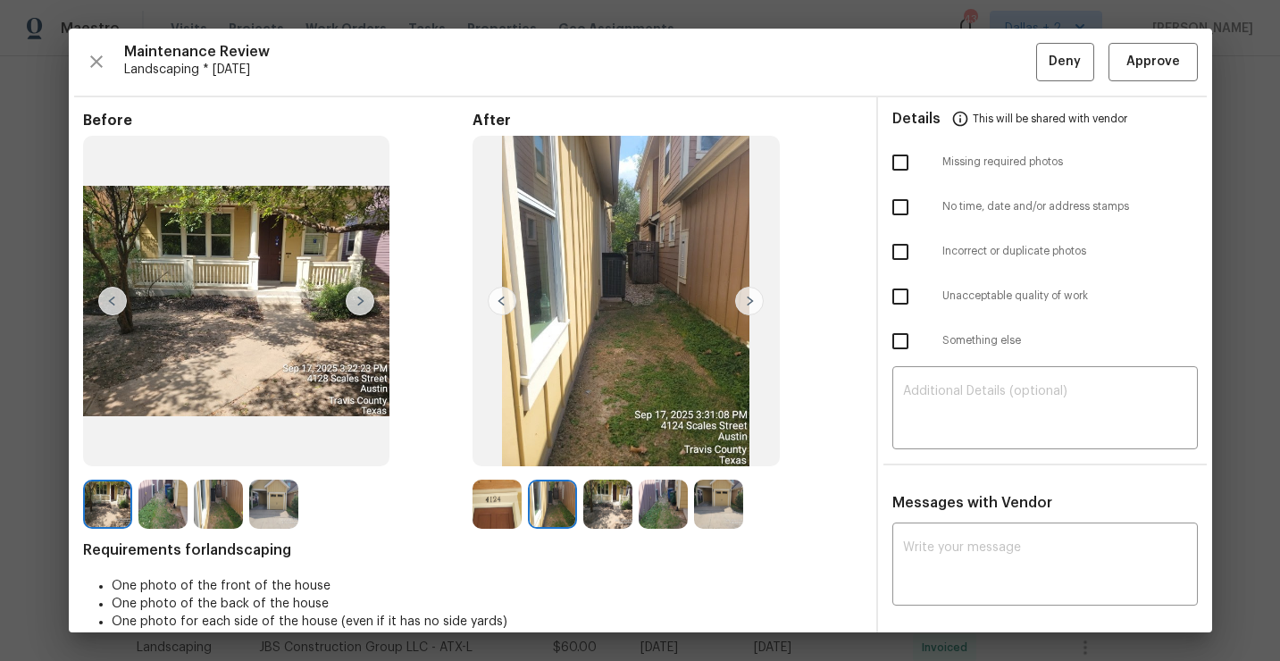
click at [756, 294] on img at bounding box center [749, 301] width 29 height 29
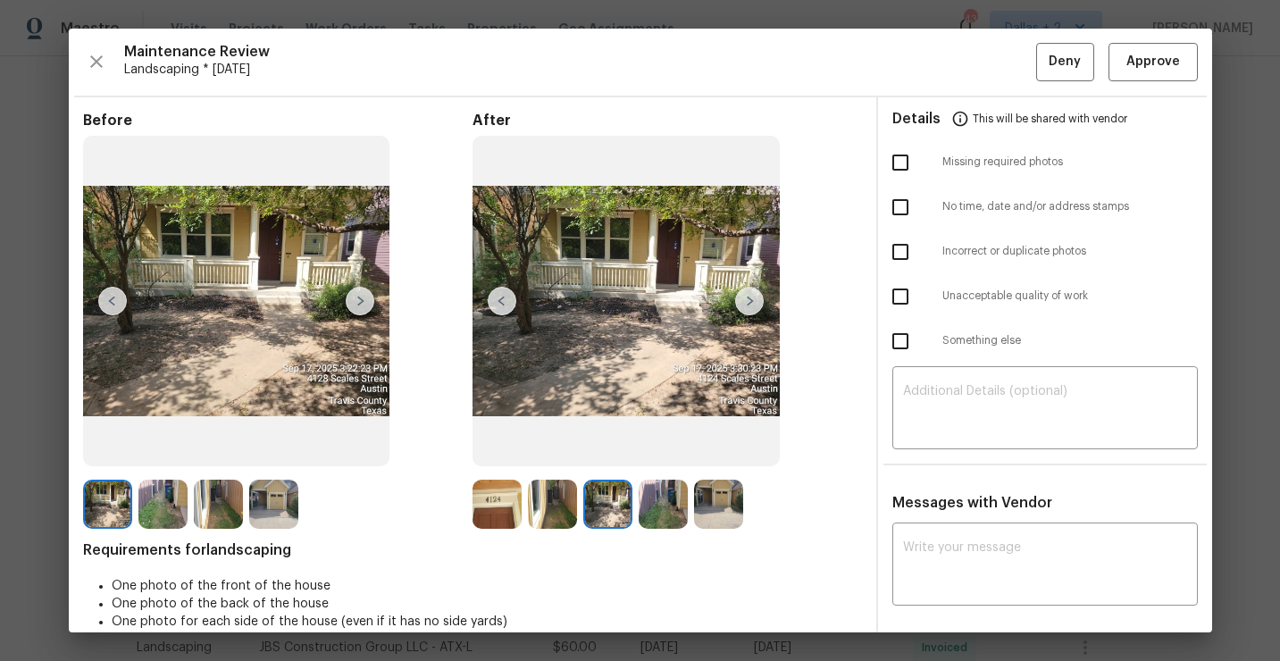
click at [756, 294] on img at bounding box center [749, 301] width 29 height 29
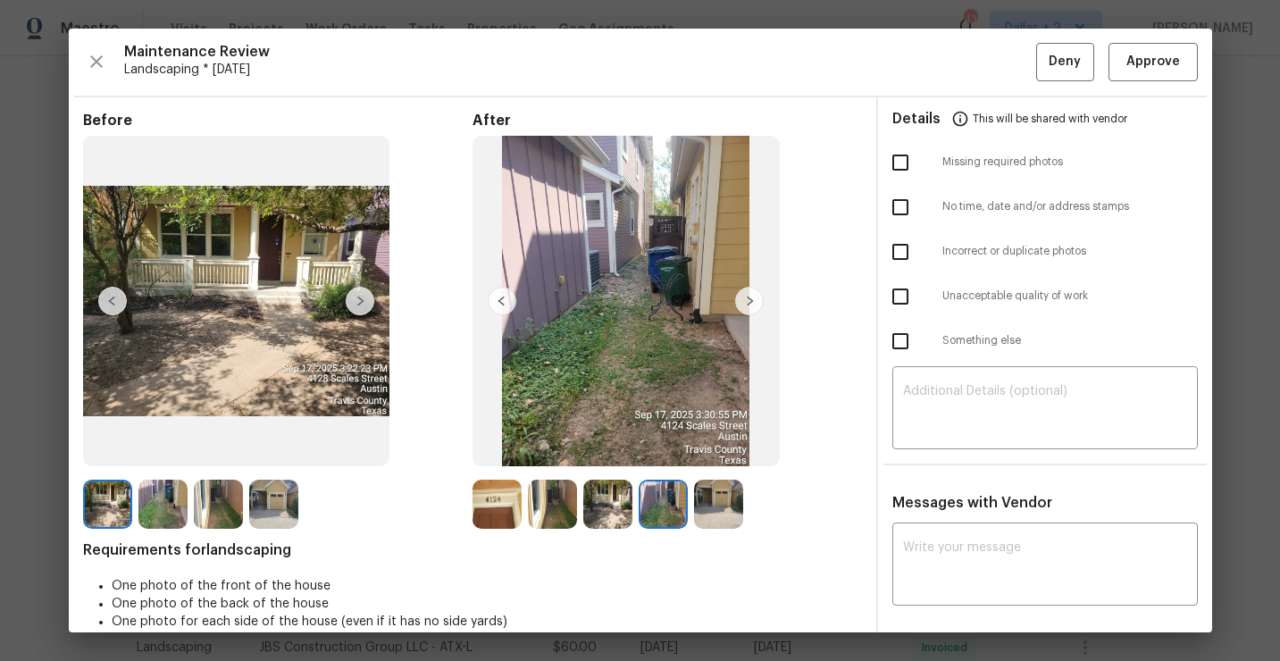
click at [756, 294] on img at bounding box center [749, 301] width 29 height 29
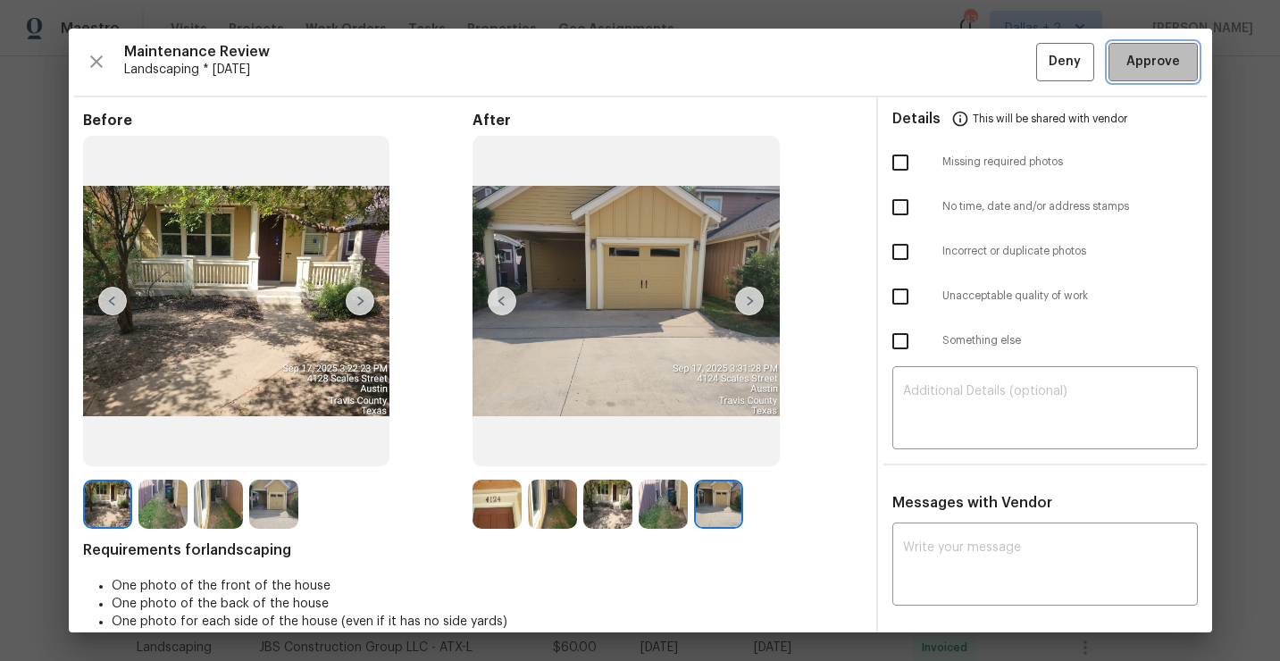
click at [1154, 59] on span "Approve" at bounding box center [1153, 62] width 54 height 22
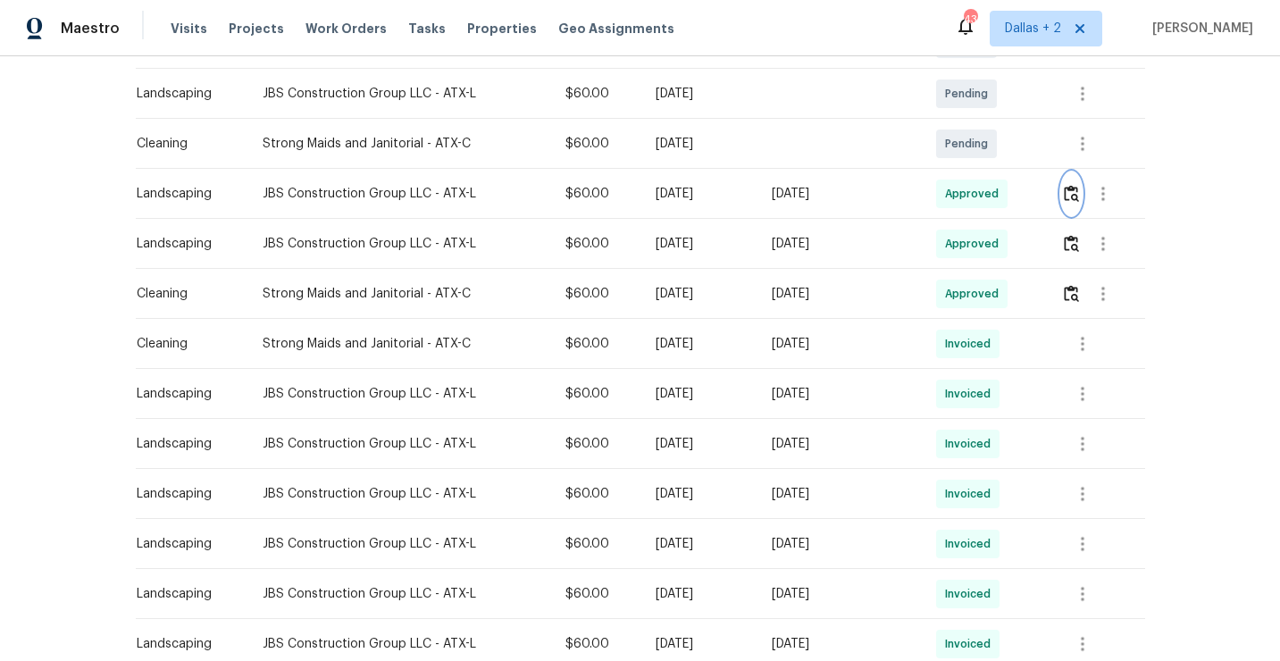
scroll to position [0, 0]
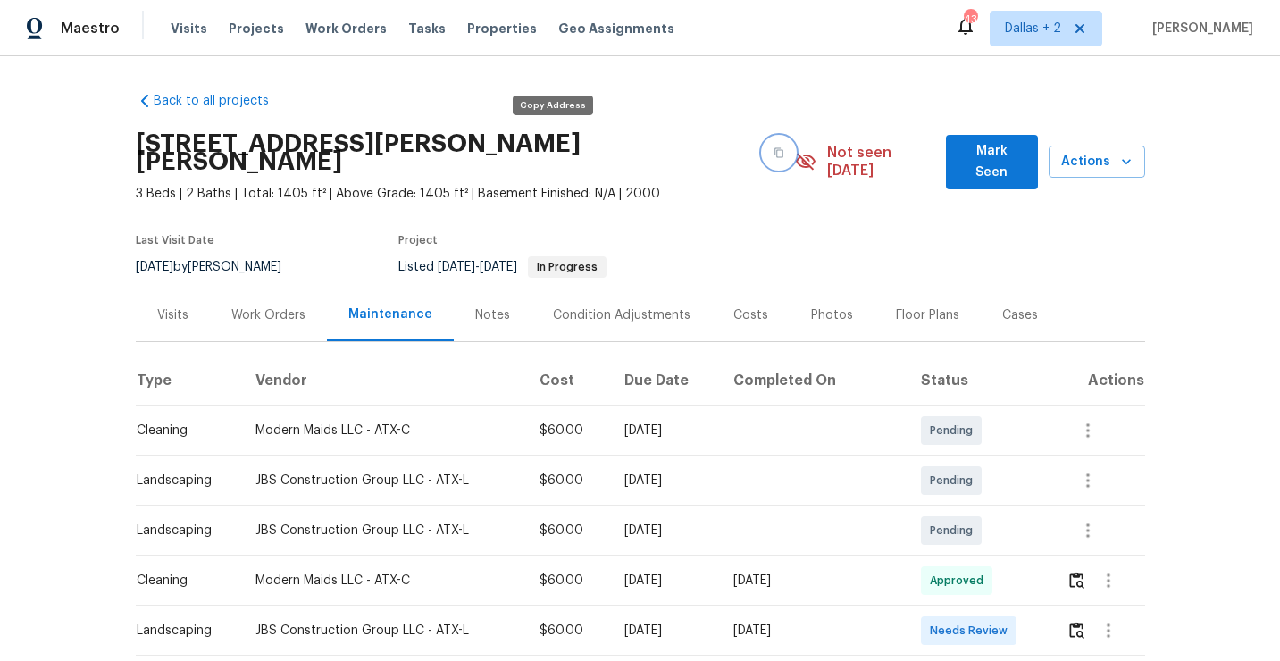
click at [775, 148] on icon "button" at bounding box center [779, 153] width 9 height 10
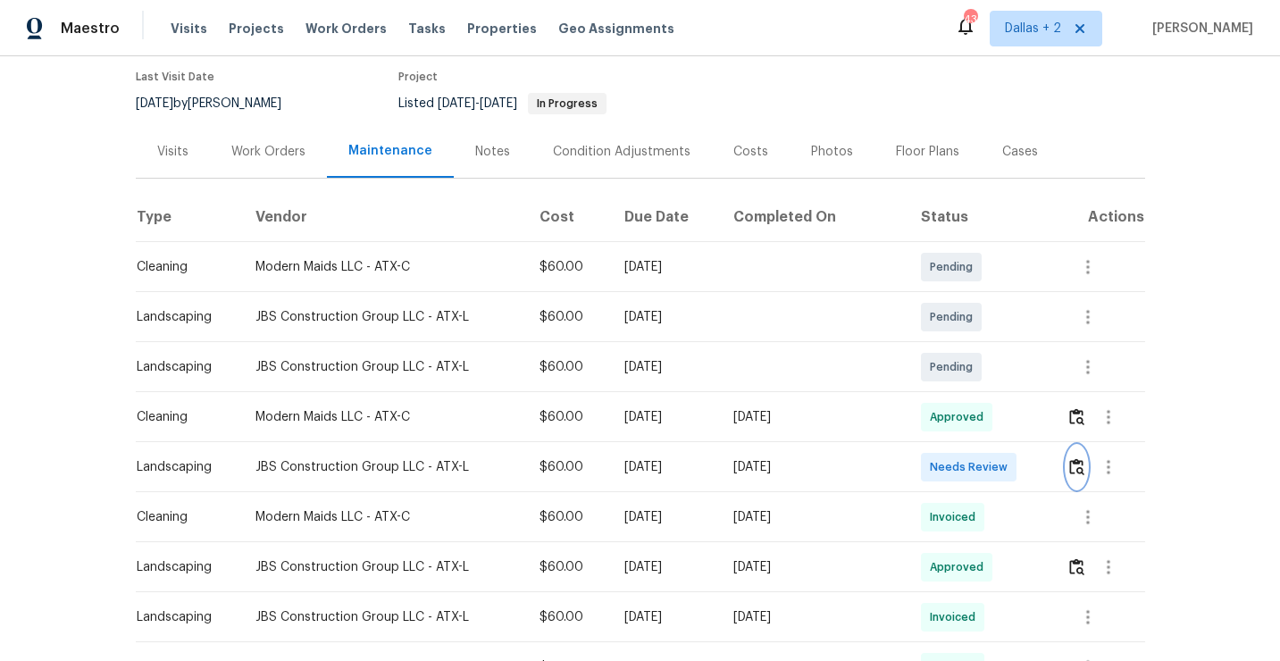
click at [1072, 446] on button "button" at bounding box center [1076, 467] width 21 height 43
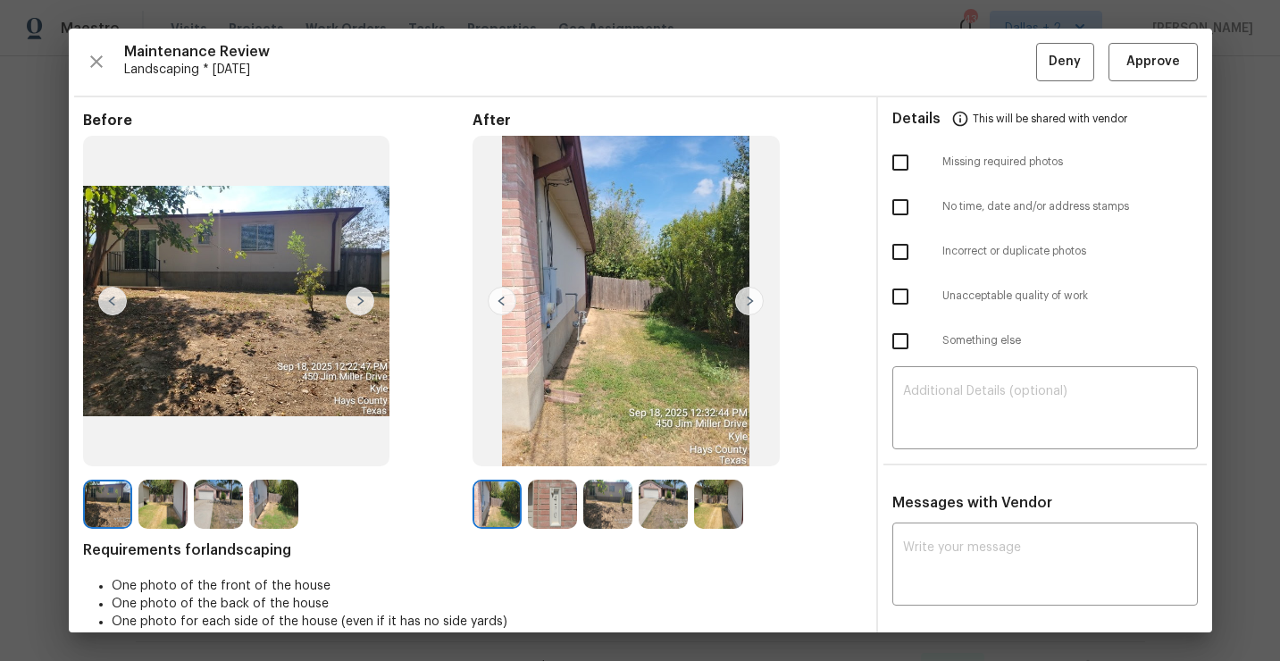
click at [498, 518] on img at bounding box center [496, 504] width 49 height 49
click at [754, 305] on img at bounding box center [749, 301] width 29 height 29
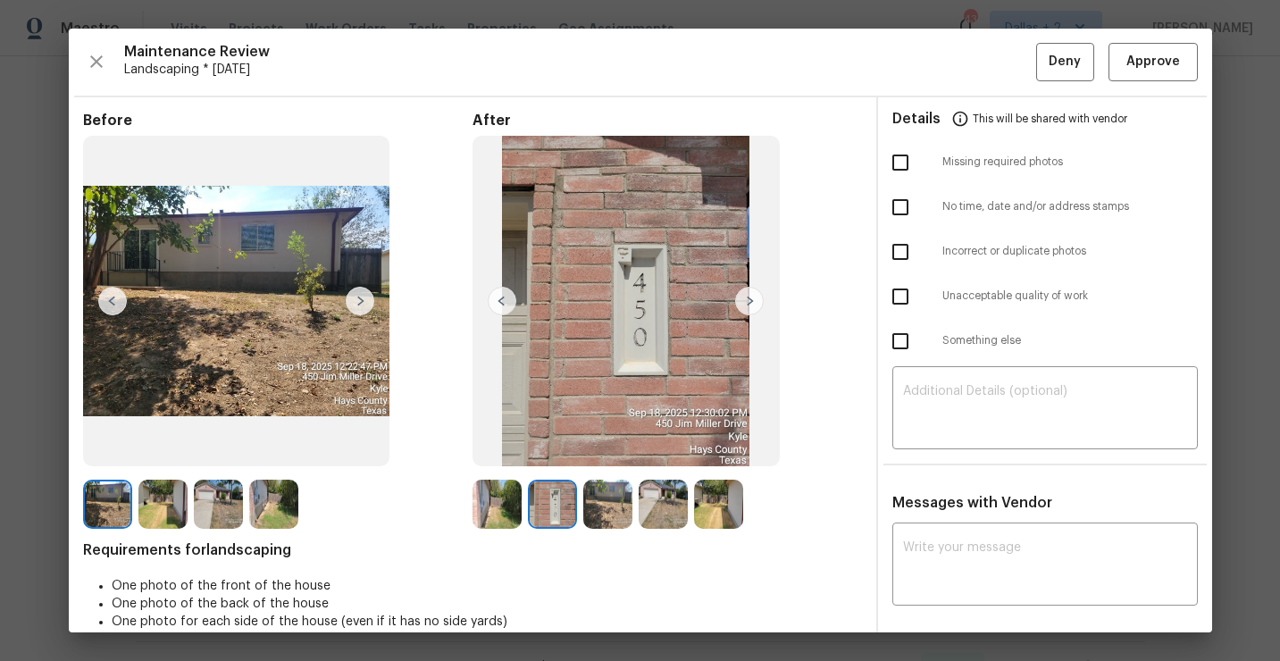
click at [746, 302] on img at bounding box center [749, 301] width 29 height 29
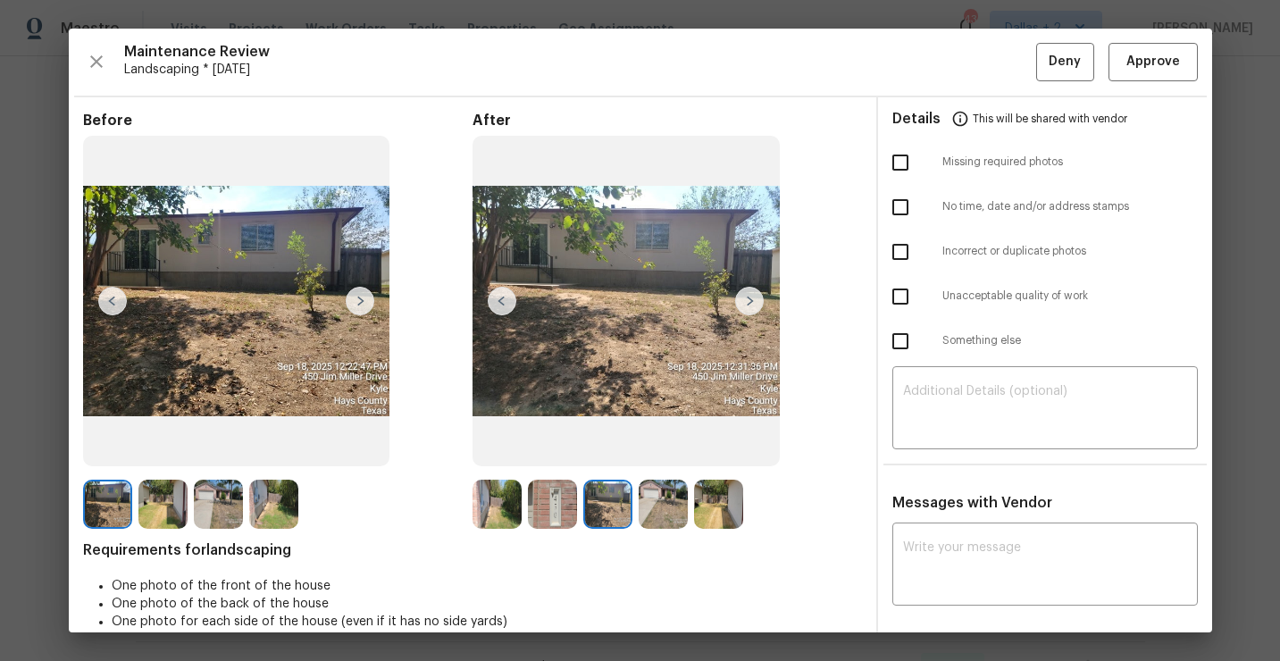
click at [747, 295] on img at bounding box center [749, 301] width 29 height 29
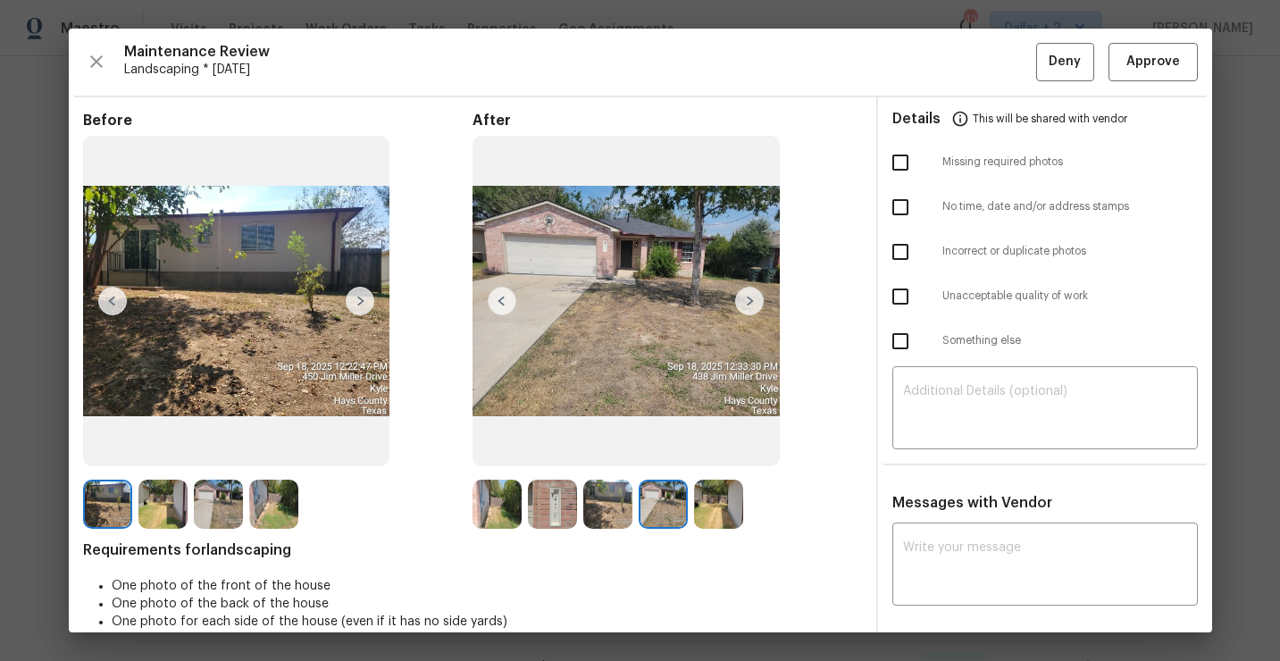
click at [747, 305] on img at bounding box center [749, 301] width 29 height 29
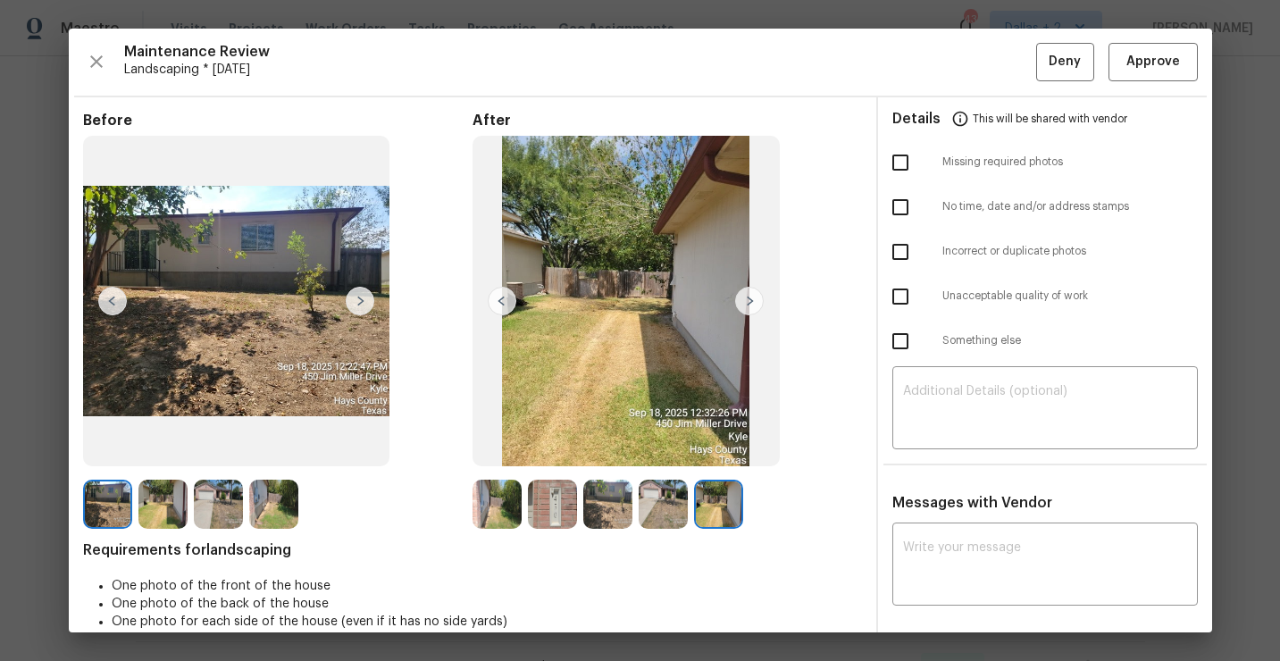
click at [492, 505] on img at bounding box center [496, 504] width 49 height 49
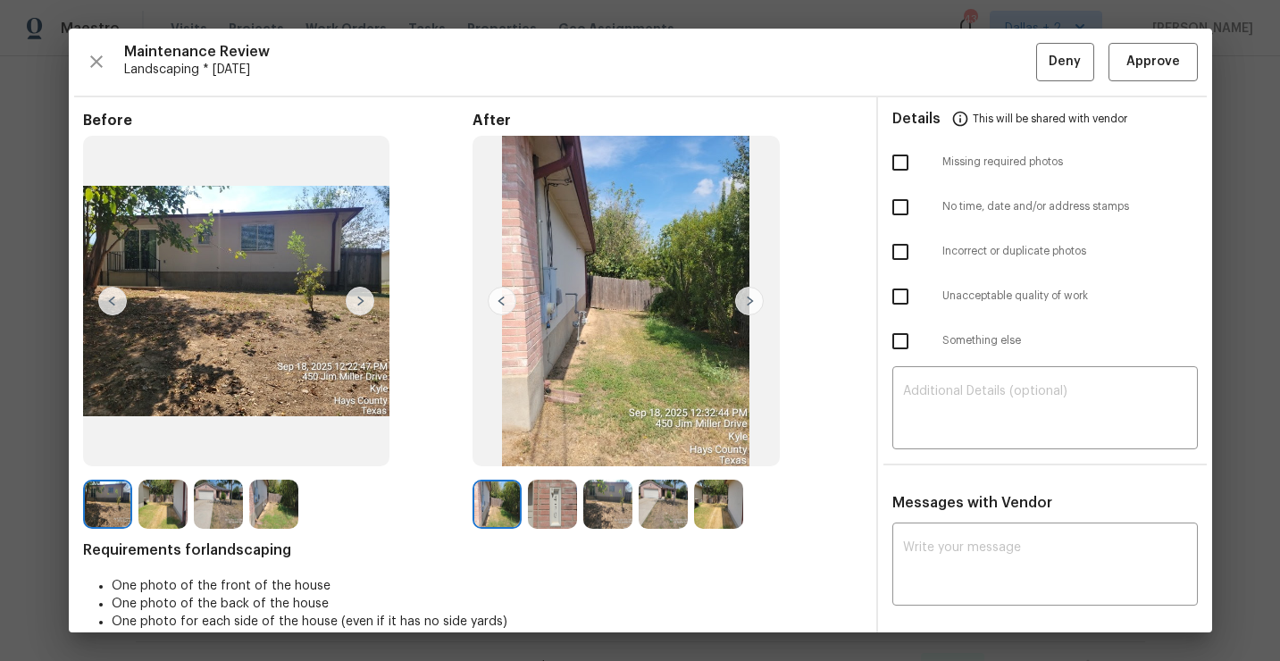
click at [752, 305] on img at bounding box center [749, 301] width 29 height 29
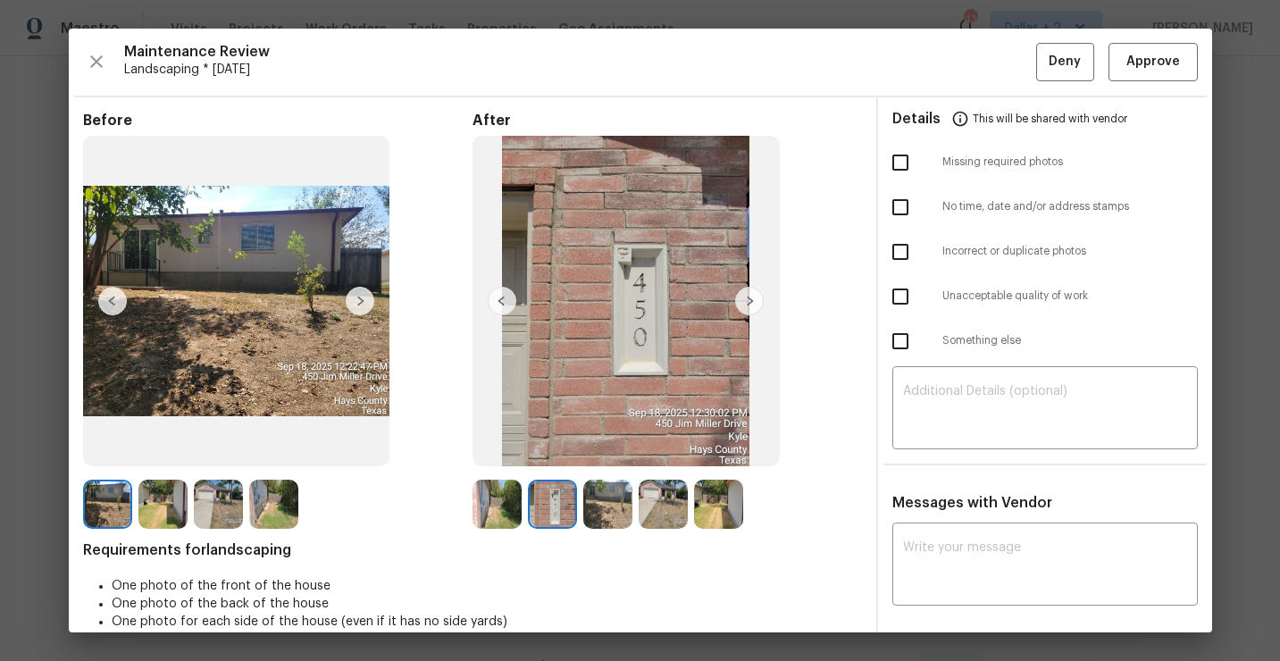
click at [752, 305] on img at bounding box center [749, 301] width 29 height 29
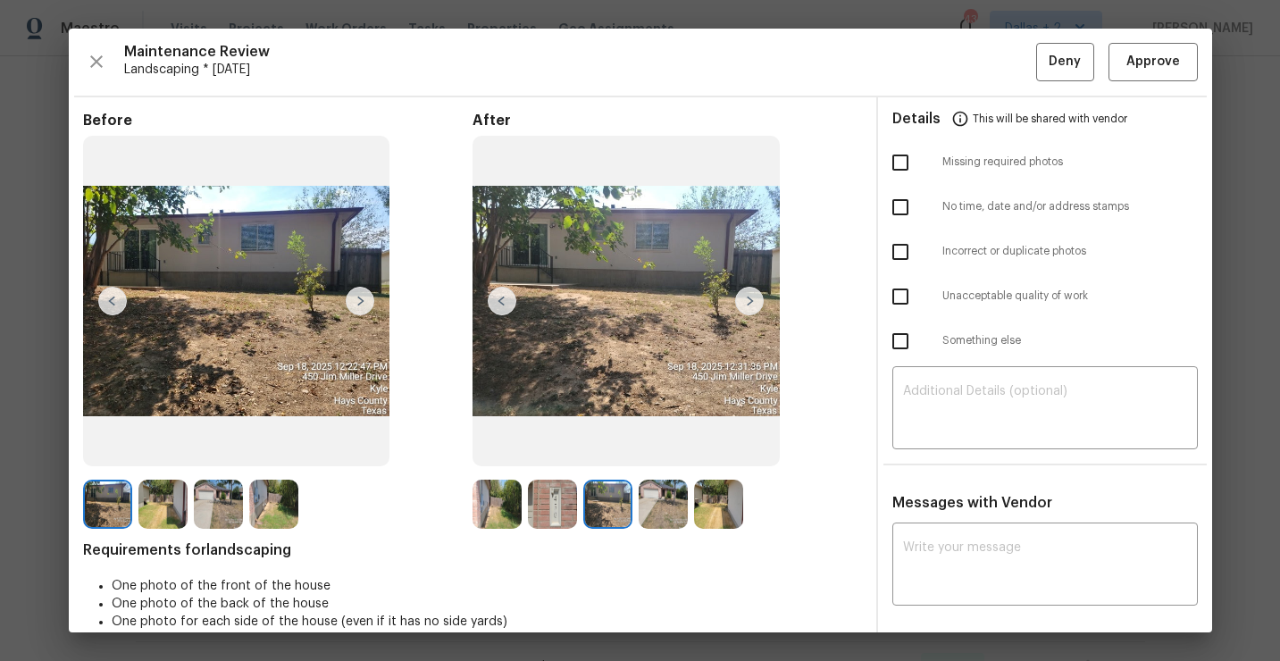
click at [748, 305] on img at bounding box center [749, 301] width 29 height 29
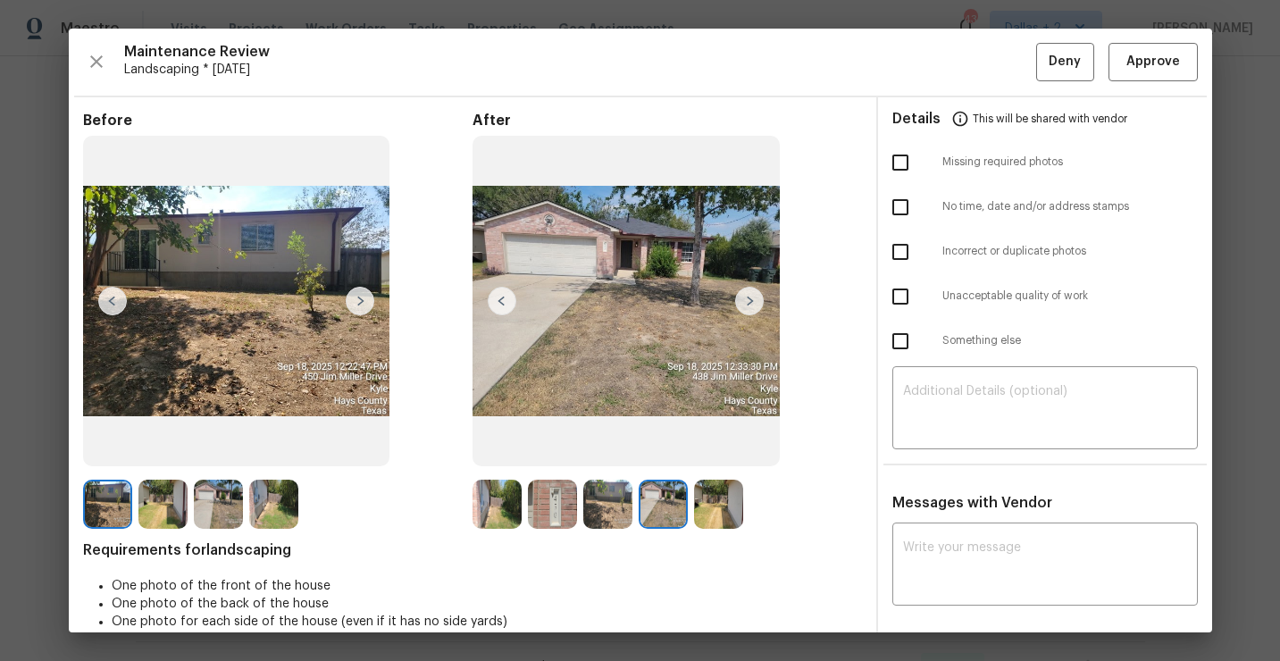
click at [748, 305] on img at bounding box center [749, 301] width 29 height 29
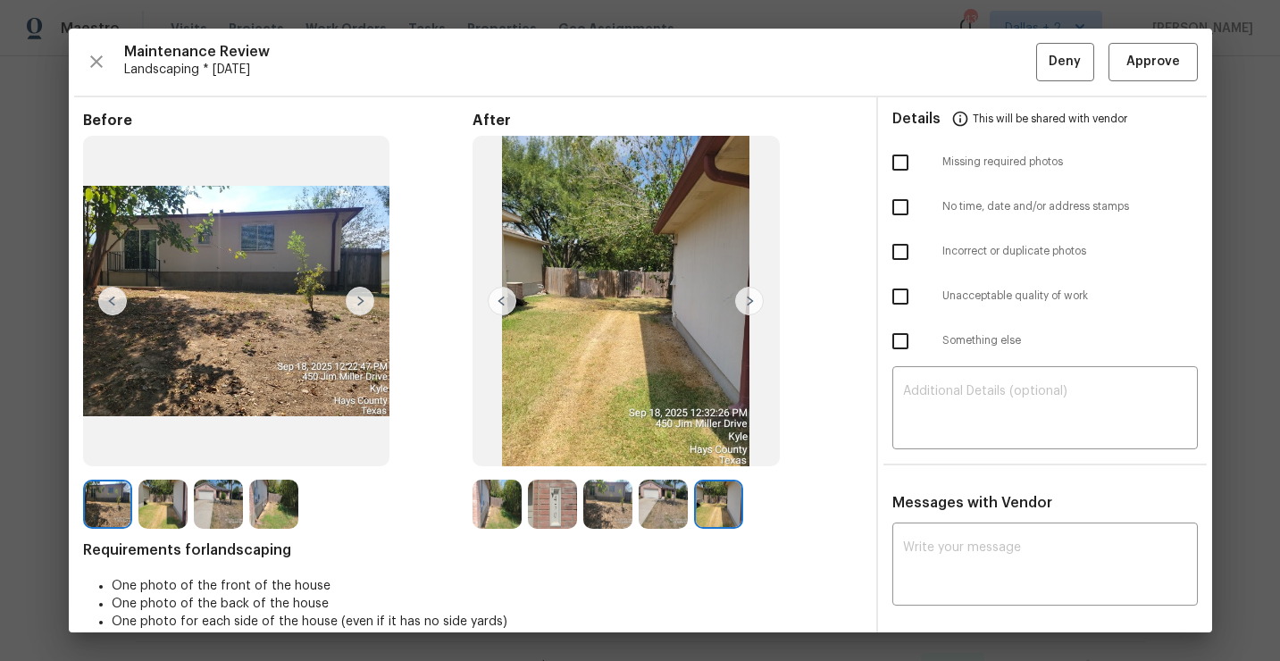
click at [488, 498] on img at bounding box center [496, 504] width 49 height 49
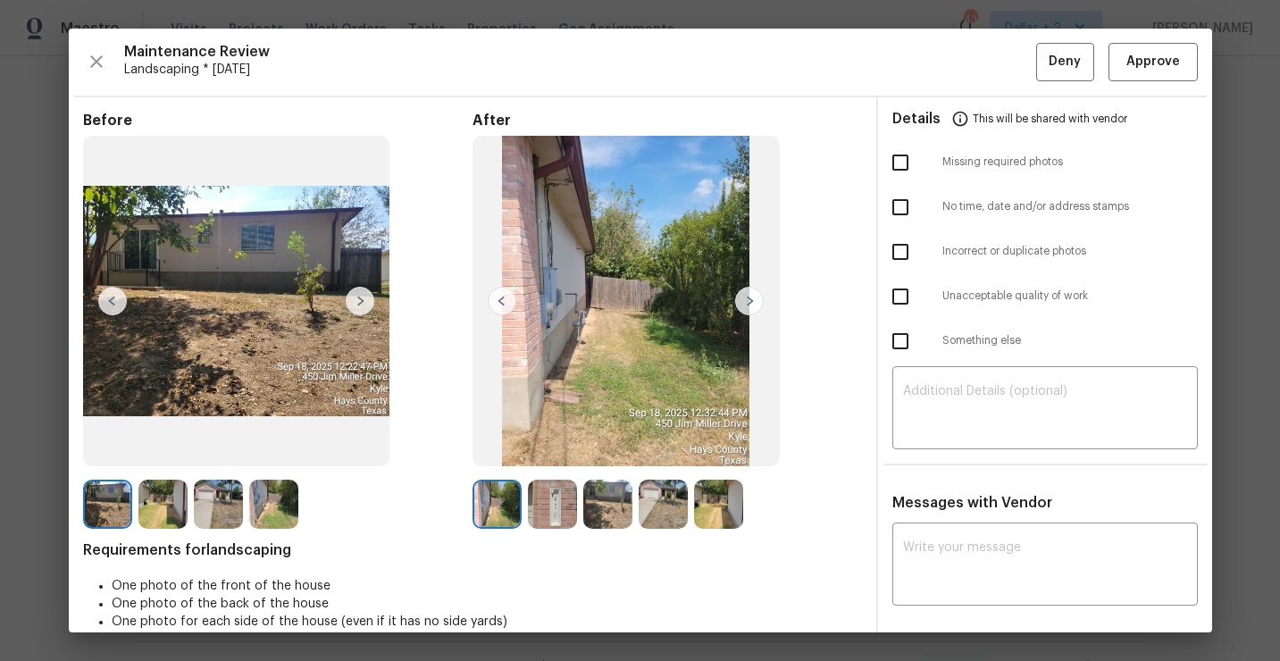
click at [739, 307] on img at bounding box center [749, 301] width 29 height 29
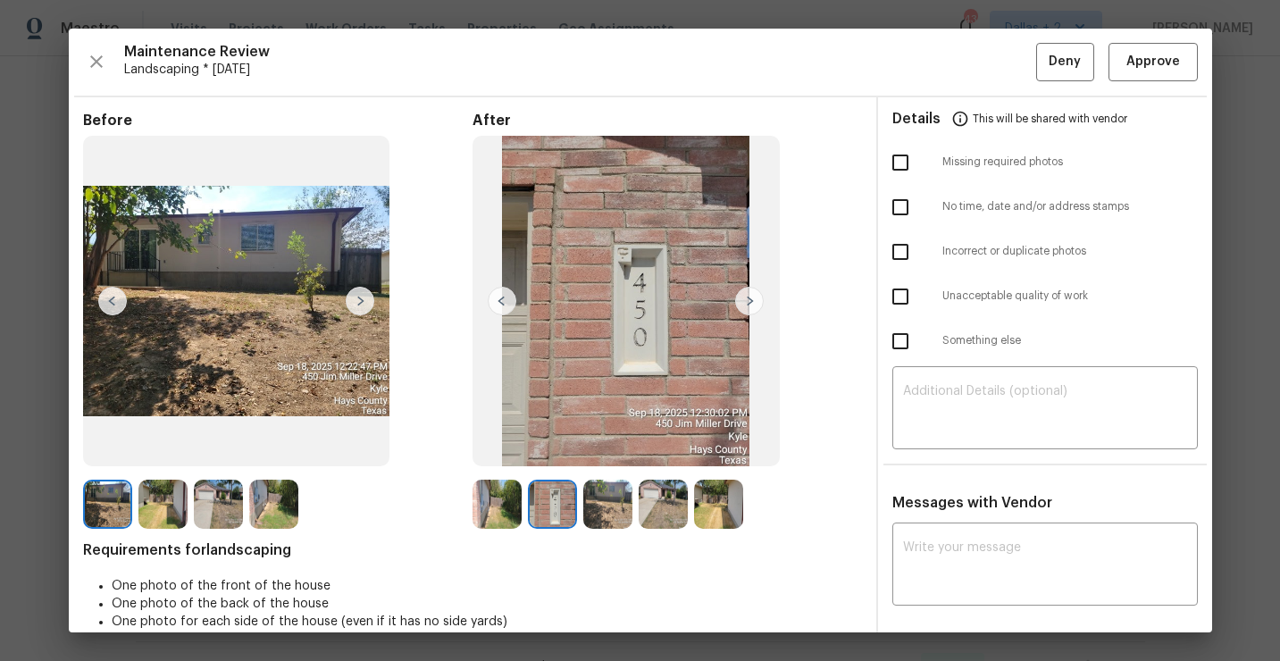
click at [749, 304] on img at bounding box center [749, 301] width 29 height 29
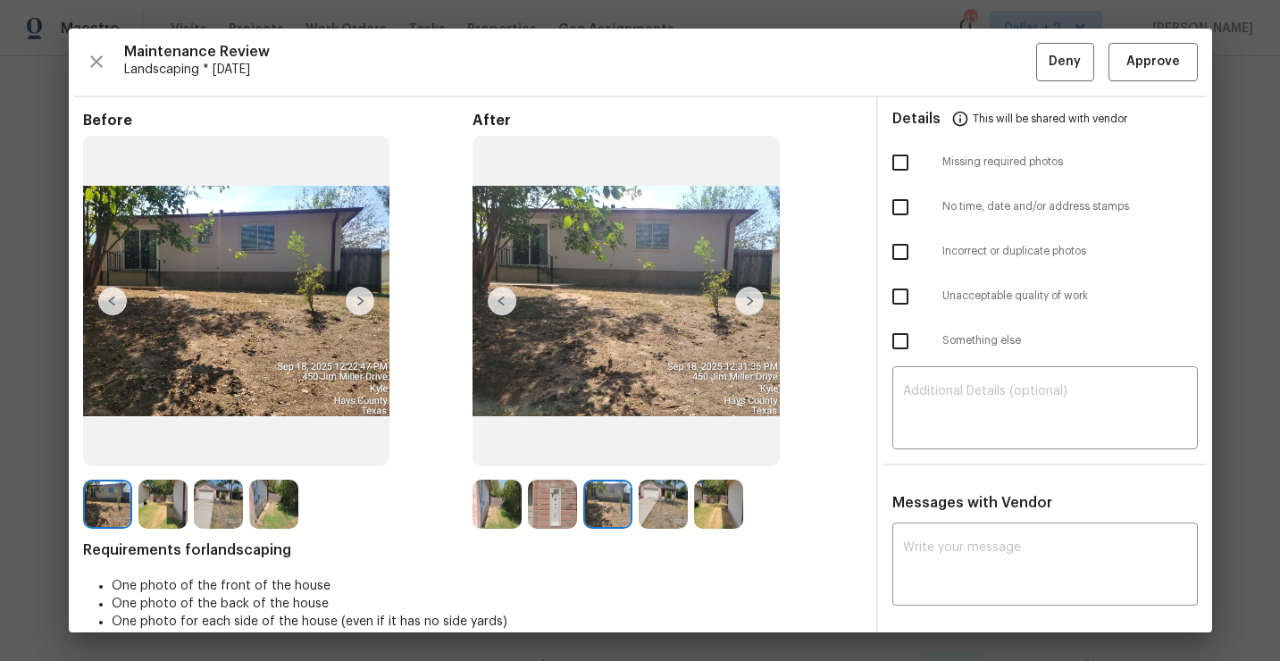
click at [749, 304] on img at bounding box center [749, 301] width 29 height 29
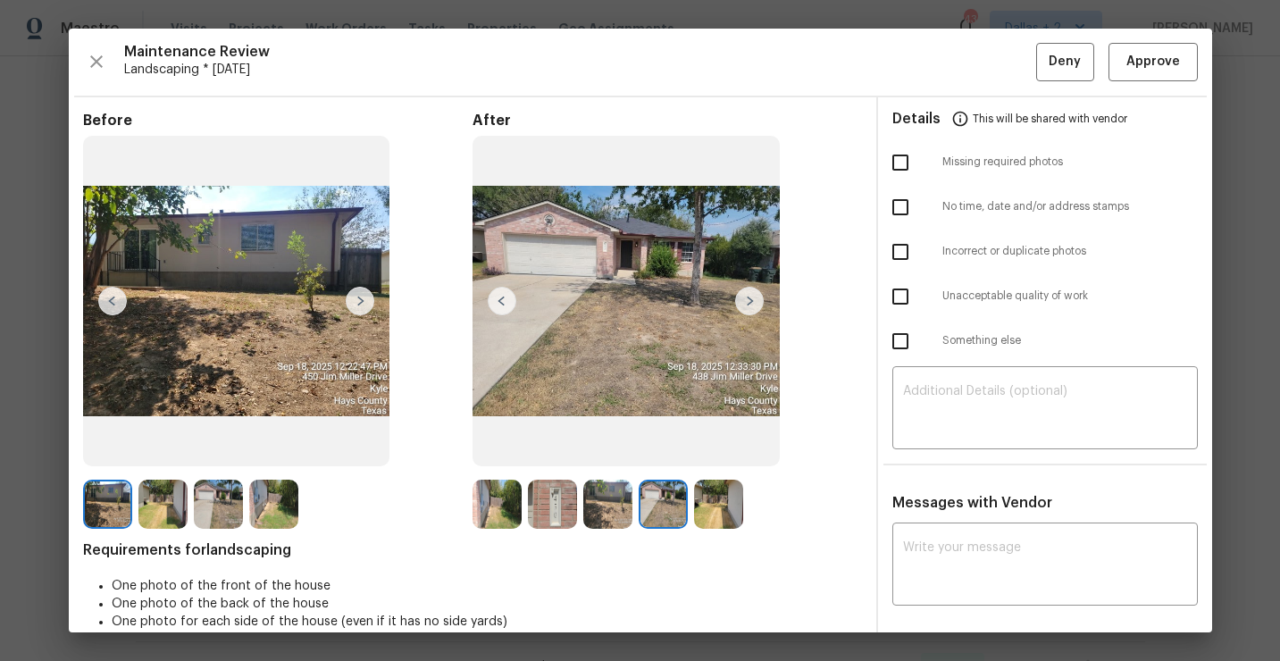
click at [749, 304] on img at bounding box center [749, 301] width 29 height 29
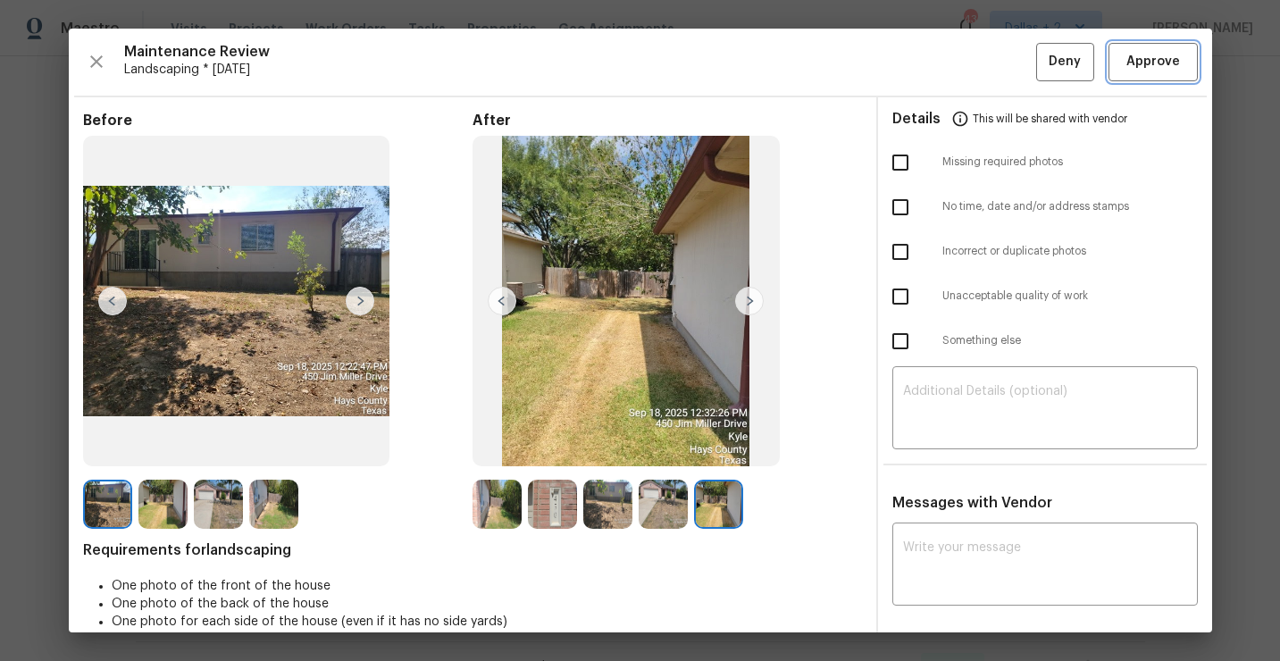
click at [1133, 64] on span "Approve" at bounding box center [1153, 62] width 54 height 22
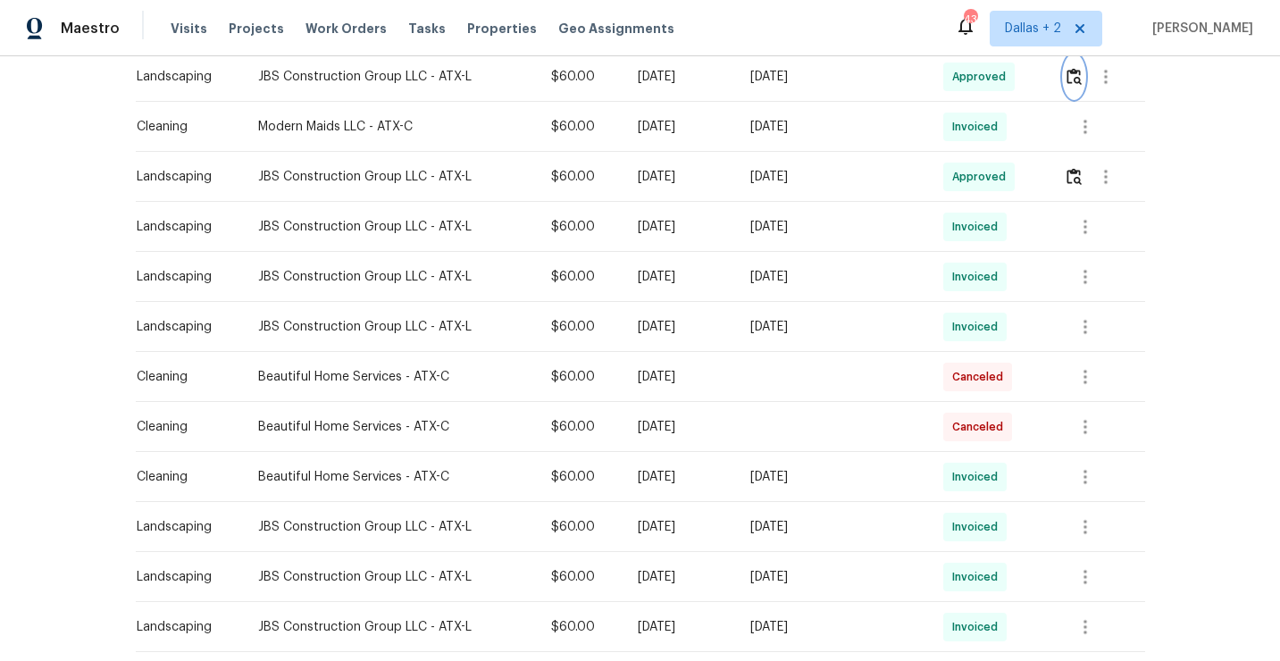
scroll to position [0, 0]
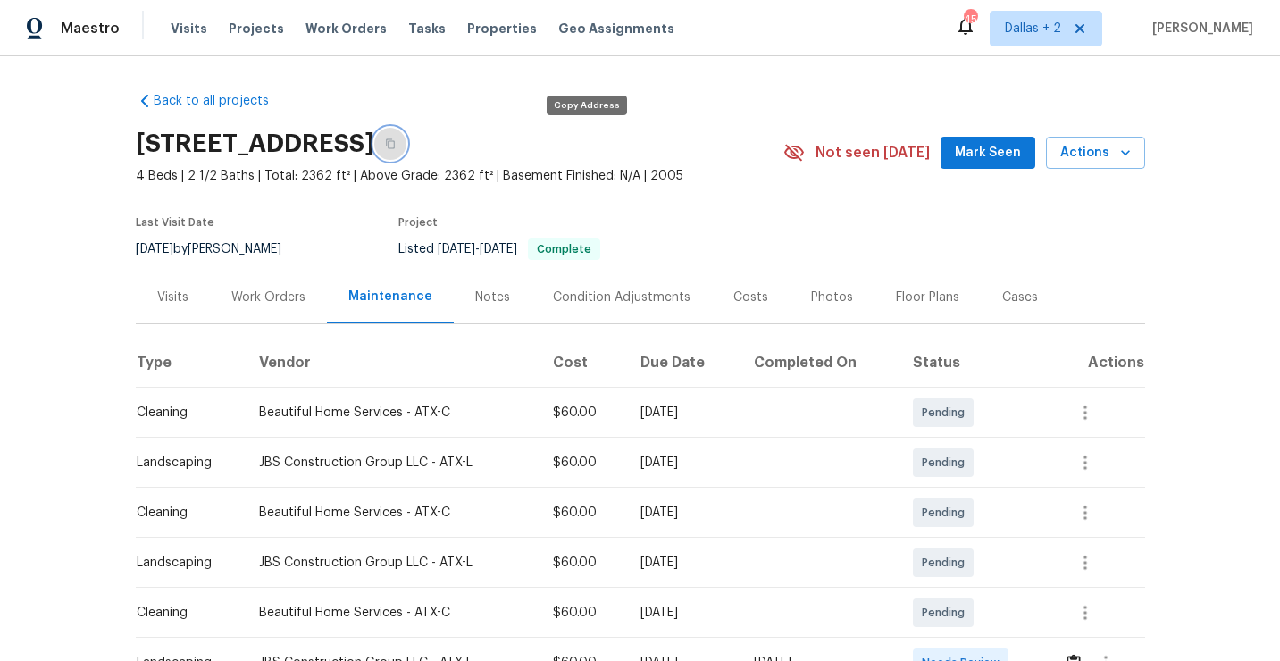
click at [396, 139] on icon "button" at bounding box center [390, 143] width 11 height 11
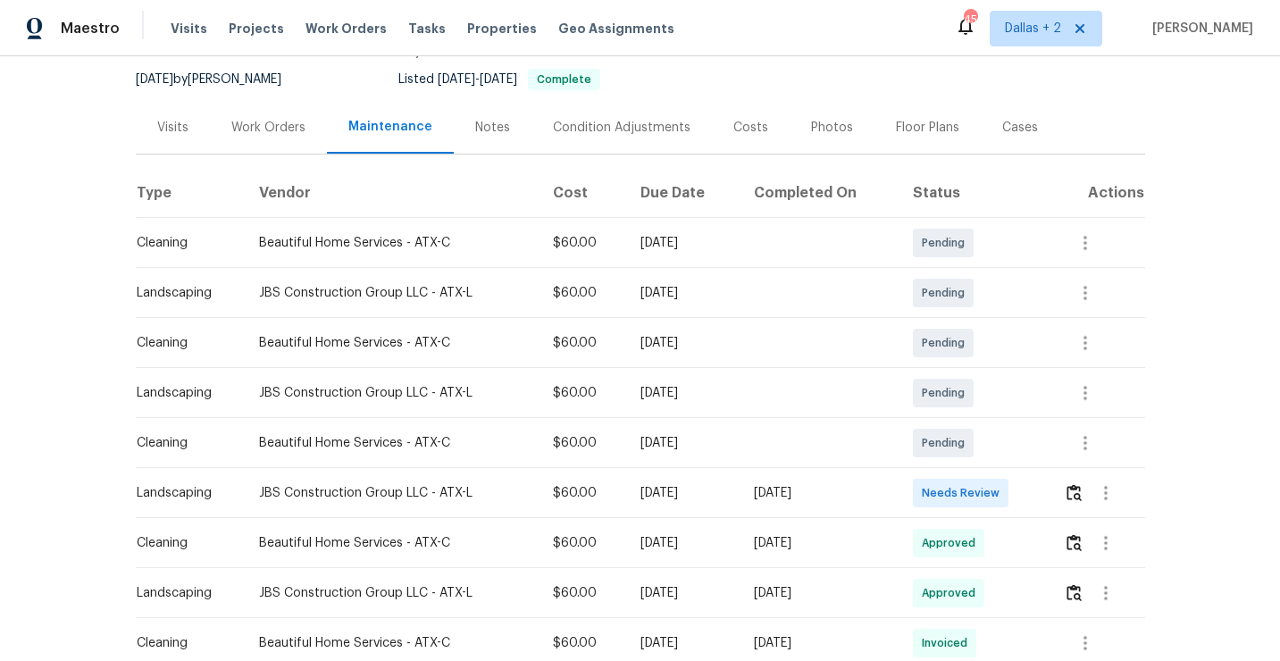
scroll to position [238, 0]
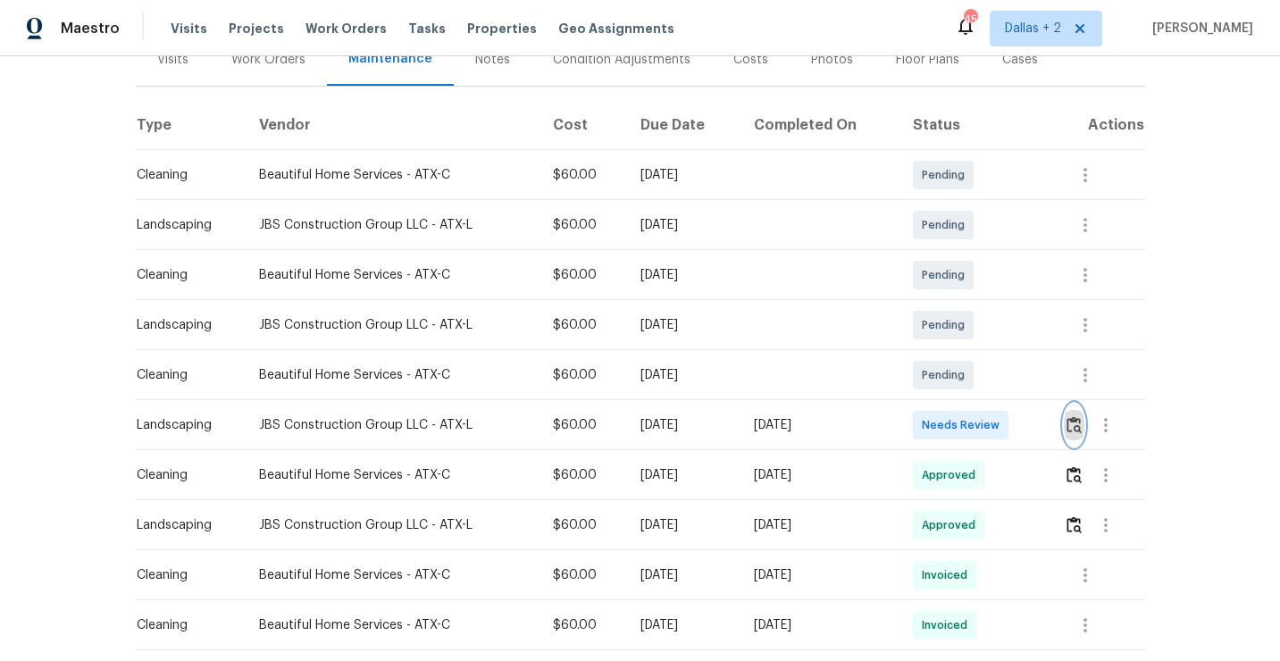
click at [1078, 431] on img "button" at bounding box center [1073, 424] width 15 height 17
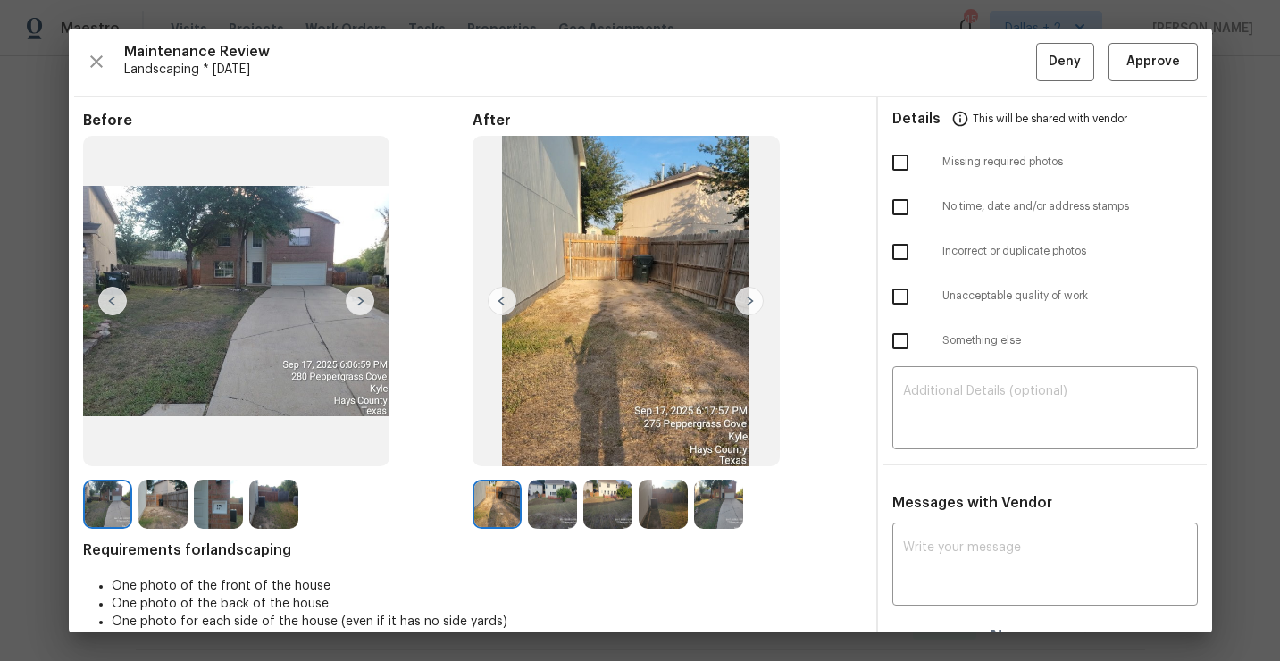
click at [748, 298] on img at bounding box center [749, 301] width 29 height 29
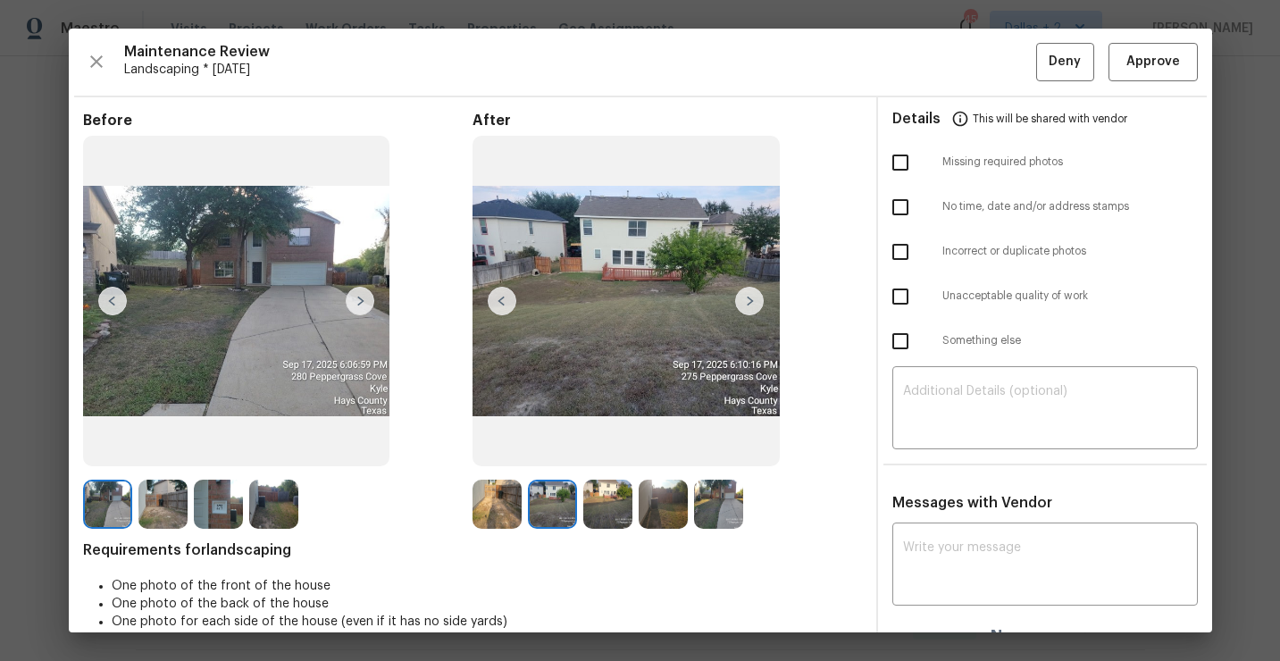
click at [747, 308] on img at bounding box center [749, 301] width 29 height 29
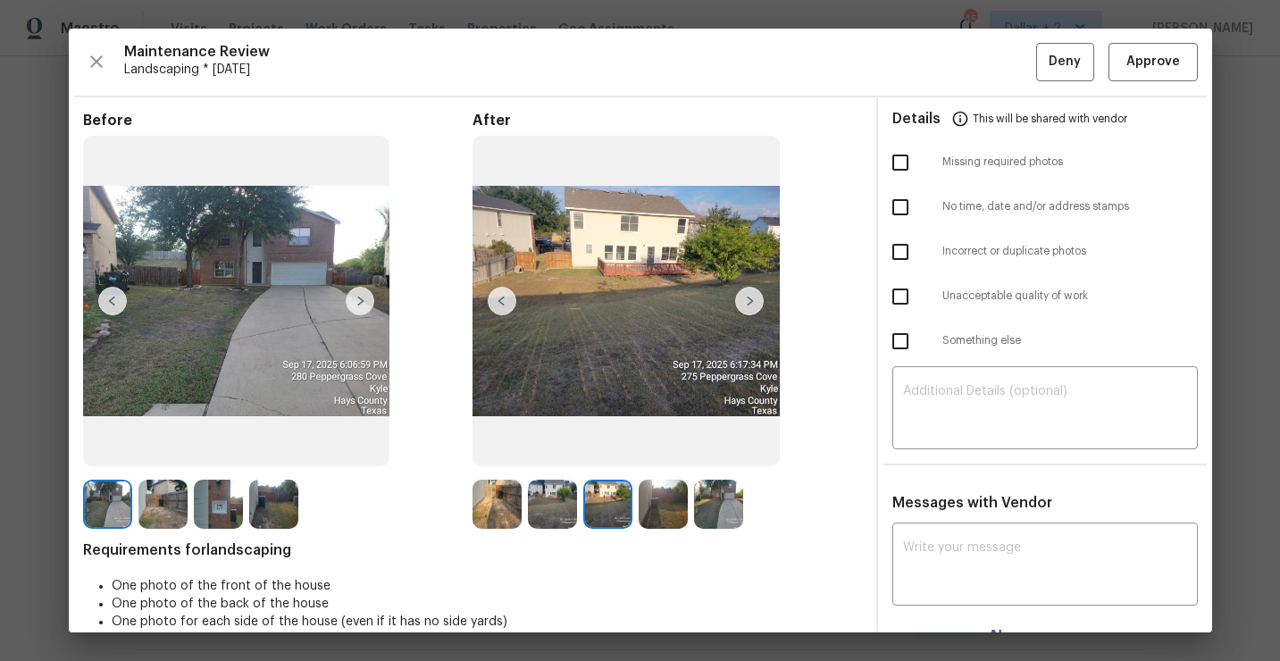
click at [750, 302] on img at bounding box center [749, 301] width 29 height 29
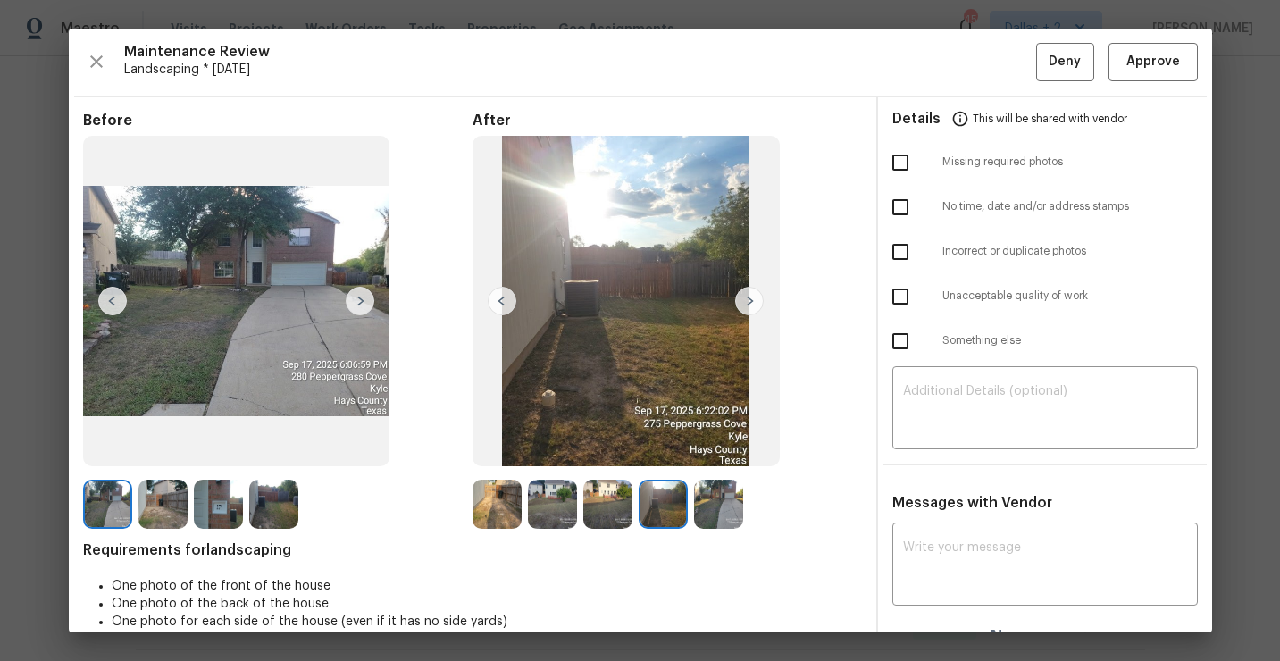
click at [750, 302] on img at bounding box center [749, 301] width 29 height 29
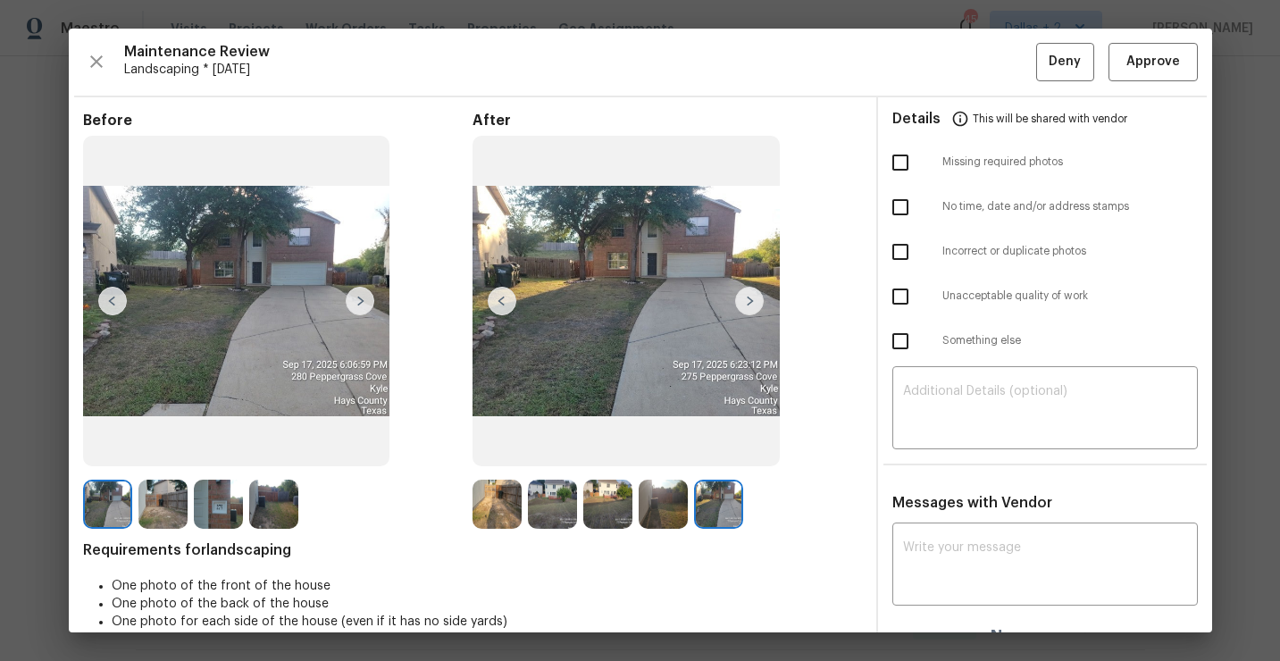
click at [494, 519] on img at bounding box center [496, 504] width 49 height 49
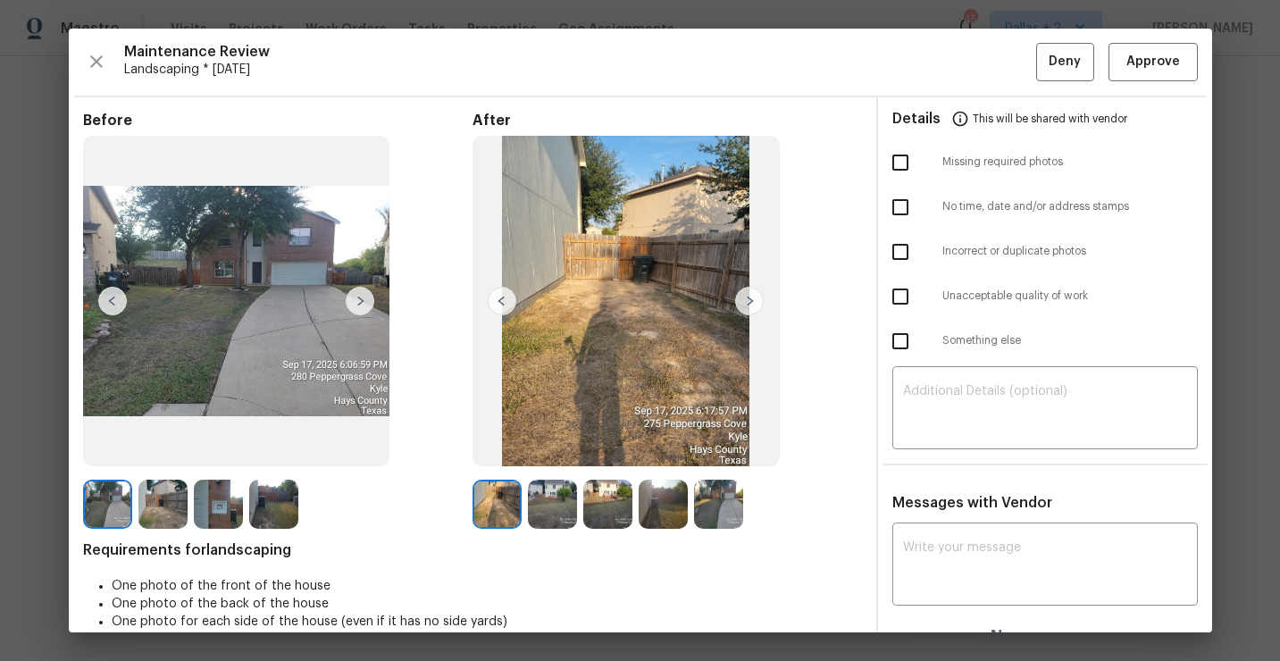
click at [750, 302] on img at bounding box center [749, 301] width 29 height 29
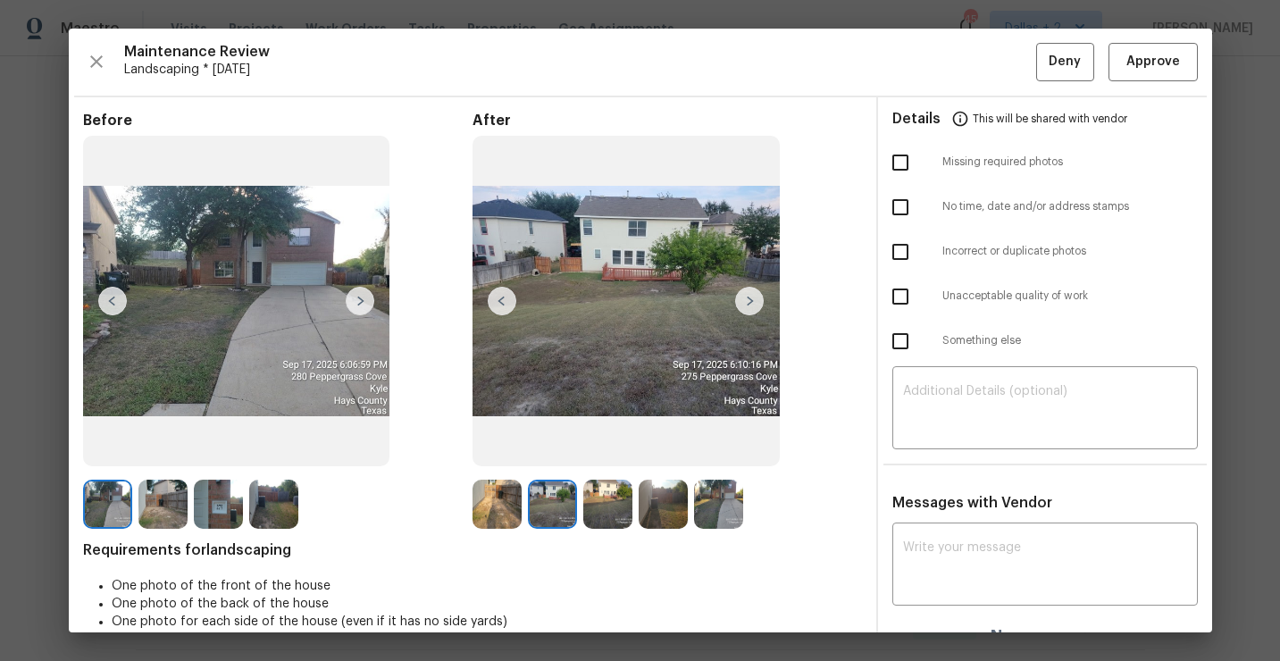
click at [750, 302] on img at bounding box center [749, 301] width 29 height 29
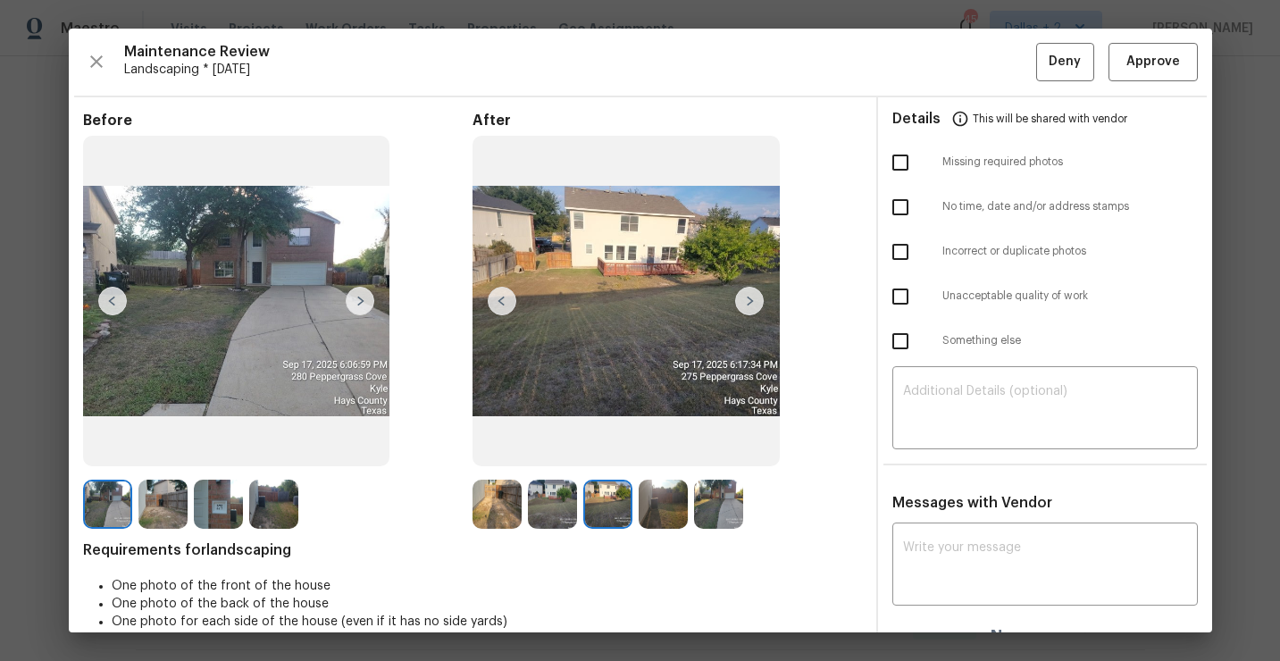
click at [750, 302] on img at bounding box center [749, 301] width 29 height 29
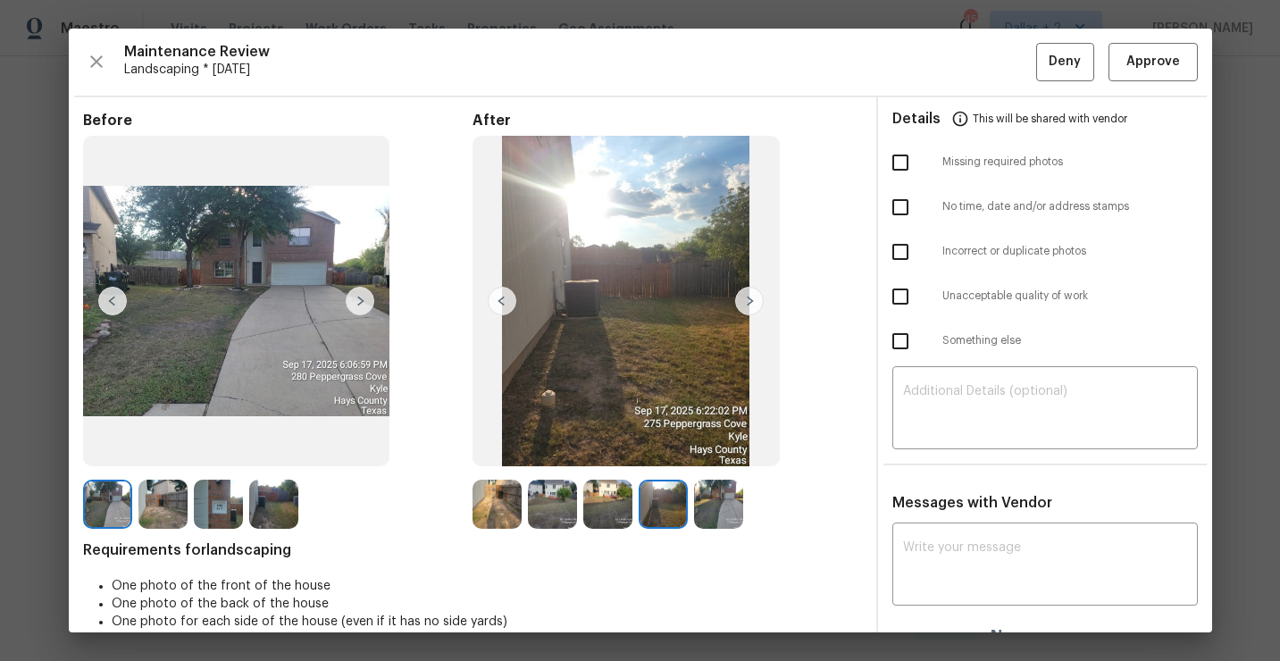
click at [750, 302] on img at bounding box center [749, 301] width 29 height 29
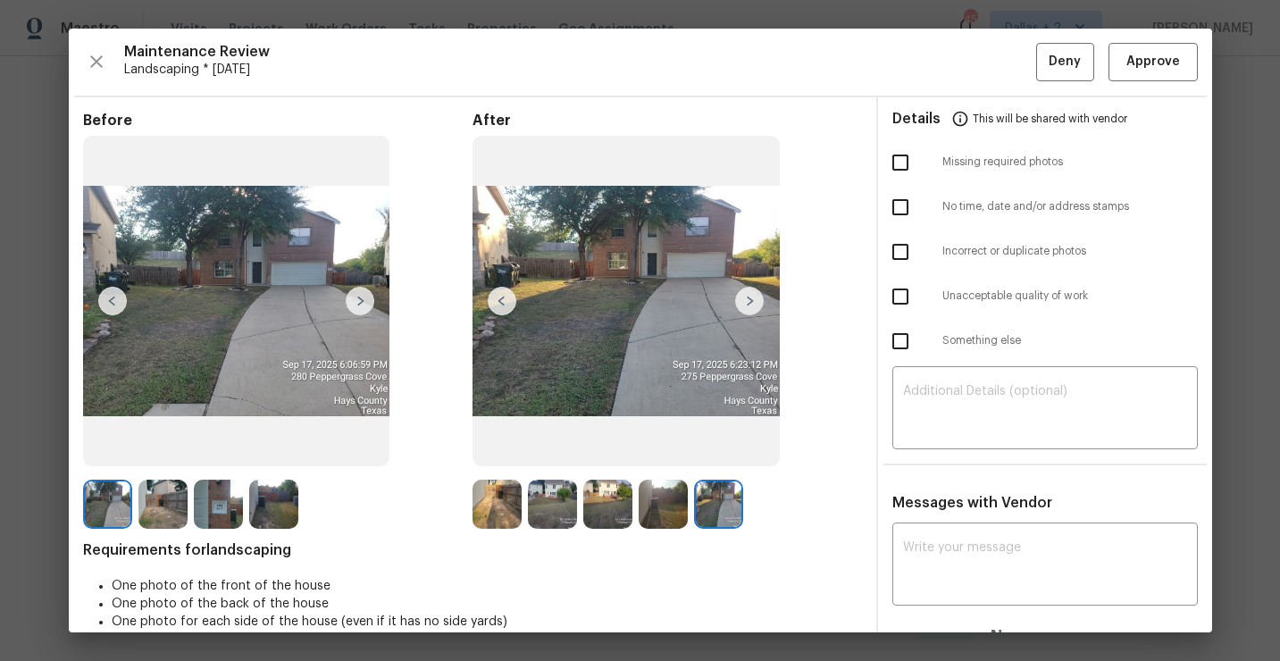
click at [750, 302] on img at bounding box center [749, 301] width 29 height 29
click at [1148, 65] on span "Approve" at bounding box center [1153, 62] width 54 height 22
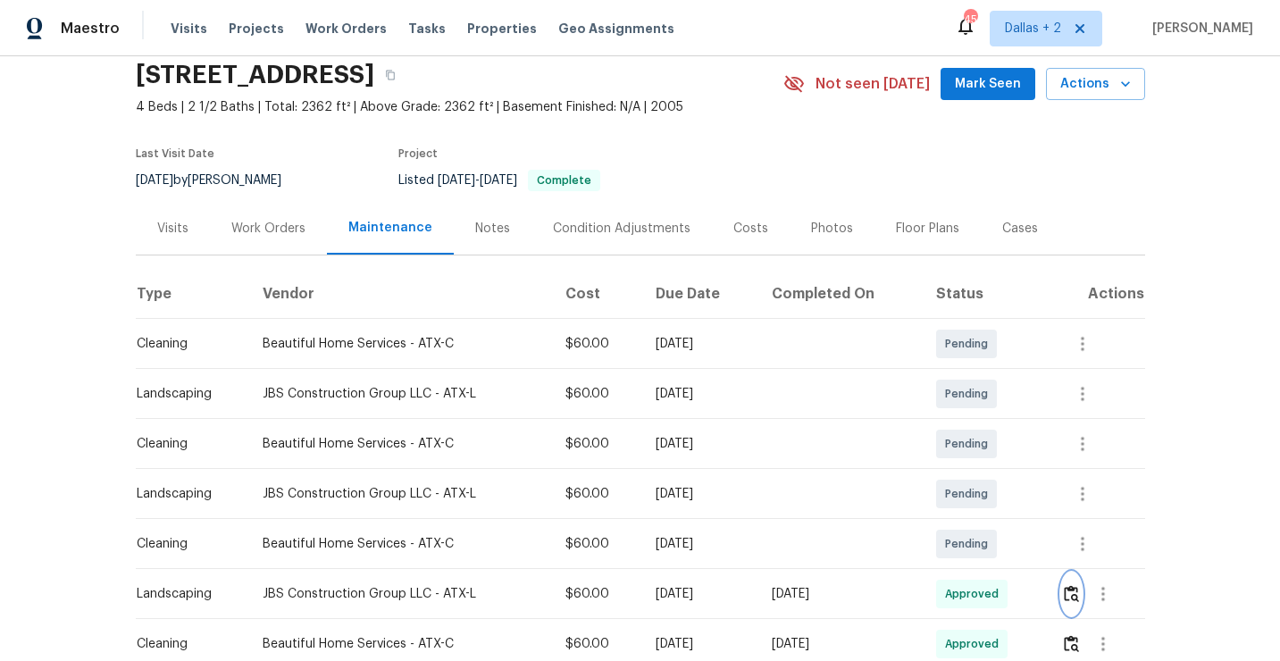
scroll to position [0, 0]
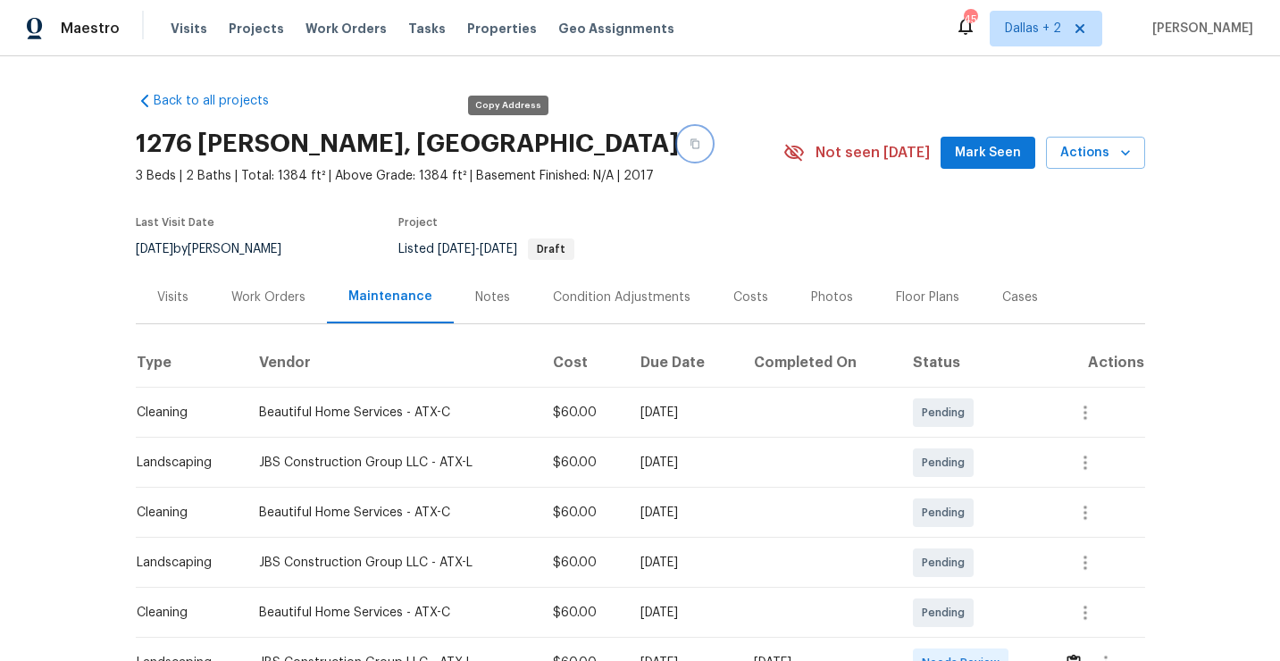
click at [689, 139] on icon "button" at bounding box center [694, 143] width 11 height 11
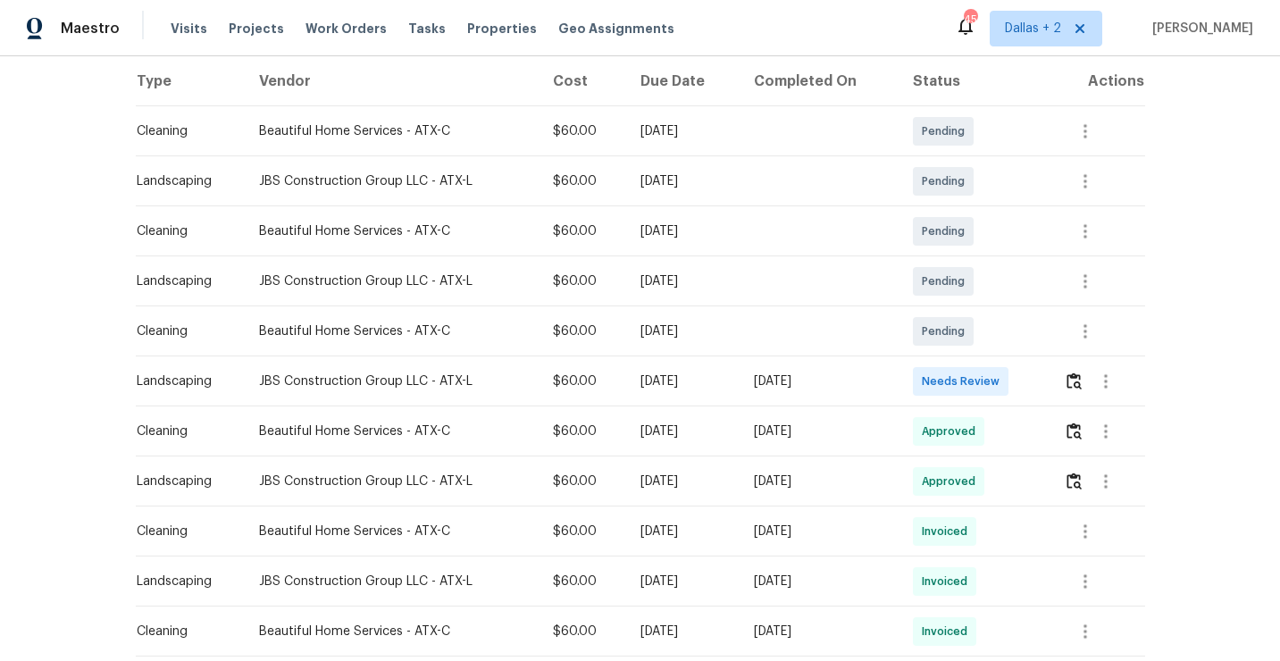
scroll to position [300, 0]
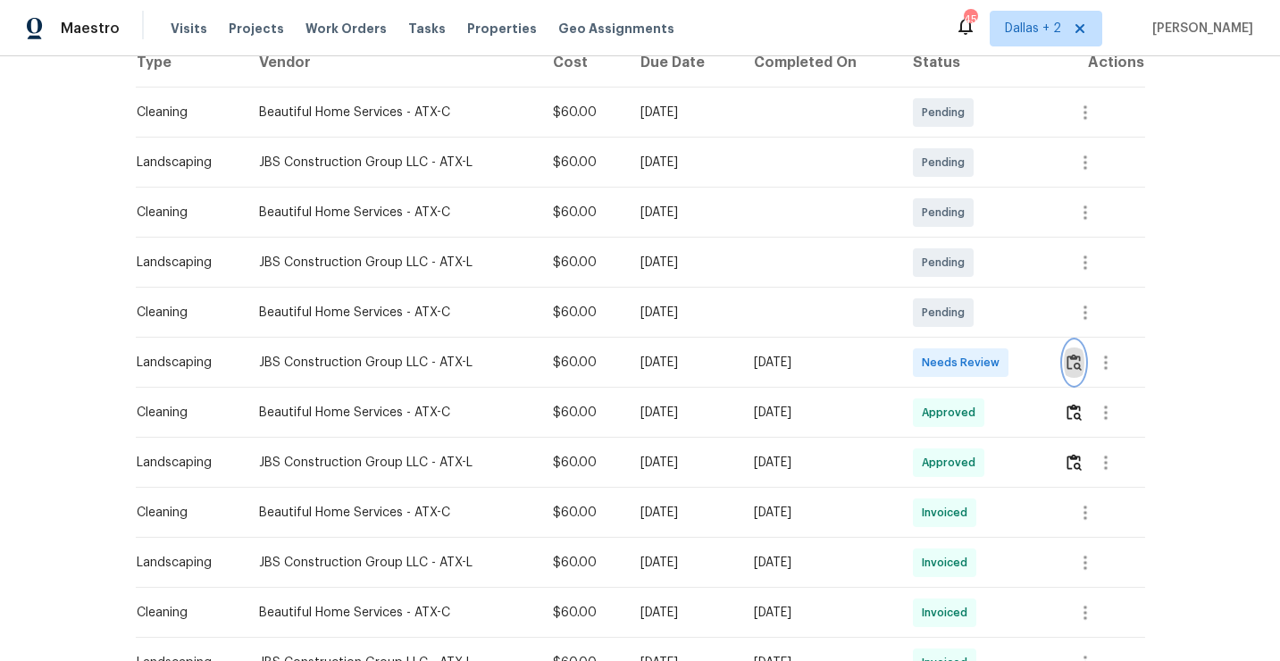
click at [1077, 362] on img "button" at bounding box center [1073, 362] width 15 height 17
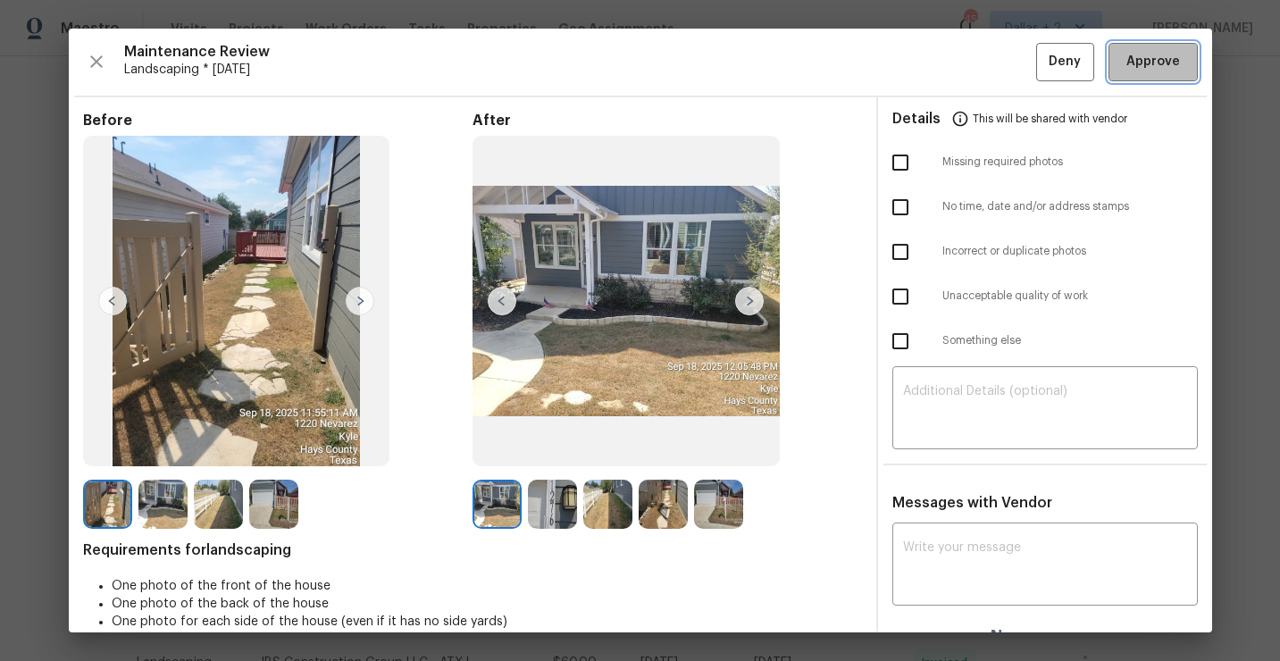
click at [1152, 62] on span "Approve" at bounding box center [1153, 62] width 54 height 22
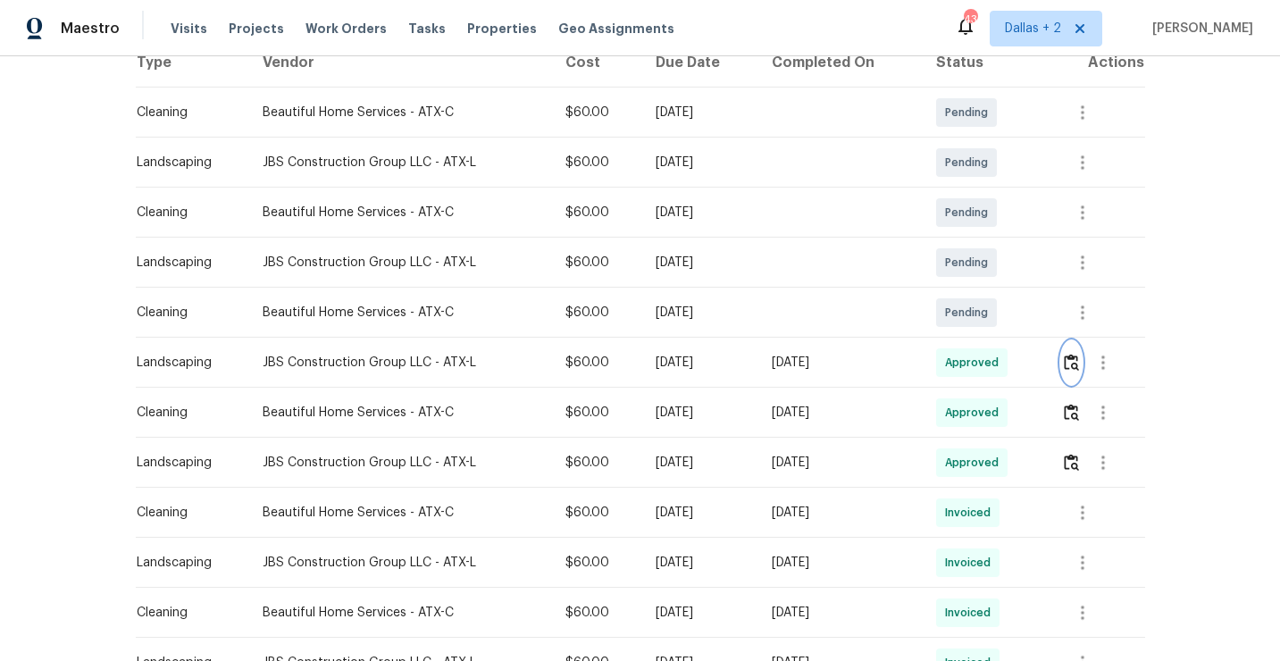
scroll to position [0, 0]
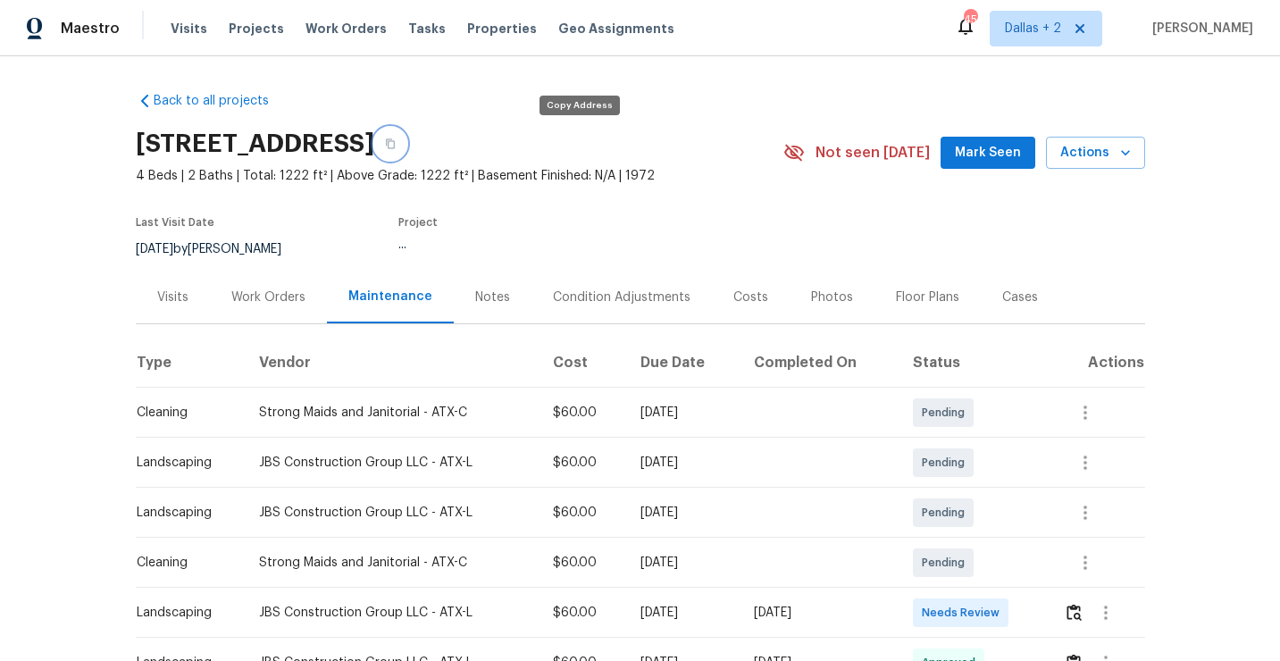
click at [396, 142] on icon "button" at bounding box center [390, 143] width 11 height 11
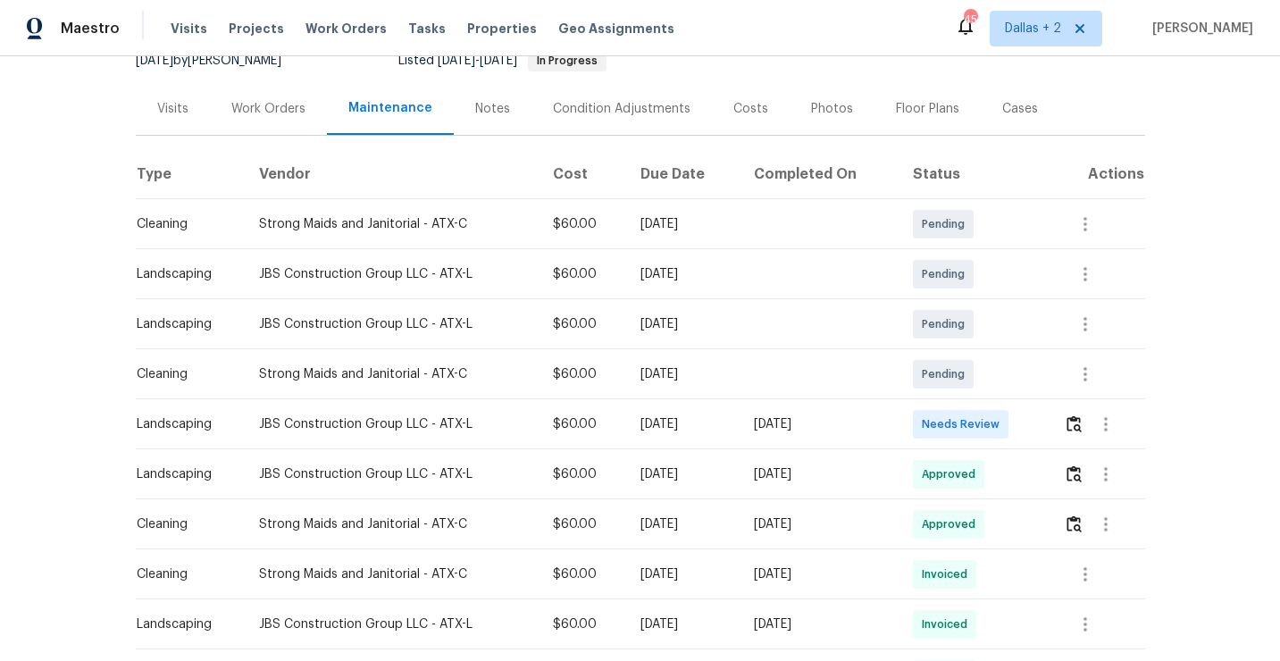
scroll to position [253, 0]
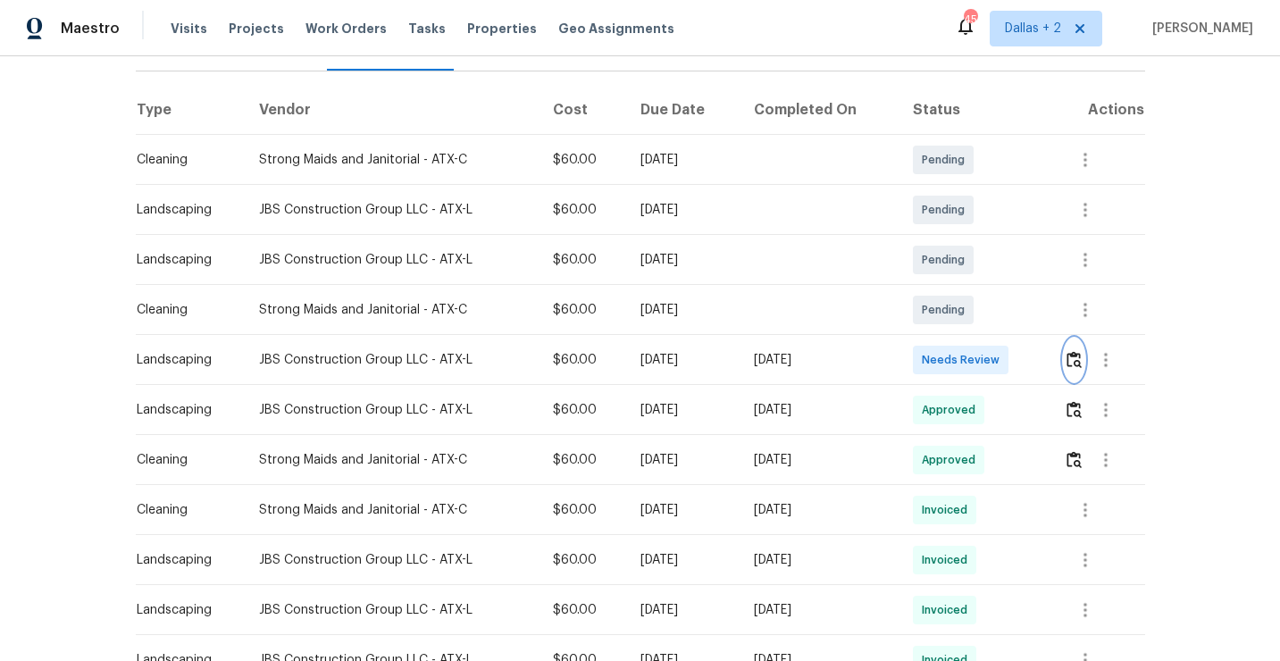
click at [1078, 364] on img "button" at bounding box center [1073, 359] width 15 height 17
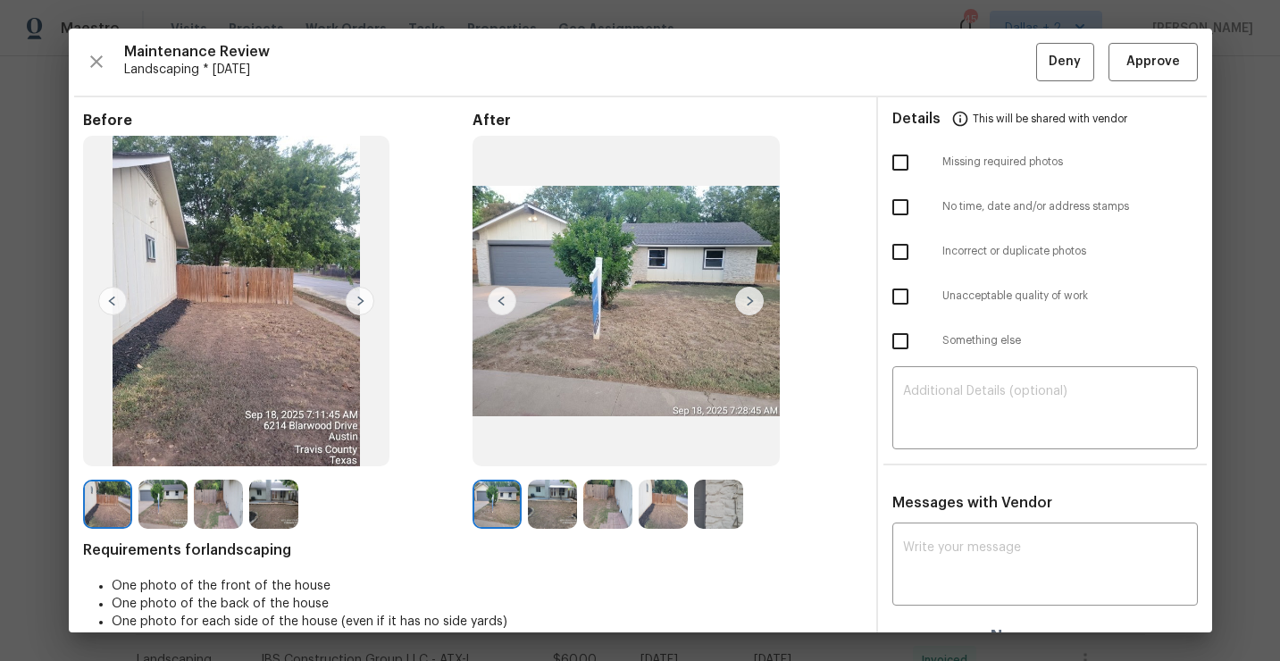
click at [714, 505] on img at bounding box center [718, 504] width 49 height 49
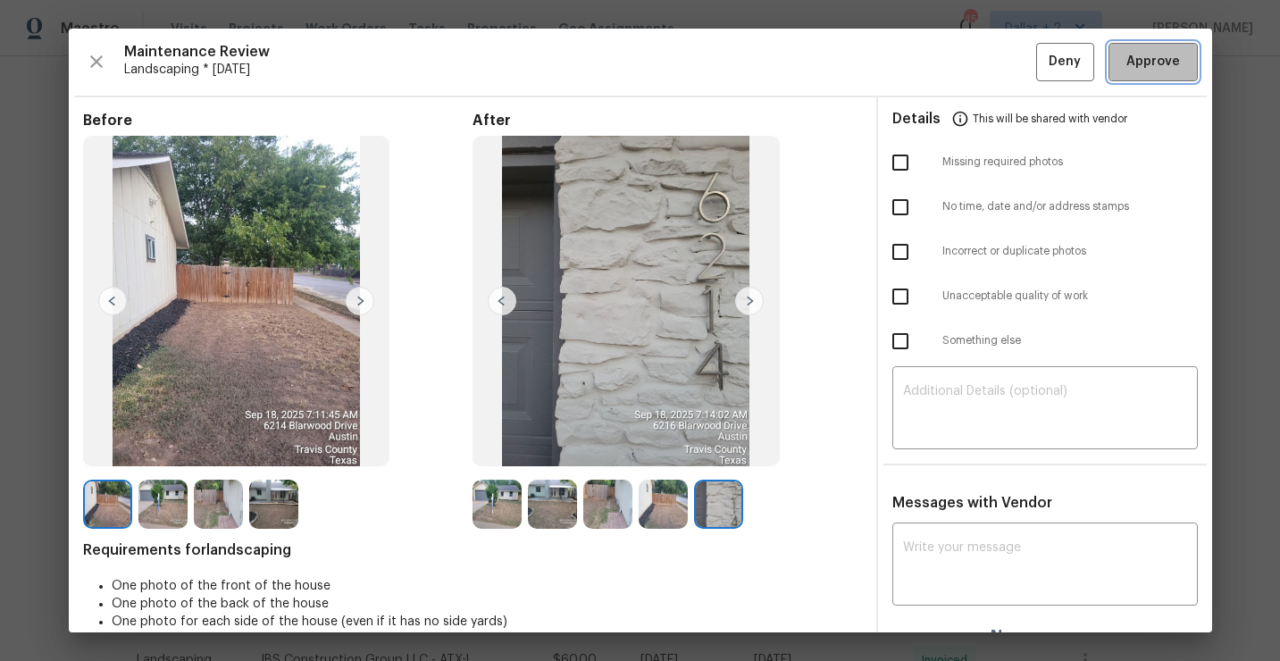
click at [1140, 54] on span "Approve" at bounding box center [1153, 62] width 54 height 22
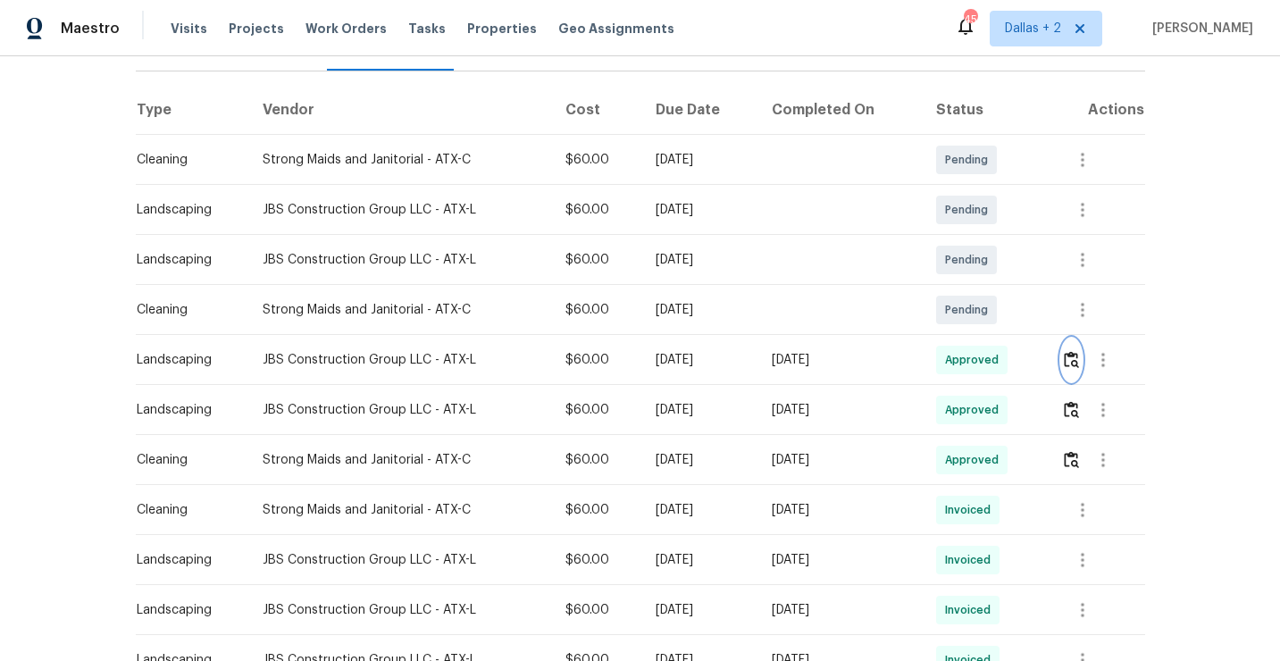
scroll to position [0, 0]
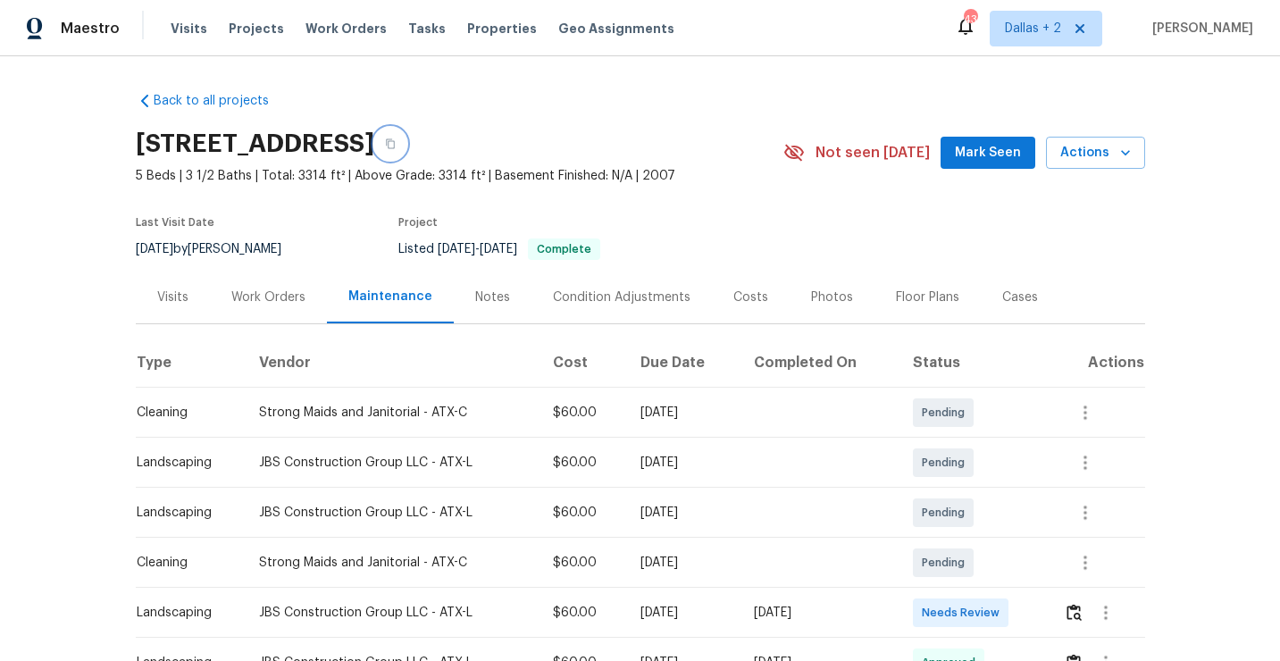
click at [395, 140] on icon "button" at bounding box center [390, 144] width 9 height 10
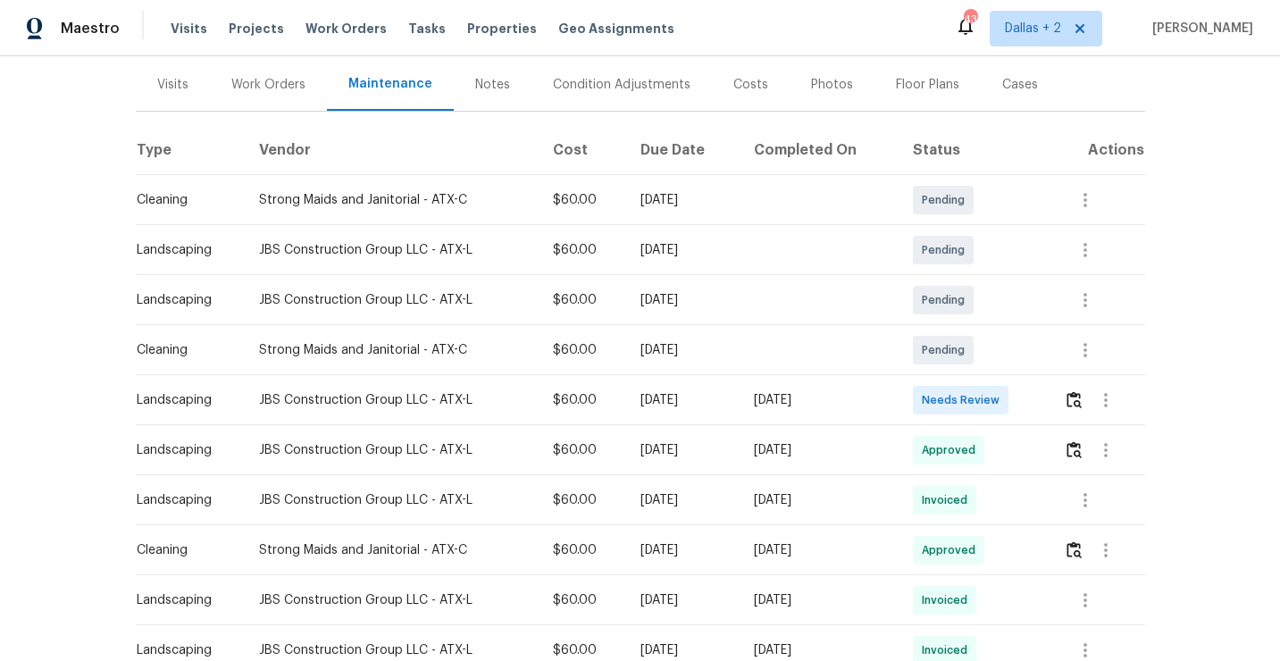
scroll to position [226, 0]
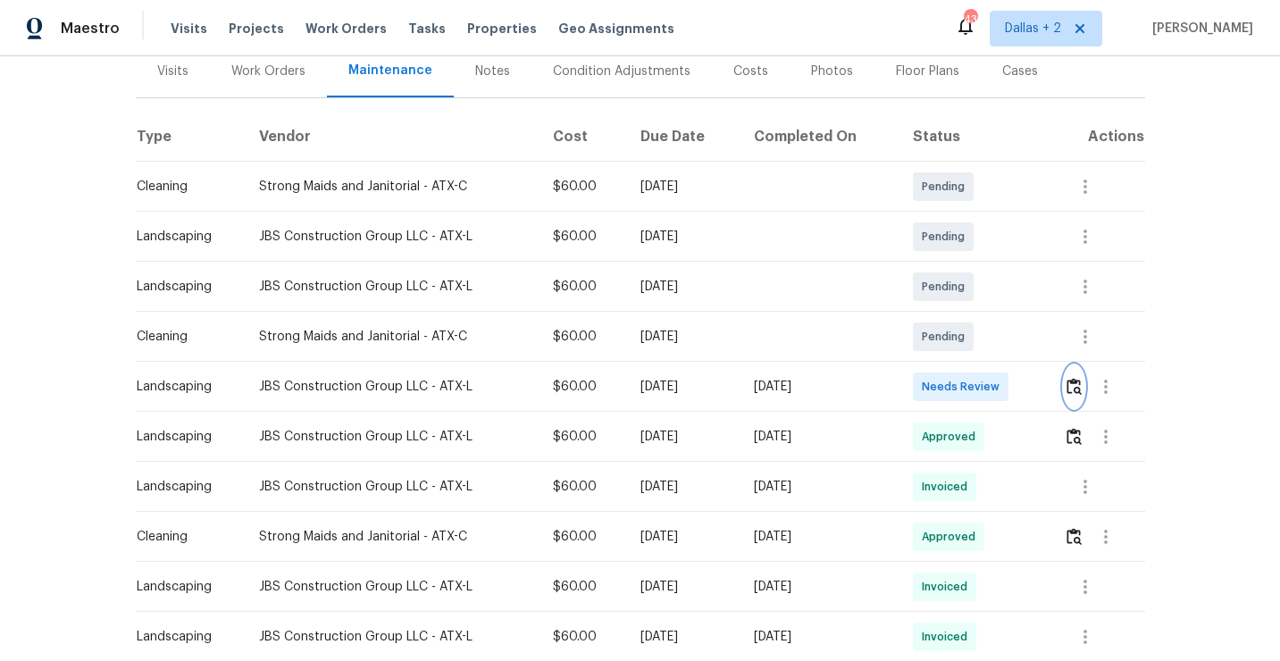
click at [1073, 392] on img "button" at bounding box center [1073, 386] width 15 height 17
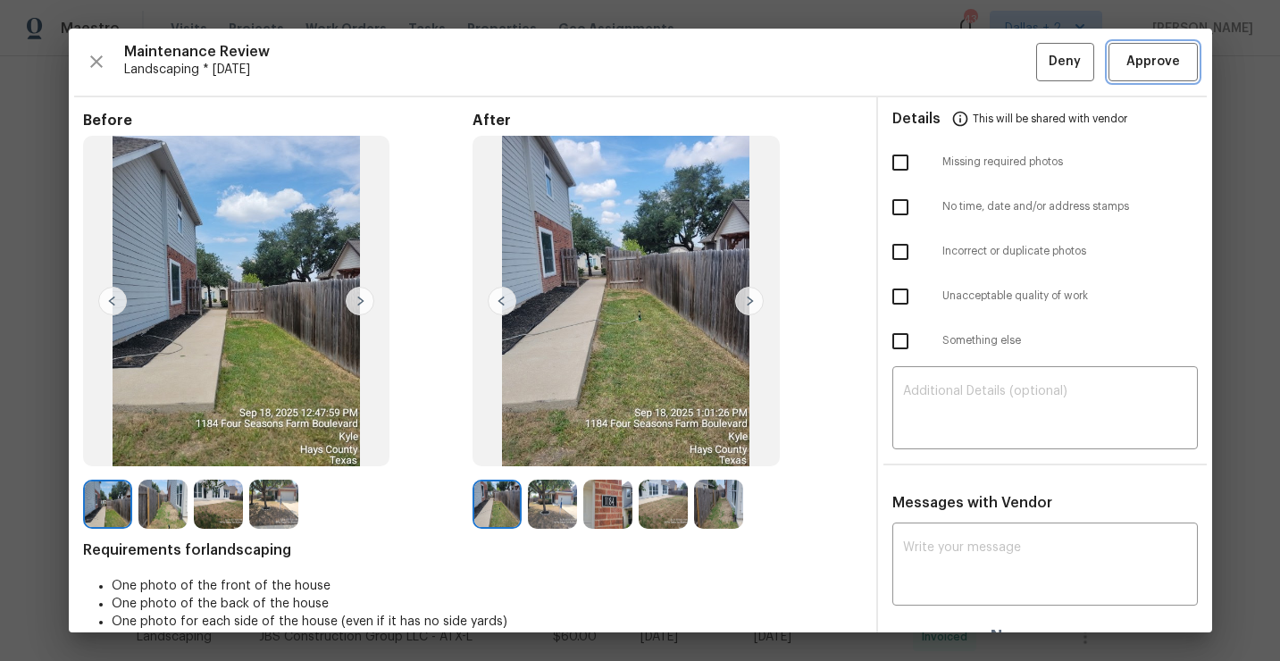
click at [1150, 67] on span "Approve" at bounding box center [1153, 62] width 54 height 22
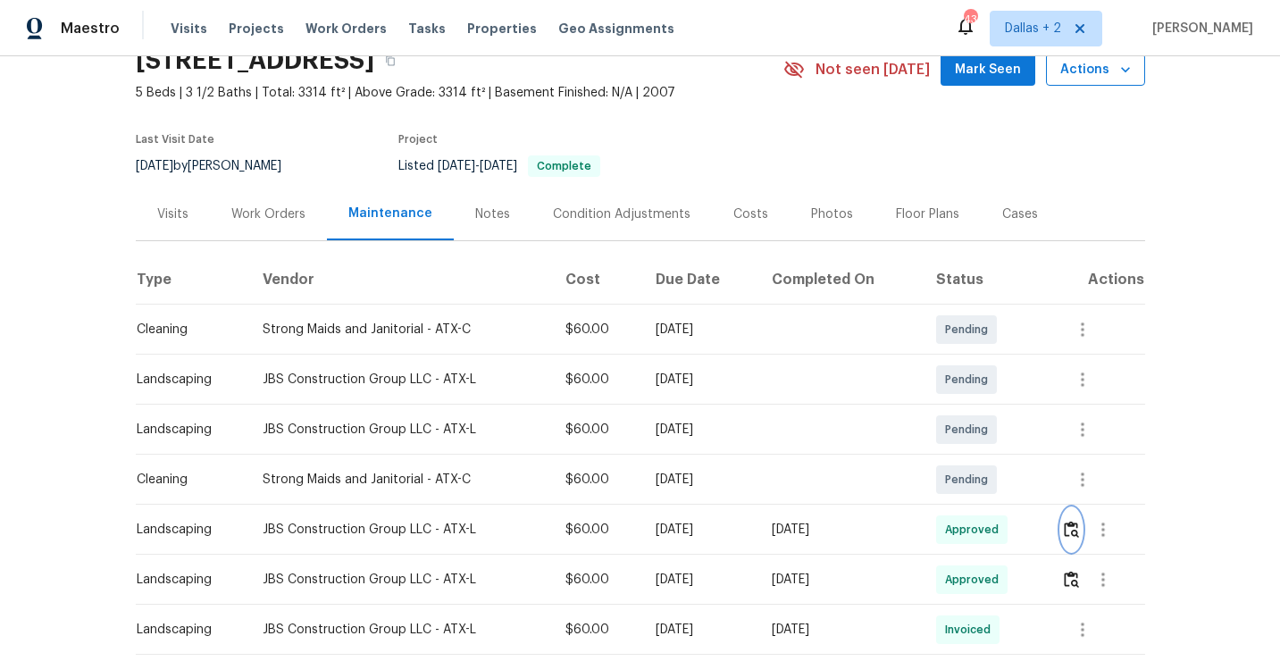
scroll to position [0, 0]
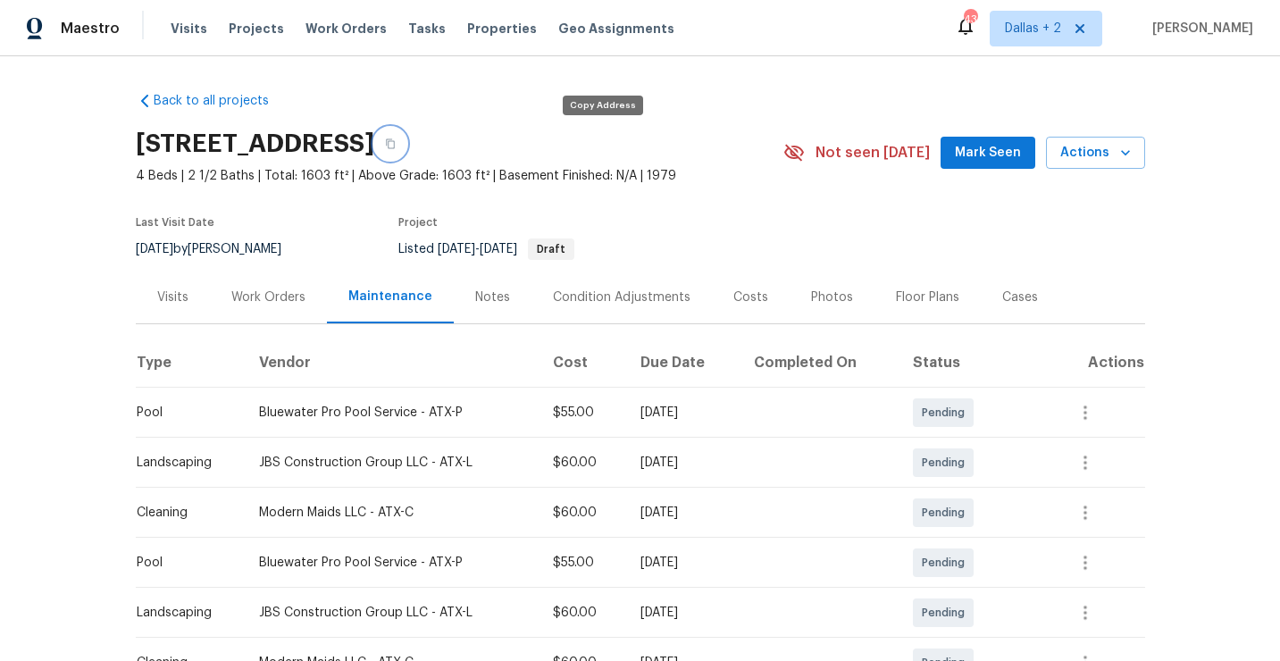
click at [395, 146] on icon "button" at bounding box center [390, 144] width 9 height 10
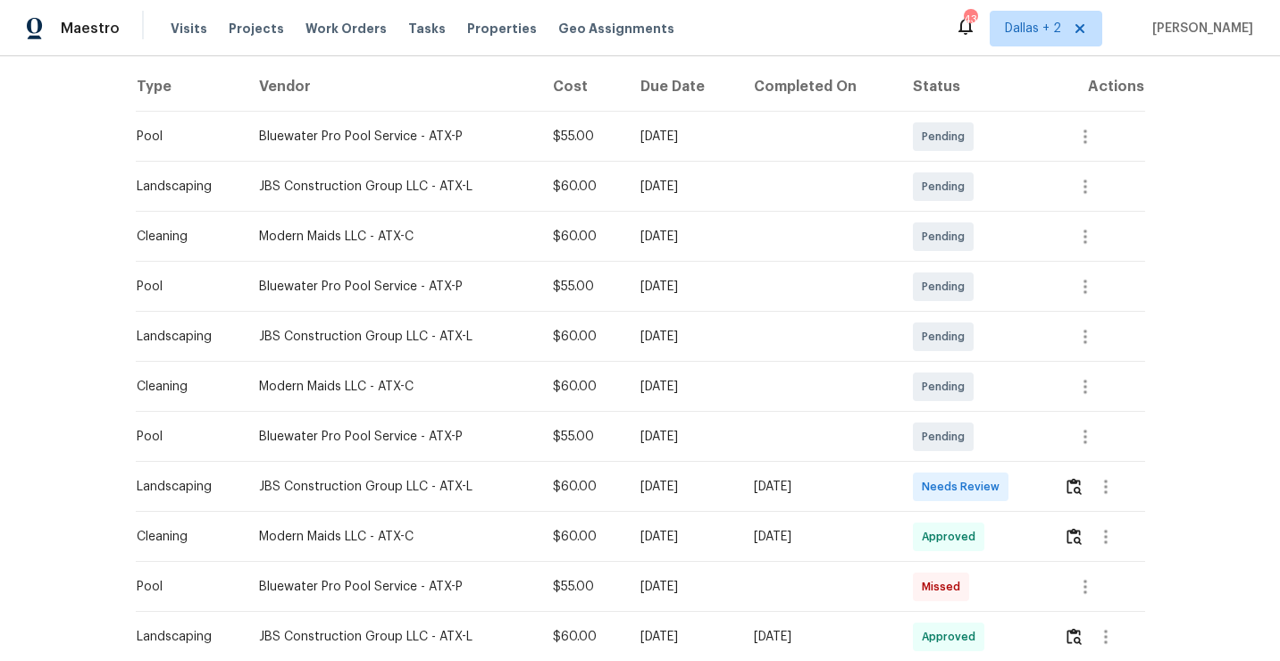
scroll to position [302, 0]
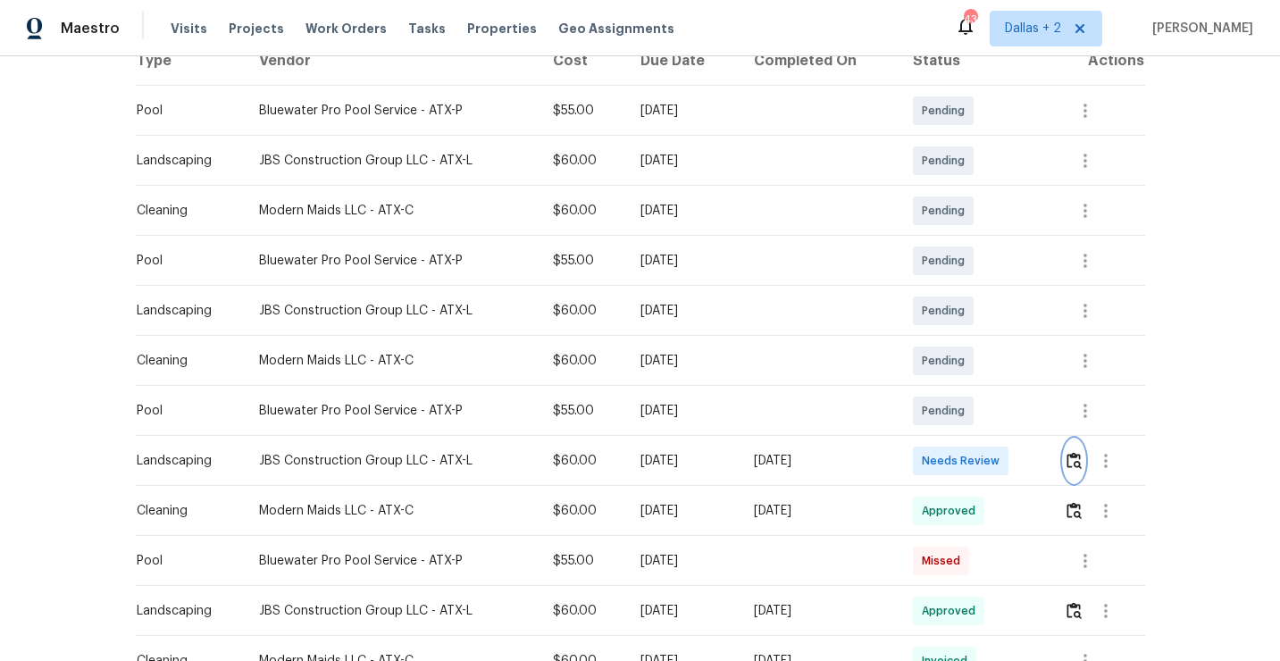
click at [1082, 464] on img "button" at bounding box center [1073, 460] width 15 height 17
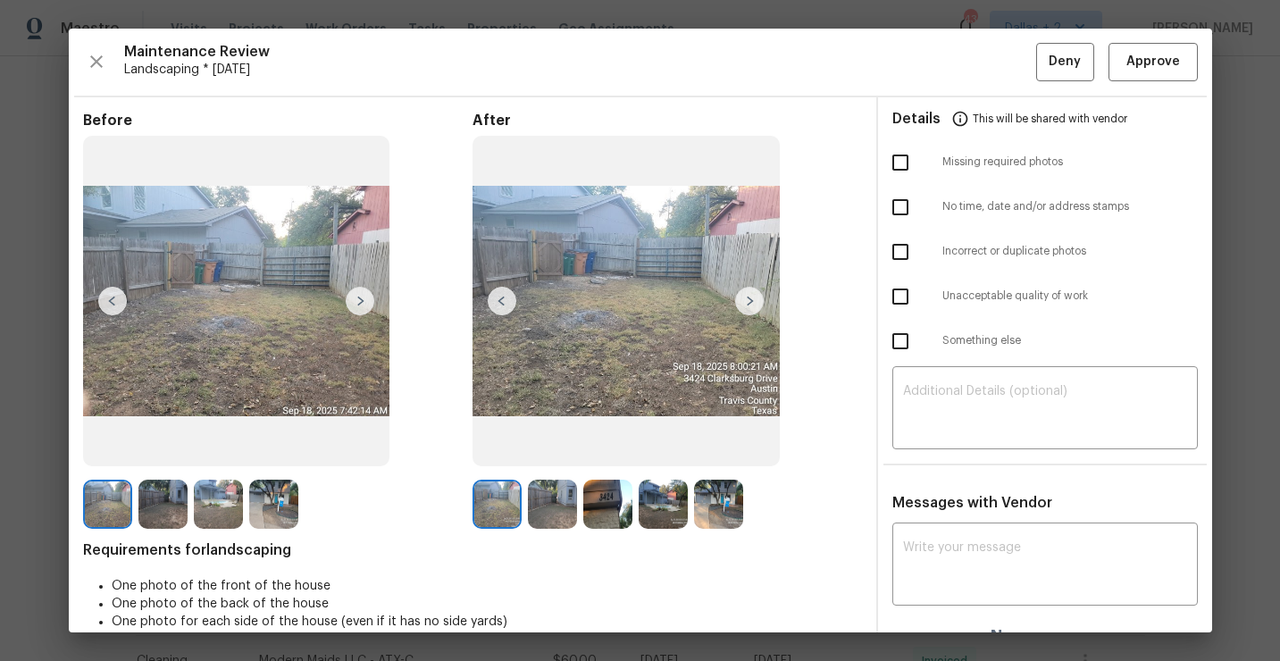
click at [599, 506] on img at bounding box center [607, 504] width 49 height 49
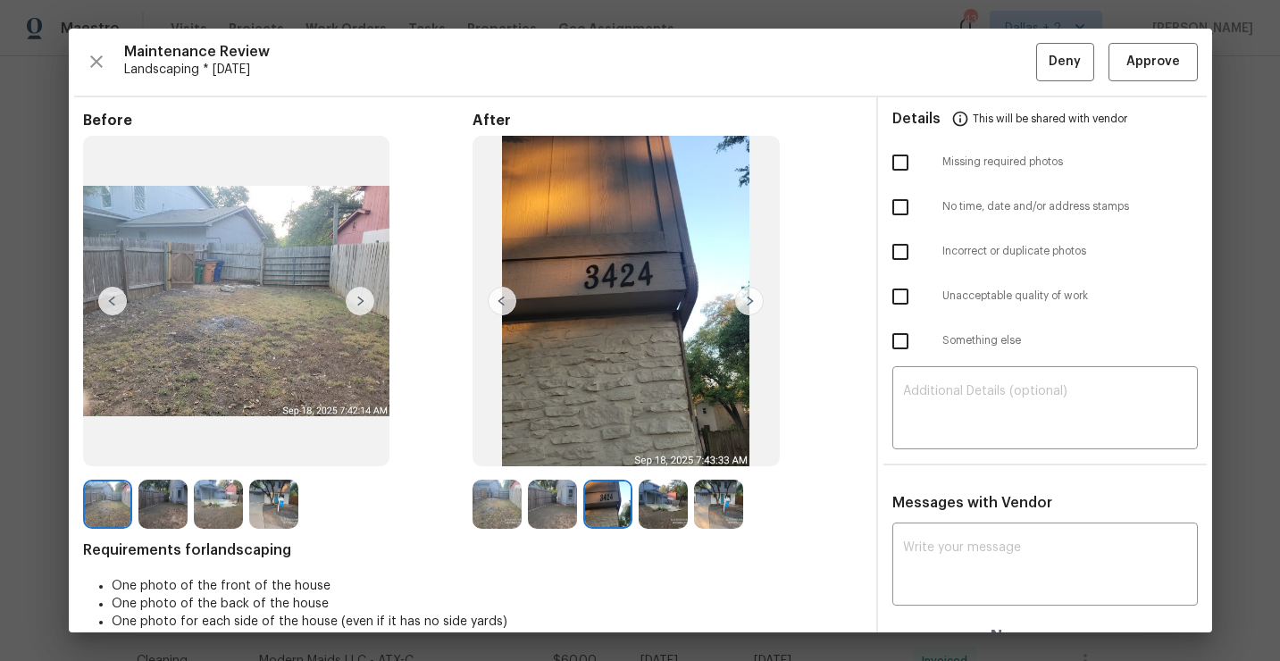
click at [499, 487] on img at bounding box center [496, 504] width 49 height 49
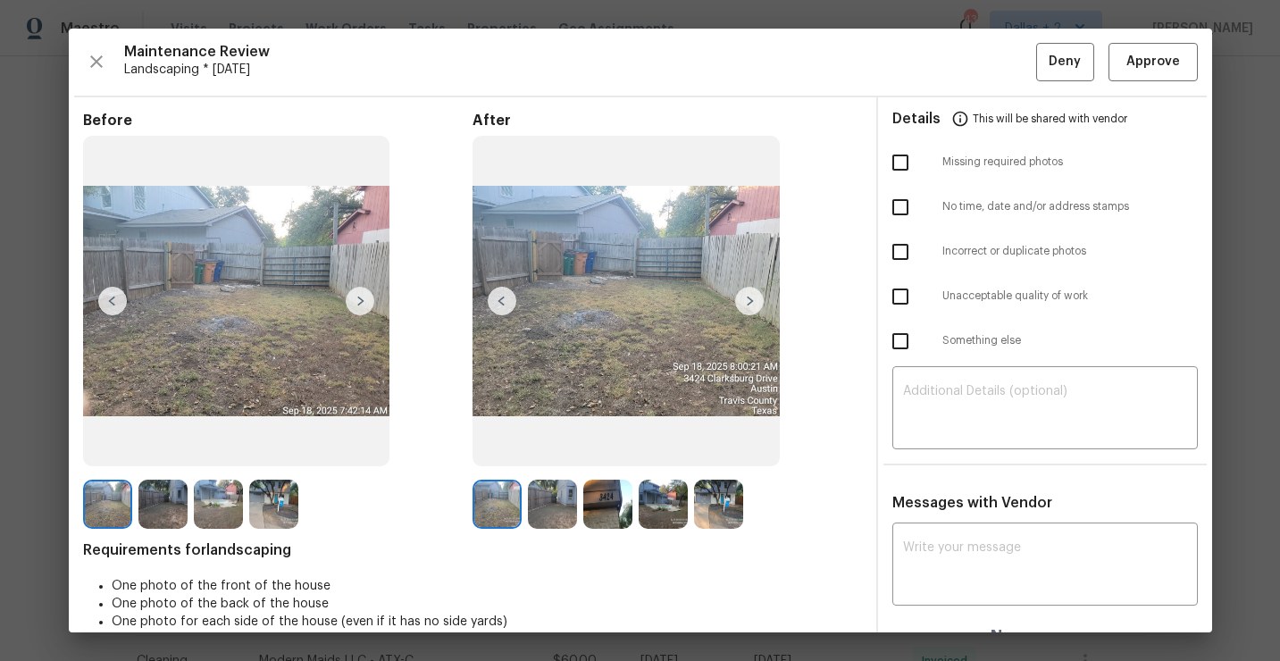
click at [741, 305] on img at bounding box center [749, 301] width 29 height 29
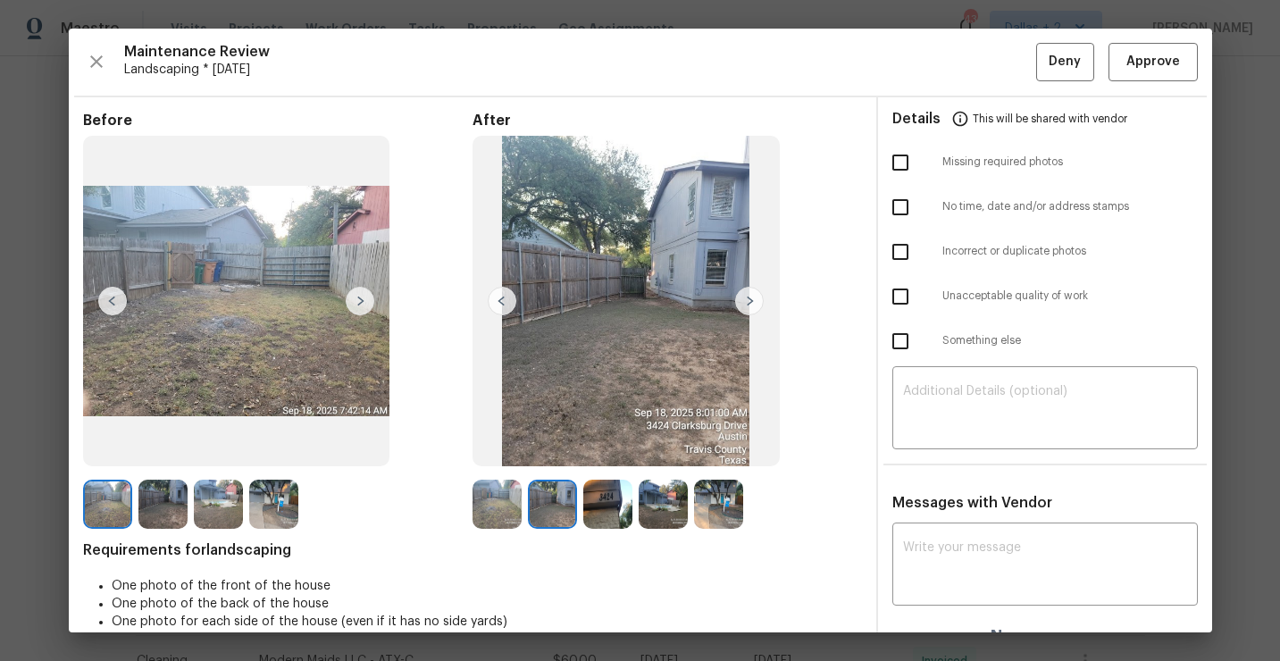
click at [751, 304] on img at bounding box center [749, 301] width 29 height 29
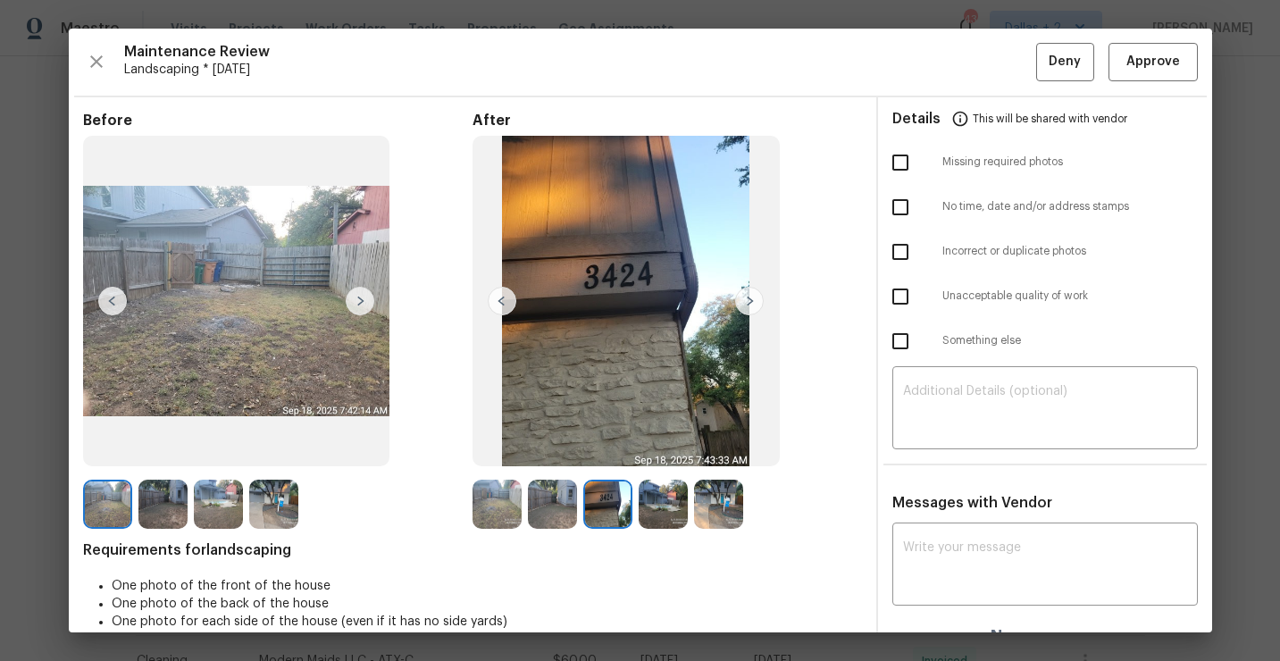
click at [751, 304] on img at bounding box center [749, 301] width 29 height 29
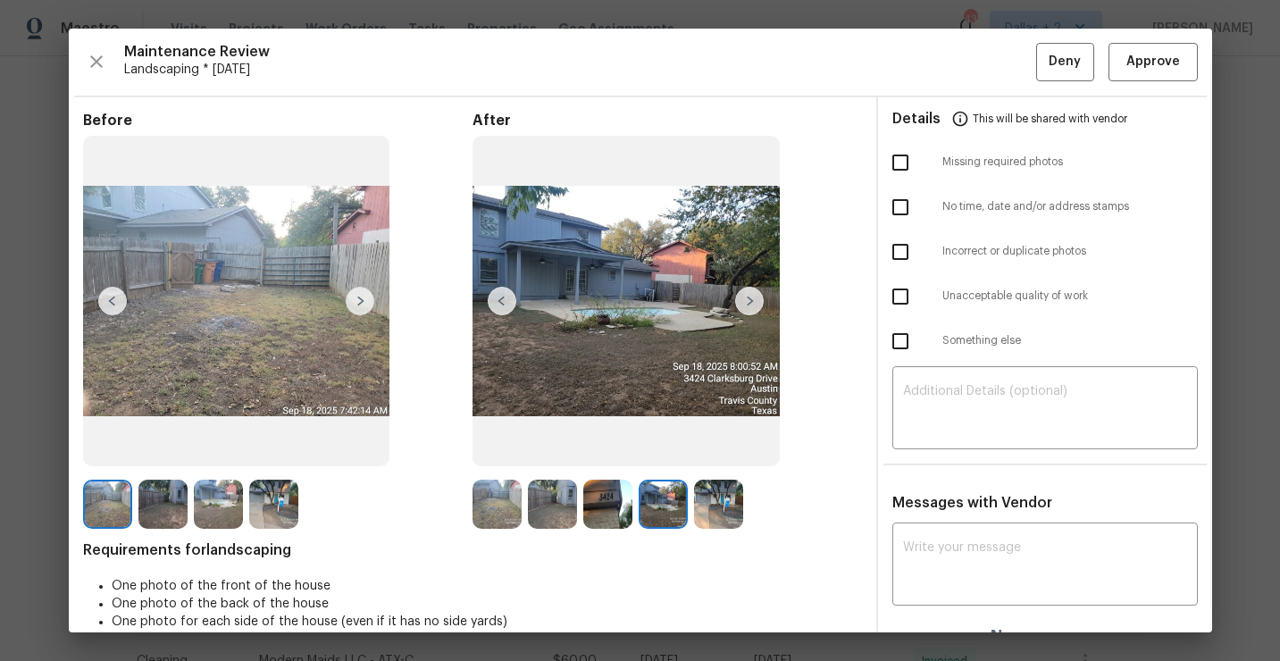
click at [751, 304] on img at bounding box center [749, 301] width 29 height 29
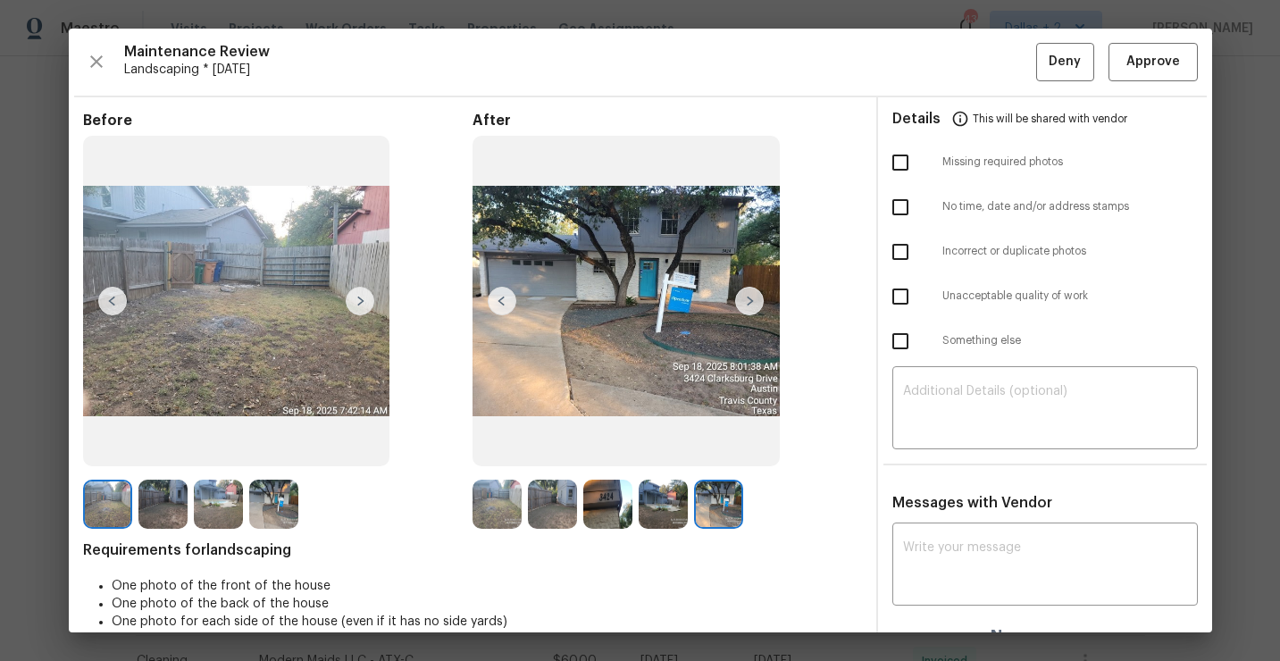
click at [289, 495] on img at bounding box center [273, 504] width 49 height 49
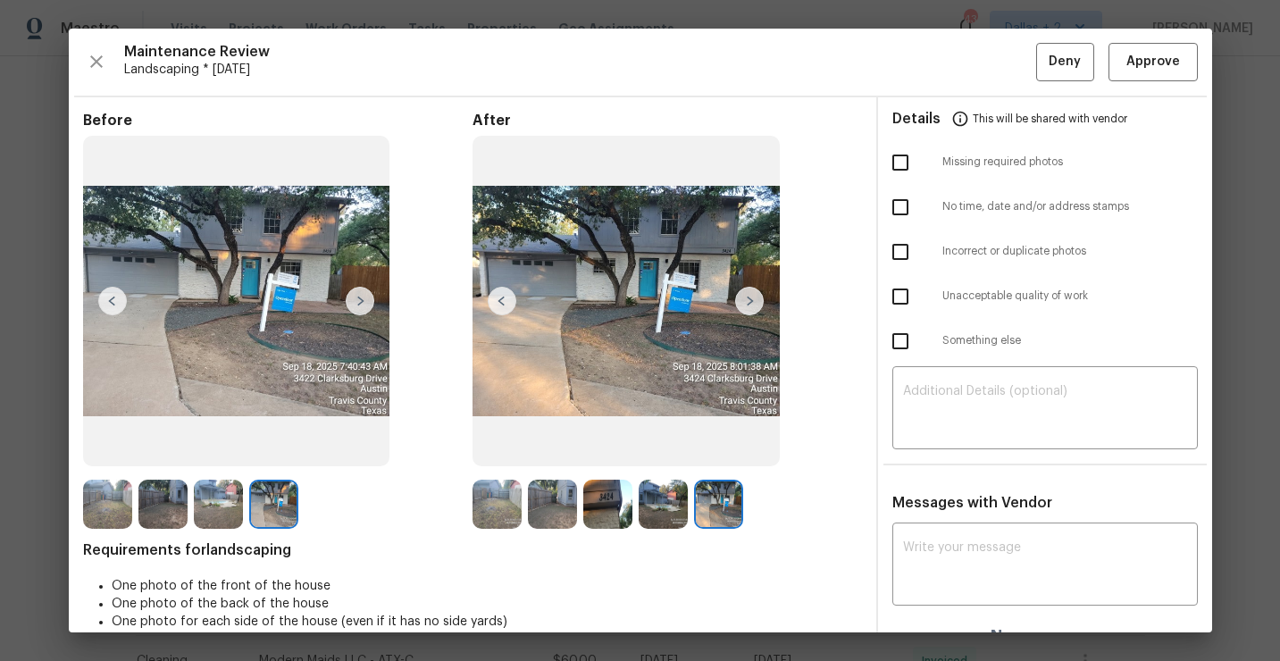
click at [515, 475] on div "After" at bounding box center [666, 320] width 389 height 417
click at [546, 515] on img at bounding box center [552, 504] width 49 height 49
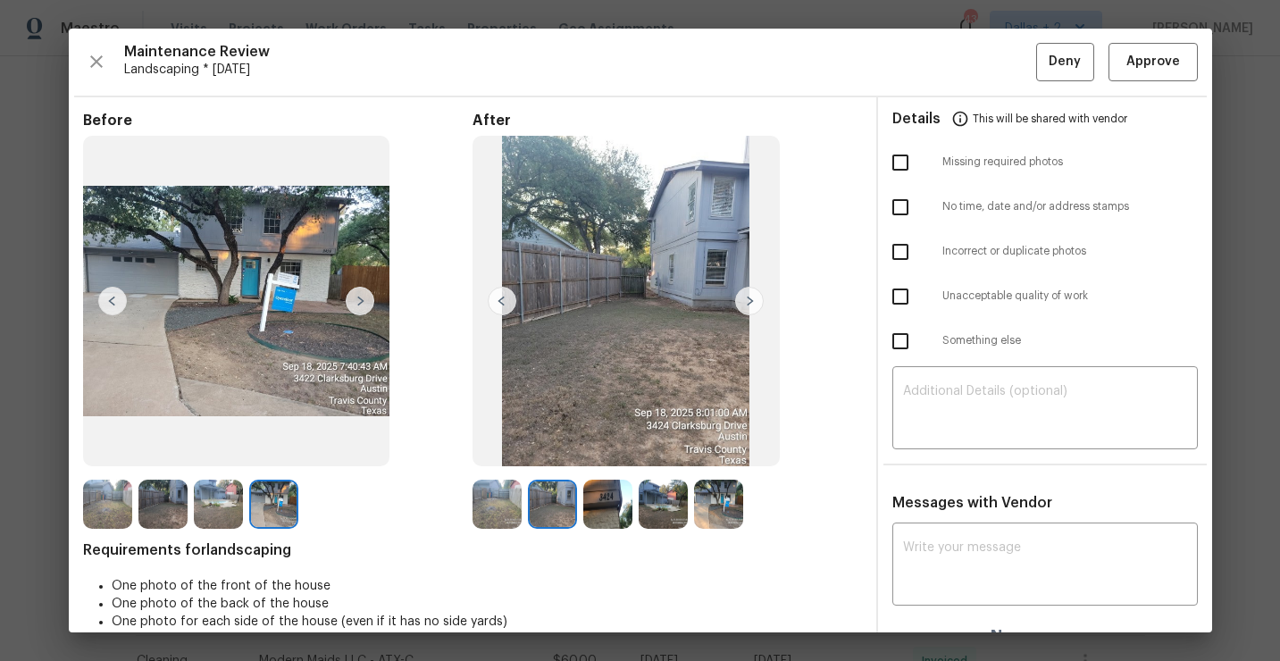
click at [610, 519] on img at bounding box center [607, 504] width 49 height 49
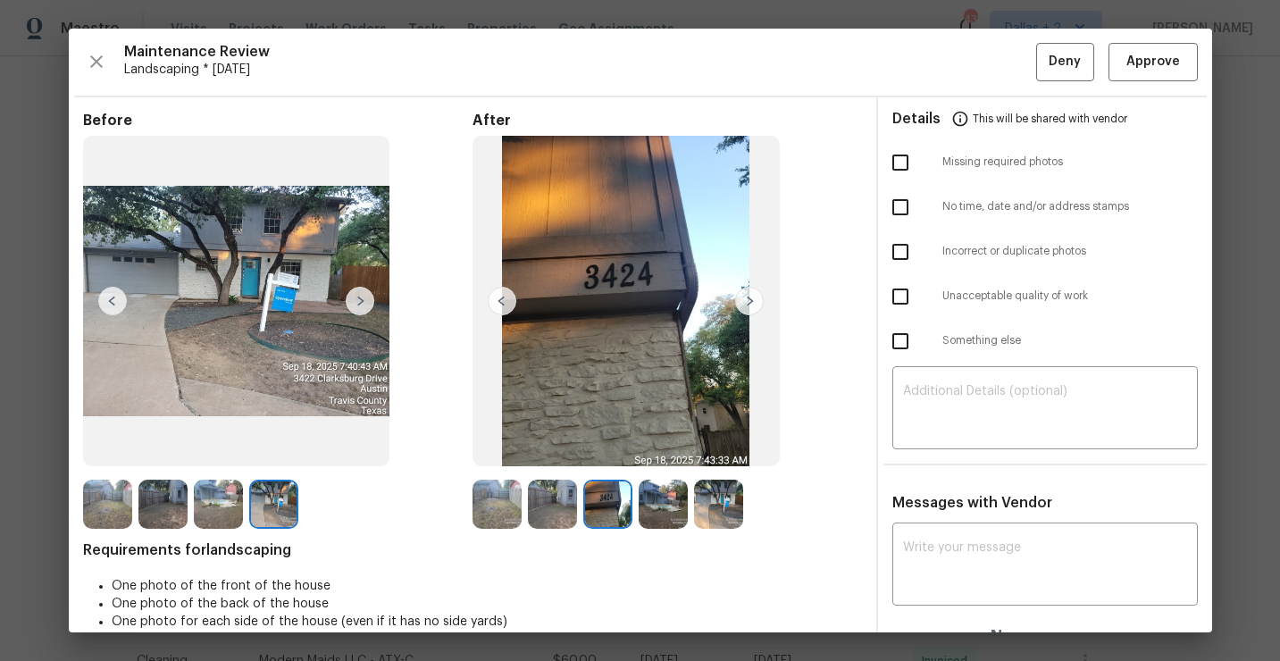
click at [675, 509] on img at bounding box center [663, 504] width 49 height 49
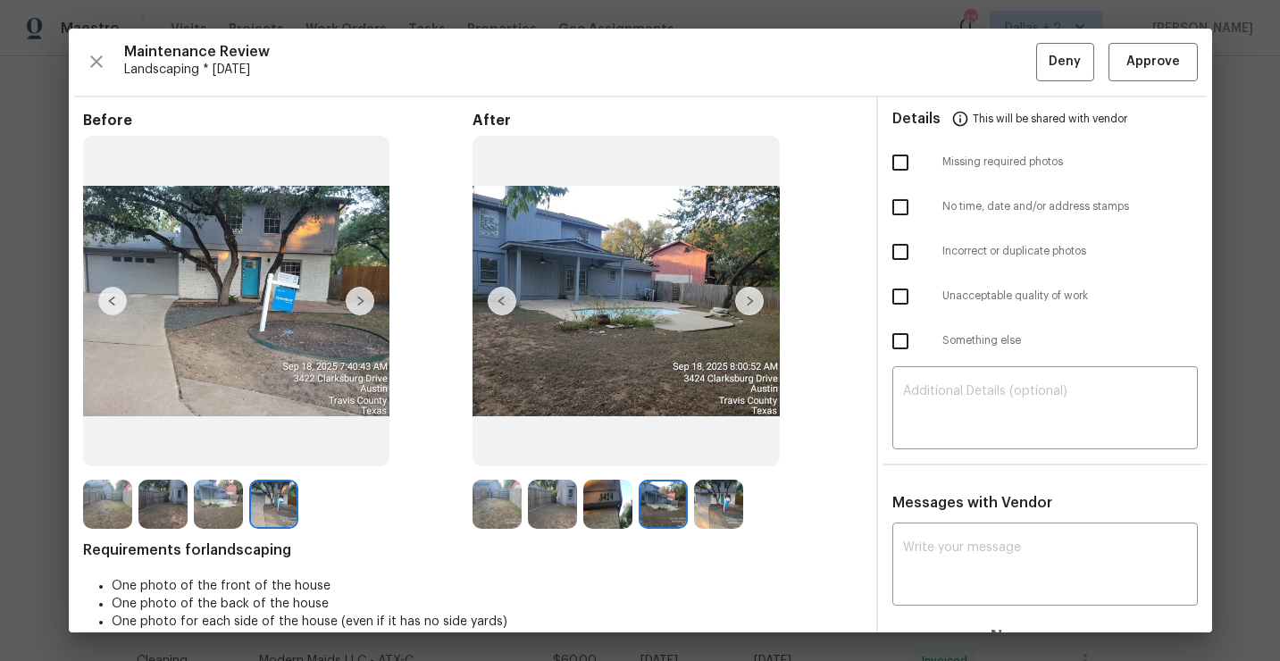
click at [741, 502] on img at bounding box center [718, 504] width 49 height 49
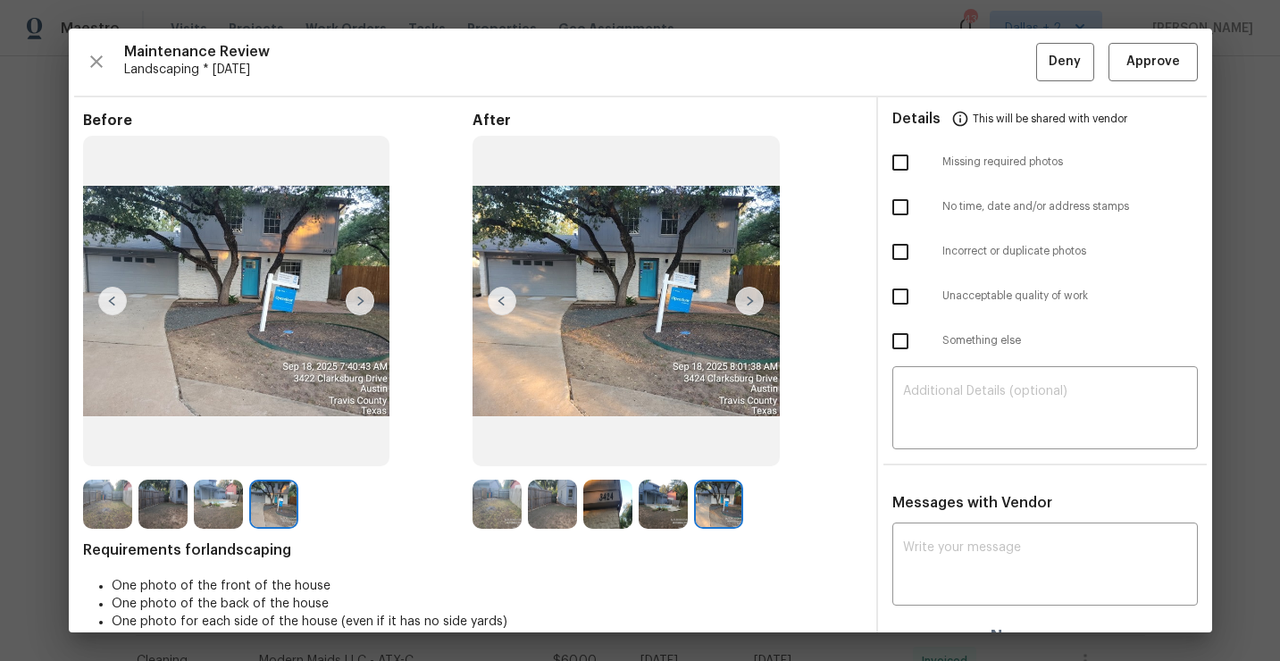
click at [502, 512] on img at bounding box center [496, 504] width 49 height 49
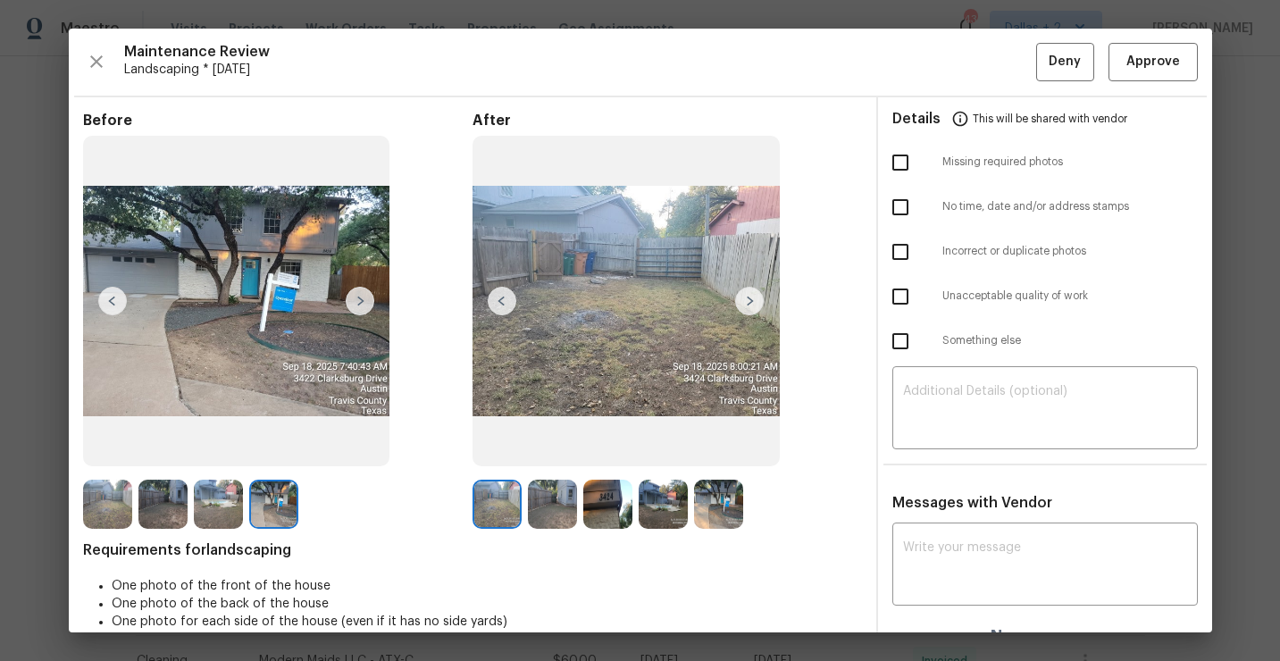
click at [550, 504] on img at bounding box center [552, 504] width 49 height 49
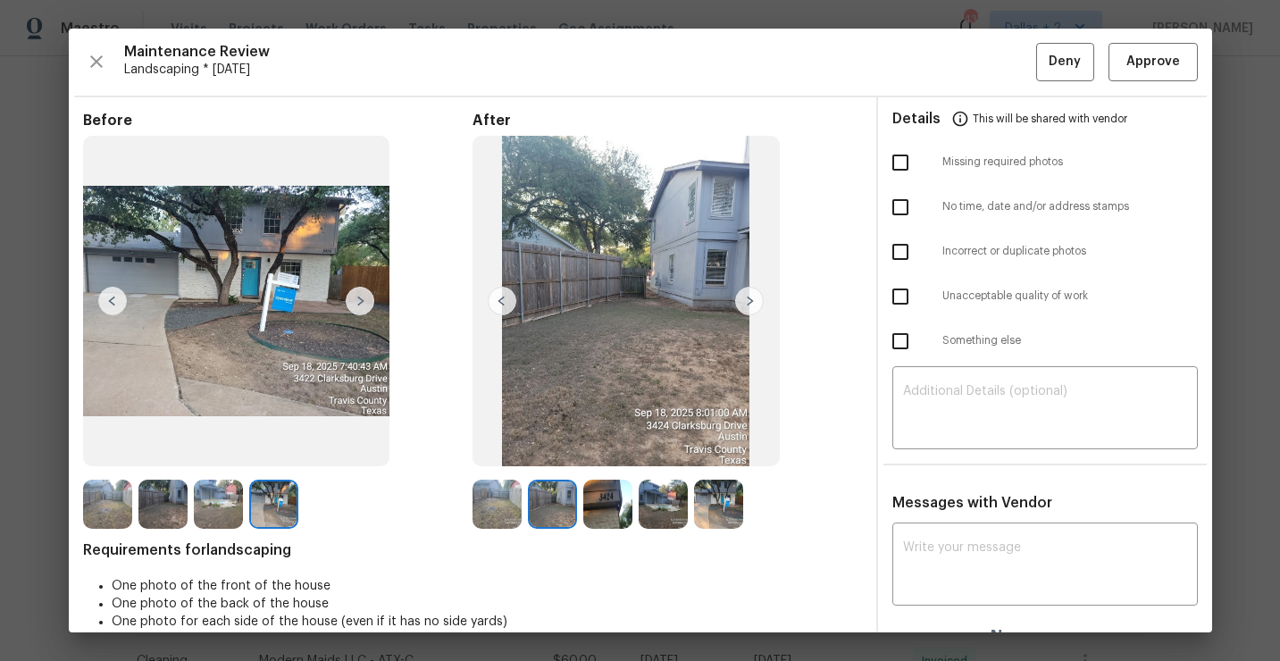
click at [610, 503] on img at bounding box center [607, 504] width 49 height 49
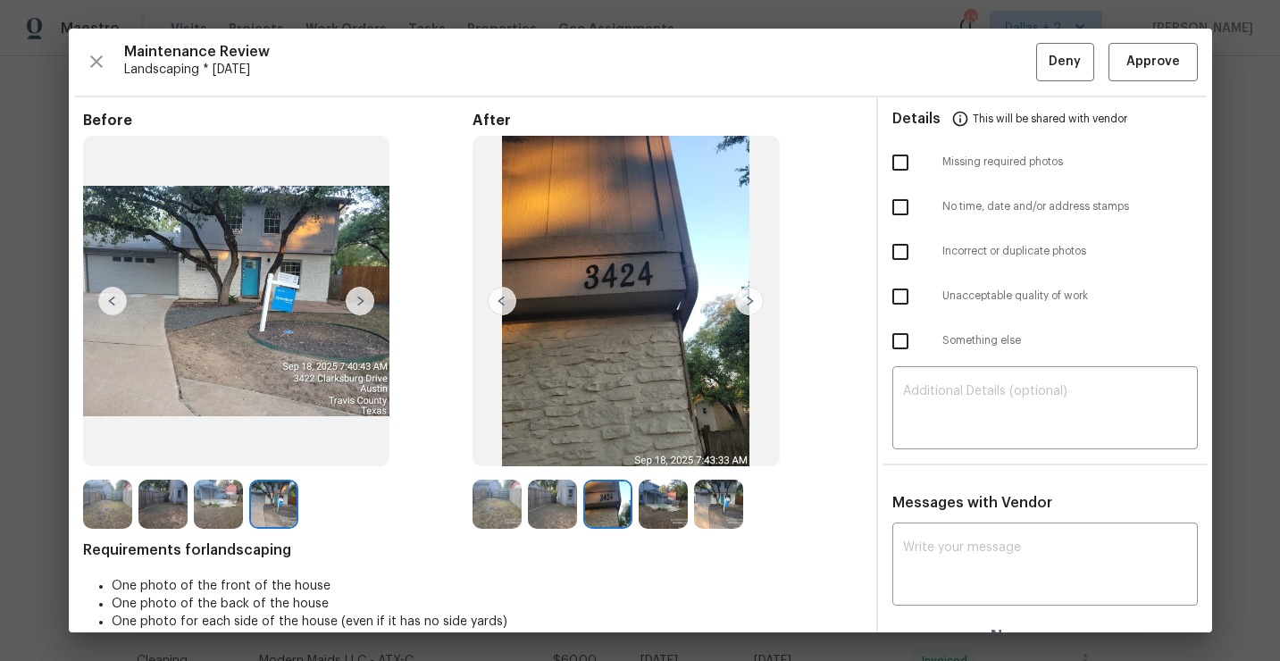
click at [656, 500] on img at bounding box center [663, 504] width 49 height 49
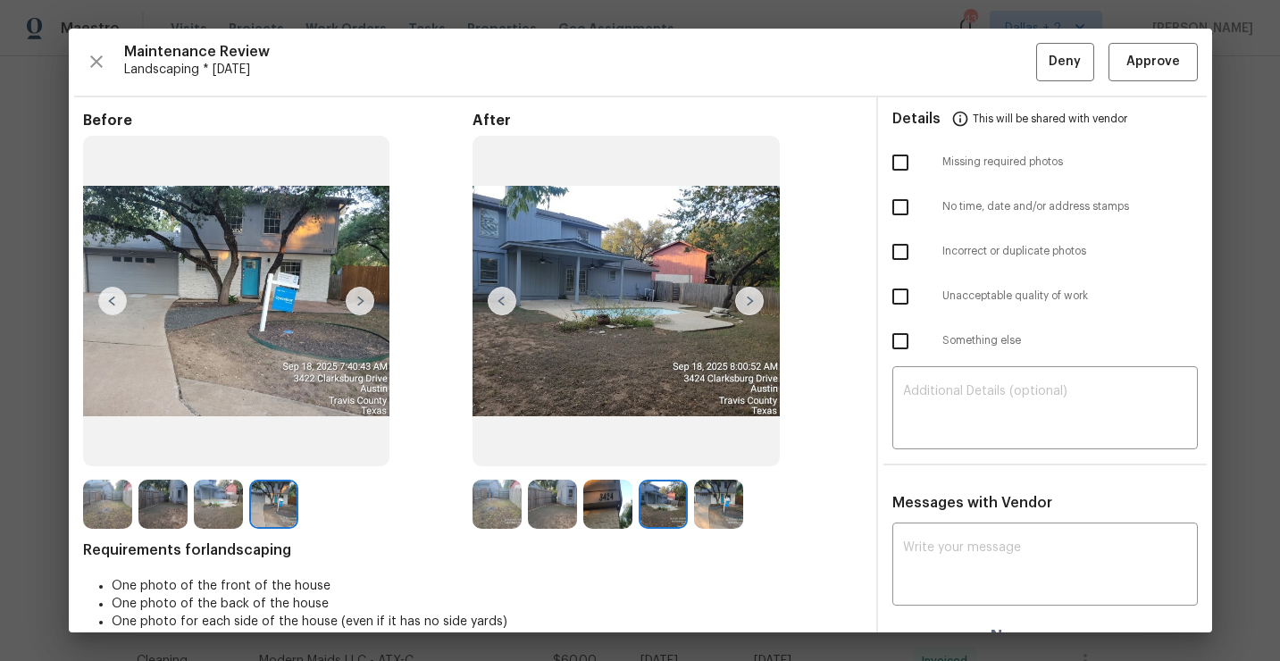
click at [689, 498] on div at bounding box center [666, 504] width 55 height 49
click at [497, 505] on img at bounding box center [496, 504] width 49 height 49
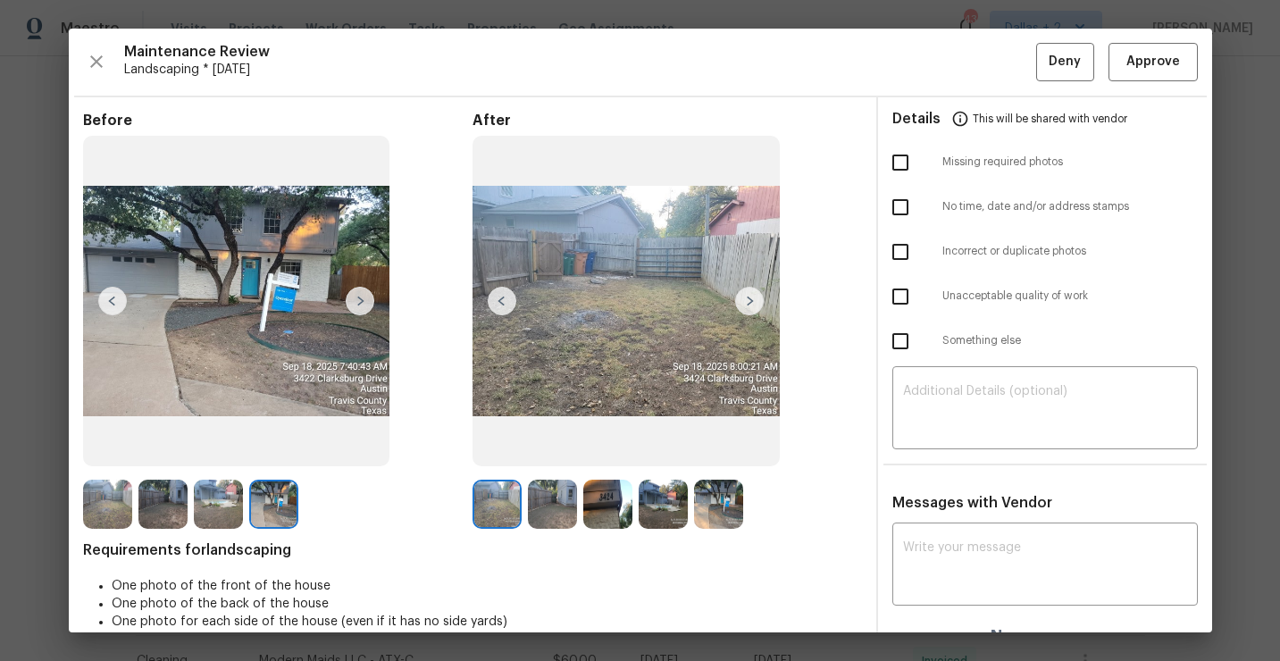
click at [547, 509] on img at bounding box center [552, 504] width 49 height 49
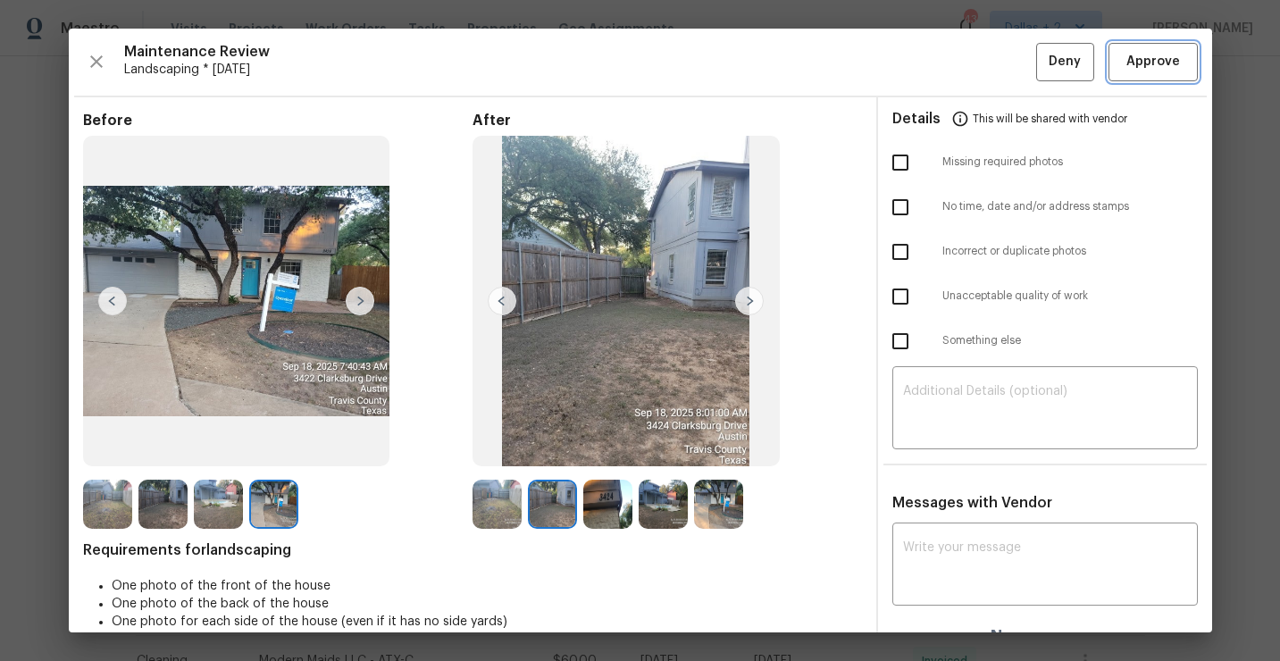
click at [1175, 66] on span "Approve" at bounding box center [1153, 62] width 54 height 22
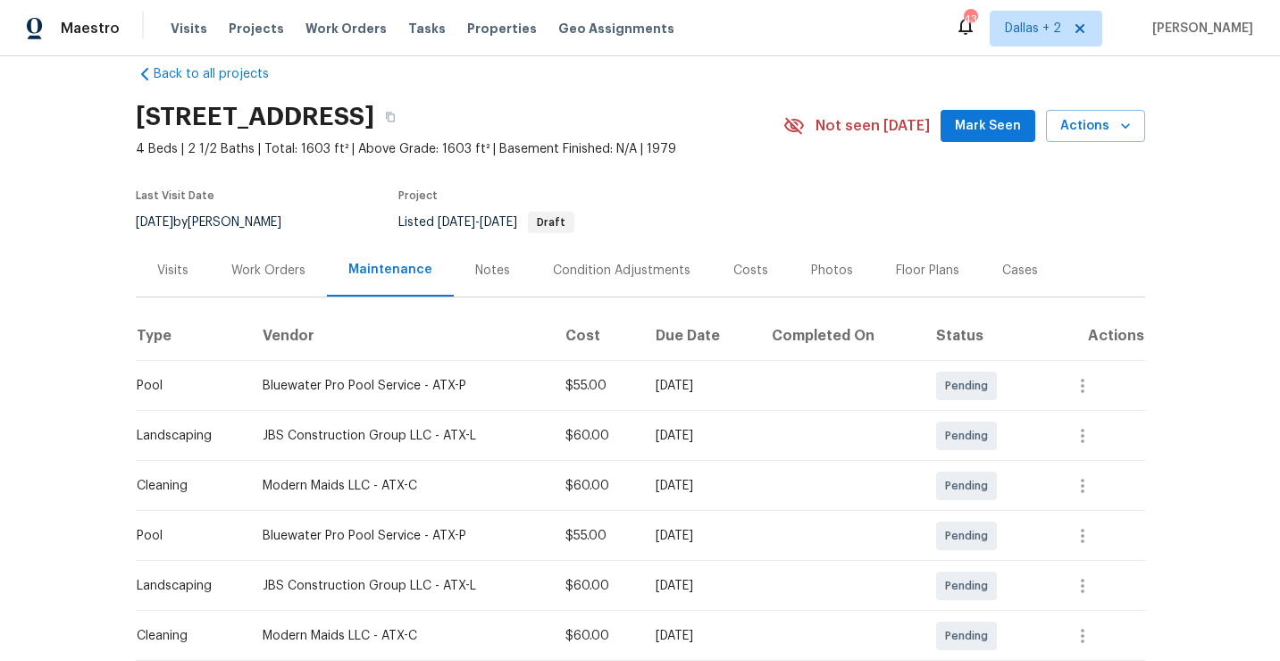
scroll to position [0, 0]
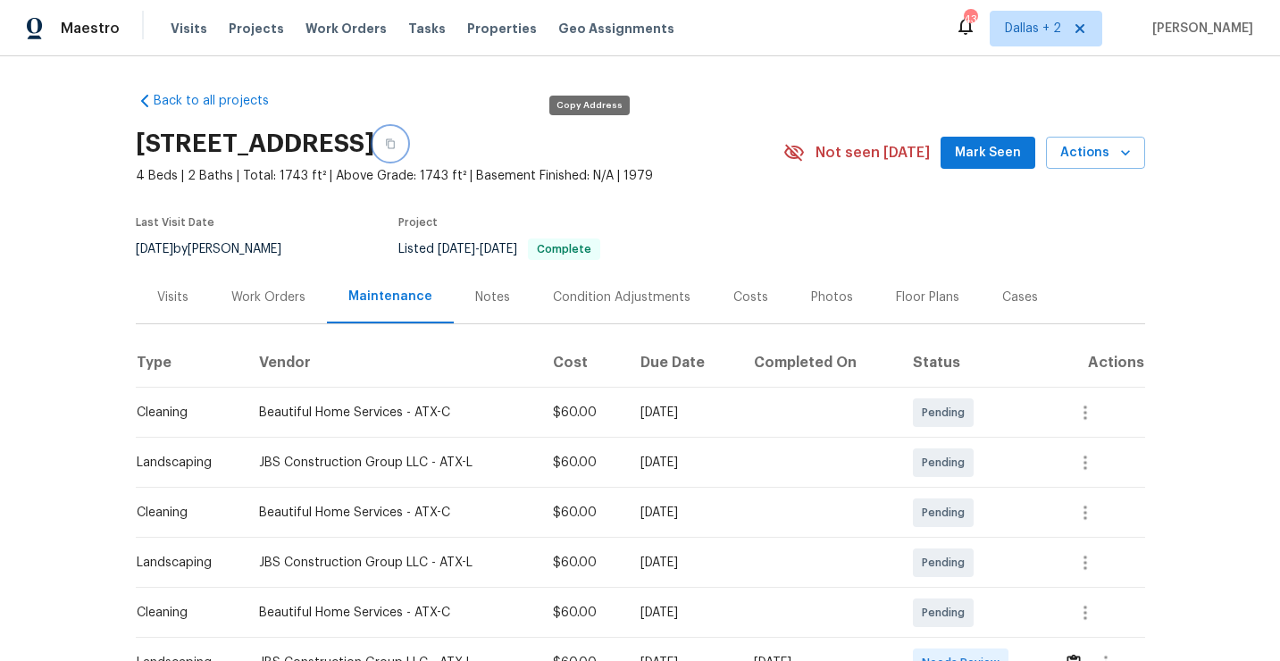
click at [396, 147] on icon "button" at bounding box center [390, 143] width 11 height 11
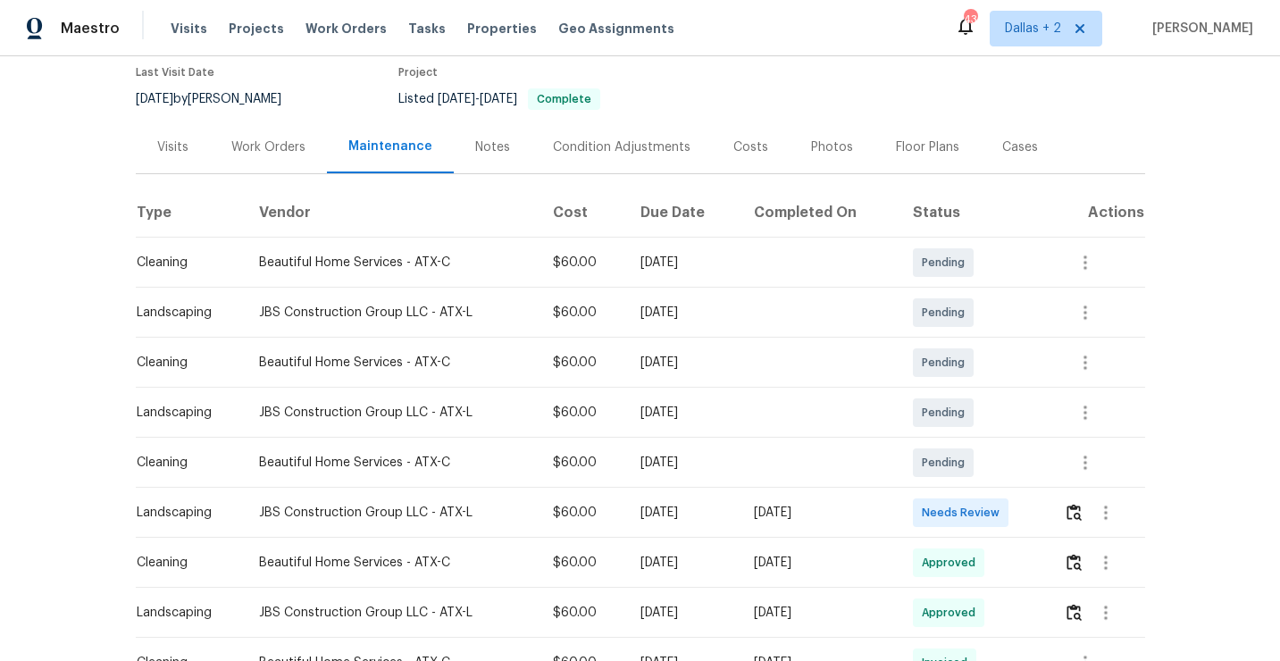
scroll to position [215, 0]
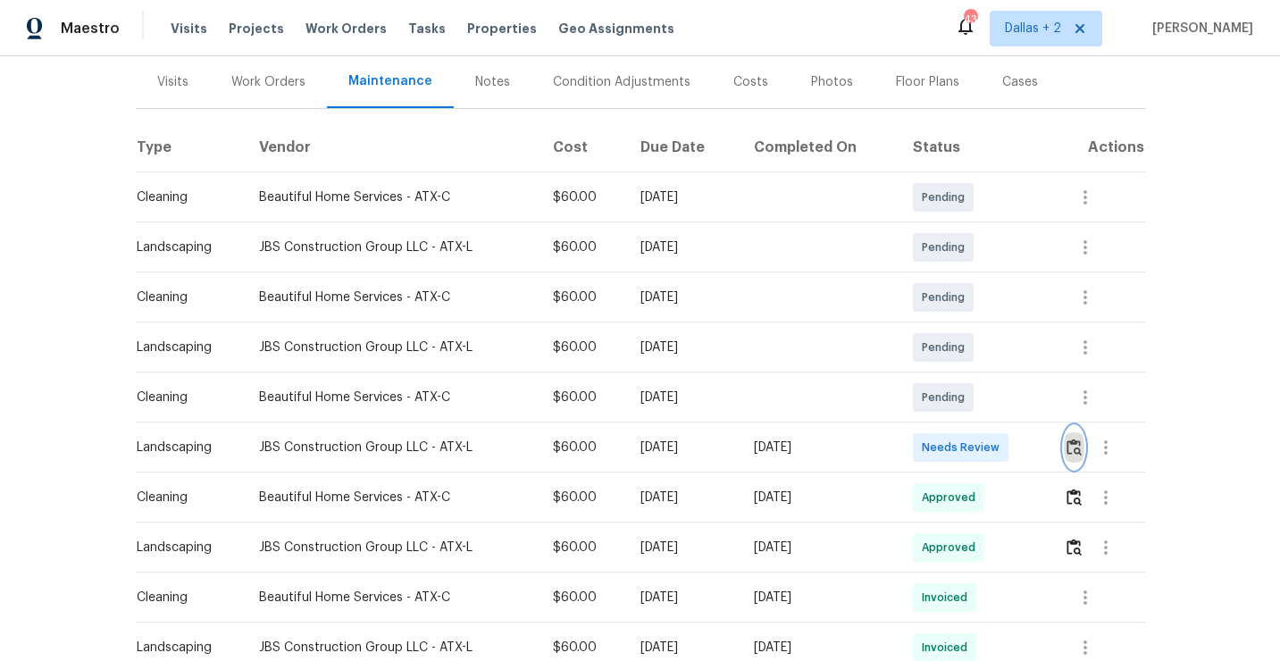
click at [1079, 448] on img "button" at bounding box center [1073, 447] width 15 height 17
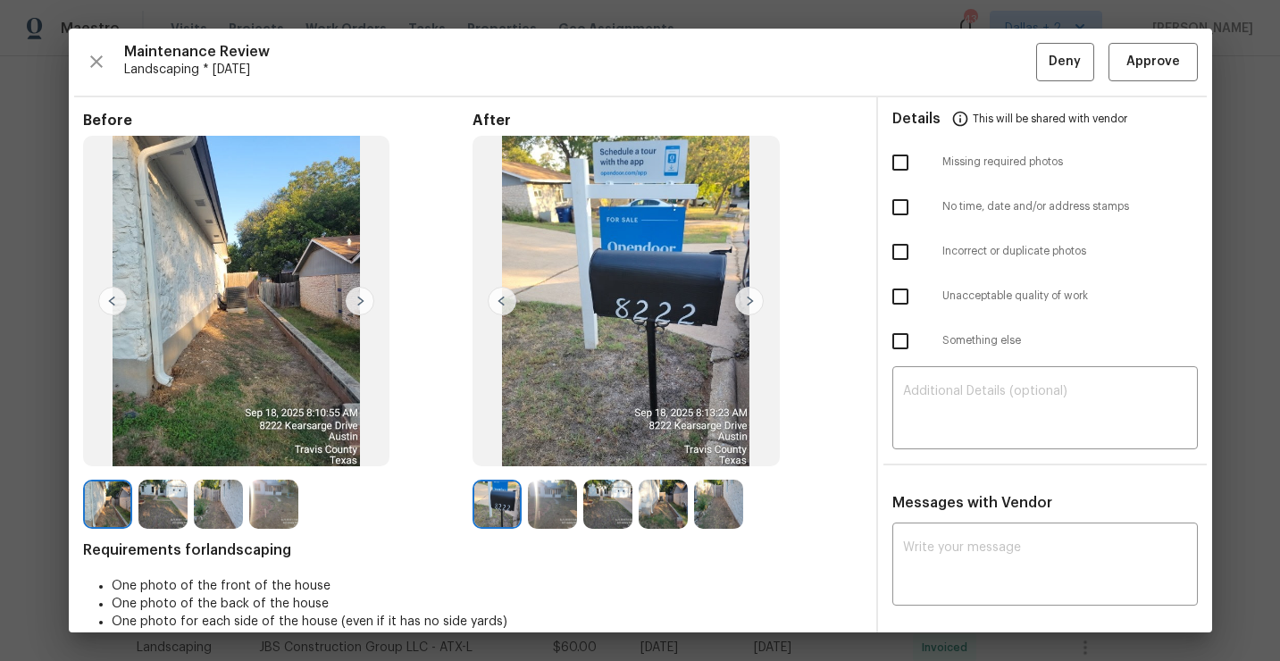
click at [555, 517] on img at bounding box center [552, 504] width 49 height 49
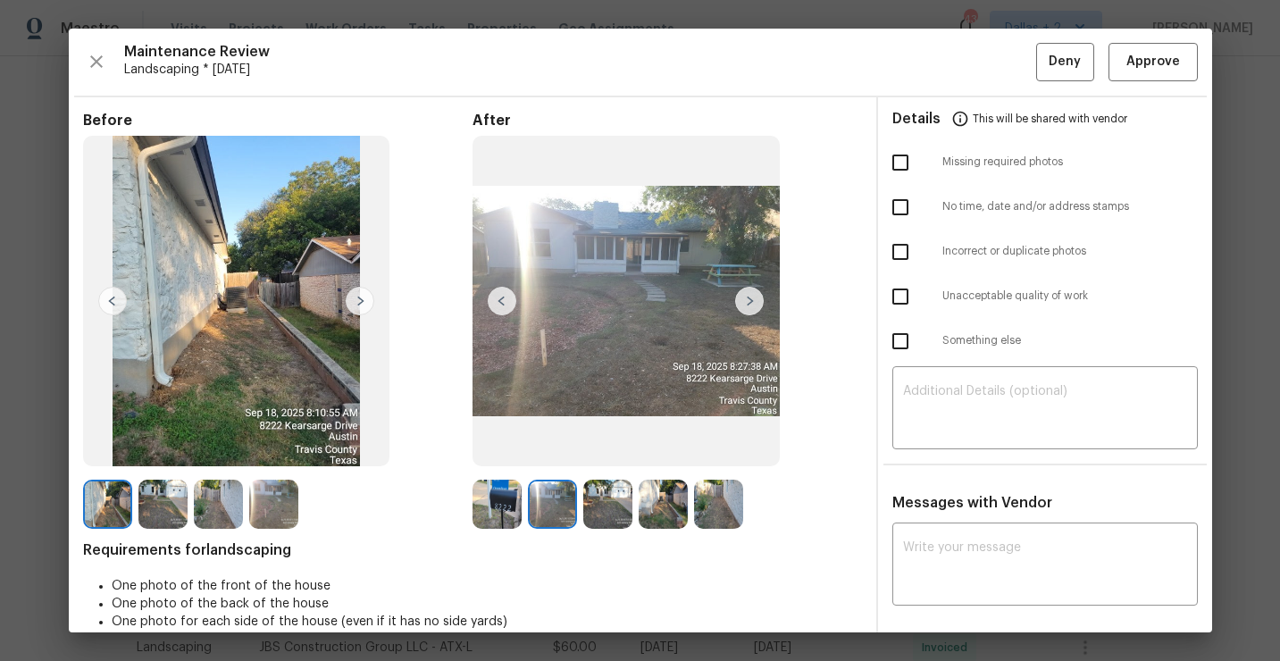
click at [754, 304] on img at bounding box center [749, 301] width 29 height 29
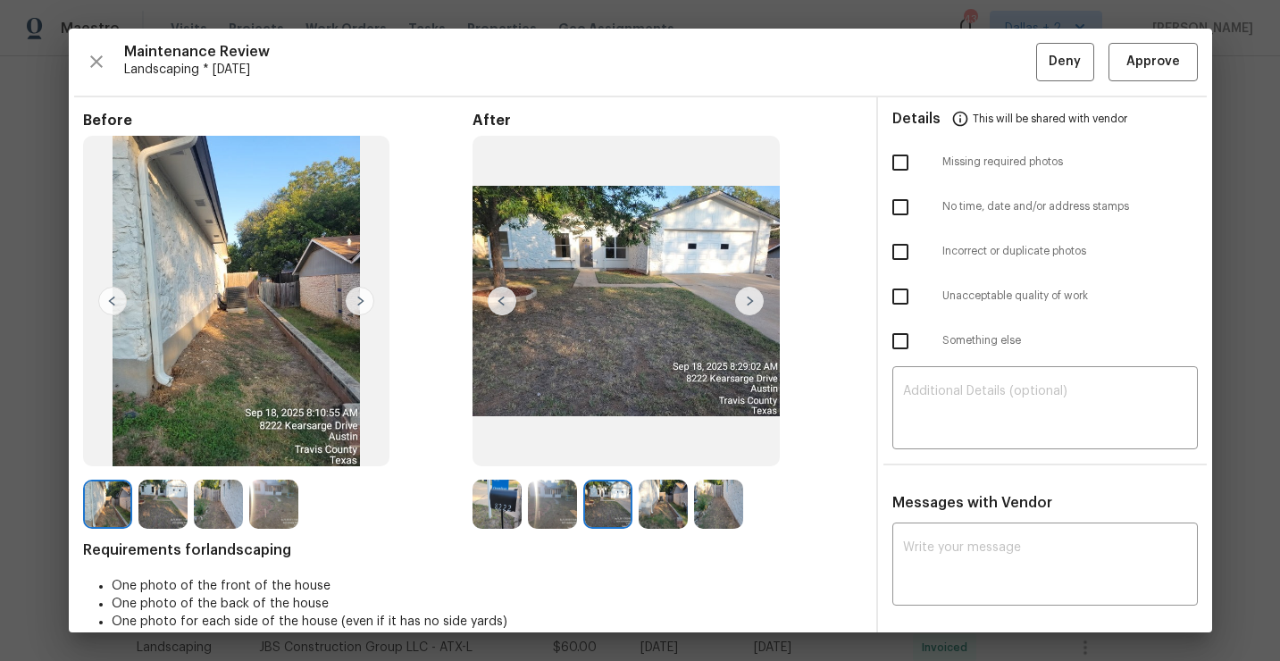
click at [748, 287] on img at bounding box center [749, 301] width 29 height 29
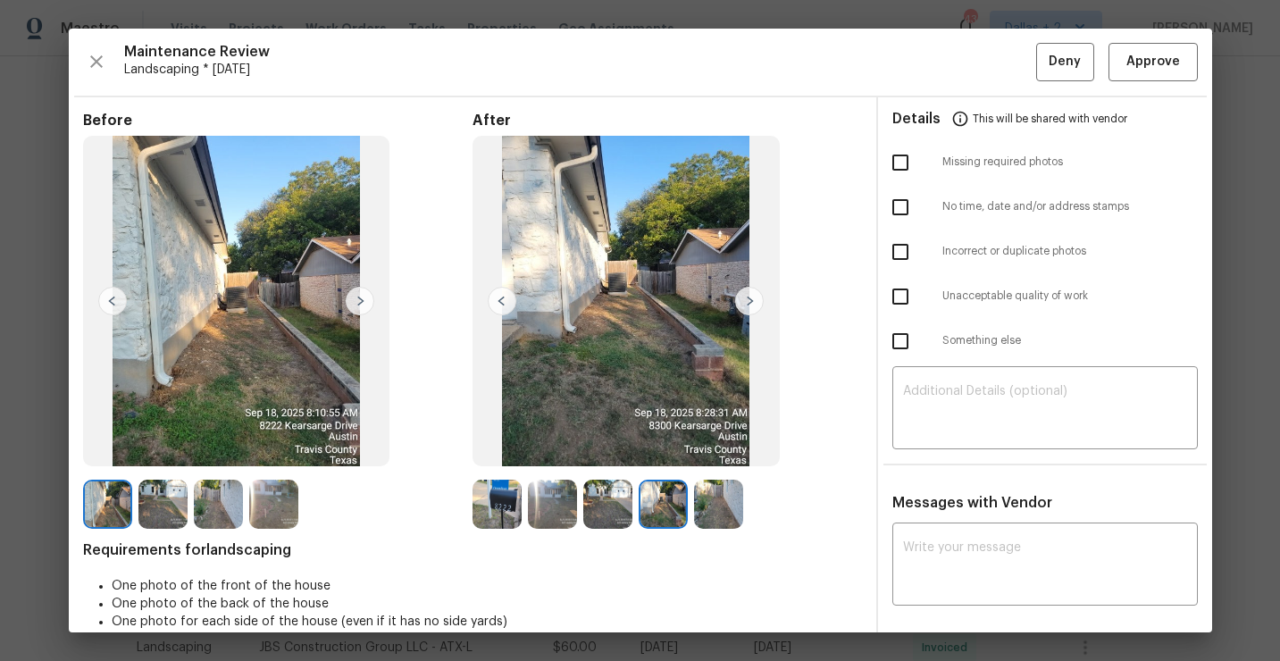
click at [753, 295] on img at bounding box center [749, 301] width 29 height 29
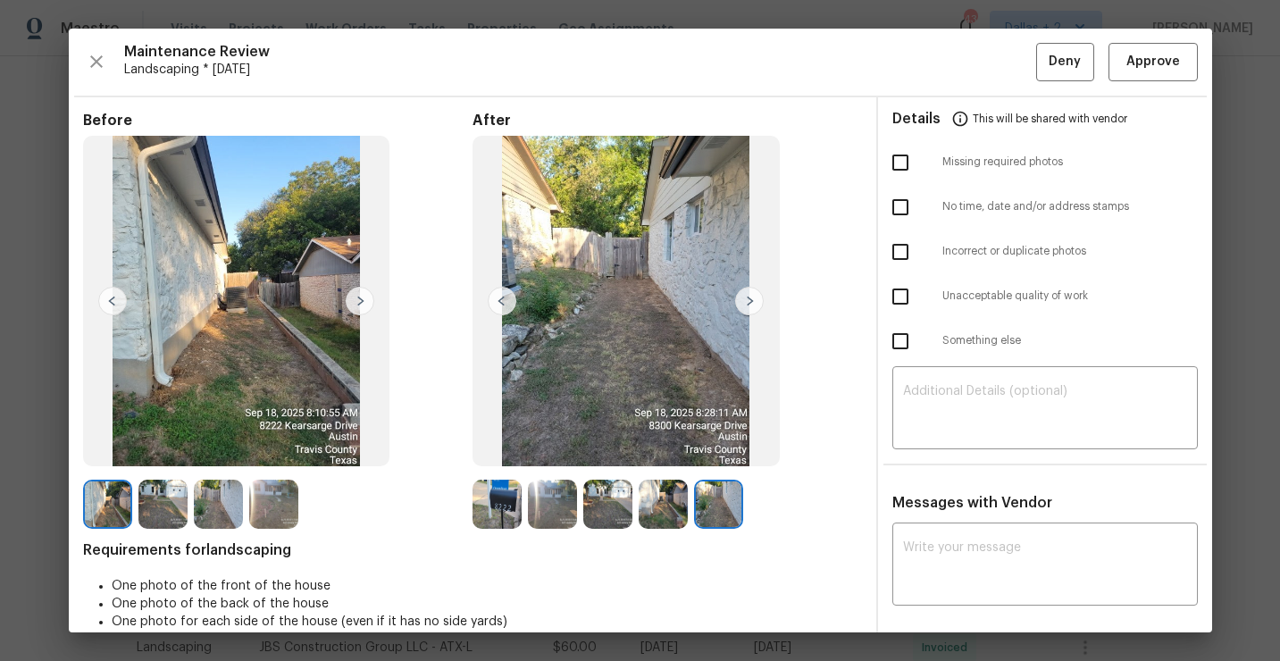
click at [504, 506] on img at bounding box center [496, 504] width 49 height 49
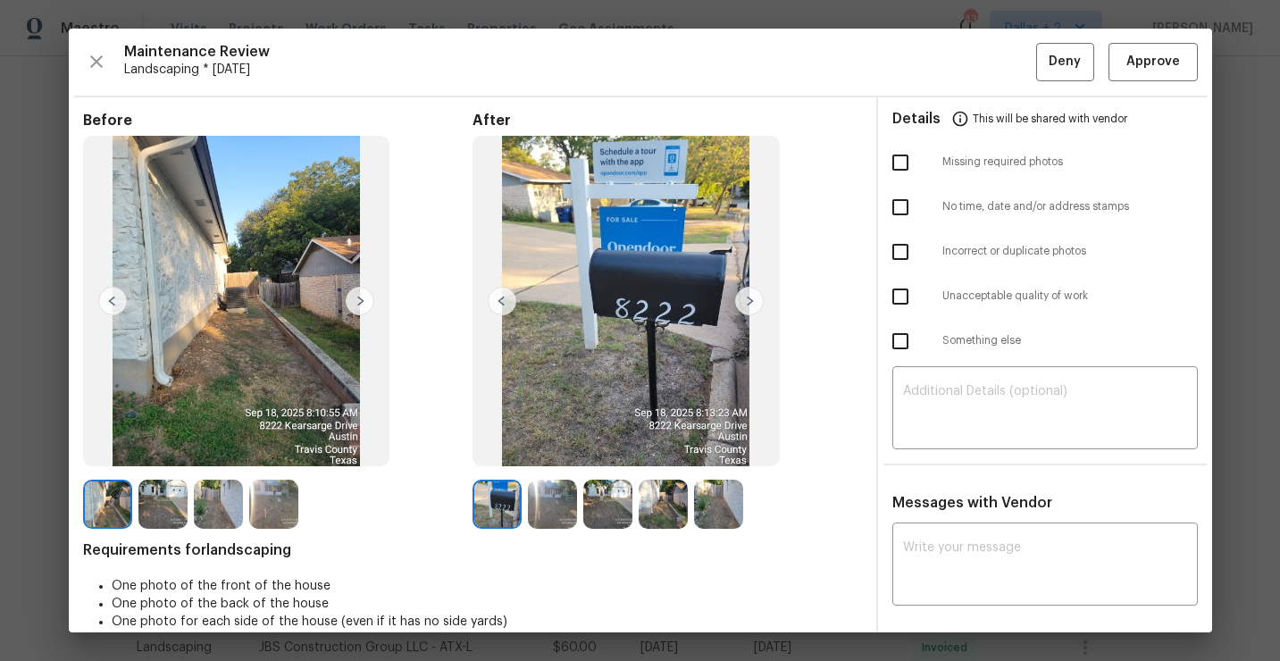
click at [749, 299] on img at bounding box center [749, 301] width 29 height 29
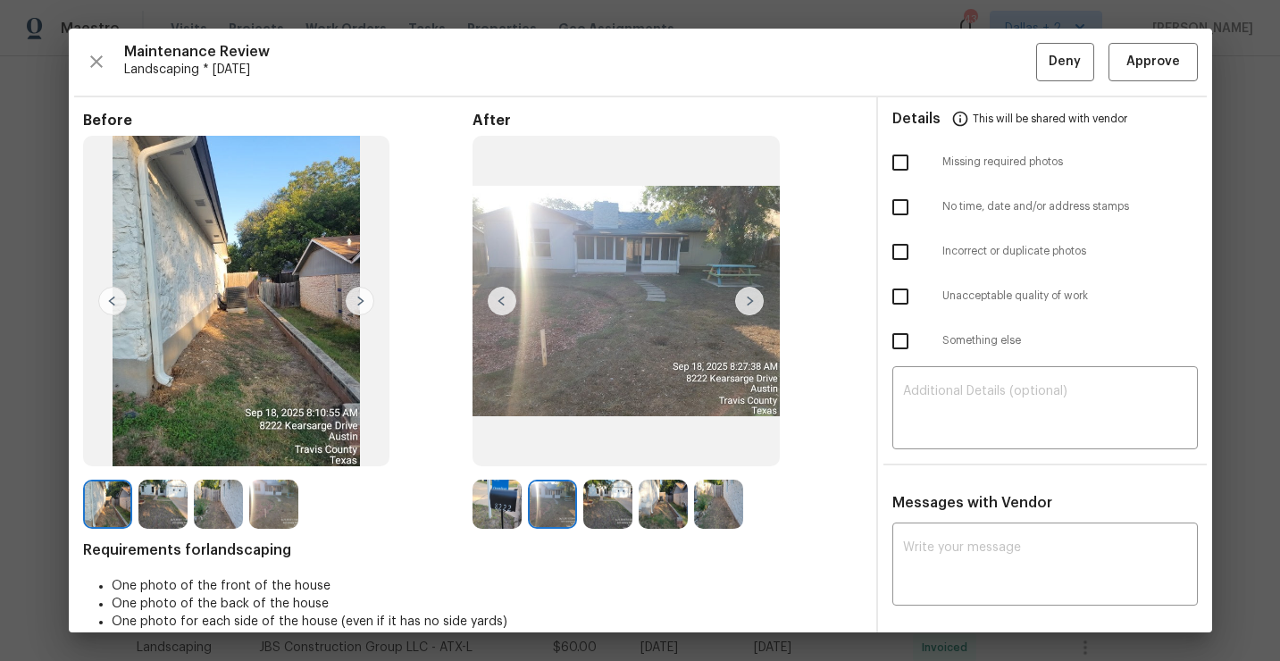
click at [749, 299] on img at bounding box center [749, 301] width 29 height 29
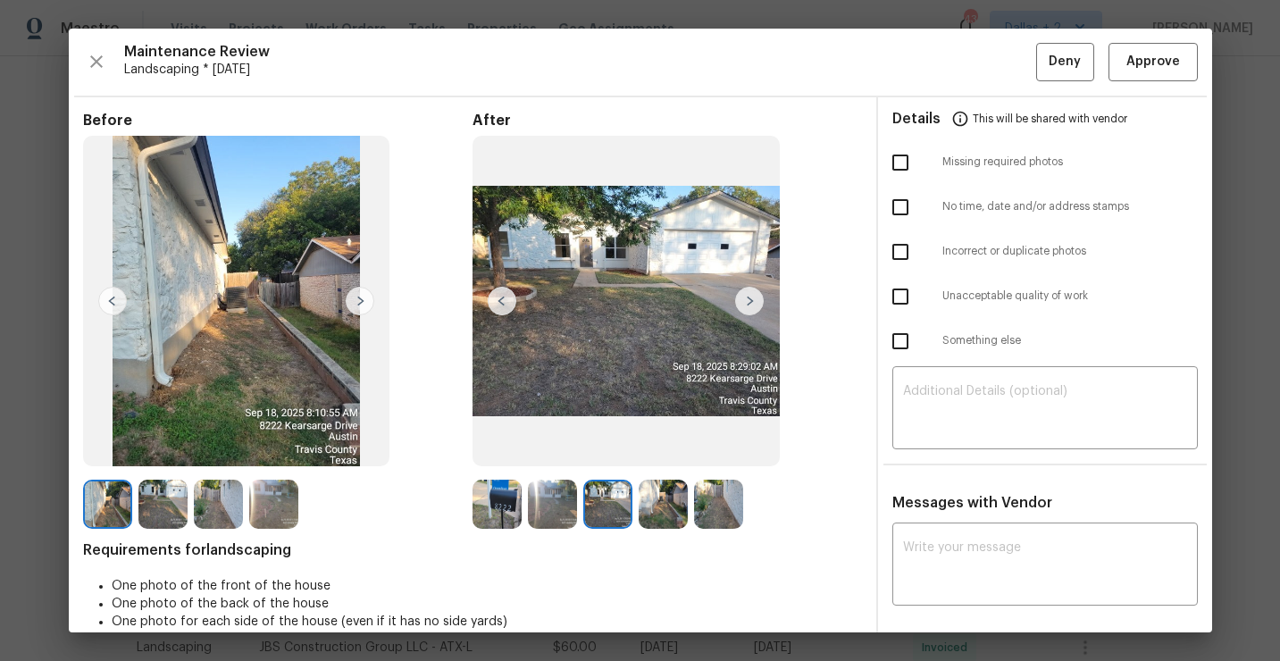
click at [749, 299] on img at bounding box center [749, 301] width 29 height 29
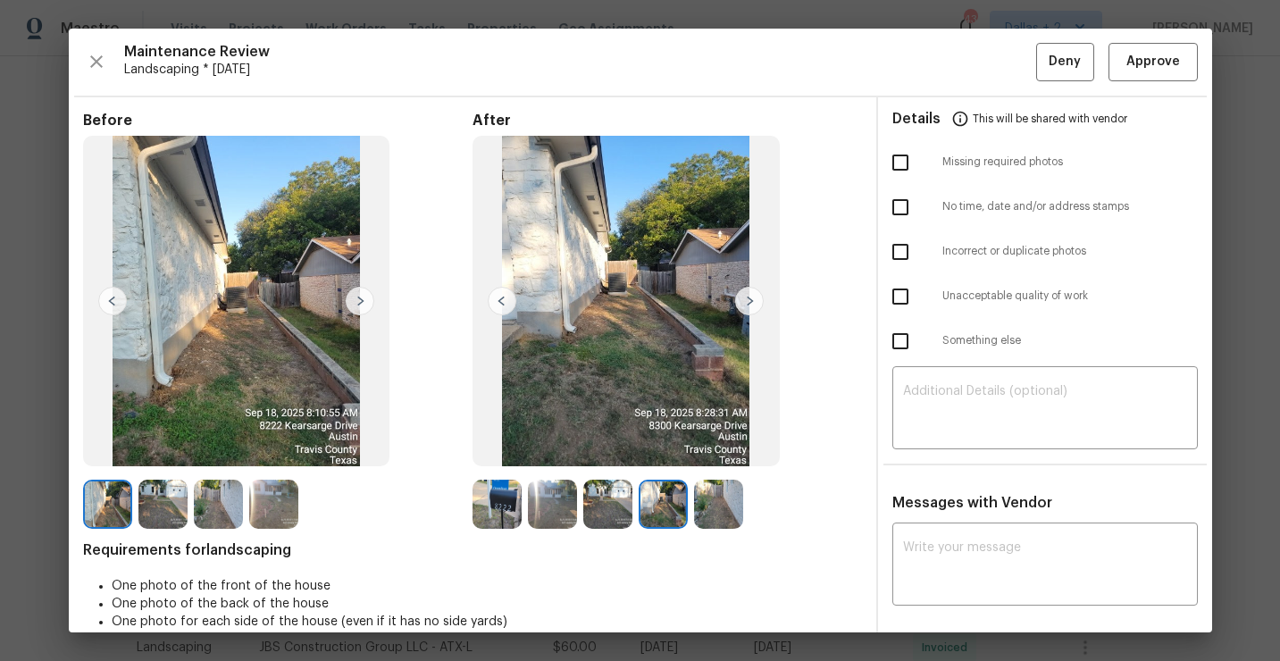
click at [749, 299] on img at bounding box center [749, 301] width 29 height 29
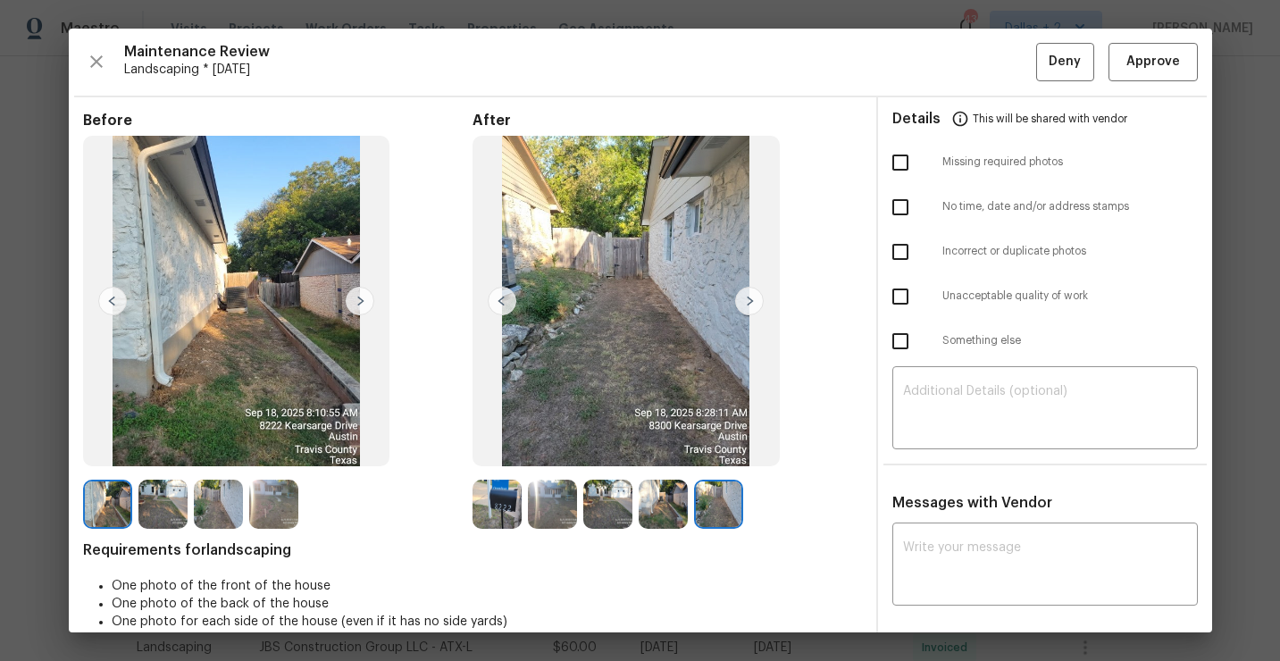
click at [749, 299] on img at bounding box center [749, 301] width 29 height 29
click at [502, 513] on img at bounding box center [496, 504] width 49 height 49
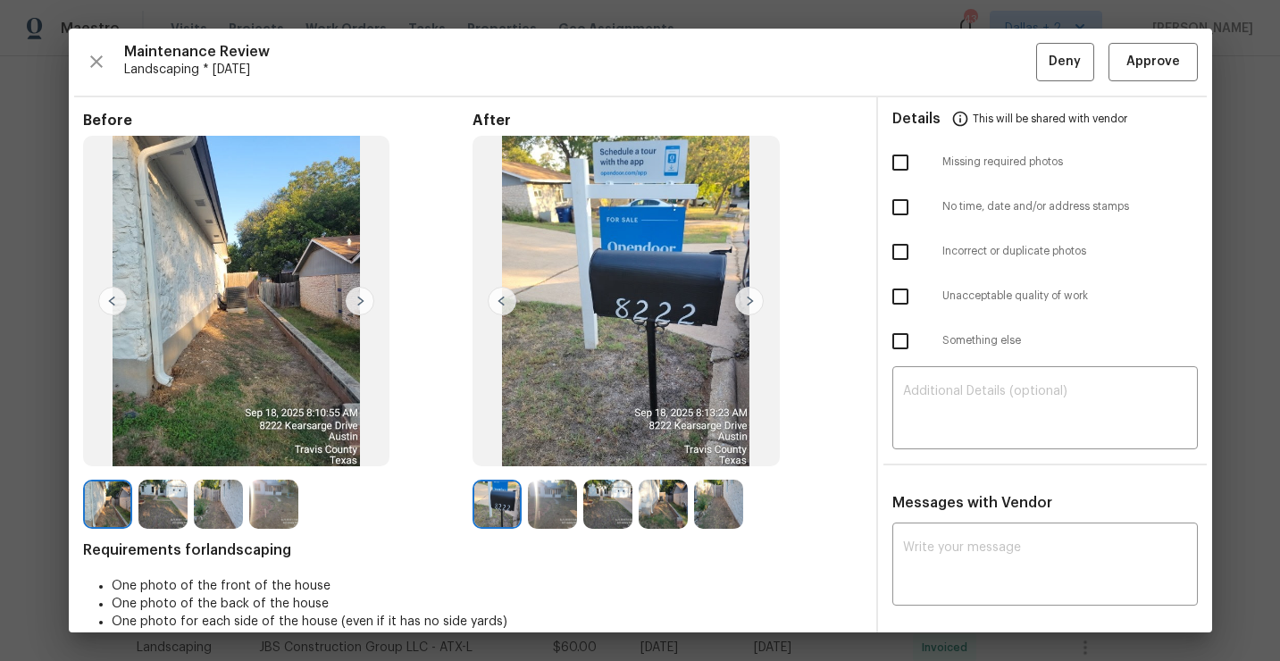
click at [747, 298] on img at bounding box center [749, 301] width 29 height 29
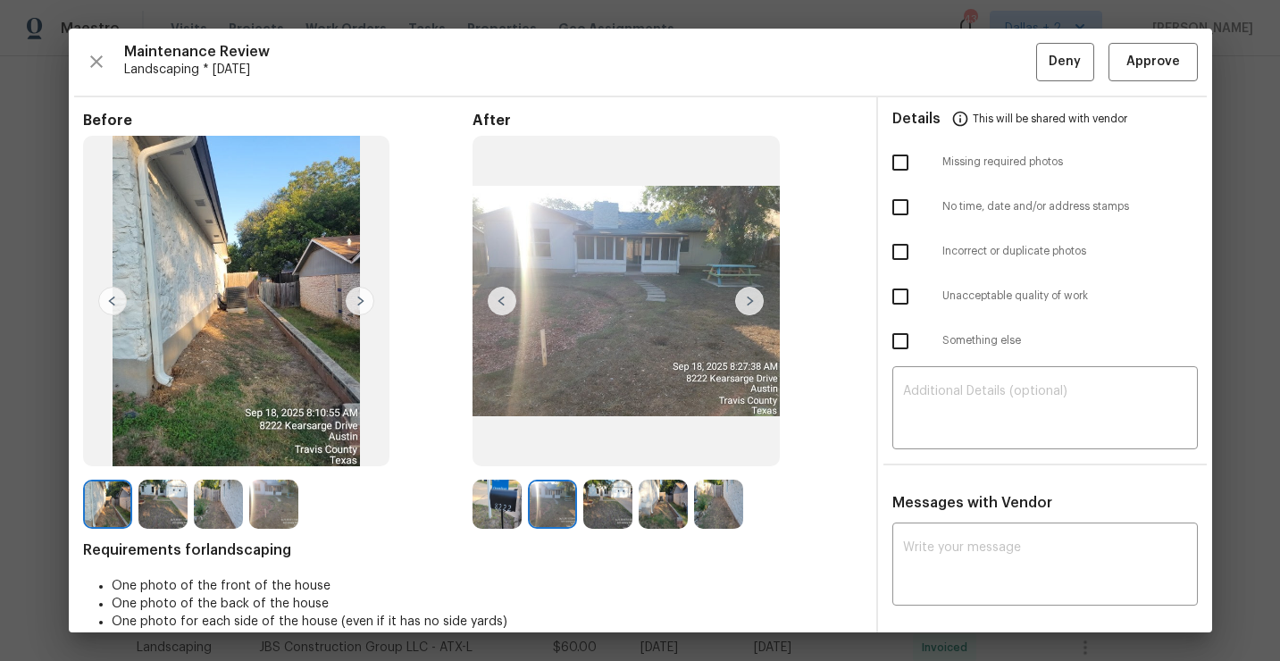
click at [747, 298] on img at bounding box center [749, 301] width 29 height 29
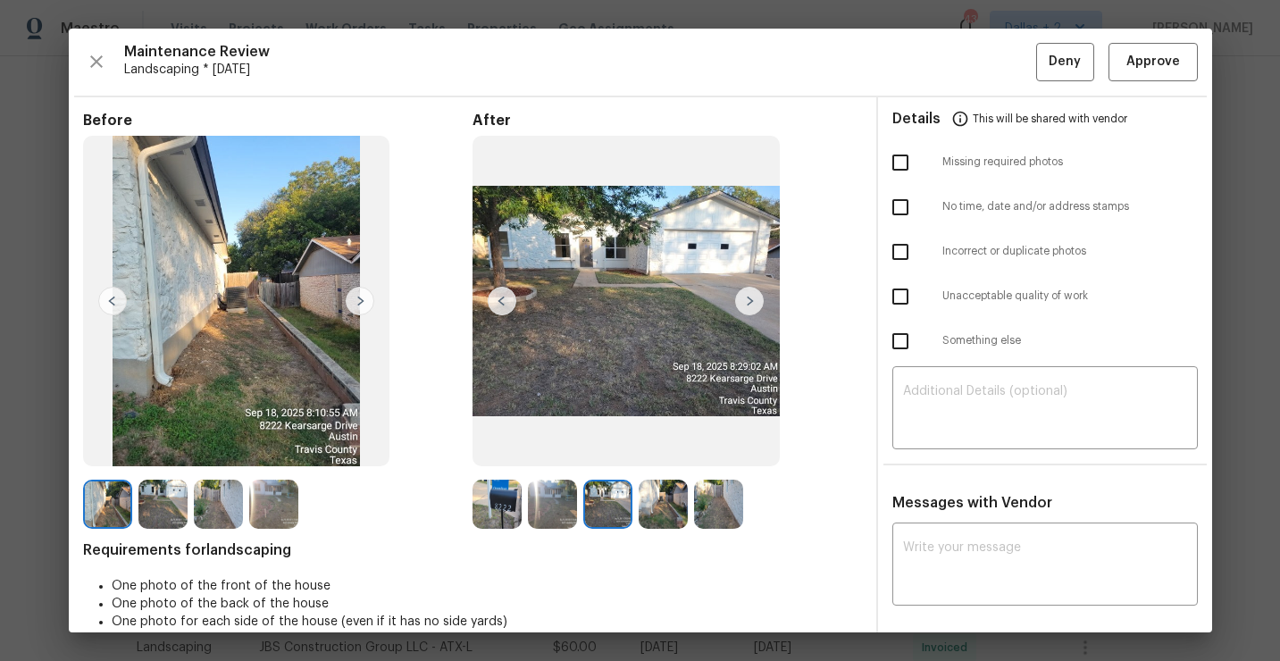
click at [747, 298] on img at bounding box center [749, 301] width 29 height 29
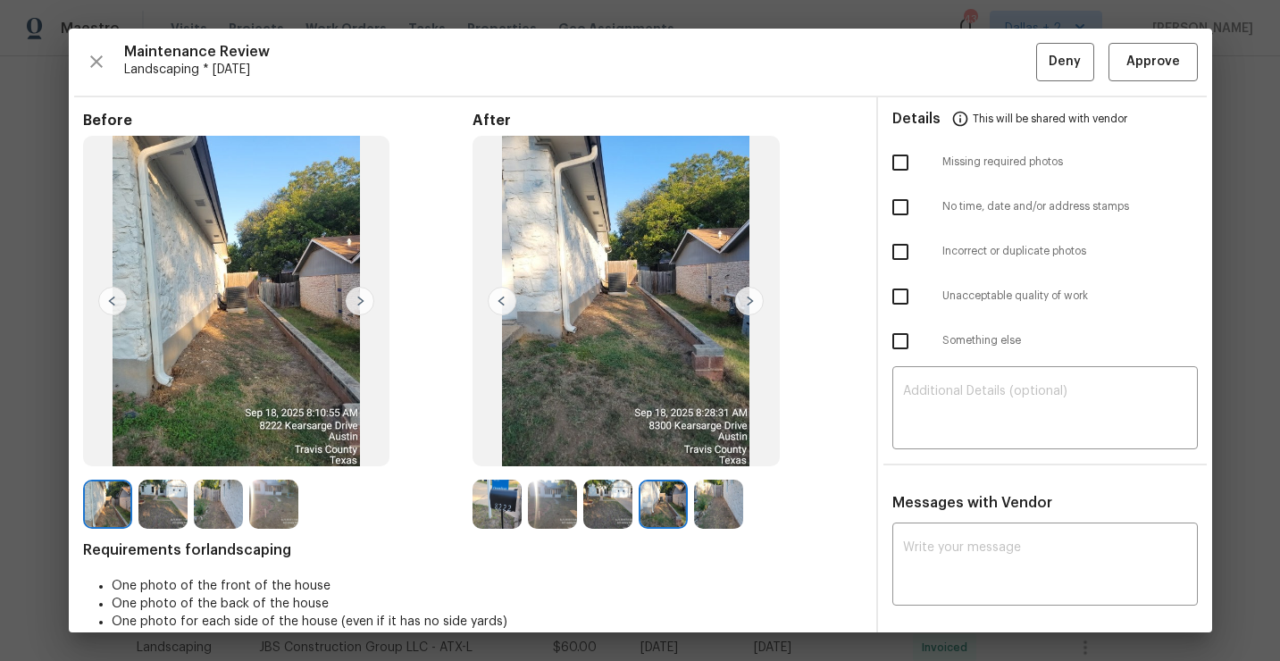
click at [747, 298] on img at bounding box center [749, 301] width 29 height 29
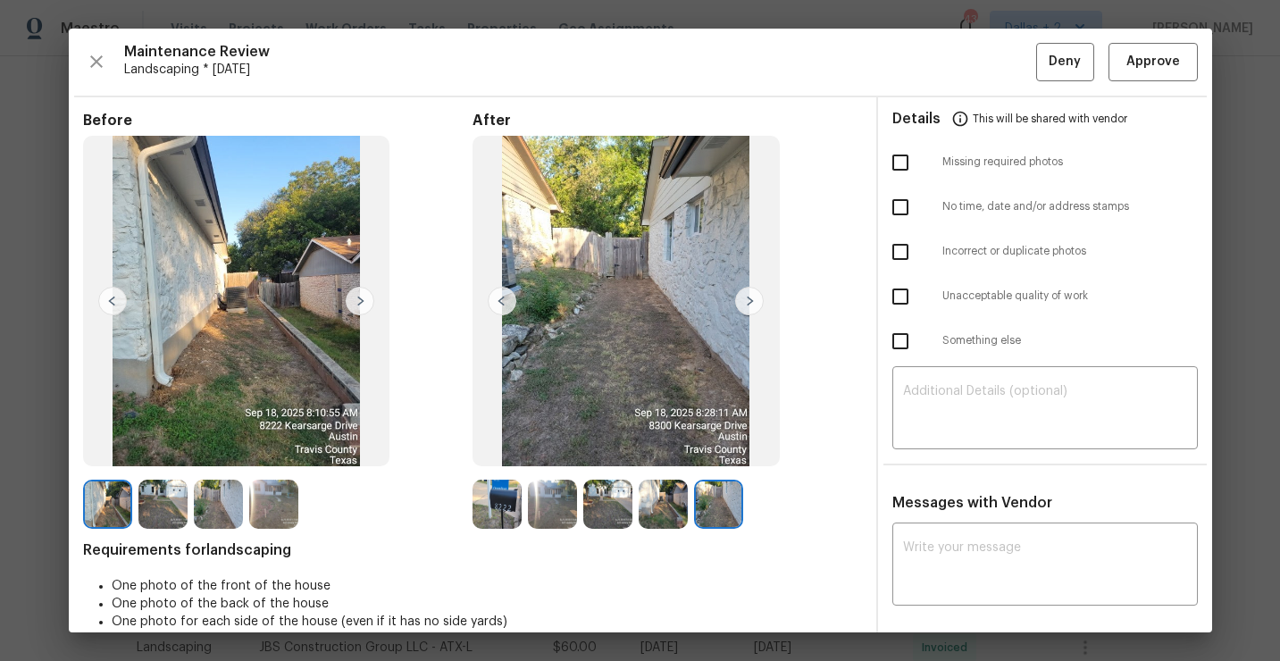
click at [747, 298] on img at bounding box center [749, 301] width 29 height 29
click at [564, 503] on img at bounding box center [552, 504] width 49 height 49
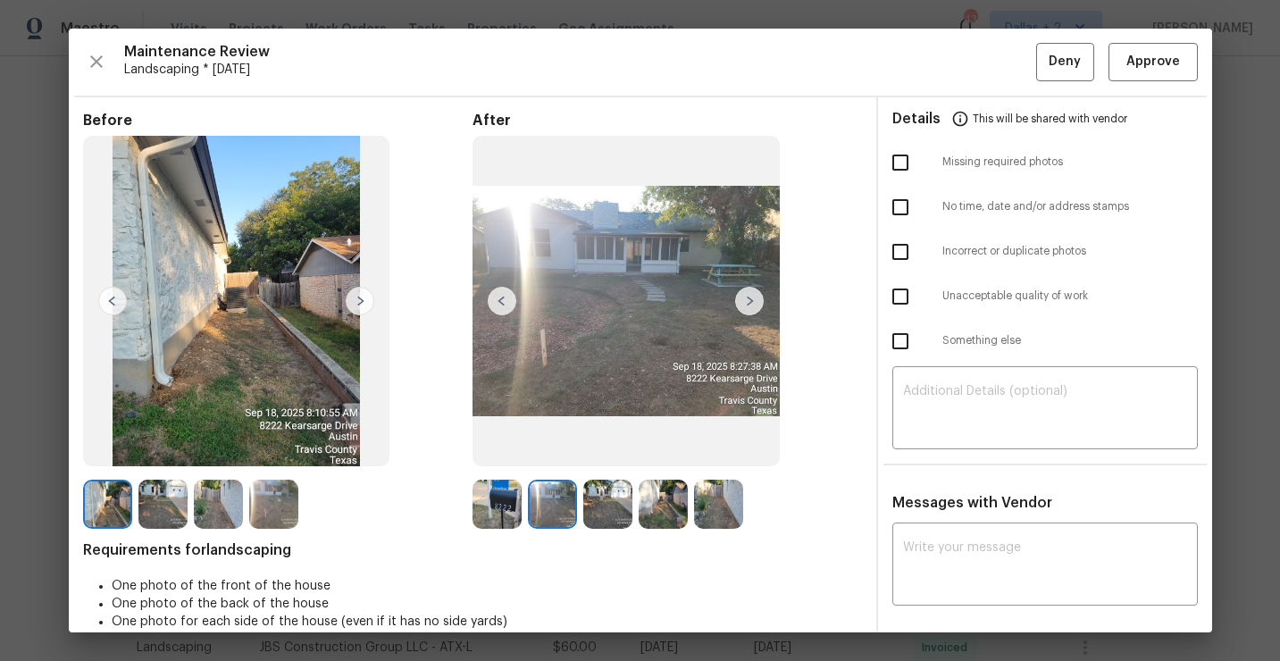
click at [601, 507] on img at bounding box center [607, 504] width 49 height 49
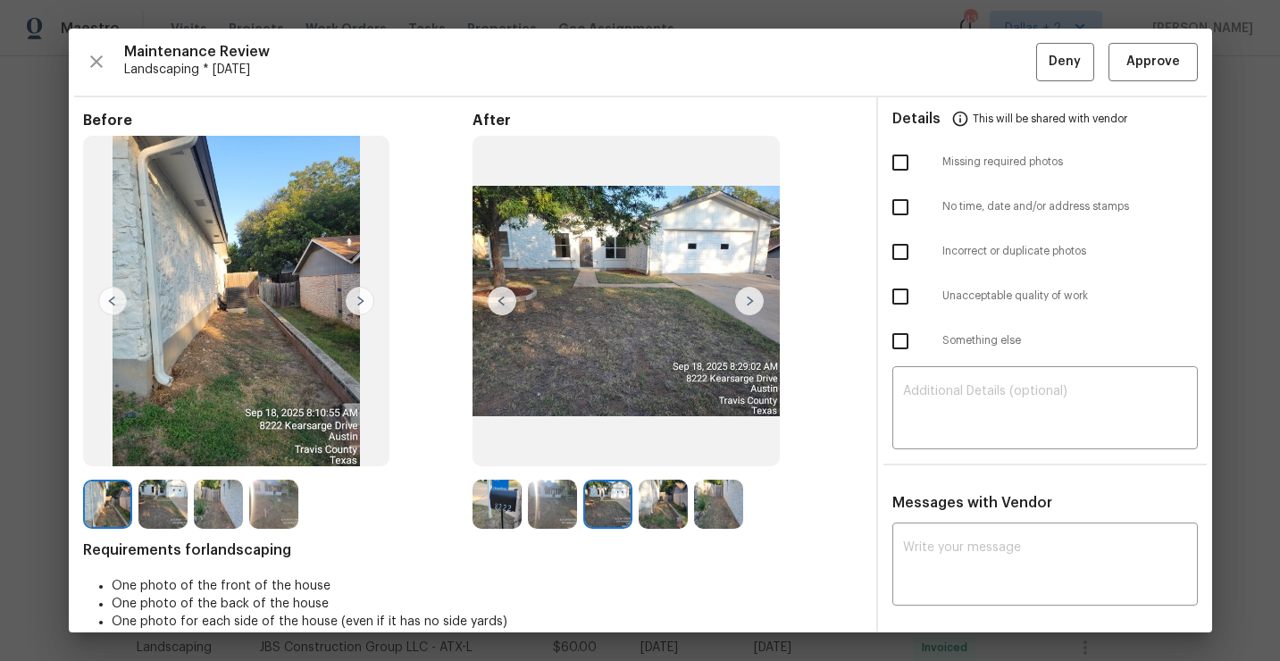
click at [644, 511] on img at bounding box center [663, 504] width 49 height 49
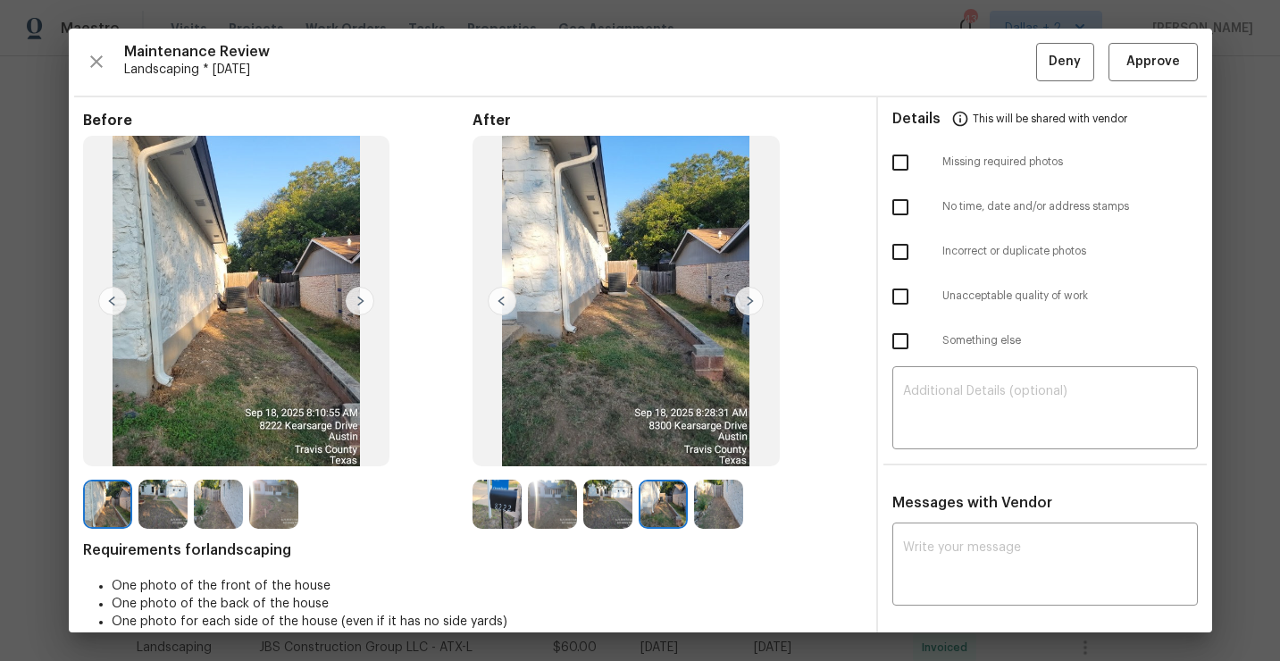
click at [689, 505] on div at bounding box center [666, 504] width 55 height 49
click at [1140, 46] on button "Approve" at bounding box center [1152, 62] width 89 height 38
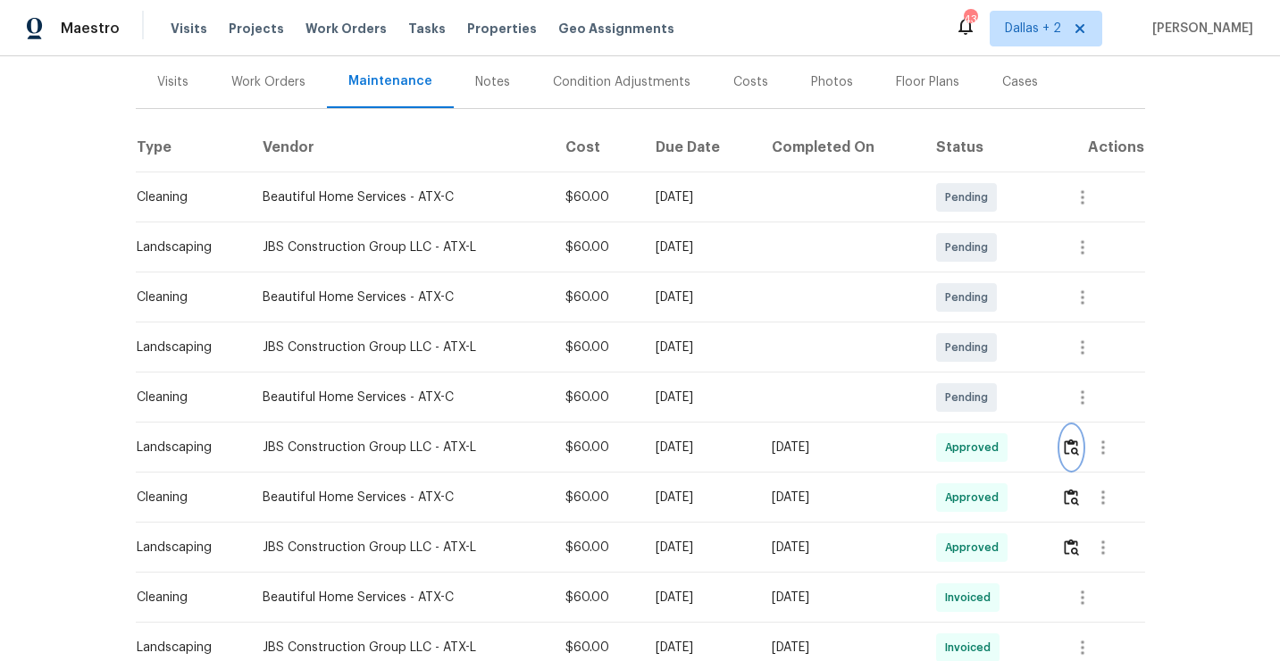
scroll to position [0, 0]
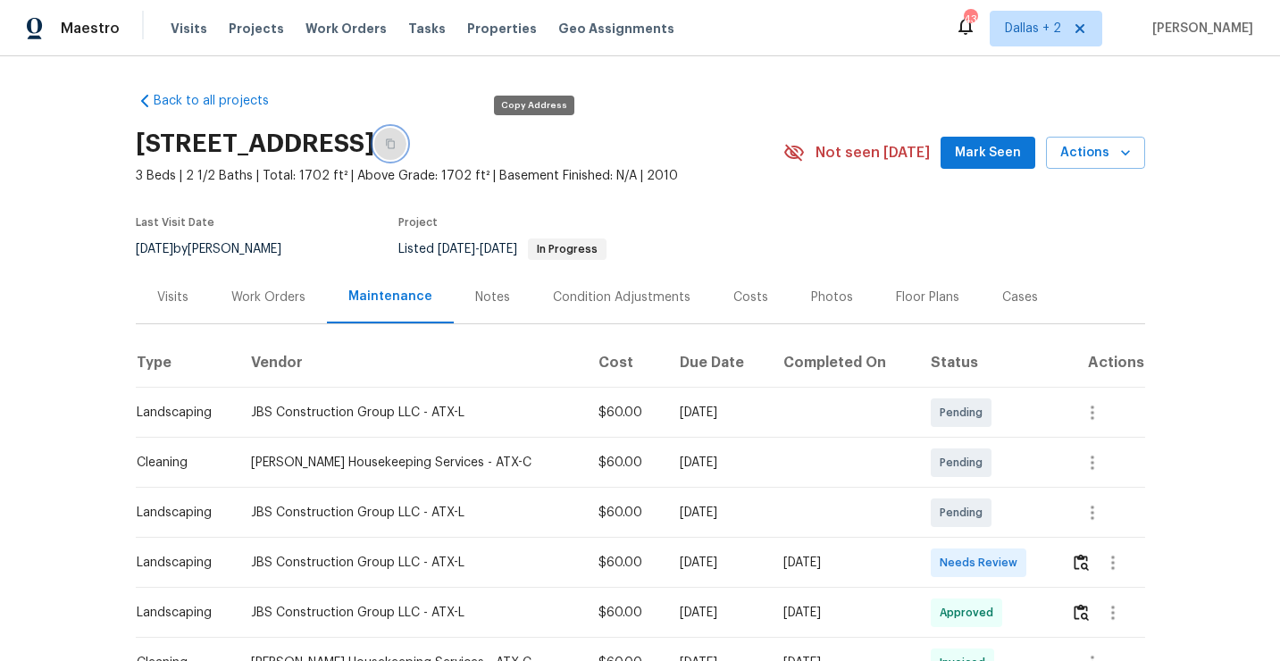
click at [406, 151] on button "button" at bounding box center [390, 144] width 32 height 32
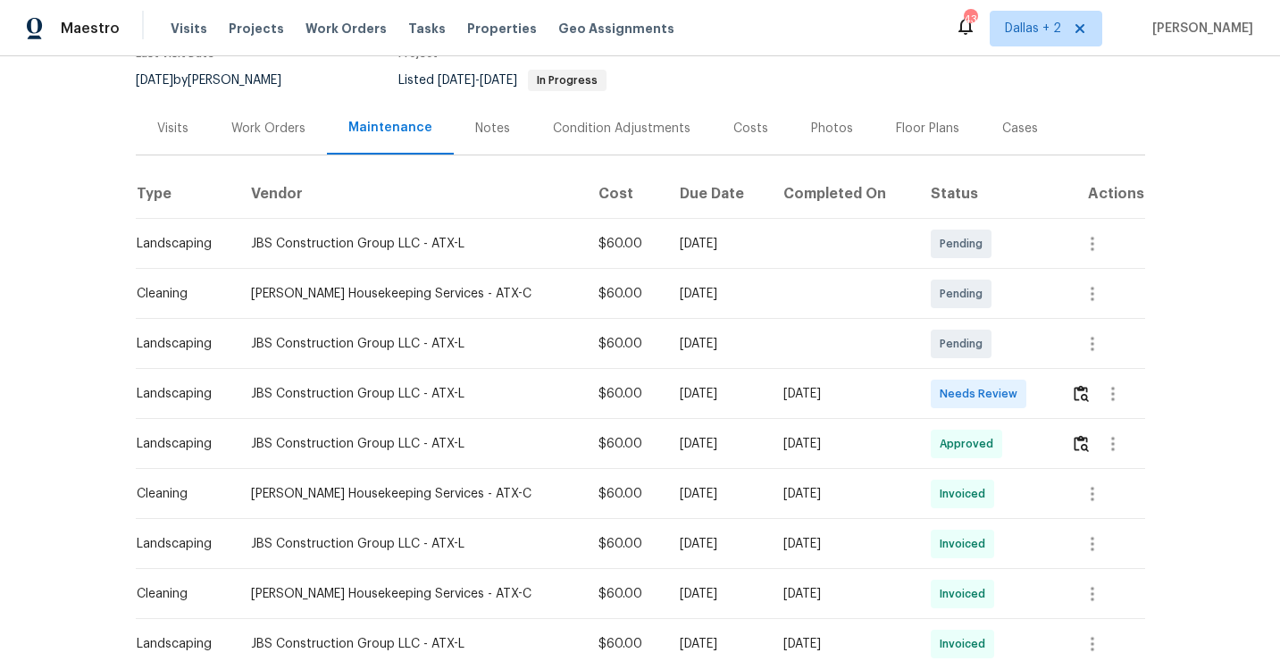
scroll to position [256, 0]
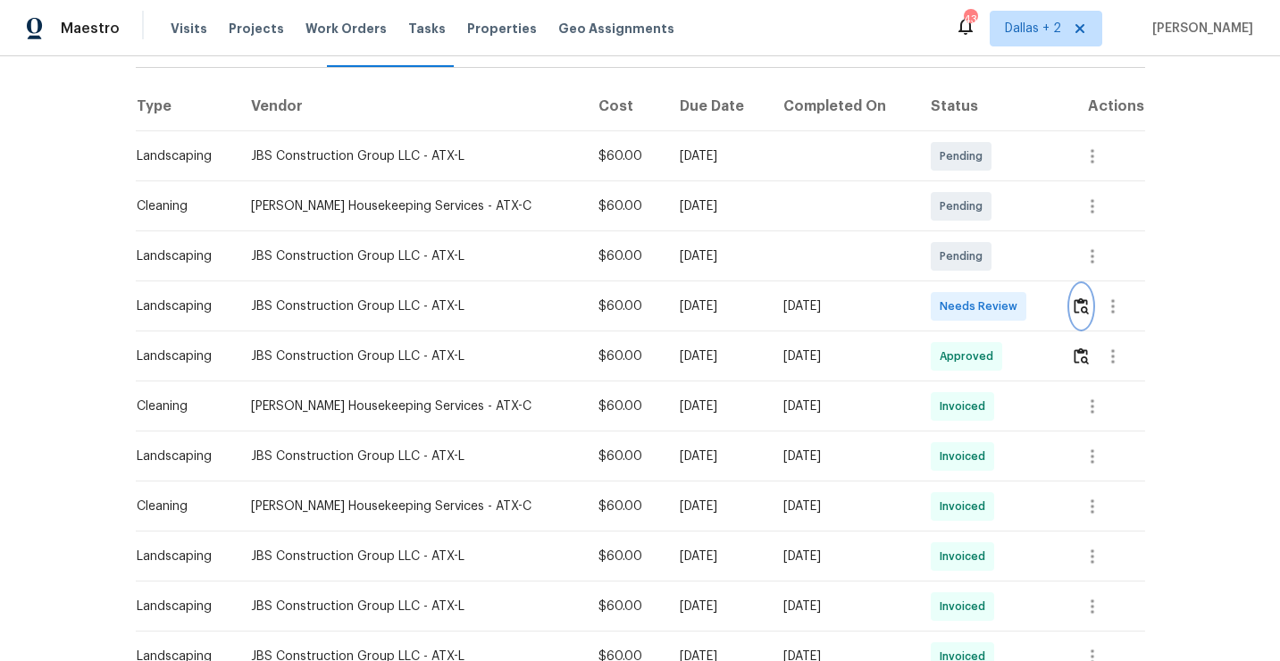
click at [1081, 312] on img "button" at bounding box center [1080, 305] width 15 height 17
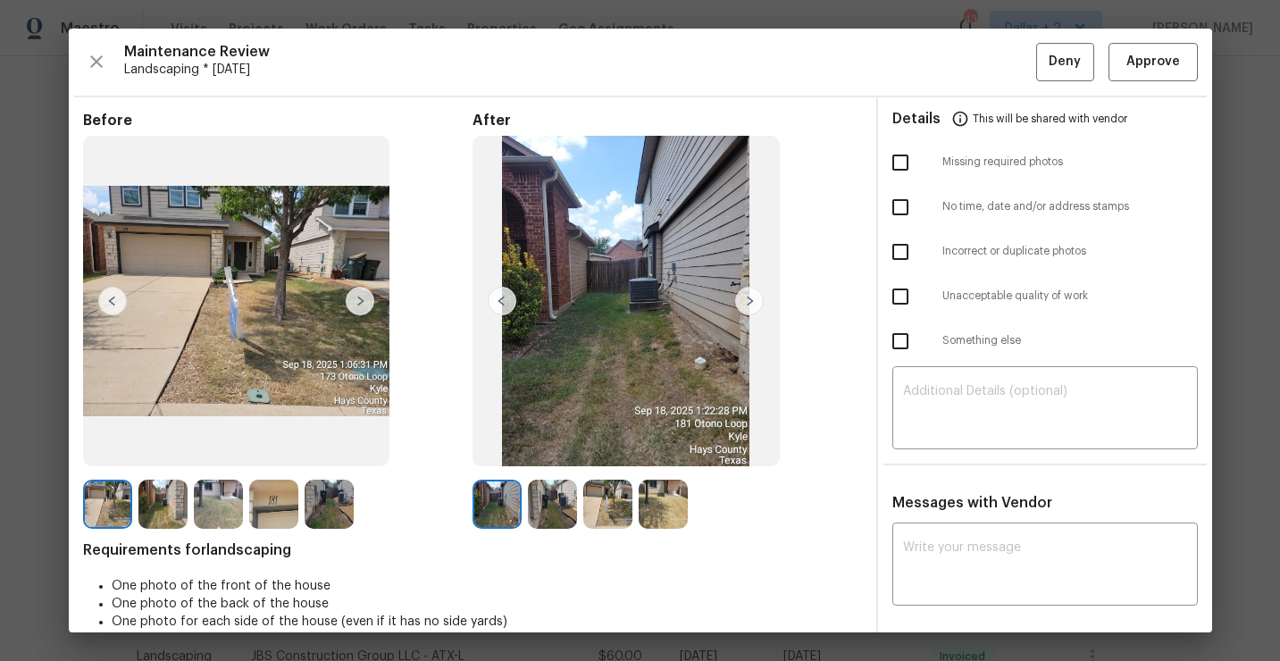
click at [745, 297] on img at bounding box center [749, 301] width 29 height 29
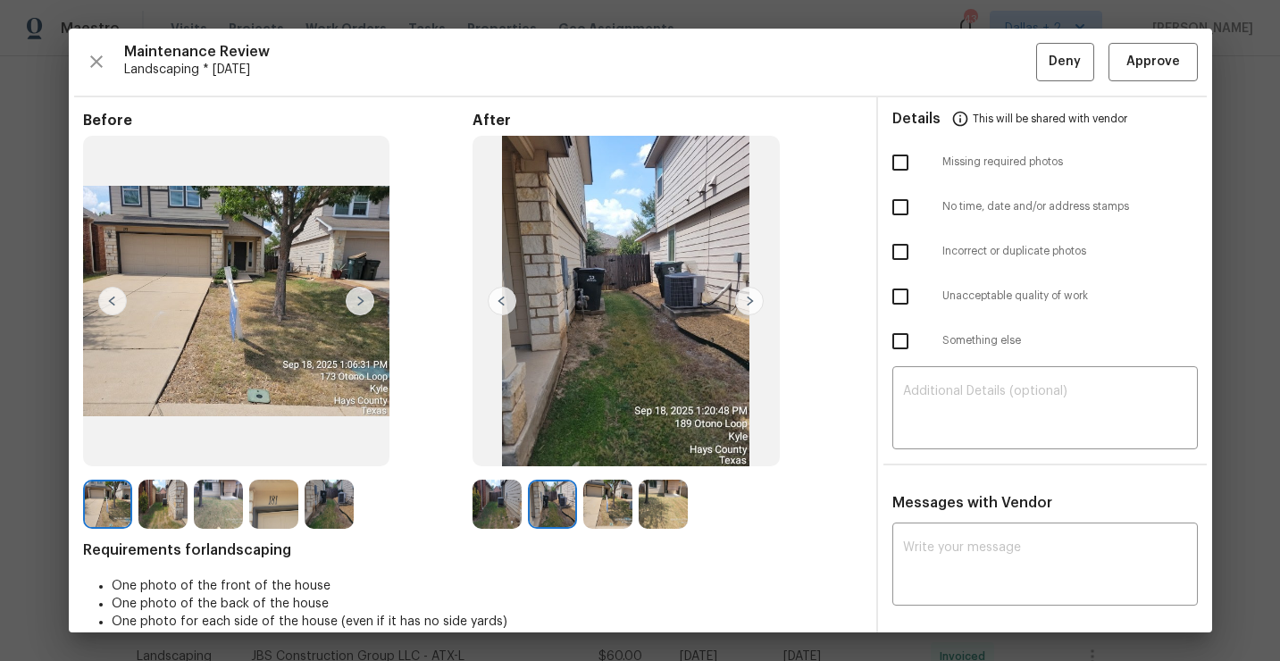
click at [744, 302] on img at bounding box center [749, 301] width 29 height 29
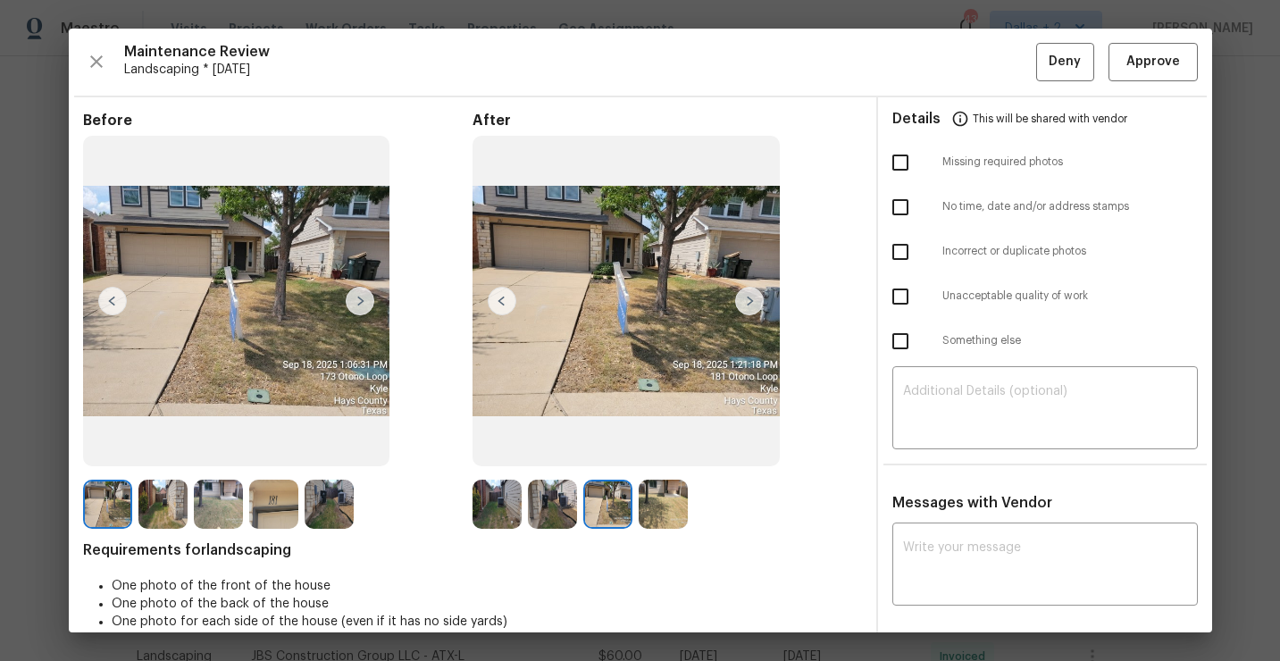
click at [748, 305] on img at bounding box center [749, 301] width 29 height 29
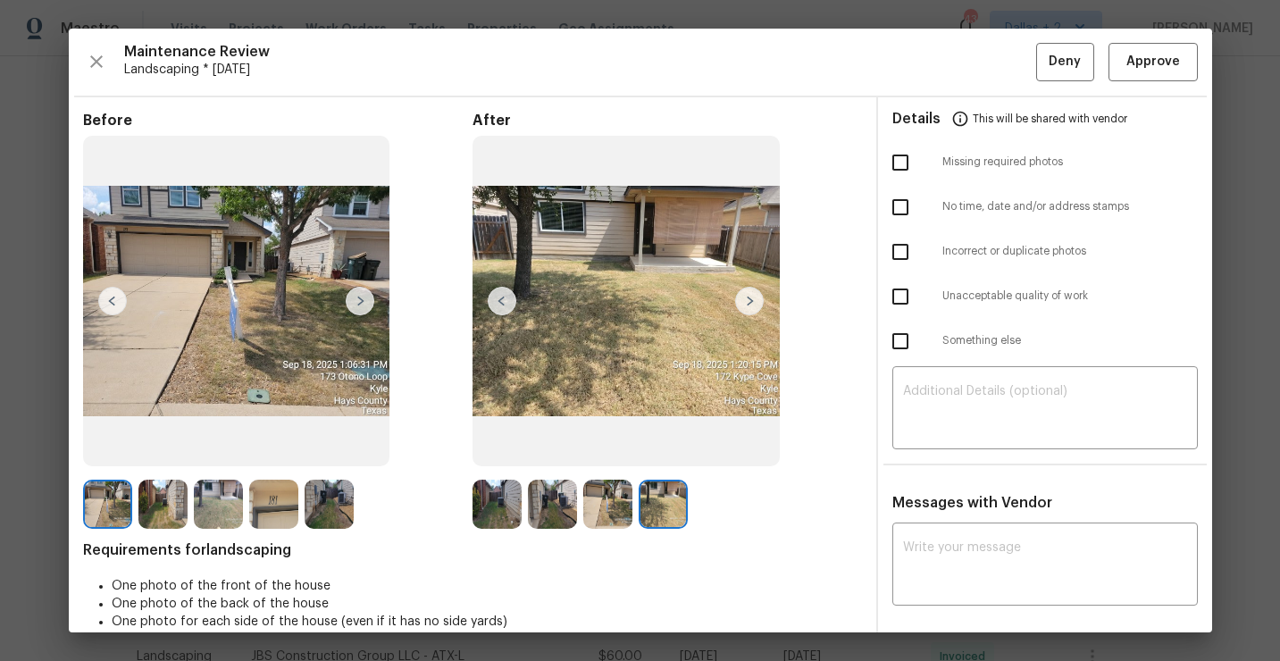
click at [490, 522] on img at bounding box center [496, 504] width 49 height 49
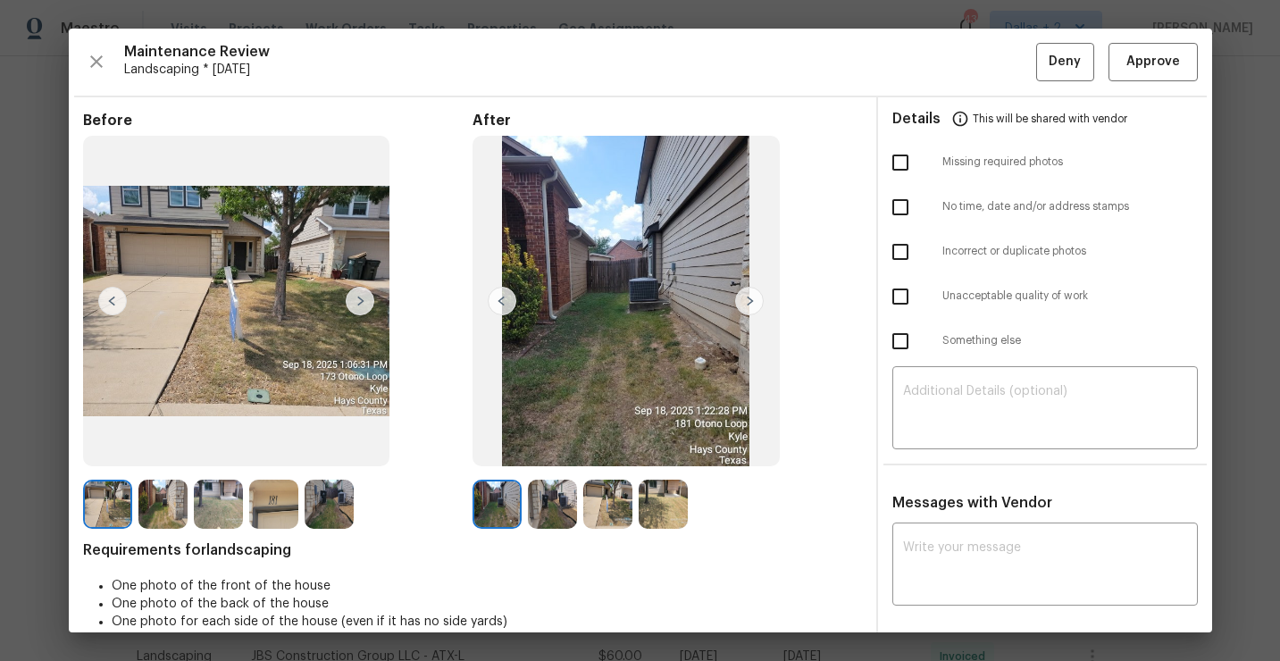
click at [749, 312] on img at bounding box center [749, 301] width 29 height 29
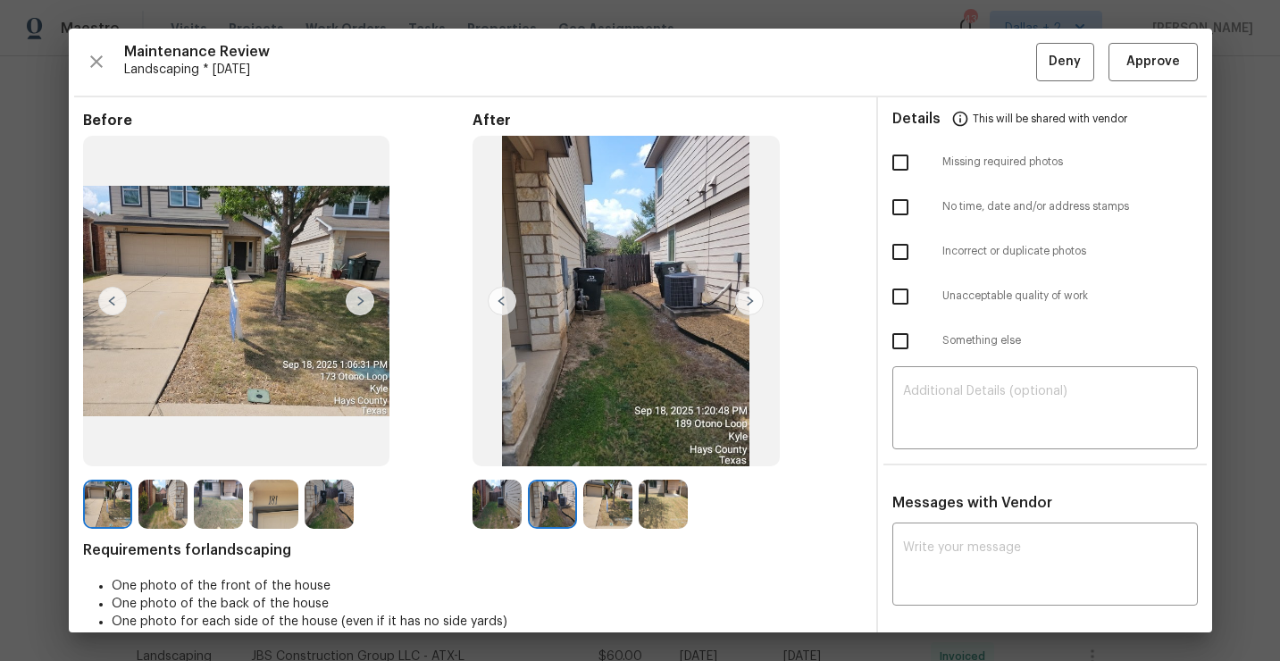
click at [749, 312] on img at bounding box center [749, 301] width 29 height 29
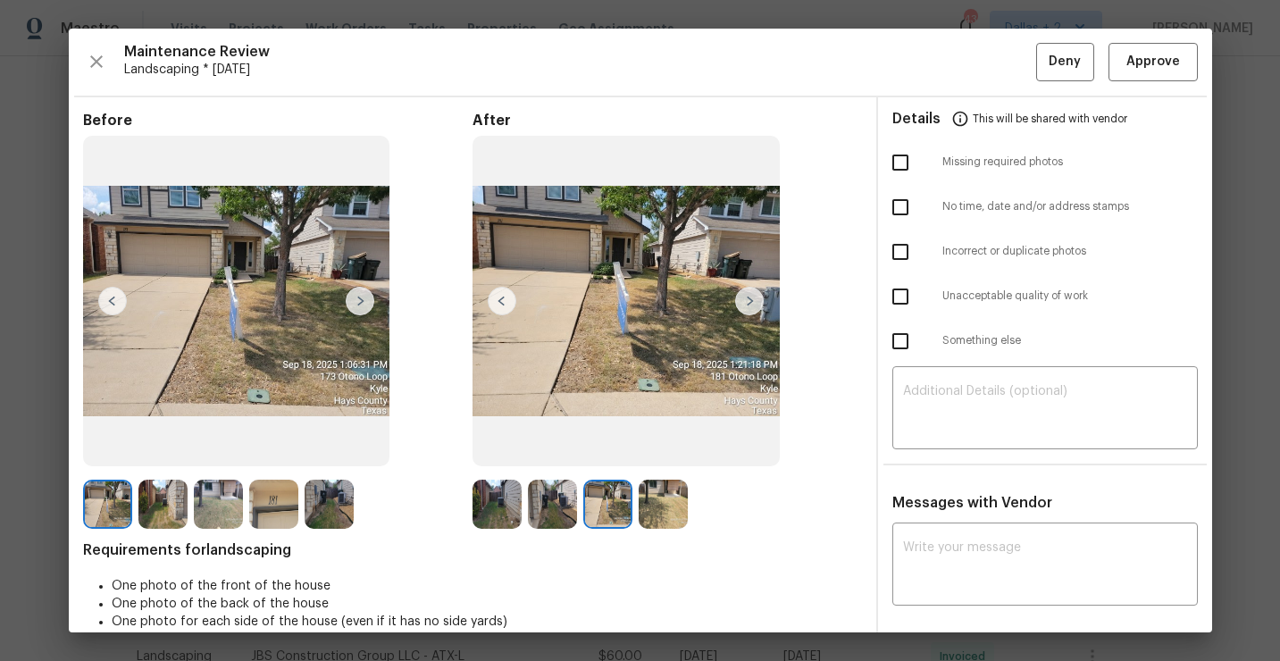
click at [749, 312] on img at bounding box center [749, 301] width 29 height 29
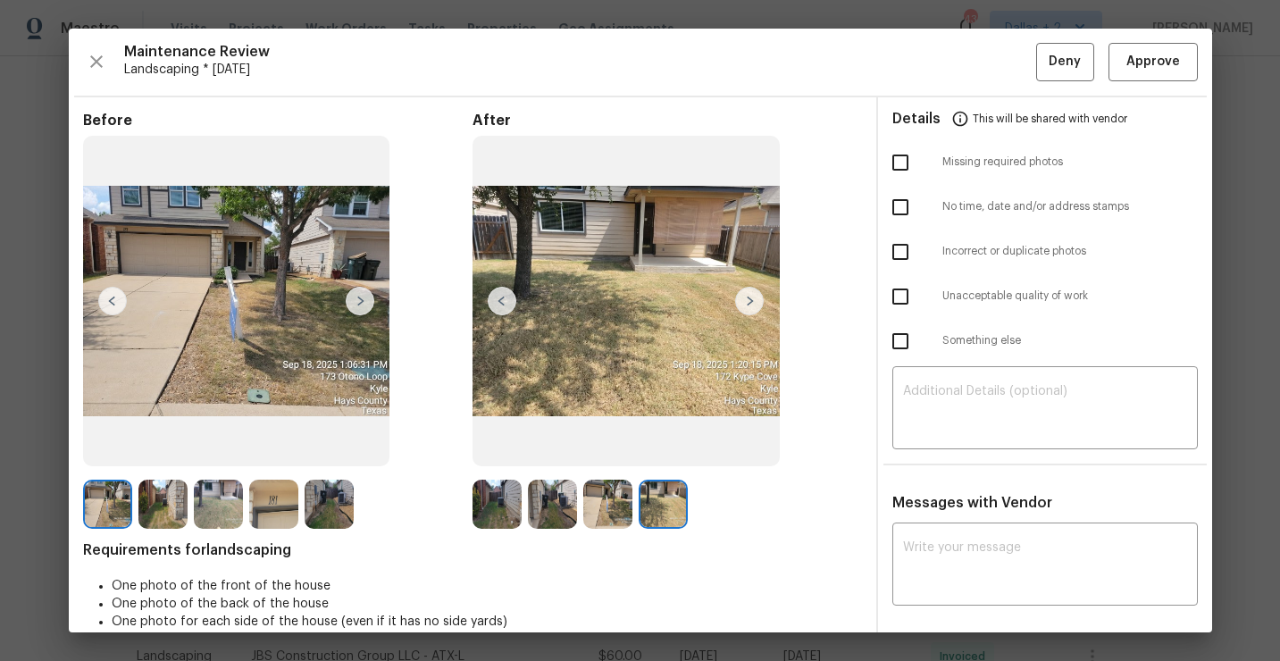
click at [496, 512] on img at bounding box center [496, 504] width 49 height 49
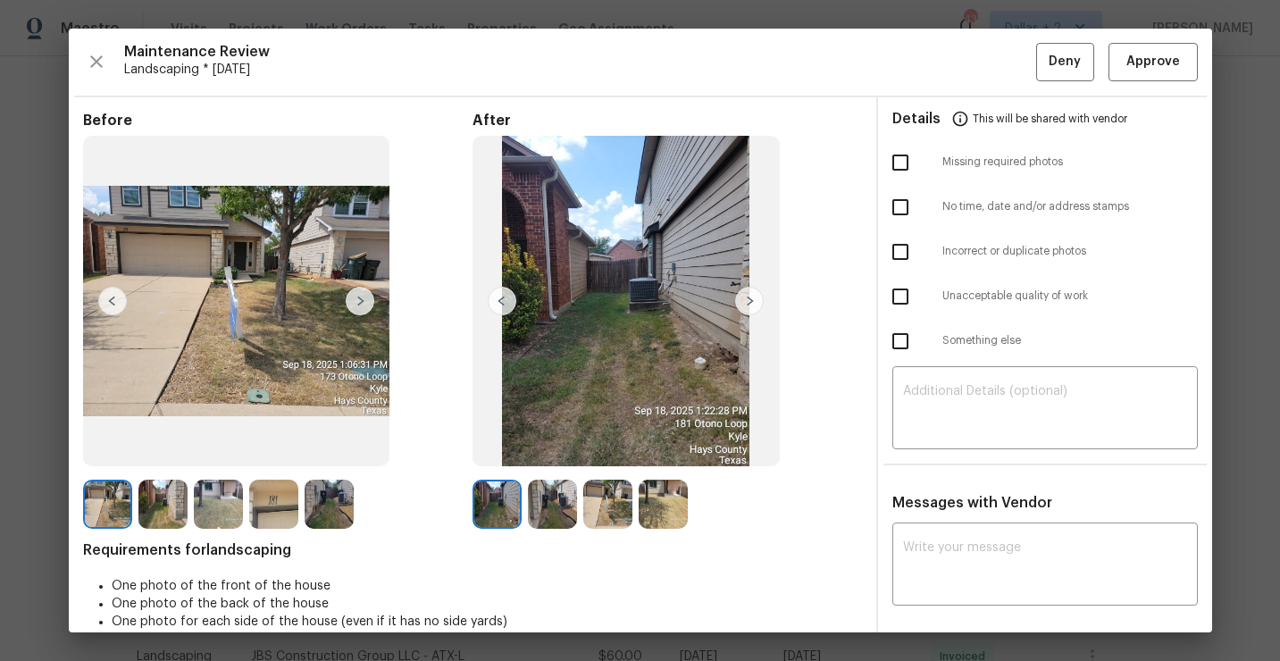
click at [748, 302] on img at bounding box center [749, 301] width 29 height 29
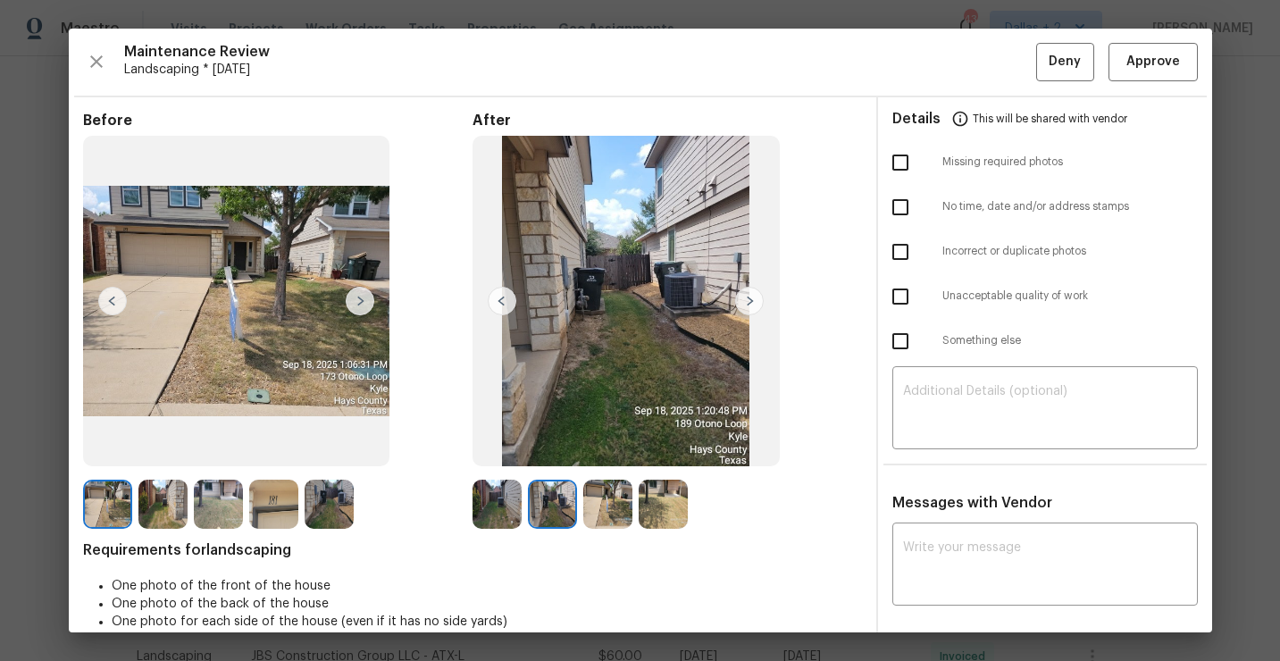
click at [748, 302] on img at bounding box center [749, 301] width 29 height 29
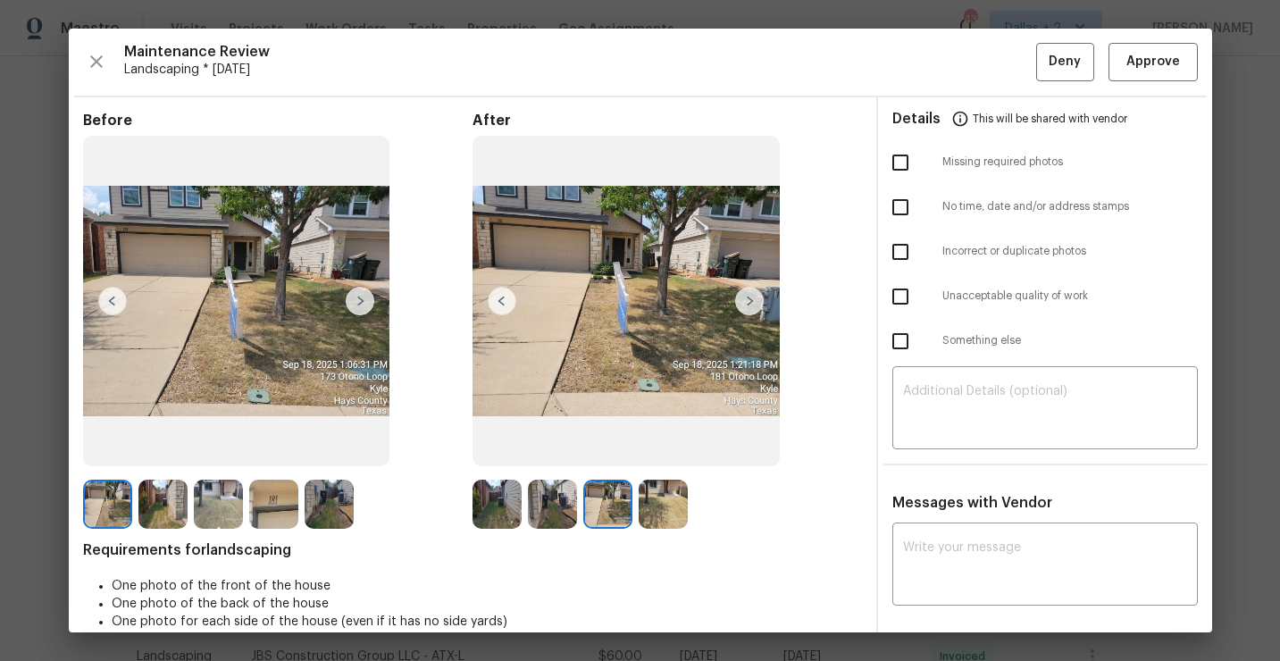
click at [748, 302] on img at bounding box center [749, 301] width 29 height 29
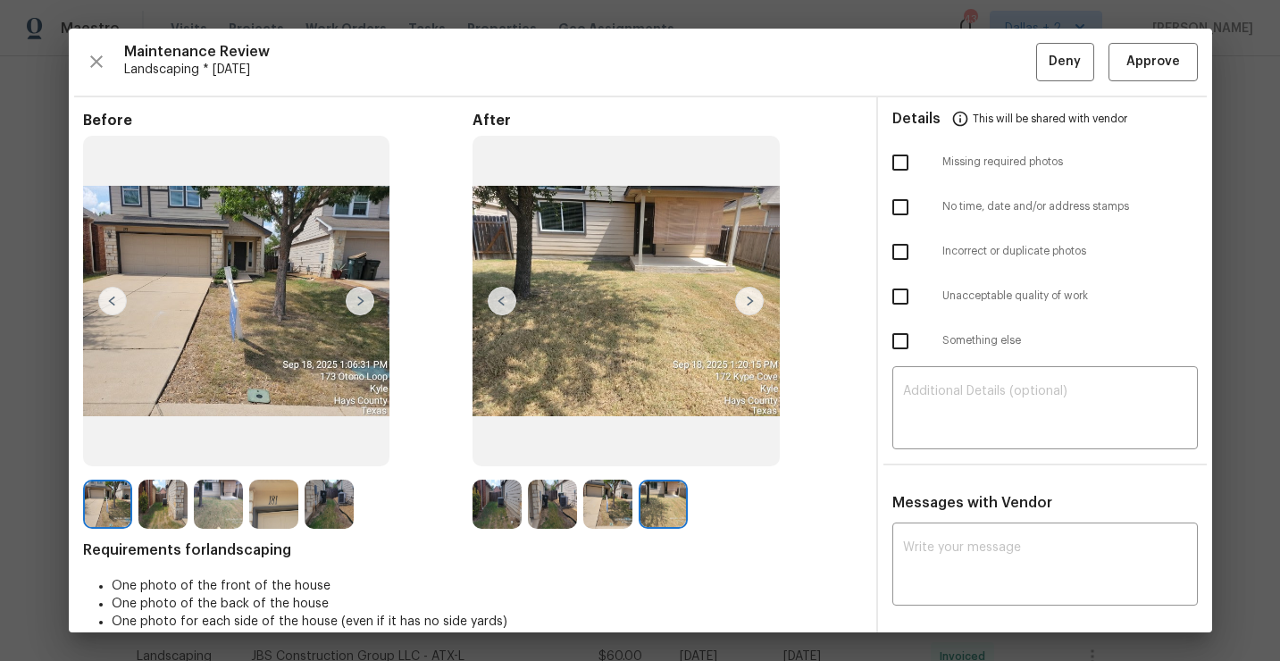
click at [540, 502] on img at bounding box center [552, 504] width 49 height 49
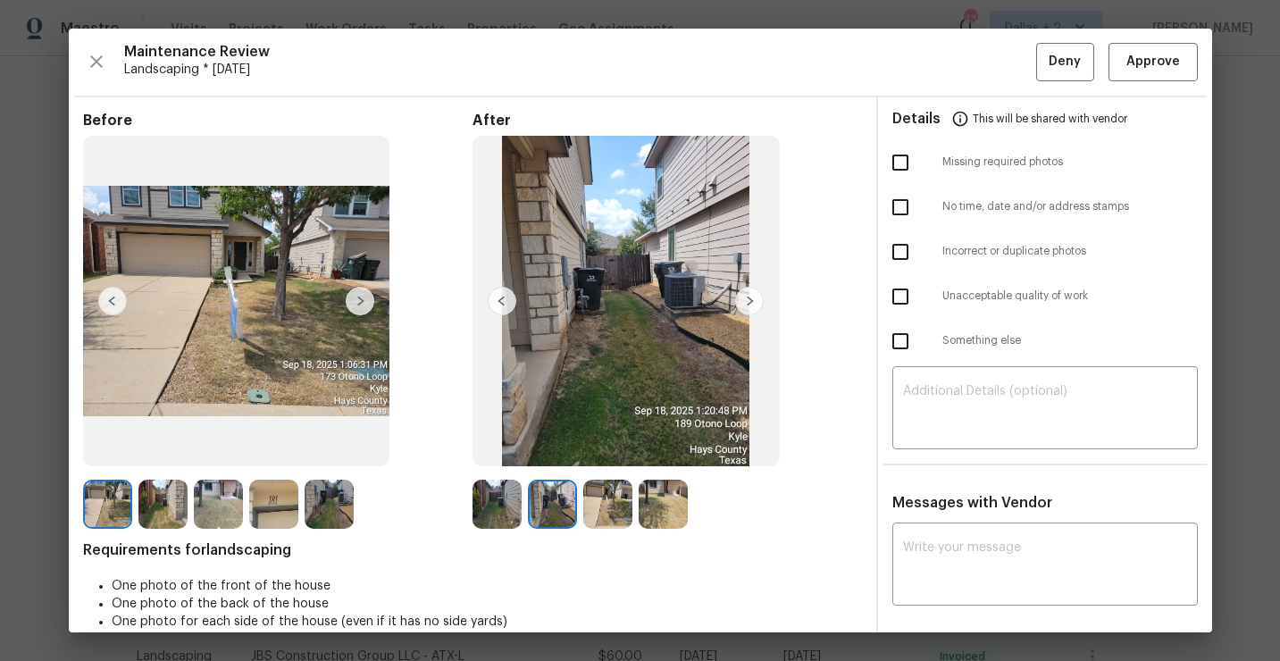
click at [582, 497] on div at bounding box center [555, 504] width 55 height 49
click at [641, 494] on img at bounding box center [663, 504] width 49 height 49
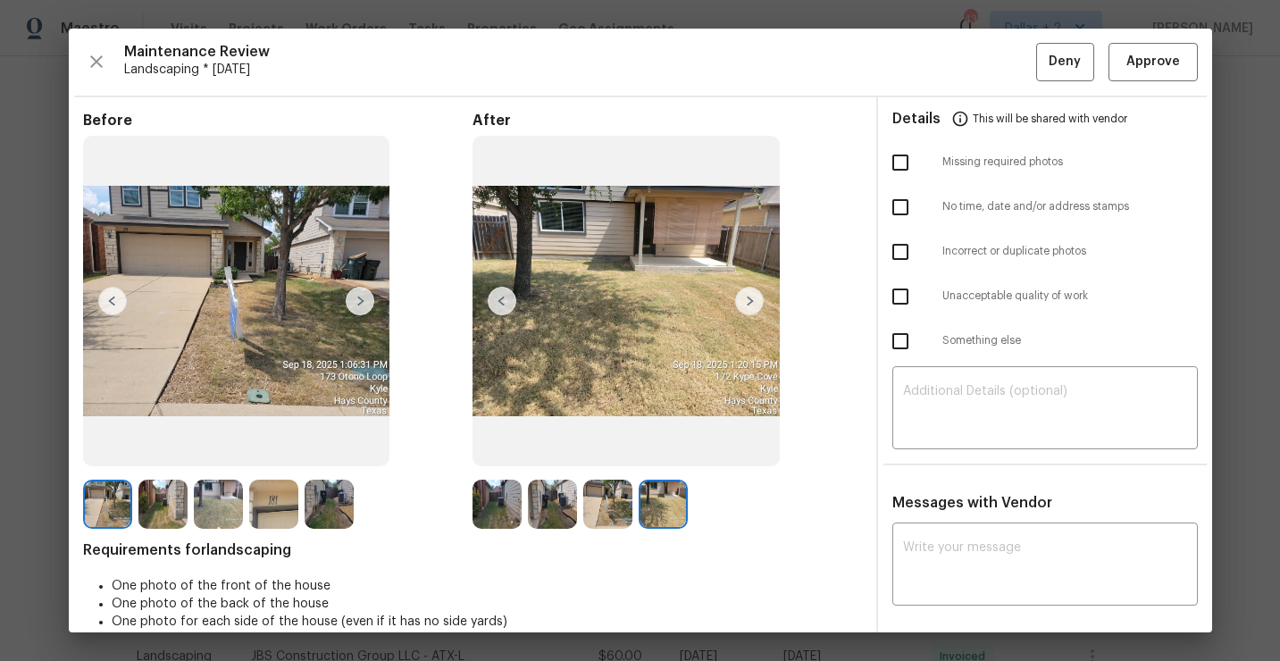
click at [503, 499] on img at bounding box center [496, 504] width 49 height 49
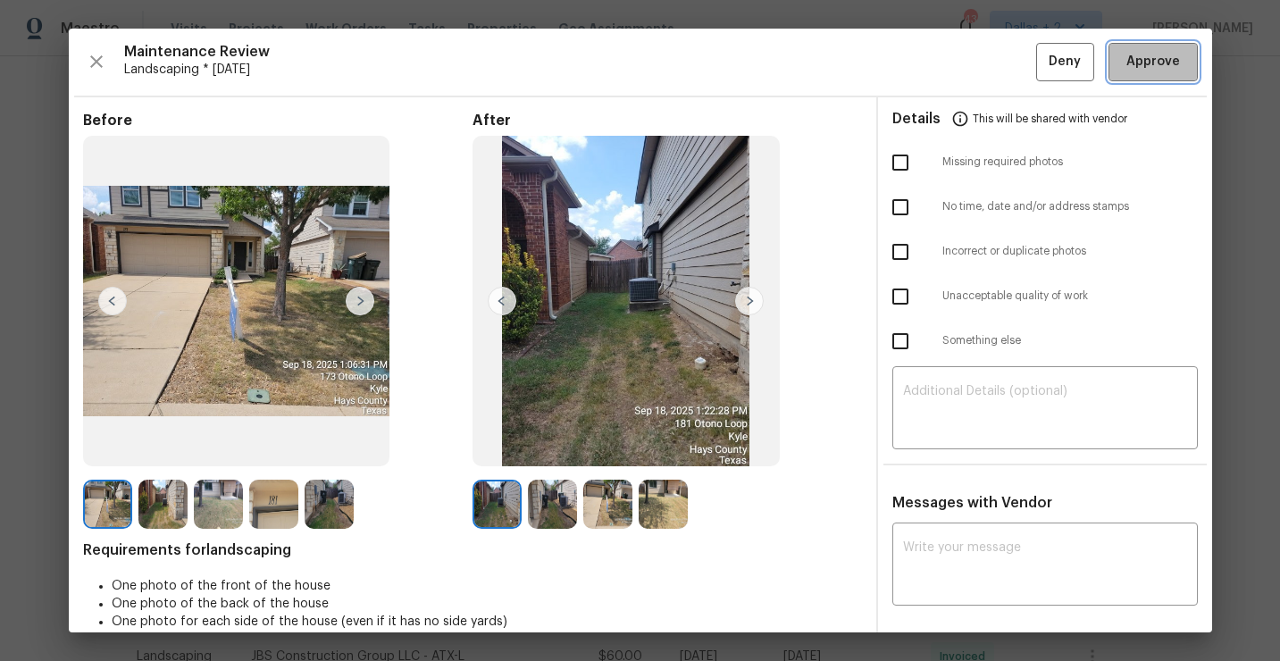
click at [1160, 71] on span "Approve" at bounding box center [1153, 62] width 54 height 22
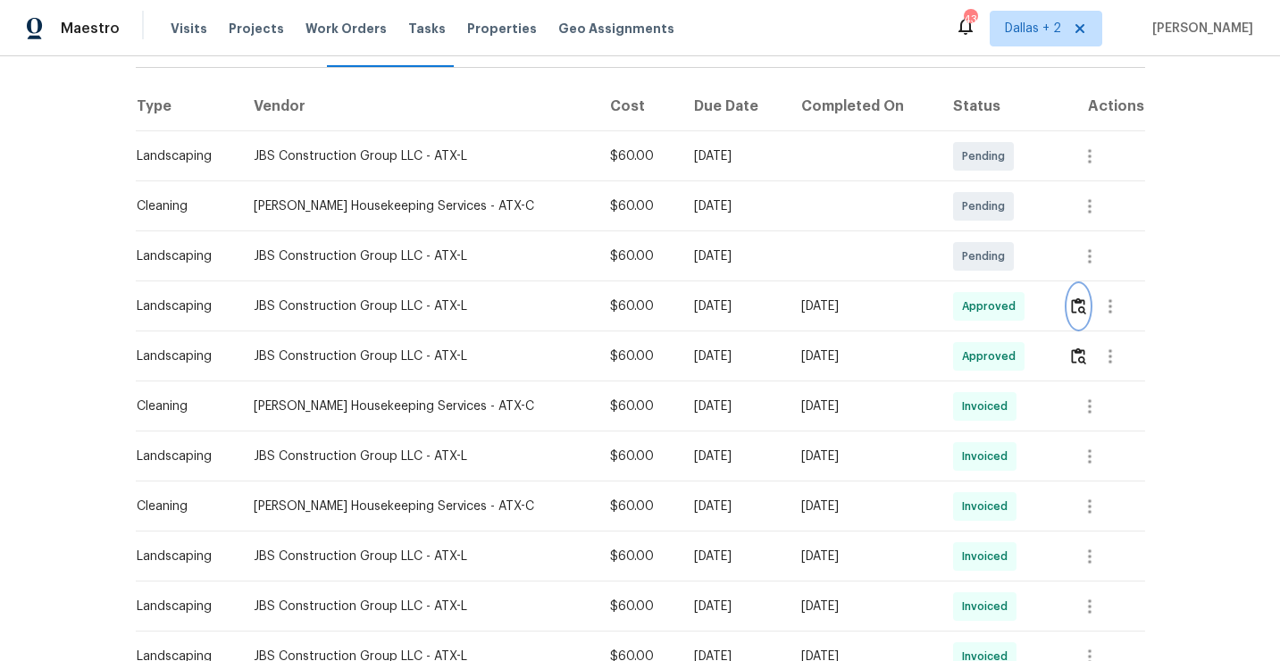
scroll to position [0, 0]
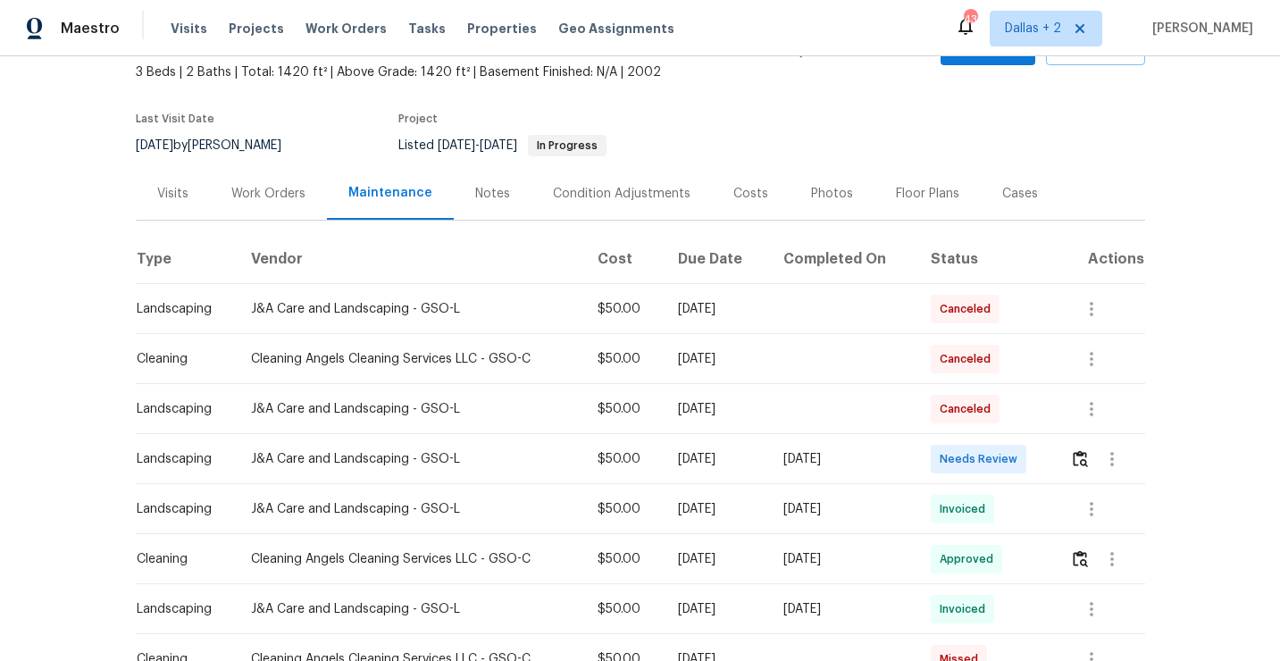
scroll to position [129, 0]
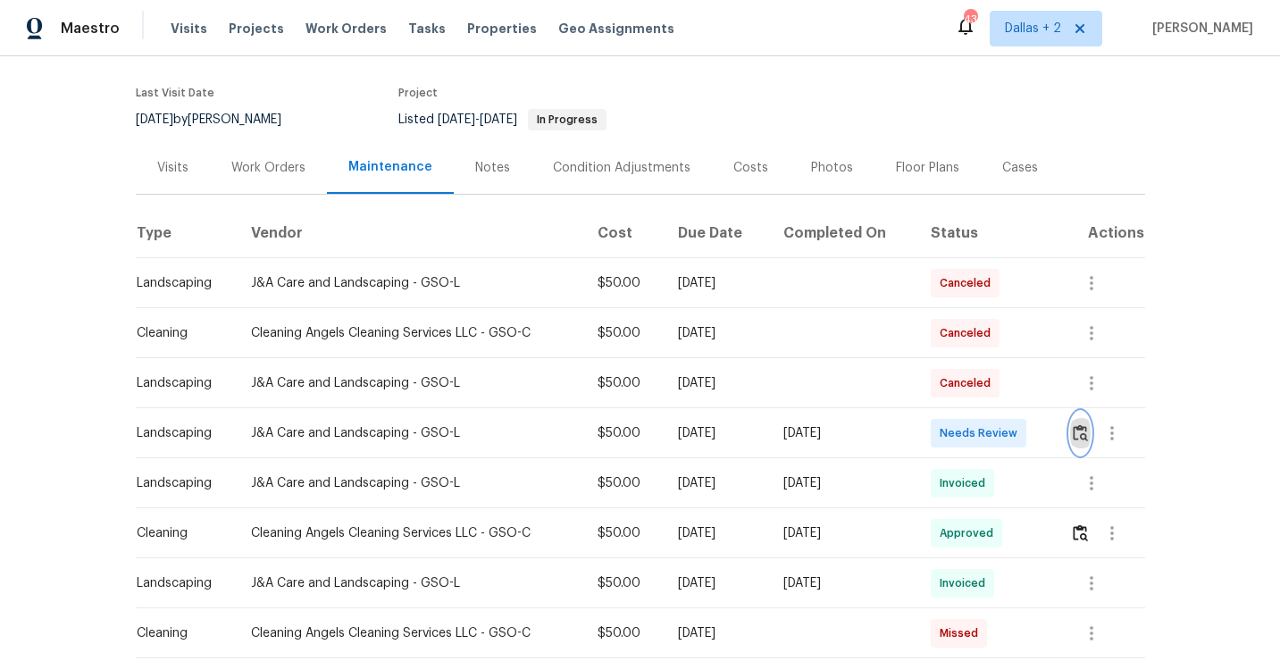
click at [1088, 438] on img "button" at bounding box center [1080, 432] width 15 height 17
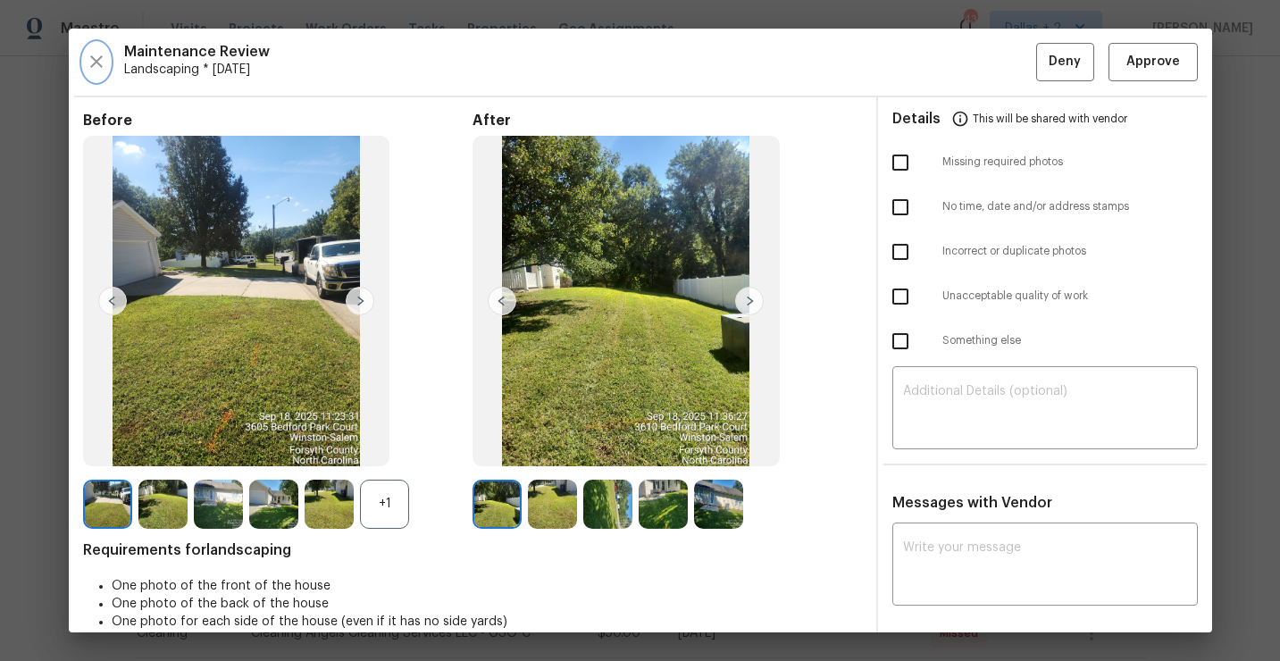
click at [95, 70] on icon "button" at bounding box center [96, 61] width 21 height 21
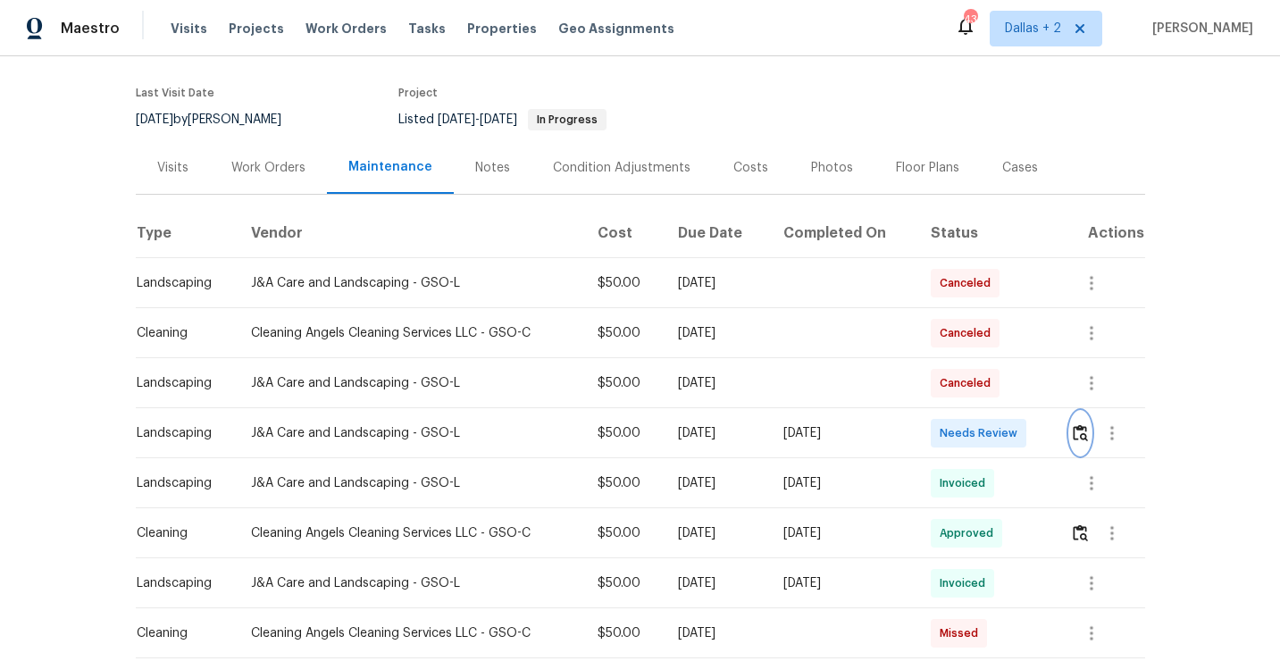
scroll to position [0, 0]
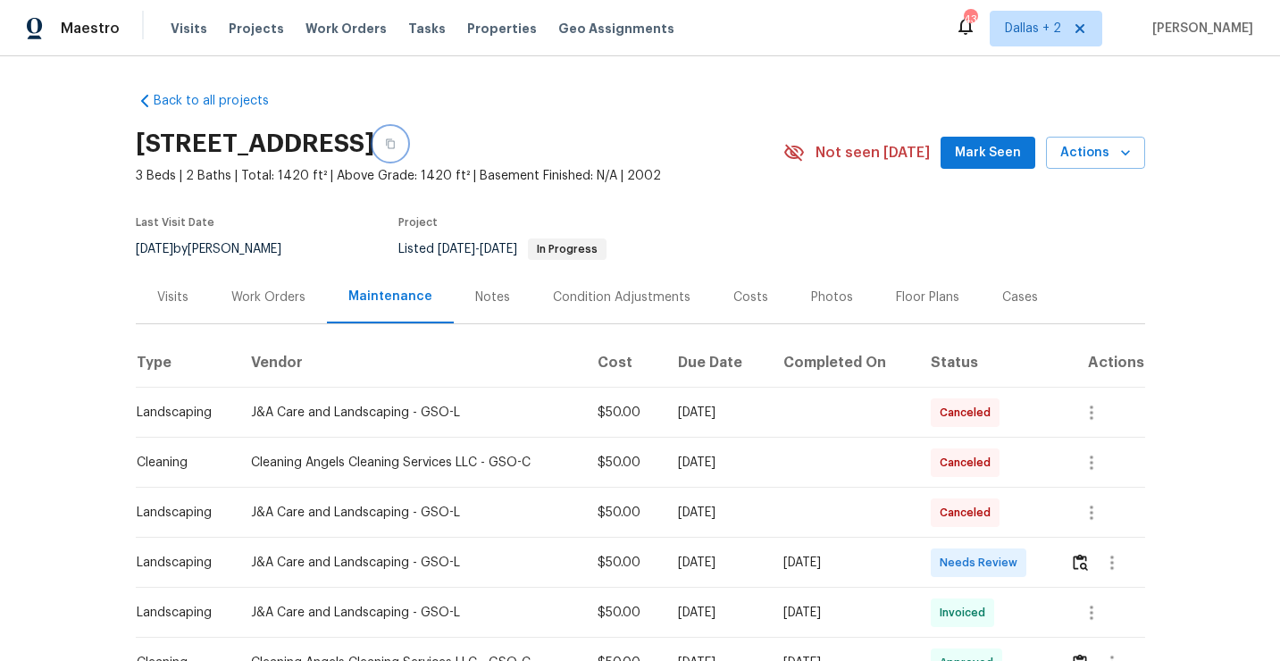
click at [406, 149] on button "button" at bounding box center [390, 144] width 32 height 32
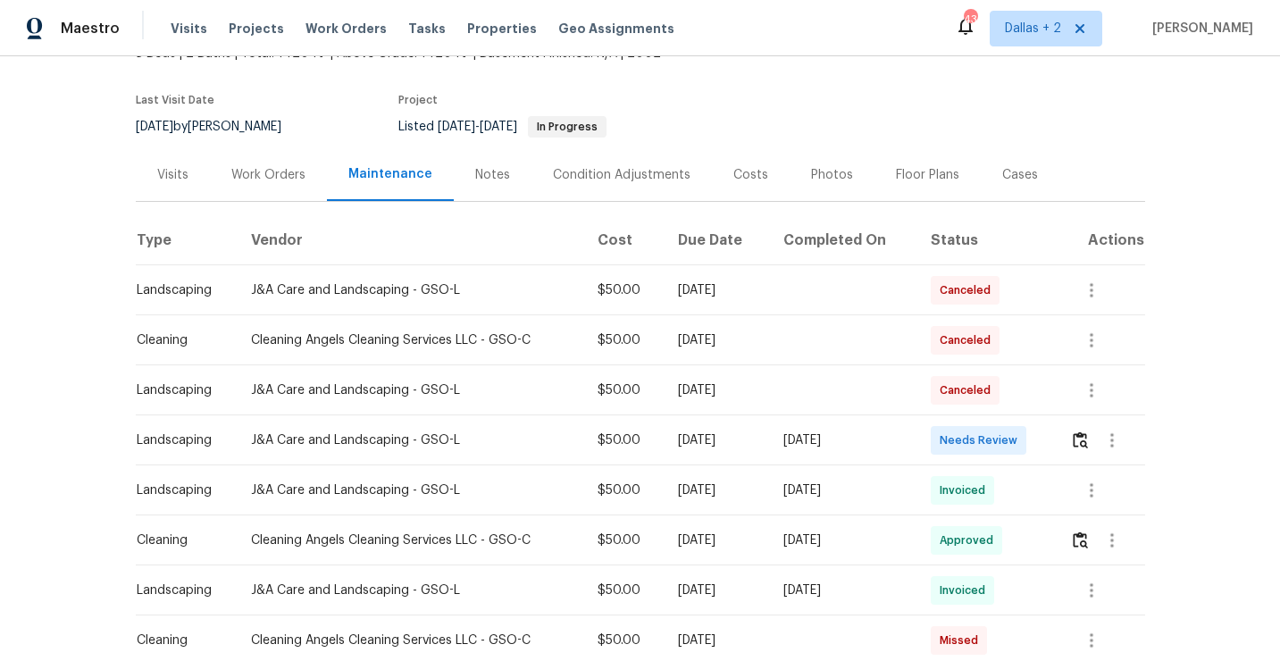
scroll to position [152, 0]
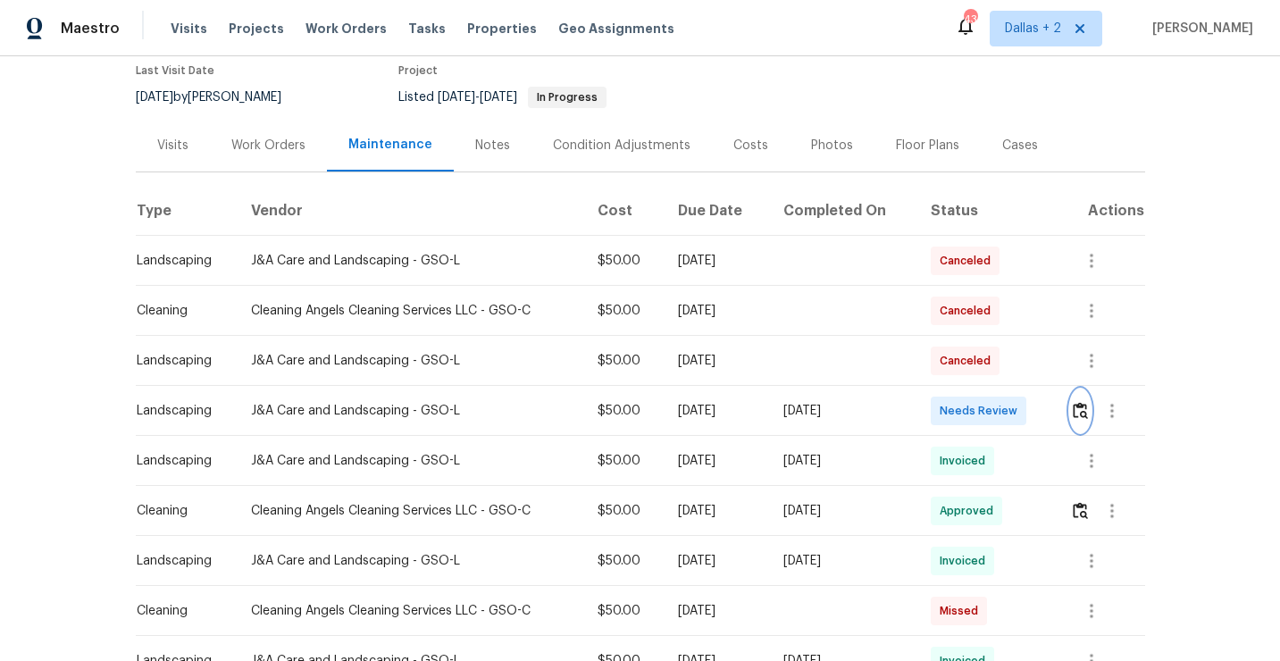
click at [1084, 418] on img "button" at bounding box center [1080, 410] width 15 height 17
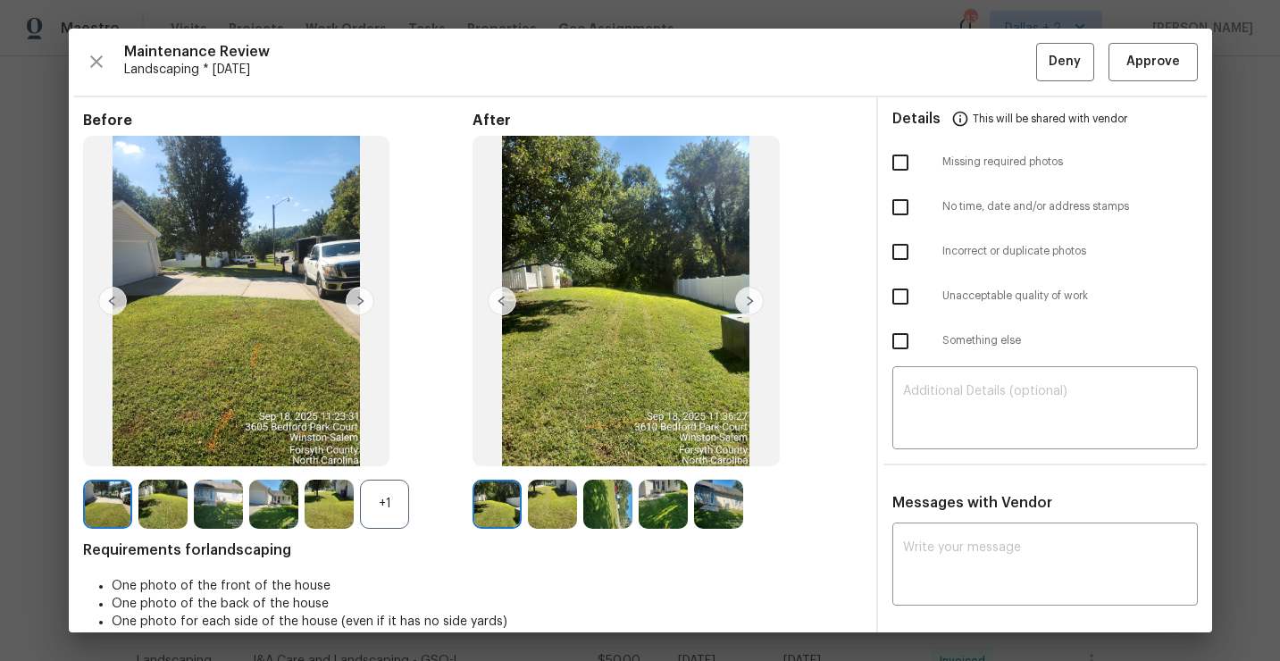
click at [379, 510] on div "+1" at bounding box center [384, 504] width 49 height 49
click at [375, 518] on img at bounding box center [384, 504] width 49 height 49
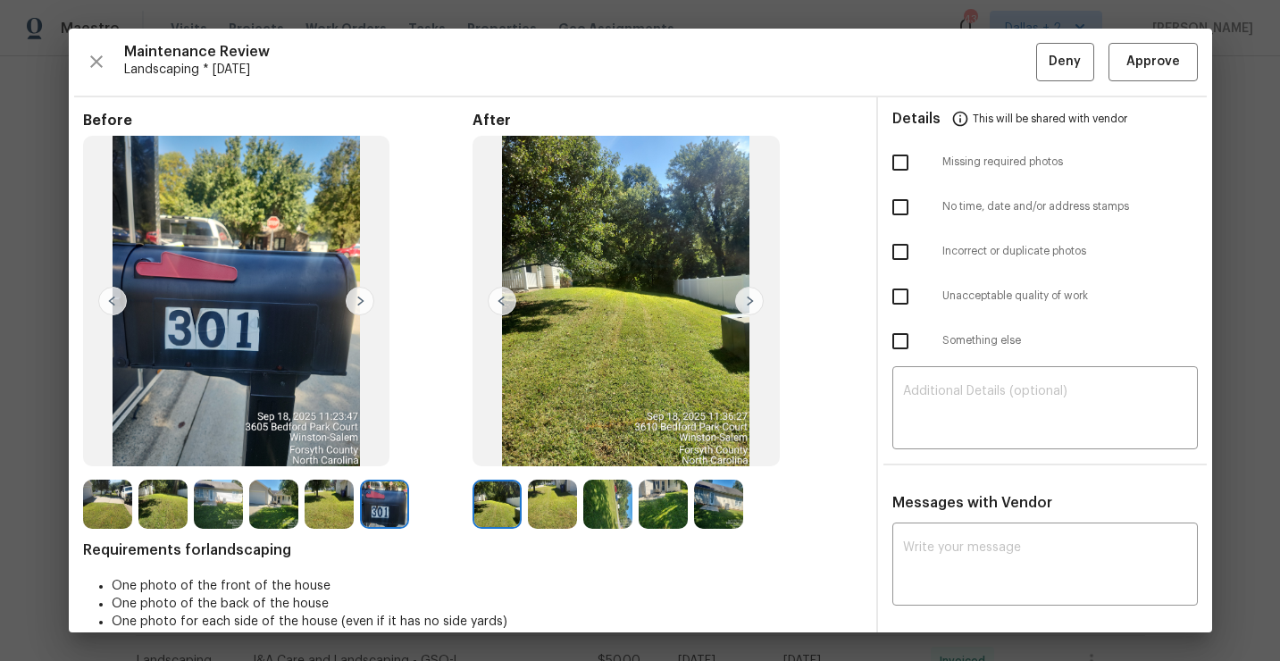
click at [541, 519] on img at bounding box center [552, 504] width 49 height 49
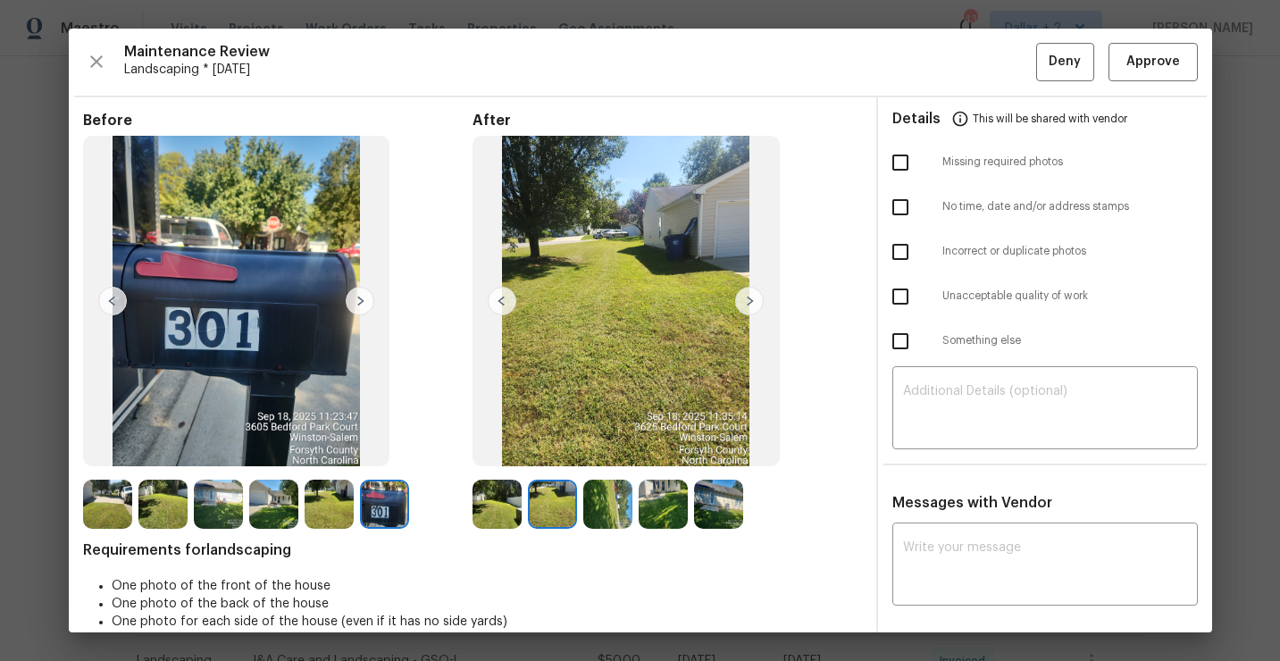
click at [615, 506] on img at bounding box center [607, 504] width 49 height 49
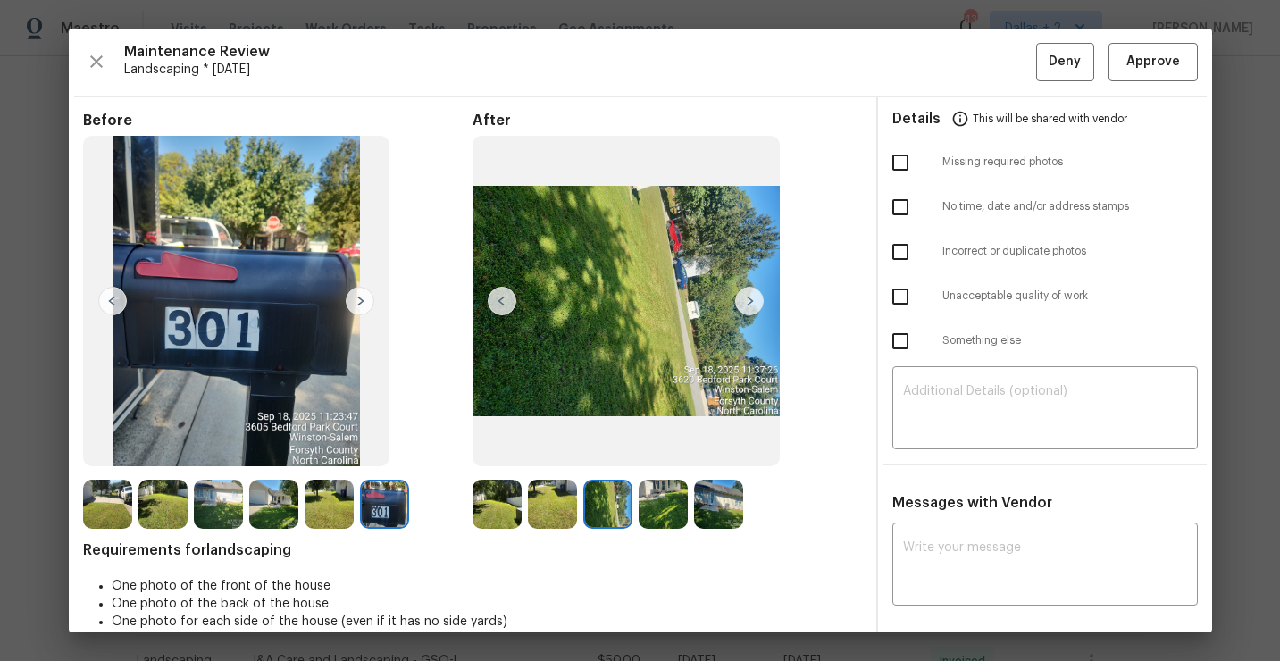
click at [656, 497] on img at bounding box center [663, 504] width 49 height 49
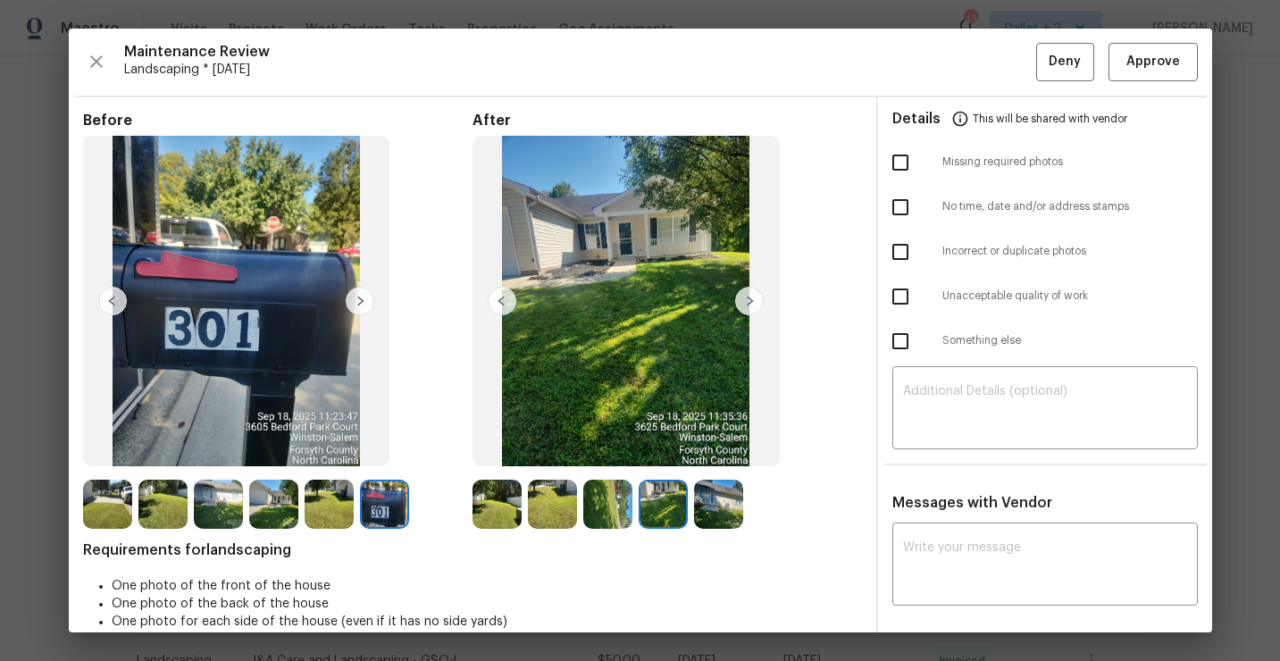
click at [681, 497] on img at bounding box center [663, 504] width 49 height 49
click at [715, 500] on img at bounding box center [718, 504] width 49 height 49
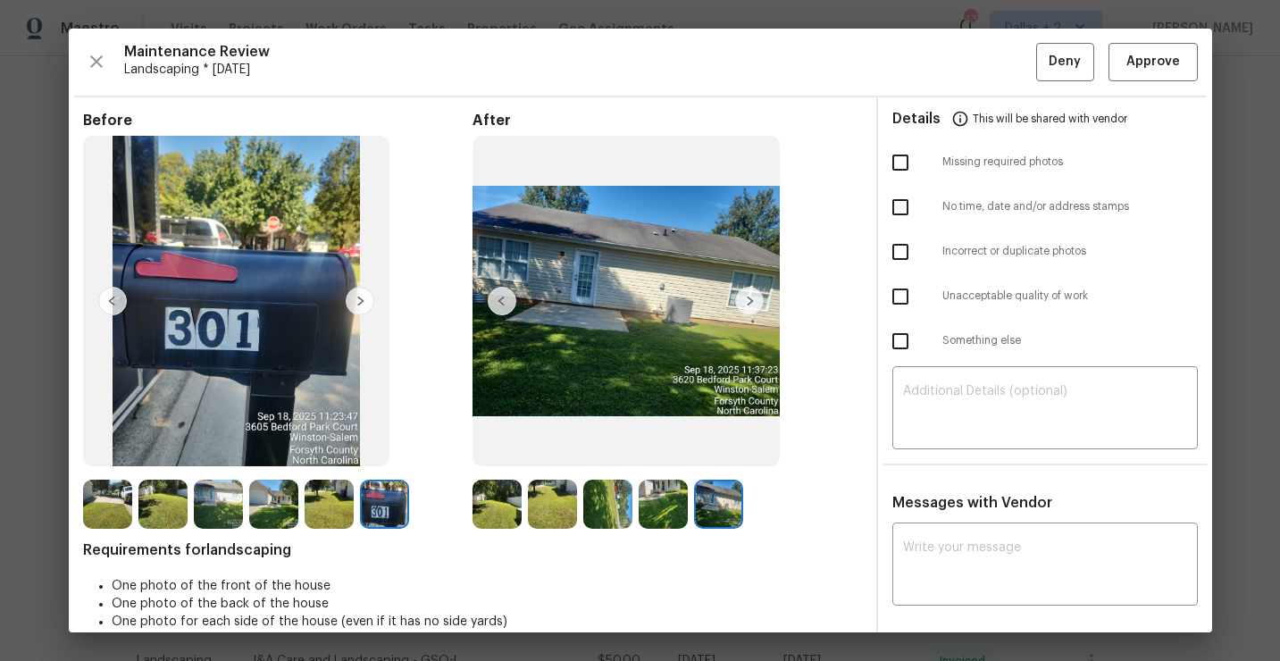
click at [493, 490] on img at bounding box center [496, 504] width 49 height 49
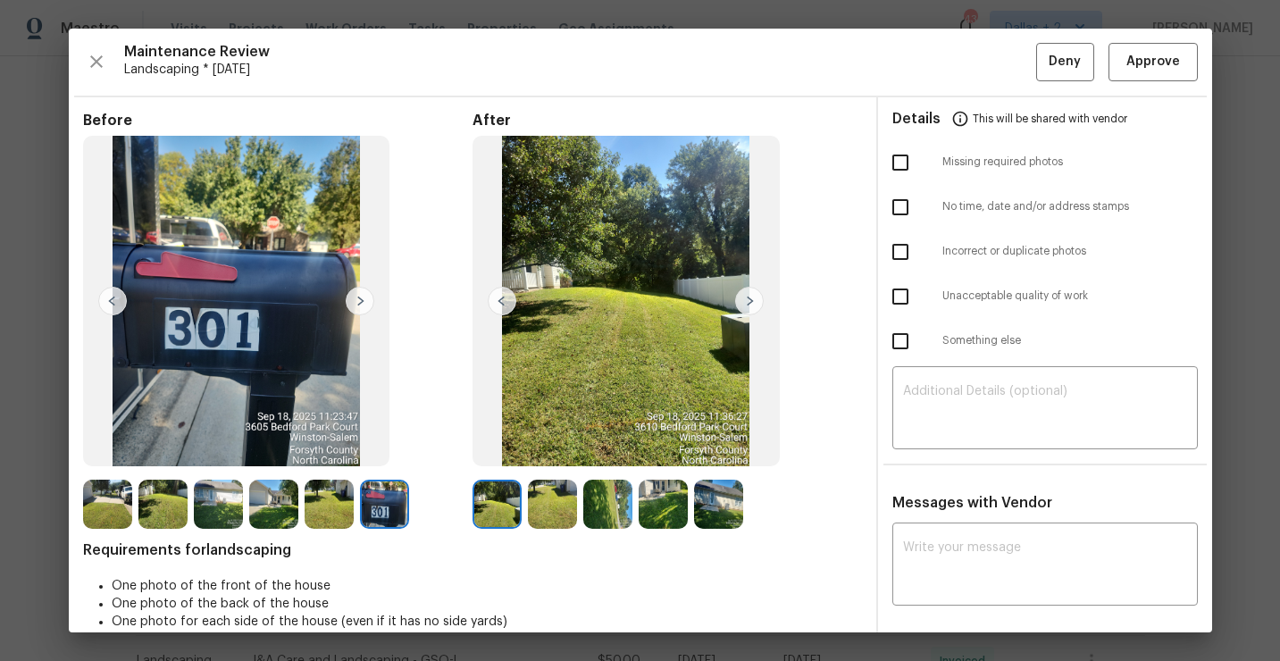
click at [756, 303] on img at bounding box center [749, 301] width 29 height 29
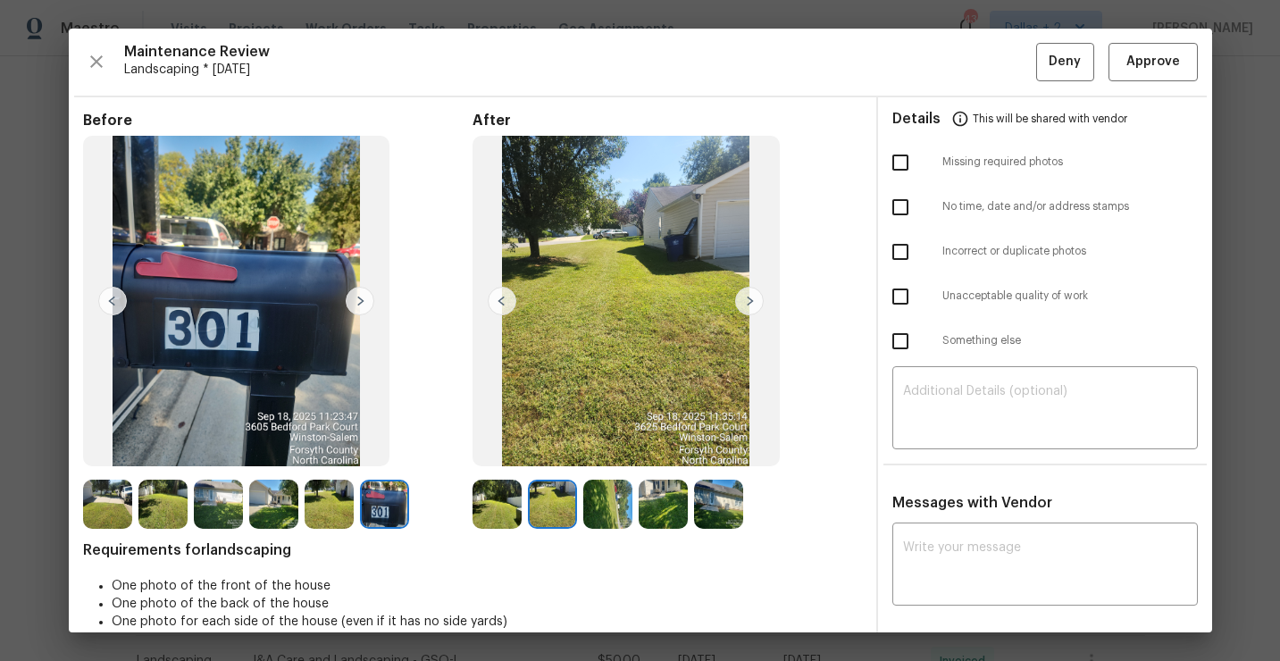
click at [756, 303] on img at bounding box center [749, 301] width 29 height 29
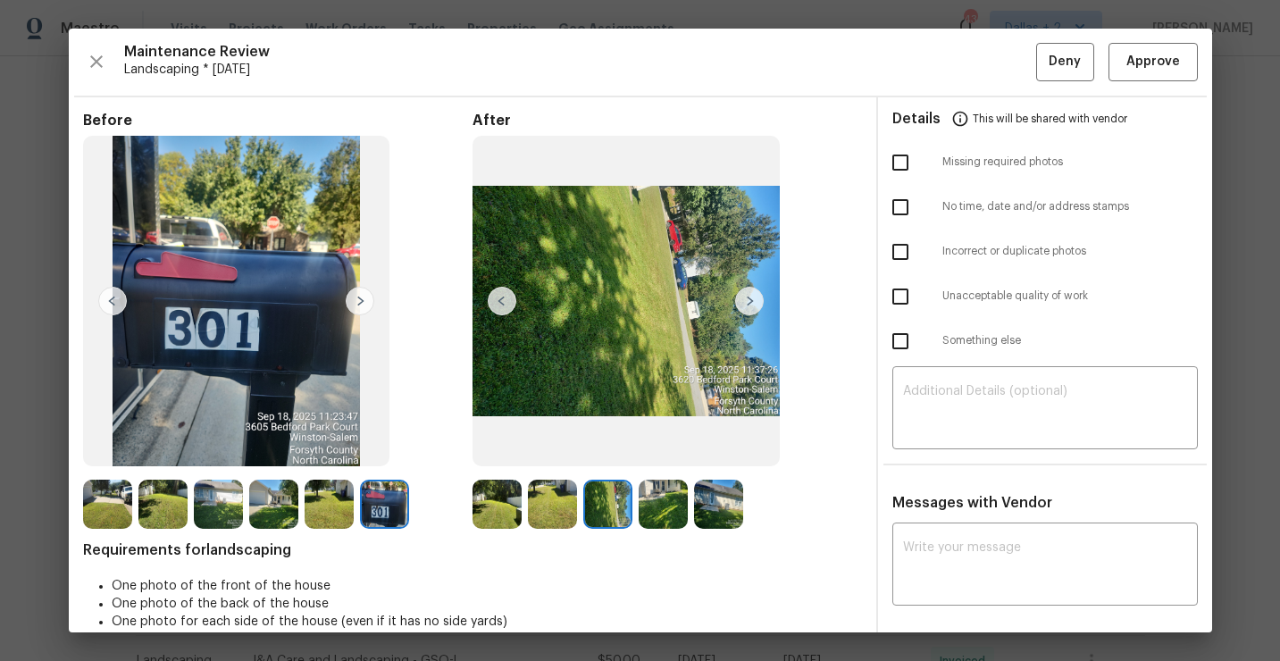
click at [756, 303] on img at bounding box center [749, 301] width 29 height 29
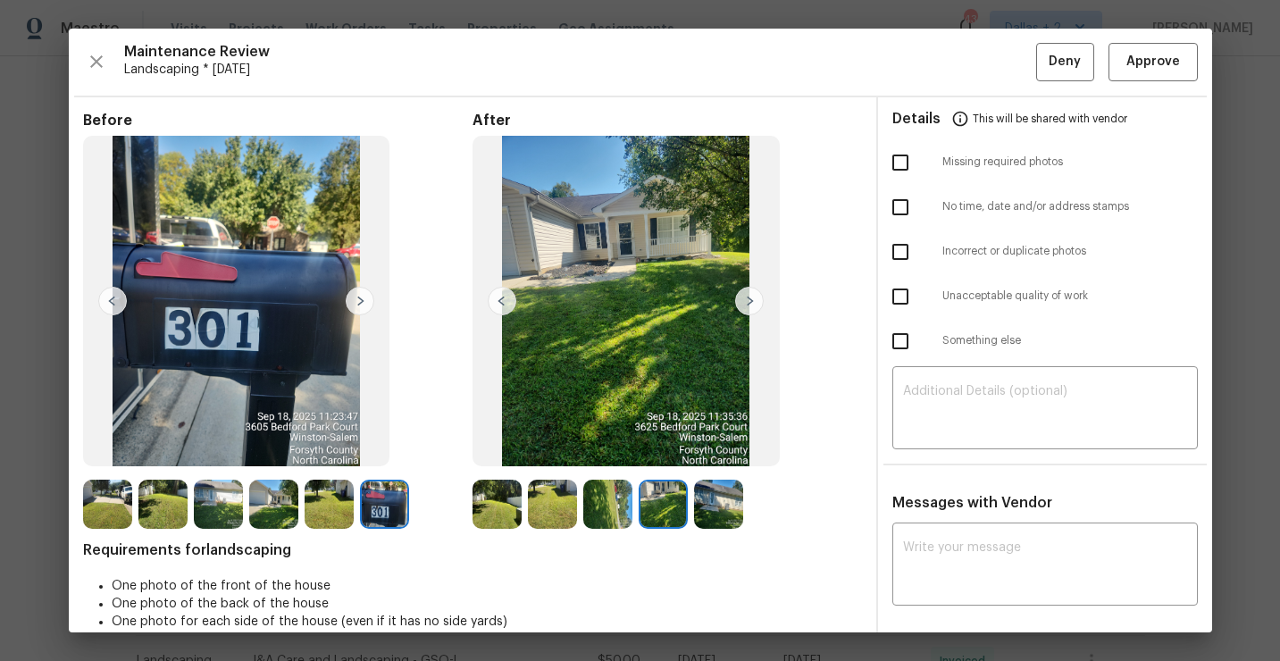
click at [756, 303] on img at bounding box center [749, 301] width 29 height 29
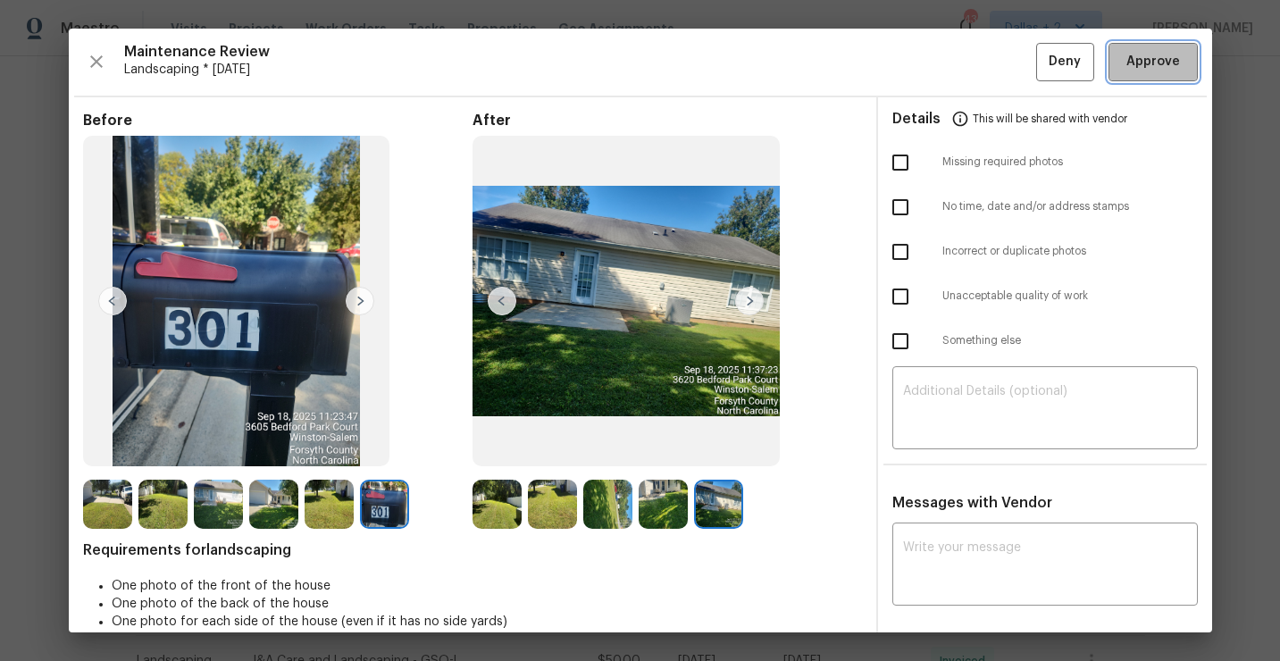
click at [1131, 74] on button "Approve" at bounding box center [1152, 62] width 89 height 38
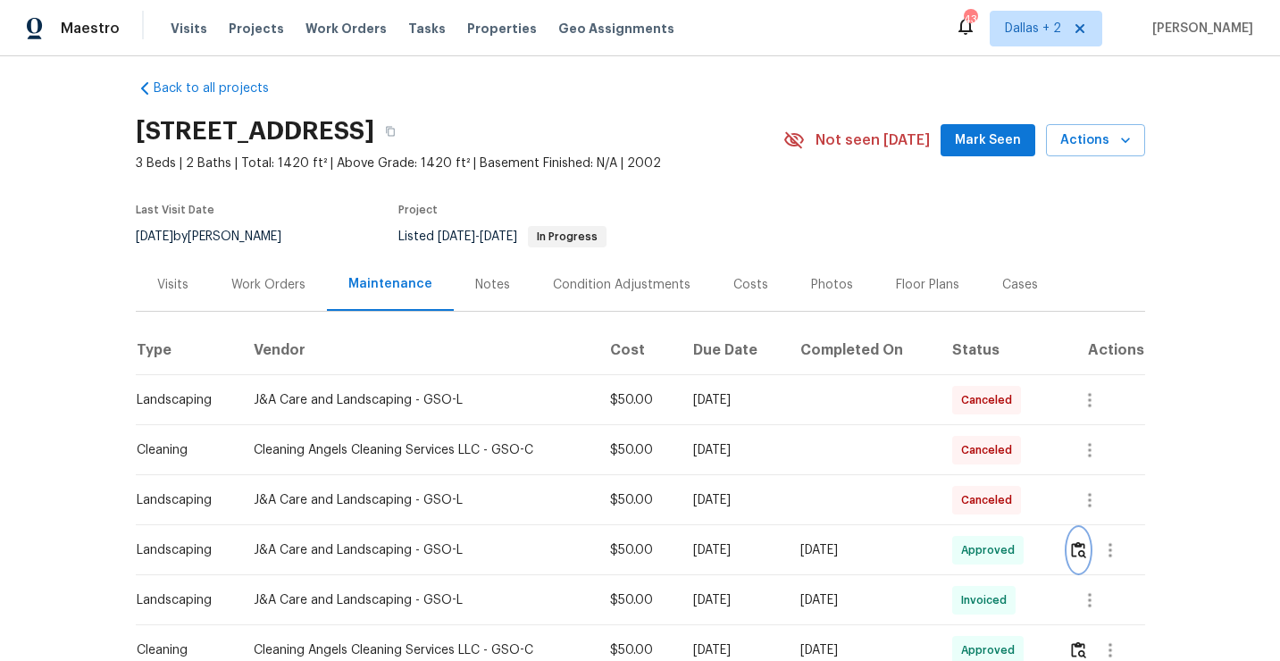
scroll to position [0, 0]
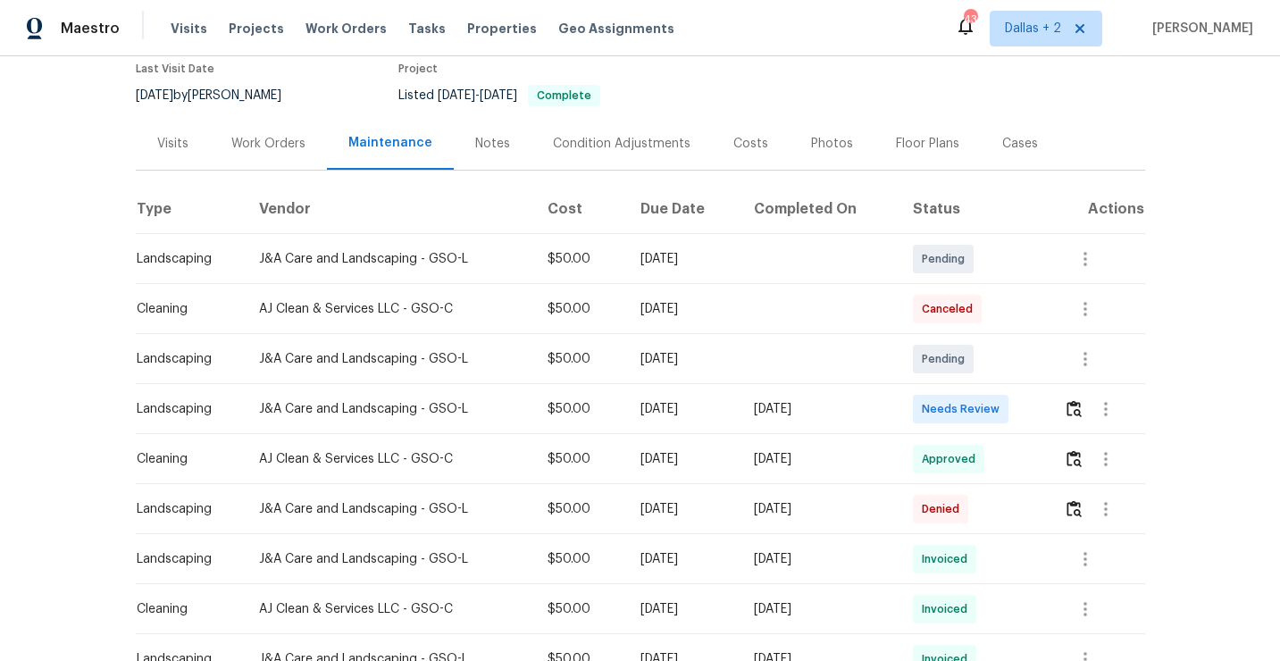
scroll to position [161, 0]
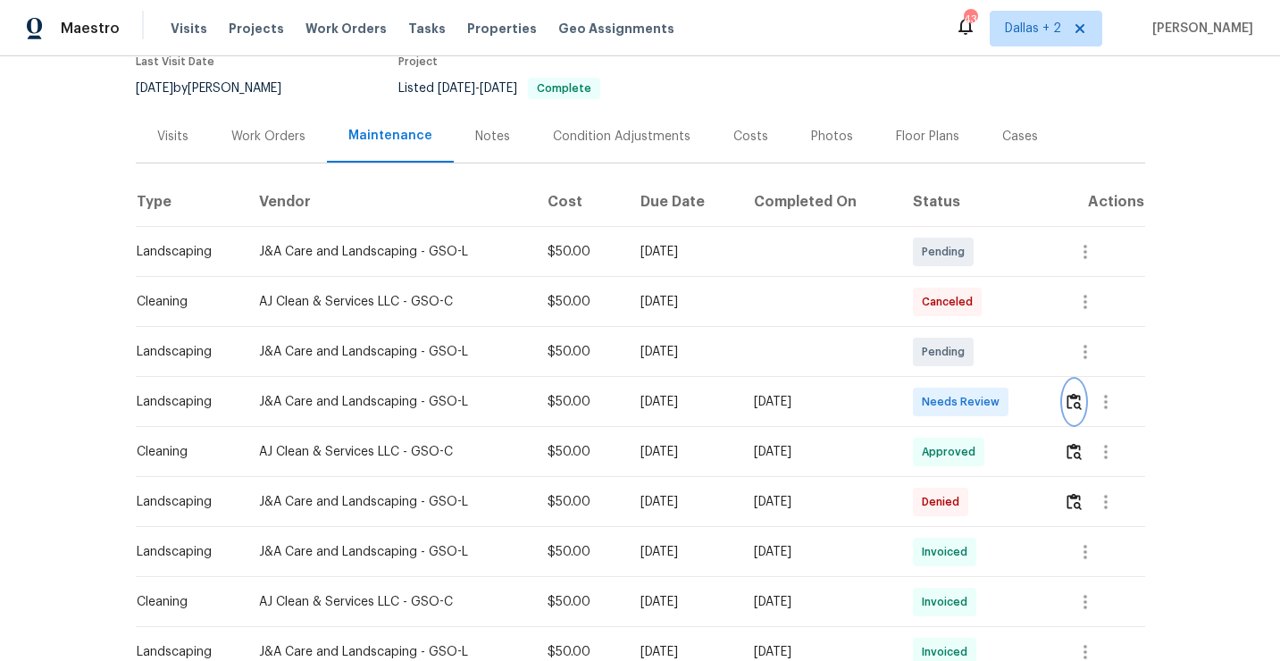
click at [1079, 397] on img "button" at bounding box center [1073, 401] width 15 height 17
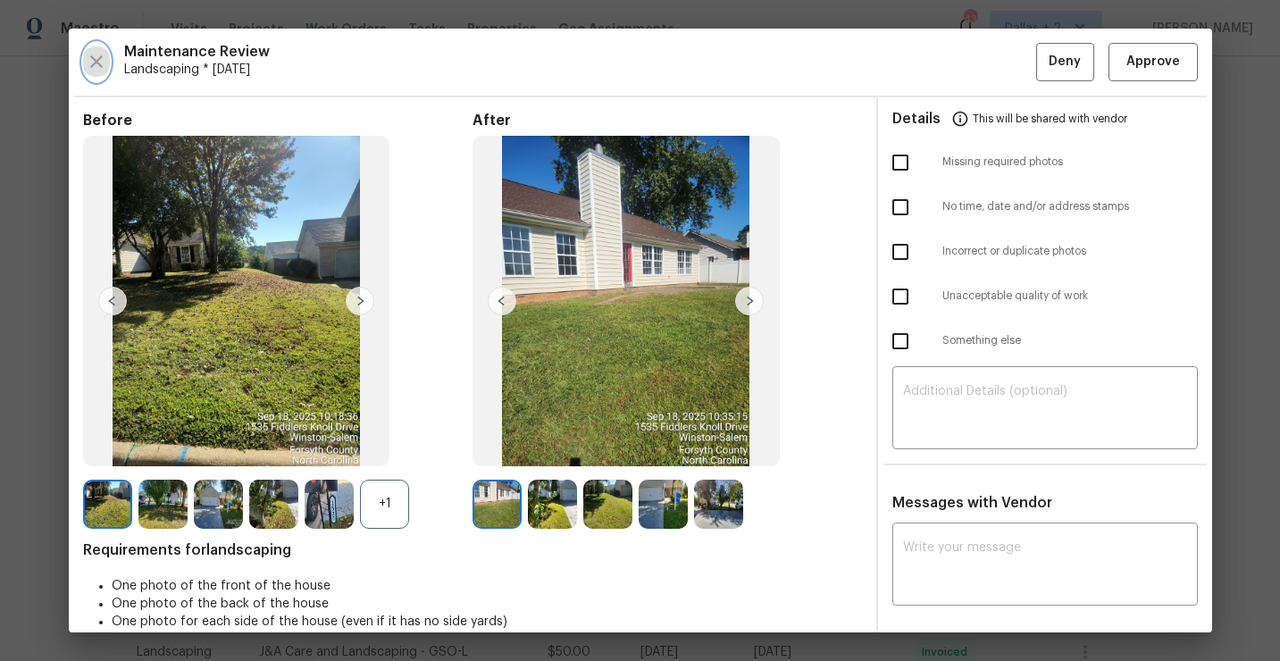
click at [88, 56] on icon "button" at bounding box center [96, 61] width 21 height 21
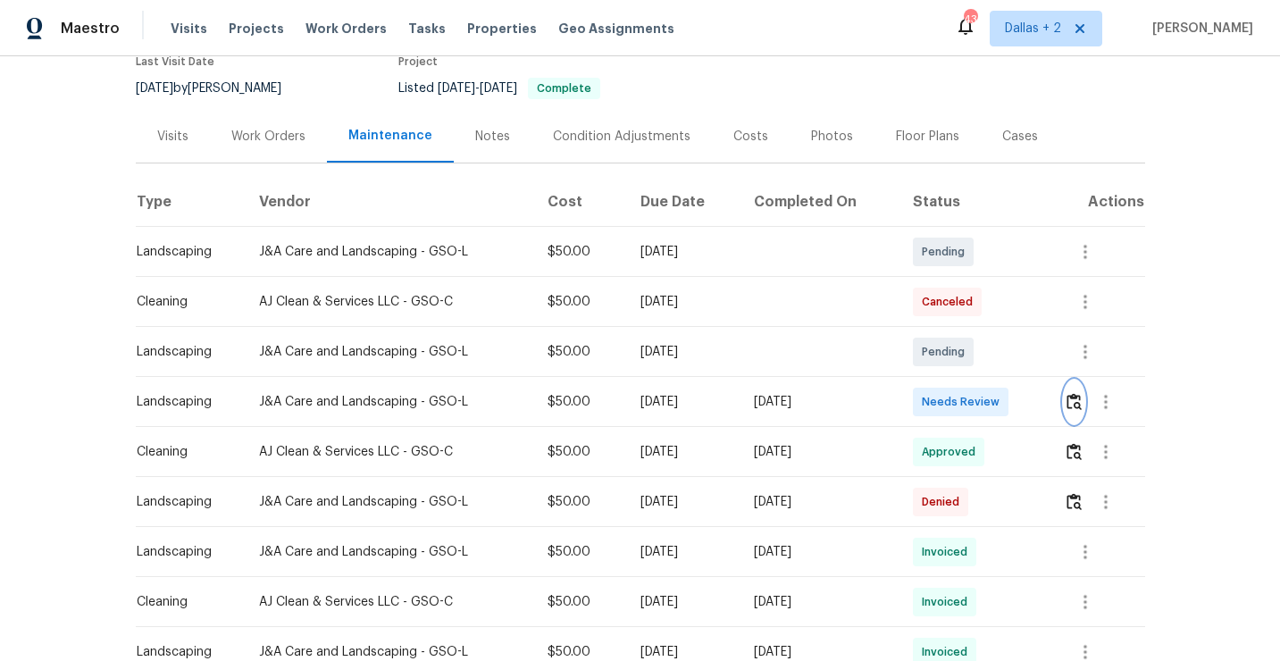
scroll to position [0, 0]
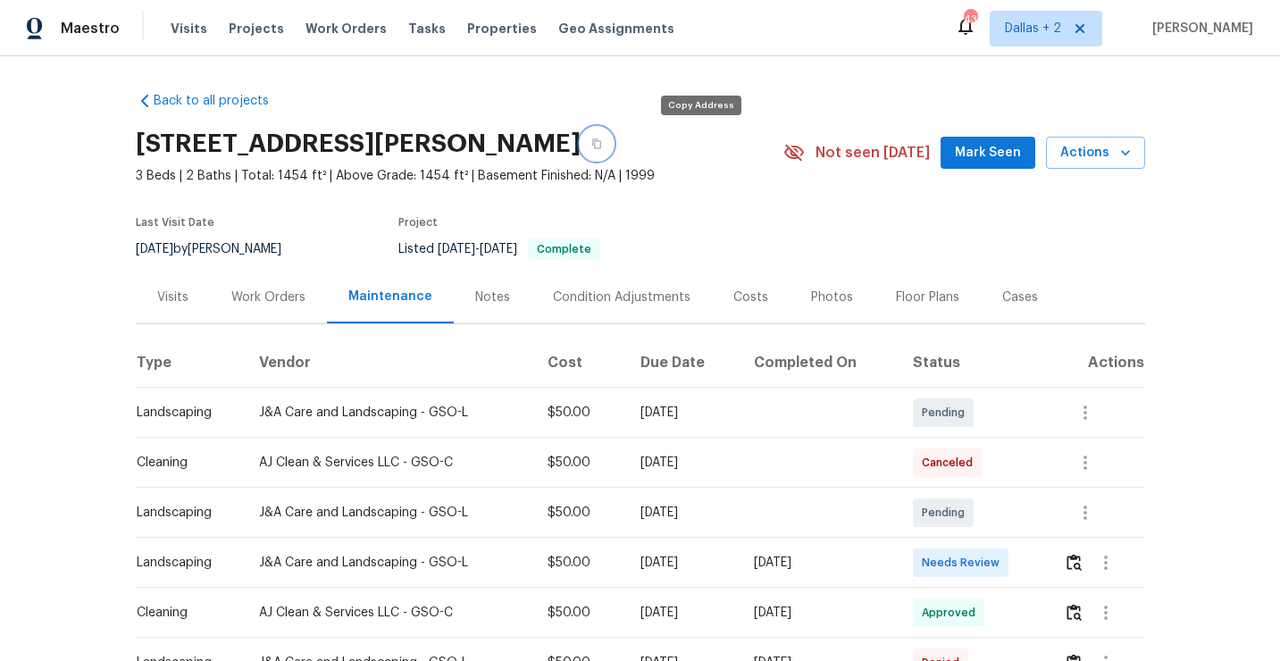
click at [602, 144] on icon "button" at bounding box center [596, 143] width 11 height 11
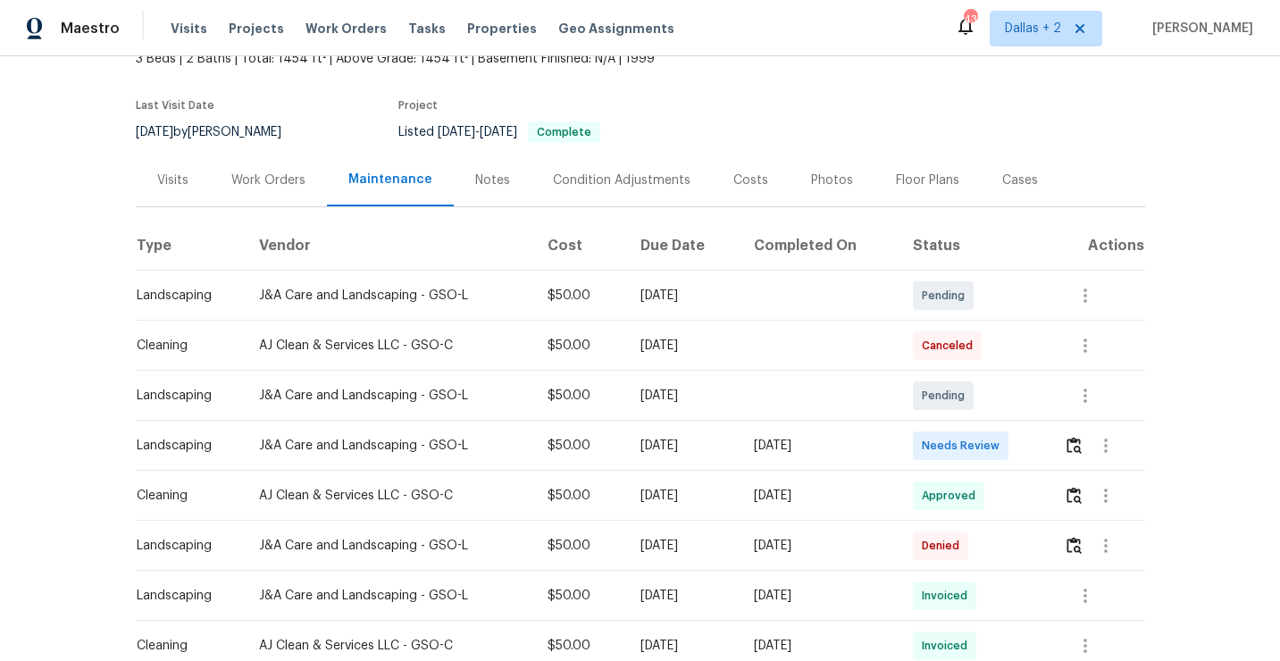
scroll to position [118, 0]
click at [1078, 449] on img "button" at bounding box center [1073, 444] width 15 height 17
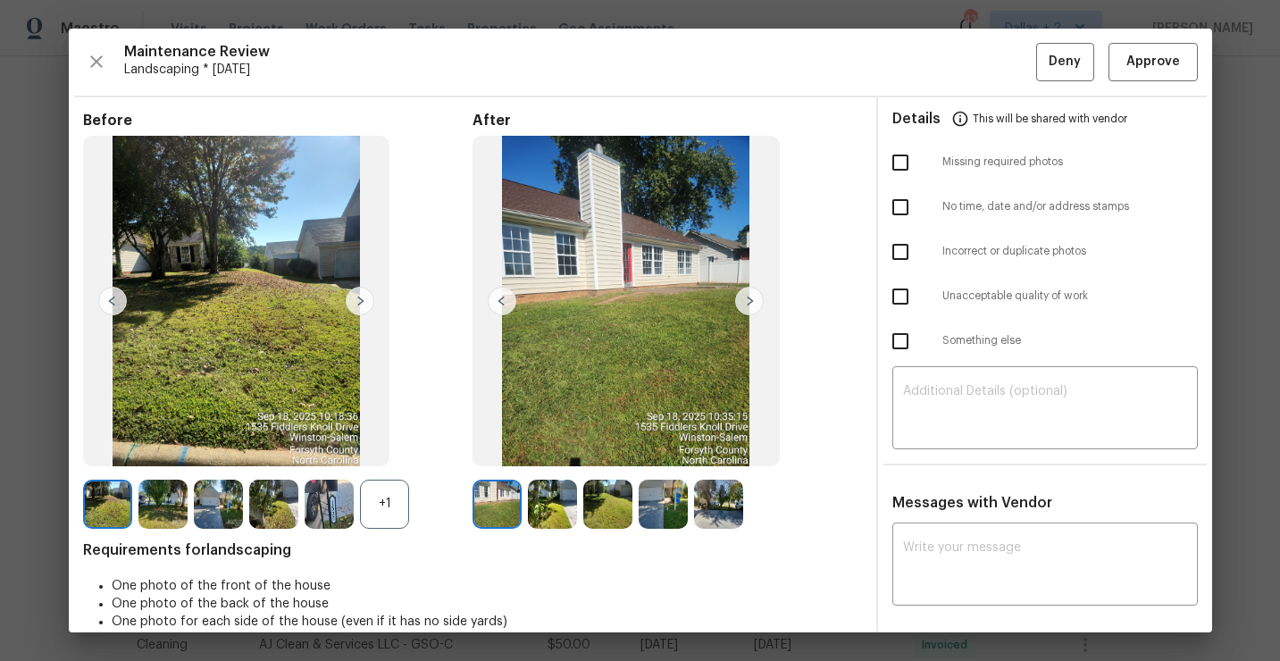
click at [376, 505] on div "+1" at bounding box center [384, 504] width 49 height 49
click at [332, 504] on img at bounding box center [329, 504] width 49 height 49
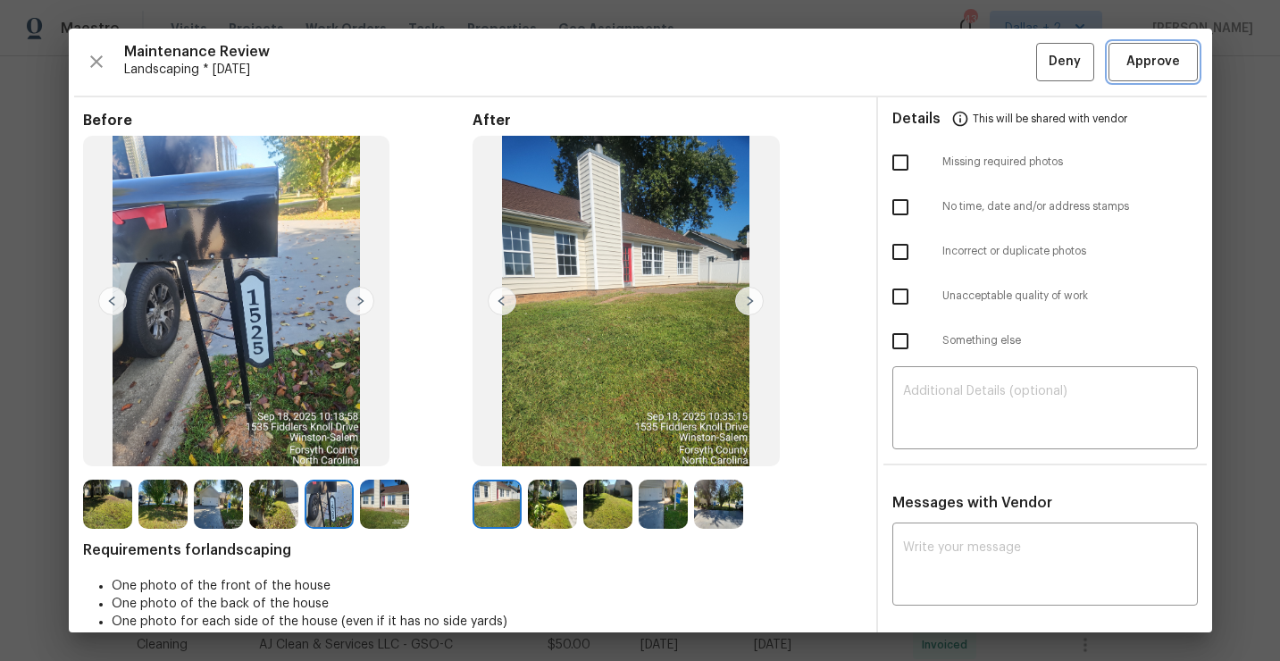
click at [1120, 71] on button "Approve" at bounding box center [1152, 62] width 89 height 38
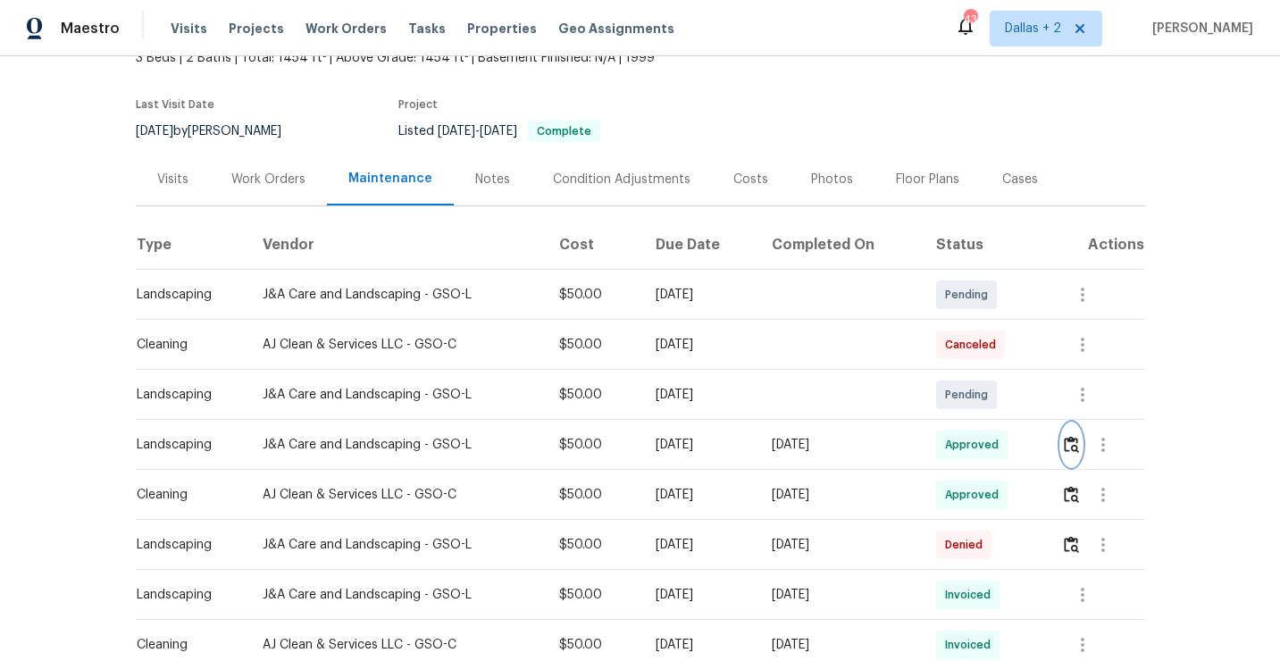
scroll to position [0, 0]
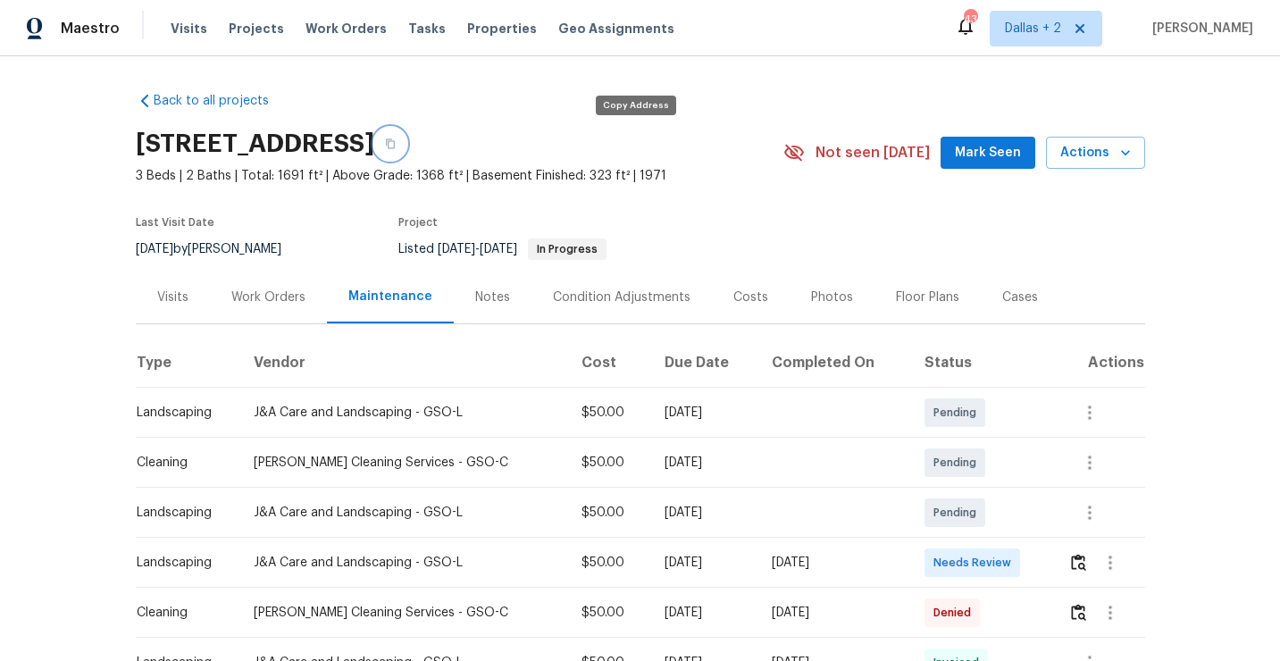
click at [406, 149] on button "button" at bounding box center [390, 144] width 32 height 32
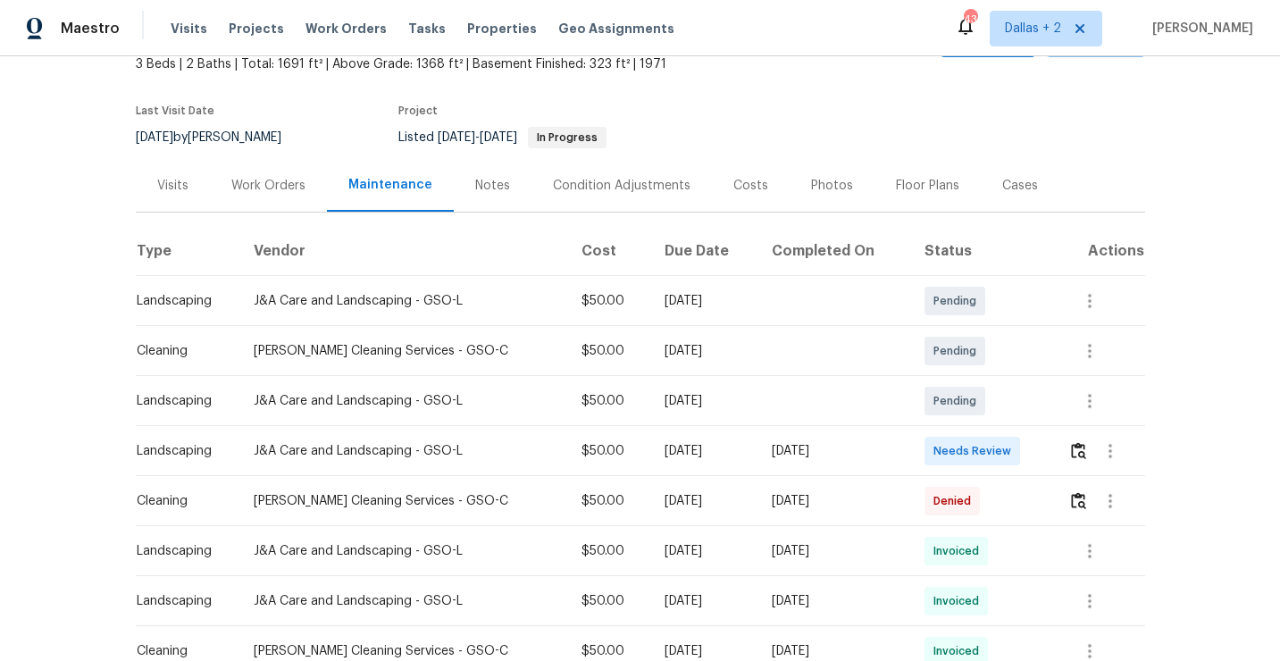
scroll to position [122, 0]
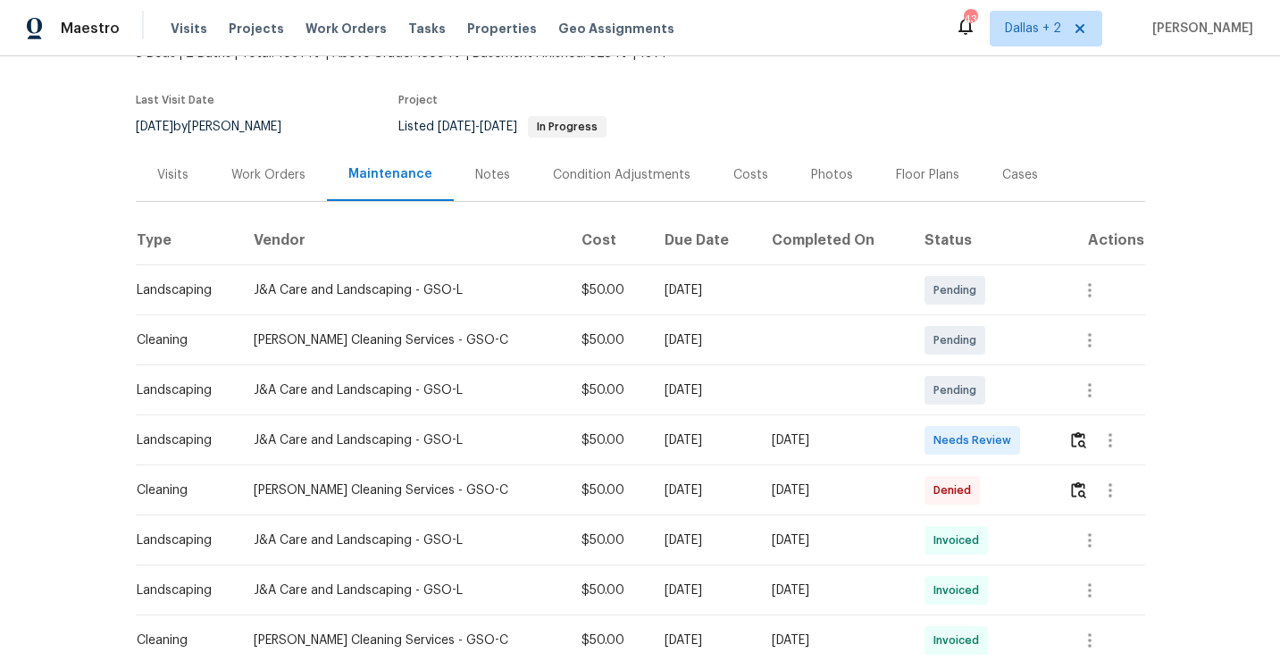
click at [1066, 446] on td at bounding box center [1099, 440] width 91 height 50
click at [1081, 439] on img "button" at bounding box center [1078, 439] width 15 height 17
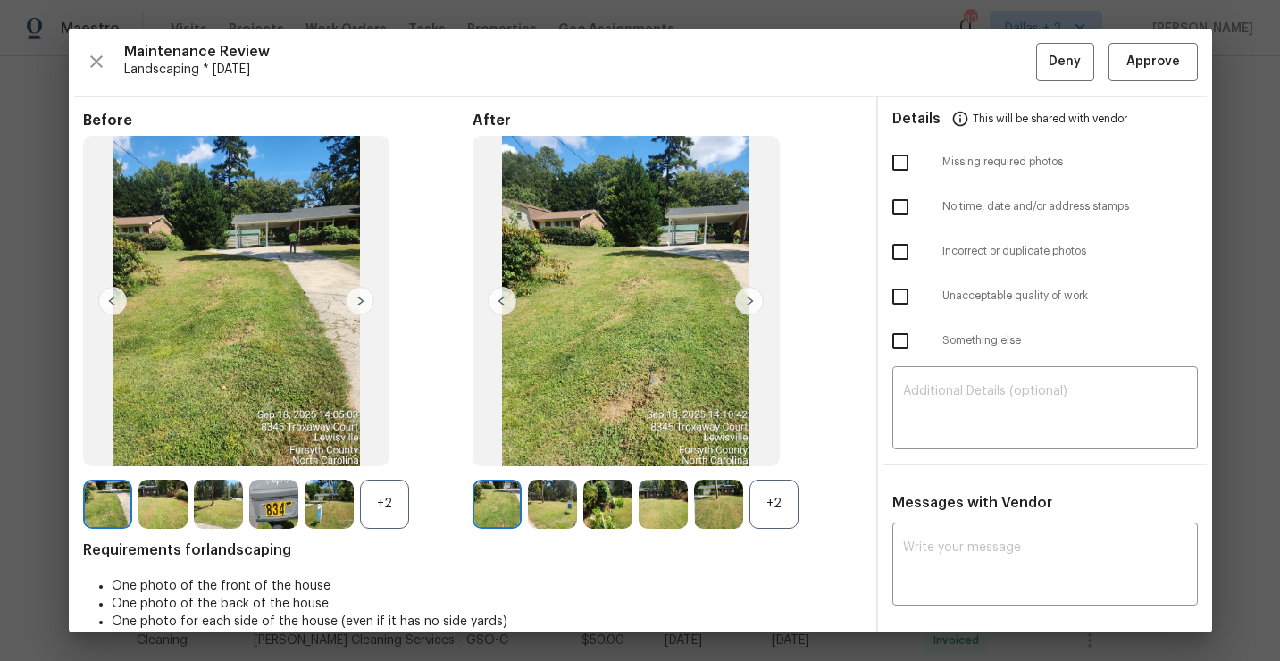
click at [772, 505] on div "+2" at bounding box center [773, 504] width 49 height 49
click at [612, 515] on img at bounding box center [607, 504] width 49 height 49
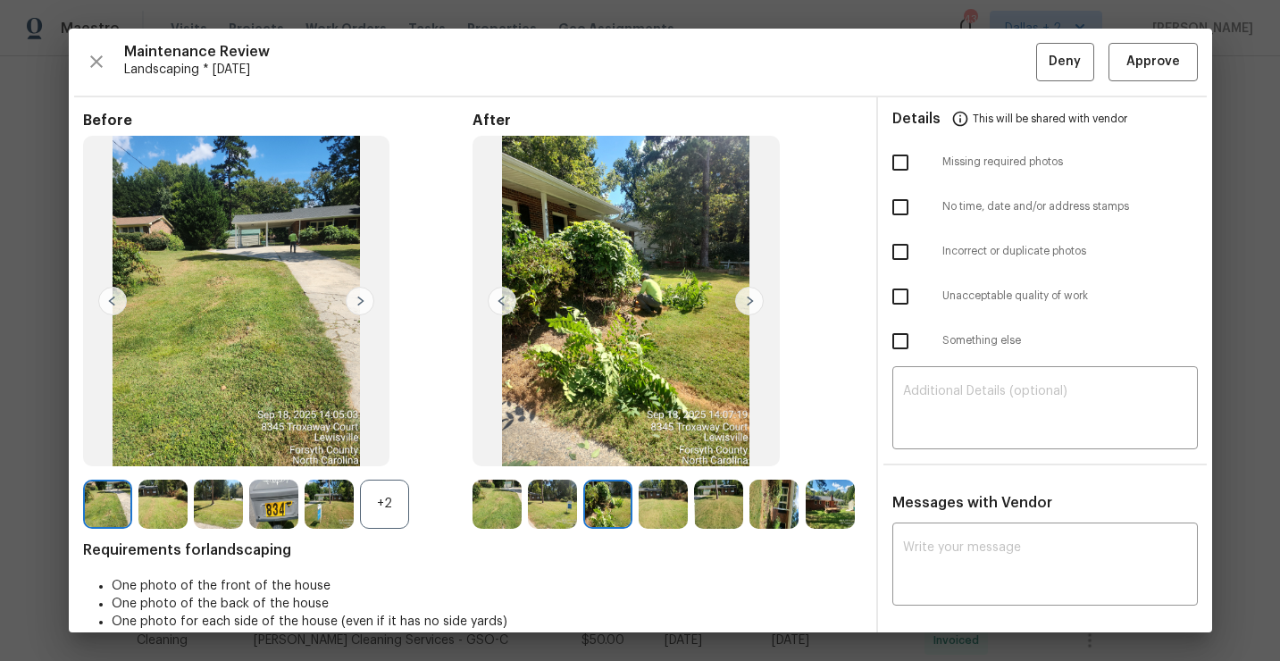
click at [723, 499] on img at bounding box center [718, 504] width 49 height 49
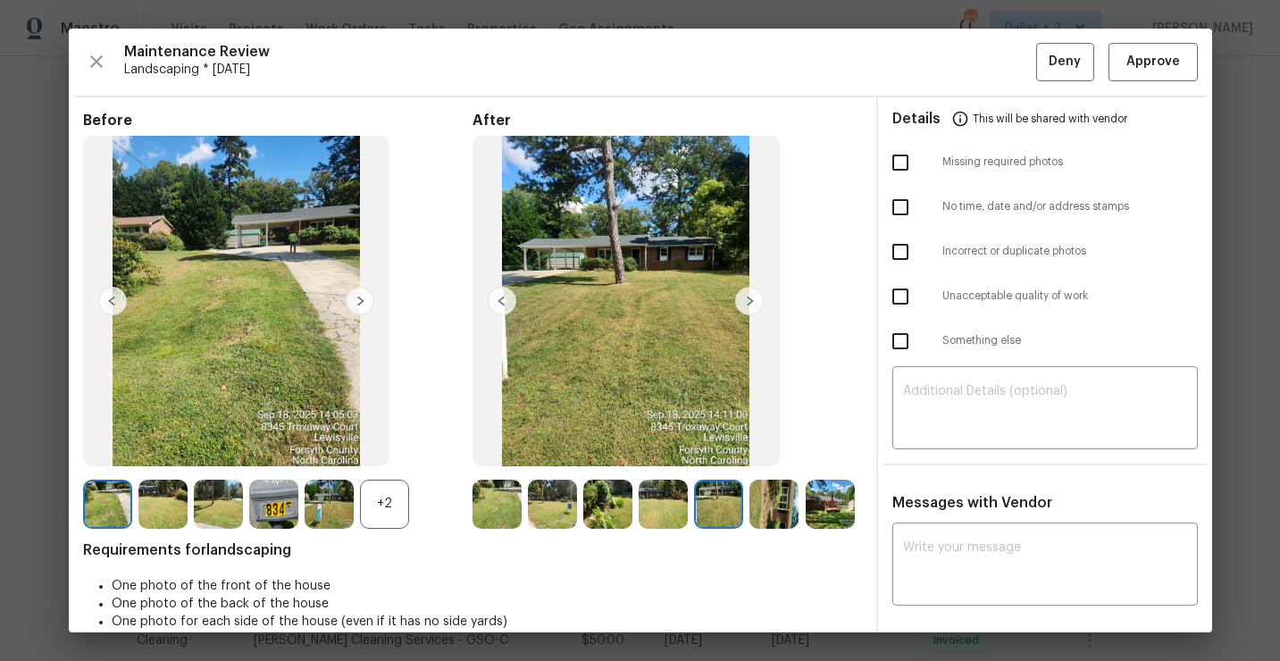
click at [772, 511] on img at bounding box center [773, 504] width 49 height 49
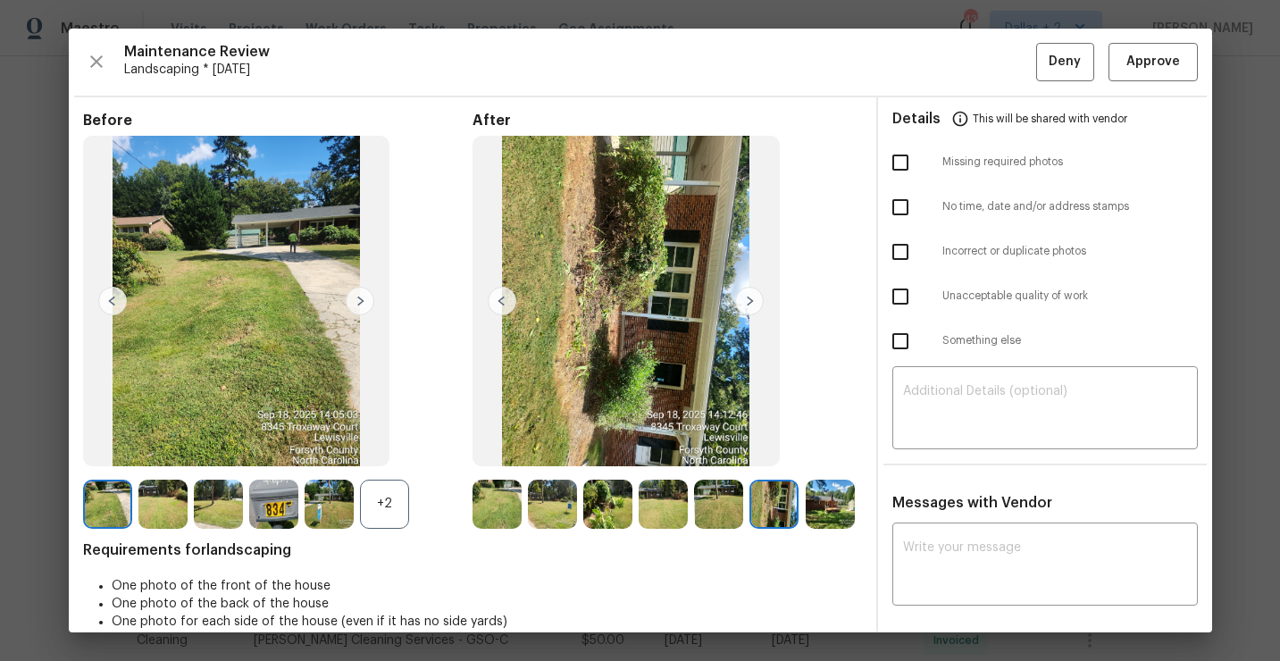
click at [836, 505] on img at bounding box center [830, 504] width 49 height 49
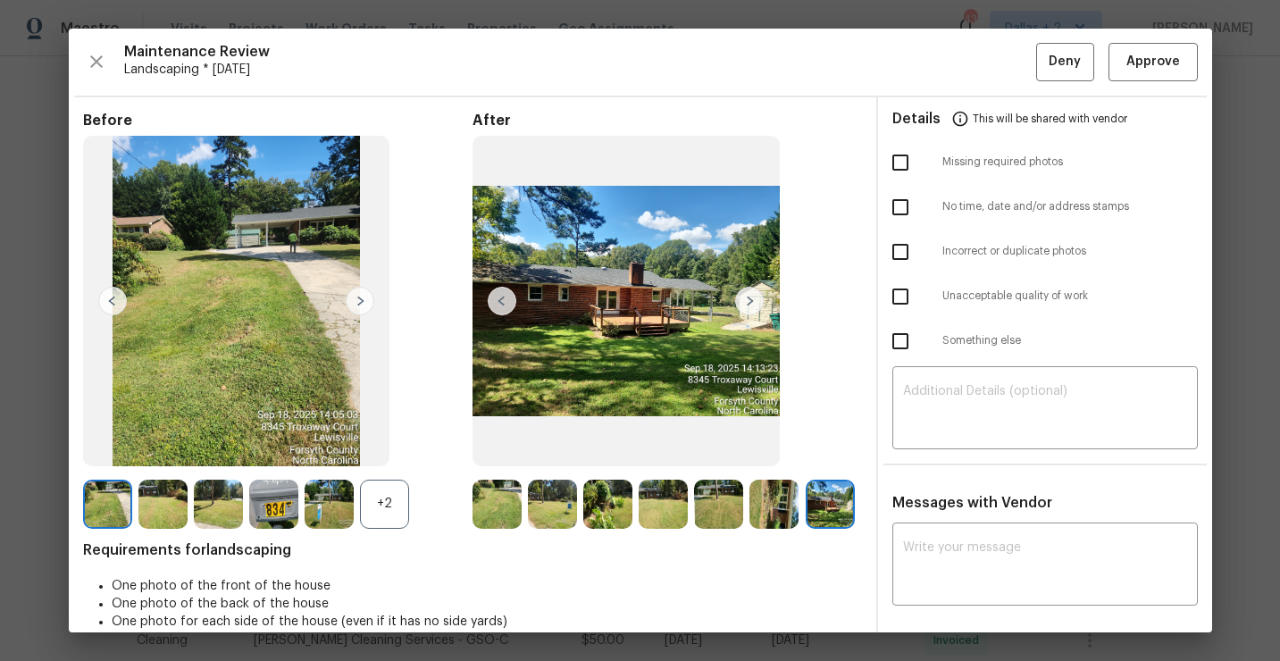
click at [487, 516] on img at bounding box center [496, 504] width 49 height 49
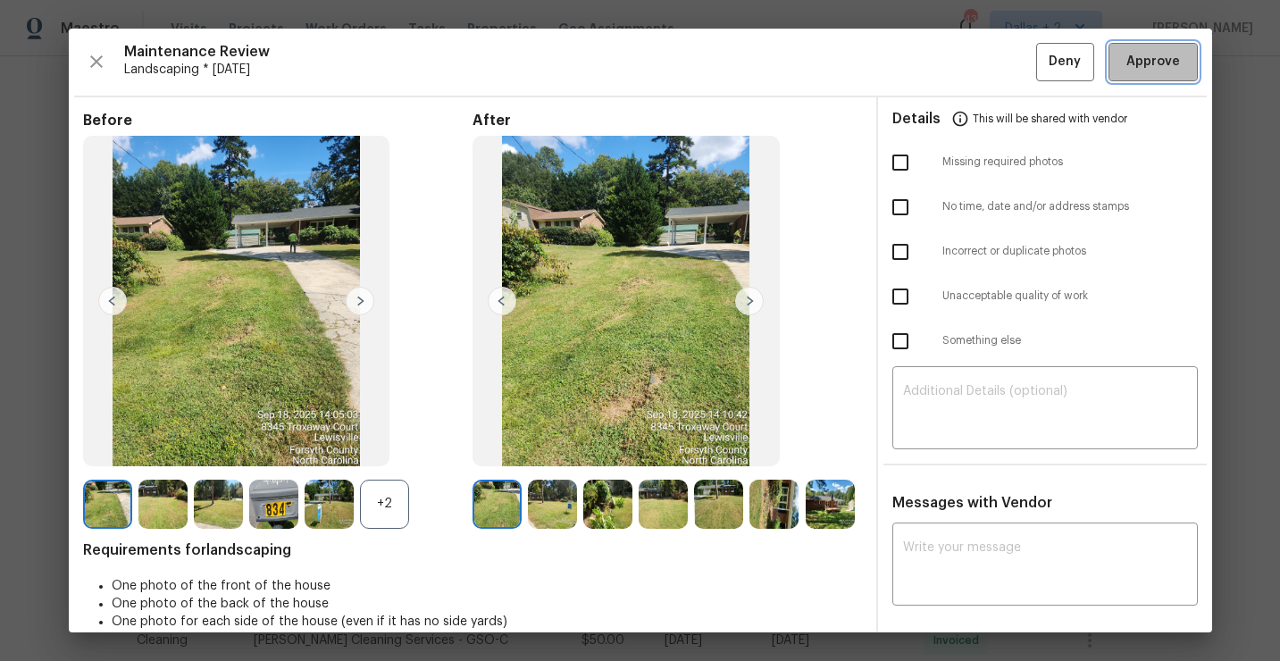
click at [1127, 60] on span "Approve" at bounding box center [1153, 62] width 54 height 22
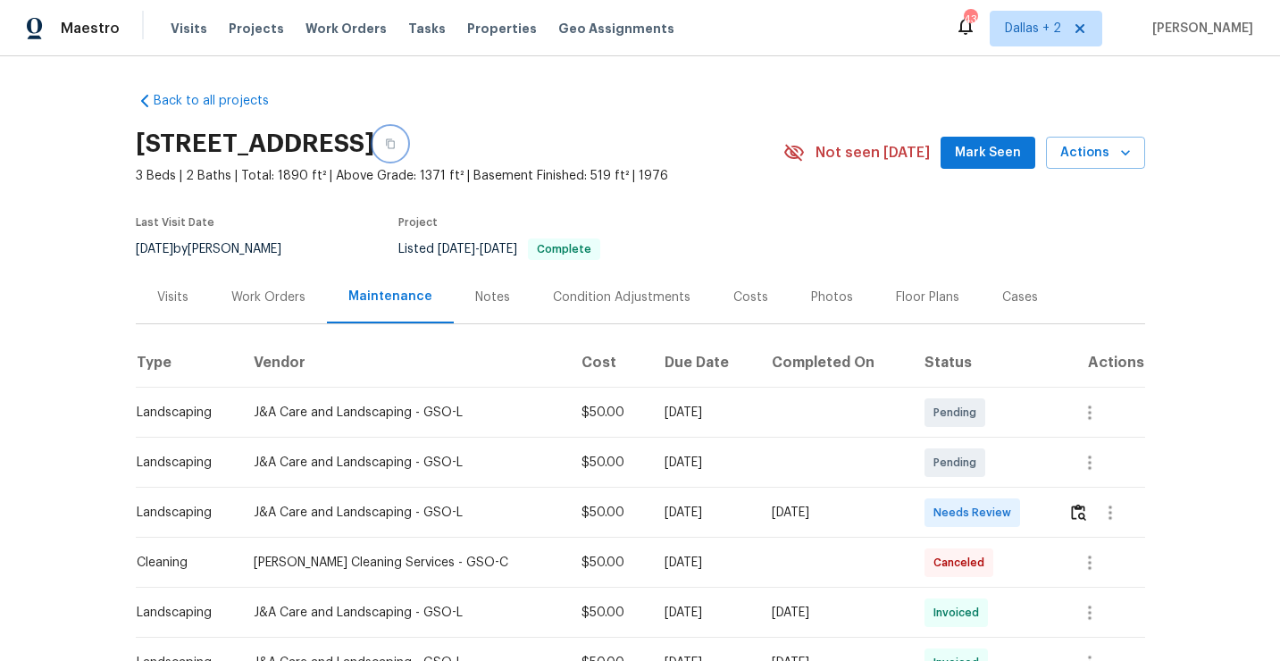
click at [396, 147] on icon "button" at bounding box center [390, 143] width 11 height 11
click at [1082, 502] on button "button" at bounding box center [1078, 512] width 21 height 43
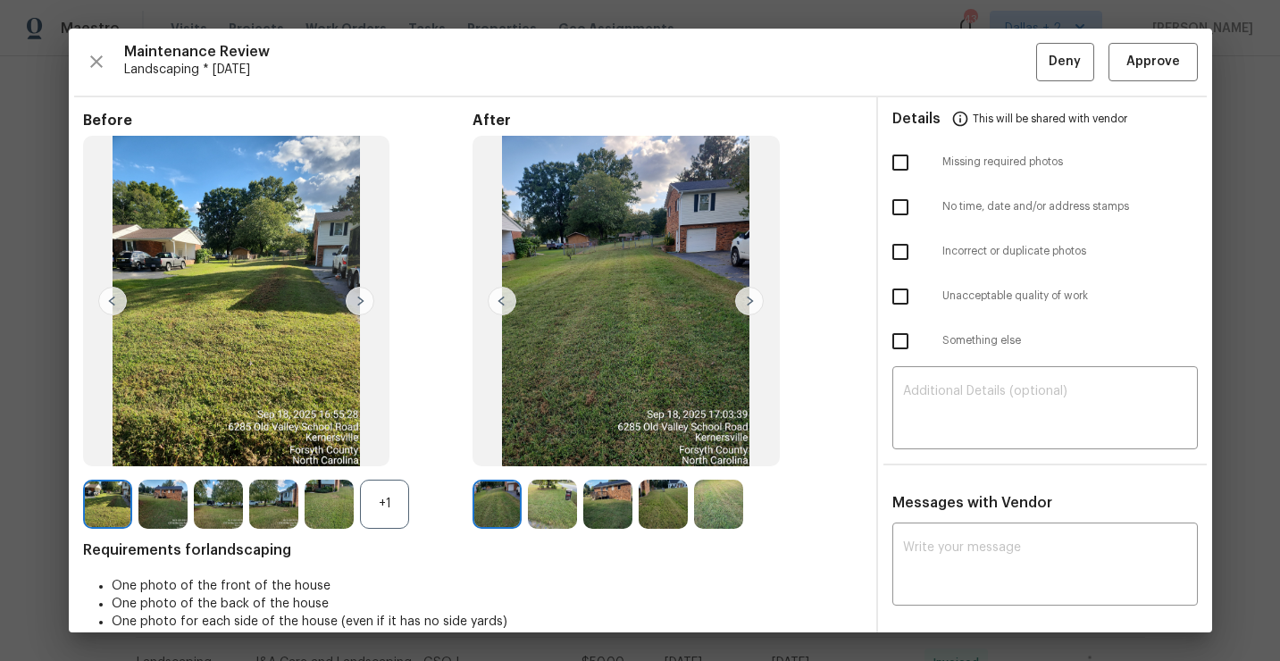
click at [405, 492] on div "+1" at bounding box center [384, 504] width 49 height 49
click at [747, 305] on img at bounding box center [749, 301] width 29 height 29
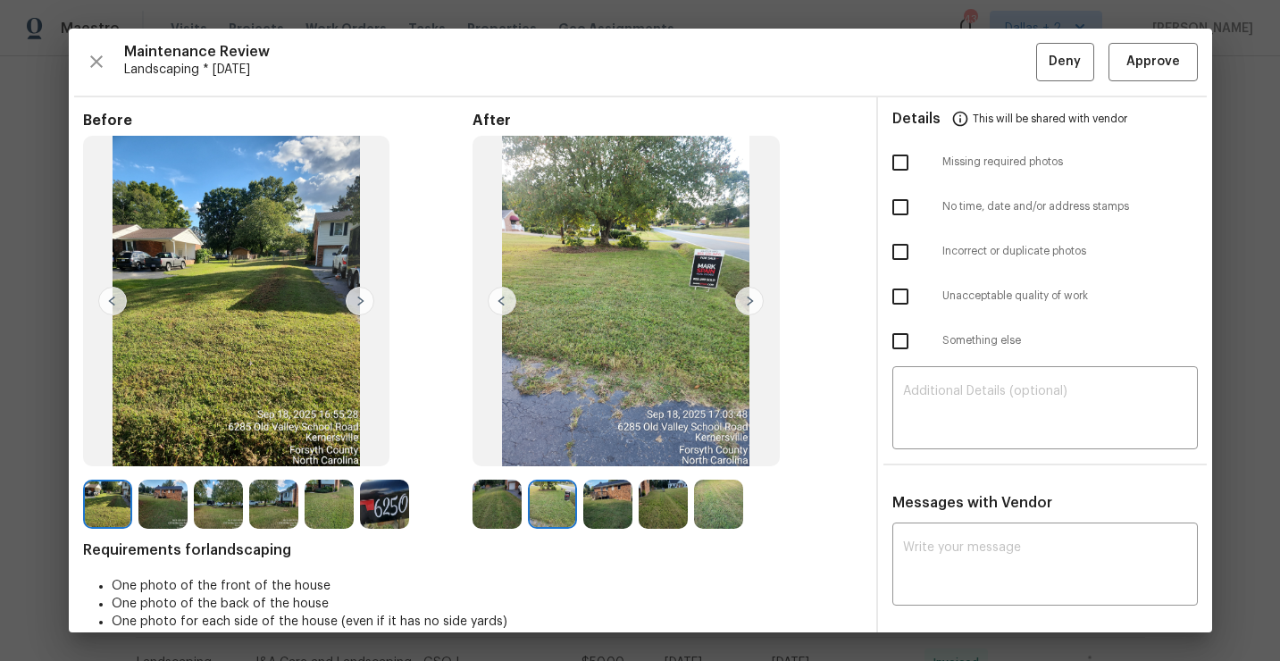
click at [744, 308] on img at bounding box center [749, 301] width 29 height 29
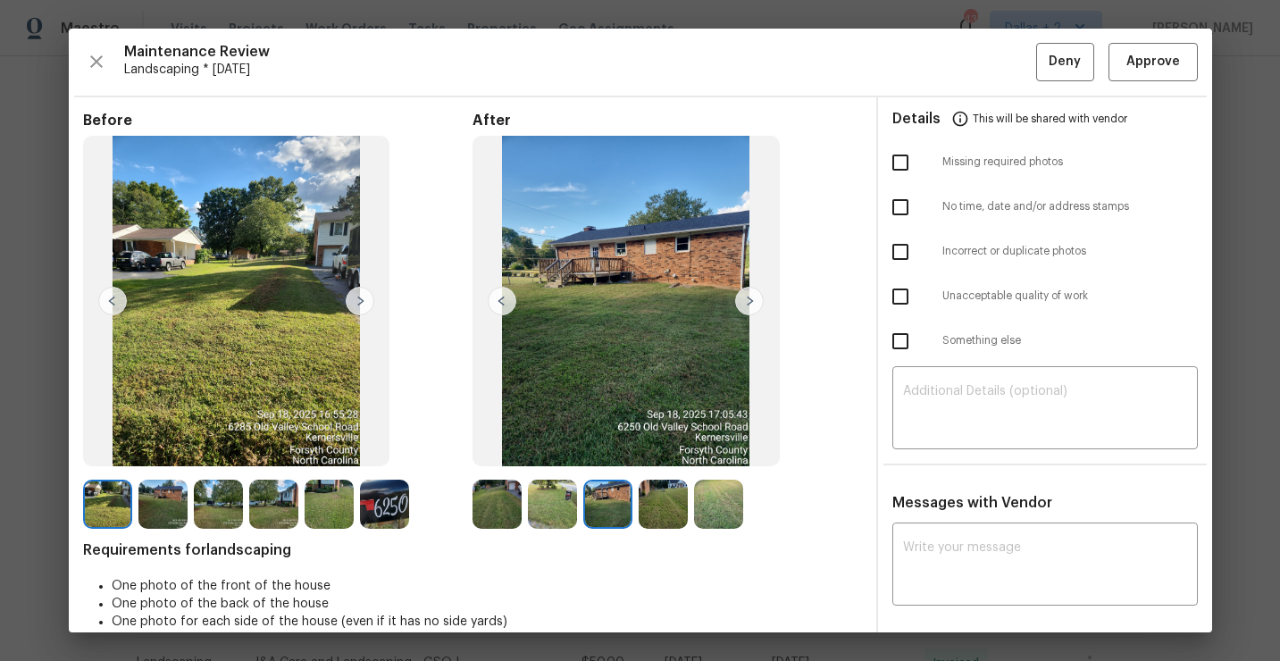
click at [744, 308] on img at bounding box center [749, 301] width 29 height 29
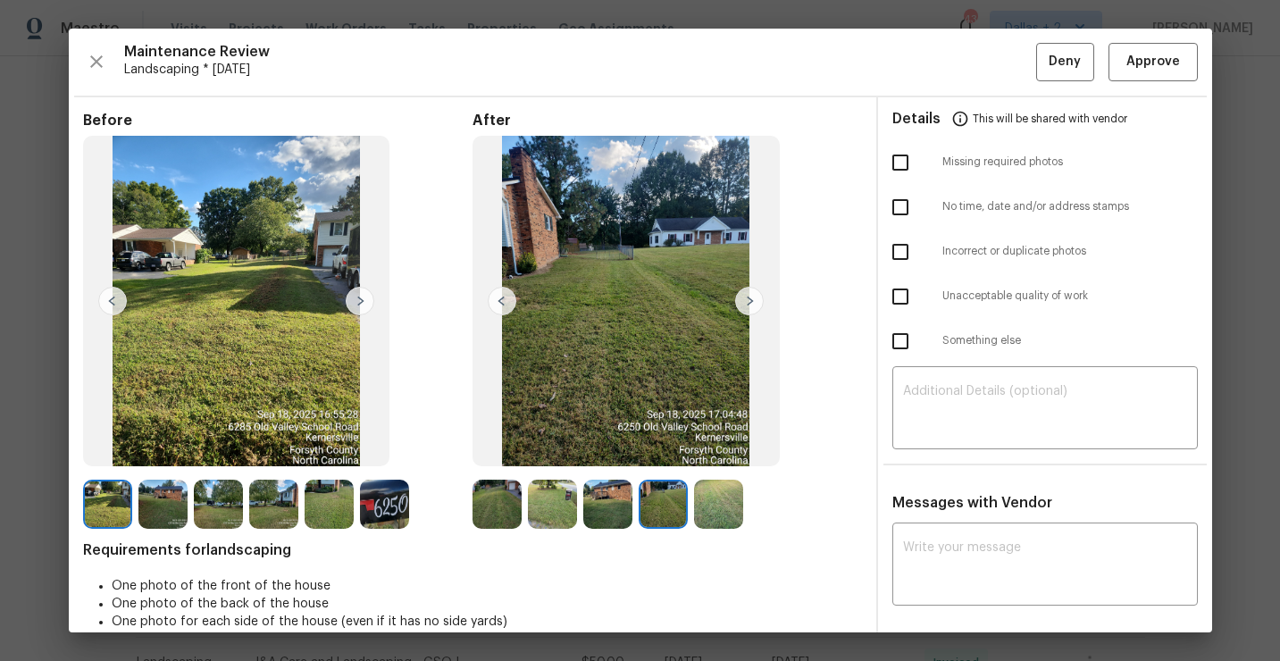
click at [744, 308] on img at bounding box center [749, 301] width 29 height 29
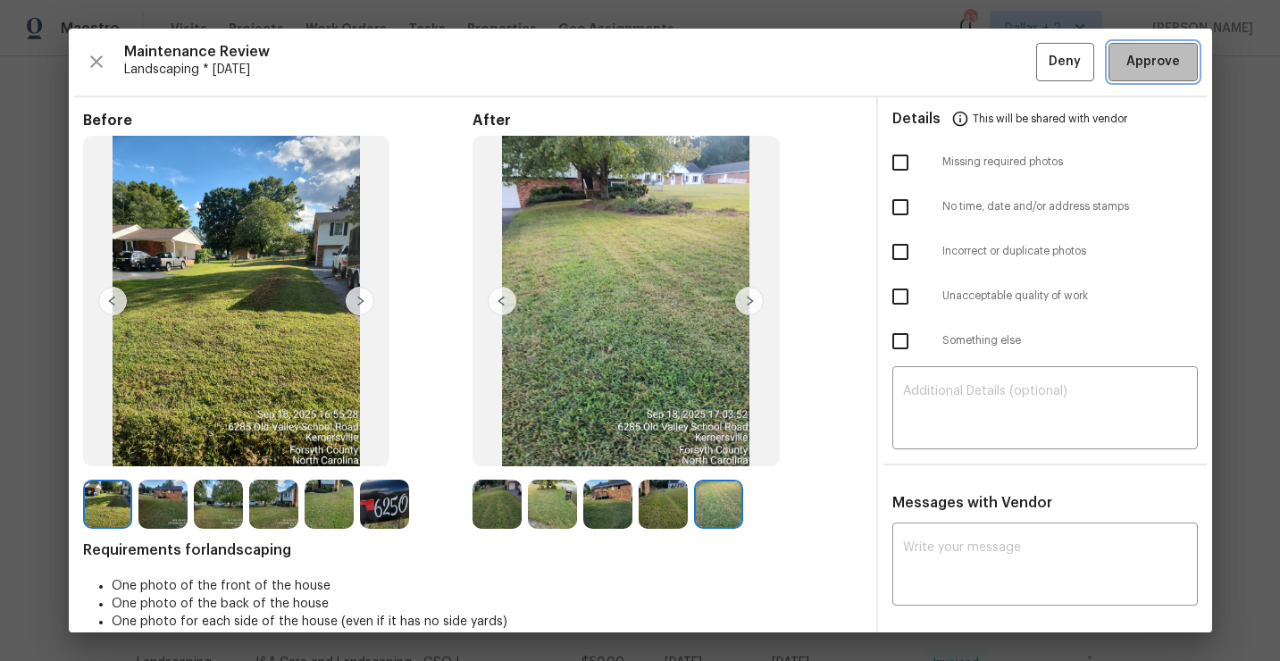
click at [1146, 69] on span "Approve" at bounding box center [1153, 62] width 54 height 22
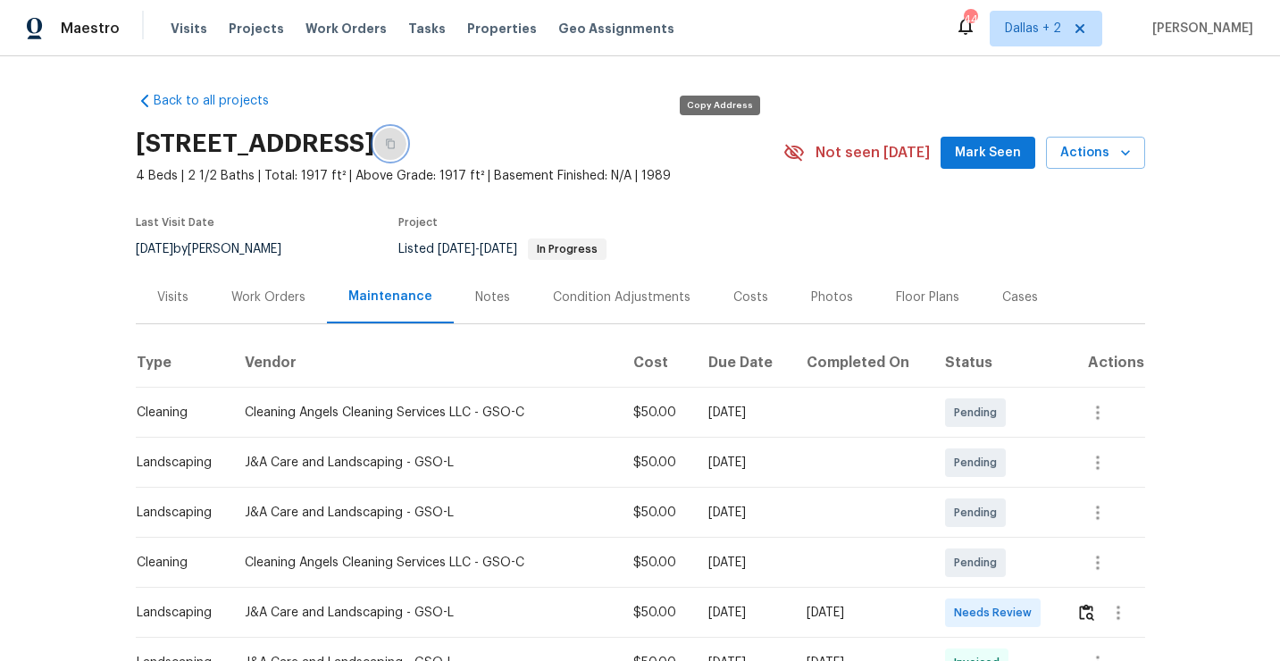
click at [395, 141] on icon "button" at bounding box center [390, 144] width 9 height 10
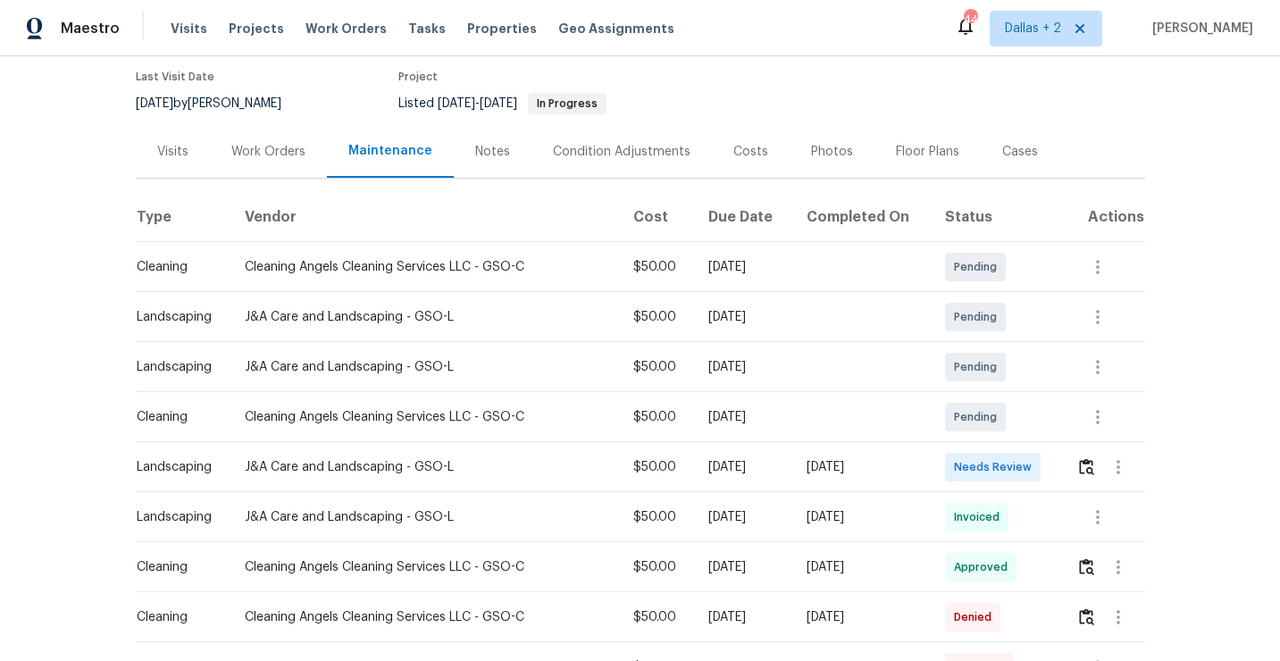
scroll to position [177, 0]
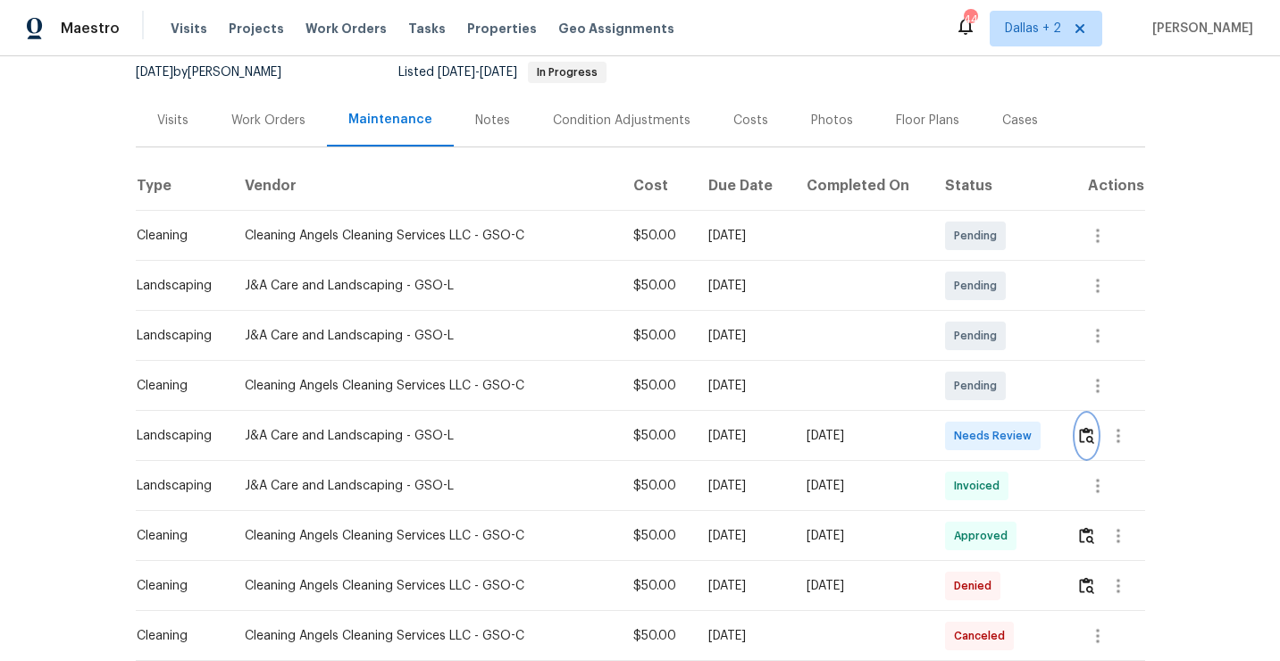
click at [1088, 440] on img "button" at bounding box center [1086, 435] width 15 height 17
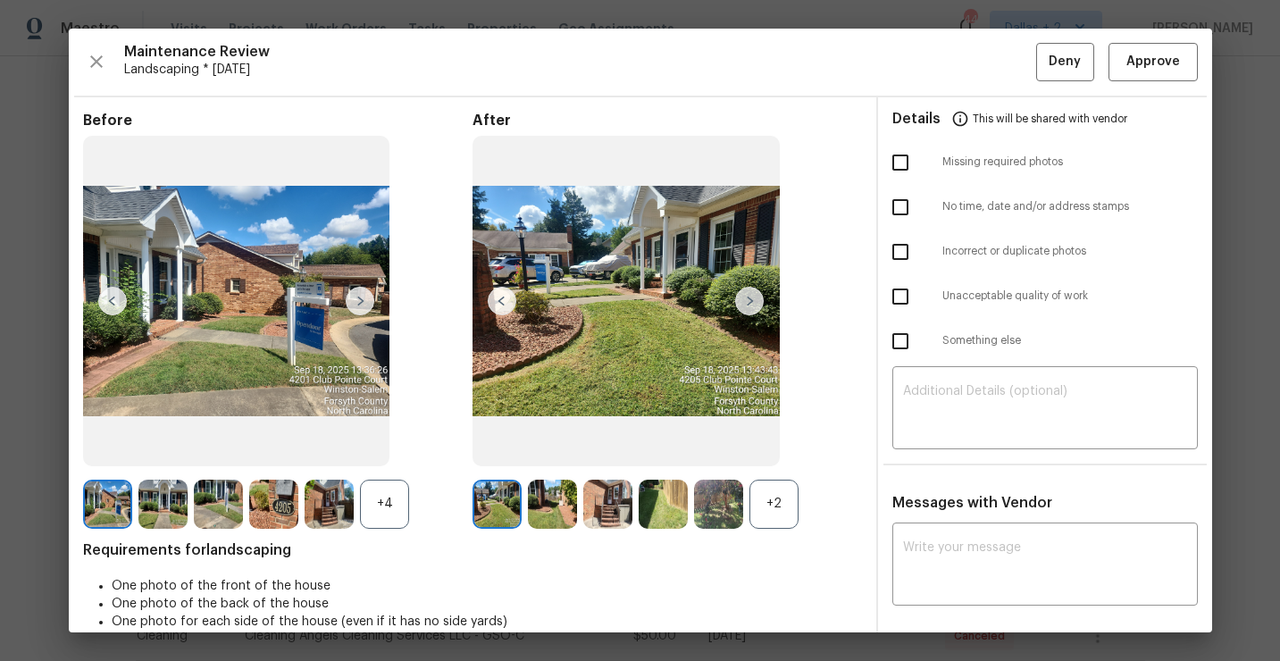
click at [772, 505] on div "+2" at bounding box center [773, 504] width 49 height 49
click at [385, 515] on div "+4" at bounding box center [384, 504] width 49 height 49
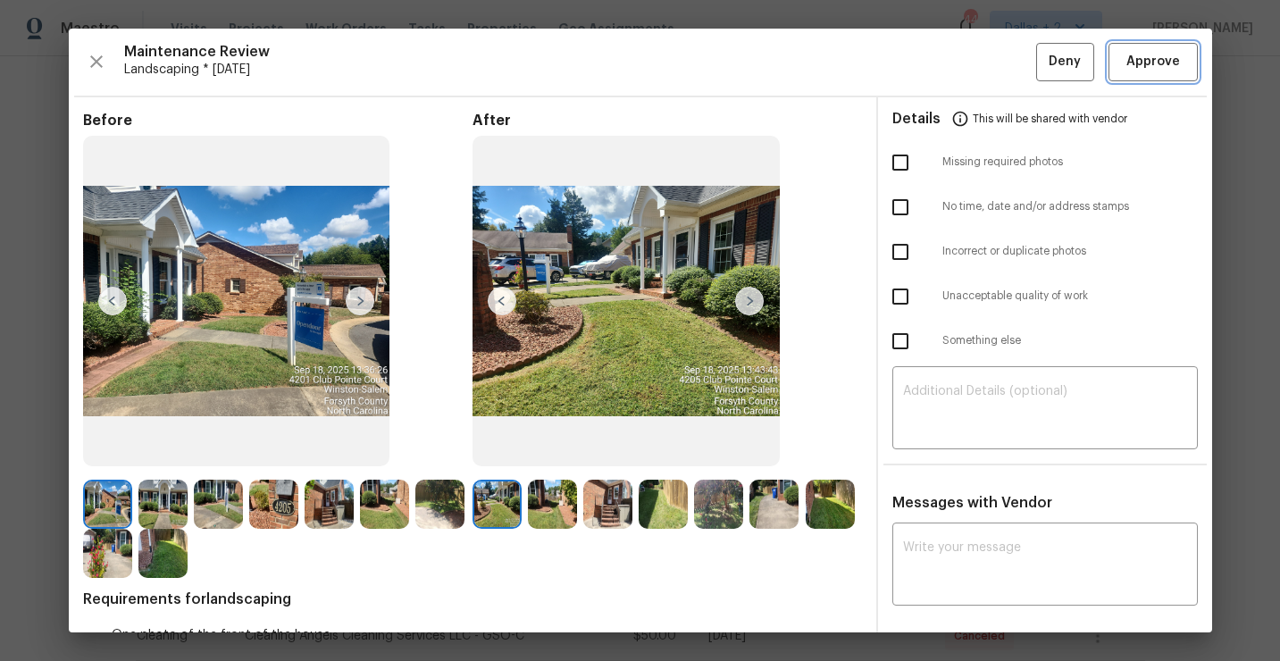
click at [1157, 73] on button "Approve" at bounding box center [1152, 62] width 89 height 38
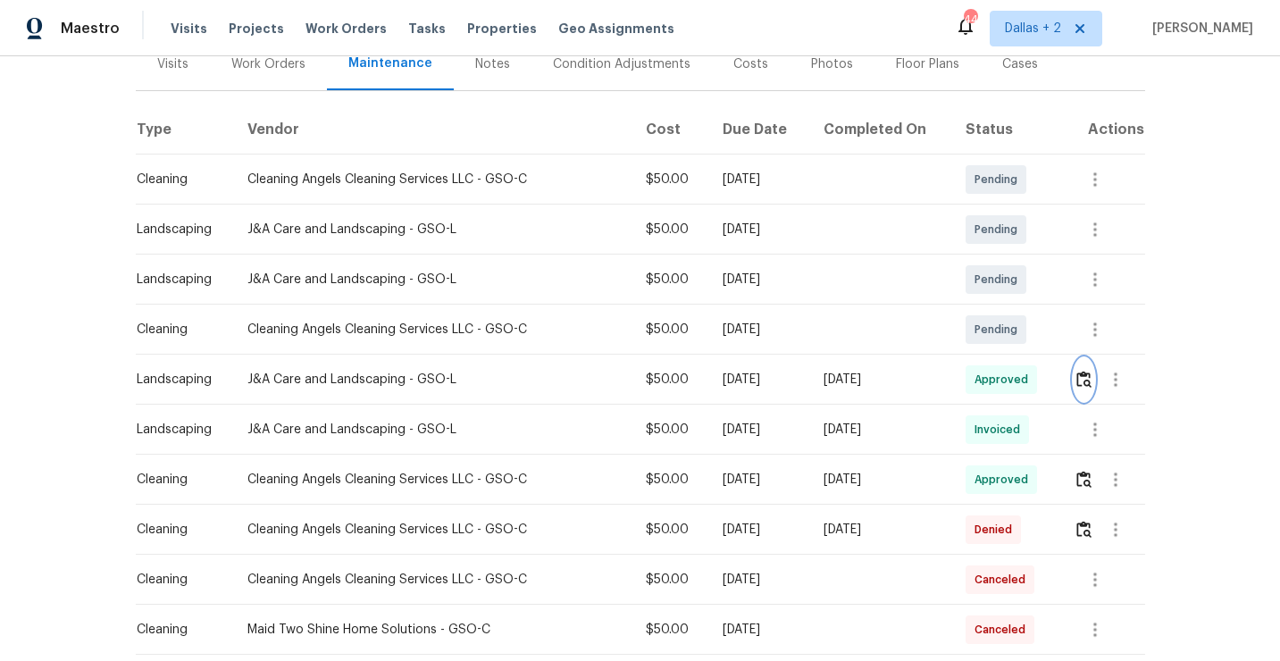
scroll to position [0, 0]
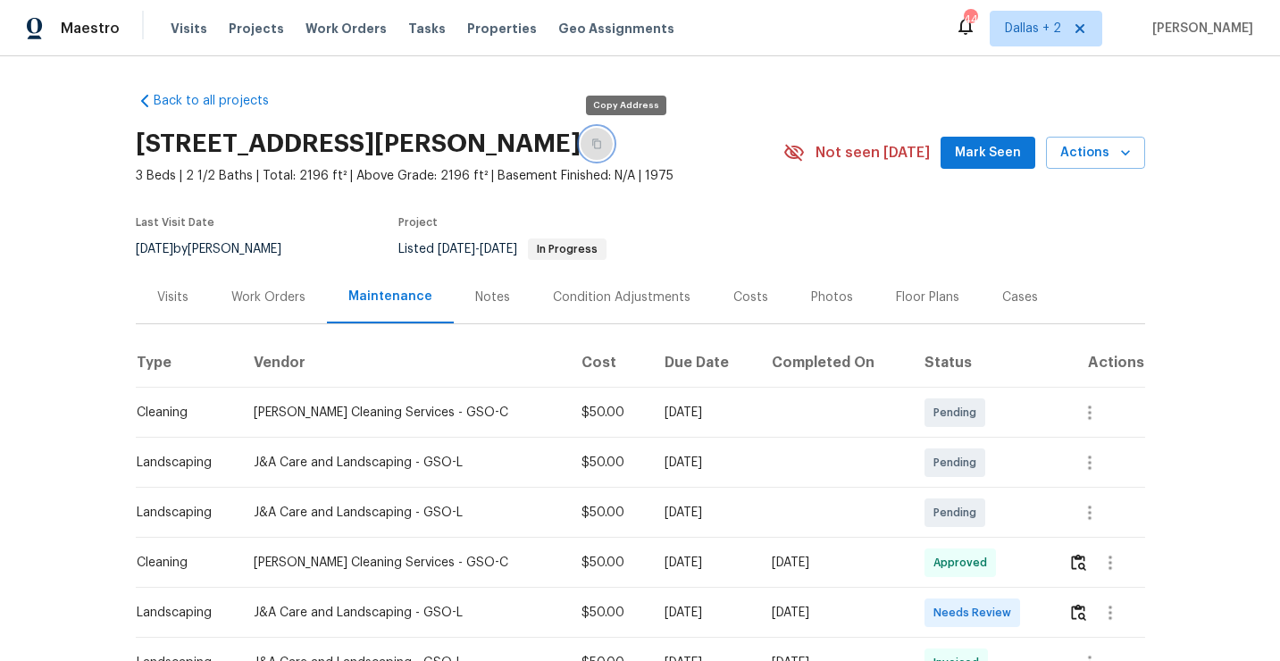
click at [613, 150] on button "button" at bounding box center [597, 144] width 32 height 32
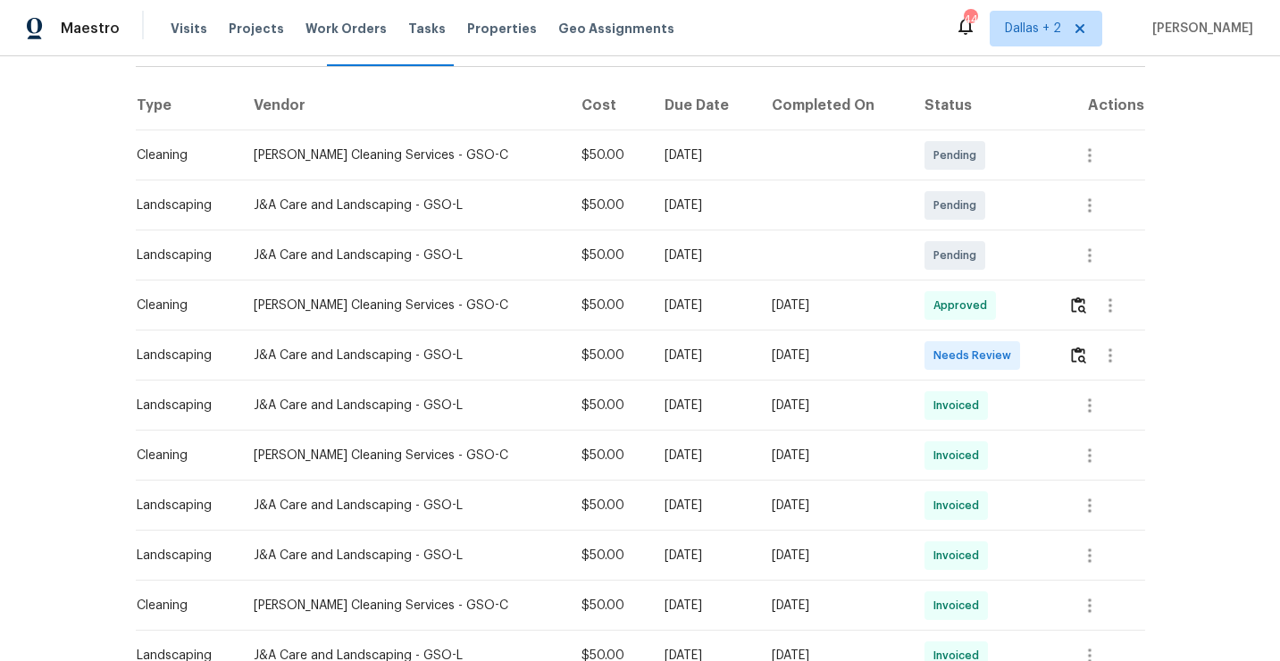
scroll to position [281, 0]
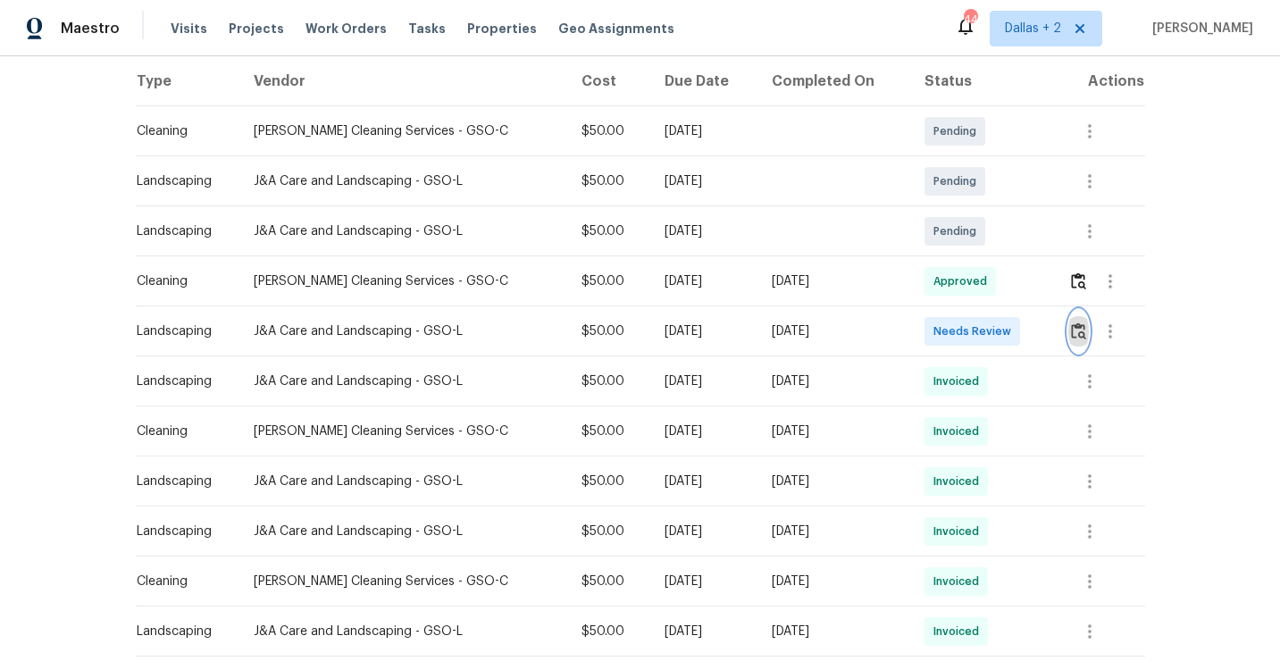
click at [1082, 329] on img "button" at bounding box center [1078, 330] width 15 height 17
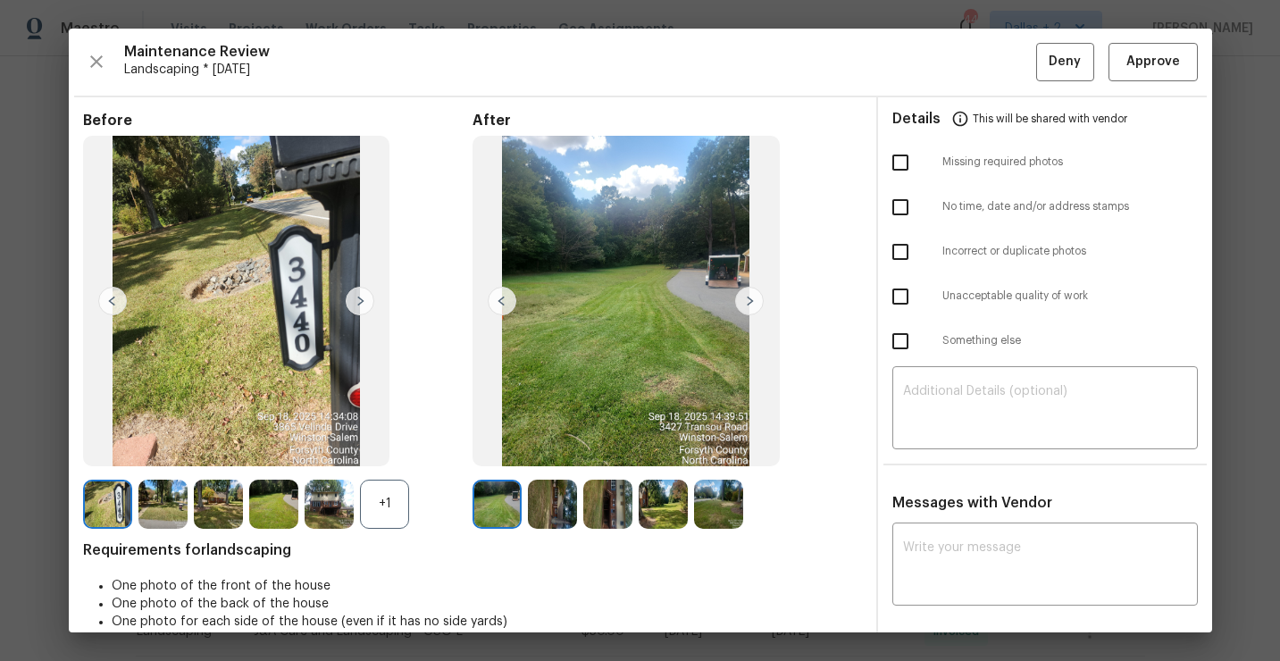
click at [746, 303] on img at bounding box center [749, 301] width 29 height 29
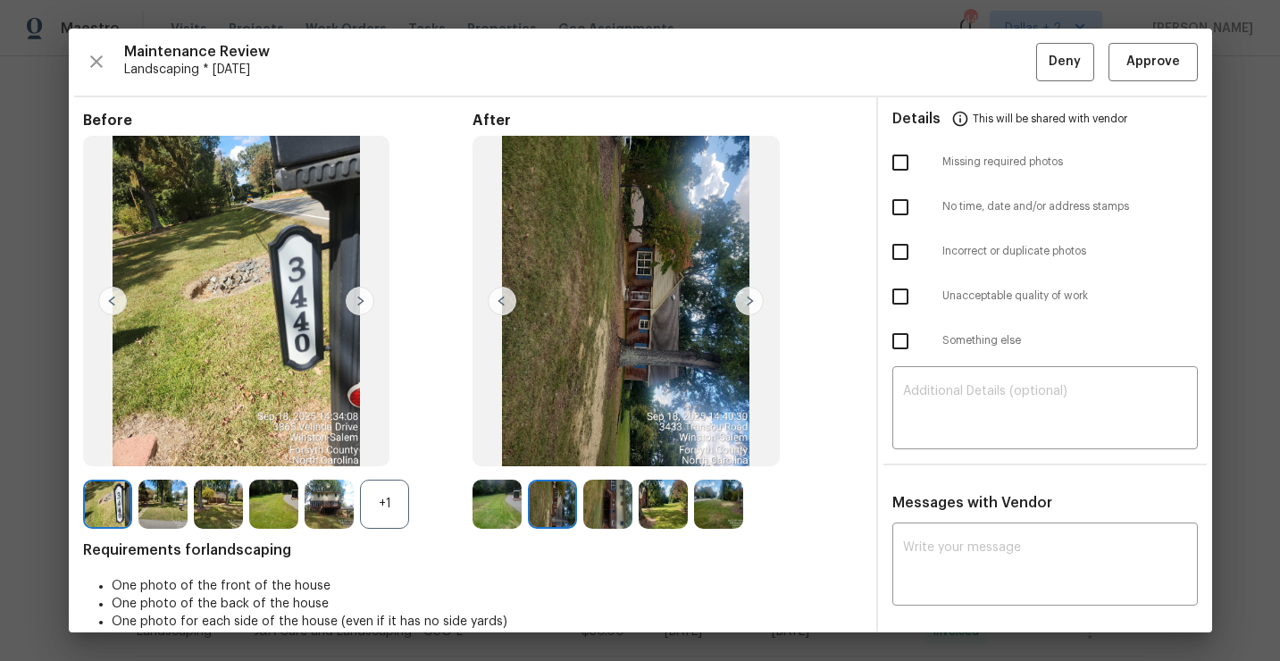
click at [743, 303] on img at bounding box center [749, 301] width 29 height 29
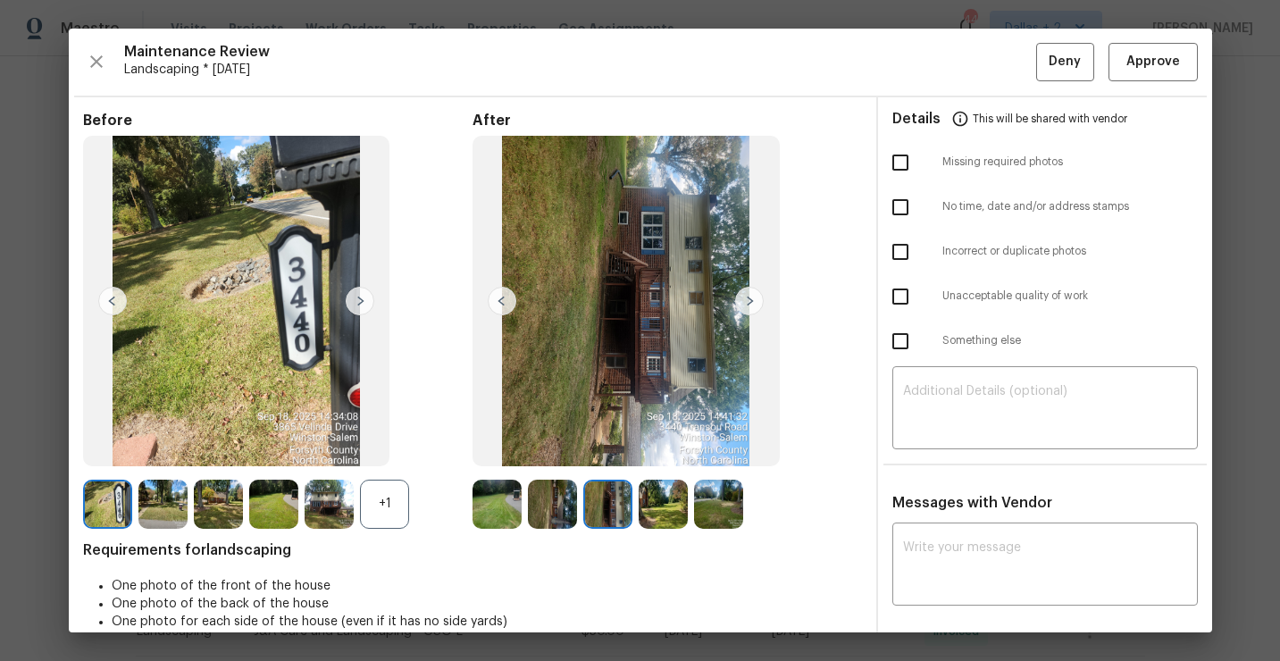
click at [486, 505] on img at bounding box center [496, 504] width 49 height 49
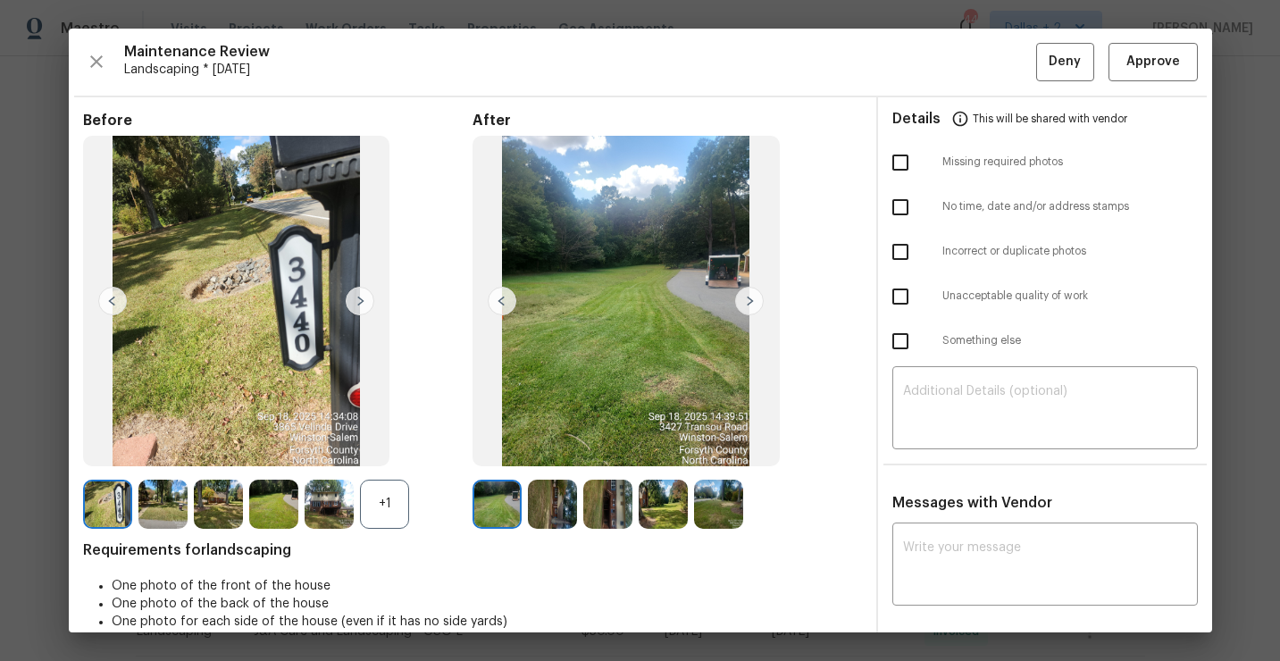
click at [738, 310] on img at bounding box center [749, 301] width 29 height 29
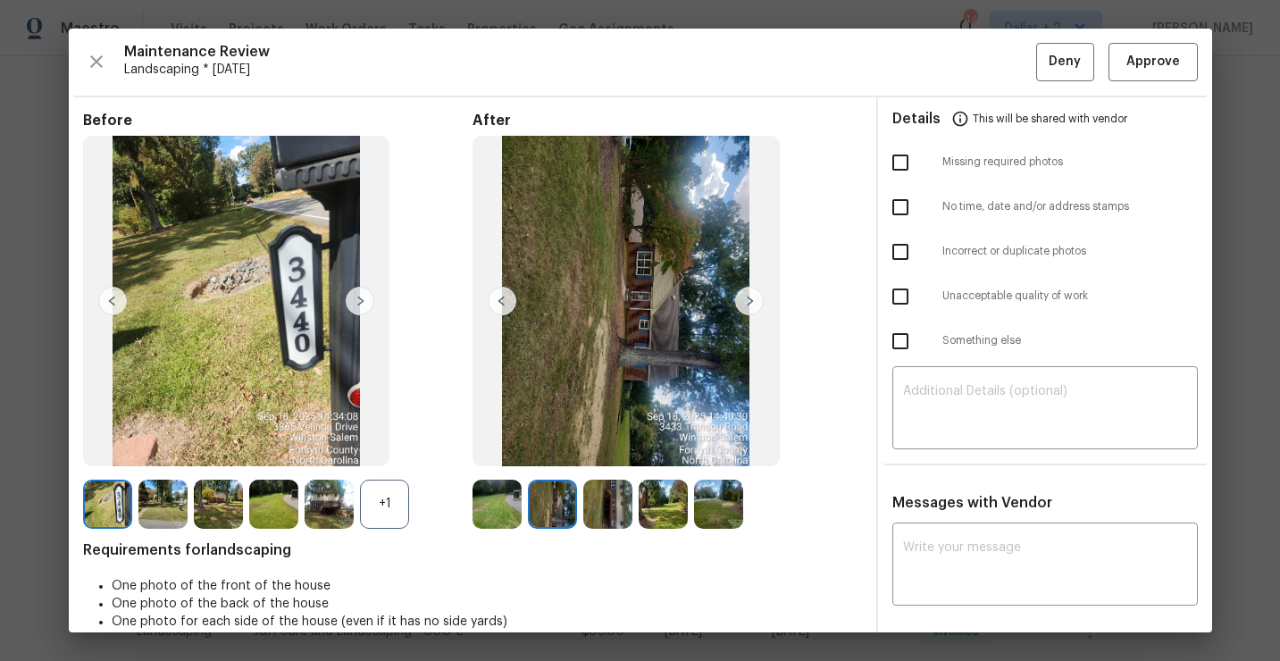
click at [738, 310] on img at bounding box center [749, 301] width 29 height 29
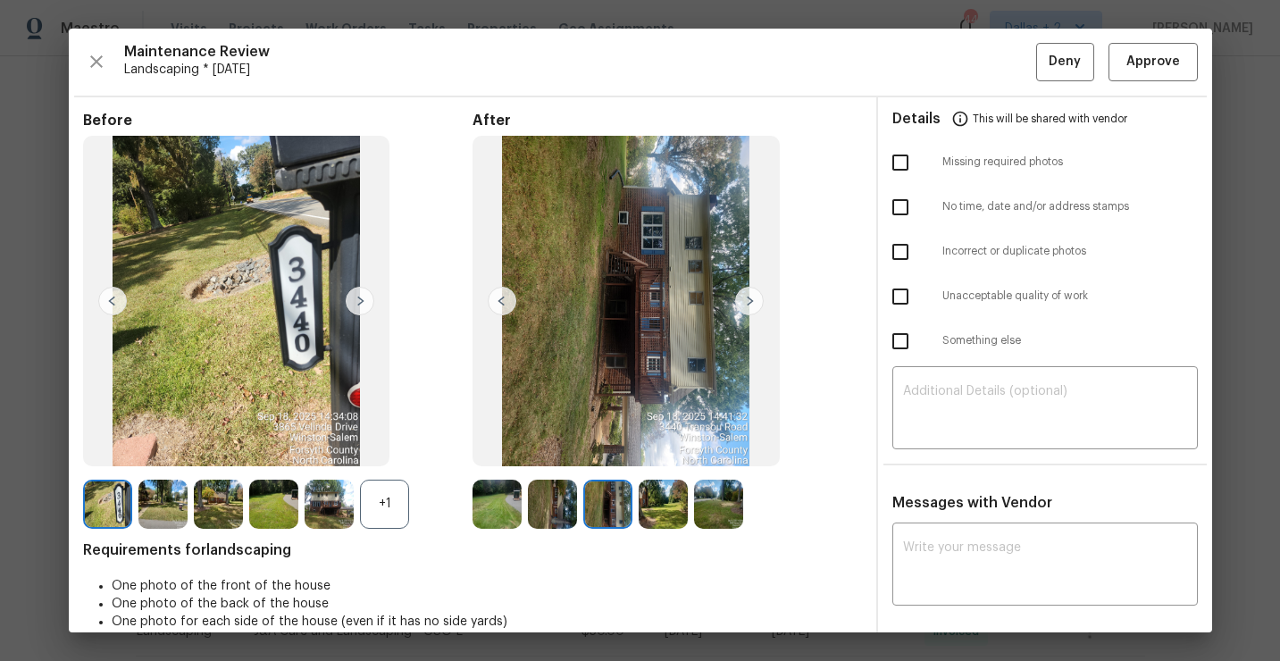
click at [755, 308] on img at bounding box center [749, 301] width 29 height 29
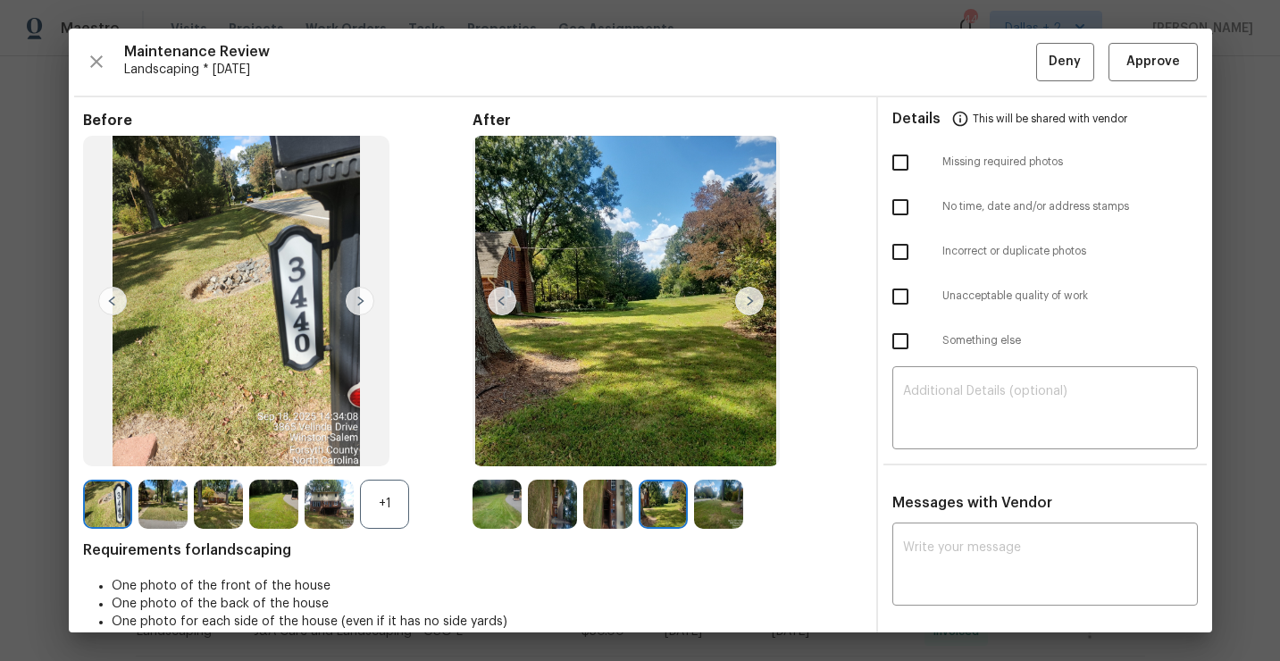
click at [504, 505] on img at bounding box center [496, 504] width 49 height 49
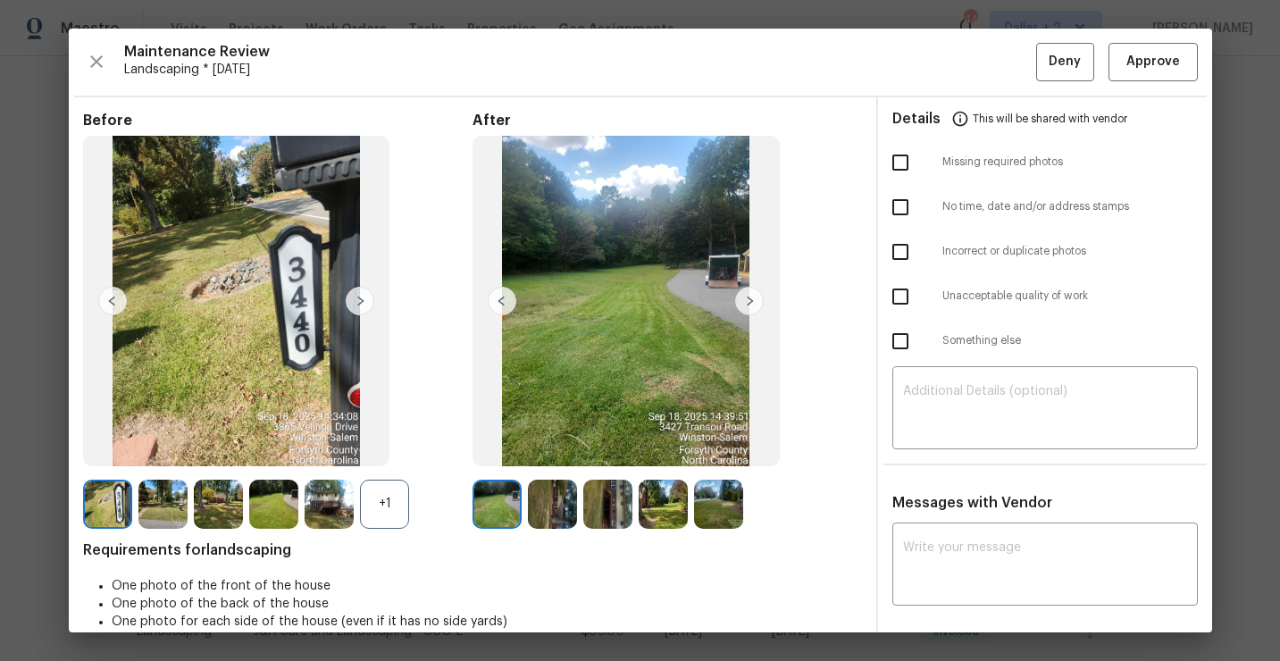
click at [754, 311] on img at bounding box center [749, 301] width 29 height 29
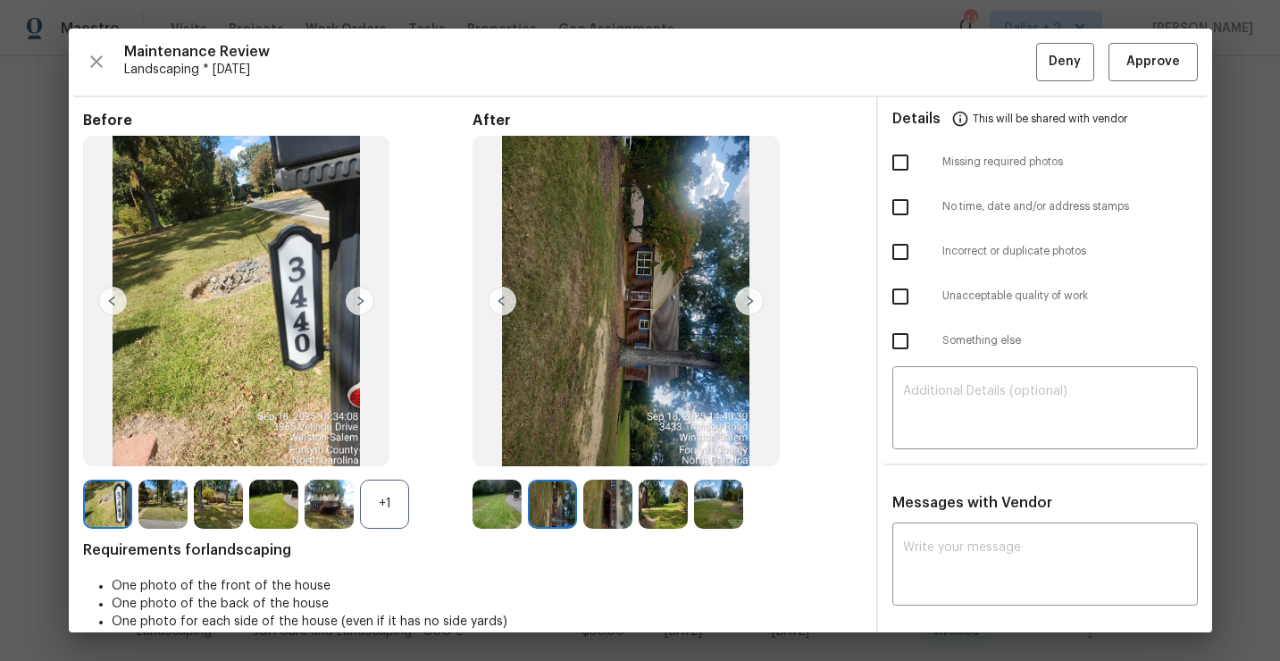
click at [750, 305] on img at bounding box center [749, 301] width 29 height 29
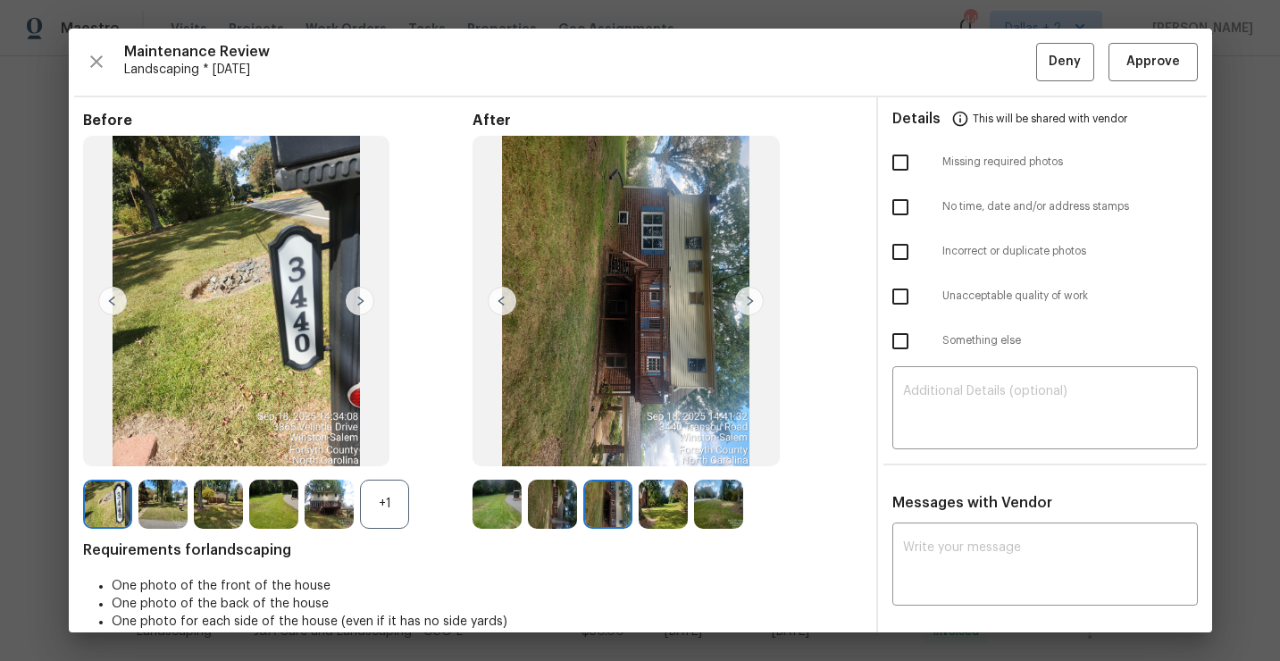
click at [750, 305] on img at bounding box center [749, 301] width 29 height 29
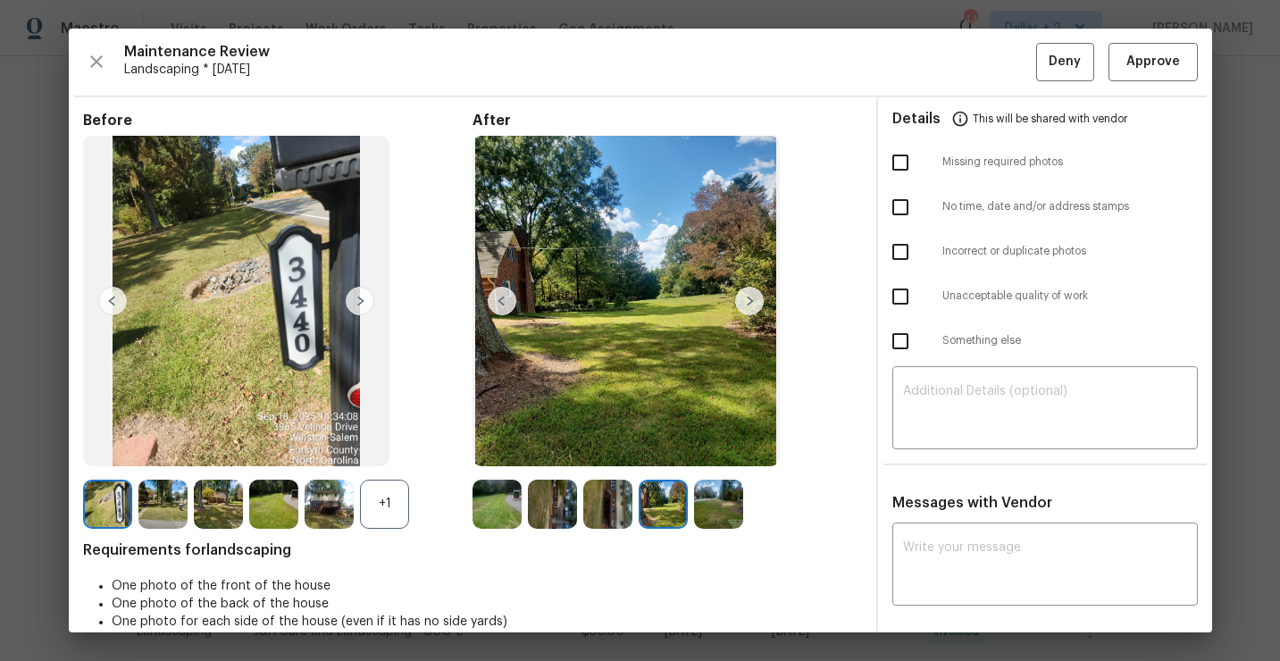
click at [751, 306] on img at bounding box center [749, 301] width 29 height 29
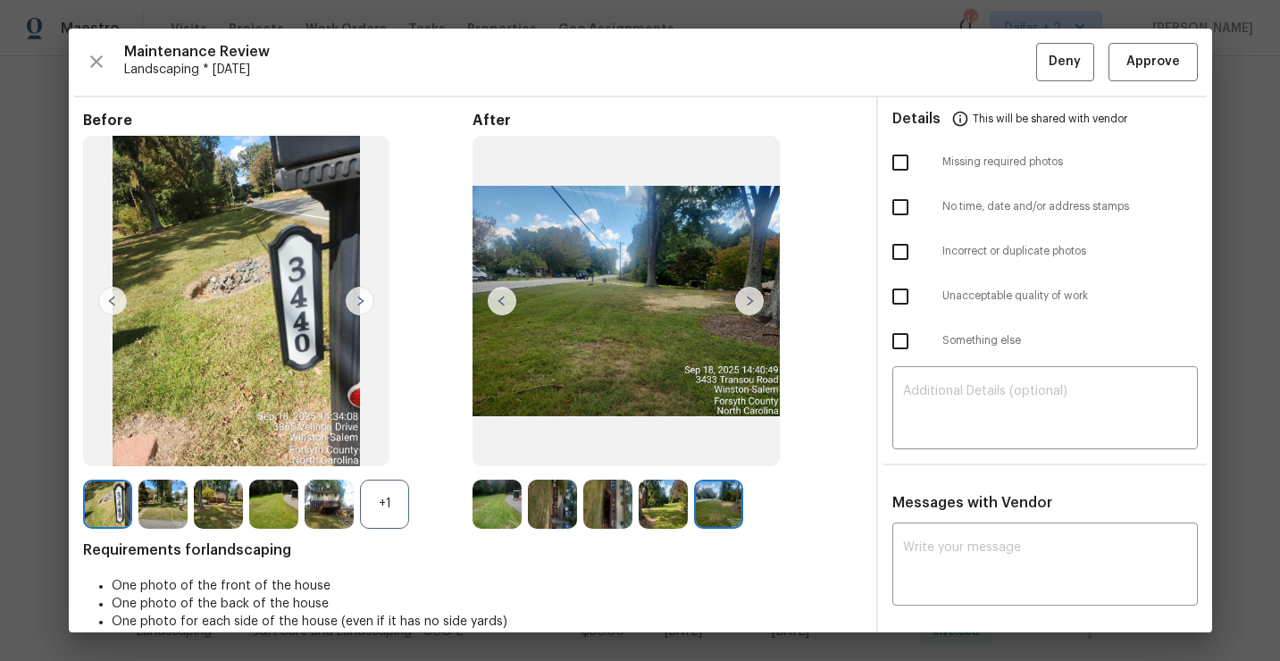
click at [721, 494] on img at bounding box center [718, 504] width 49 height 49
click at [1136, 79] on button "Approve" at bounding box center [1152, 62] width 89 height 38
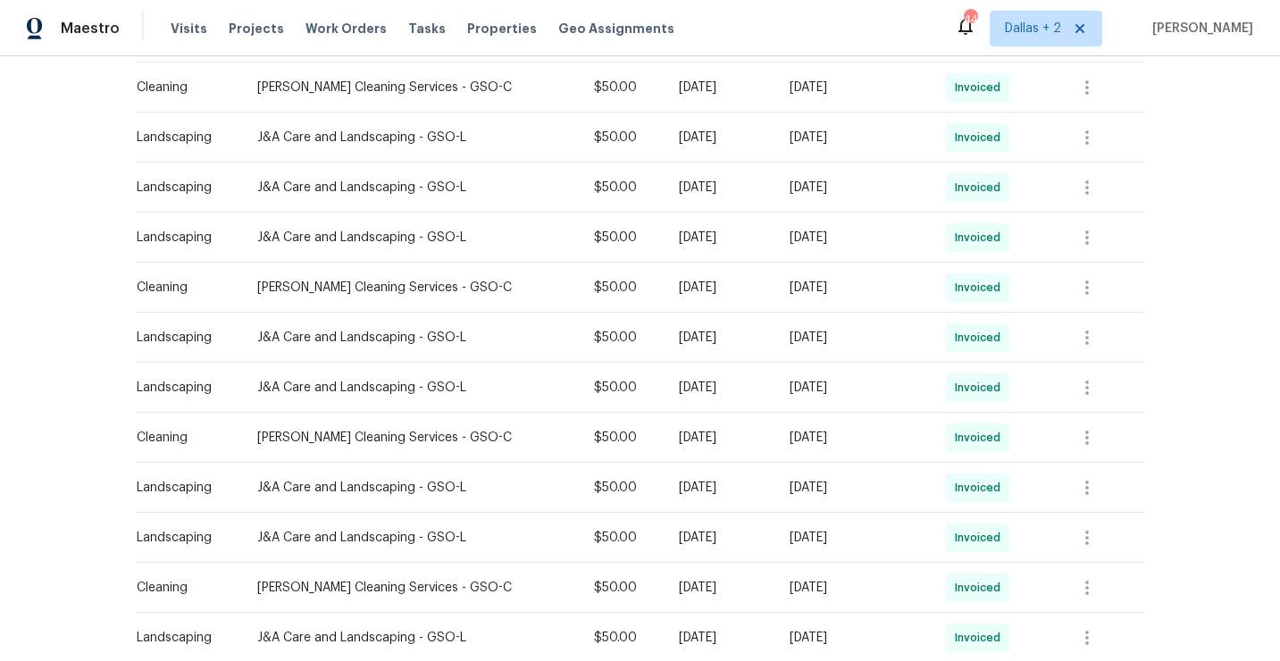
scroll to position [0, 0]
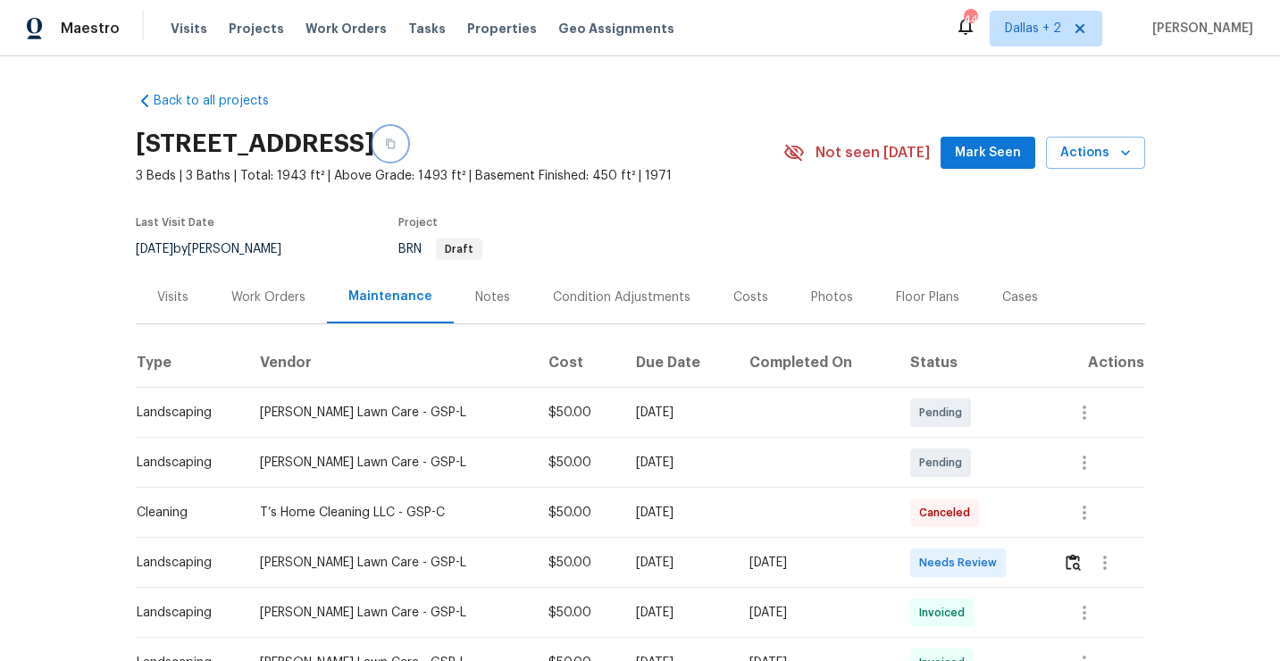
click at [406, 148] on button "button" at bounding box center [390, 144] width 32 height 32
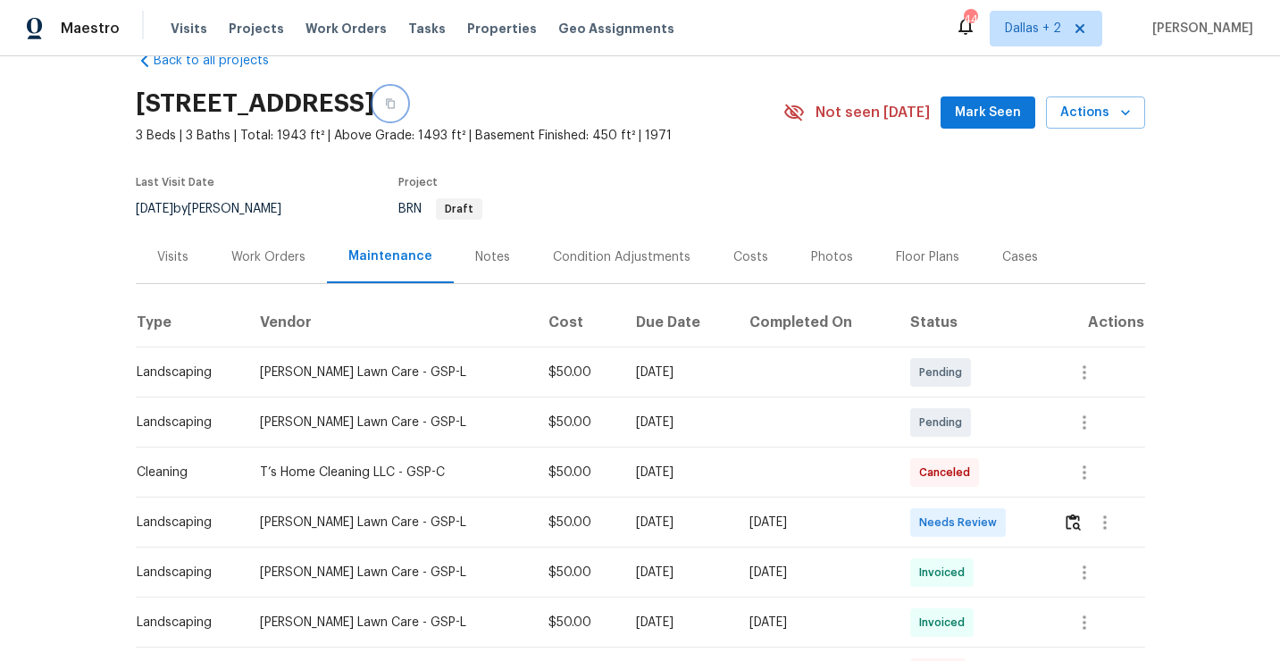
scroll to position [42, 0]
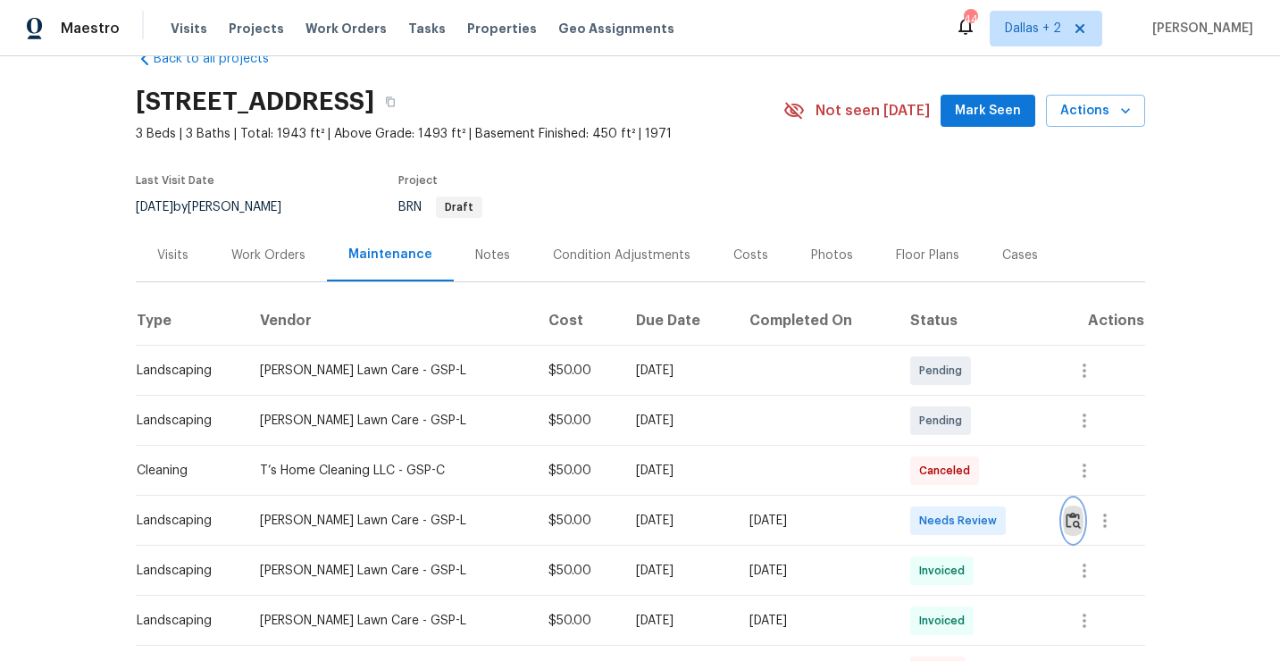
click at [1065, 524] on button "button" at bounding box center [1073, 520] width 21 height 43
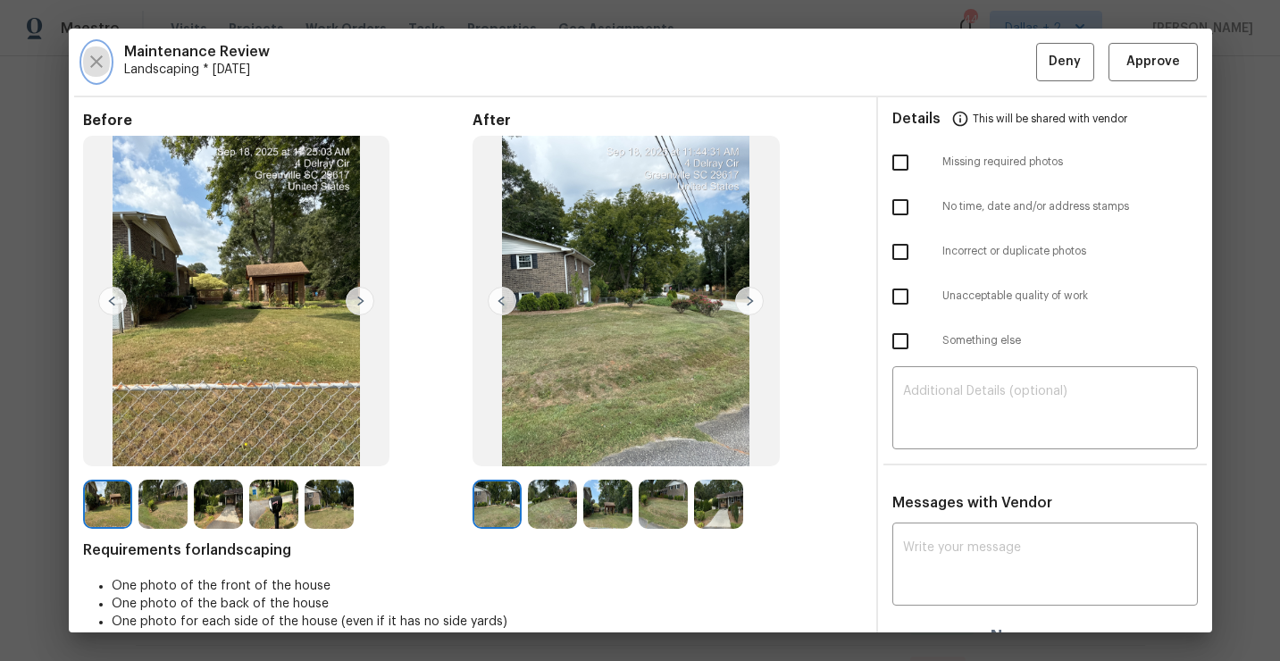
click at [90, 61] on icon "button" at bounding box center [96, 61] width 21 height 21
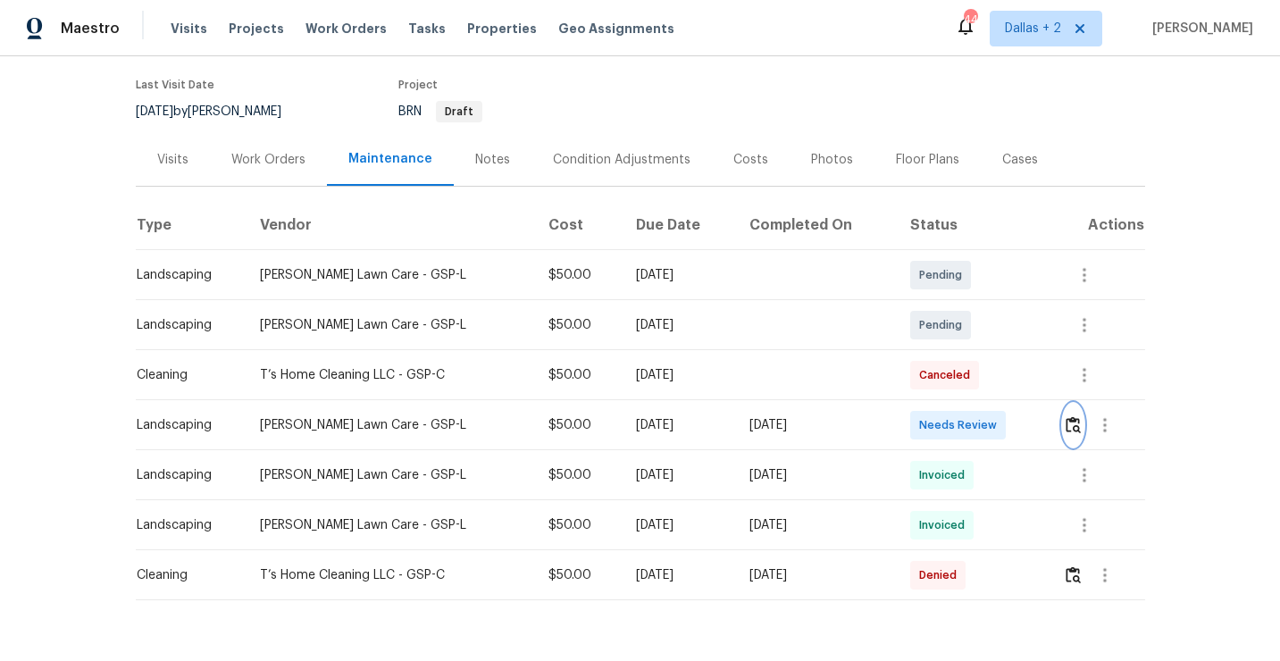
scroll to position [184, 0]
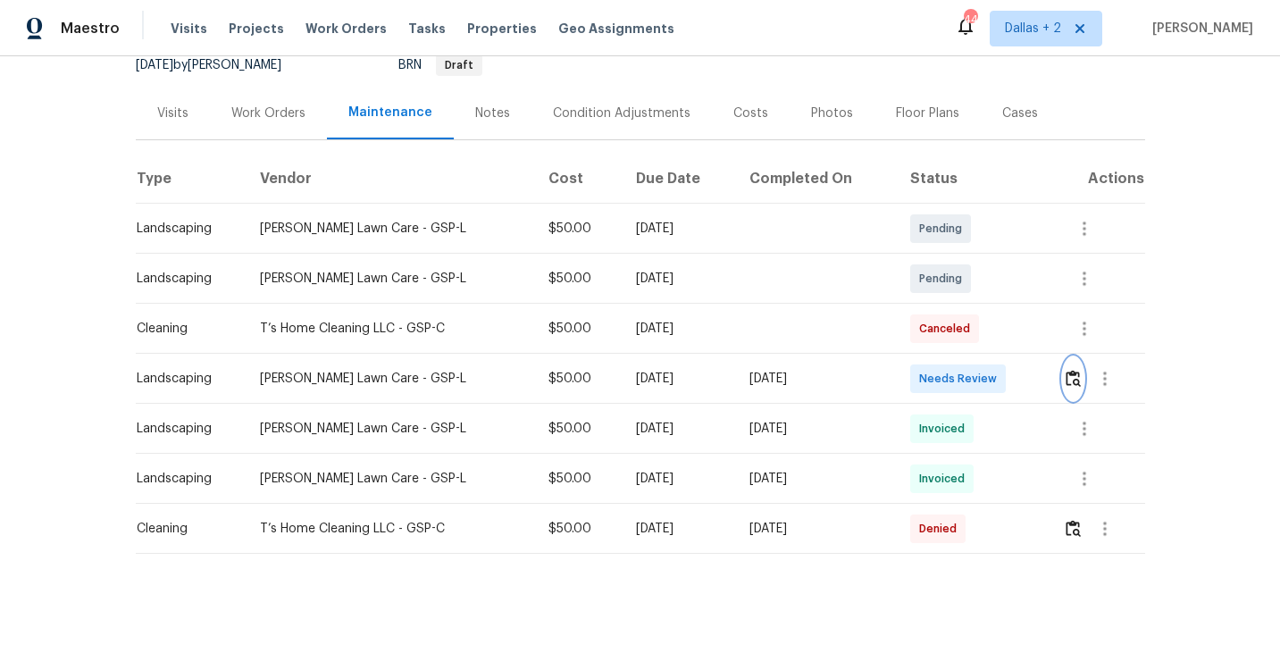
click at [1077, 373] on img "button" at bounding box center [1072, 378] width 15 height 17
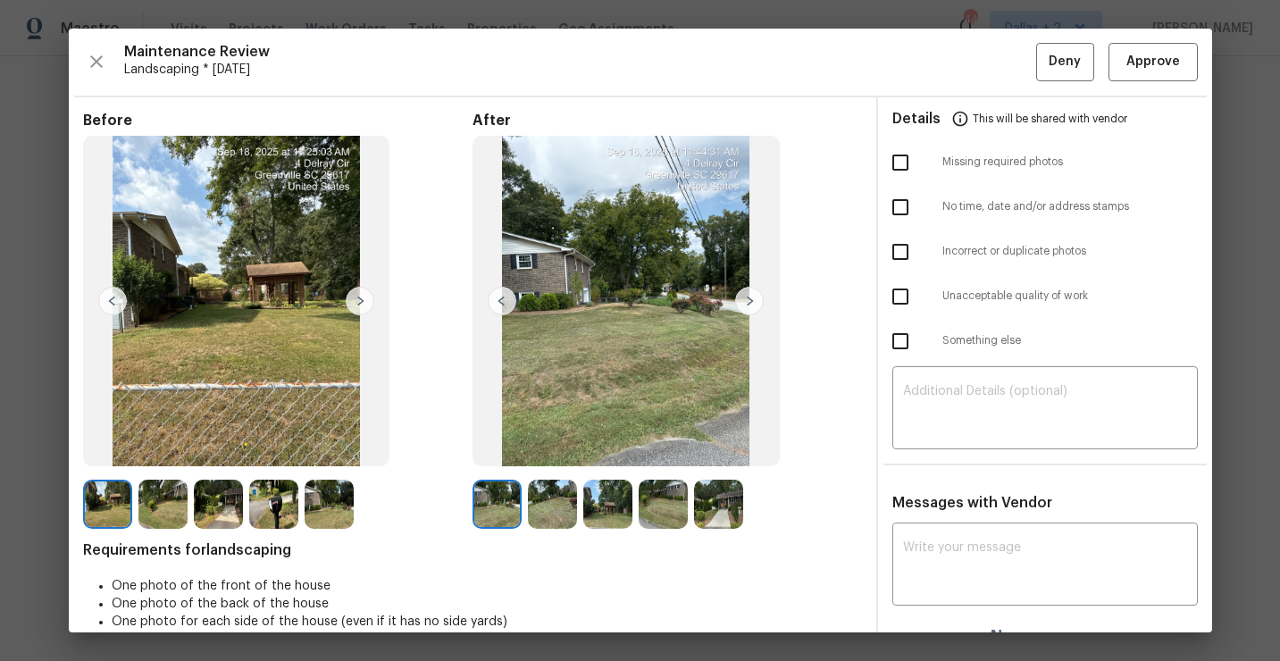
click at [271, 498] on img at bounding box center [273, 504] width 49 height 49
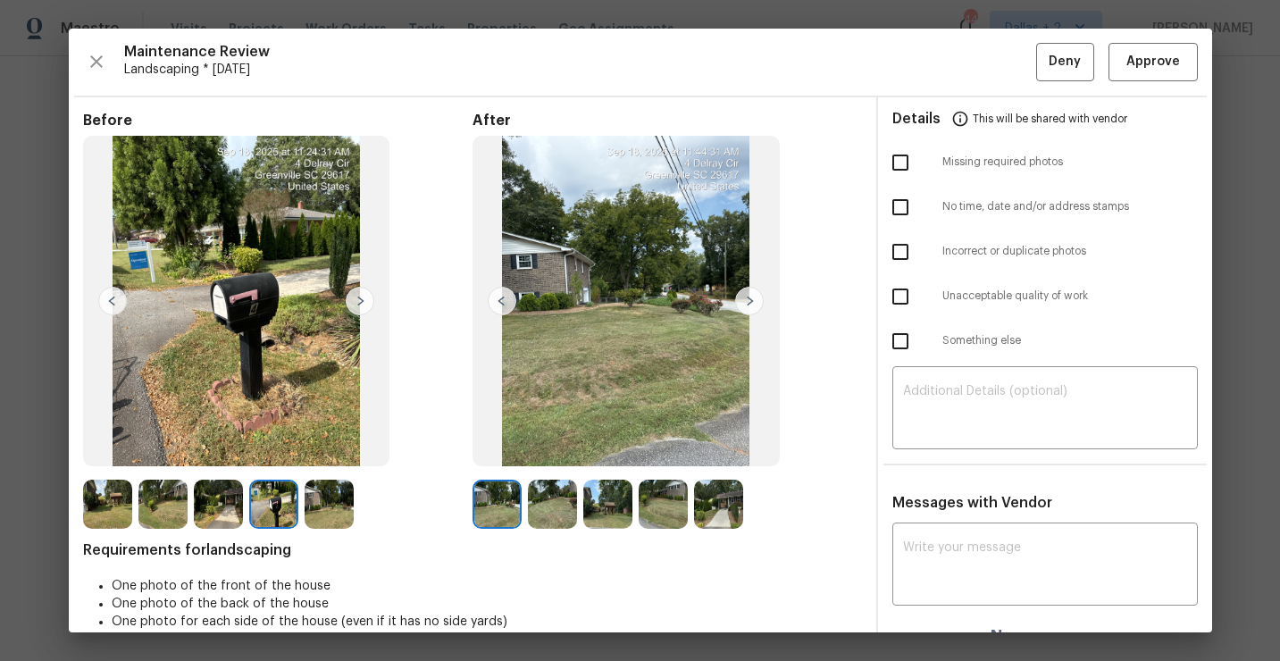
click at [555, 495] on img at bounding box center [552, 504] width 49 height 49
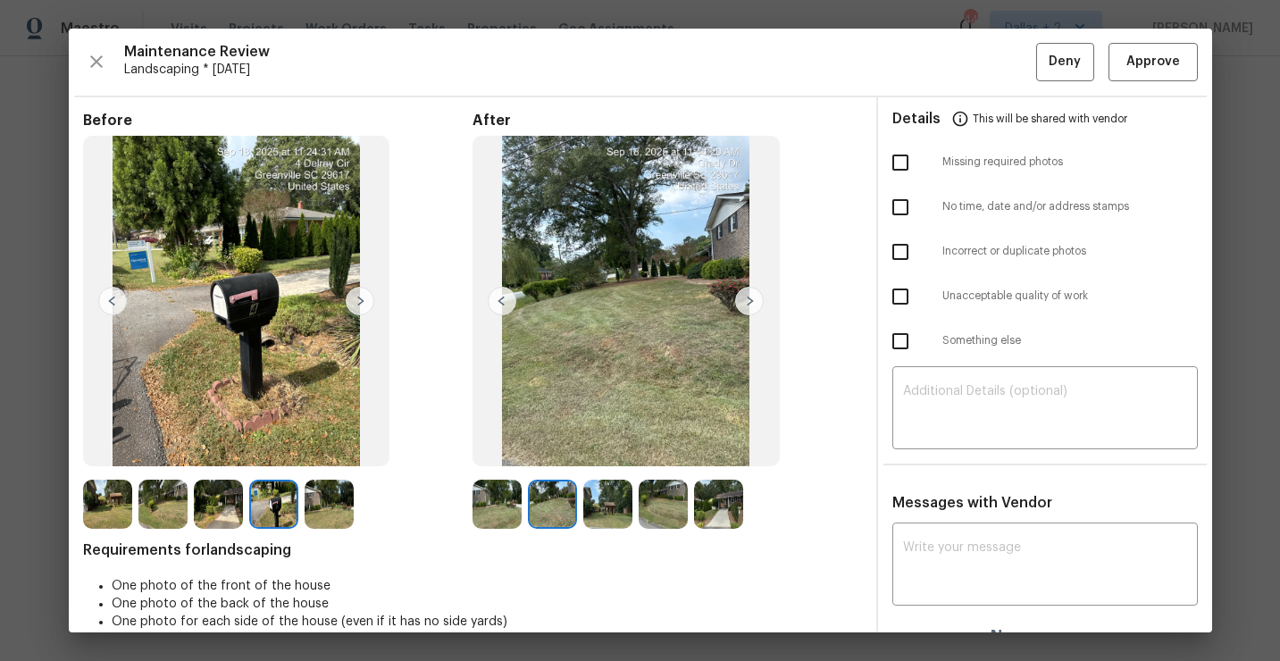
click at [606, 505] on img at bounding box center [607, 504] width 49 height 49
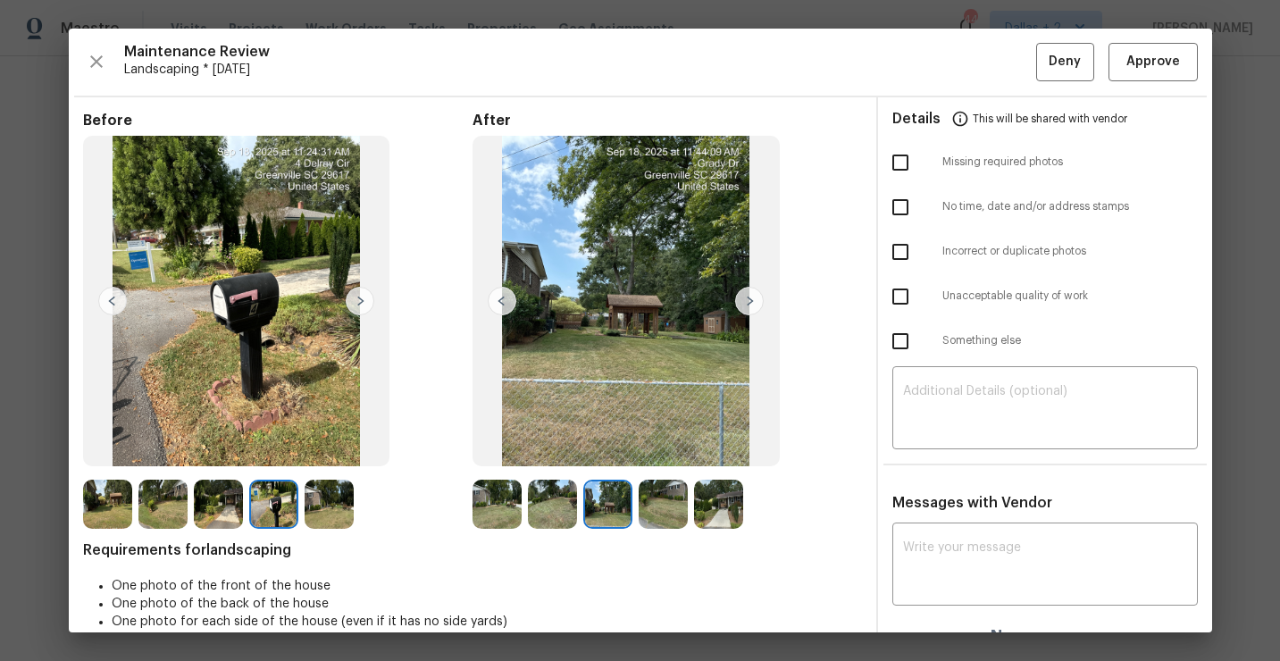
click at [659, 509] on img at bounding box center [663, 504] width 49 height 49
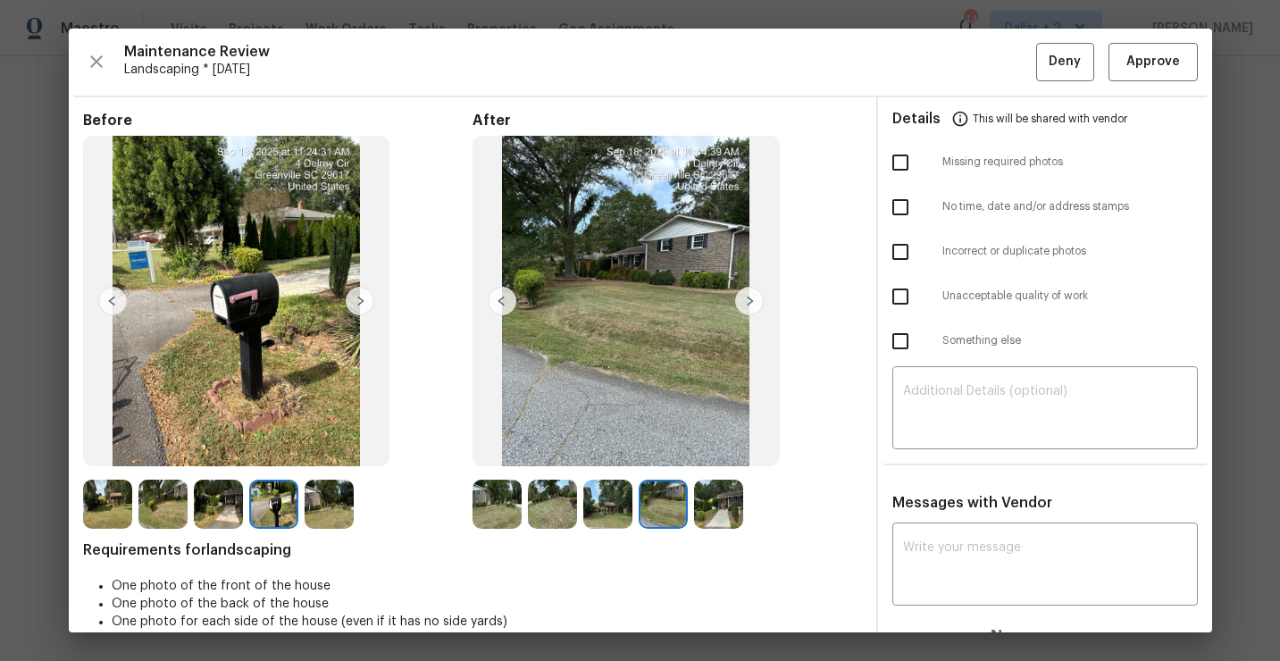
click at [723, 509] on img at bounding box center [718, 504] width 49 height 49
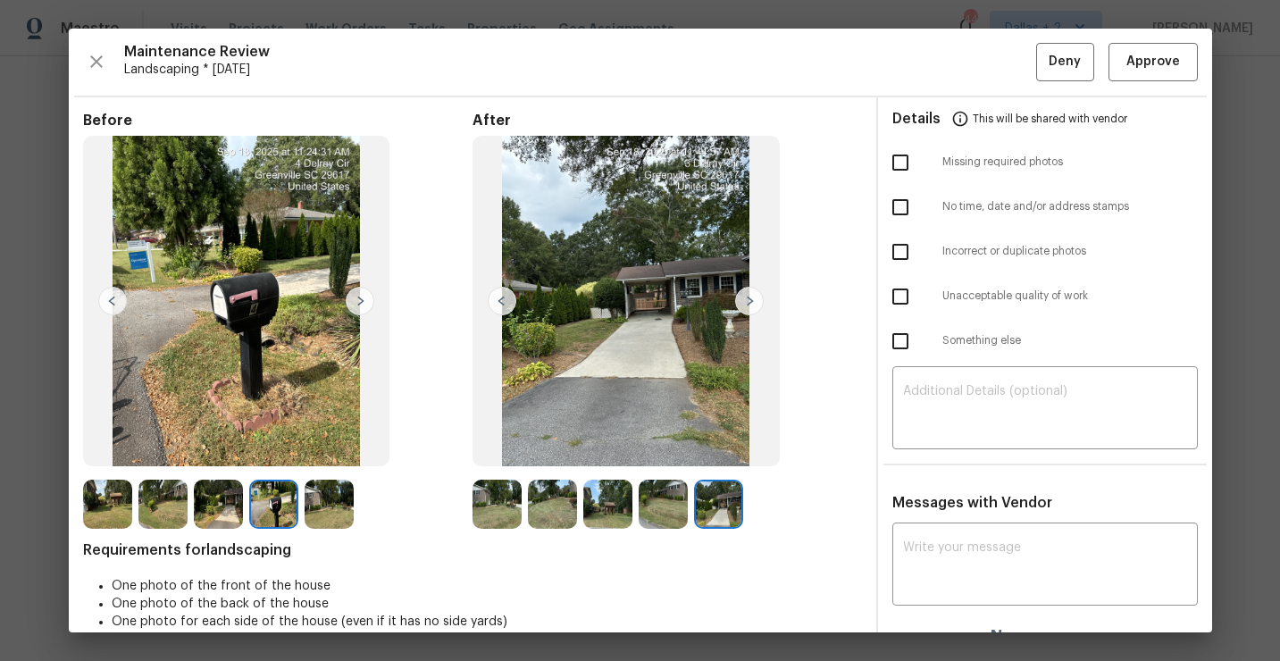
click at [485, 493] on img at bounding box center [496, 504] width 49 height 49
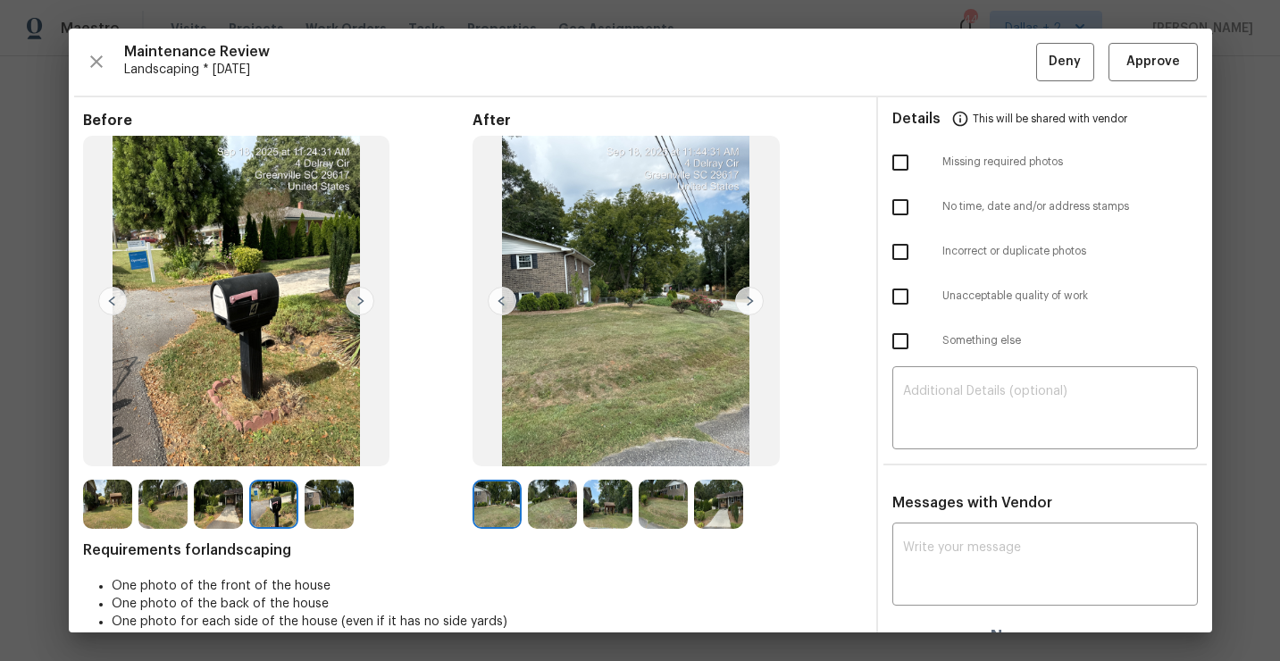
click at [555, 497] on img at bounding box center [552, 504] width 49 height 49
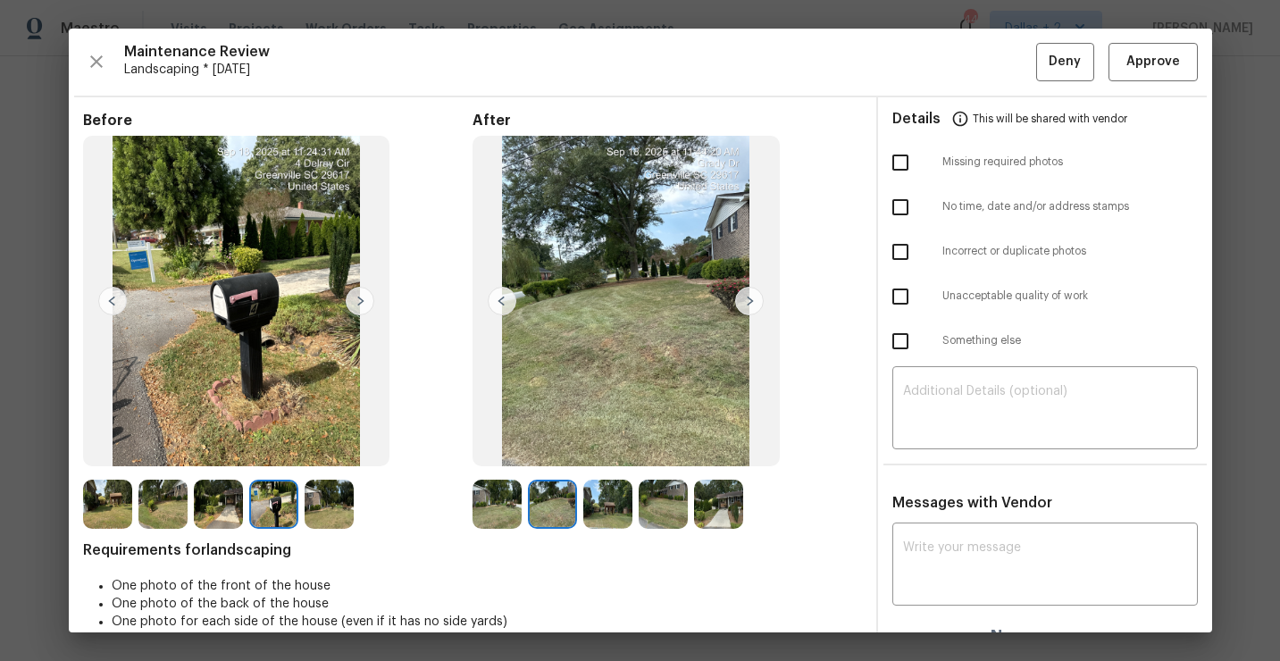
click at [607, 509] on img at bounding box center [607, 504] width 49 height 49
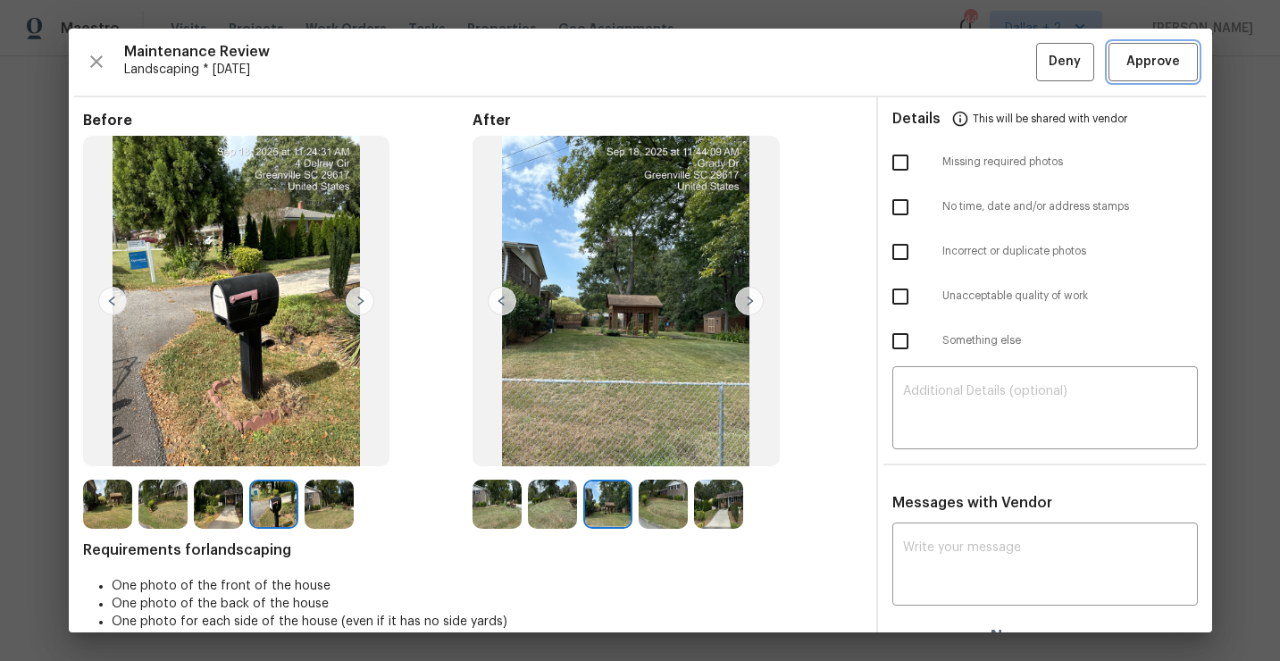
click at [1155, 63] on span "Approve" at bounding box center [1153, 62] width 54 height 22
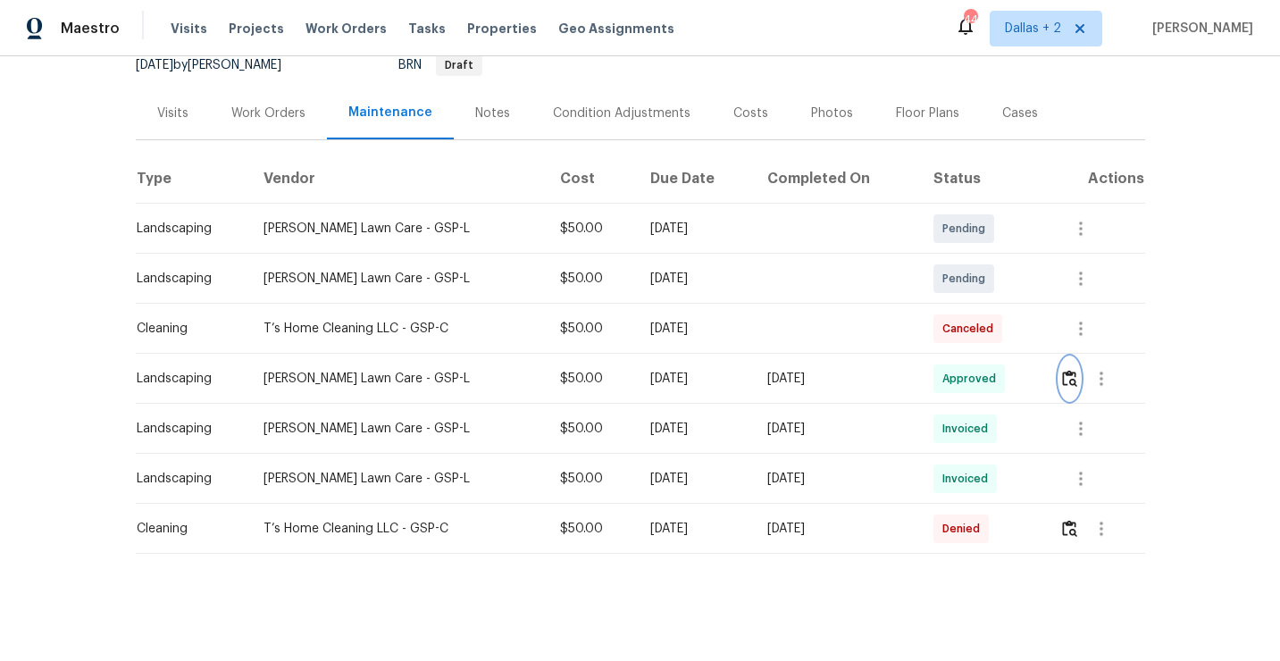
scroll to position [0, 0]
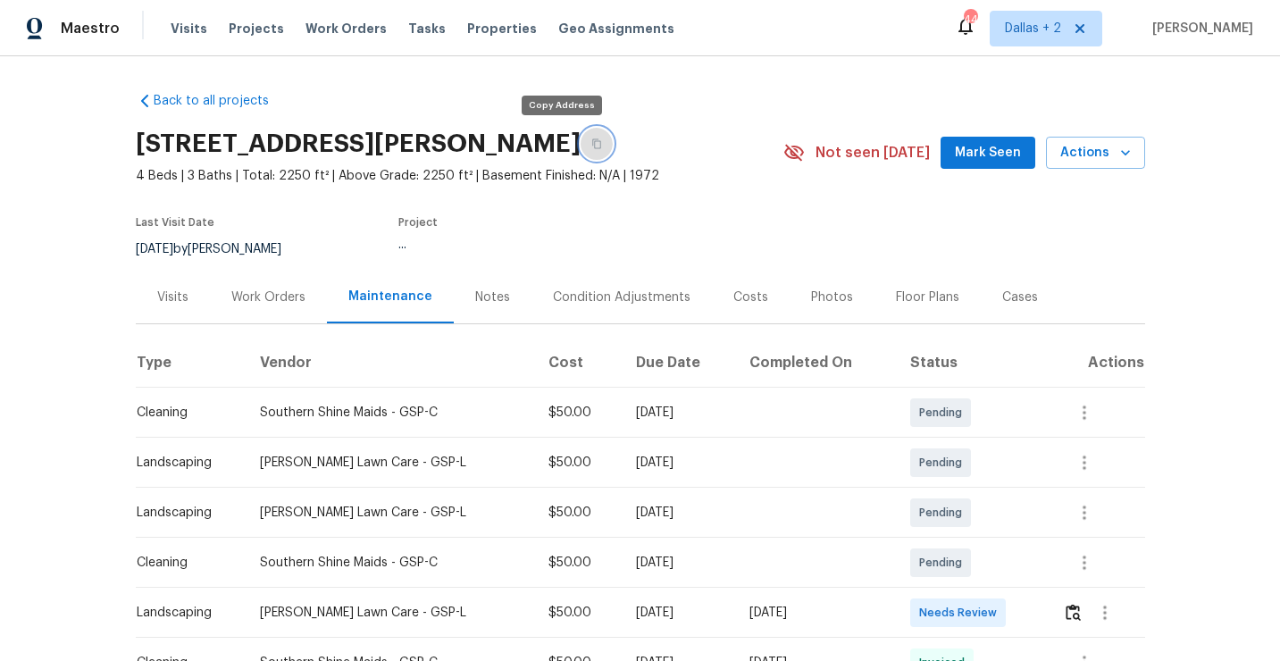
click at [581, 149] on button "button" at bounding box center [597, 144] width 32 height 32
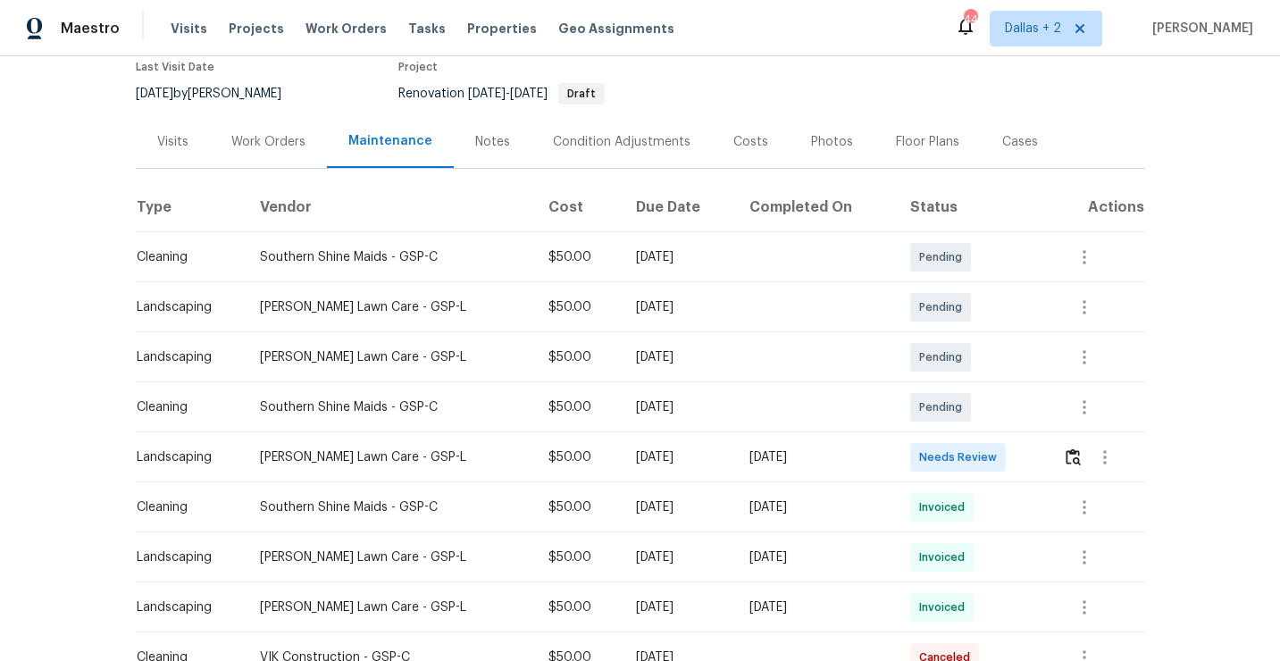
scroll to position [157, 0]
click at [1060, 456] on td at bounding box center [1096, 455] width 96 height 50
click at [1087, 462] on button "button" at bounding box center [1104, 455] width 43 height 43
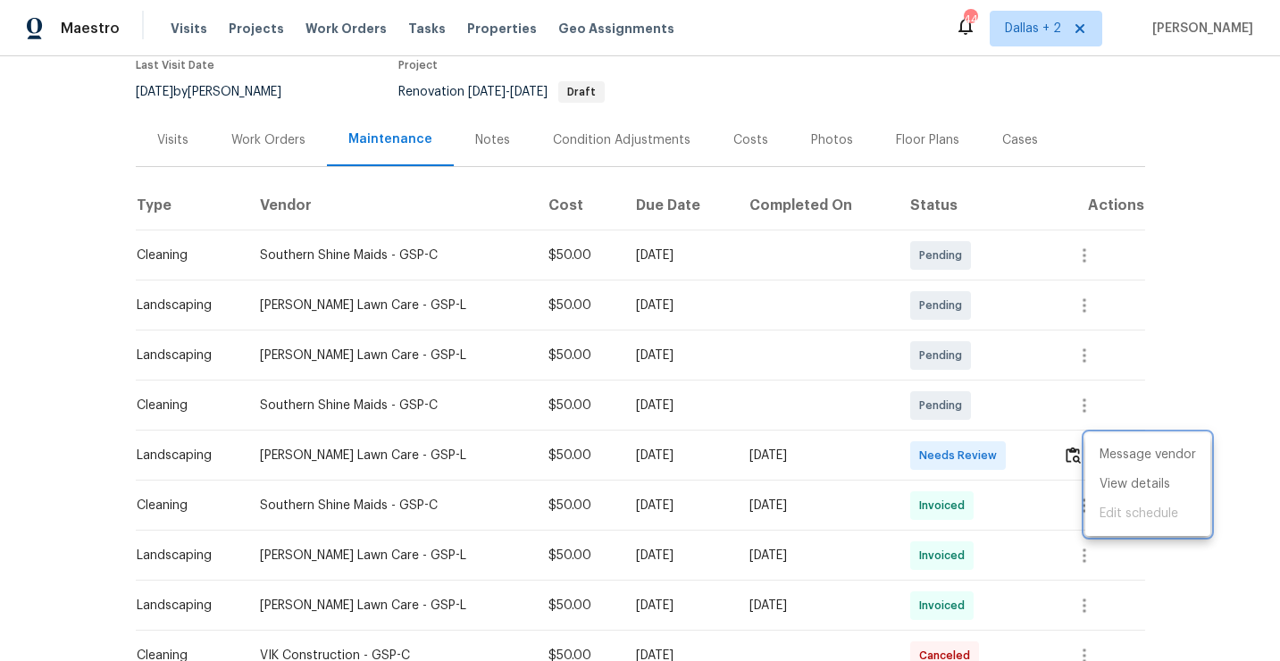
click at [1073, 459] on div at bounding box center [640, 330] width 1280 height 661
click at [1073, 459] on div "Message vendor View details Edit schedule" at bounding box center [640, 330] width 1280 height 661
click at [1072, 463] on img "button" at bounding box center [1072, 455] width 15 height 17
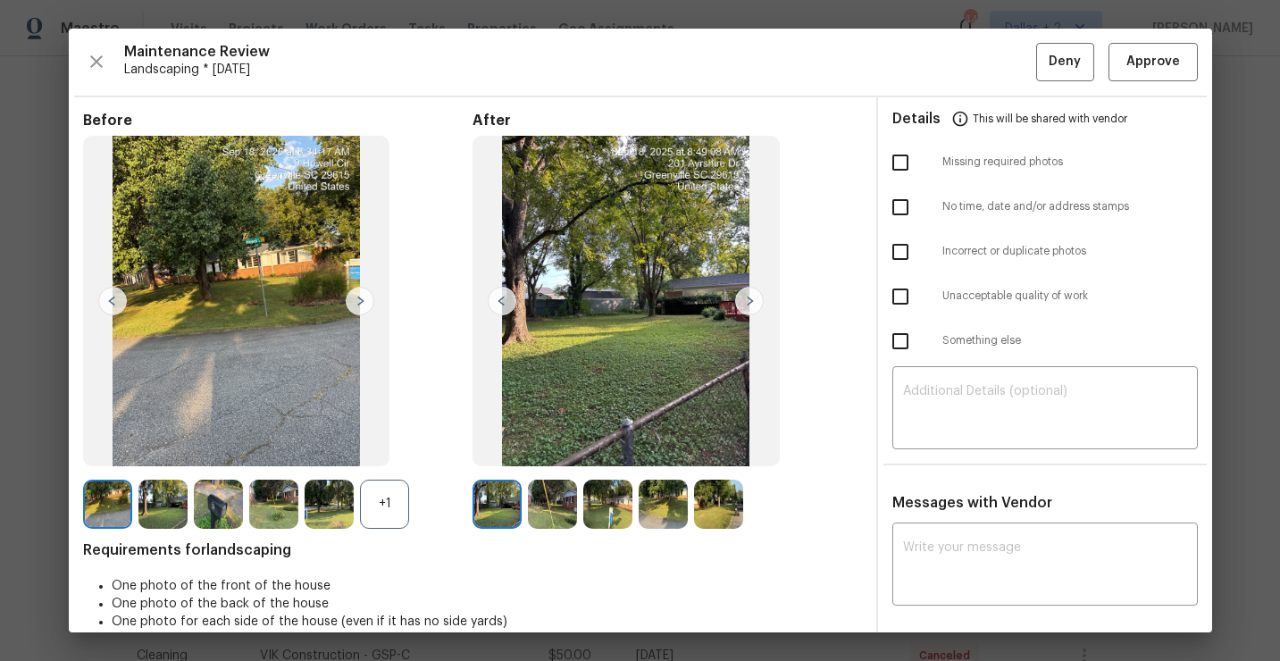
click at [492, 506] on img at bounding box center [496, 504] width 49 height 49
click at [540, 506] on img at bounding box center [552, 504] width 49 height 49
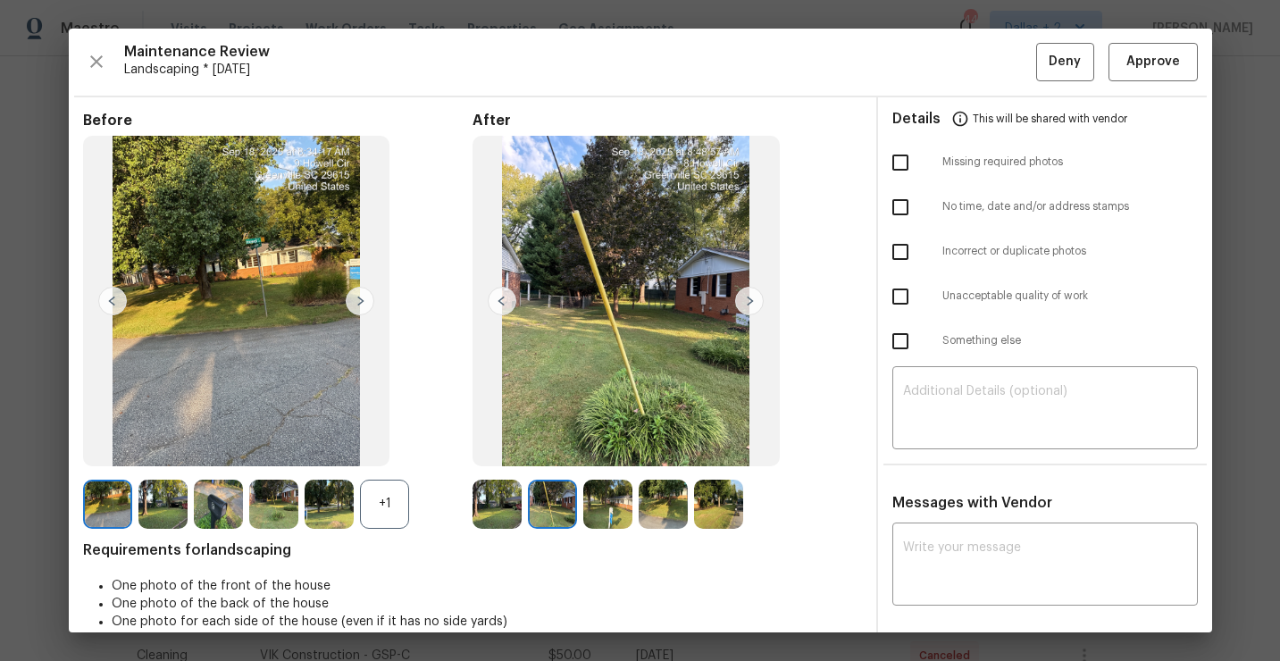
click at [390, 520] on div "+1" at bounding box center [384, 504] width 49 height 49
click at [238, 496] on img at bounding box center [218, 504] width 49 height 49
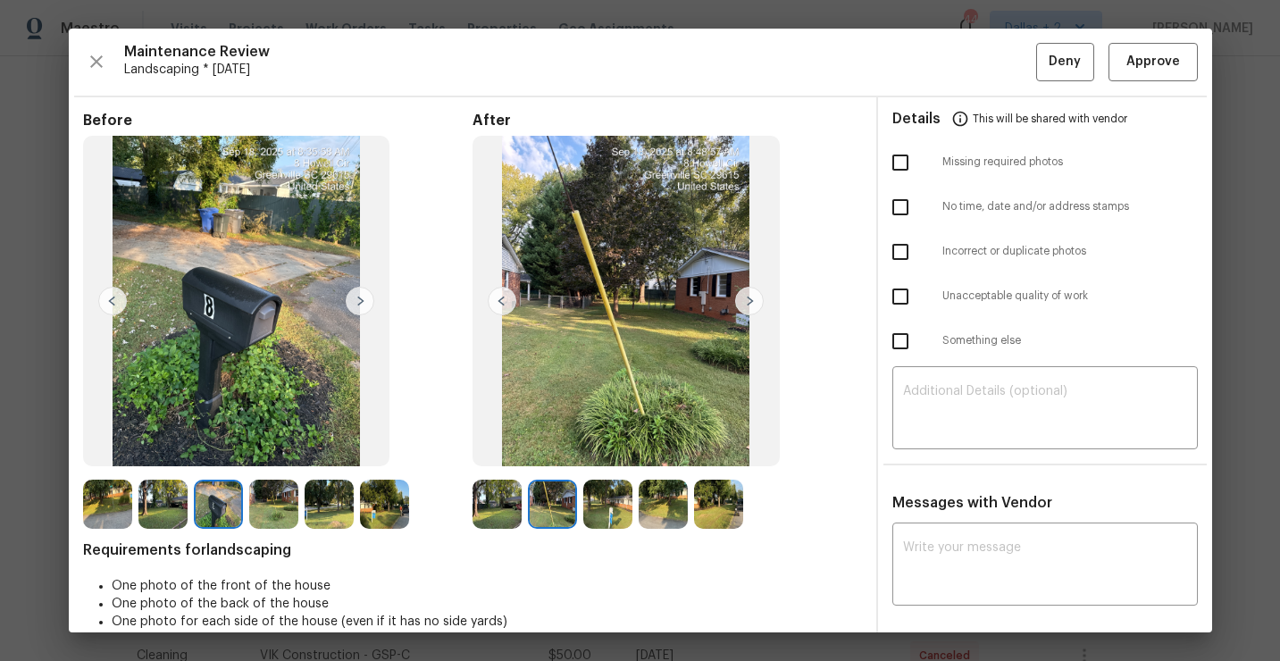
click at [207, 513] on img at bounding box center [218, 504] width 49 height 49
click at [1127, 70] on span "Approve" at bounding box center [1153, 62] width 54 height 22
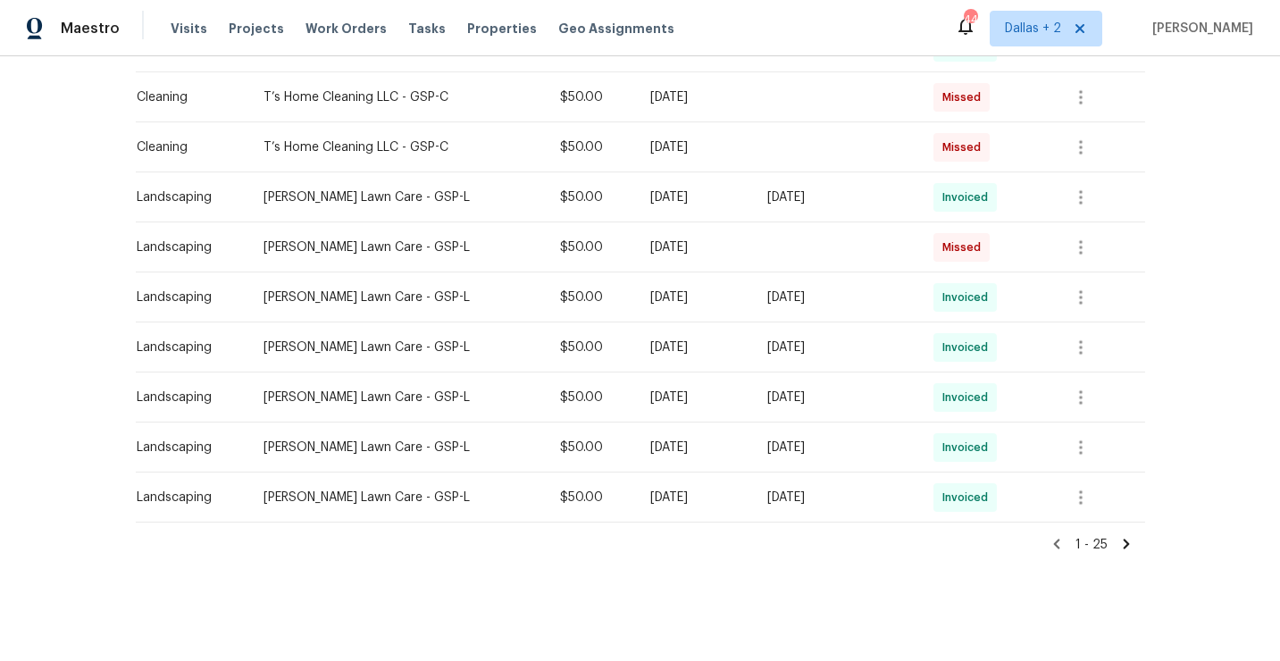
scroll to position [0, 0]
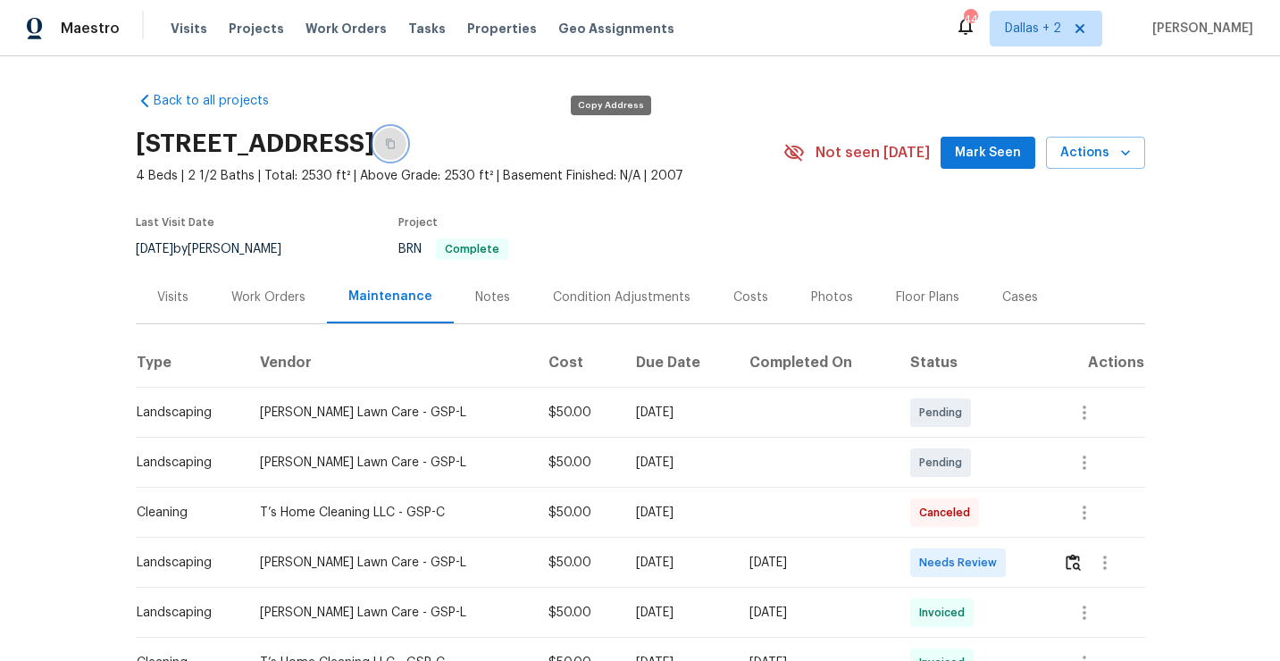
click at [406, 154] on button "button" at bounding box center [390, 144] width 32 height 32
click at [1068, 565] on img "button" at bounding box center [1072, 562] width 15 height 17
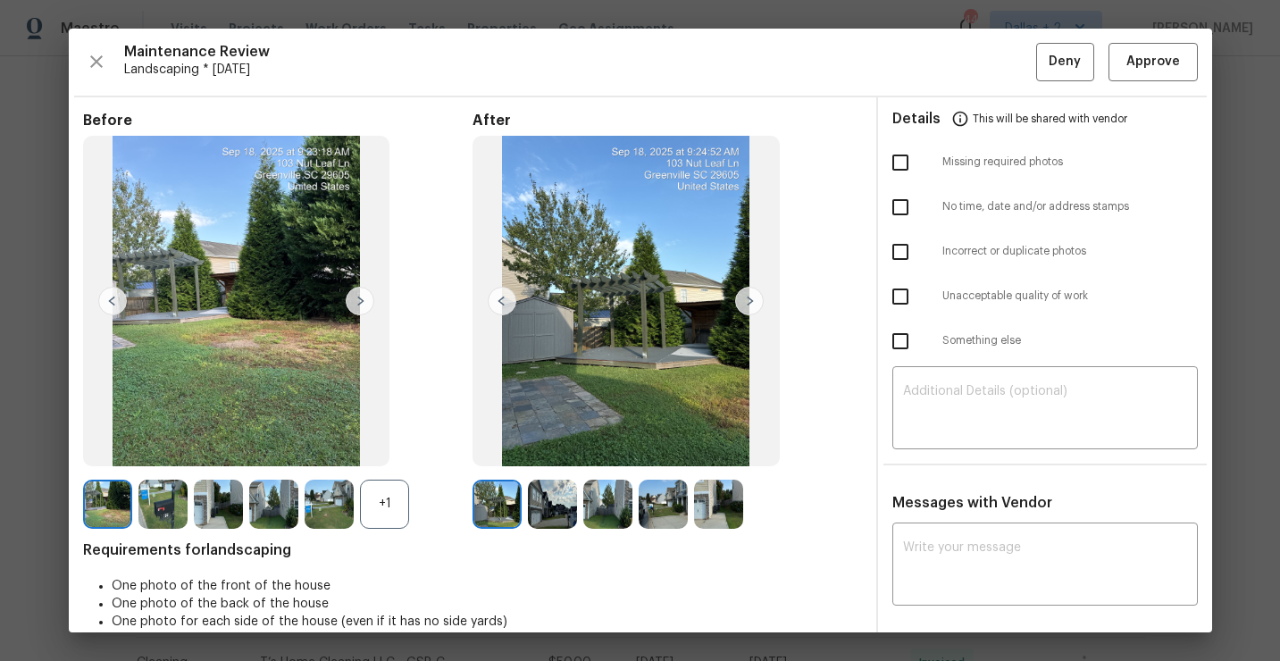
click at [151, 520] on img at bounding box center [162, 504] width 49 height 49
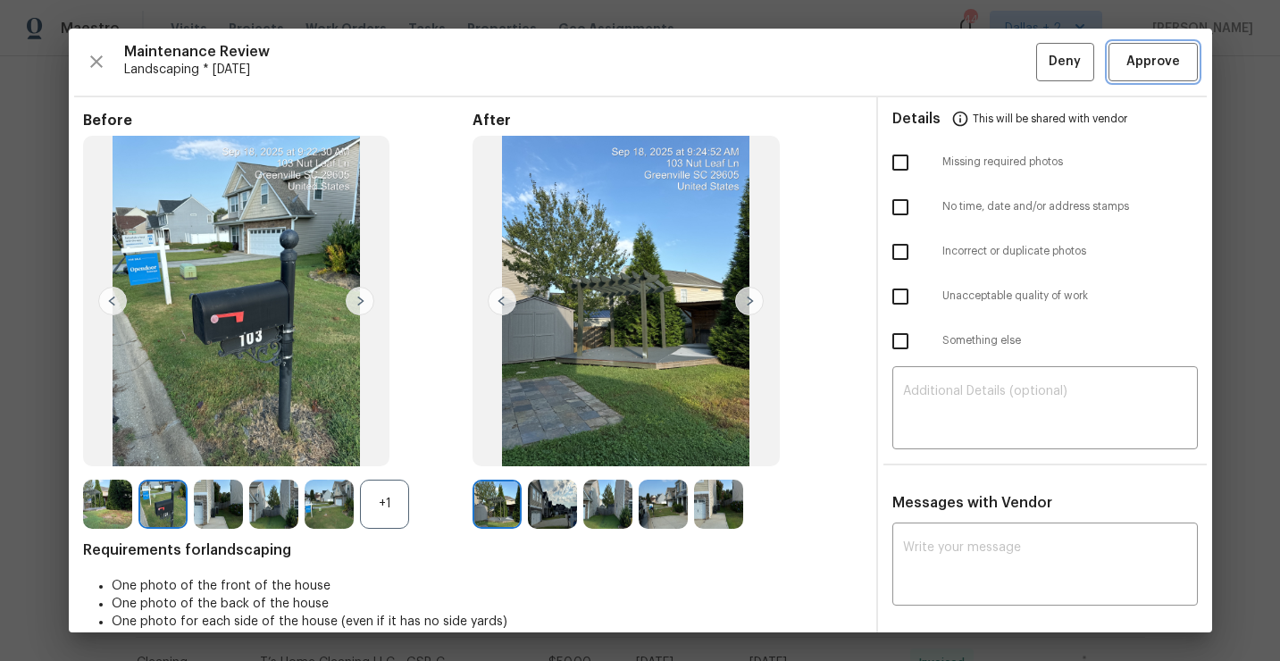
click at [1139, 71] on span "Approve" at bounding box center [1153, 62] width 54 height 22
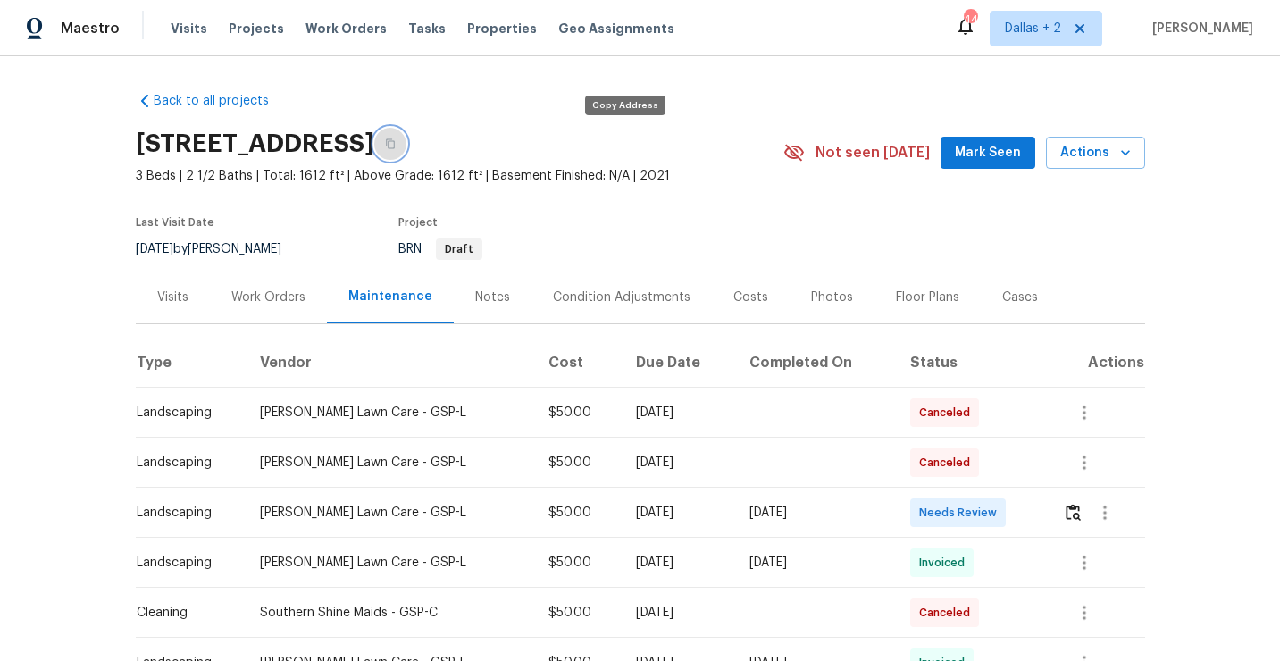
click at [406, 153] on button "button" at bounding box center [390, 144] width 32 height 32
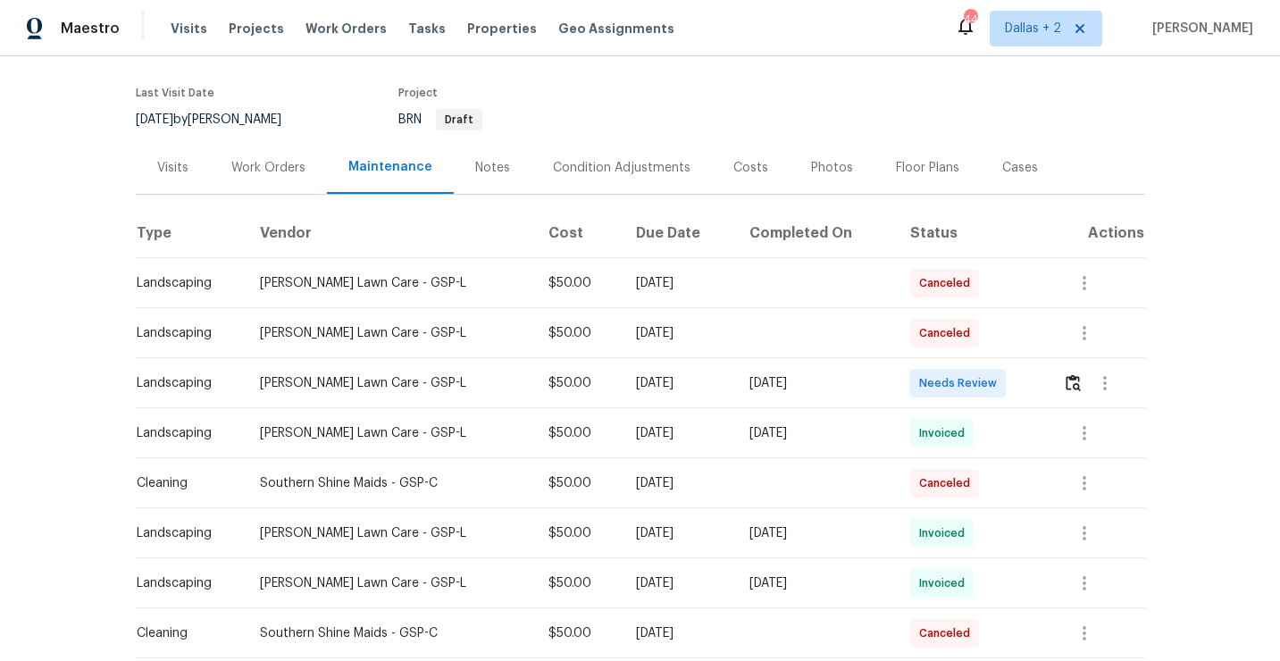
scroll to position [155, 0]
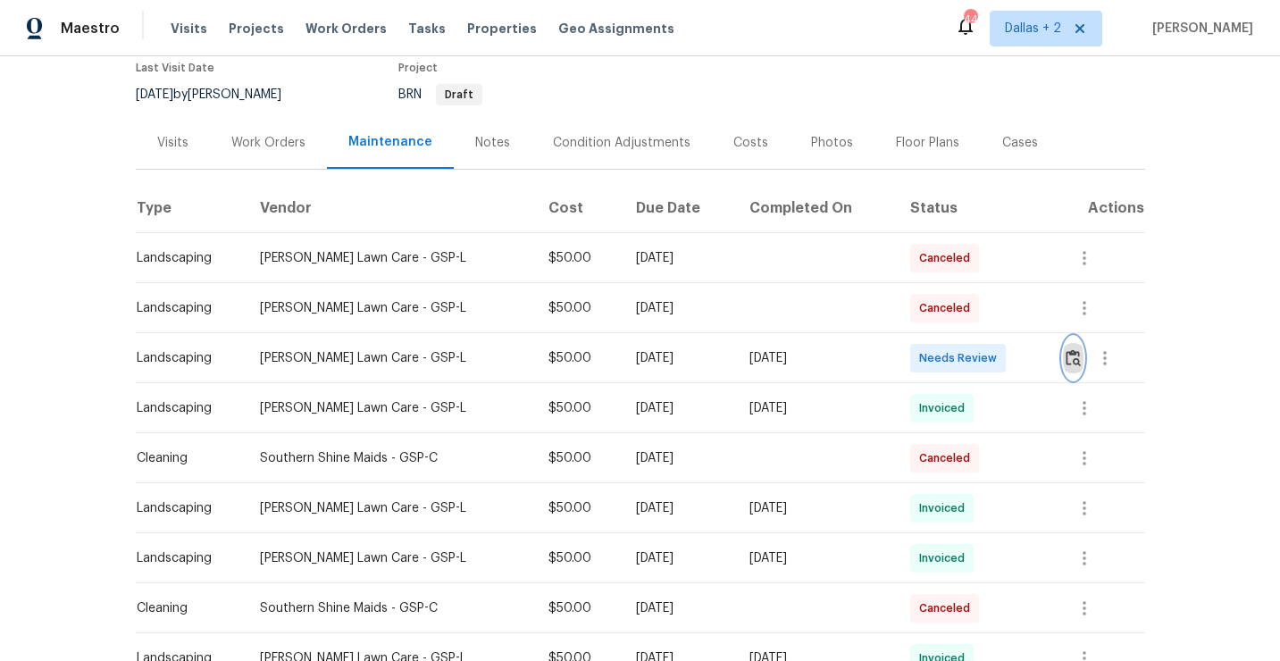
click at [1077, 362] on img "button" at bounding box center [1072, 357] width 15 height 17
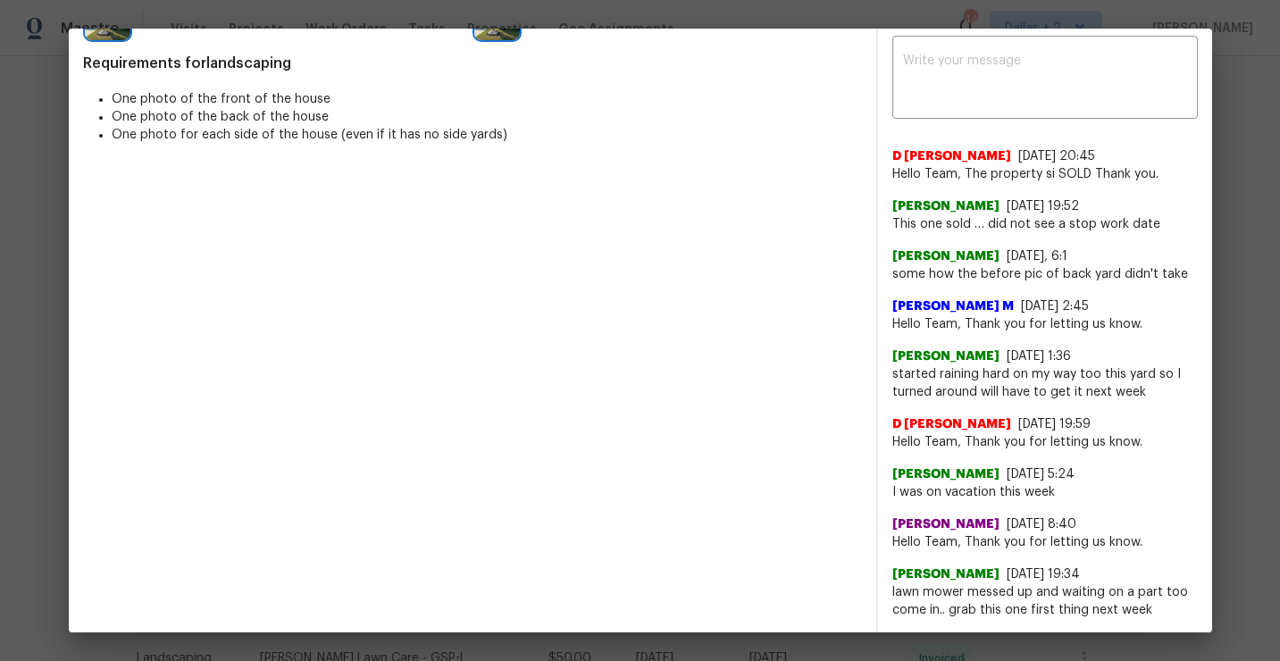
scroll to position [279, 0]
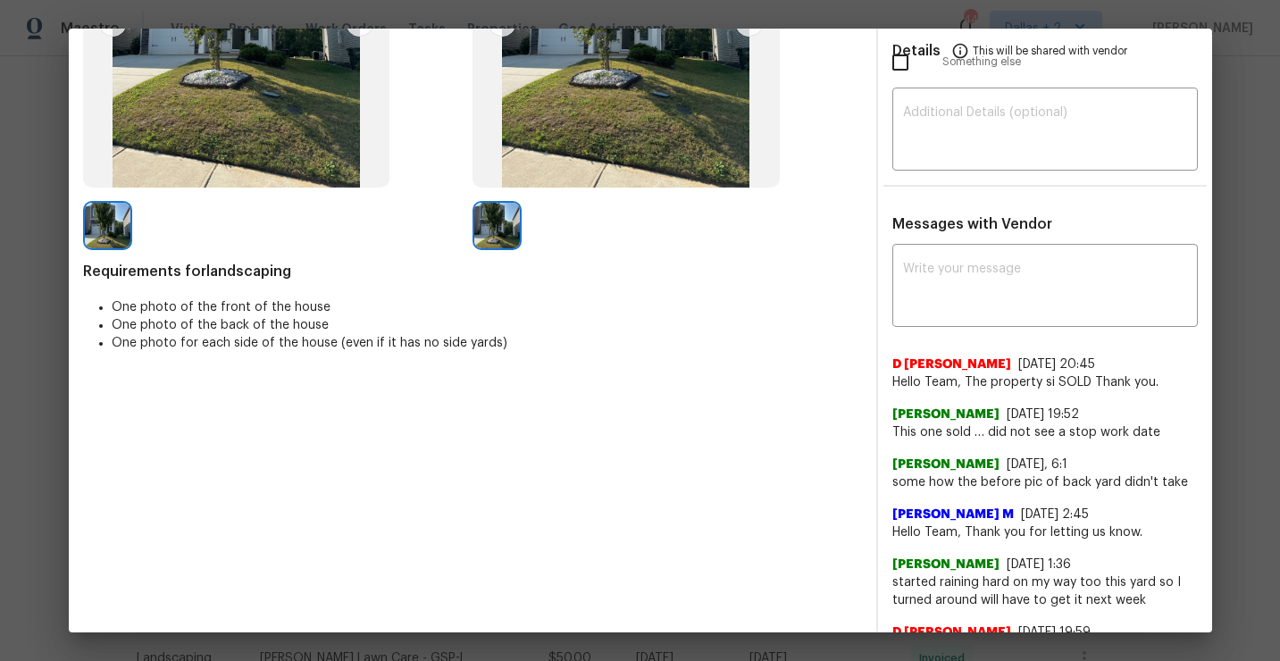
click at [957, 382] on span "Hello Team, The property si SOLD Thank you." at bounding box center [1044, 382] width 305 height 18
copy span "Hello Team, The property si SOLD Thank you."
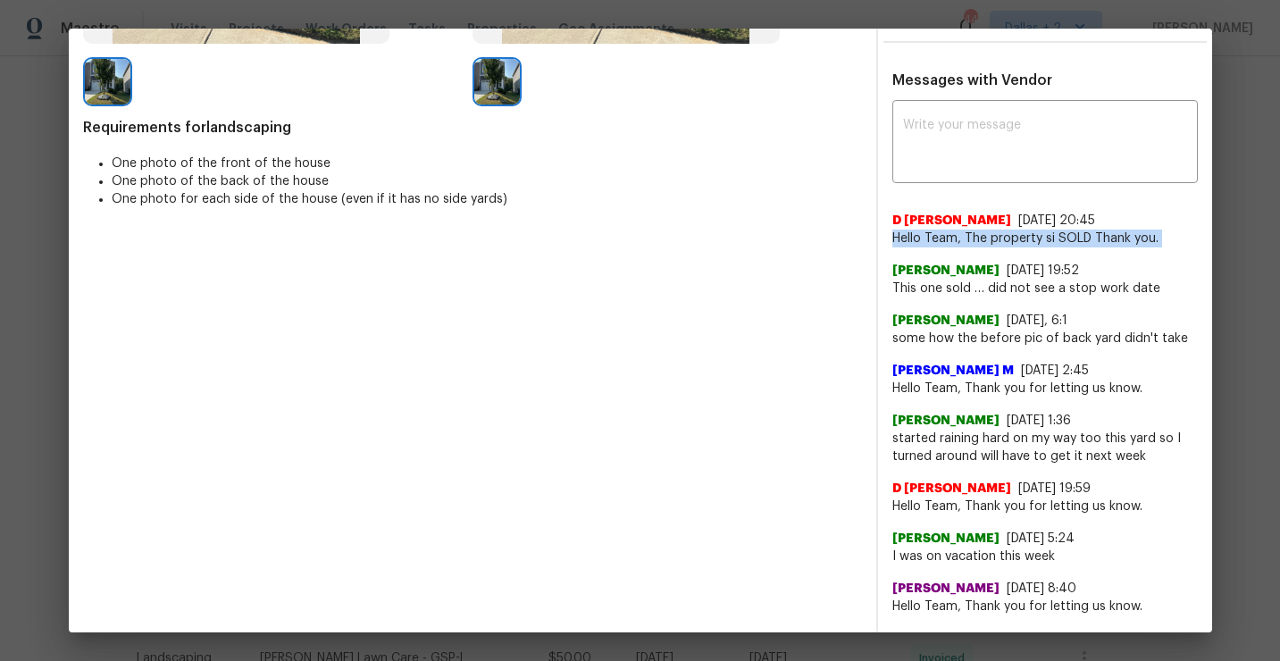
scroll to position [0, 0]
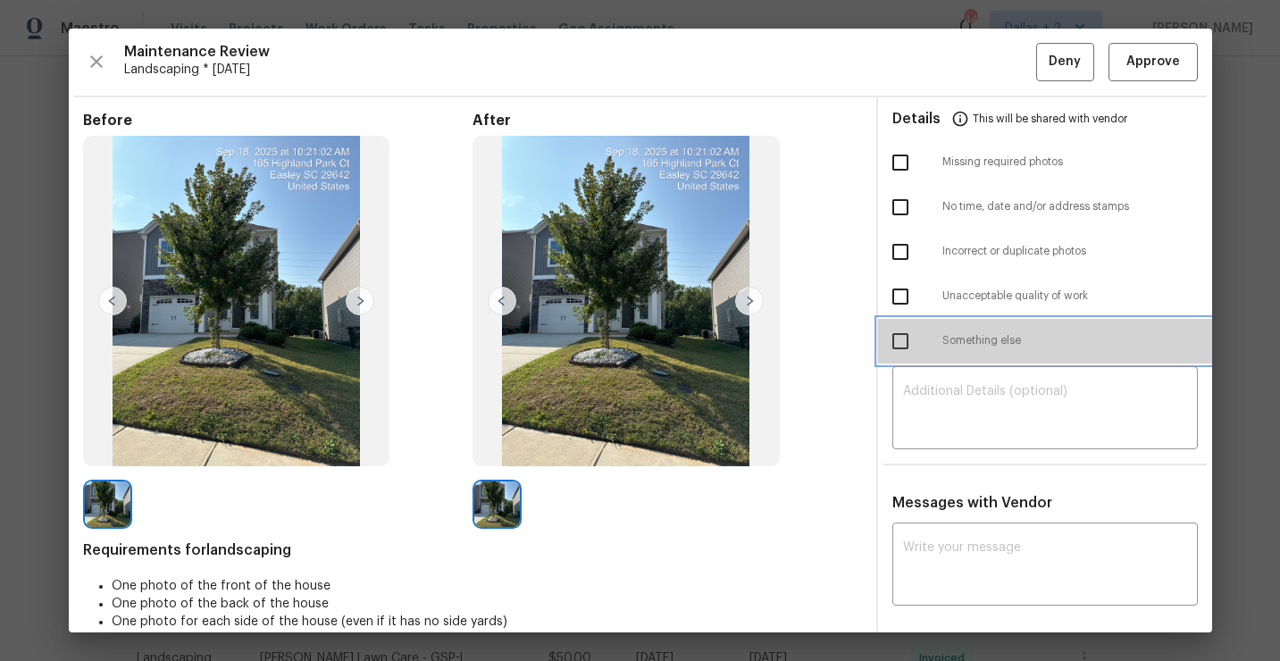
click at [970, 349] on div "Something else" at bounding box center [1045, 341] width 334 height 45
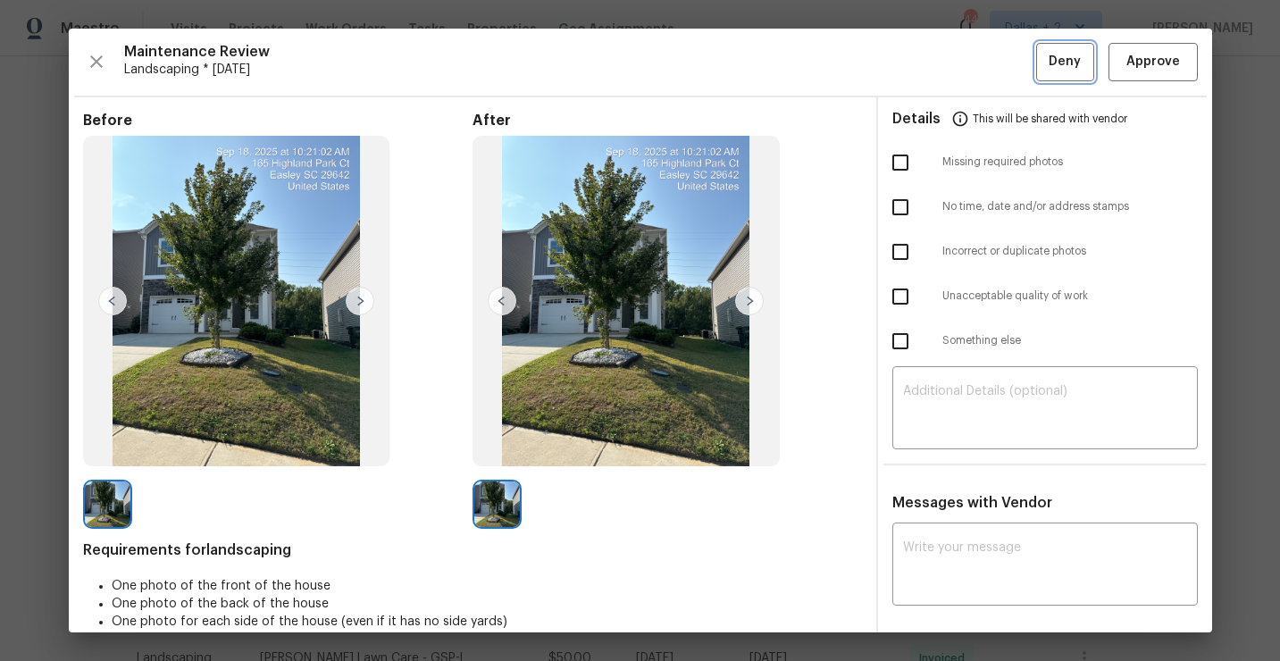
click at [1054, 55] on span "Deny" at bounding box center [1064, 62] width 32 height 22
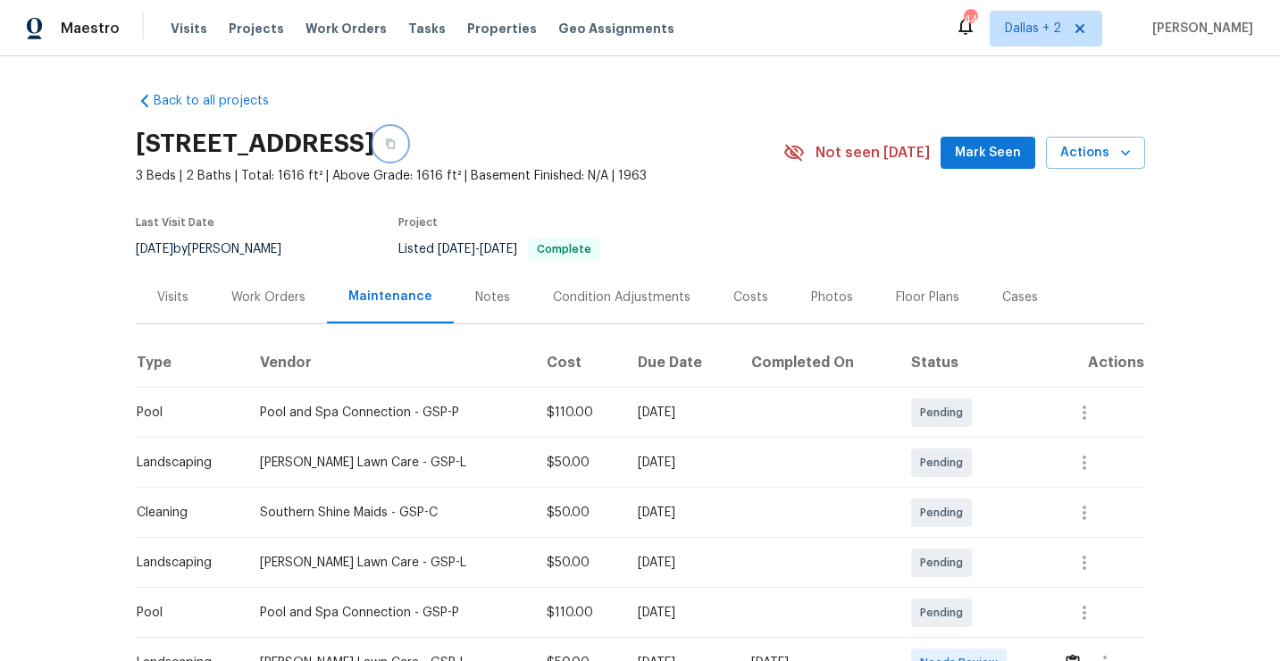
click at [406, 150] on button "button" at bounding box center [390, 144] width 32 height 32
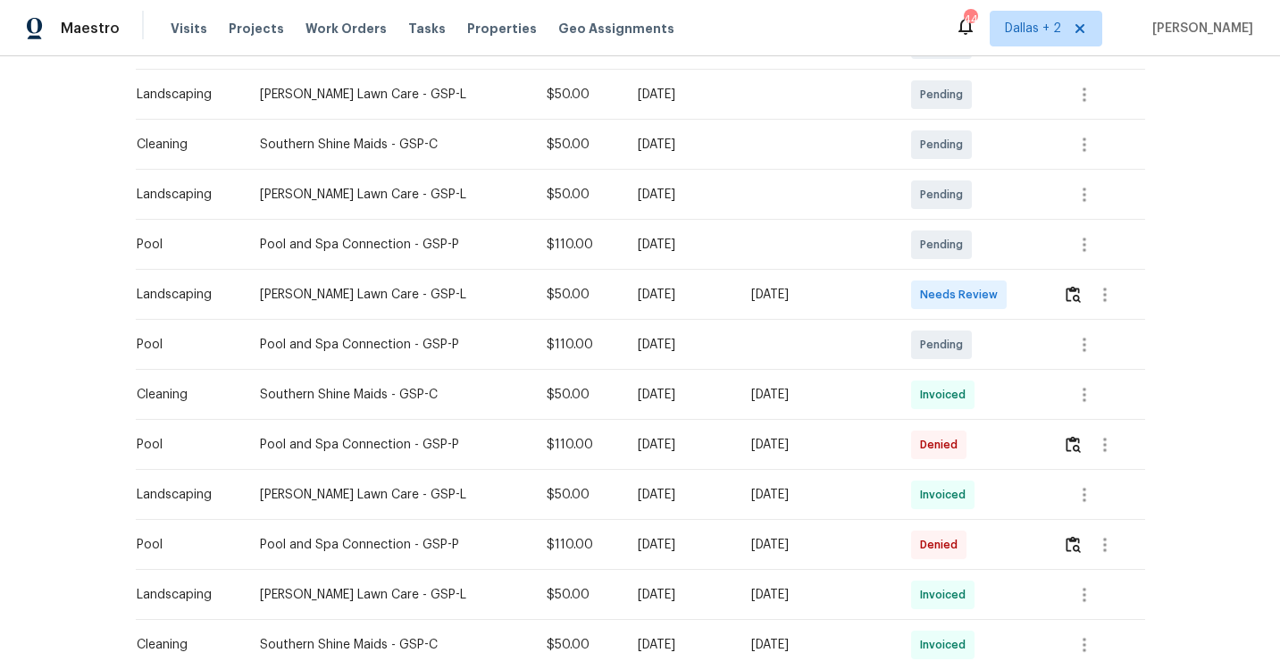
scroll to position [248, 0]
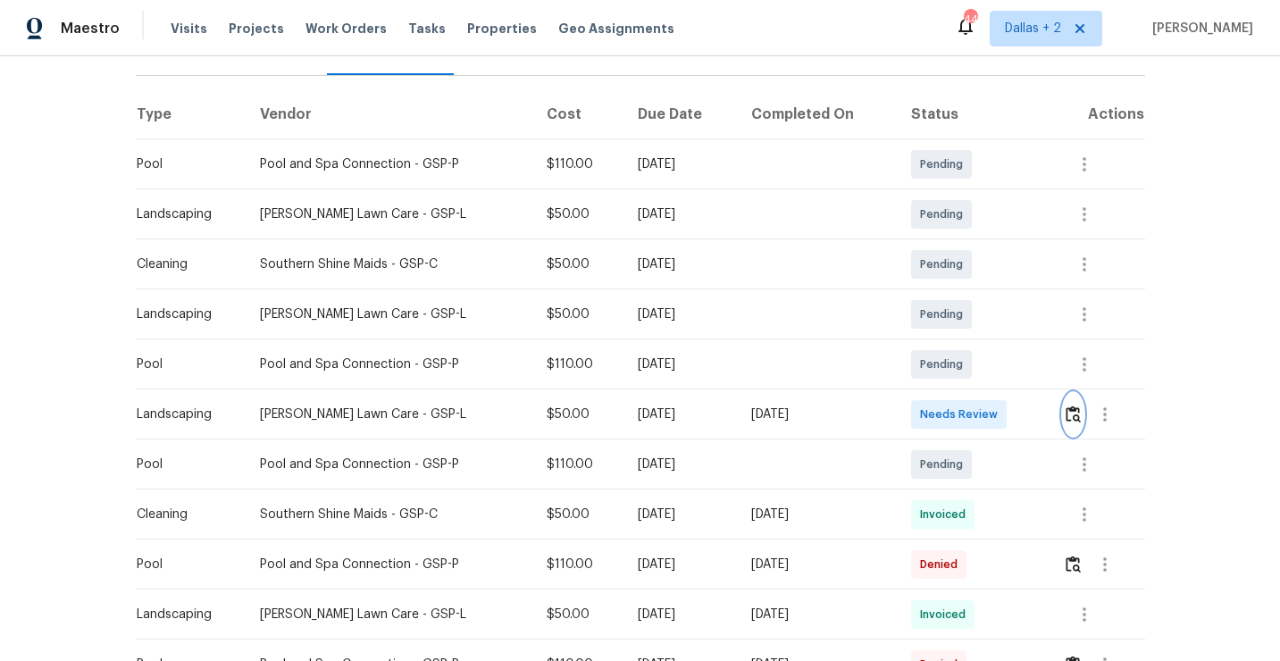
click at [1076, 413] on img "button" at bounding box center [1072, 413] width 15 height 17
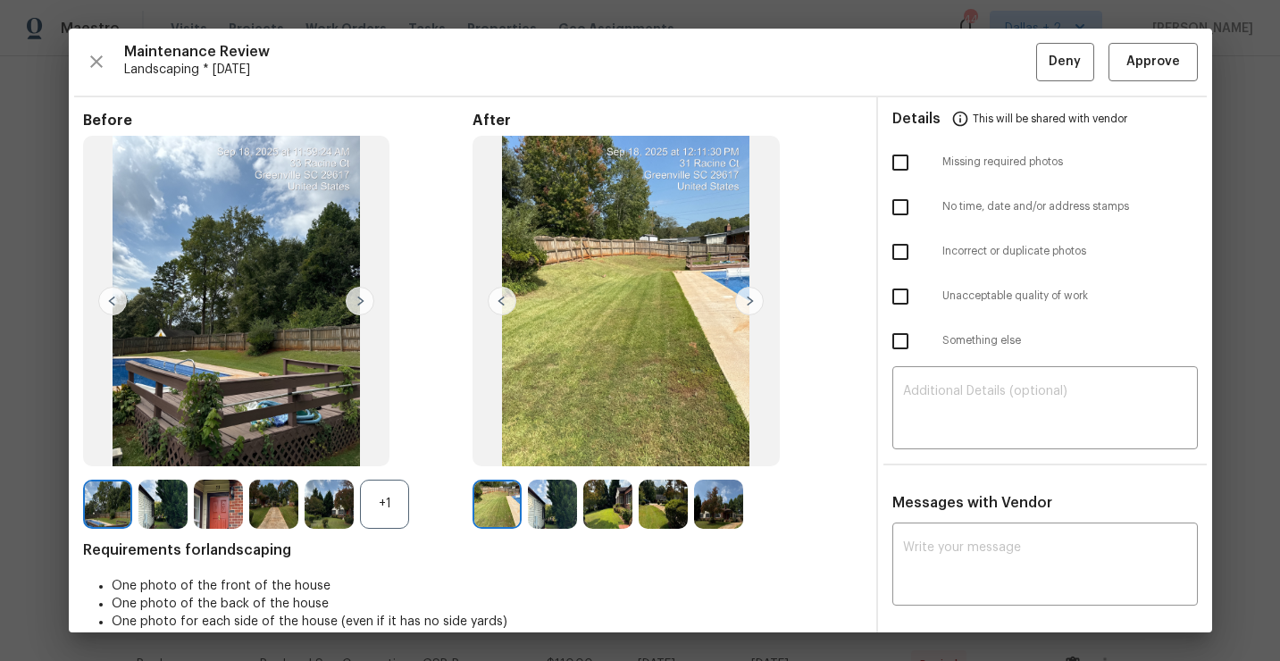
click at [388, 498] on div "+1" at bounding box center [384, 504] width 49 height 49
click at [223, 505] on img at bounding box center [218, 504] width 49 height 49
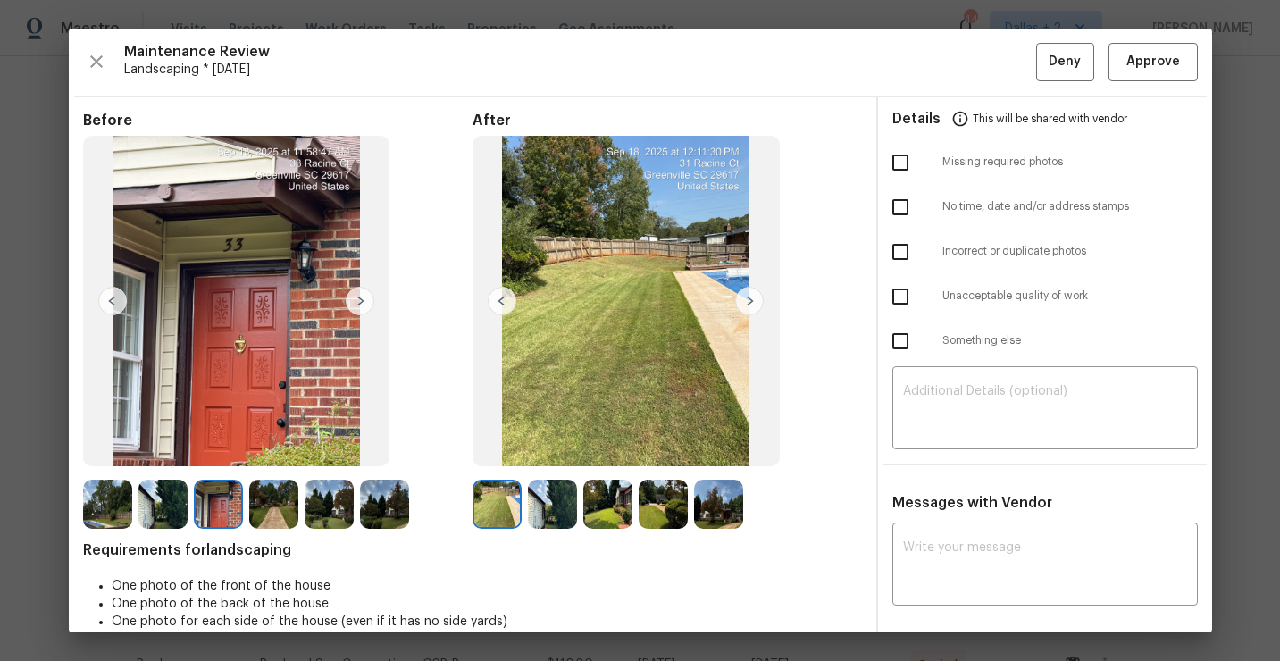
click at [749, 300] on img at bounding box center [749, 301] width 29 height 29
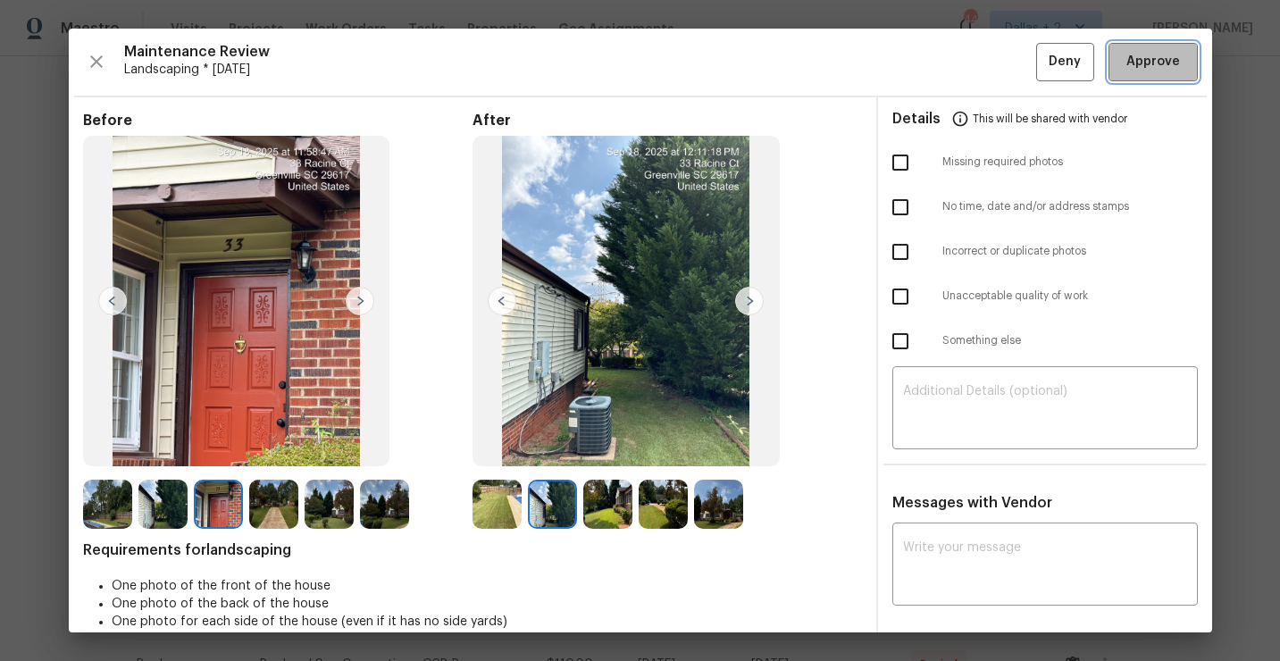
click at [1140, 66] on span "Approve" at bounding box center [1153, 62] width 54 height 22
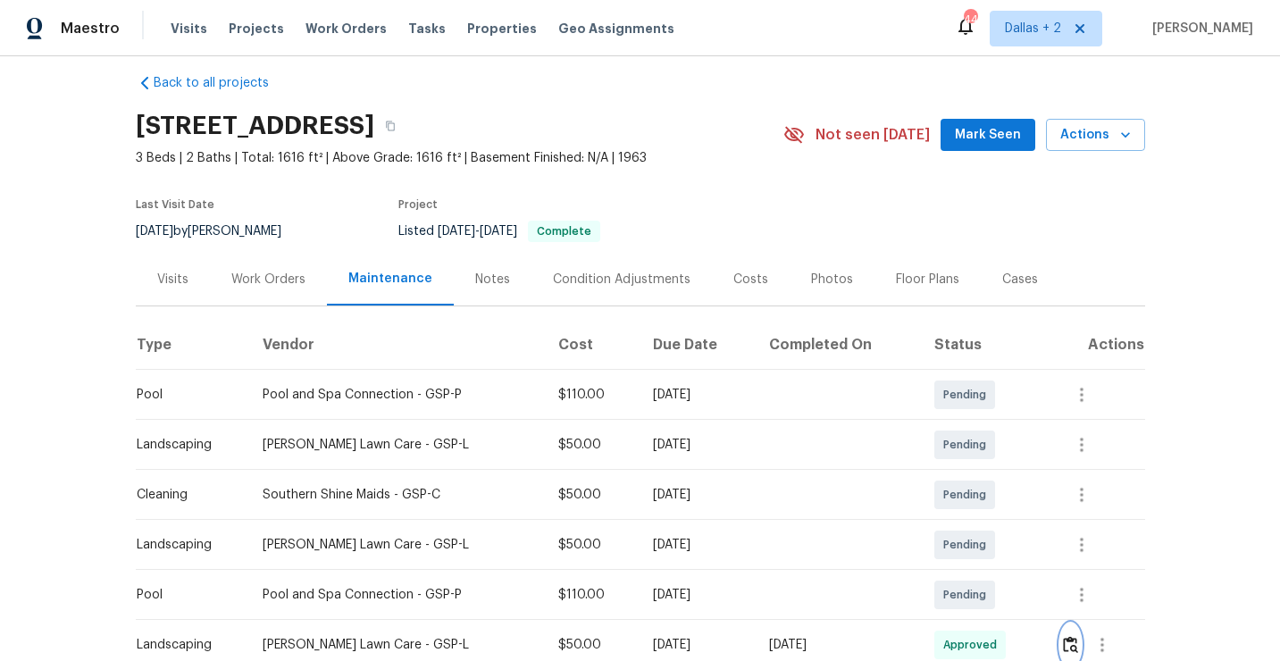
scroll to position [0, 0]
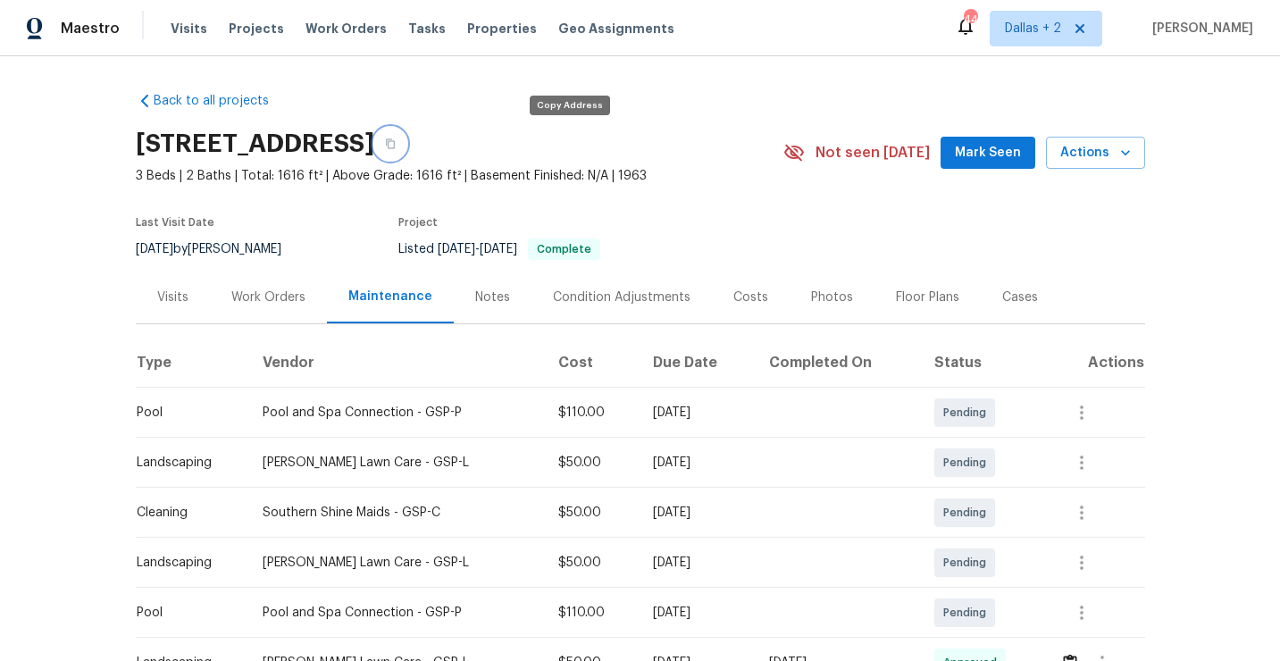
click at [395, 144] on icon "button" at bounding box center [390, 144] width 9 height 10
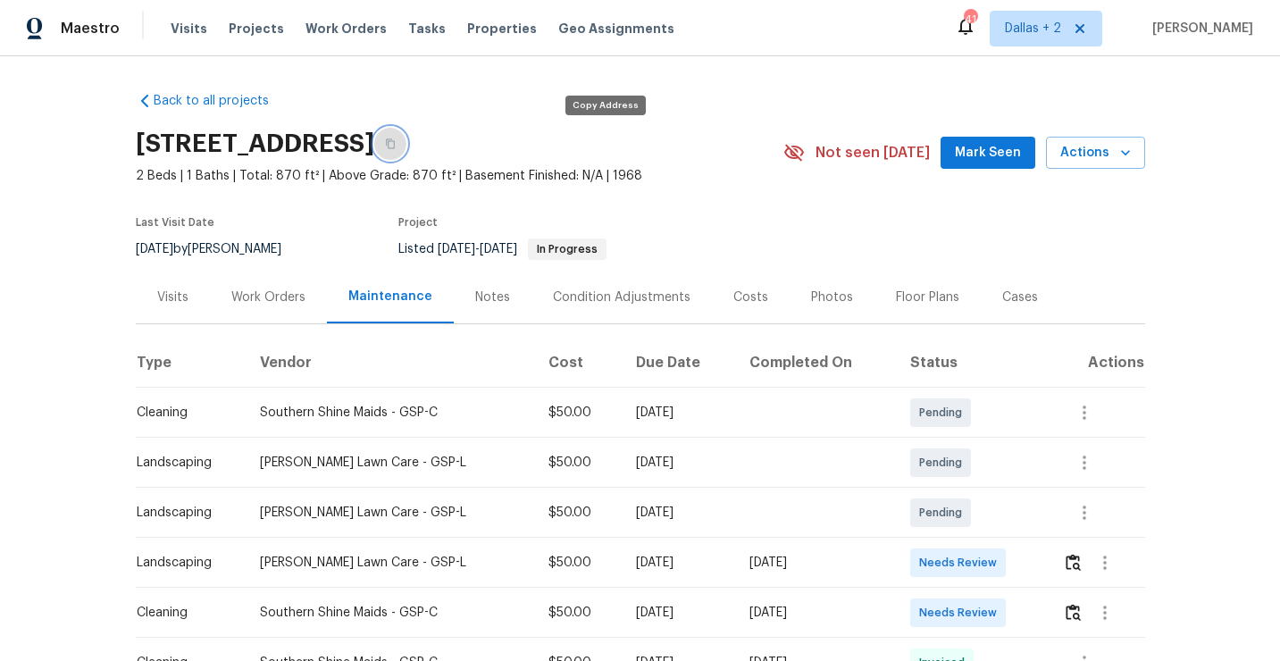
click at [406, 146] on button "button" at bounding box center [390, 144] width 32 height 32
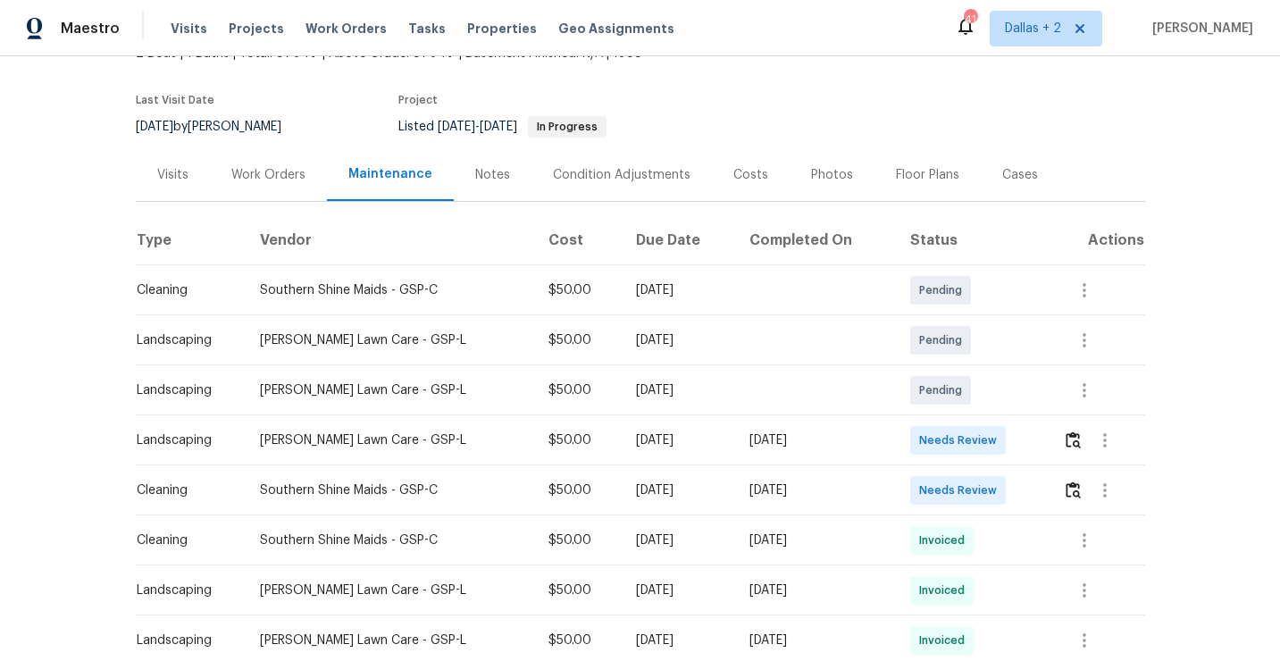
scroll to position [123, 0]
click at [1076, 436] on img "button" at bounding box center [1072, 438] width 15 height 17
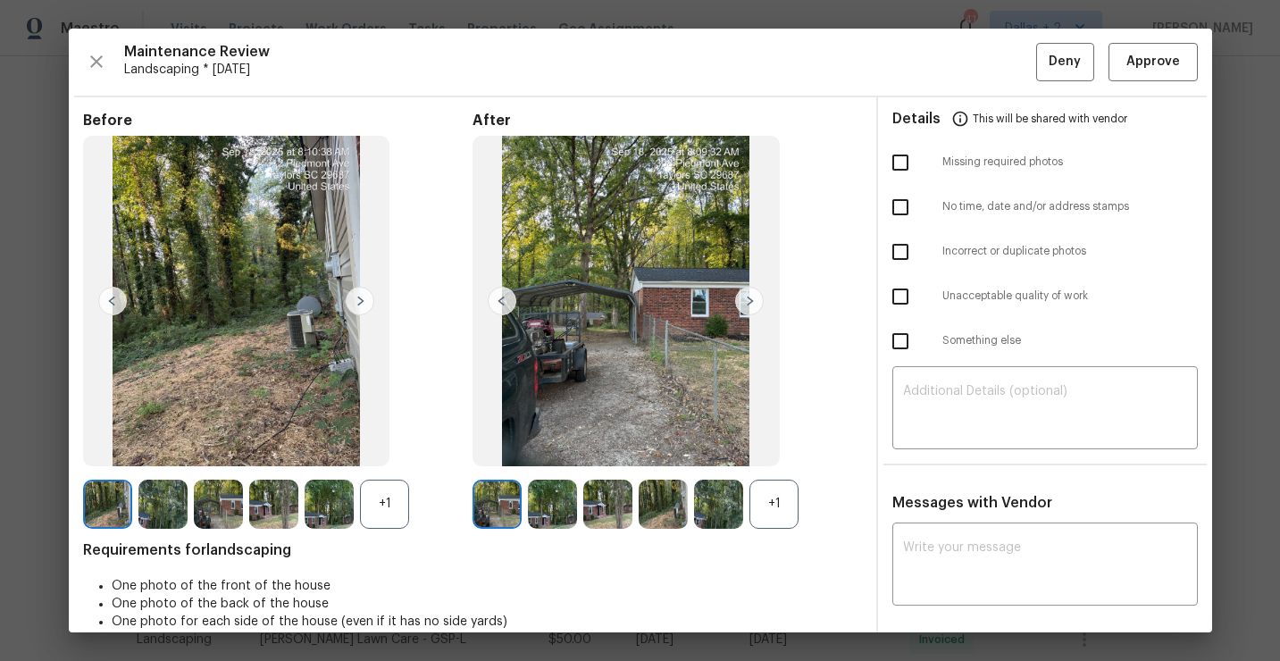
click at [491, 494] on img at bounding box center [496, 504] width 49 height 49
click at [383, 508] on div "+1" at bounding box center [384, 504] width 49 height 49
click at [172, 511] on img at bounding box center [162, 504] width 49 height 49
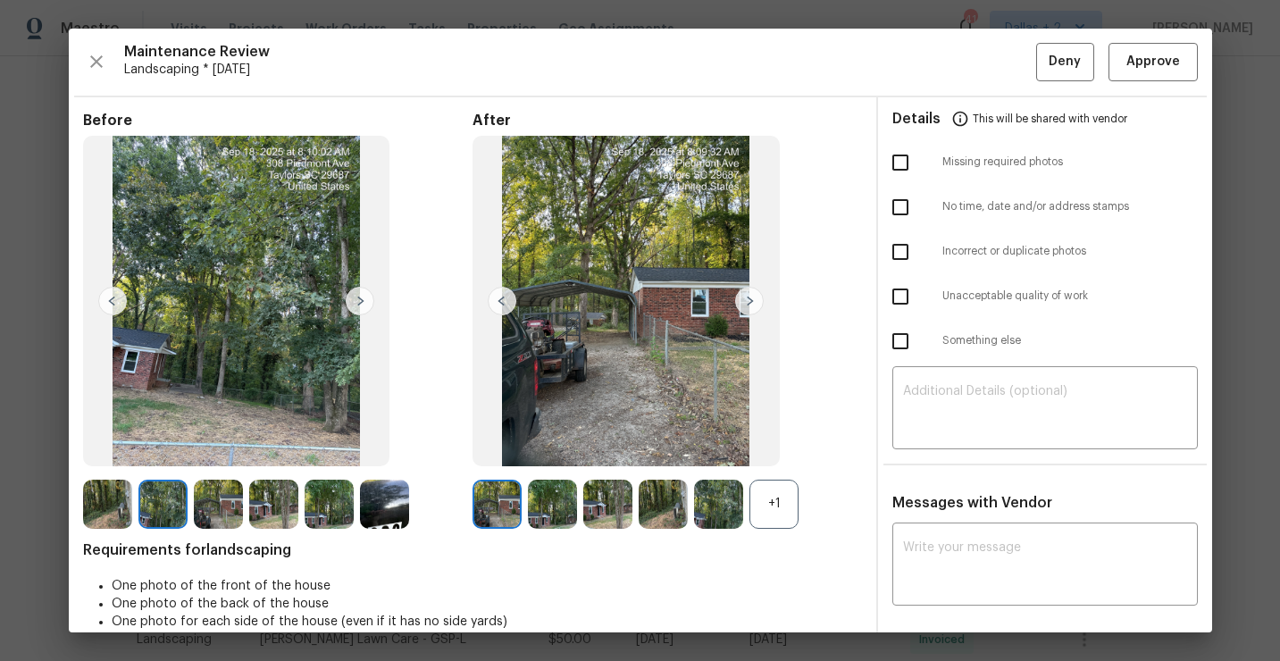
click at [745, 307] on img at bounding box center [749, 301] width 29 height 29
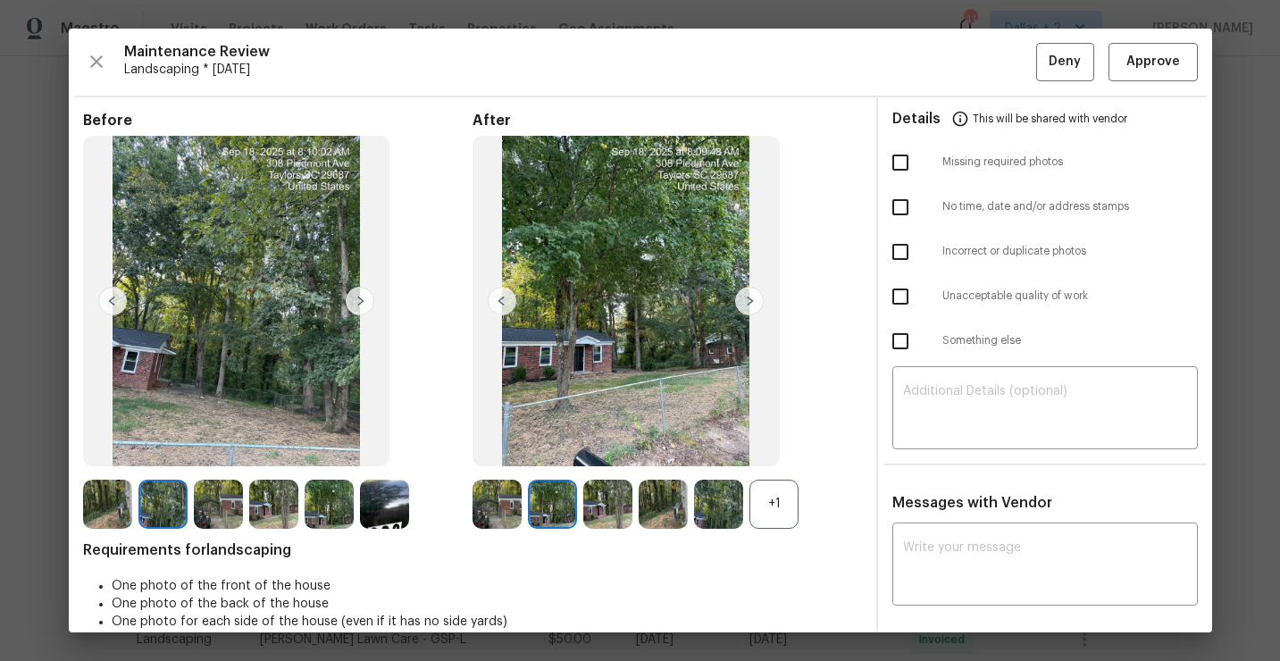
click at [606, 502] on img at bounding box center [607, 504] width 49 height 49
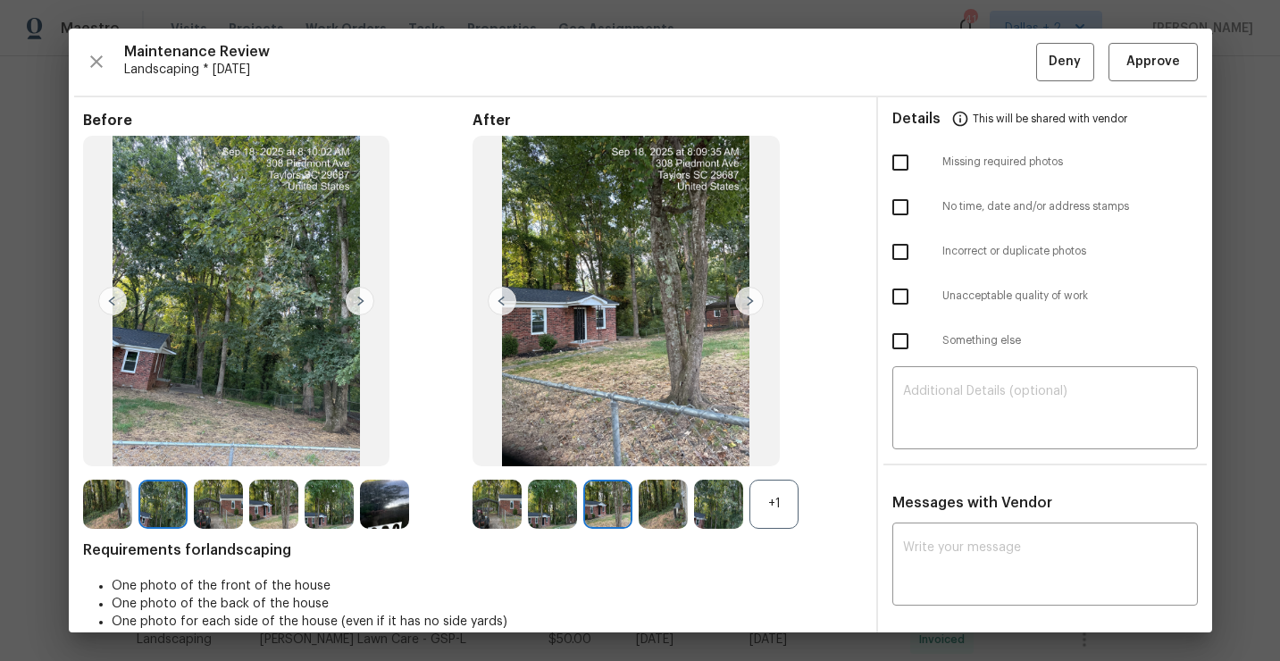
click at [773, 495] on div "+1" at bounding box center [773, 504] width 49 height 49
click at [392, 491] on img at bounding box center [384, 504] width 49 height 49
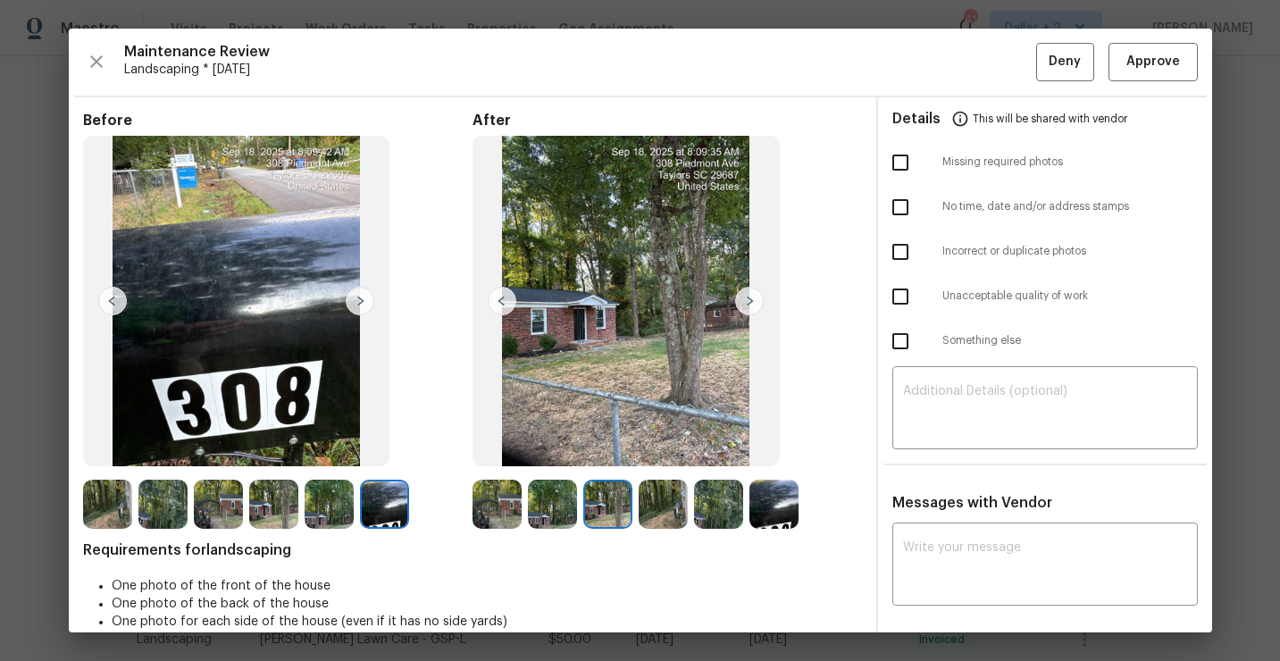
click at [509, 495] on img at bounding box center [496, 504] width 49 height 49
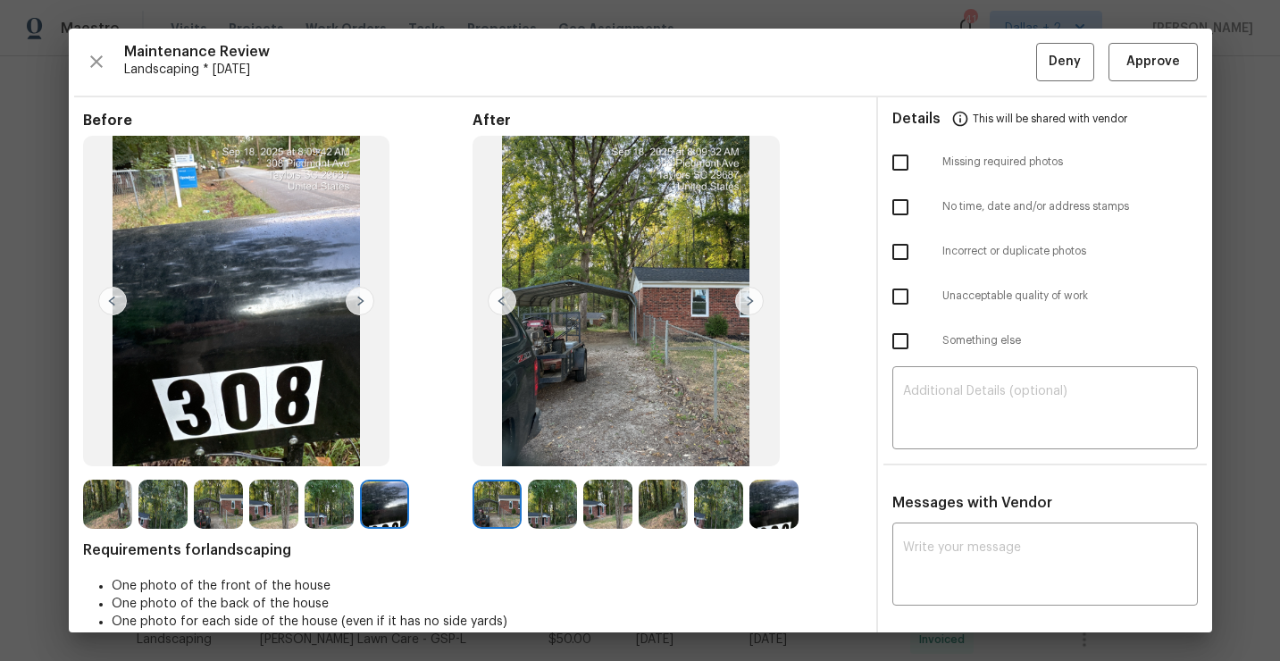
click at [749, 306] on img at bounding box center [749, 301] width 29 height 29
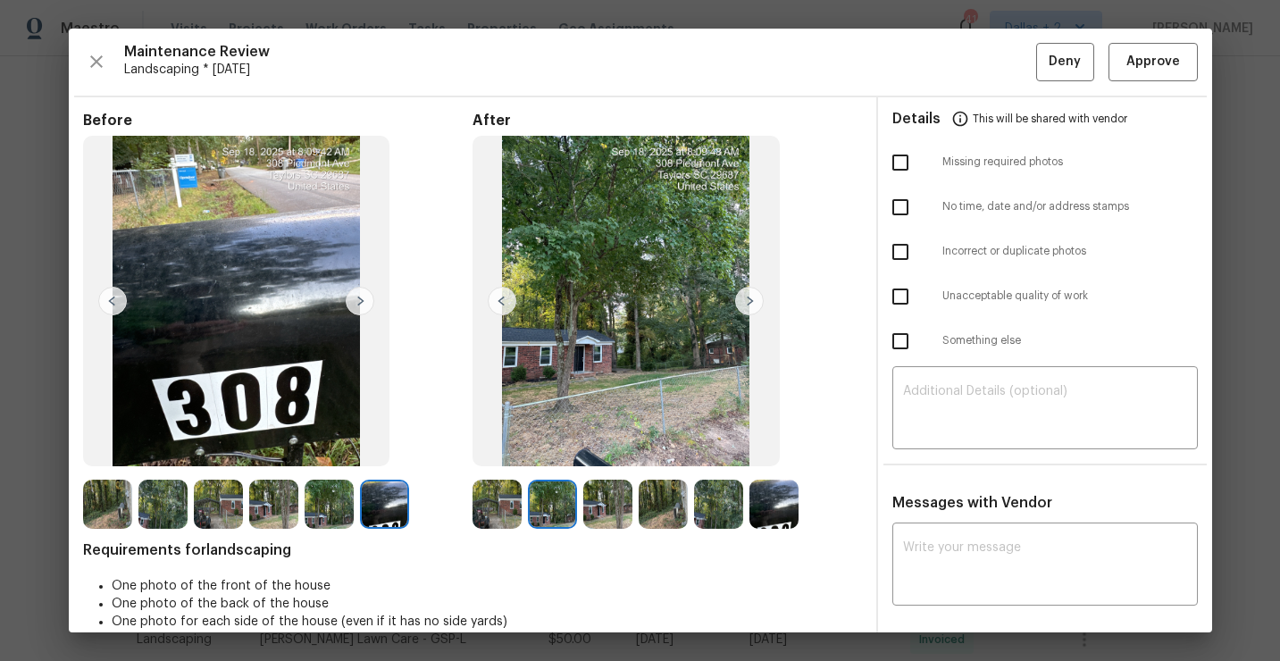
click at [749, 306] on img at bounding box center [749, 301] width 29 height 29
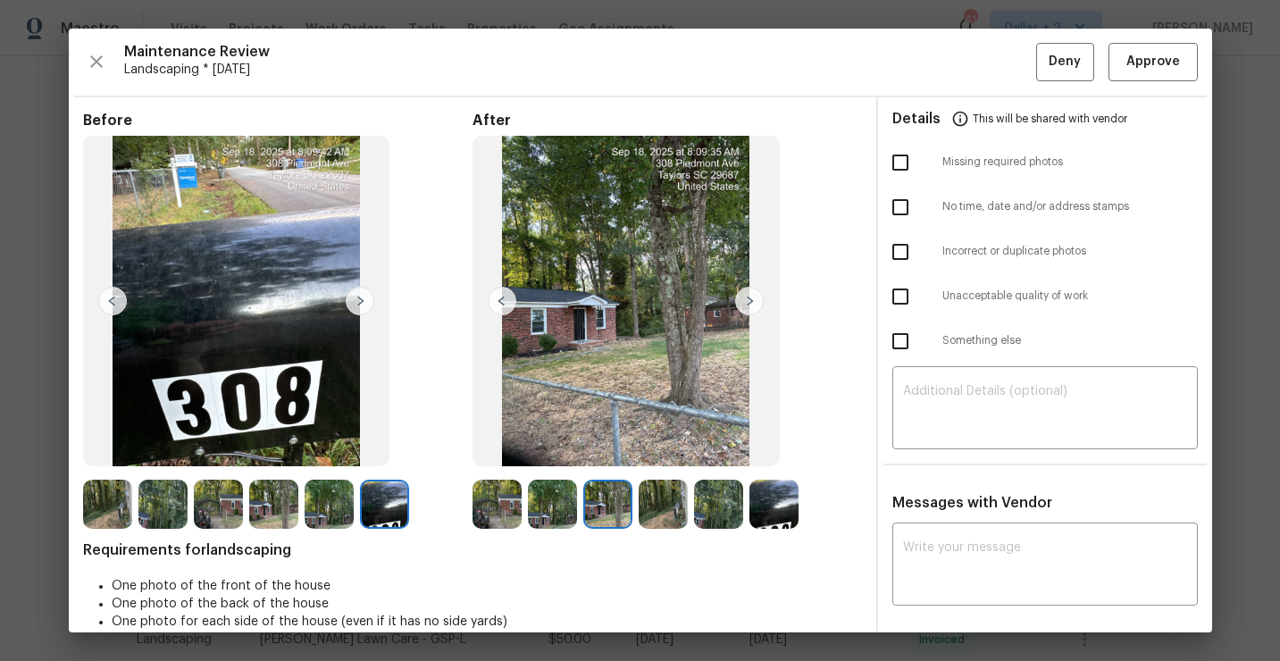
click at [745, 304] on img at bounding box center [749, 301] width 29 height 29
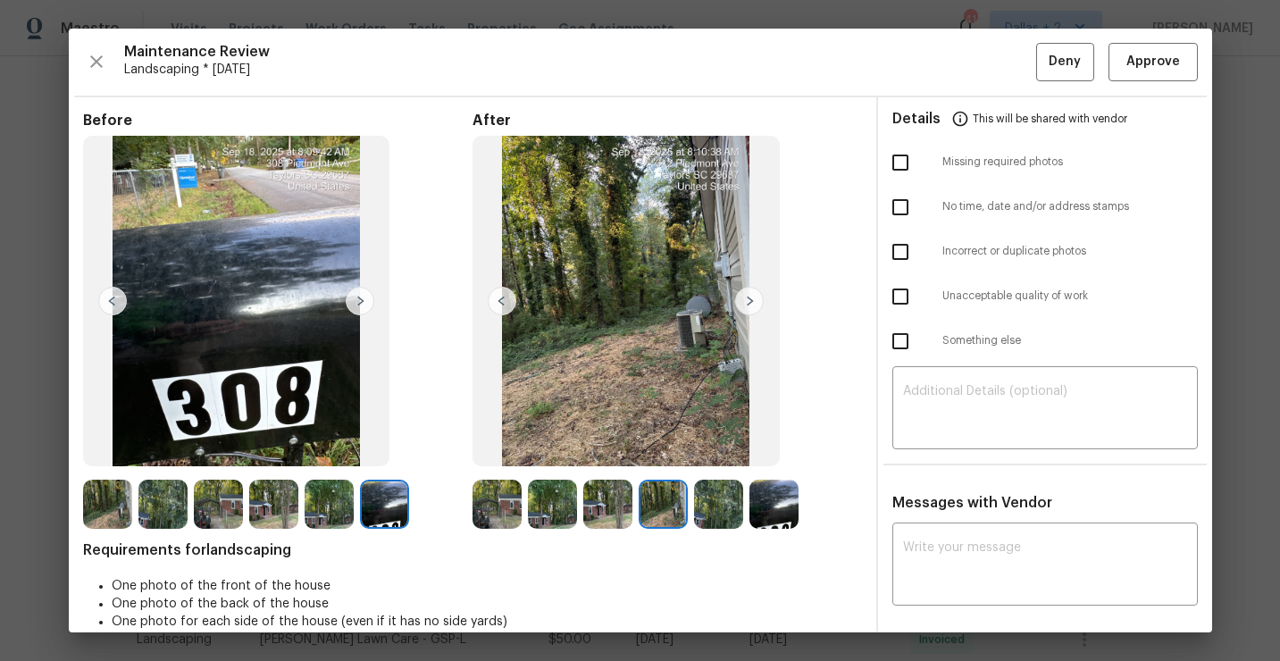
click at [748, 302] on img at bounding box center [749, 301] width 29 height 29
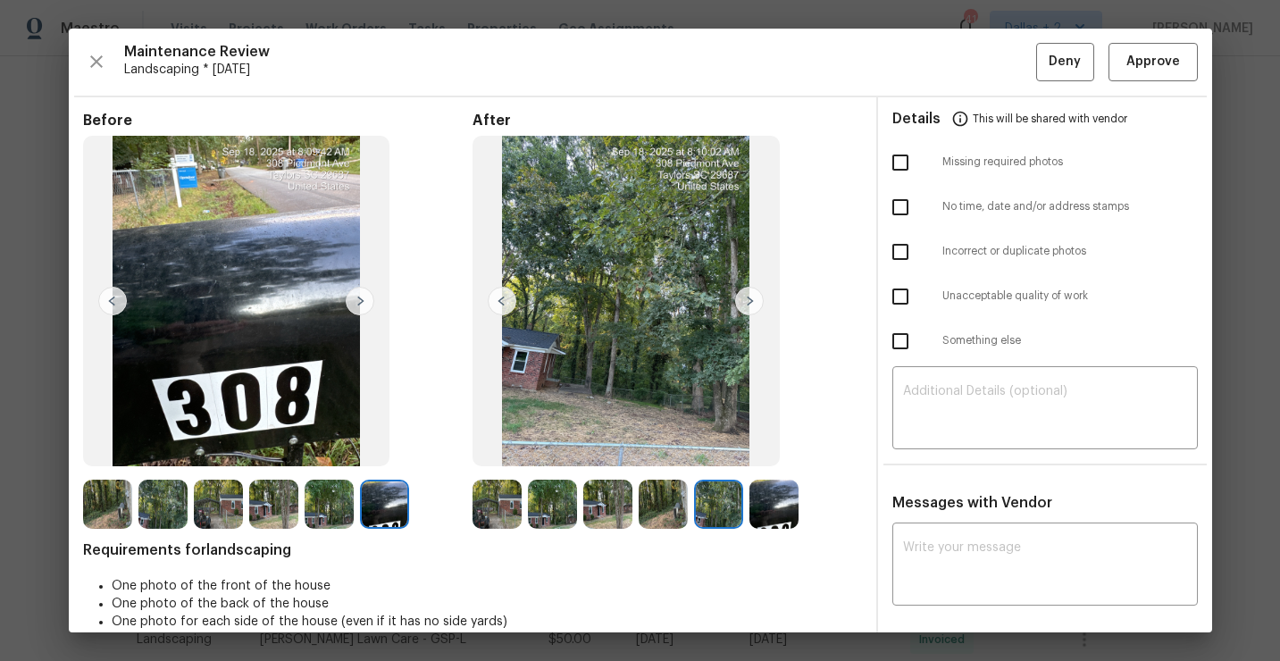
click at [595, 496] on img at bounding box center [607, 504] width 49 height 49
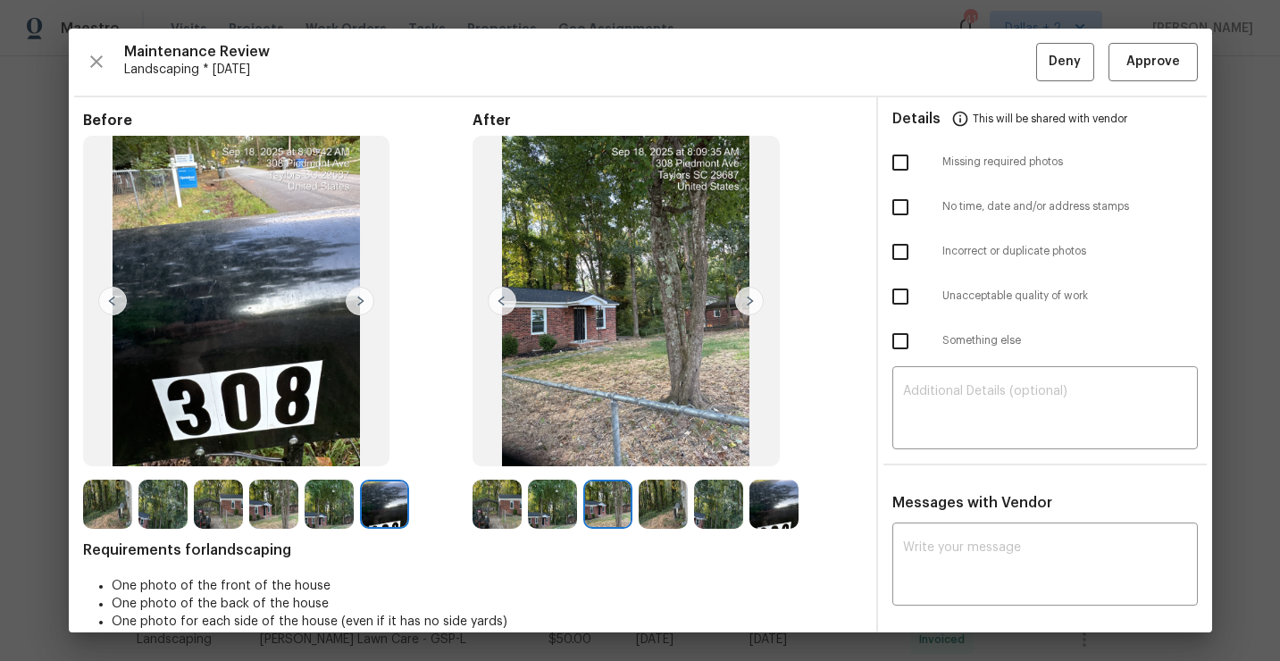
click at [656, 496] on img at bounding box center [663, 504] width 49 height 49
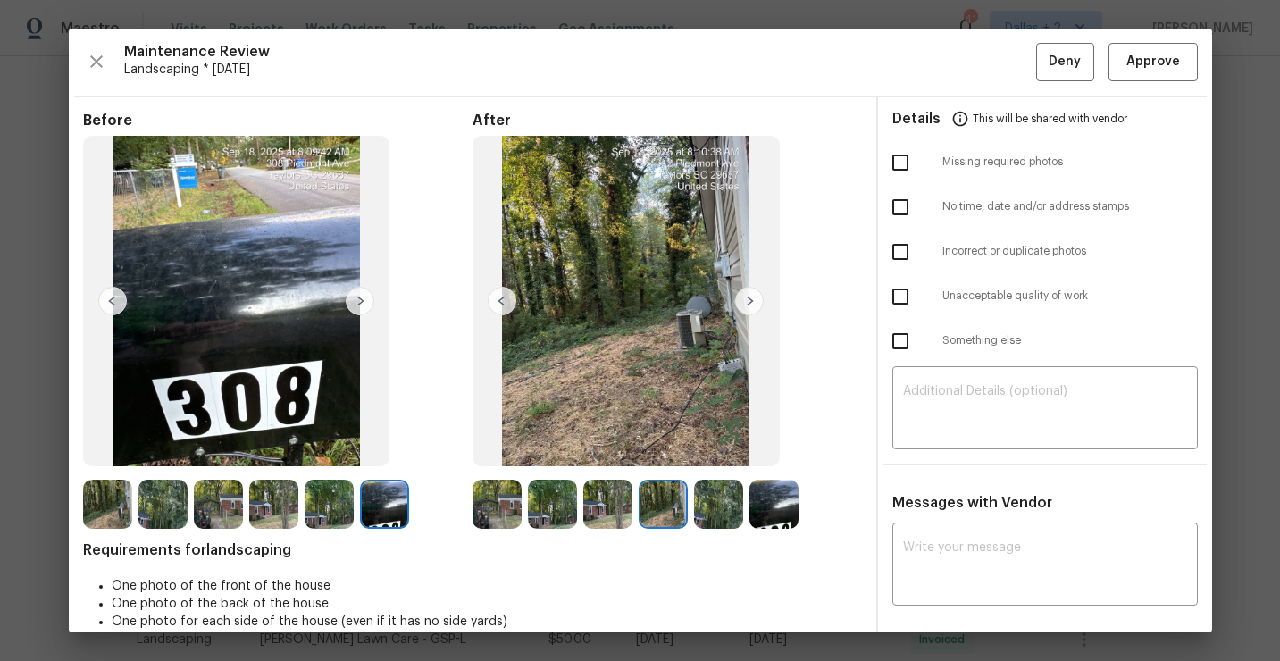
click at [724, 503] on img at bounding box center [718, 504] width 49 height 49
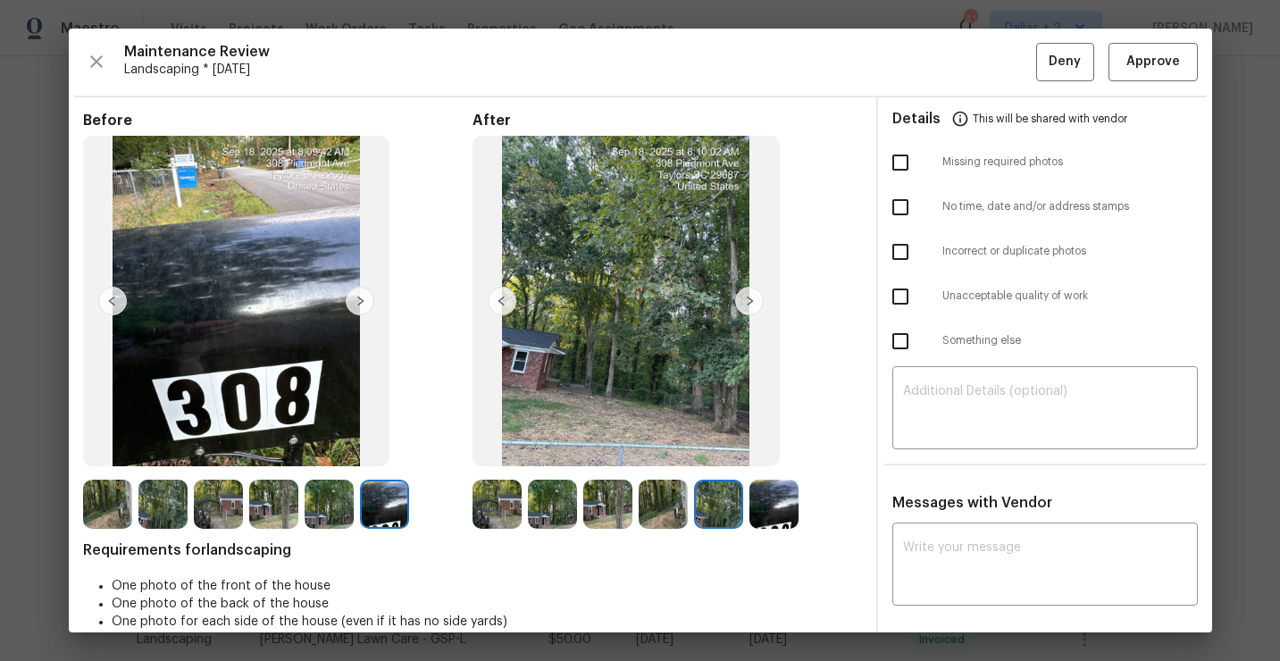
click at [775, 510] on img at bounding box center [773, 504] width 49 height 49
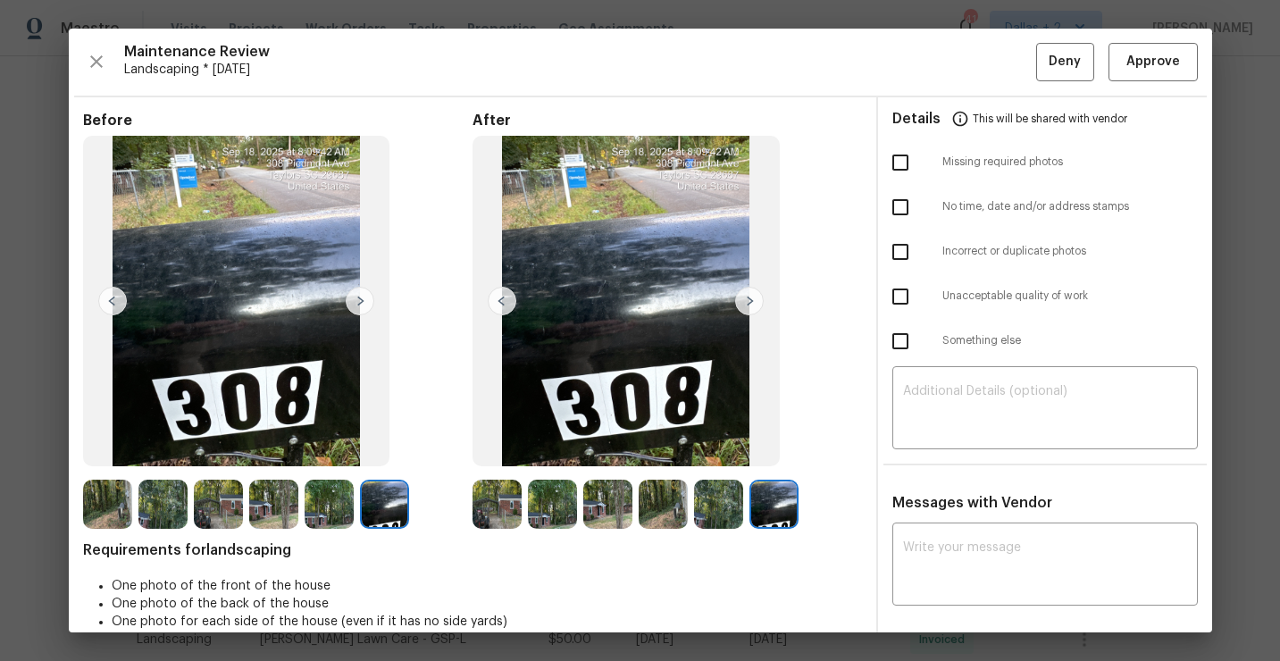
click at [495, 305] on img at bounding box center [502, 301] width 29 height 29
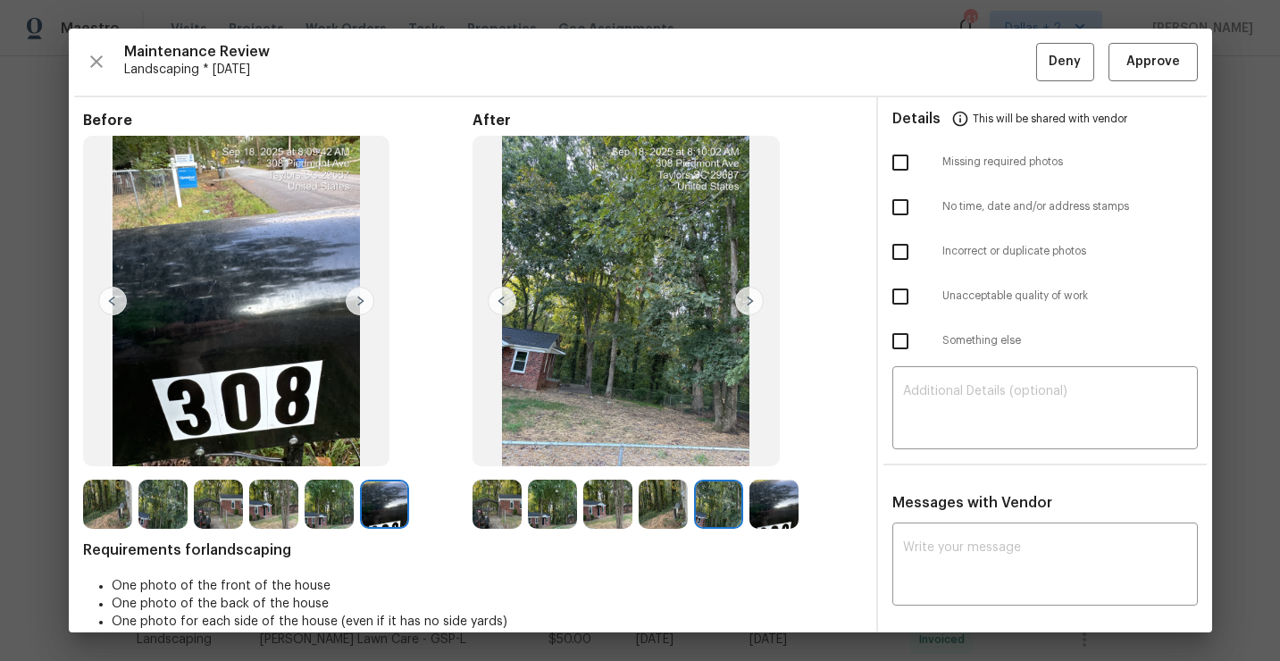
click at [495, 305] on img at bounding box center [502, 301] width 29 height 29
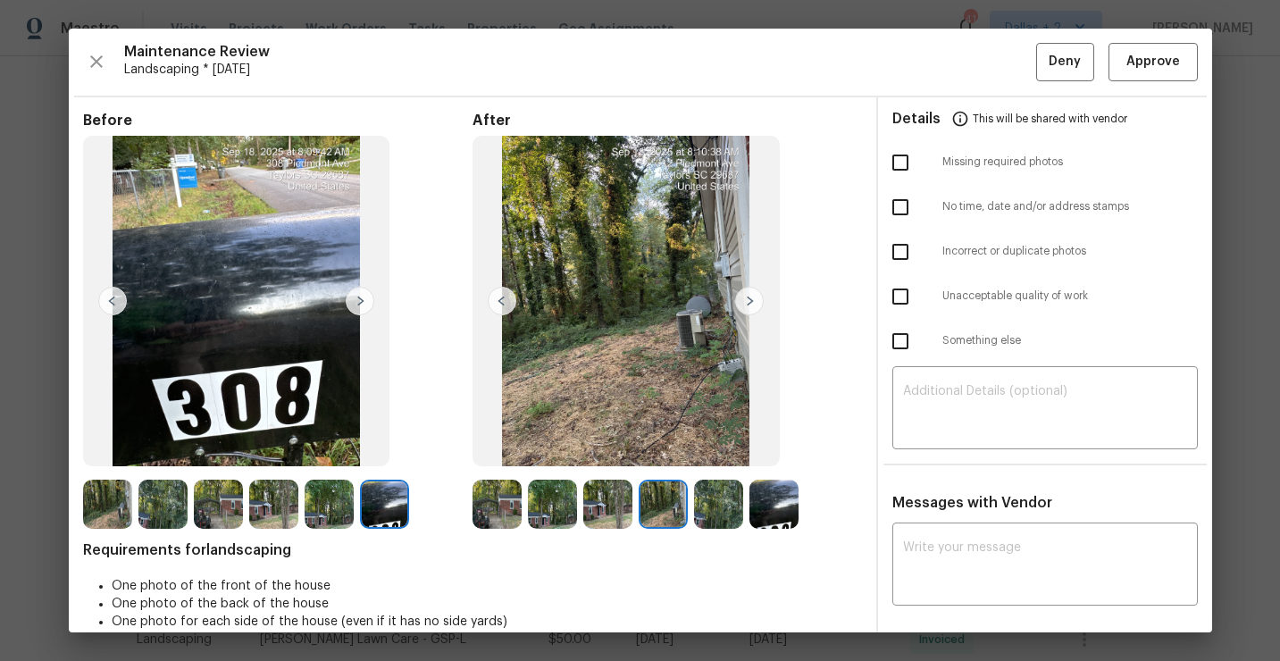
click at [495, 305] on img at bounding box center [502, 301] width 29 height 29
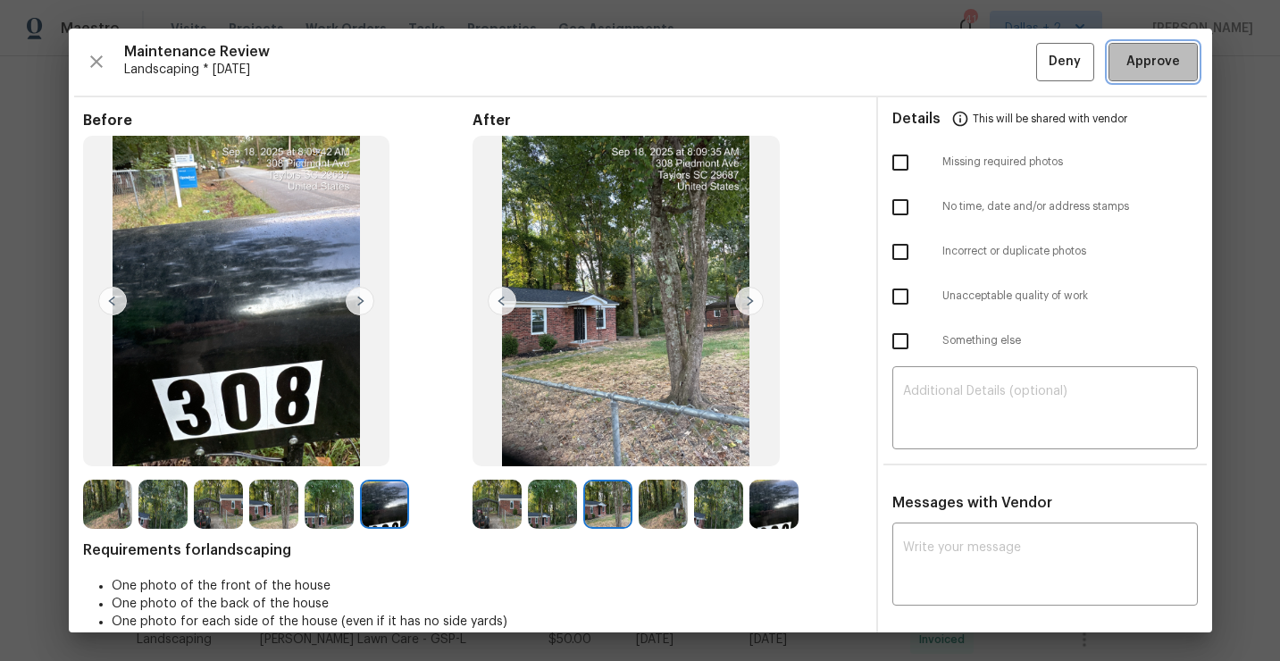
click at [1152, 55] on span "Approve" at bounding box center [1153, 62] width 54 height 22
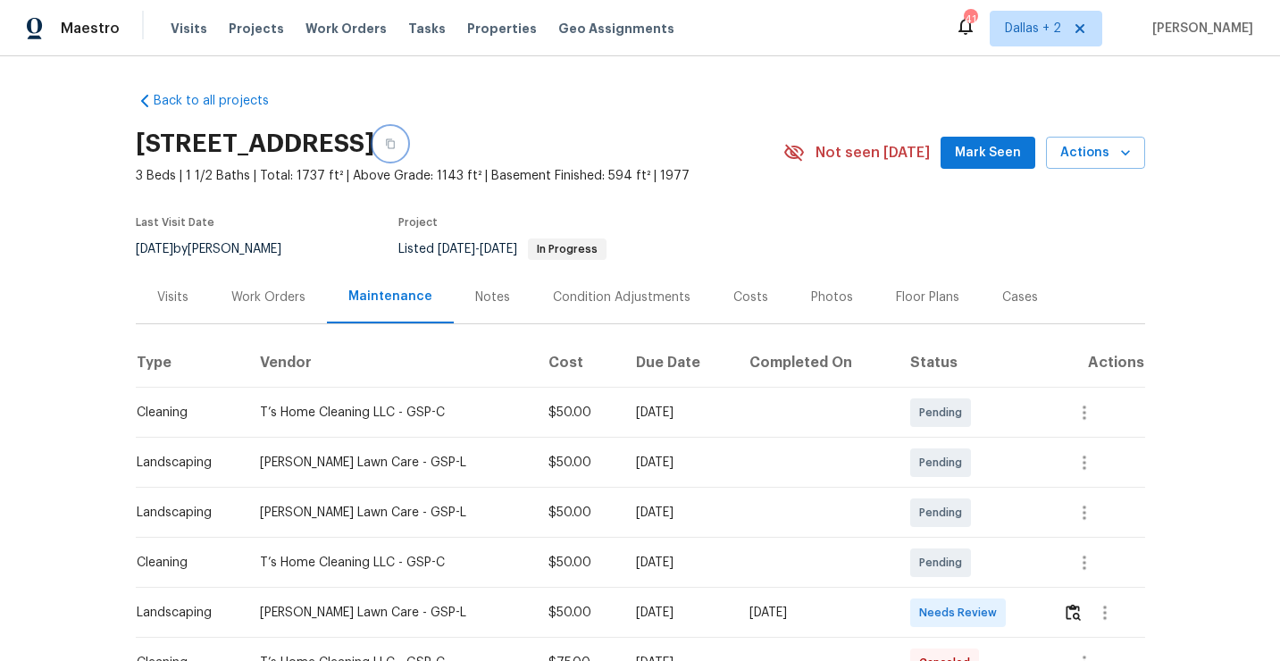
click at [406, 151] on button "button" at bounding box center [390, 144] width 32 height 32
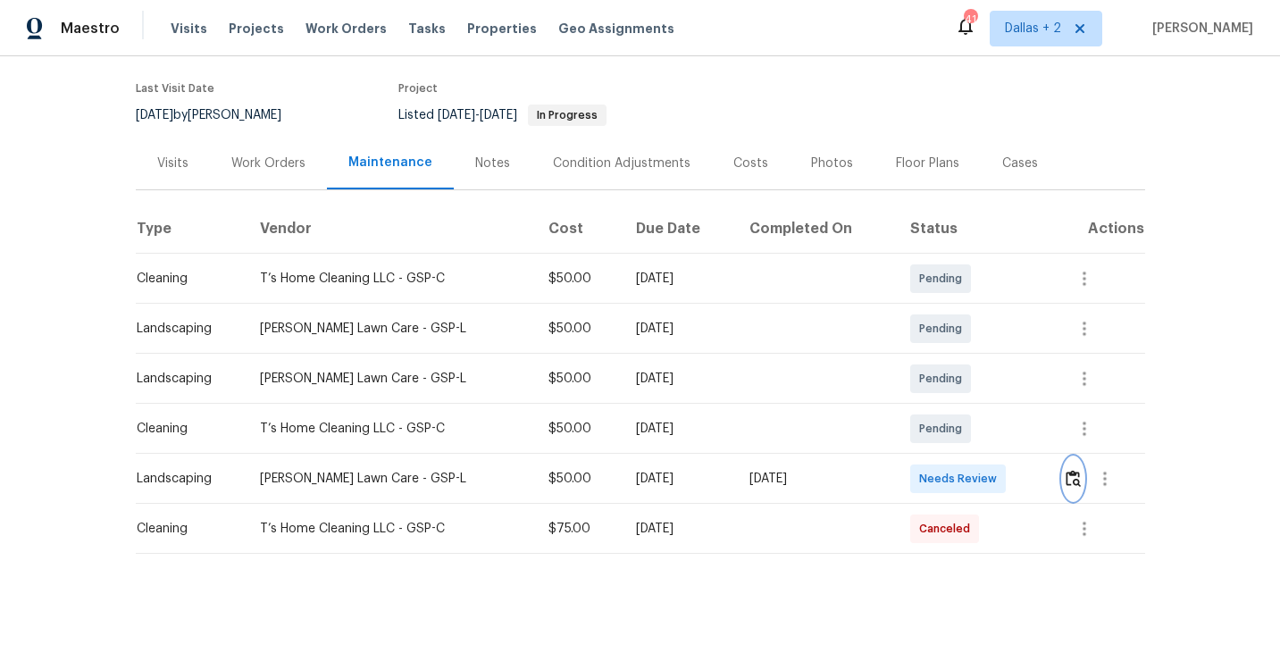
click at [1075, 477] on img "button" at bounding box center [1072, 478] width 15 height 17
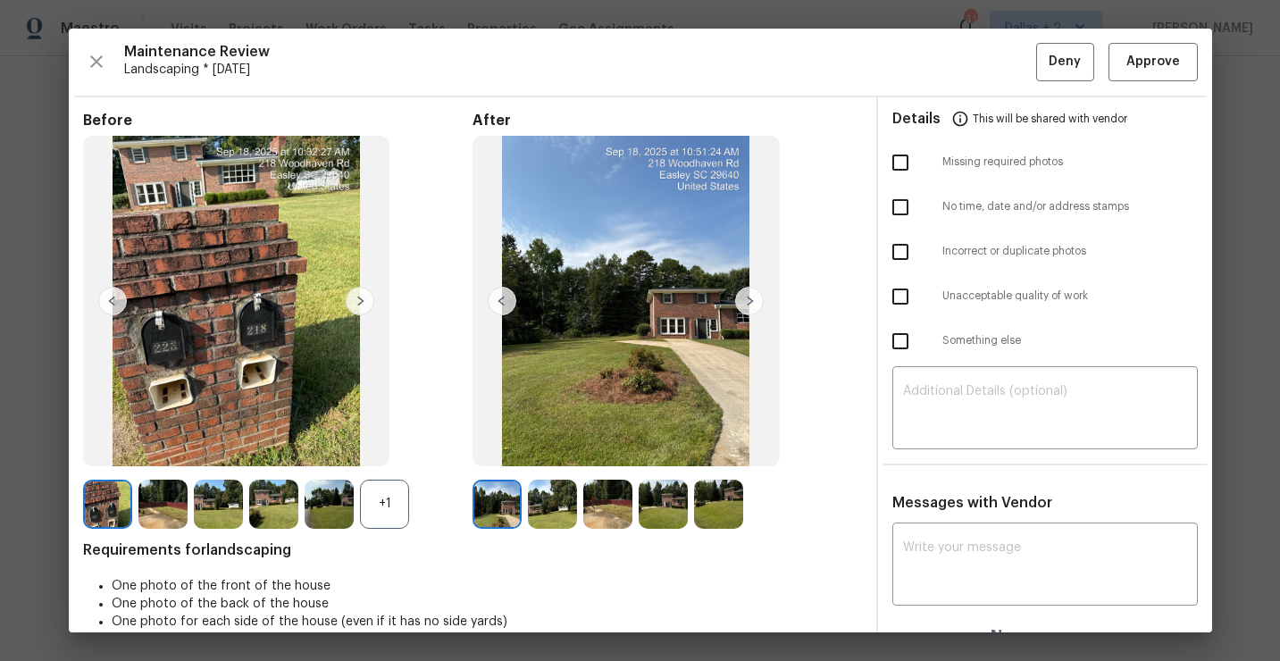
scroll to position [26, 0]
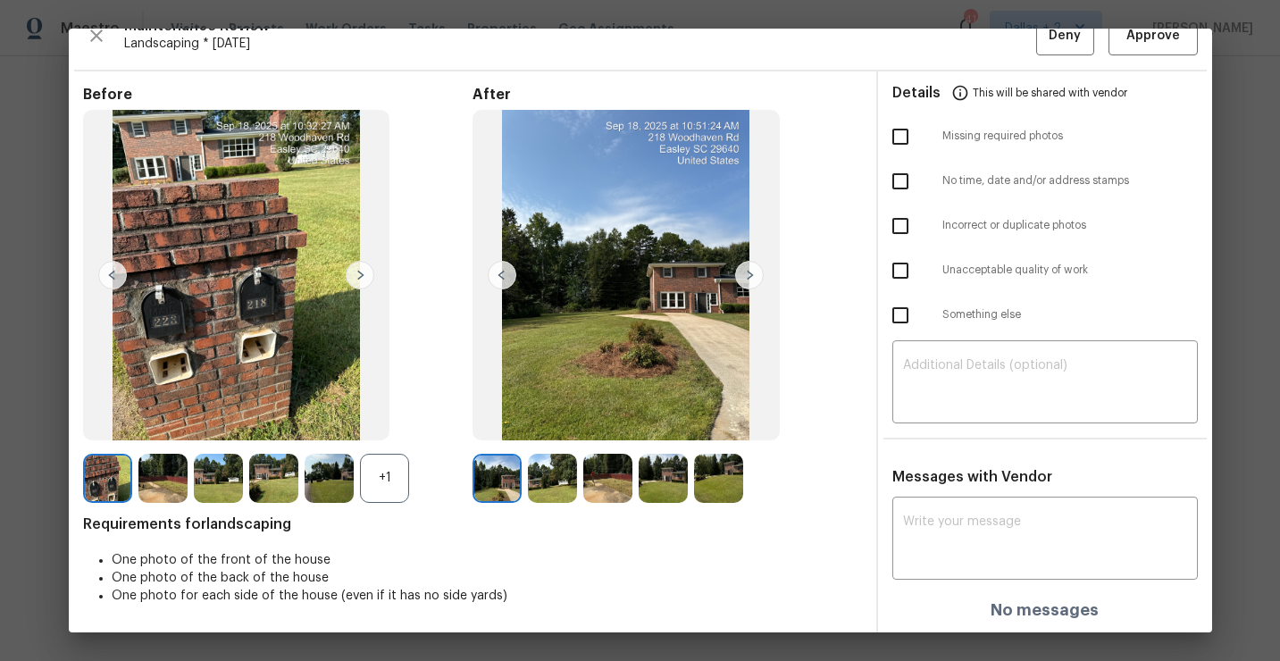
click at [387, 479] on div "+1" at bounding box center [384, 478] width 49 height 49
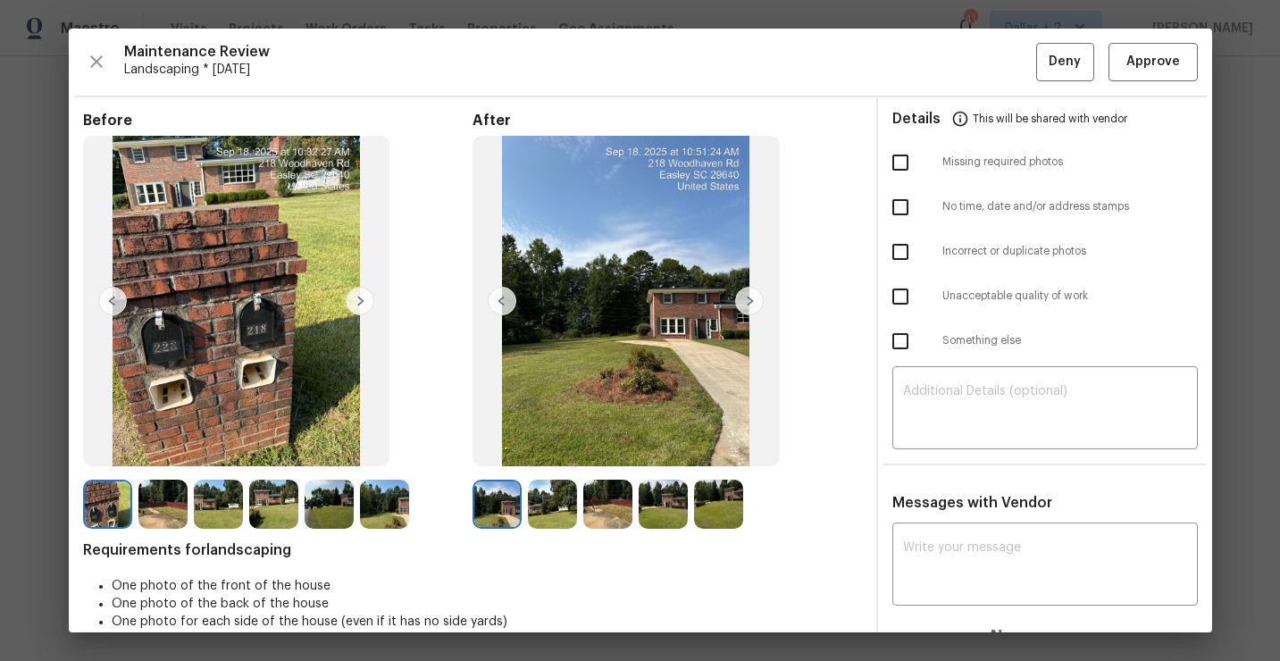
click at [750, 302] on img at bounding box center [749, 301] width 29 height 29
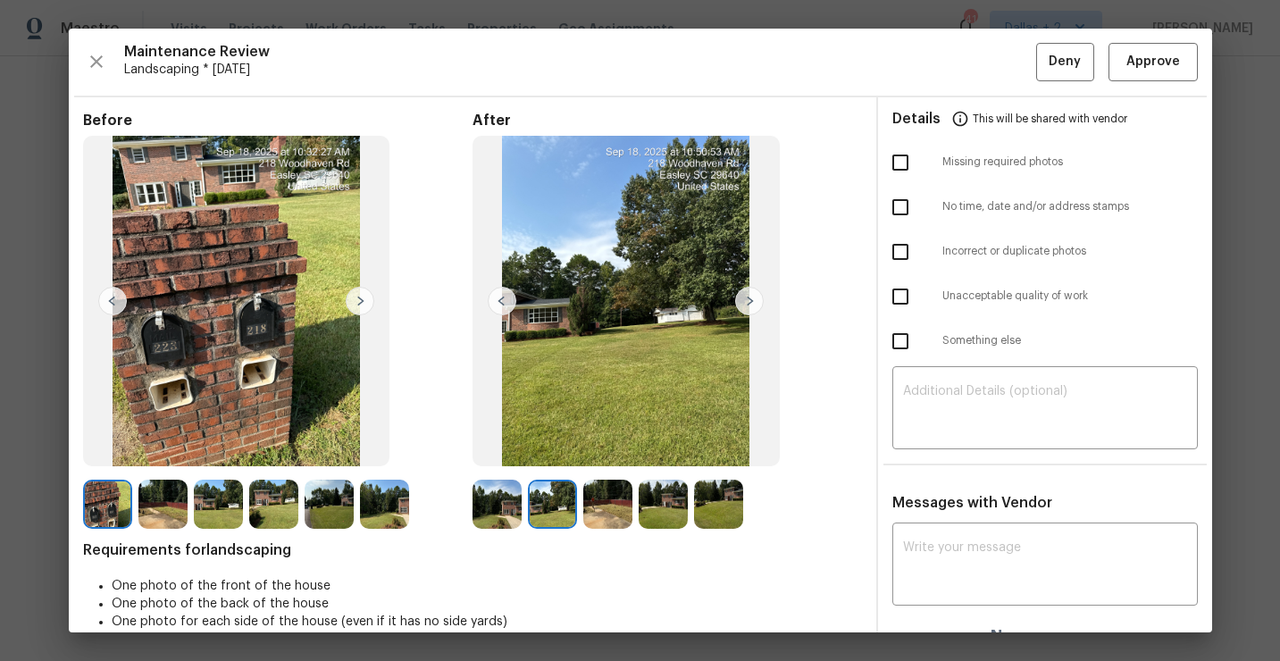
click at [748, 302] on img at bounding box center [749, 301] width 29 height 29
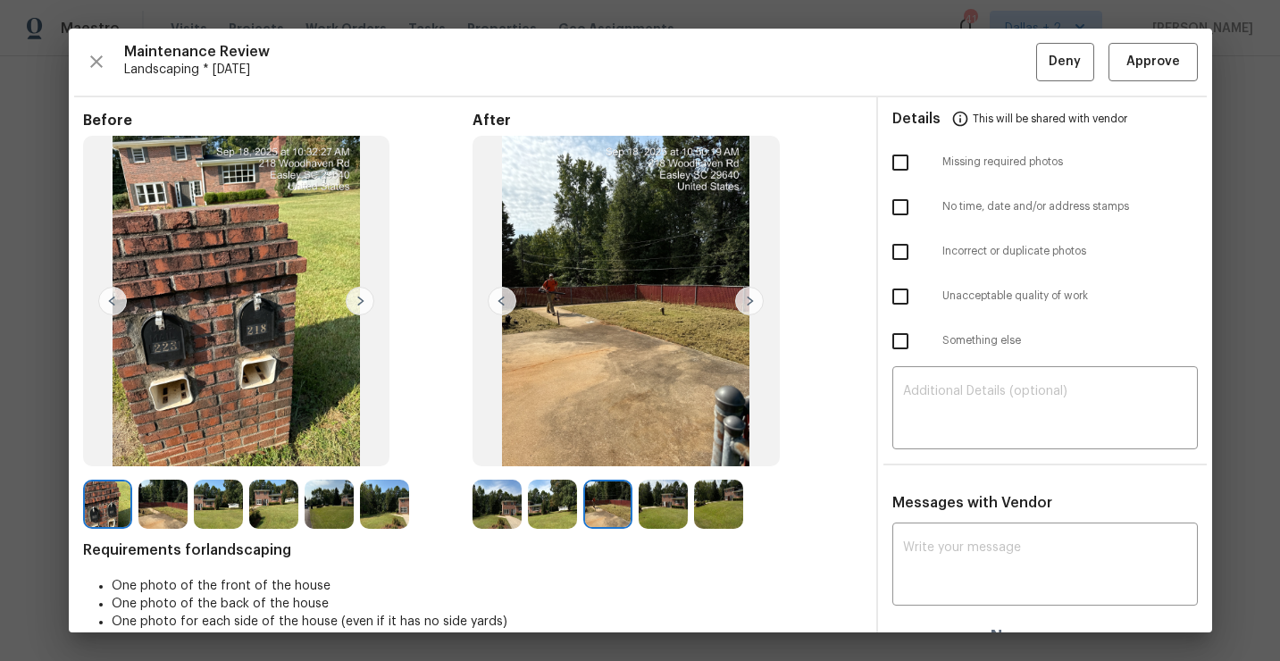
click at [667, 513] on img at bounding box center [663, 504] width 49 height 49
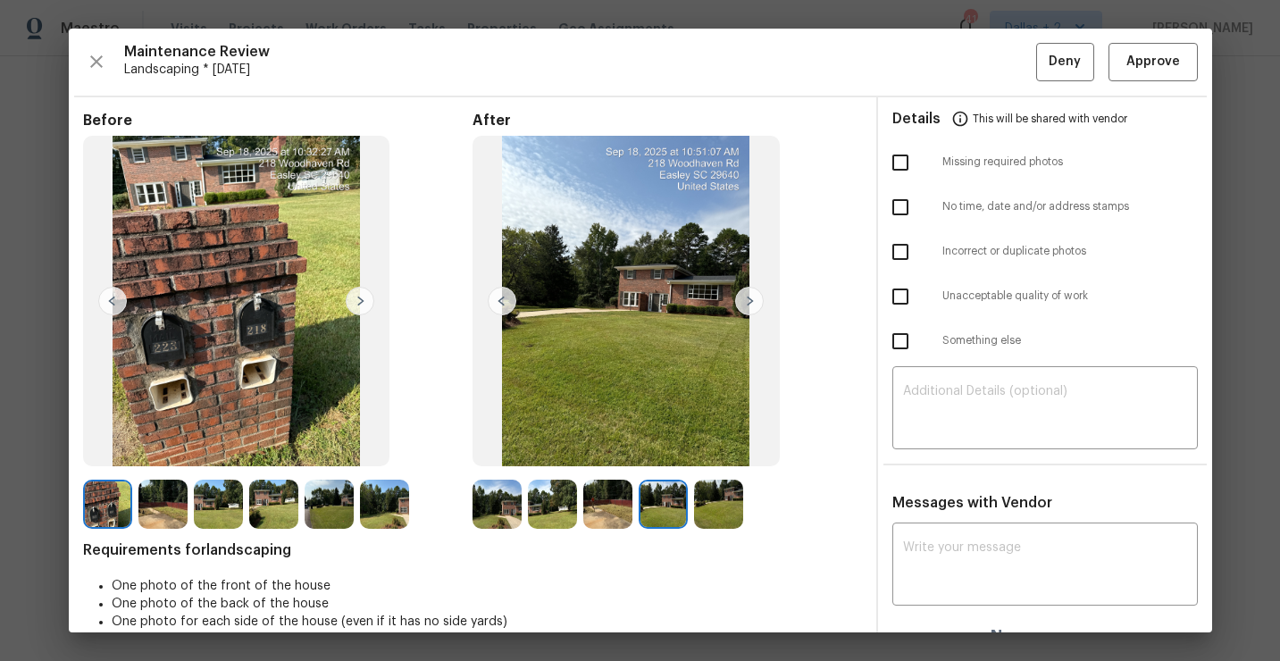
click at [731, 488] on img at bounding box center [718, 504] width 49 height 49
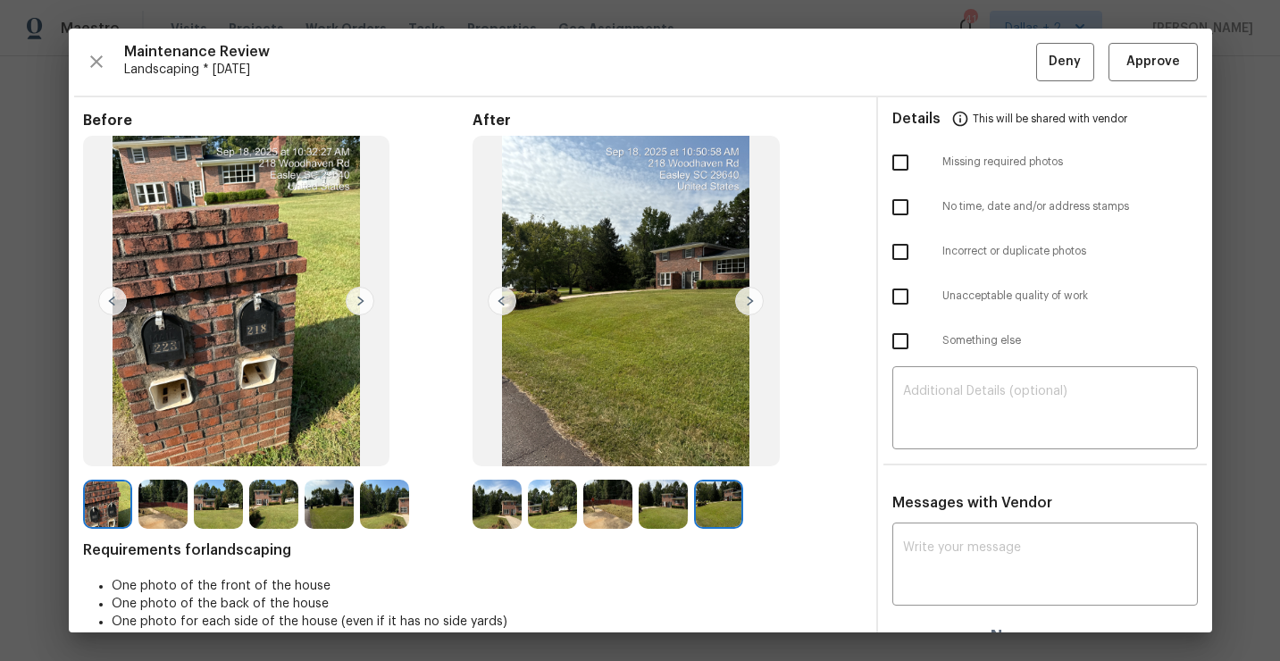
click at [495, 506] on img at bounding box center [496, 504] width 49 height 49
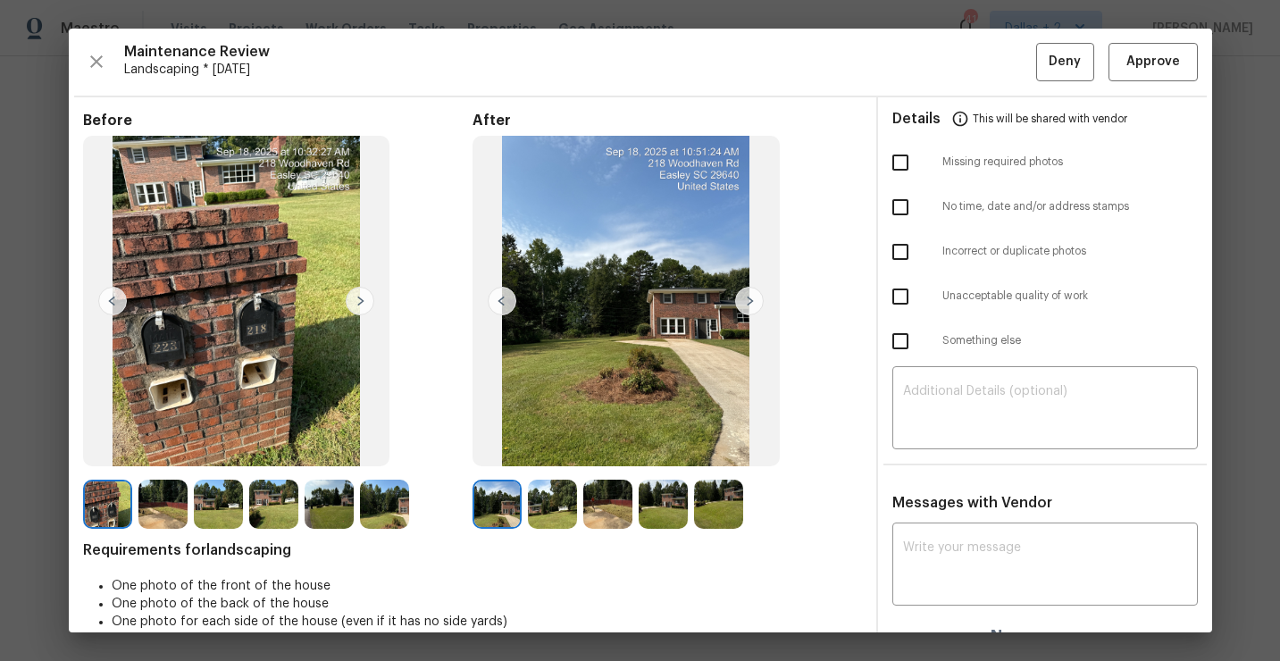
click at [563, 505] on img at bounding box center [552, 504] width 49 height 49
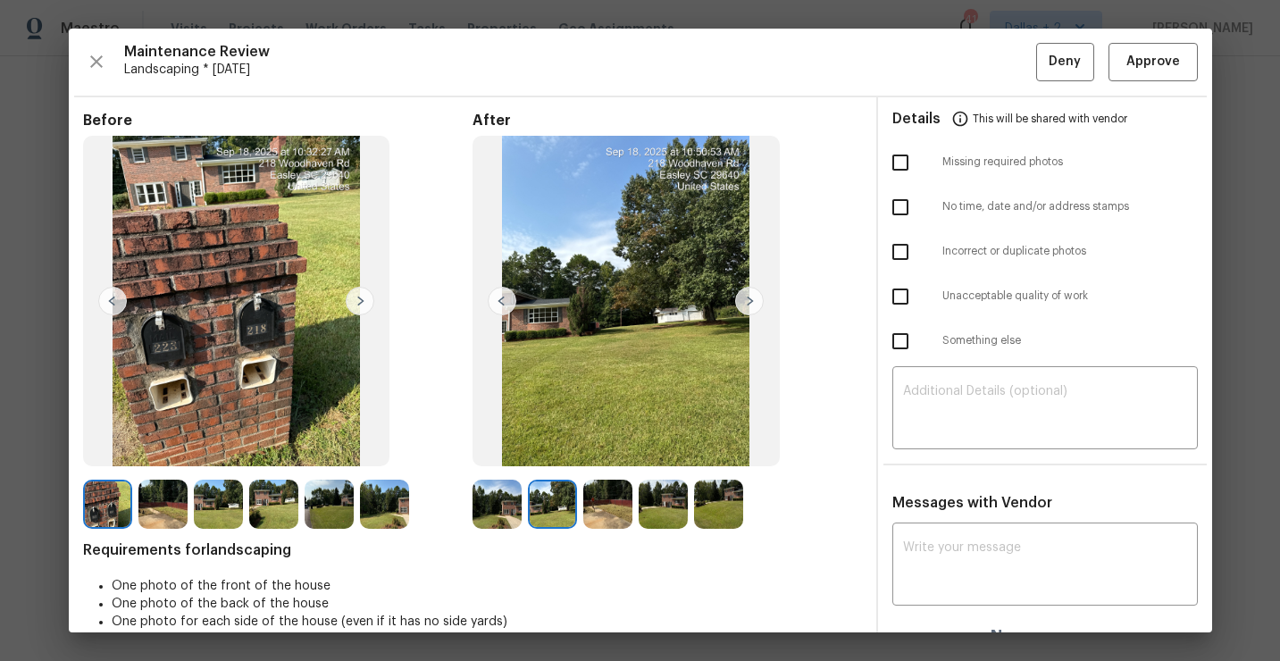
click at [617, 502] on img at bounding box center [607, 504] width 49 height 49
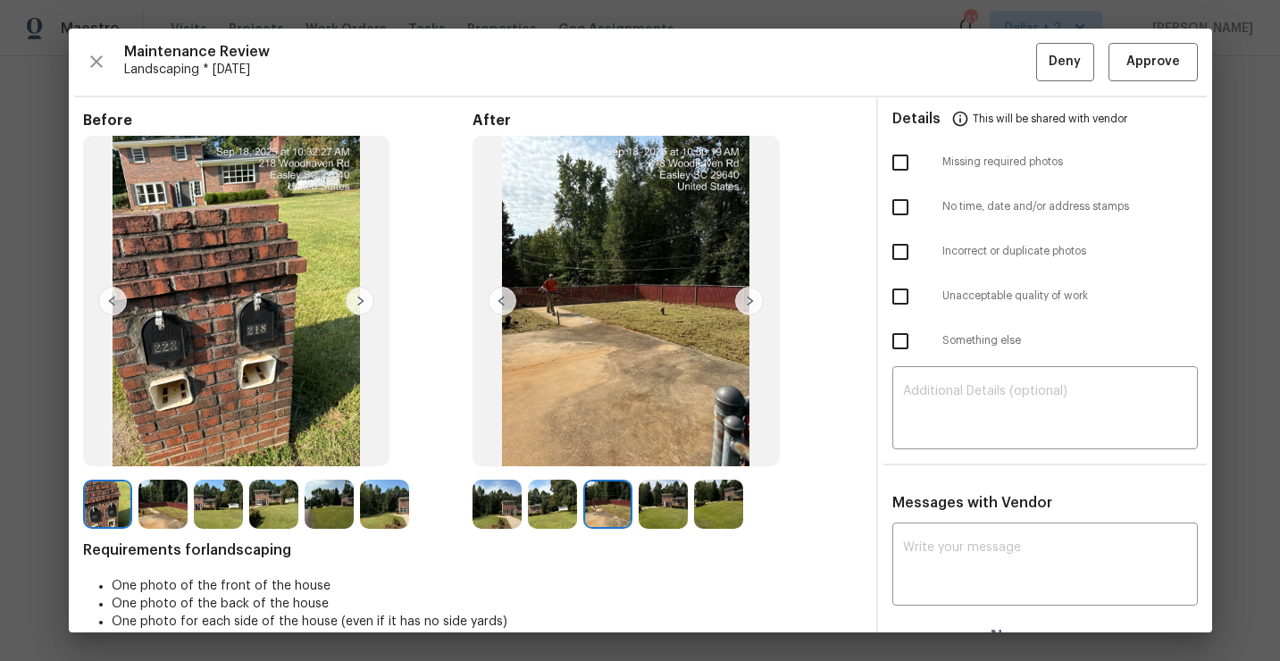
click at [666, 502] on img at bounding box center [663, 504] width 49 height 49
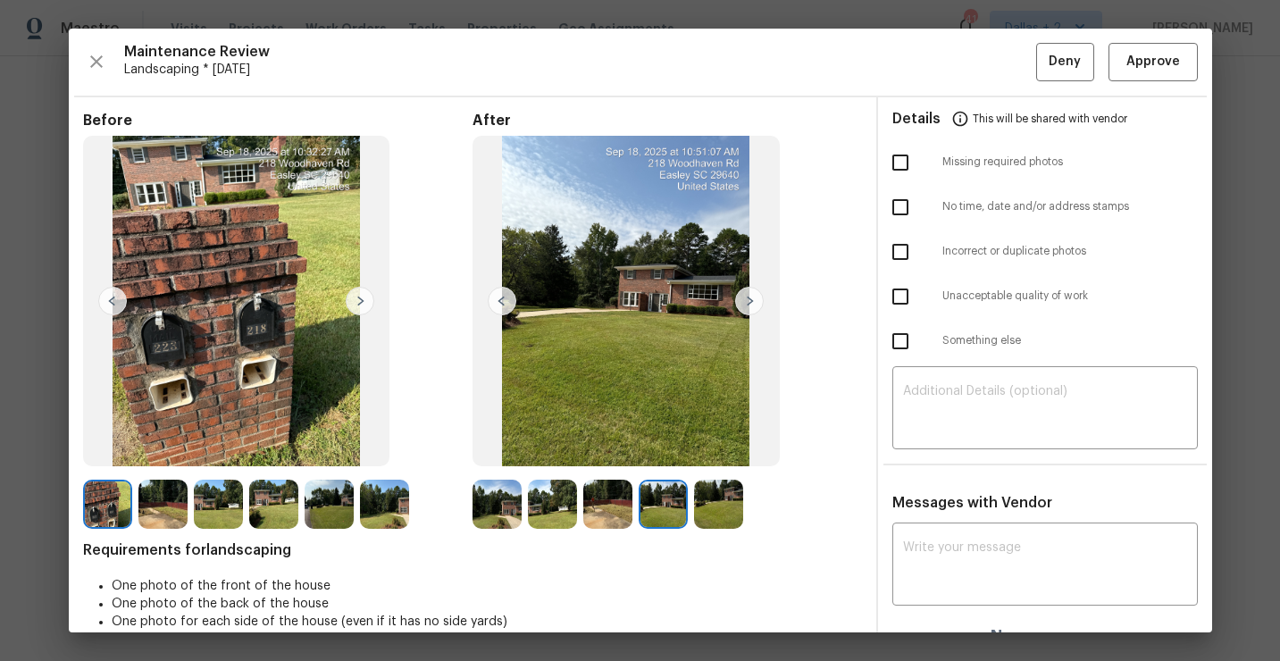
click at [708, 511] on img at bounding box center [718, 504] width 49 height 49
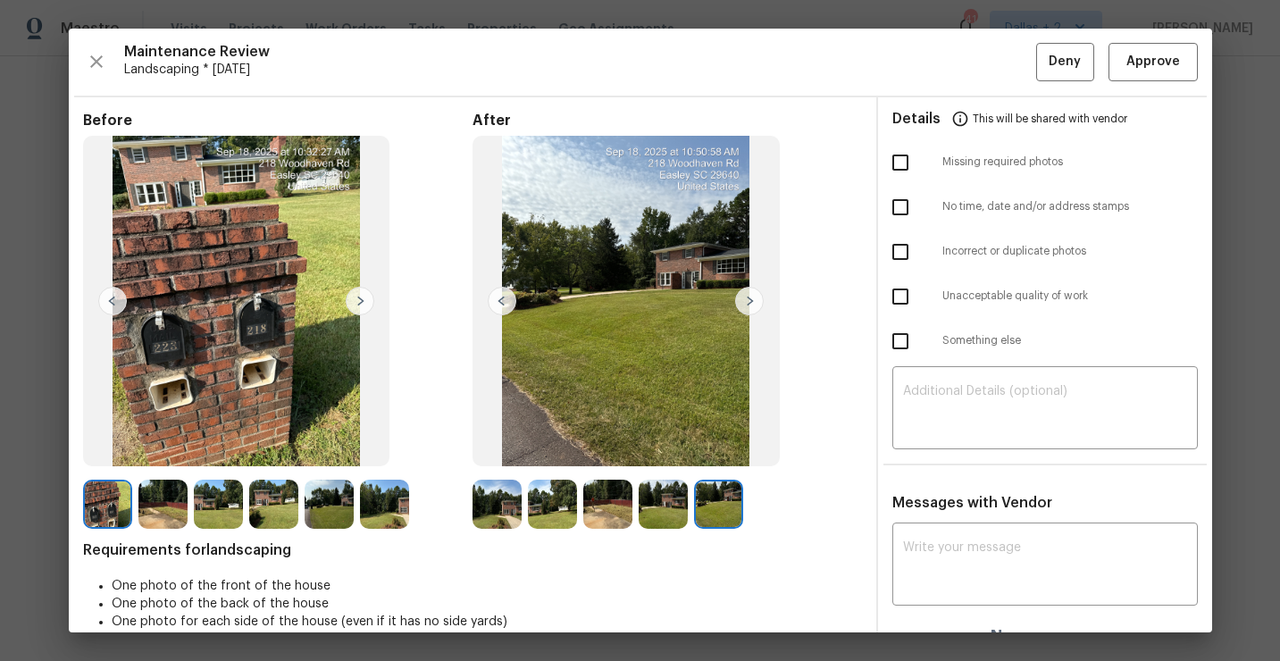
click at [489, 502] on img at bounding box center [496, 504] width 49 height 49
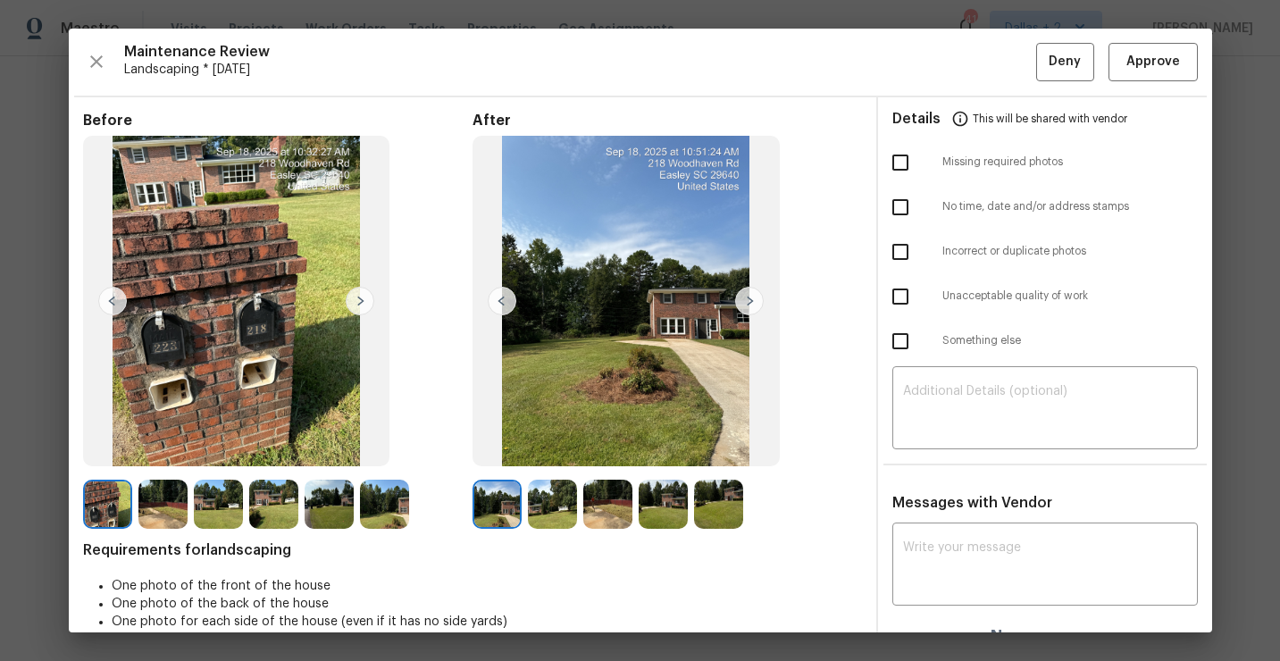
click at [549, 513] on img at bounding box center [552, 504] width 49 height 49
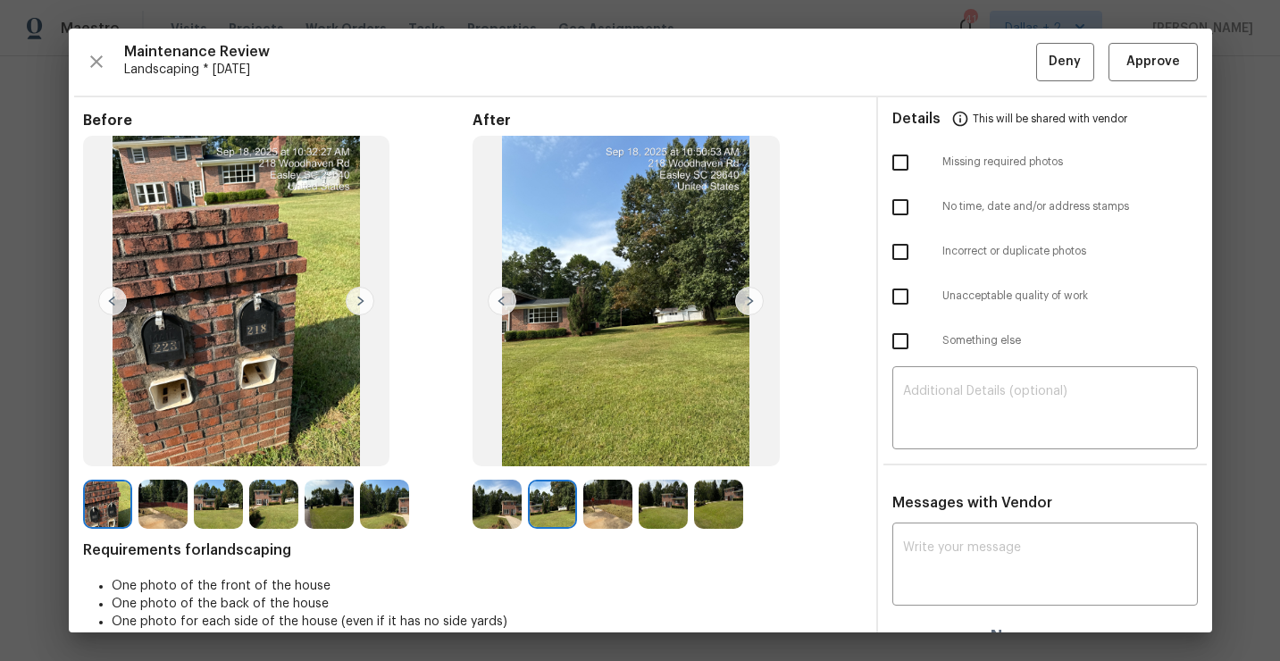
click at [595, 517] on img at bounding box center [607, 504] width 49 height 49
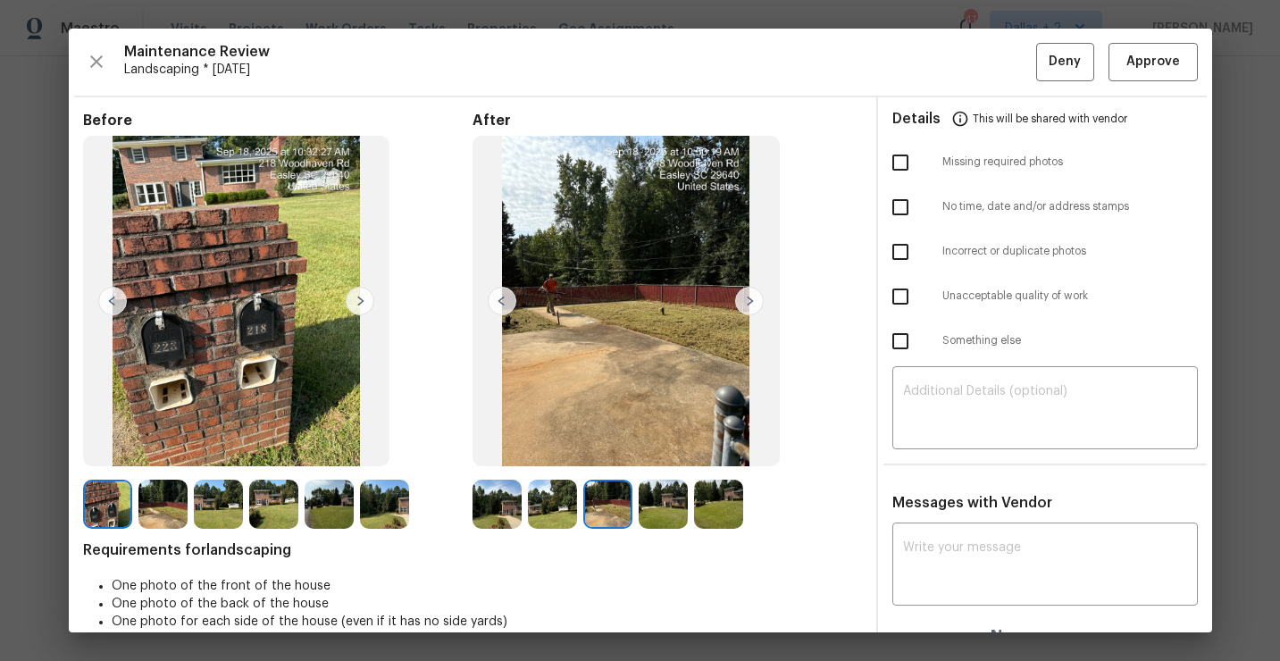
click at [659, 507] on img at bounding box center [663, 504] width 49 height 49
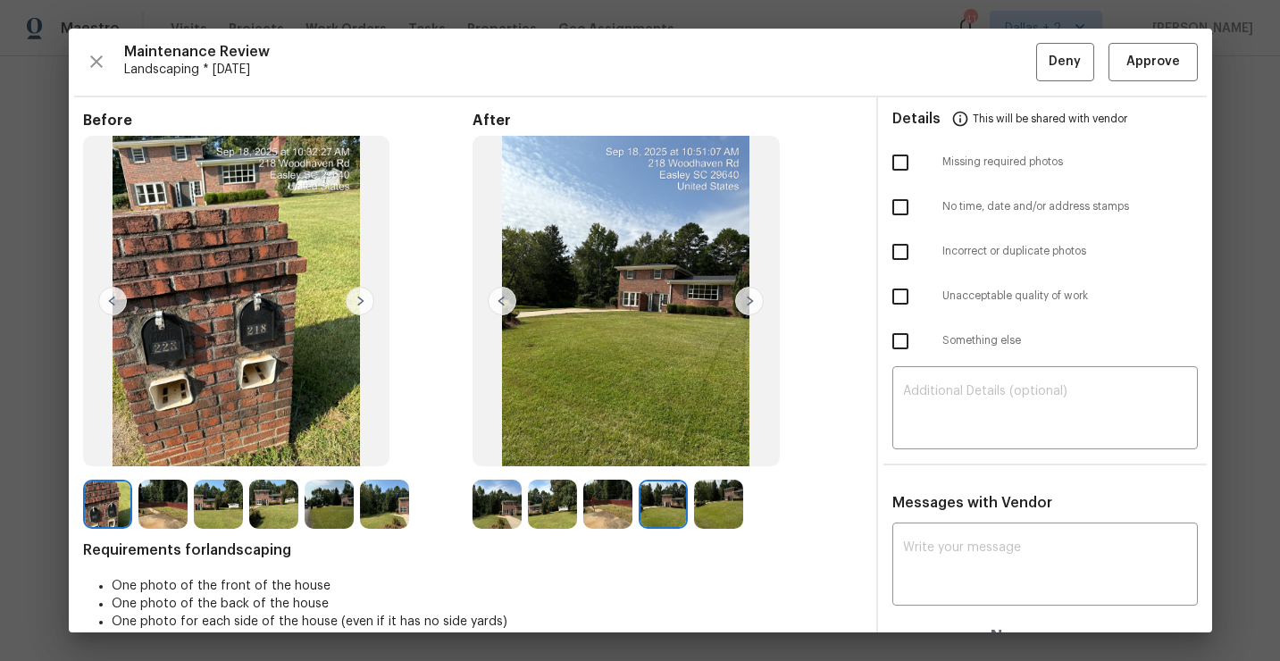
click at [721, 508] on img at bounding box center [718, 504] width 49 height 49
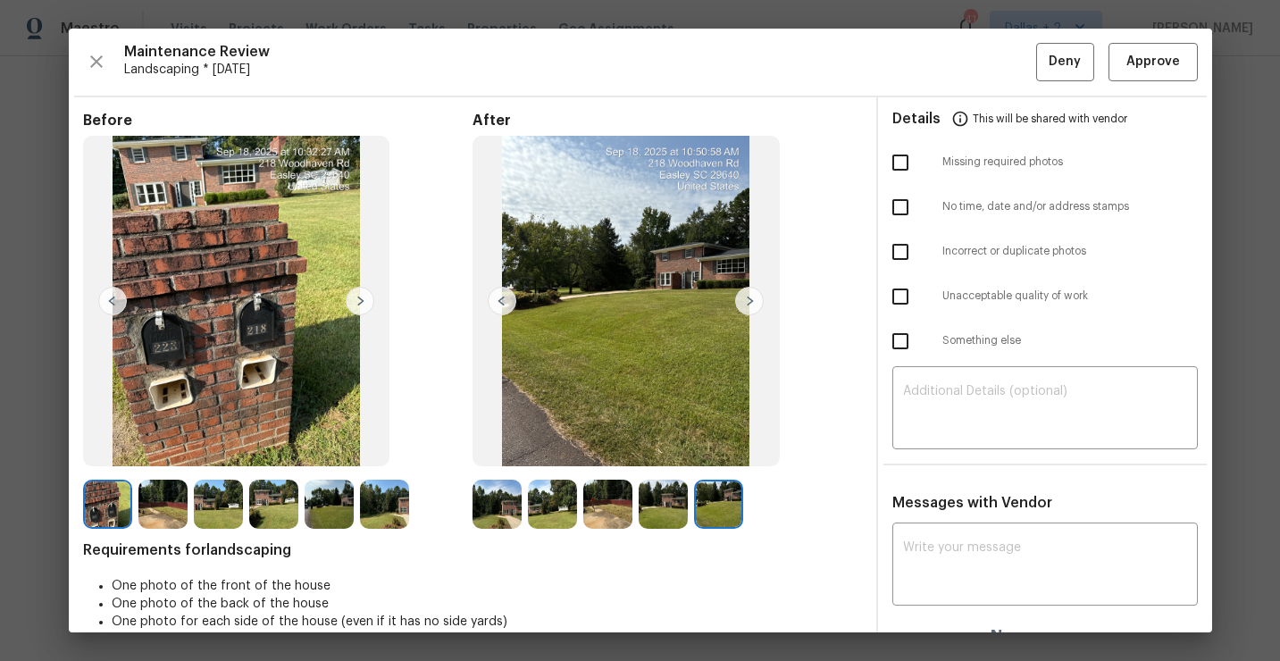
click at [504, 507] on img at bounding box center [496, 504] width 49 height 49
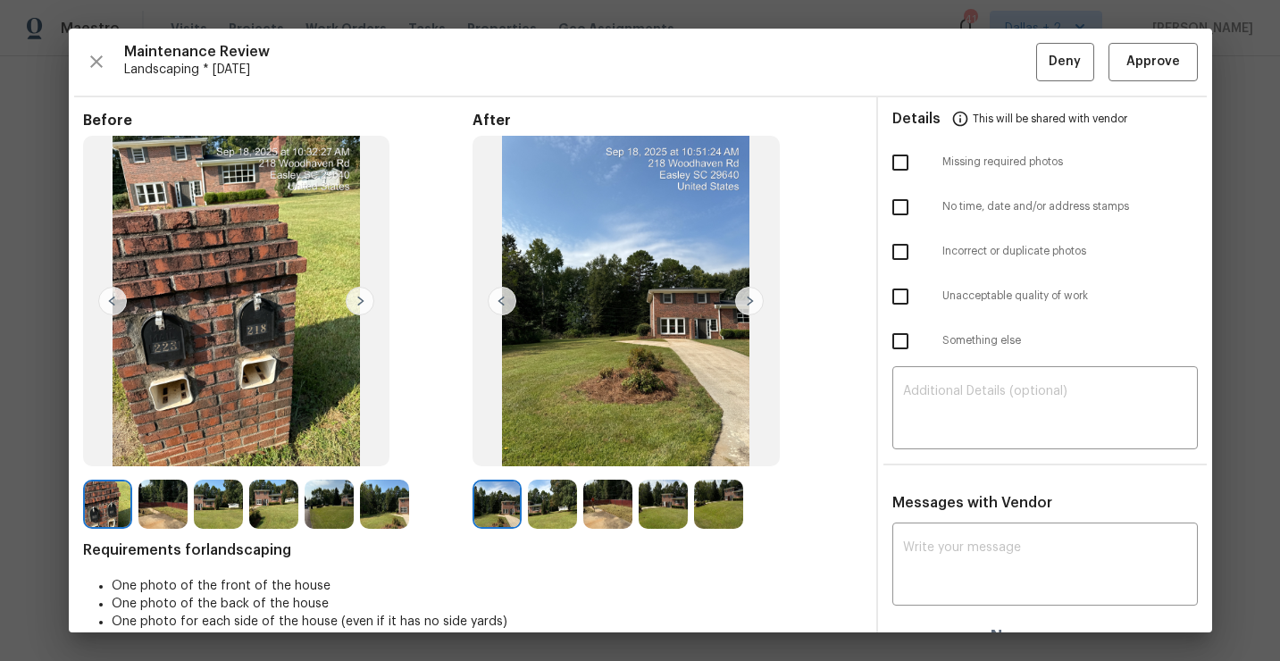
click at [751, 302] on img at bounding box center [749, 301] width 29 height 29
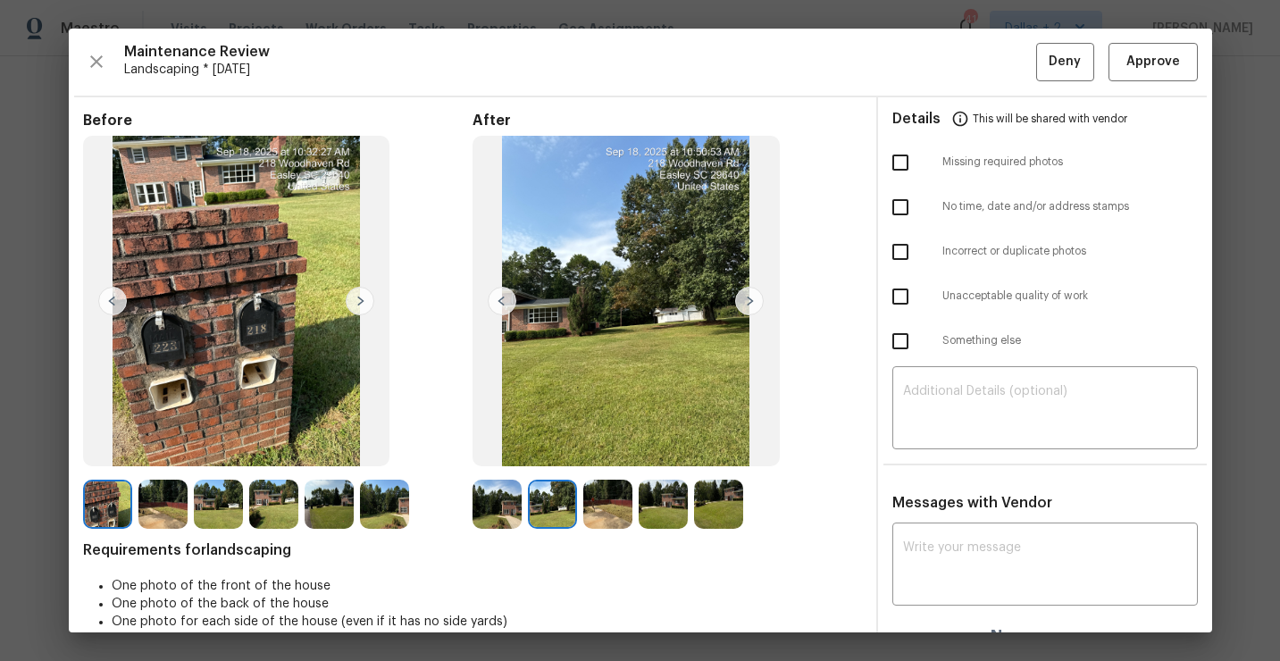
click at [751, 302] on img at bounding box center [749, 301] width 29 height 29
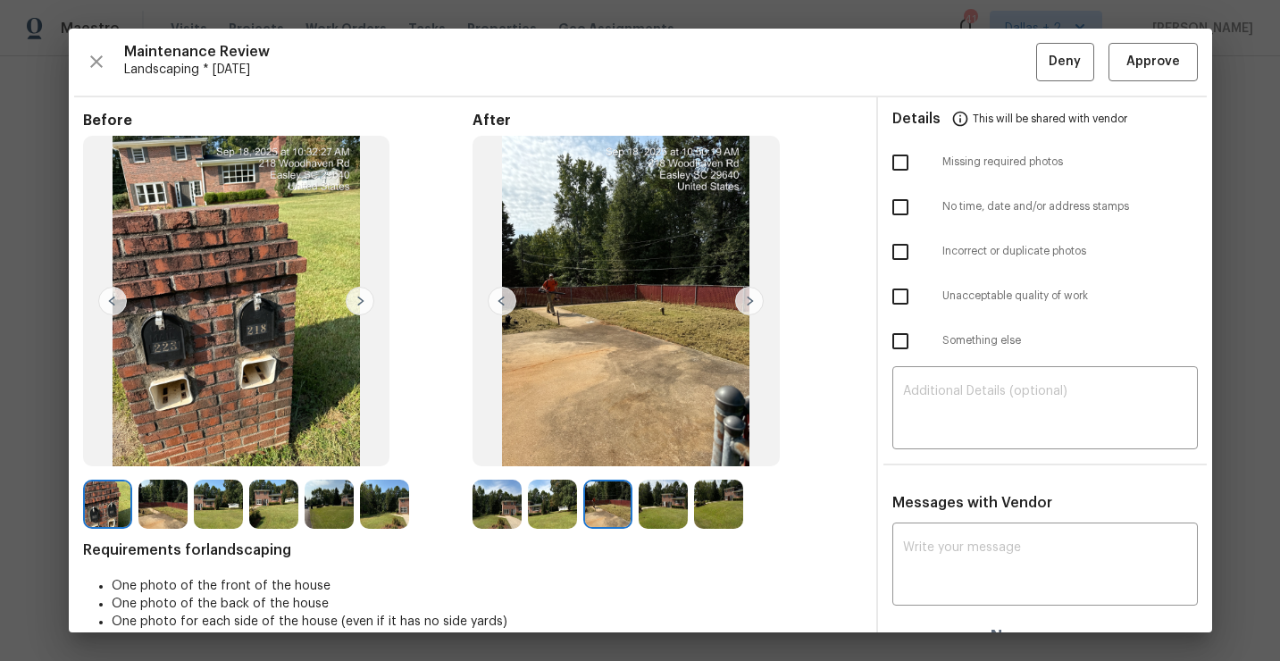
click at [751, 302] on img at bounding box center [749, 301] width 29 height 29
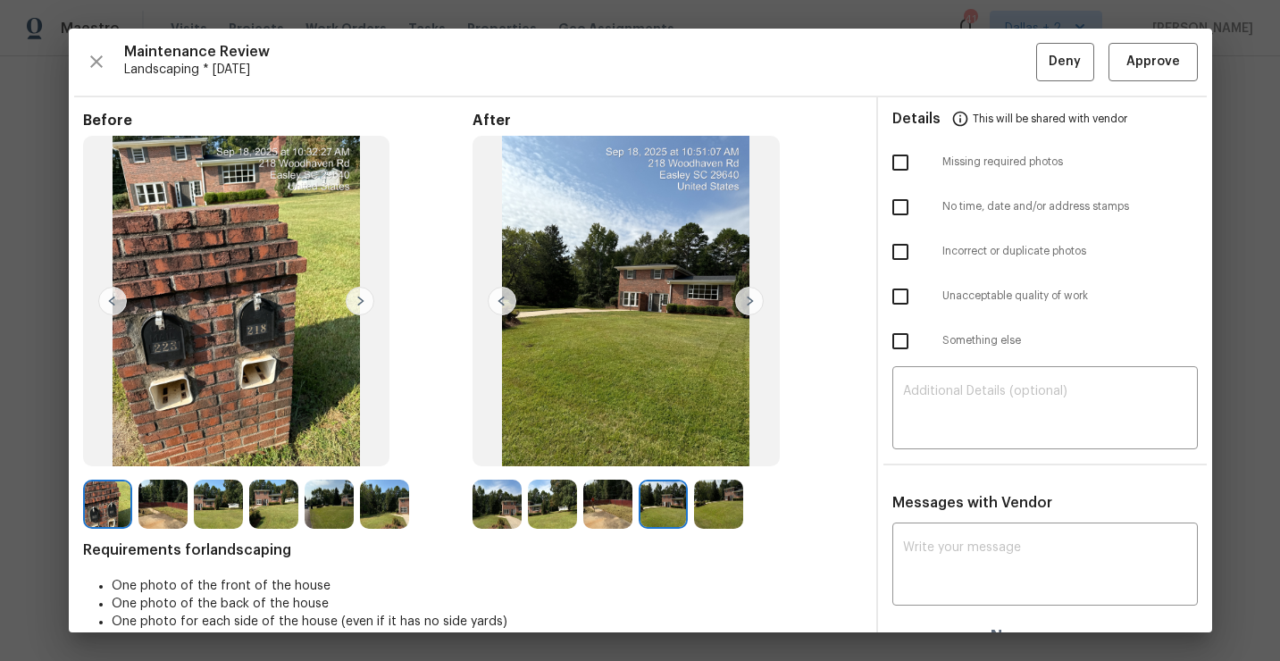
click at [751, 302] on img at bounding box center [749, 301] width 29 height 29
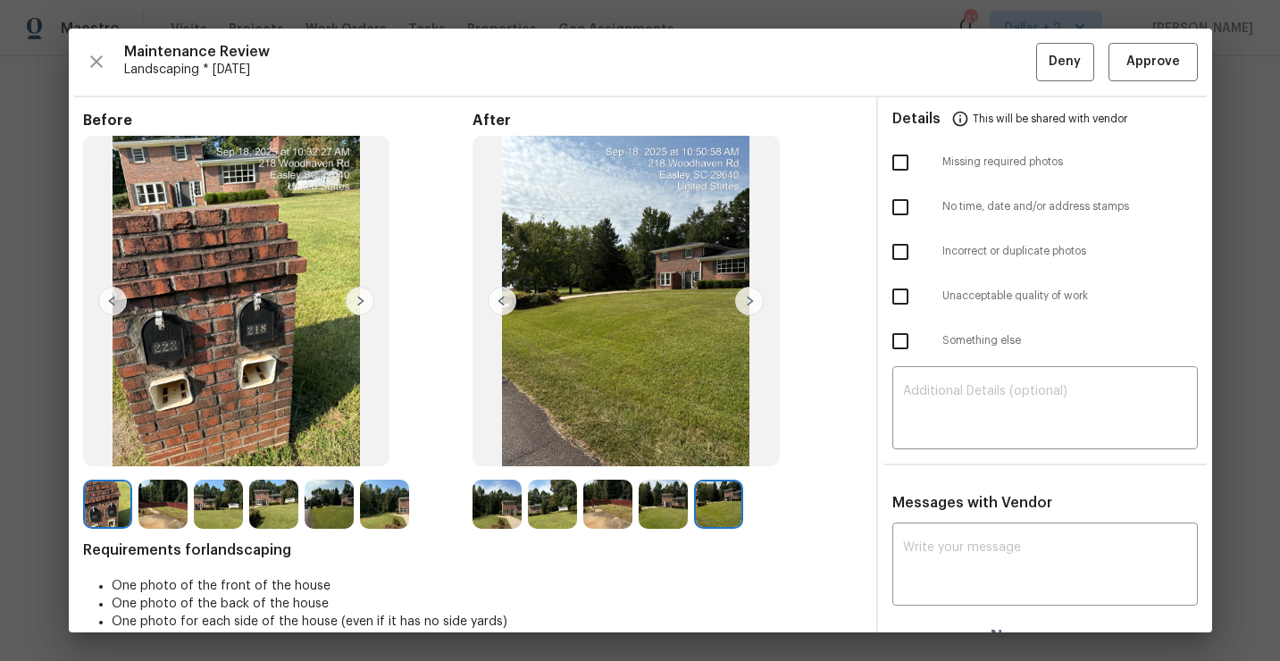
click at [176, 497] on img at bounding box center [162, 504] width 49 height 49
click at [204, 508] on img at bounding box center [218, 504] width 49 height 49
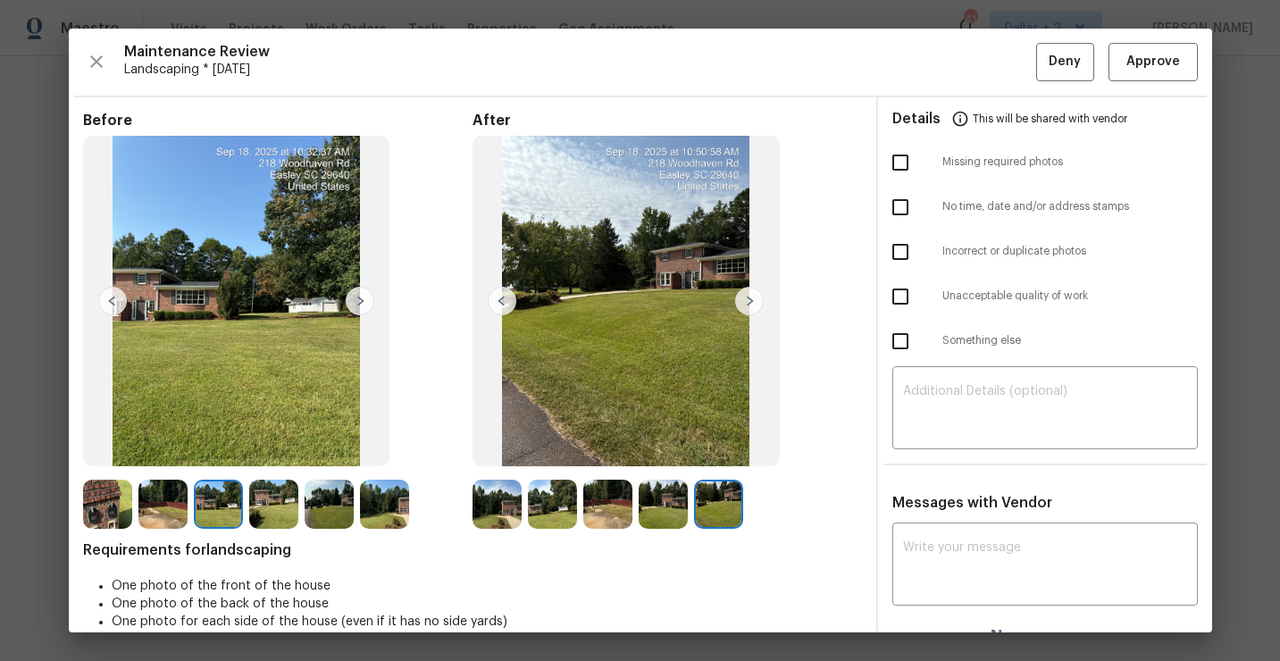
click at [242, 497] on img at bounding box center [218, 504] width 49 height 49
click at [263, 497] on img at bounding box center [273, 504] width 49 height 49
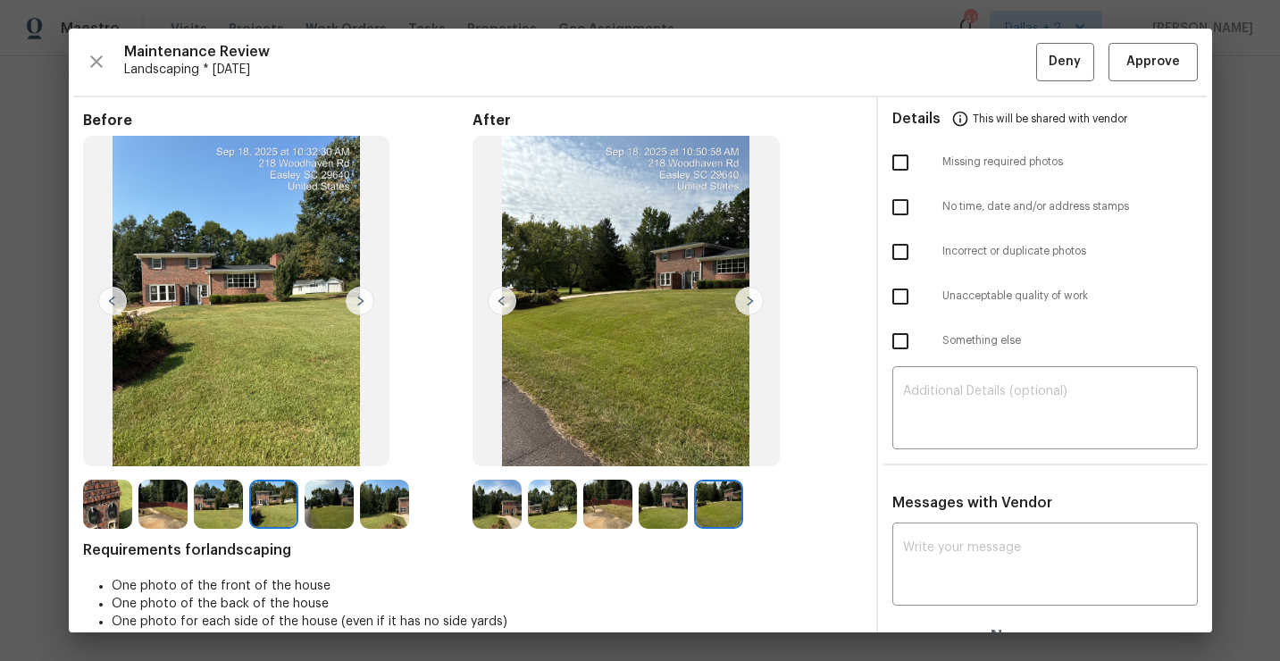
click at [330, 514] on img at bounding box center [329, 504] width 49 height 49
click at [377, 510] on img at bounding box center [384, 504] width 49 height 49
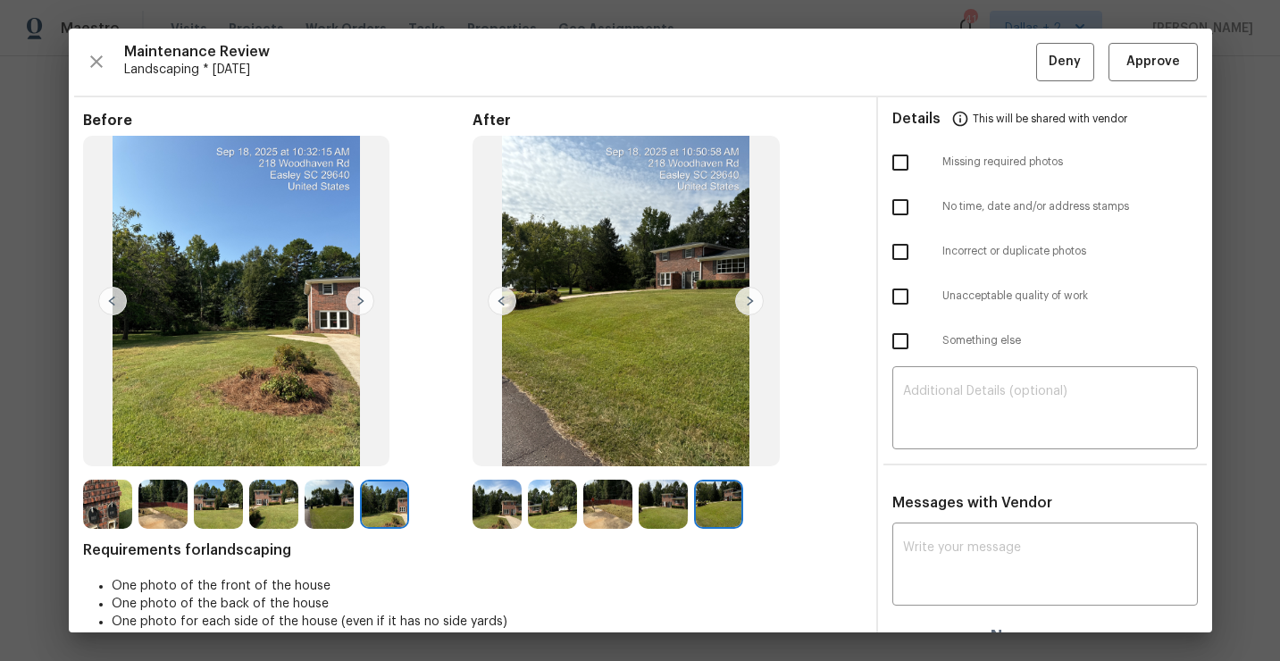
click at [502, 507] on img at bounding box center [496, 504] width 49 height 49
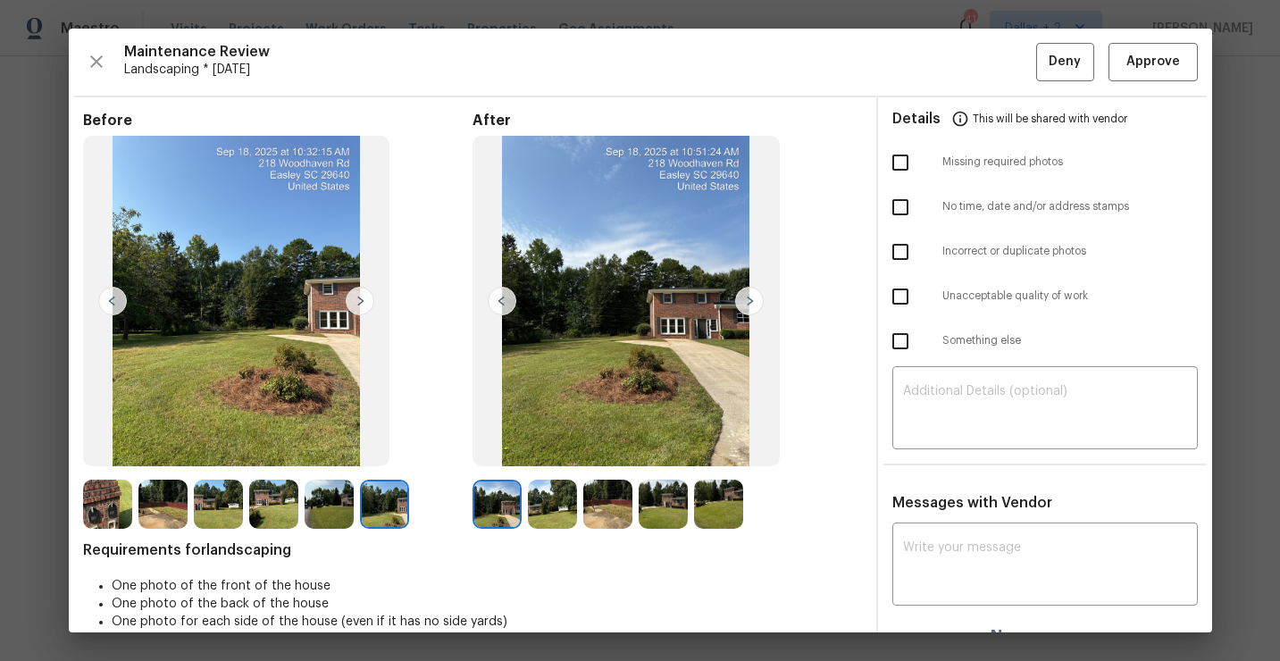
click at [551, 498] on img at bounding box center [552, 504] width 49 height 49
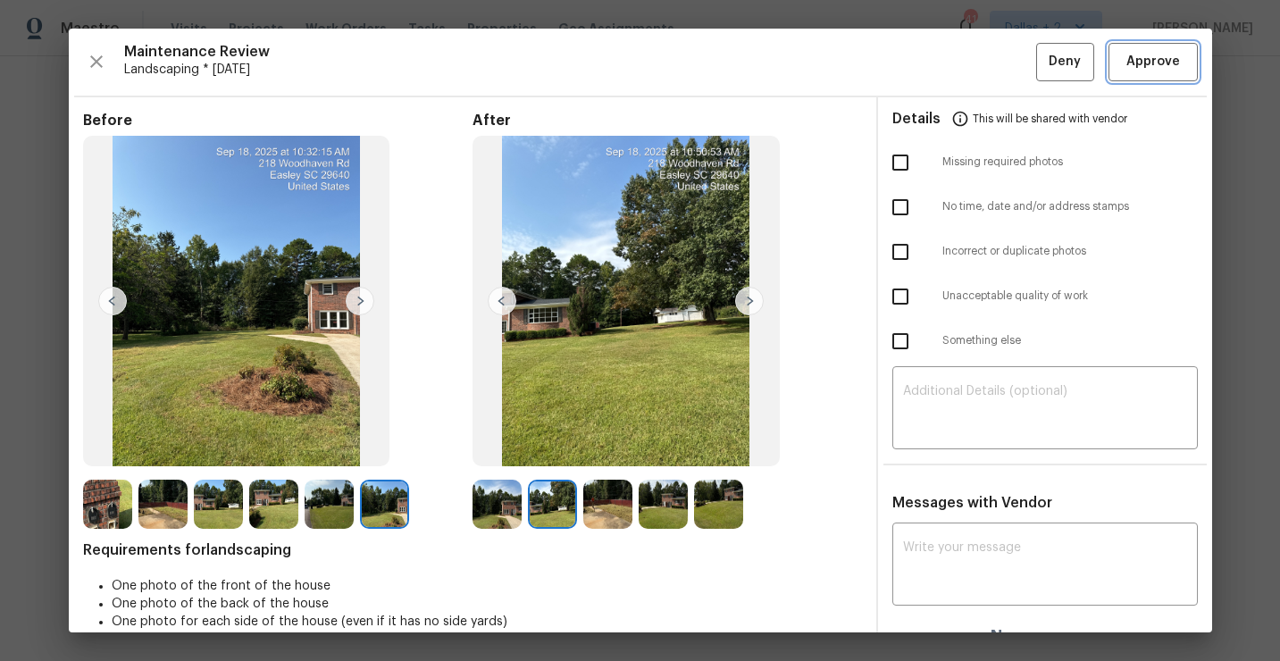
click at [1144, 74] on button "Approve" at bounding box center [1152, 62] width 89 height 38
